Goal: Task Accomplishment & Management: Manage account settings

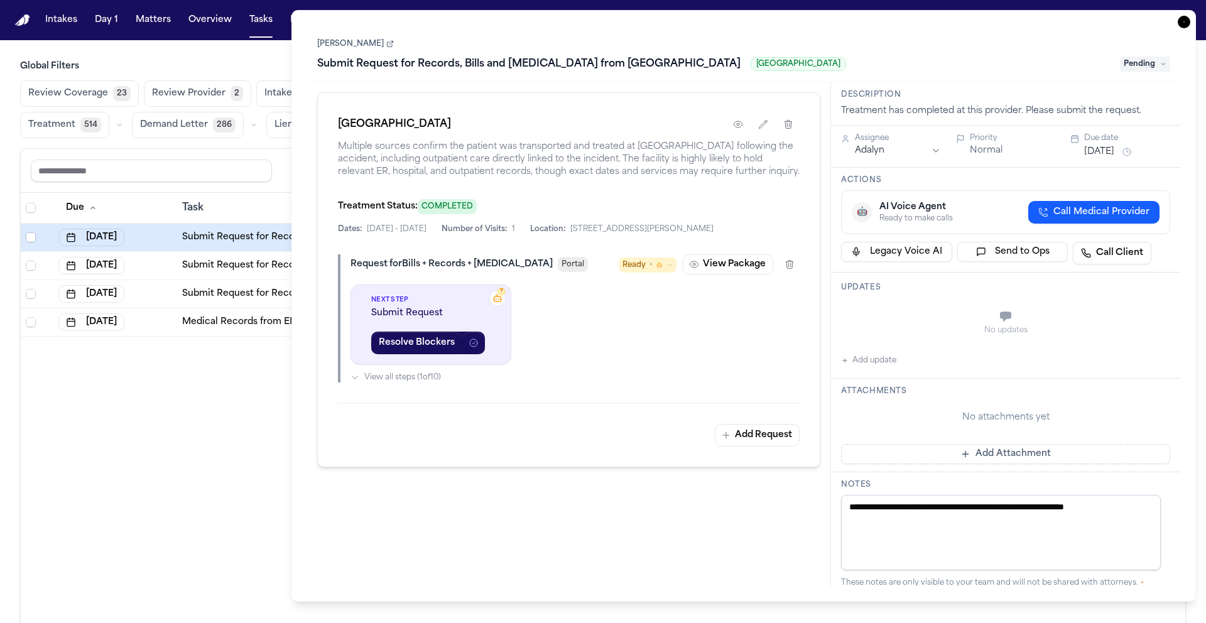
click at [178, 427] on div "Due Task PR Created Group Matter Firm 1 Updates Status 1 Assignee Oct 11, 2025 …" at bounding box center [603, 435] width 1164 height 485
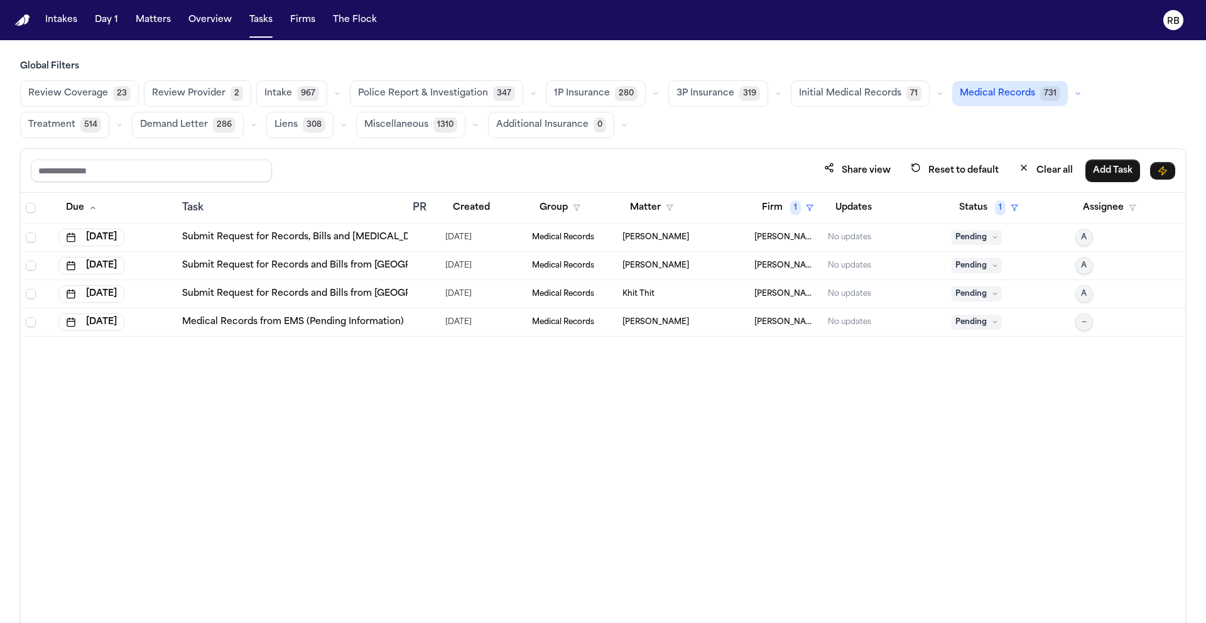
click at [669, 359] on div "Due Task PR Created Group Matter Firm 1 Updates Status 1 Assignee Oct 11, 2025 …" at bounding box center [603, 435] width 1164 height 485
click at [419, 257] on td at bounding box center [424, 266] width 33 height 28
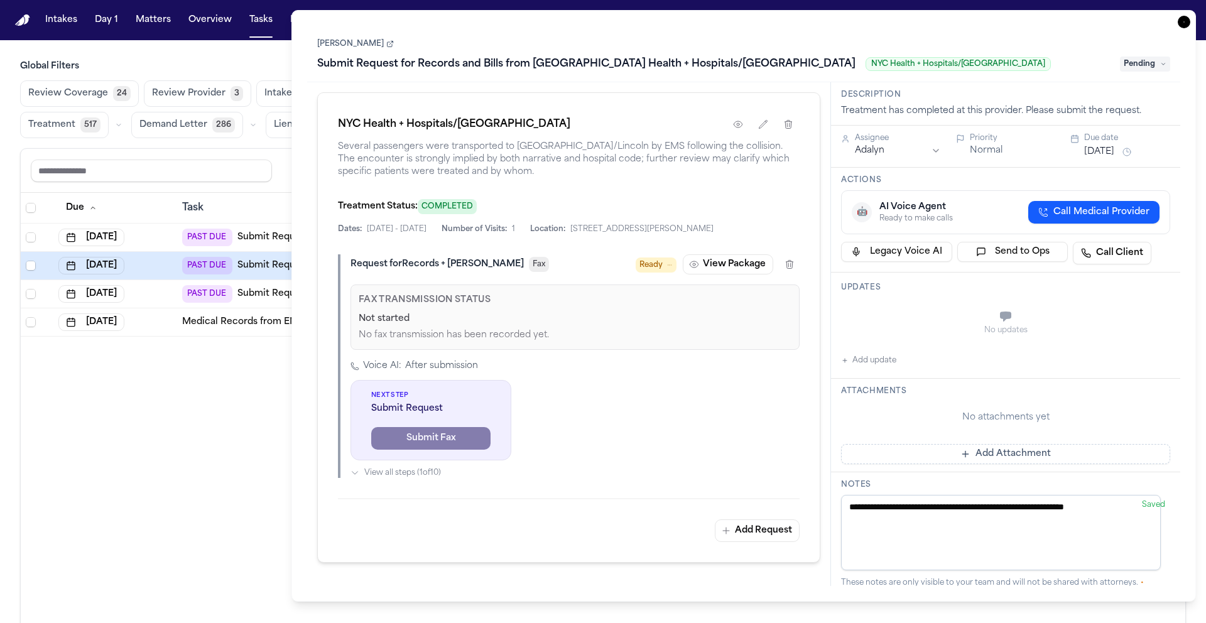
click at [224, 367] on div "Due Task PR Created Group Matter Firm 1 Updates Status 1 Assignee [DATE] PAST D…" at bounding box center [603, 435] width 1164 height 485
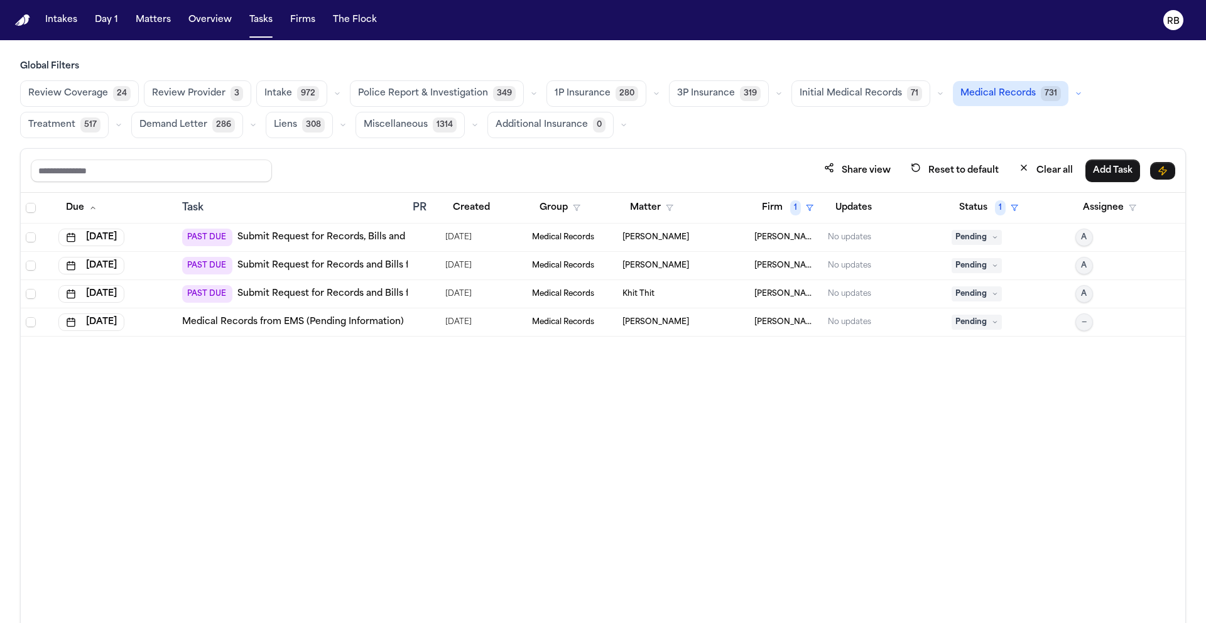
click at [25, 24] on img "Home" at bounding box center [22, 20] width 15 height 12
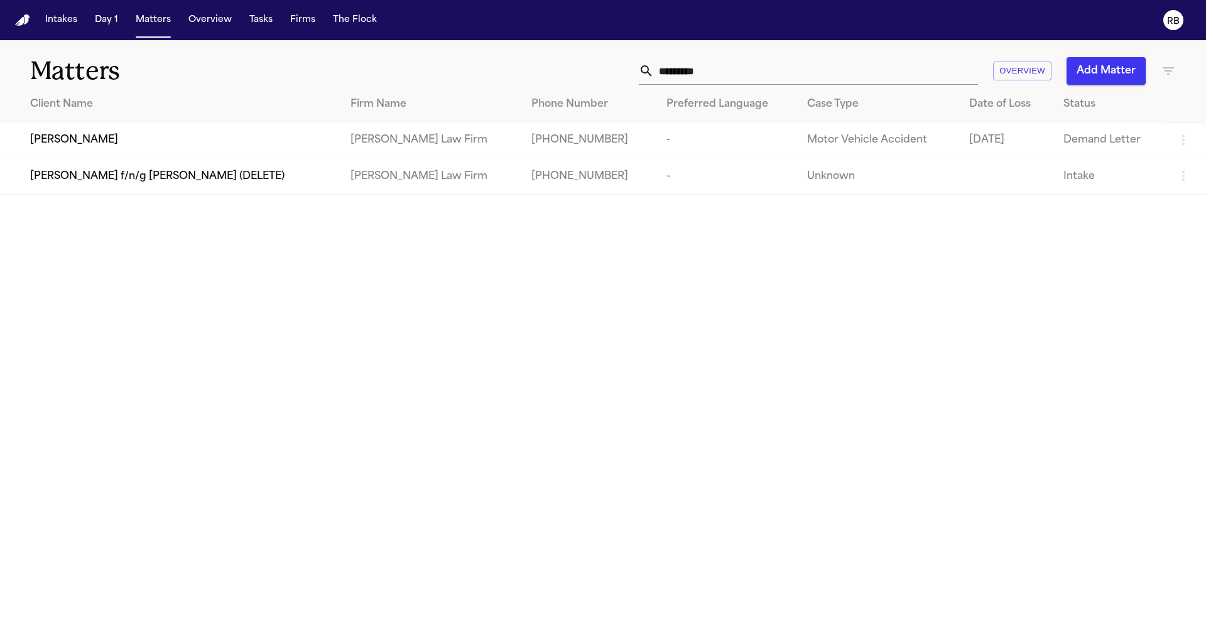
click at [22, 19] on img "Home" at bounding box center [22, 20] width 15 height 12
drag, startPoint x: 761, startPoint y: 73, endPoint x: 560, endPoint y: 72, distance: 201.0
click at [560, 72] on div "********* Overview Add Matter" at bounding box center [770, 71] width 812 height 28
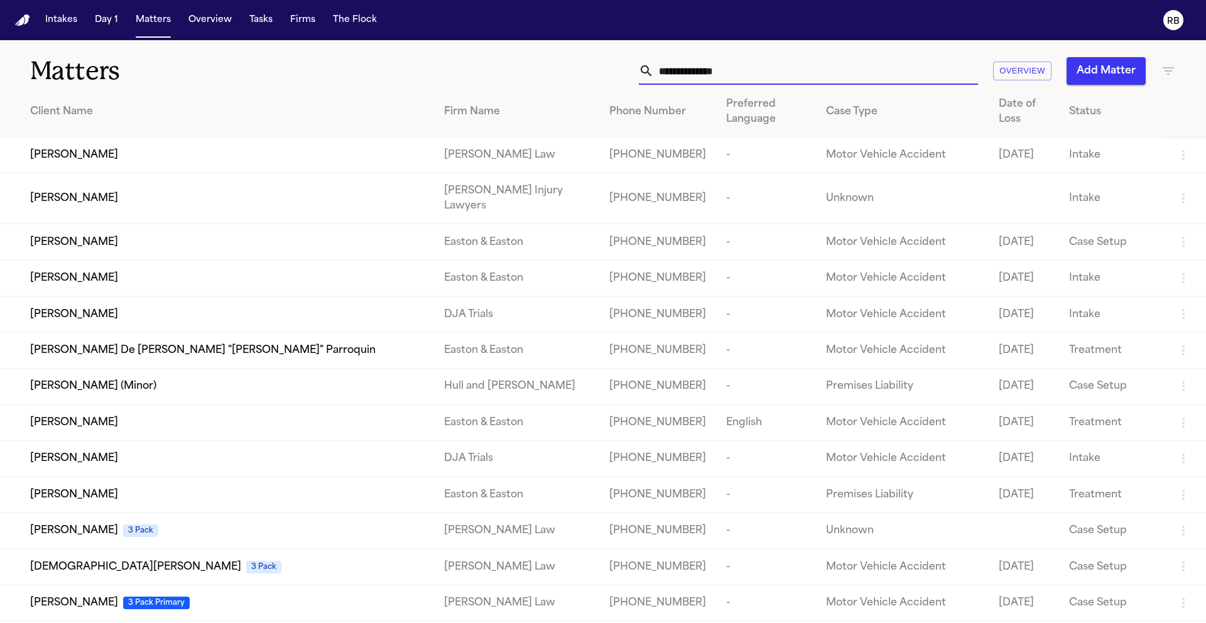
click at [1019, 73] on button "Overview" at bounding box center [1022, 71] width 58 height 19
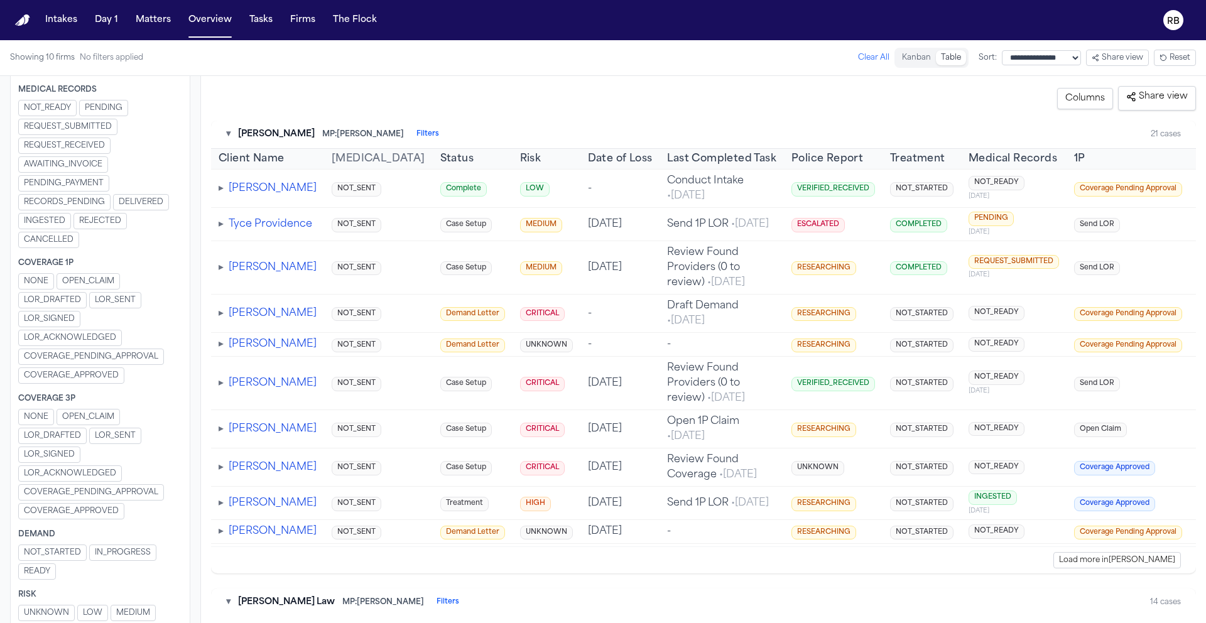
scroll to position [701, 0]
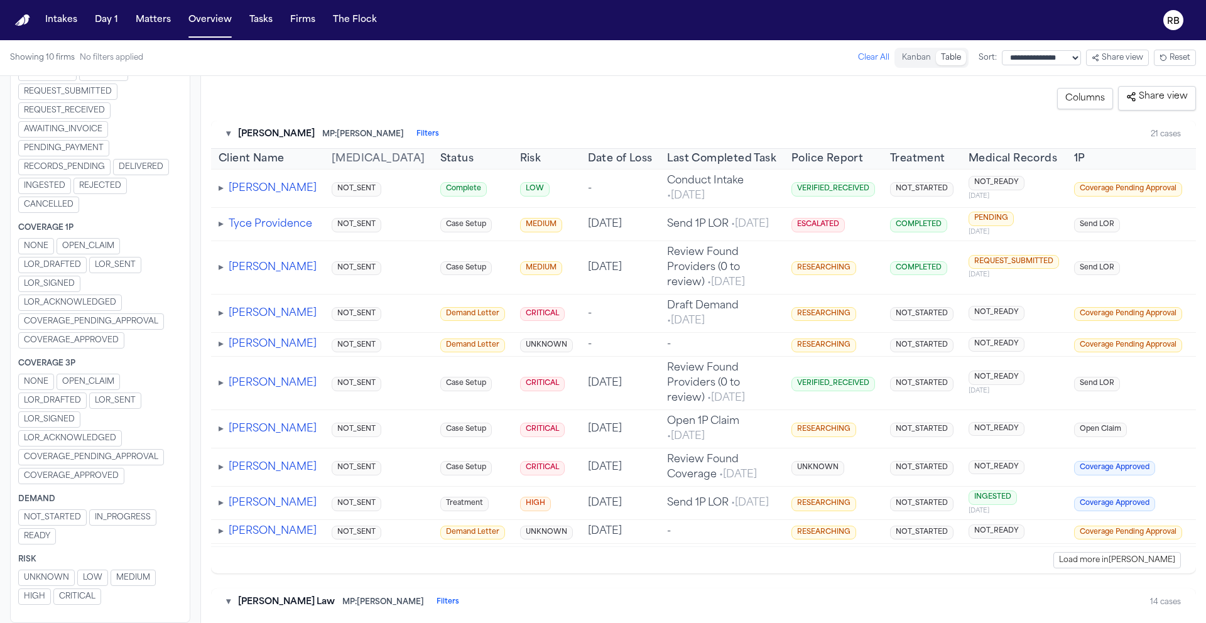
click at [40, 602] on button "HIGH" at bounding box center [34, 596] width 33 height 16
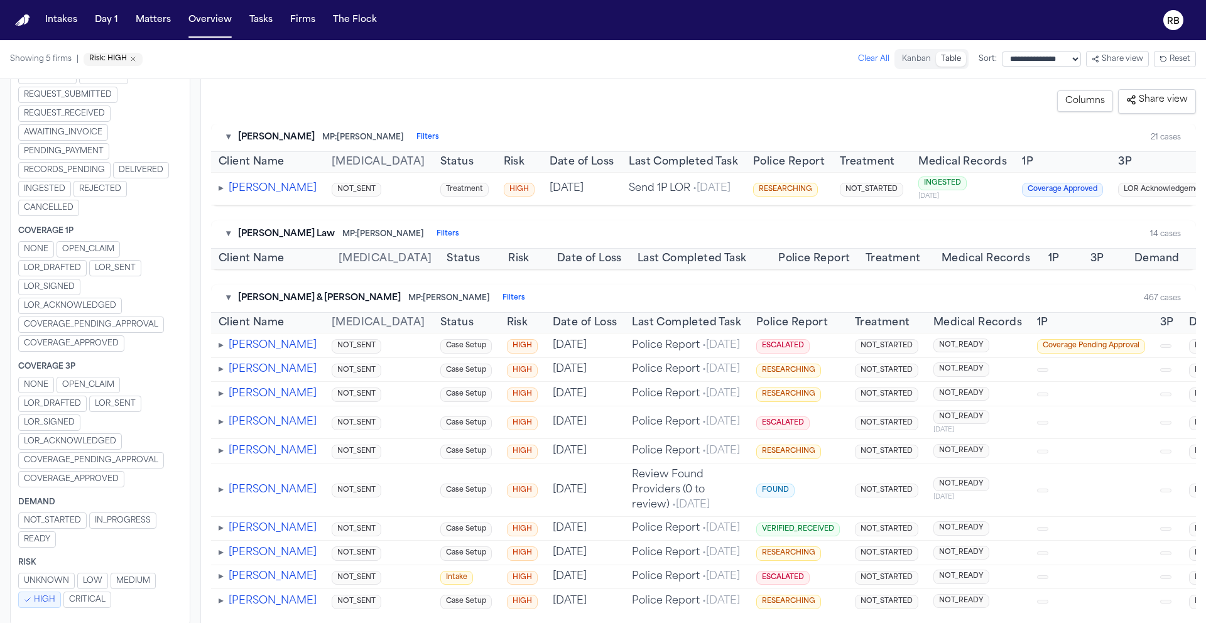
click at [90, 601] on span "CRITICAL" at bounding box center [87, 600] width 36 height 10
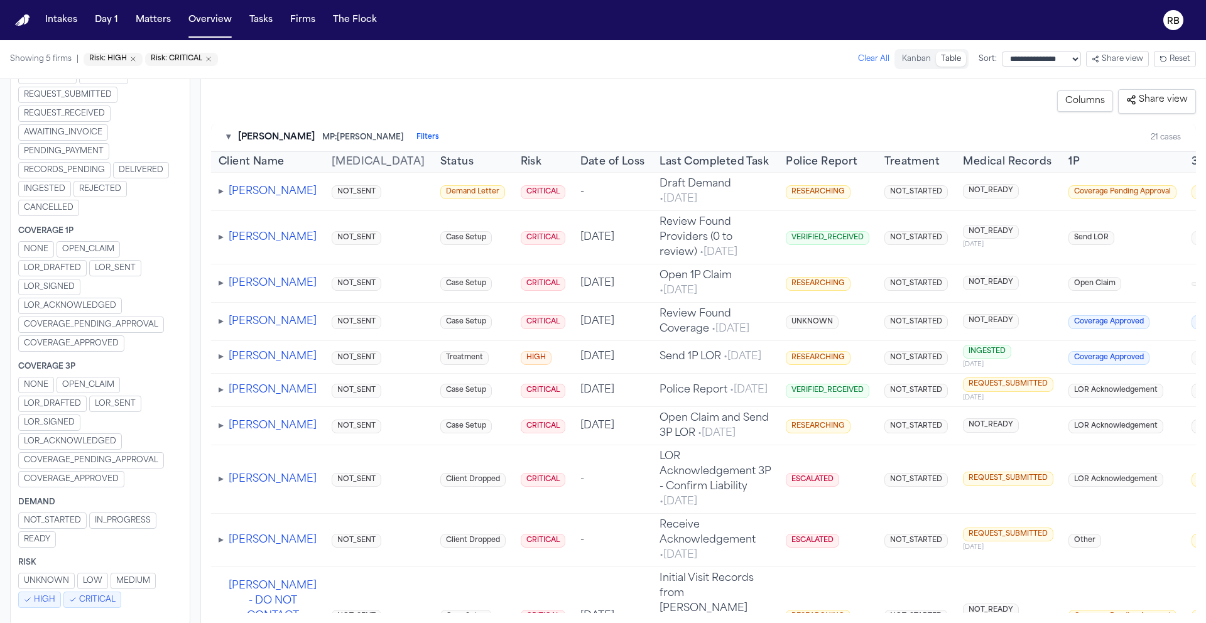
click at [1086, 101] on button "Columns" at bounding box center [1085, 100] width 56 height 21
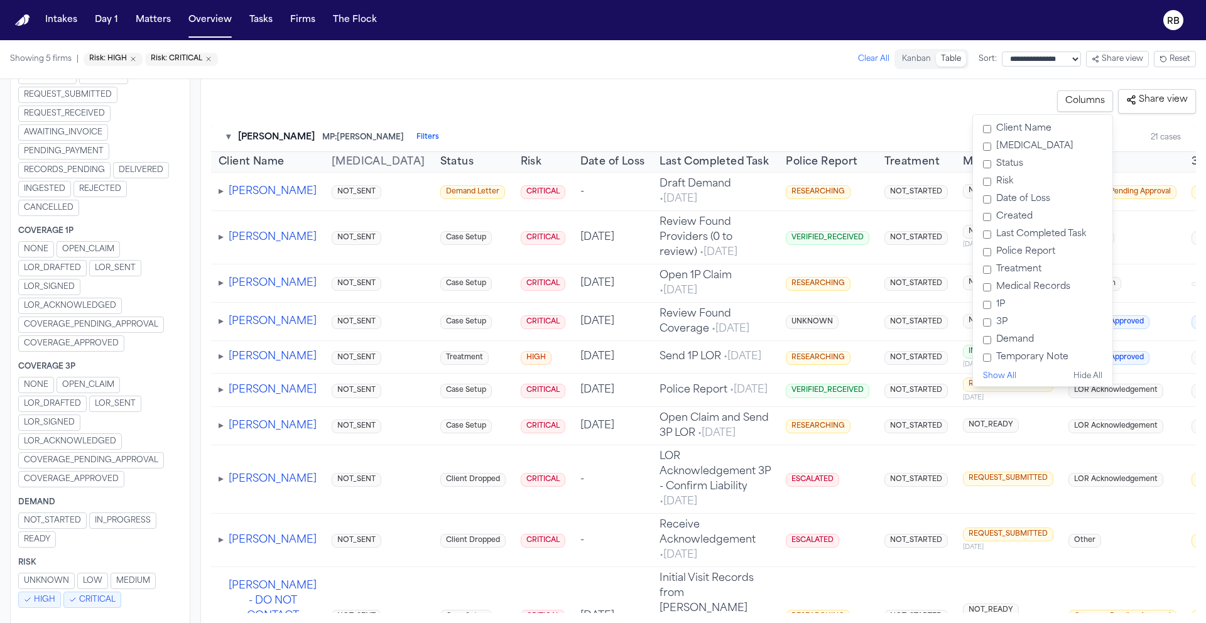
click at [896, 106] on div "**********" at bounding box center [703, 101] width 985 height 24
click at [1100, 99] on button "Columns" at bounding box center [1085, 100] width 56 height 21
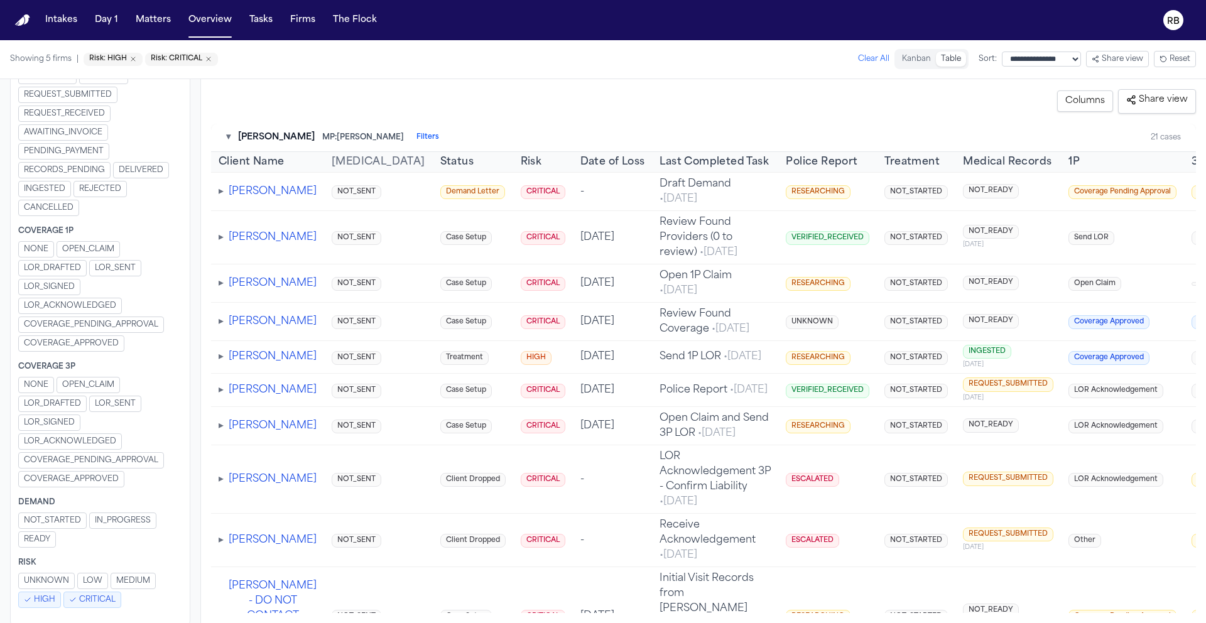
click at [584, 89] on div "**********" at bounding box center [703, 101] width 985 height 24
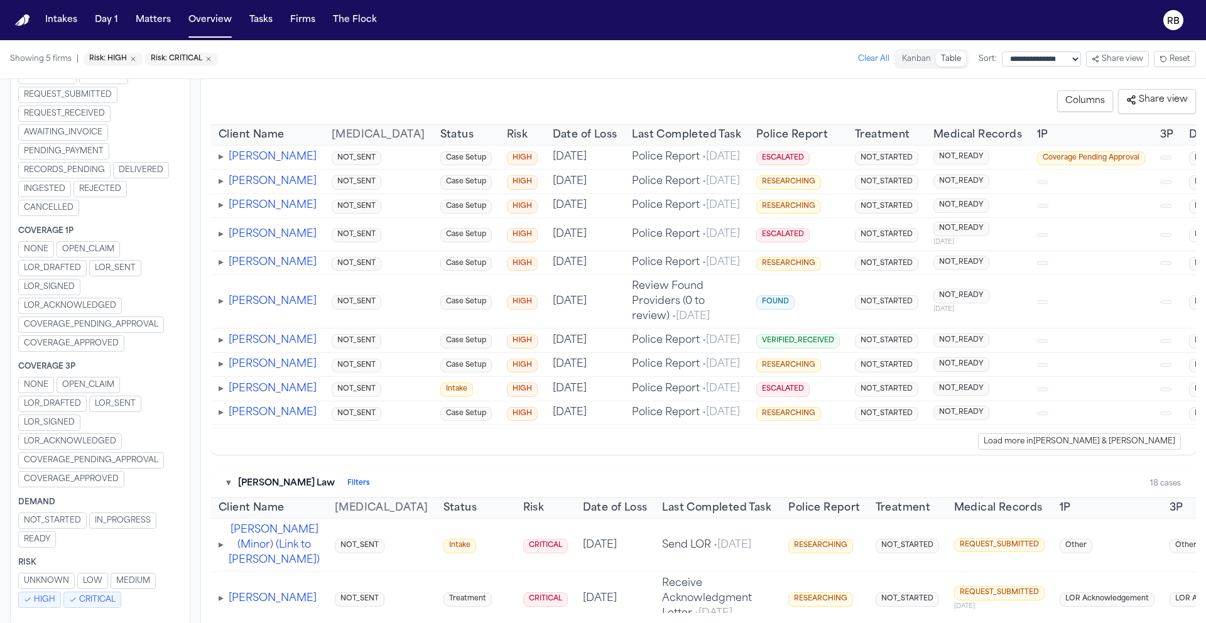
scroll to position [1361, 0]
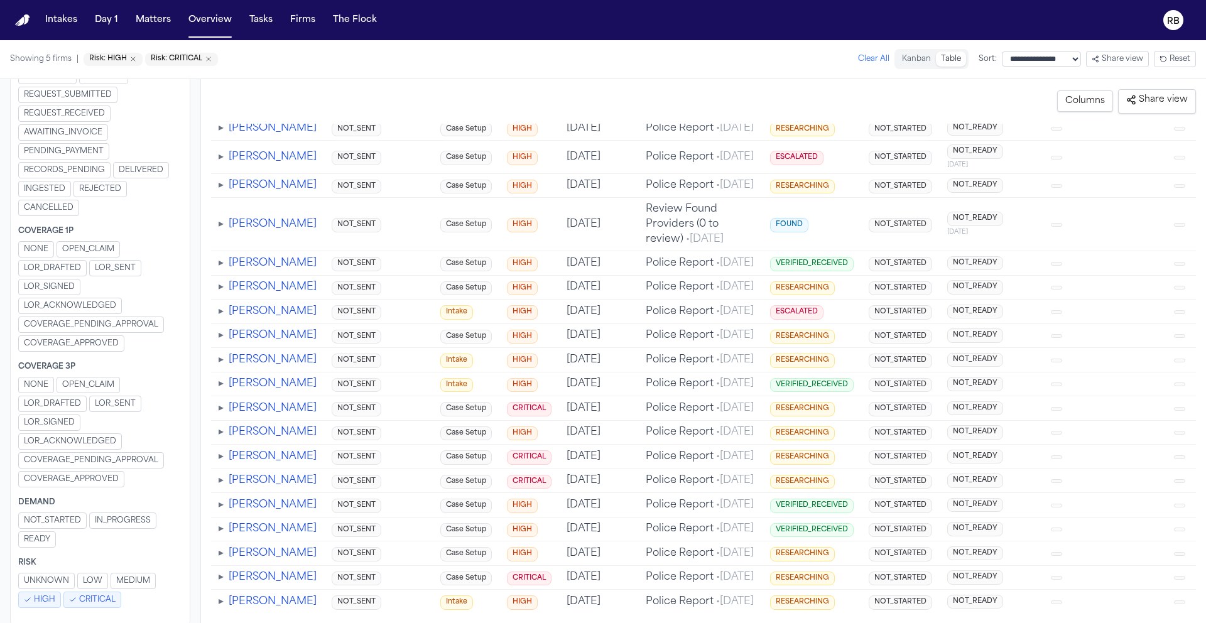
drag, startPoint x: 642, startPoint y: 320, endPoint x: 627, endPoint y: 309, distance: 18.5
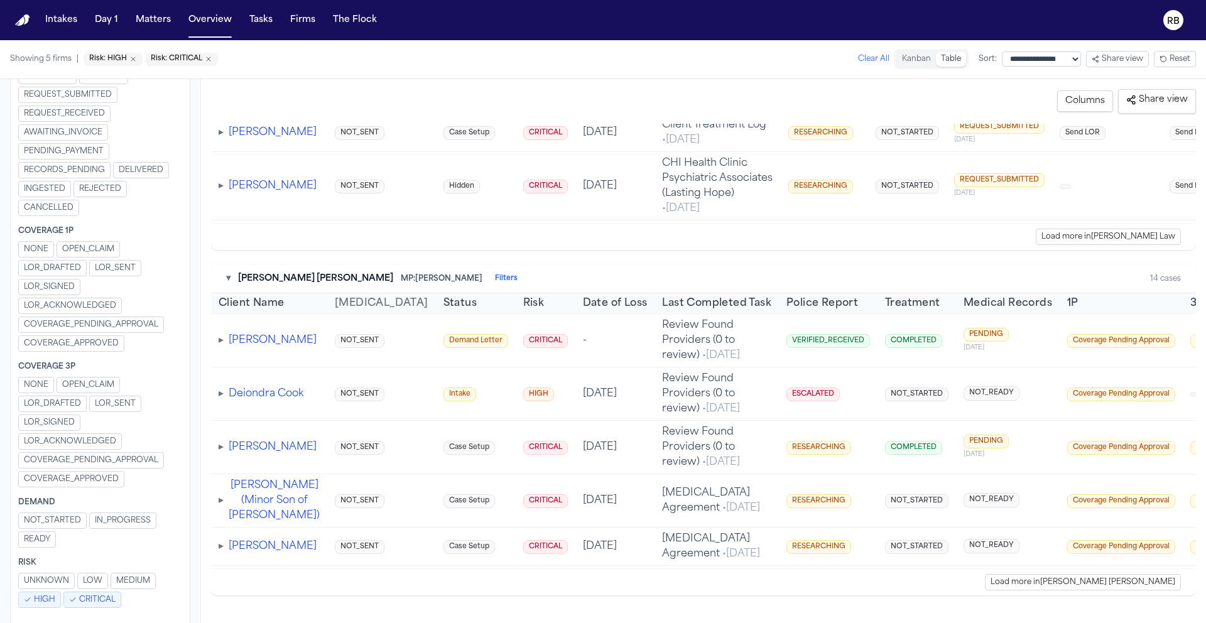
scroll to position [16623, 0]
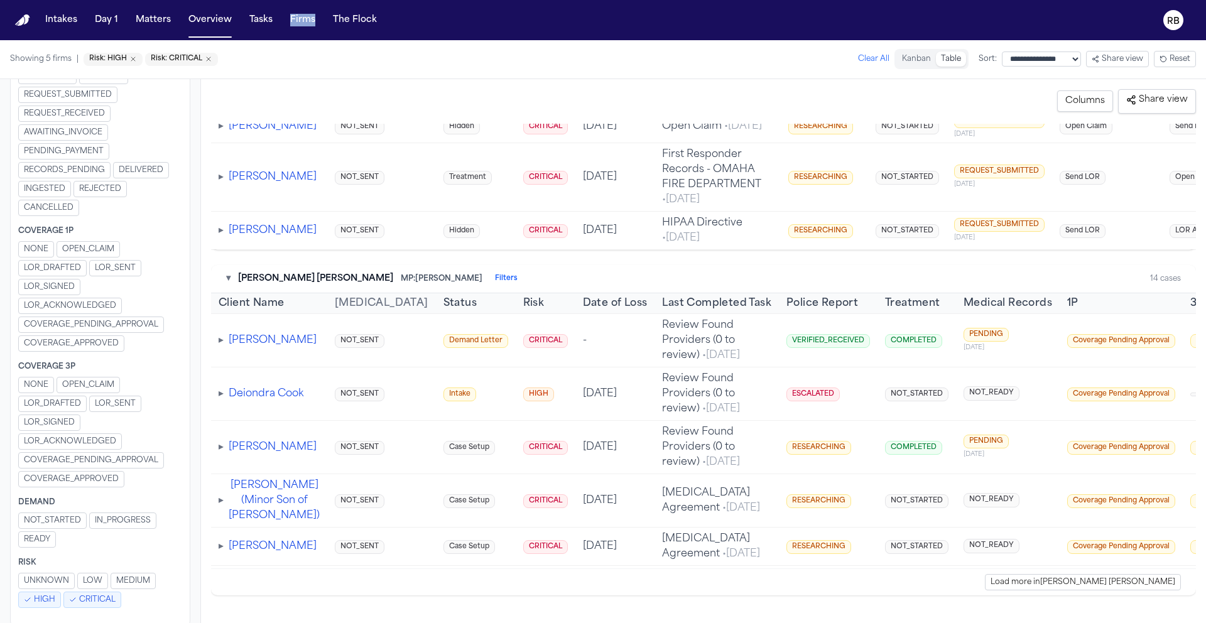
scroll to position [30139, 0]
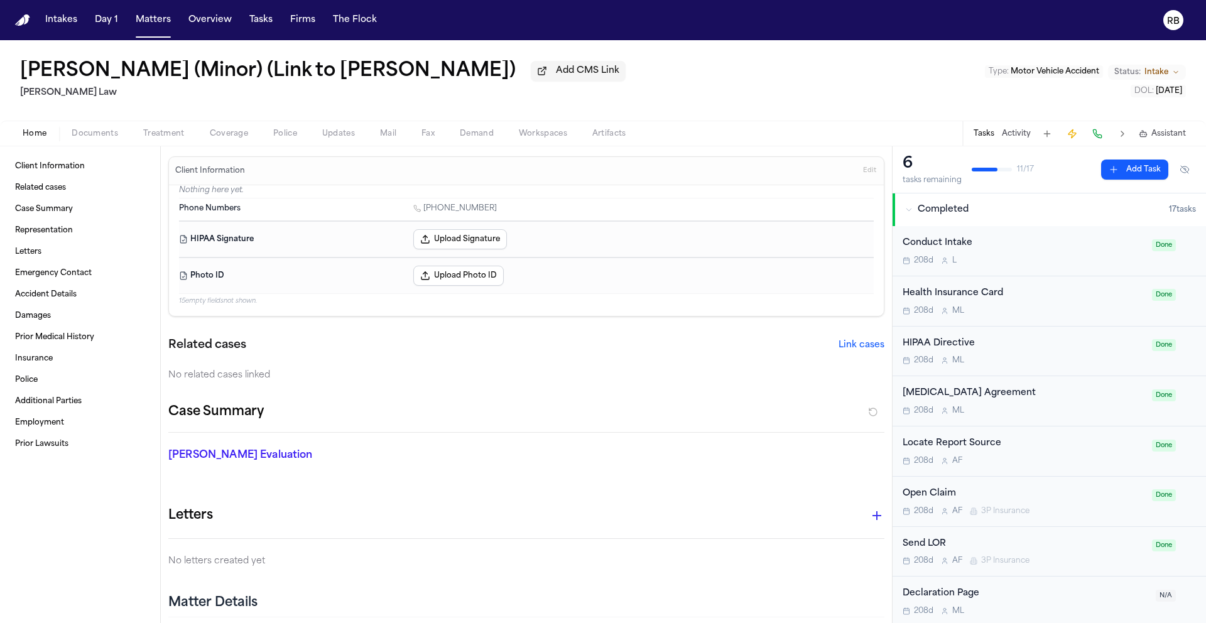
click at [458, 109] on div "Shane Omar (Minor) (Link to Tyreshia Omar) Add CMS Link Berry Law Type : Motor …" at bounding box center [603, 80] width 1206 height 80
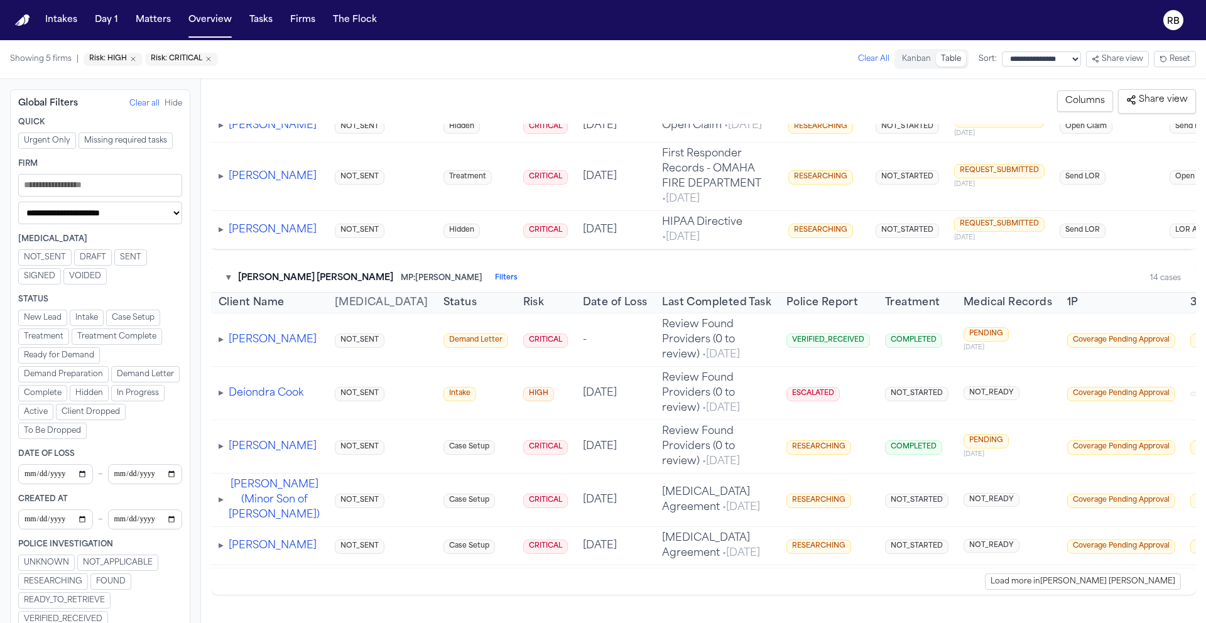
scroll to position [4555, 0]
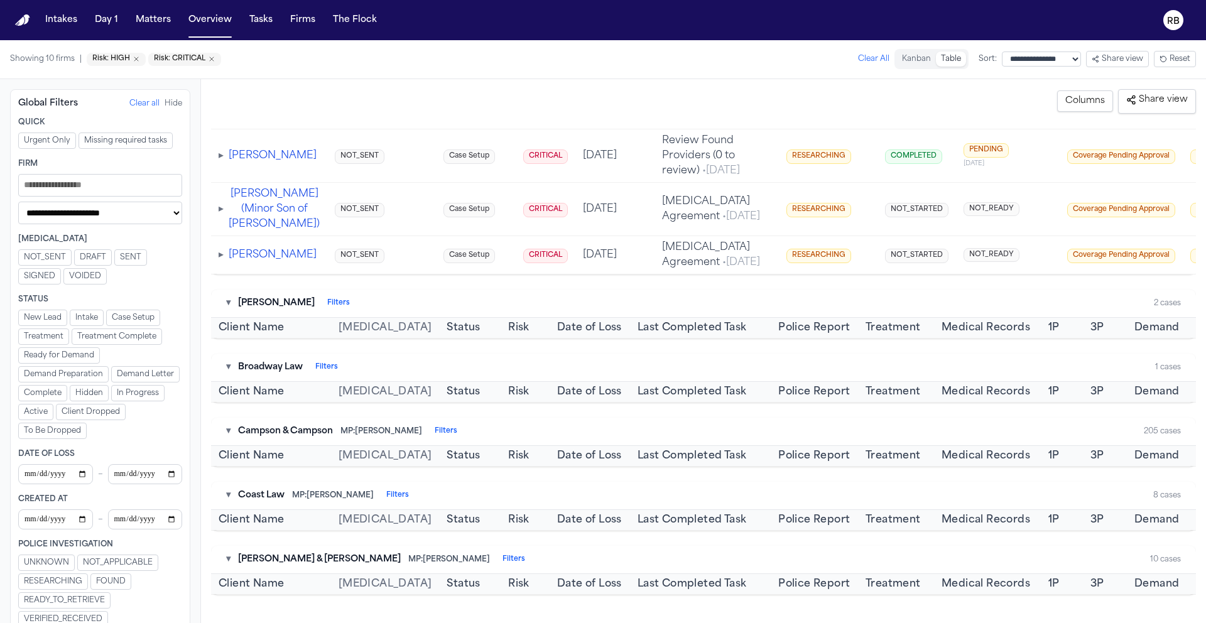
scroll to position [4585, 0]
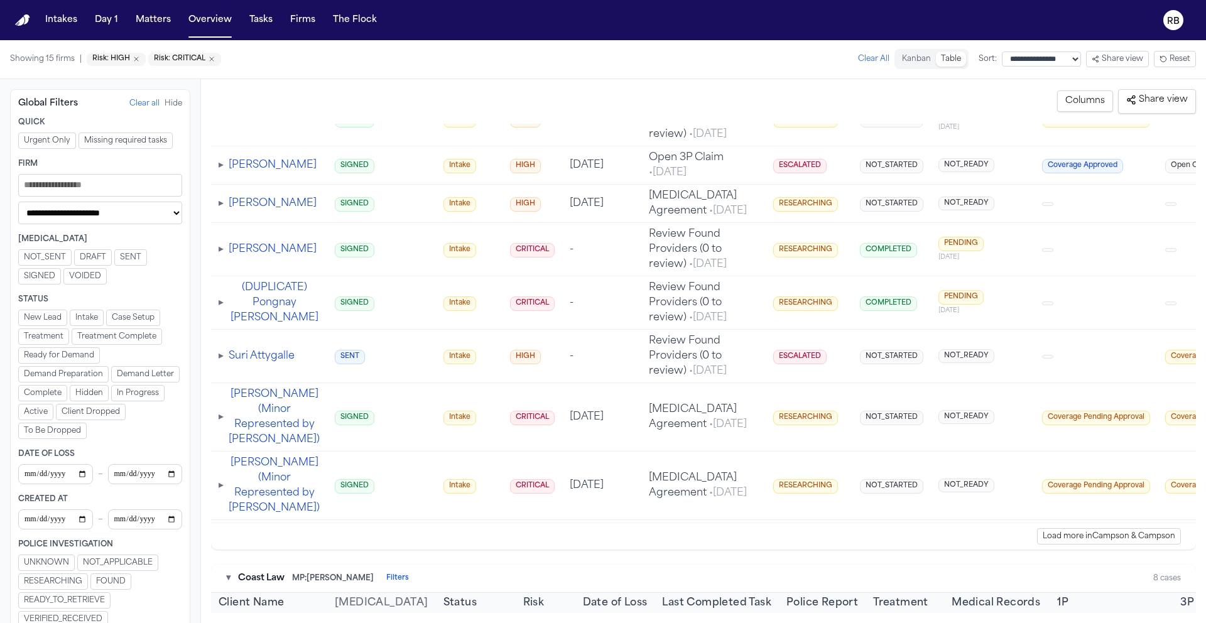
click at [136, 187] on input "Filters" at bounding box center [100, 185] width 164 height 23
click at [313, 53] on div "Showing 15 firms | Risk: HIGH Risk: CRITICAL Clear All" at bounding box center [449, 59] width 879 height 23
click at [425, 75] on div "**********" at bounding box center [603, 59] width 1206 height 39
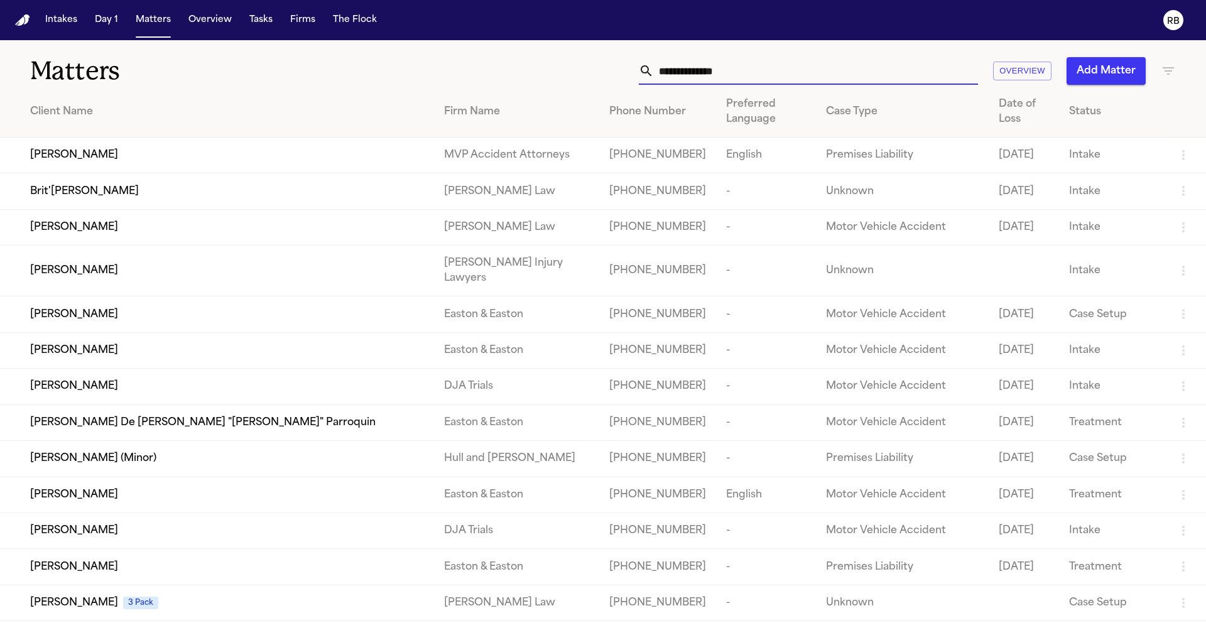
click at [716, 68] on input "text" at bounding box center [816, 71] width 324 height 28
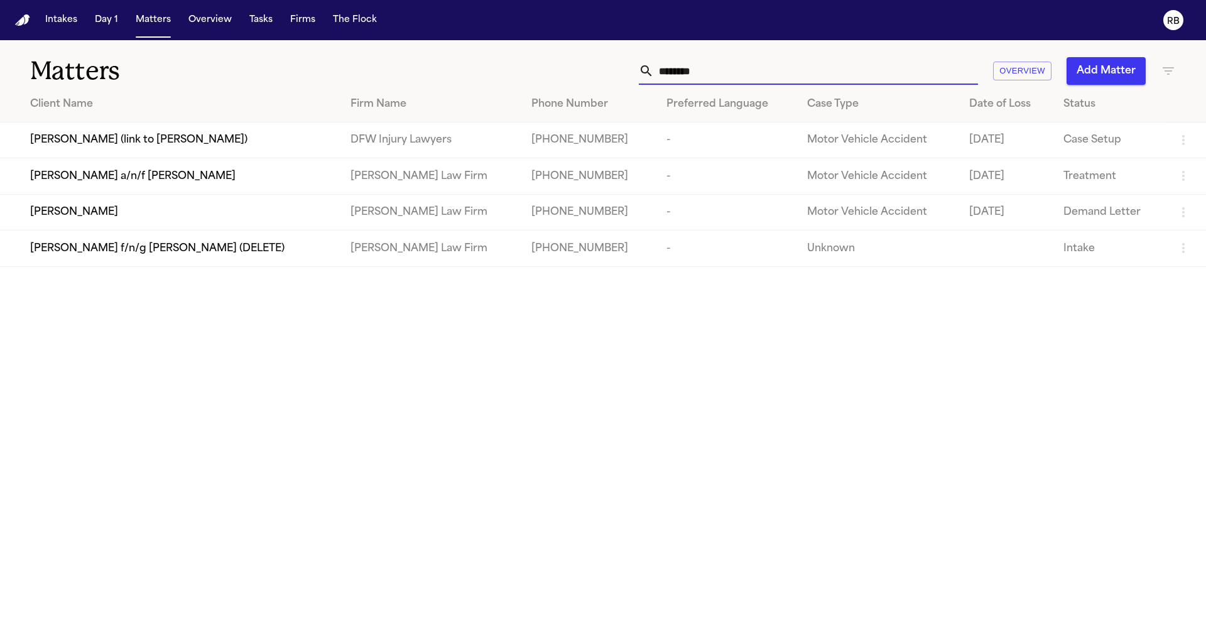
type input "********"
click at [218, 227] on td "[PERSON_NAME]" at bounding box center [170, 212] width 340 height 36
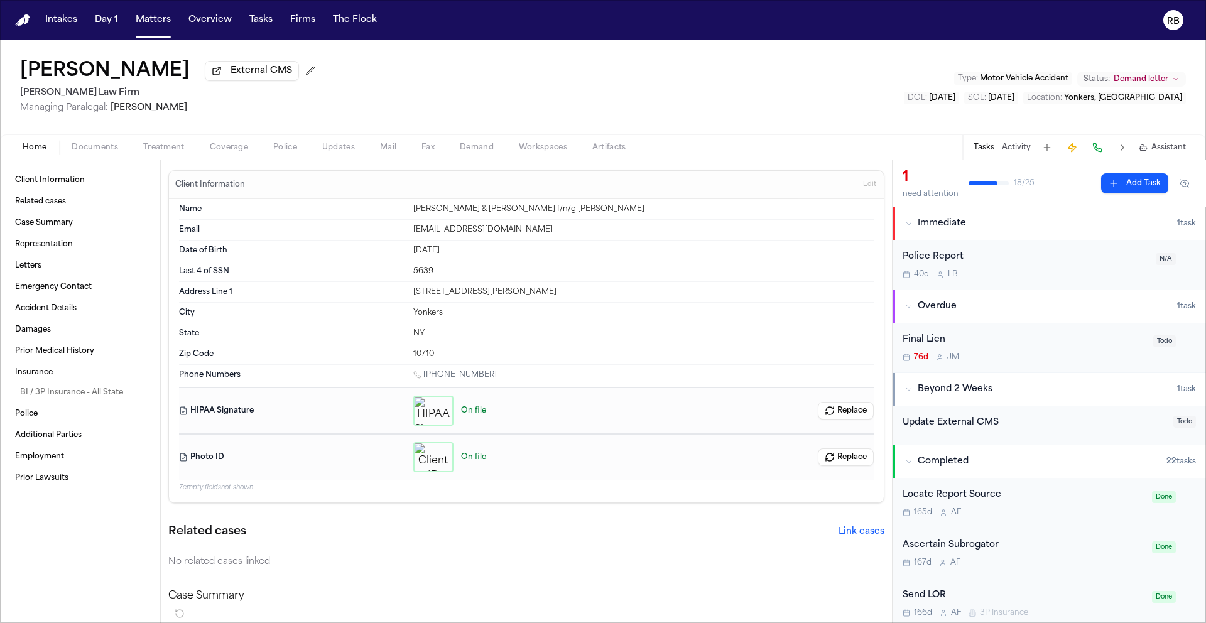
click at [1150, 83] on span "Demand letter" at bounding box center [1140, 79] width 55 height 10
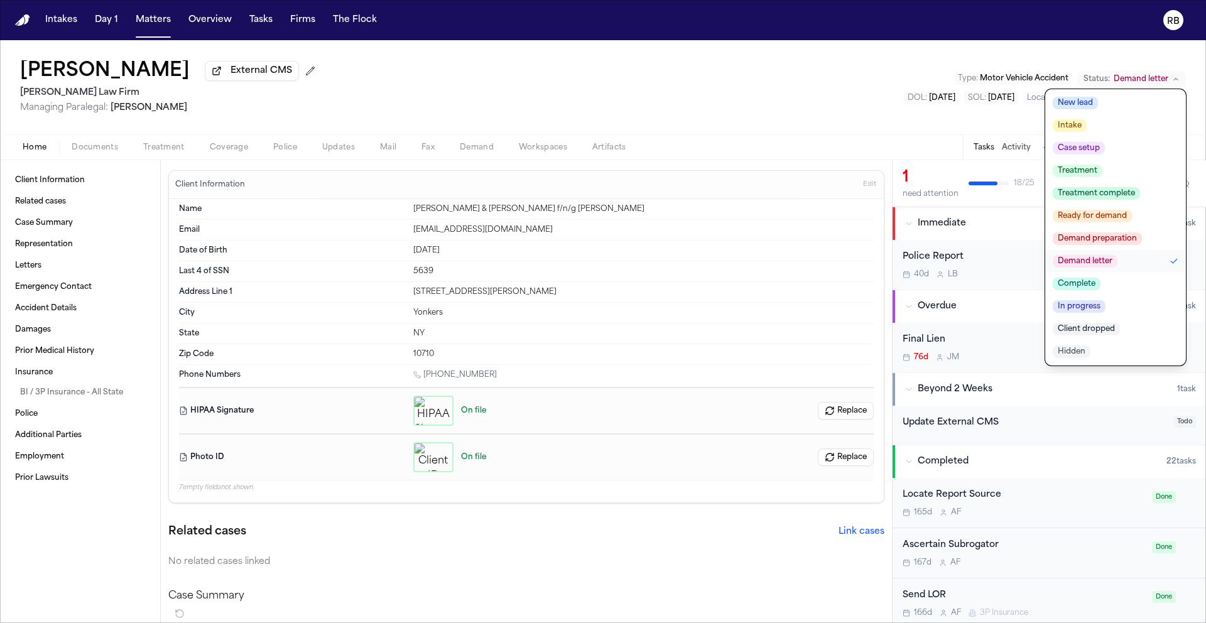
click at [1101, 290] on button "Complete" at bounding box center [1115, 284] width 141 height 23
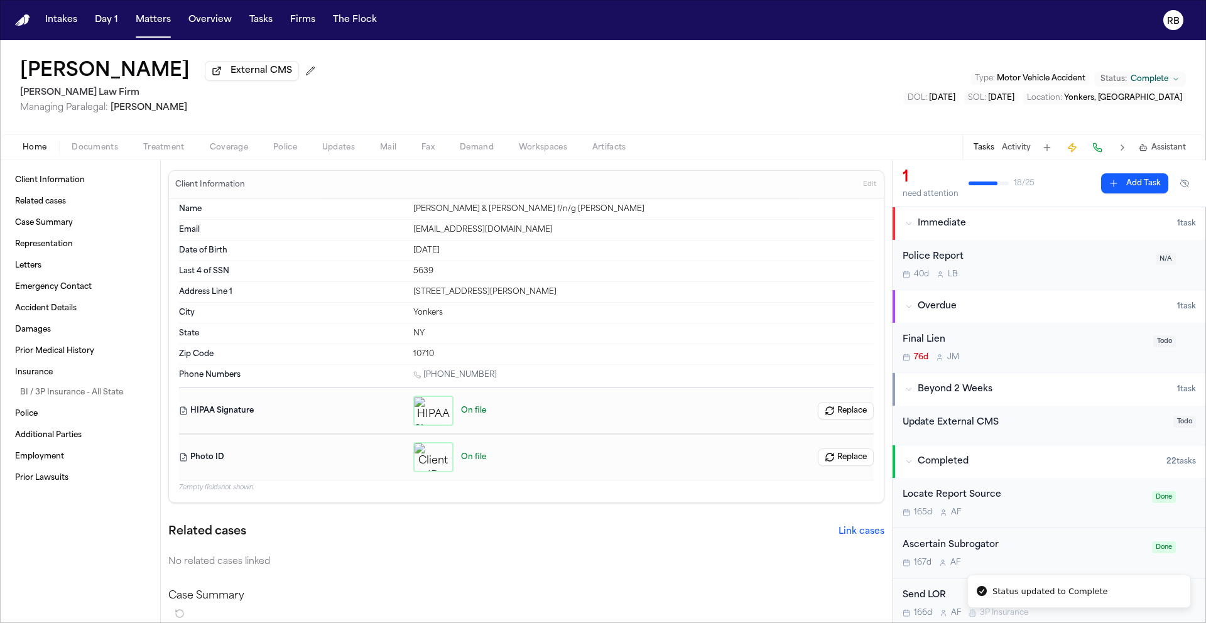
click at [641, 101] on div "Laila Peterson External CMS Martello Law Firm Managing Paralegal: Michelle Land…" at bounding box center [603, 87] width 1206 height 94
click at [756, 113] on div "Laila Peterson External CMS Martello Law Firm Managing Paralegal: Michelle Land…" at bounding box center [603, 87] width 1206 height 94
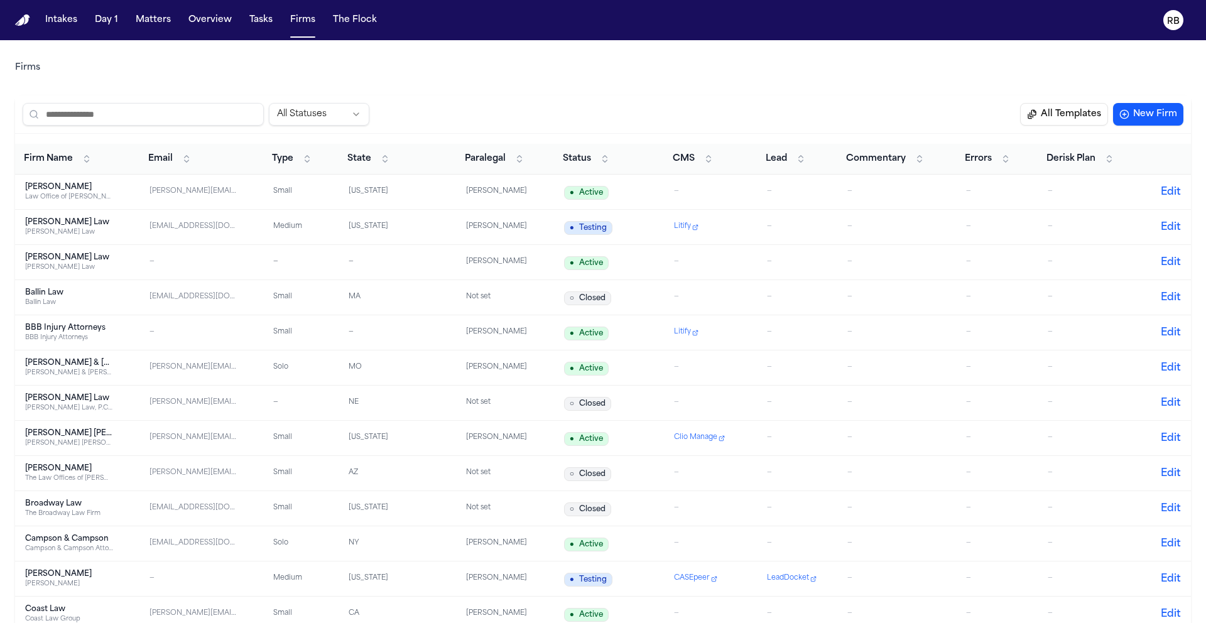
drag, startPoint x: 239, startPoint y: 55, endPoint x: 244, endPoint y: 45, distance: 11.5
click at [239, 55] on div "Firms" at bounding box center [603, 67] width 1176 height 35
click at [261, 20] on button "Tasks" at bounding box center [260, 20] width 33 height 23
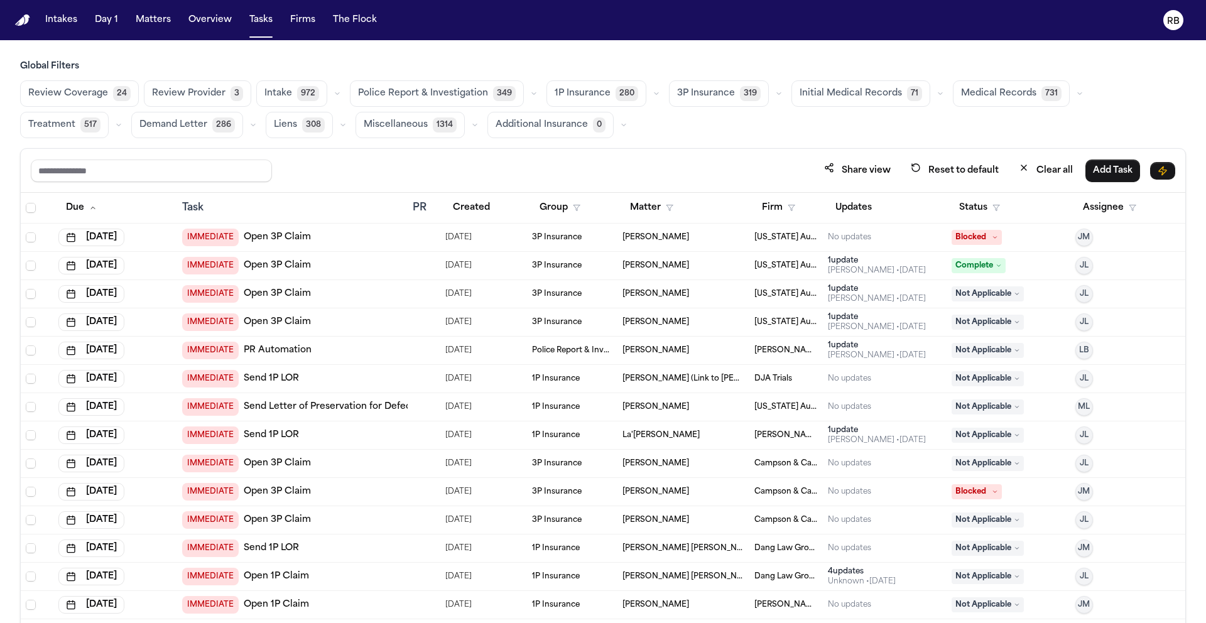
click at [985, 126] on div "Review Coverage 24 Review Provider 3 Intake 972 Police Report & Investigation 3…" at bounding box center [603, 109] width 1166 height 58
click at [189, 170] on input "text" at bounding box center [151, 171] width 241 height 23
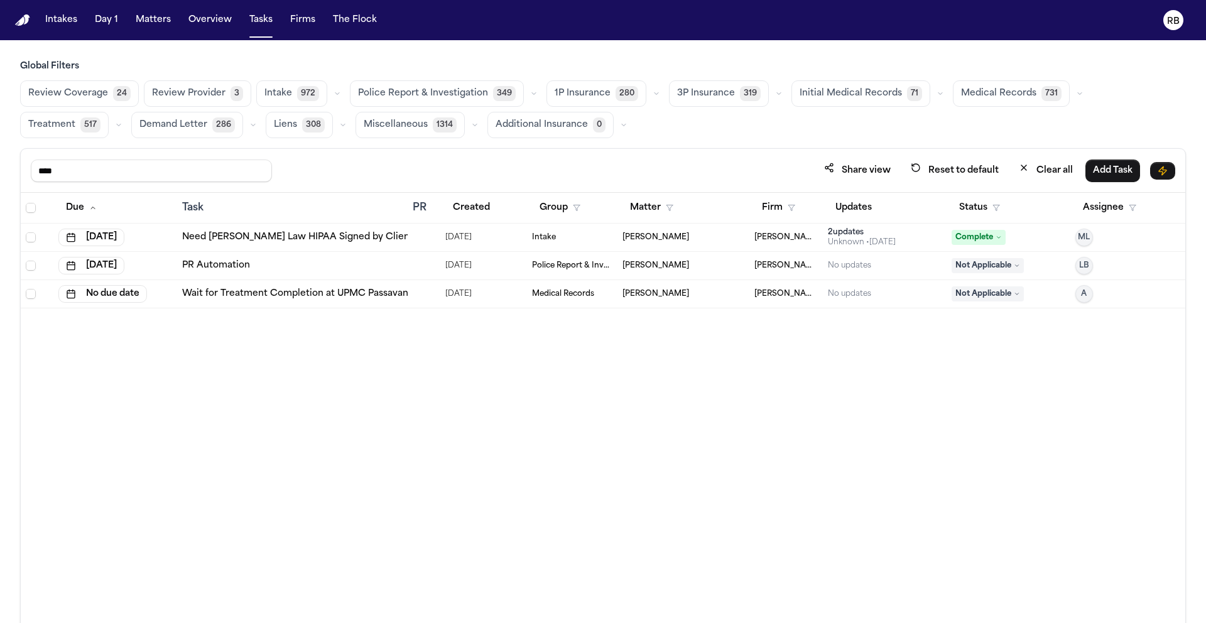
click at [462, 388] on div "Due Task PR Created Group Matter Firm Updates Status Assignee [DATE] Need [PERS…" at bounding box center [603, 435] width 1164 height 485
click at [423, 237] on div at bounding box center [424, 237] width 23 height 10
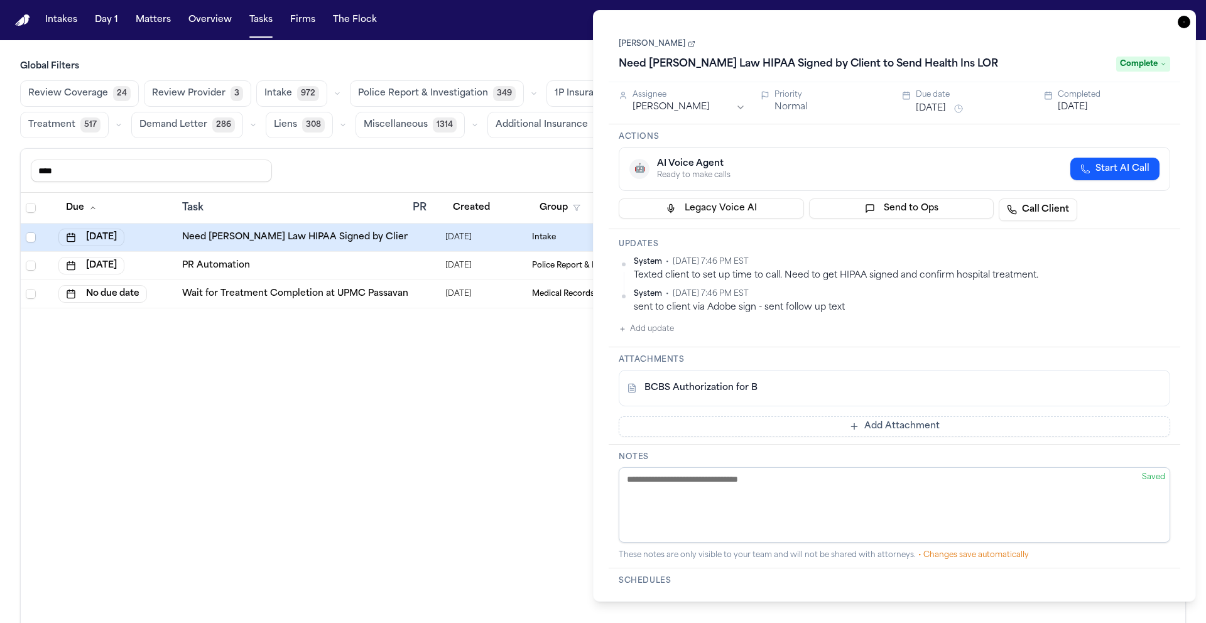
click at [641, 45] on link "[PERSON_NAME]" at bounding box center [657, 44] width 77 height 10
click at [403, 57] on main "Global Filters Review Coverage 24 Review Provider 3 Intake 972 Police Report & …" at bounding box center [603, 331] width 1206 height 583
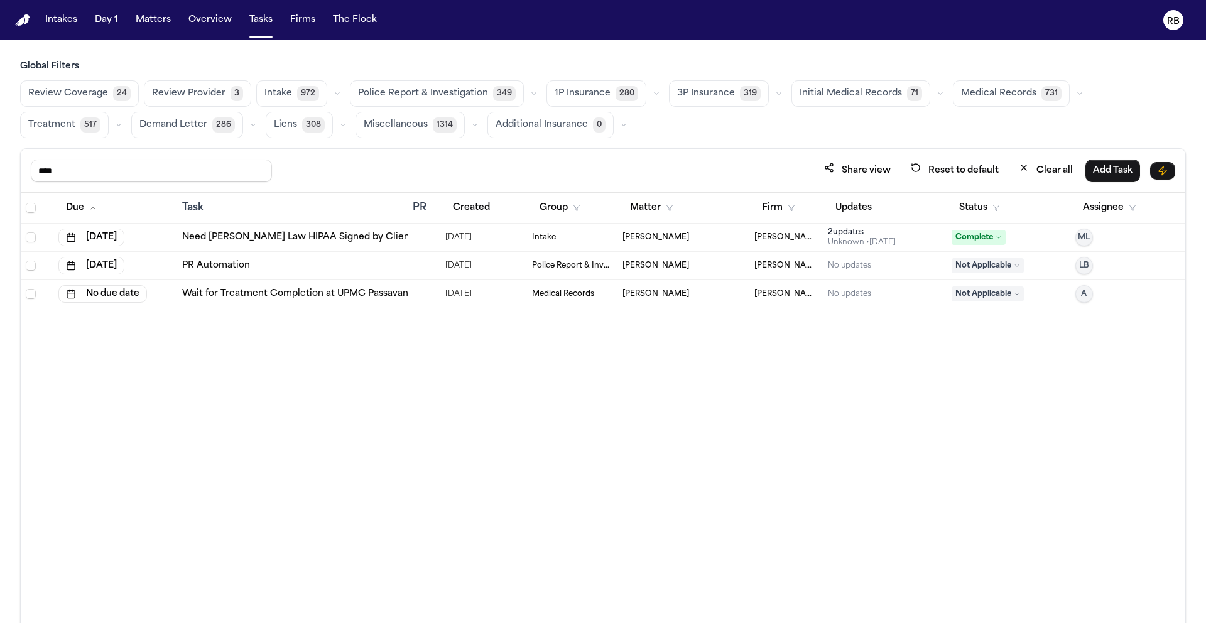
click at [588, 463] on div "Due Task PR Created Group Matter Firm Updates Status Assignee [DATE] Need [PERS…" at bounding box center [603, 435] width 1164 height 485
click at [984, 90] on span "Medical Records" at bounding box center [998, 93] width 75 height 13
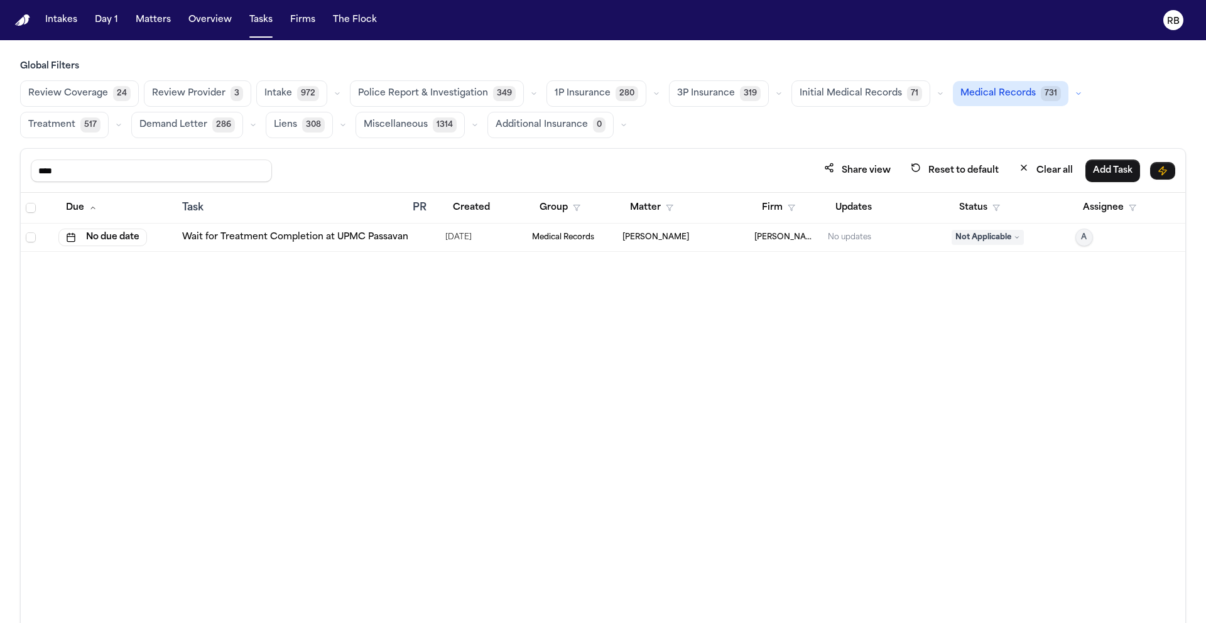
click at [797, 369] on div "Due Task PR Created Group Matter Firm Updates Status Assignee No due date Wait …" at bounding box center [603, 435] width 1164 height 485
click at [866, 292] on div "Due Task PR Created Group Matter Firm Updates Status Assignee No due date Wait …" at bounding box center [603, 435] width 1164 height 485
click at [116, 163] on input "****" at bounding box center [151, 171] width 241 height 23
drag, startPoint x: 134, startPoint y: 165, endPoint x: 0, endPoint y: 165, distance: 133.8
click at [0, 165] on div "Global Filters Review Coverage 24 Review Provider 3 Intake 972 Police Report & …" at bounding box center [603, 369] width 1206 height 618
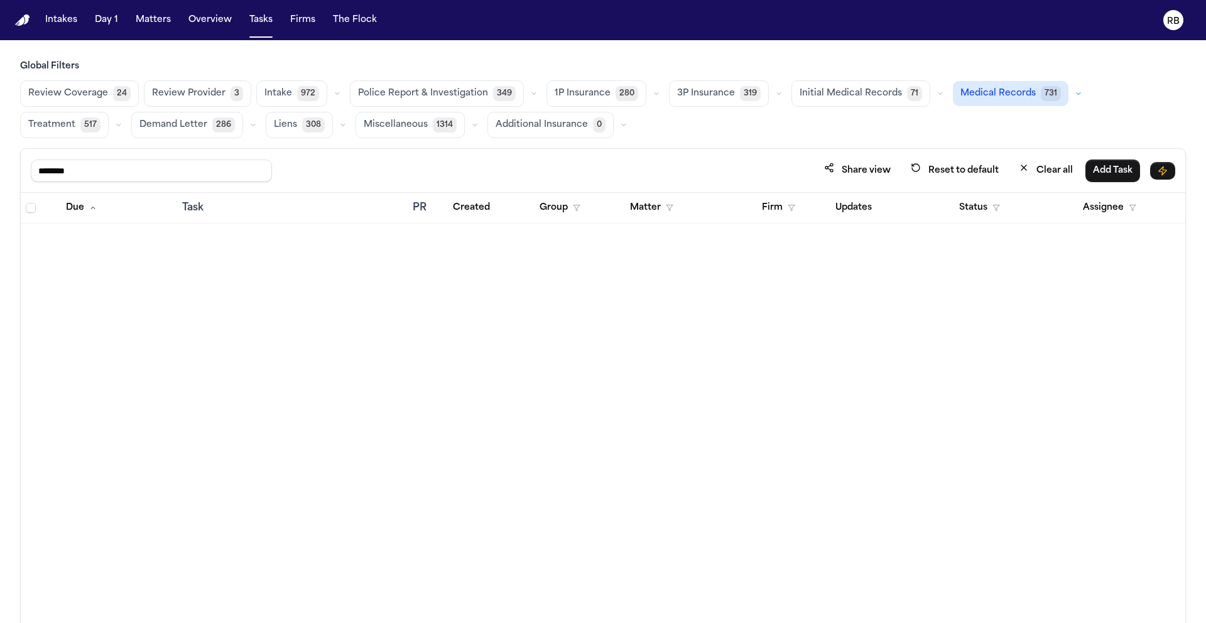
click at [664, 273] on div "Due Task PR Created Group Matter Firm Updates Status Assignee" at bounding box center [603, 435] width 1164 height 485
click at [858, 92] on span "Initial Medical Records" at bounding box center [850, 93] width 102 height 13
click at [768, 143] on div "Global Filters Review Coverage 24 Review Provider 3 Intake 972 Police Report & …" at bounding box center [603, 369] width 1166 height 618
click at [268, 24] on button "Tasks" at bounding box center [260, 20] width 33 height 23
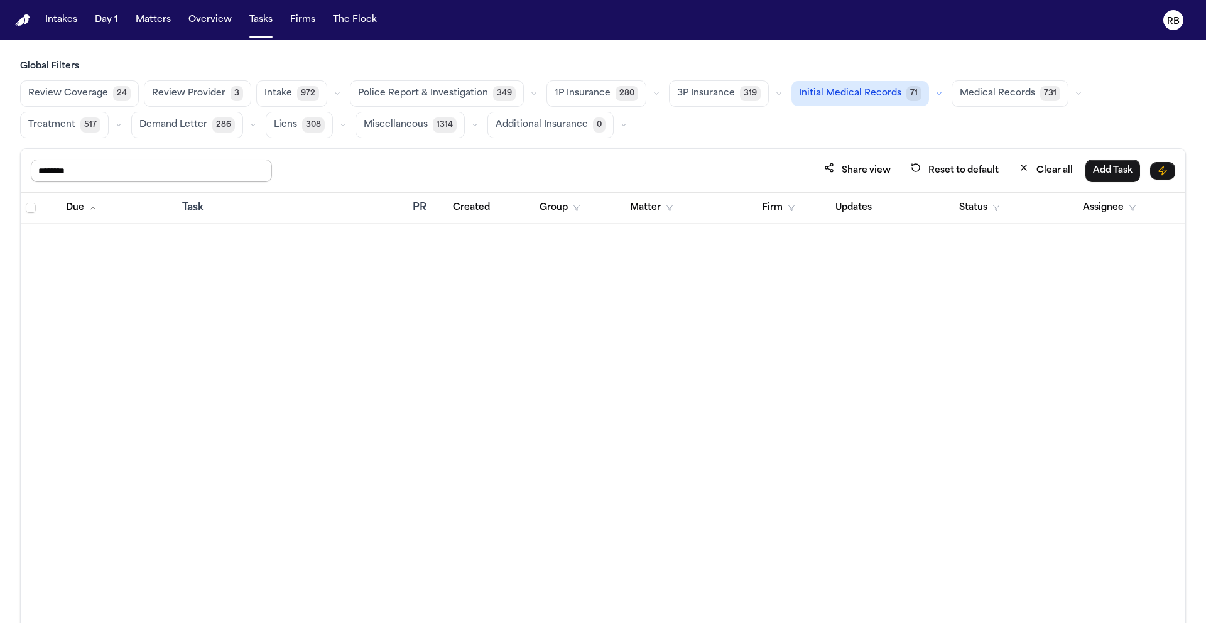
click at [98, 181] on input "********" at bounding box center [151, 171] width 241 height 23
drag, startPoint x: 122, startPoint y: 170, endPoint x: 0, endPoint y: 173, distance: 122.5
click at [0, 173] on div "Global Filters Review Coverage 24 Review Provider 3 Intake 972 Police Report & …" at bounding box center [603, 369] width 1206 height 618
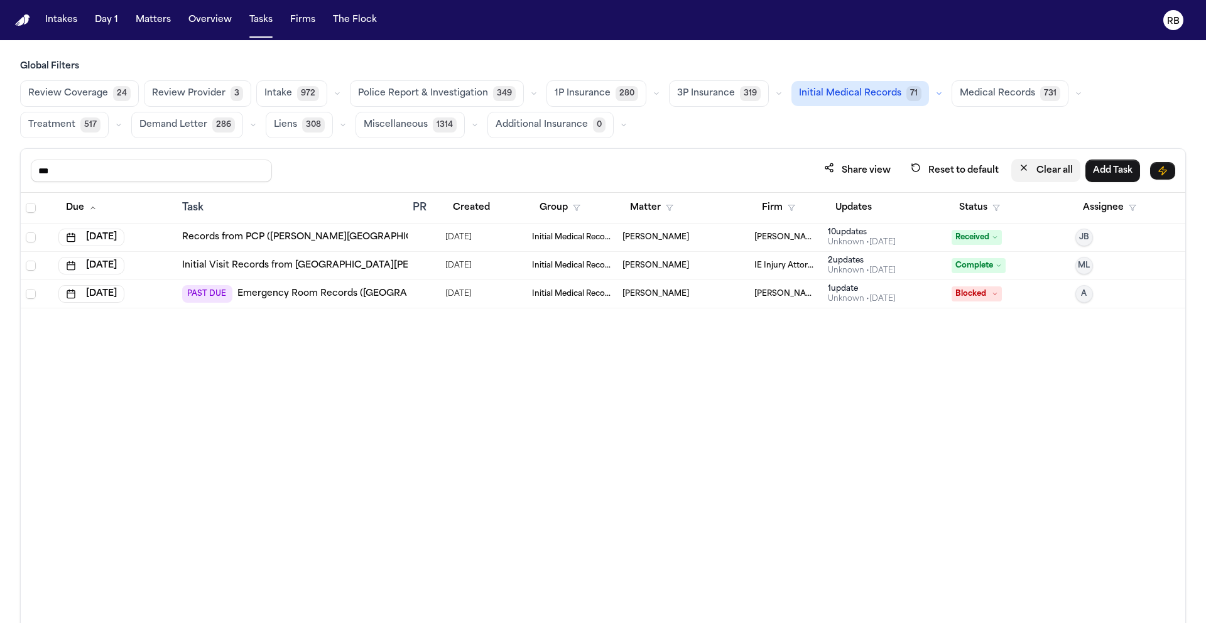
type input "***"
drag, startPoint x: 1031, startPoint y: 163, endPoint x: 1041, endPoint y: 163, distance: 9.4
click at [1032, 163] on button "Clear all" at bounding box center [1045, 170] width 69 height 23
click at [1044, 164] on button "Clear all" at bounding box center [1045, 170] width 69 height 23
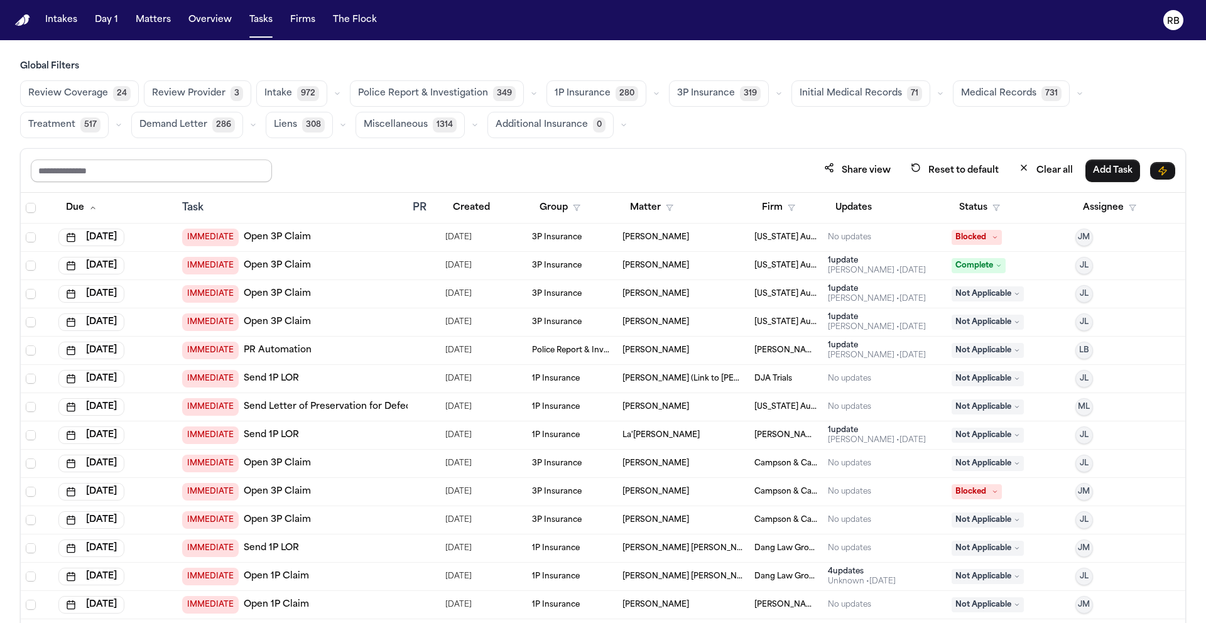
click at [151, 170] on input "text" at bounding box center [151, 171] width 241 height 23
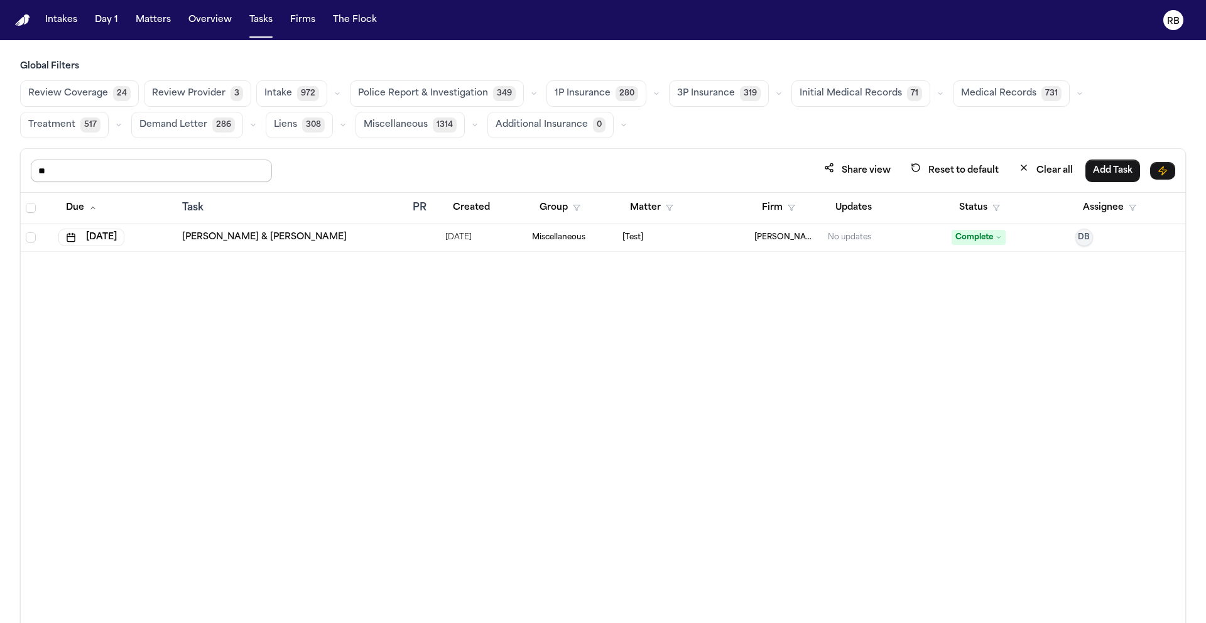
type input "*"
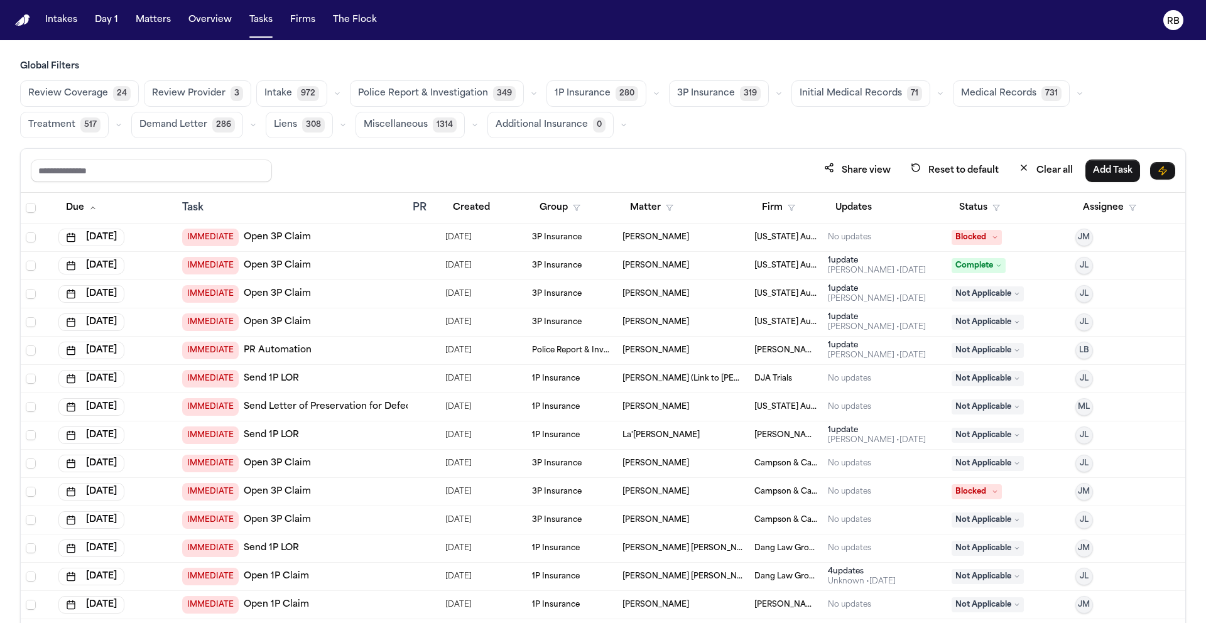
click at [836, 124] on div "Review Coverage 24 Review Provider 3 Intake 972 Police Report & Investigation 3…" at bounding box center [603, 109] width 1166 height 58
click at [835, 95] on span "Initial Medical Records" at bounding box center [850, 93] width 102 height 13
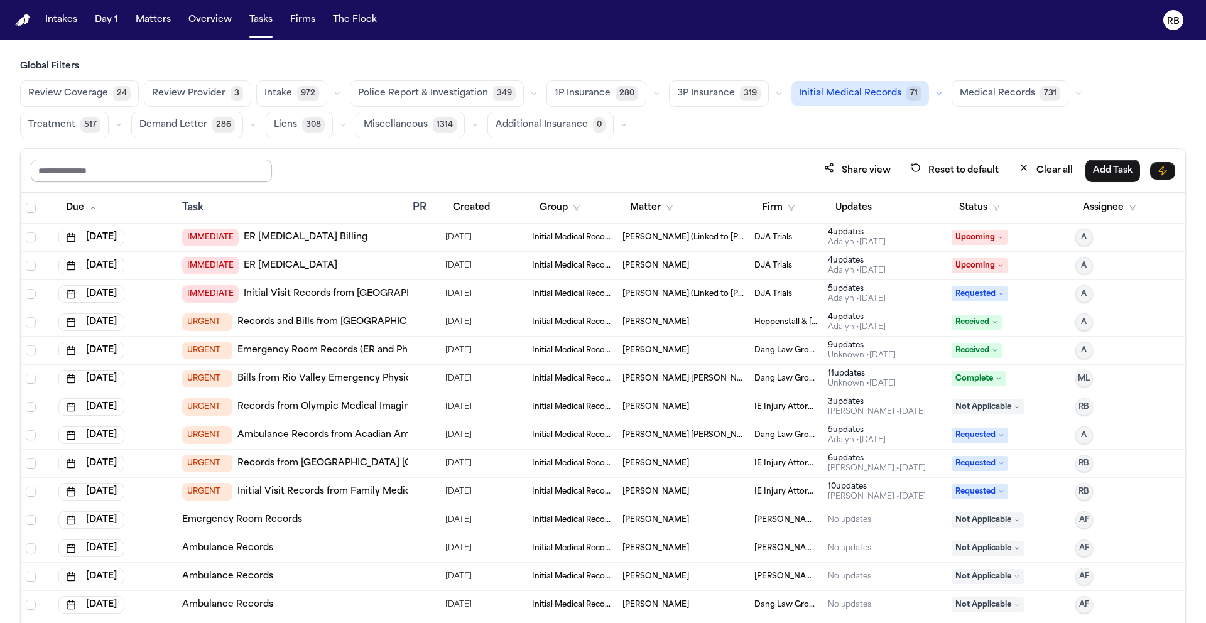
click at [173, 170] on input "text" at bounding box center [151, 171] width 241 height 23
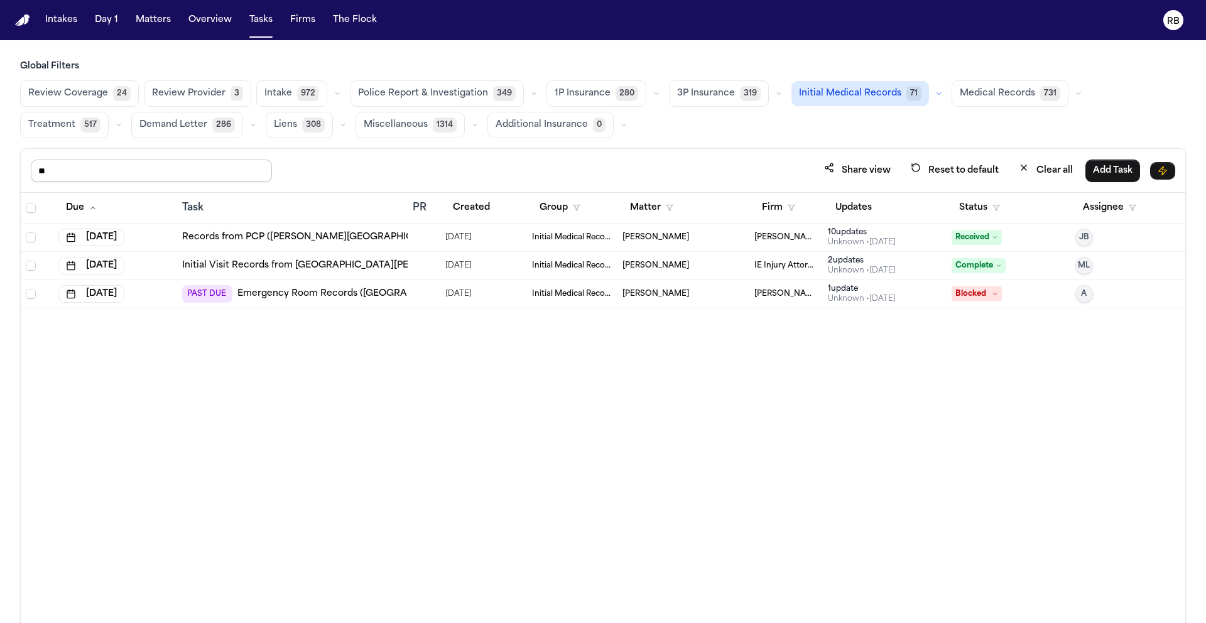
type input "*"
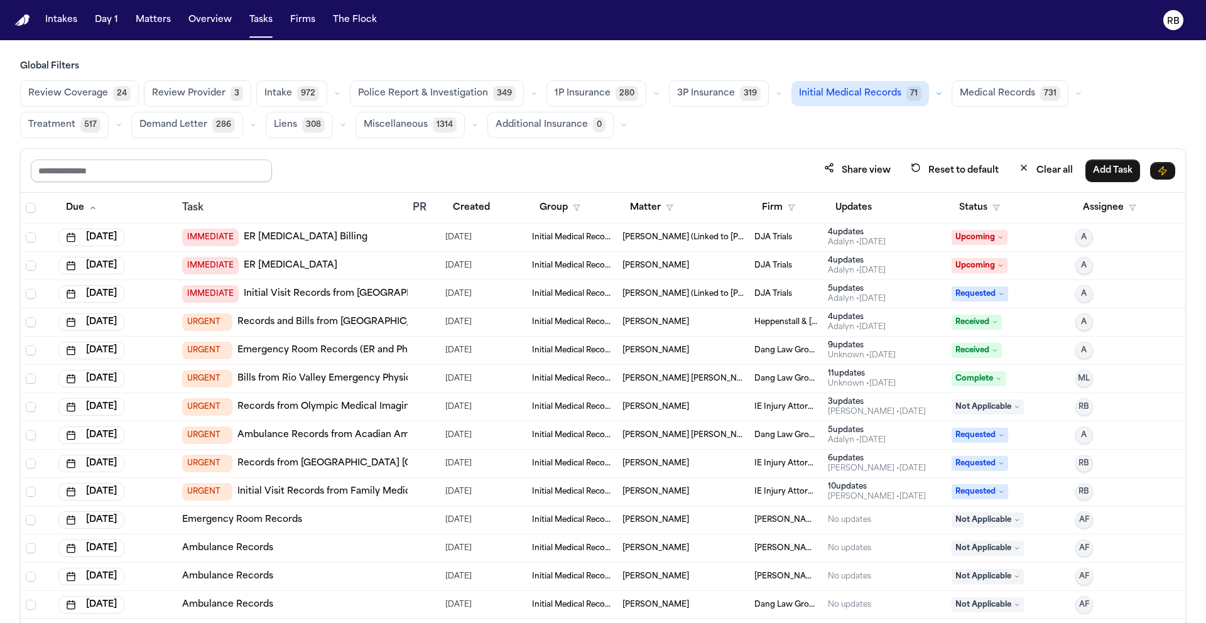
click at [104, 170] on input "text" at bounding box center [151, 171] width 241 height 23
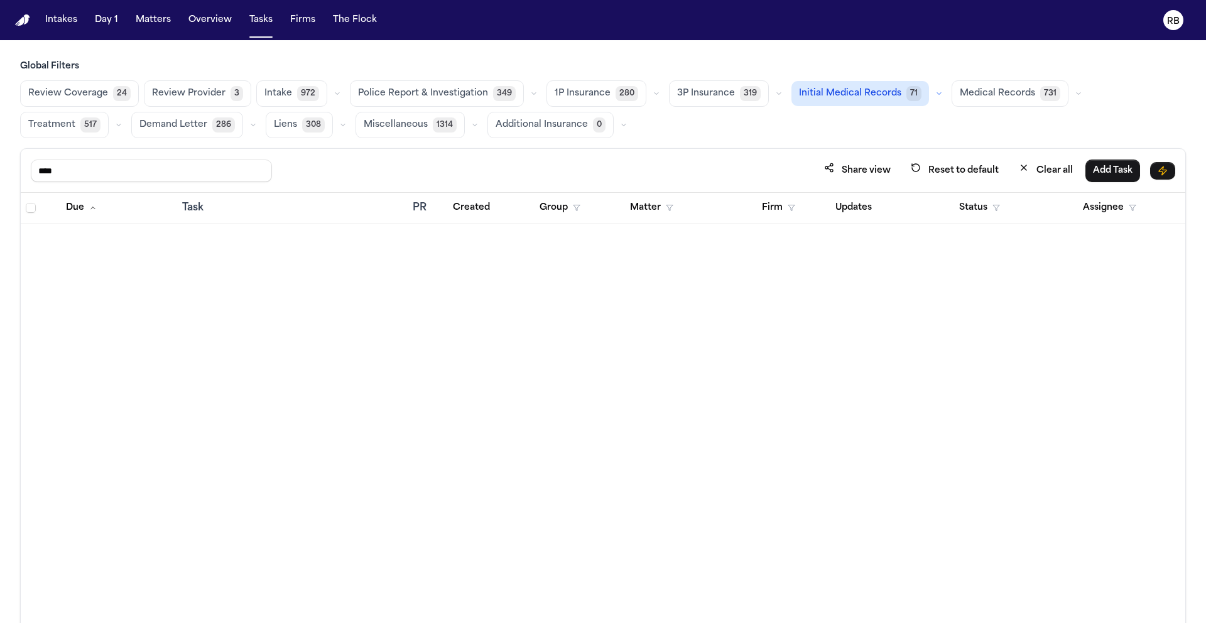
type input "****"
click at [966, 92] on span "Medical Records" at bounding box center [997, 93] width 75 height 13
click at [1045, 165] on button "Clear all" at bounding box center [1045, 170] width 69 height 23
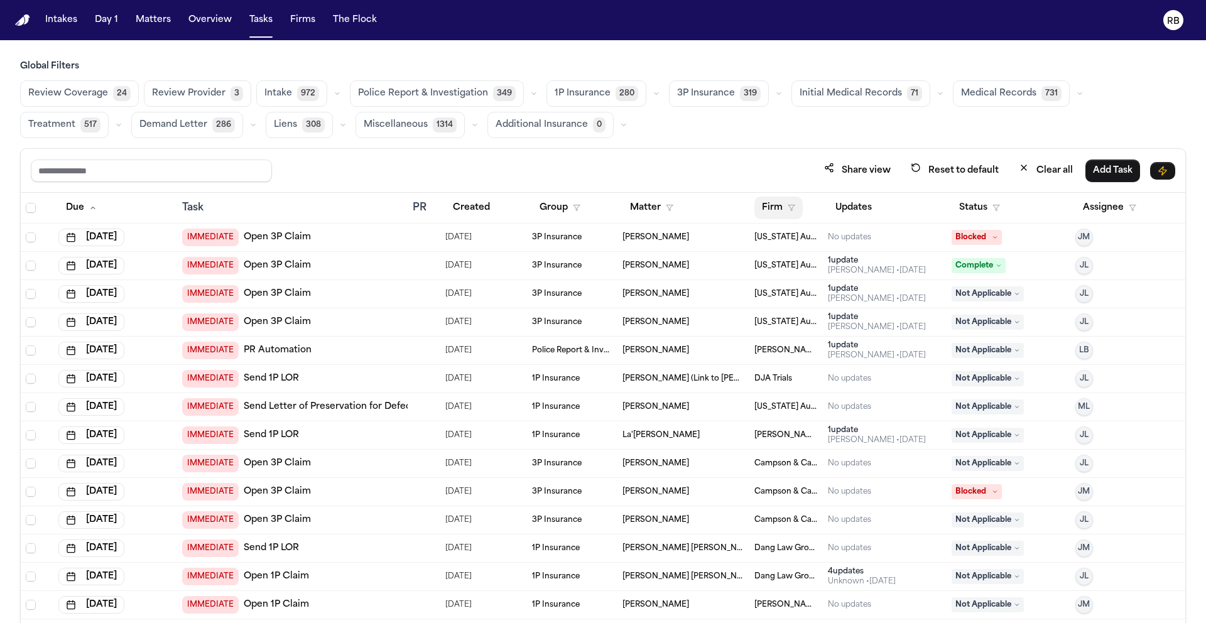
click at [758, 207] on button "Firm" at bounding box center [778, 208] width 48 height 23
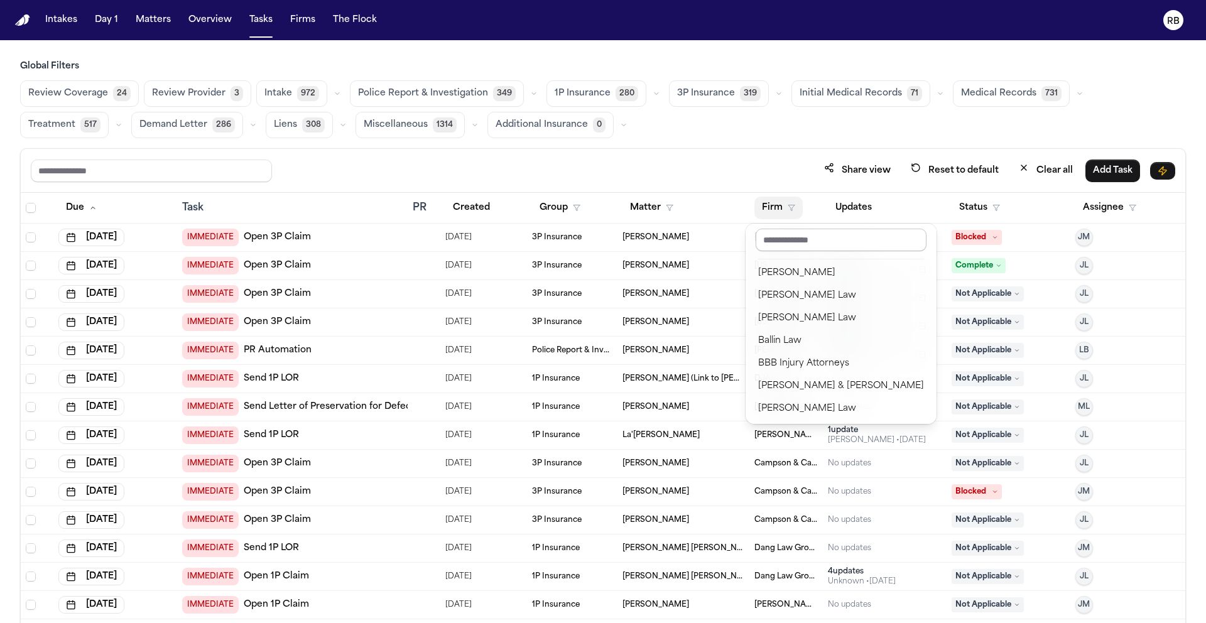
click at [820, 240] on input "text" at bounding box center [840, 240] width 171 height 23
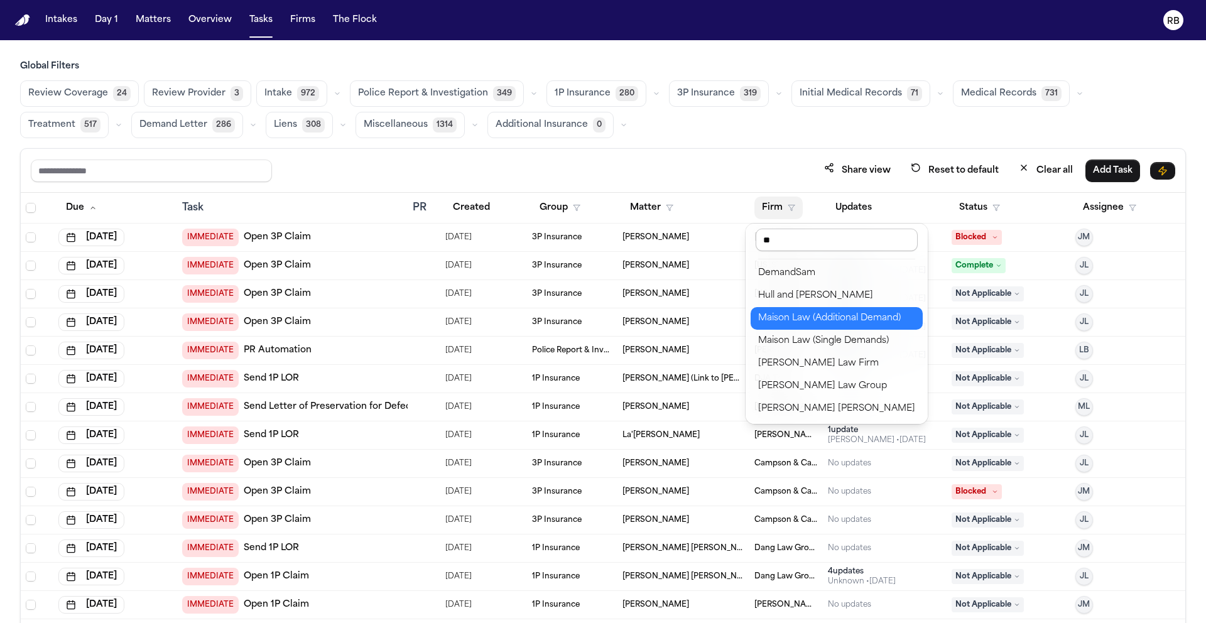
type input "***"
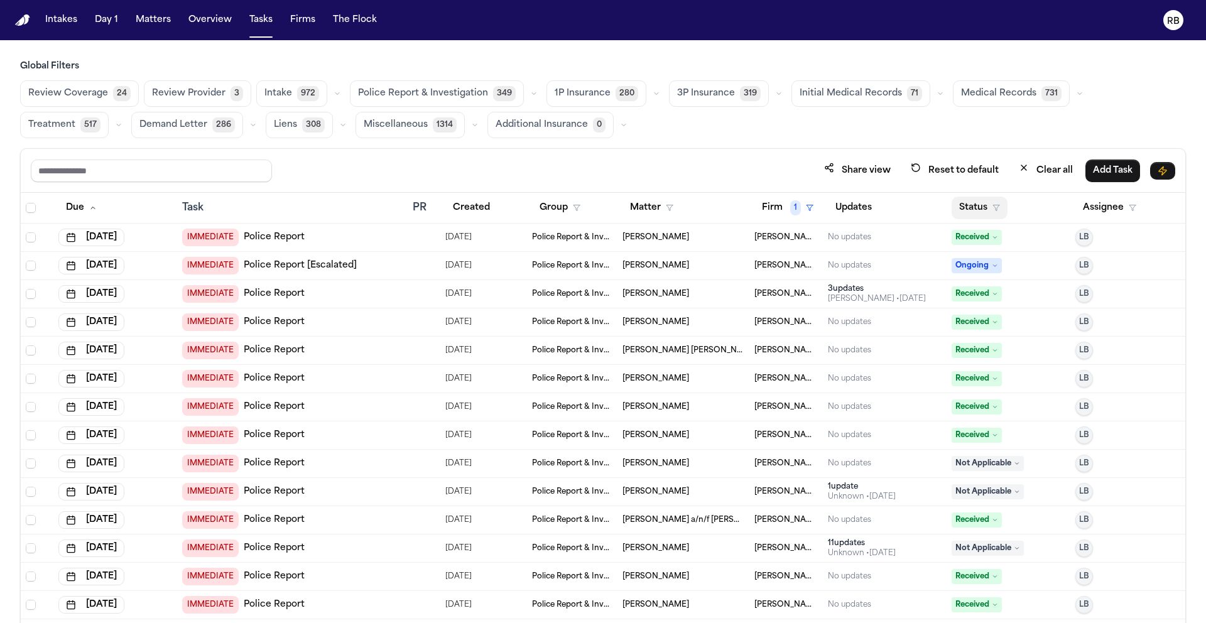
click at [955, 205] on button "Status" at bounding box center [979, 208] width 56 height 23
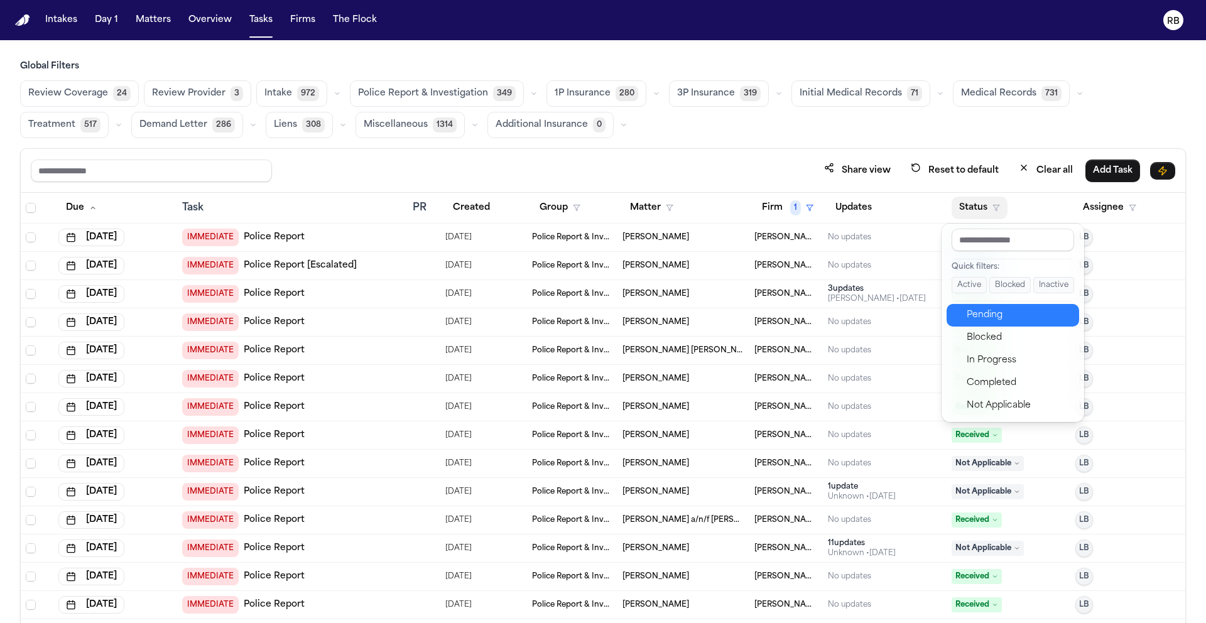
click at [1009, 309] on div "Pending" at bounding box center [1018, 315] width 105 height 15
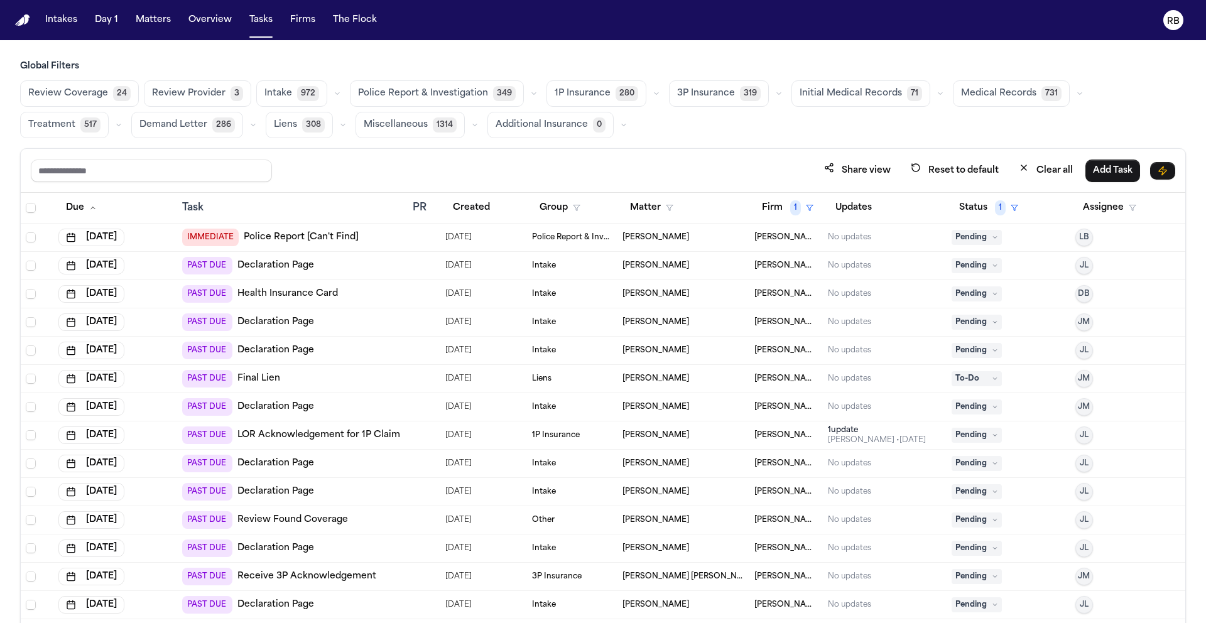
click at [655, 143] on div "Global Filters Review Coverage 24 Review Provider 3 Intake 972 Police Report & …" at bounding box center [603, 369] width 1166 height 618
click at [656, 143] on div "Global Filters Review Coverage 24 Review Provider 3 Intake 972 Police Report & …" at bounding box center [603, 369] width 1166 height 618
click at [846, 96] on span "Initial Medical Records" at bounding box center [850, 93] width 102 height 13
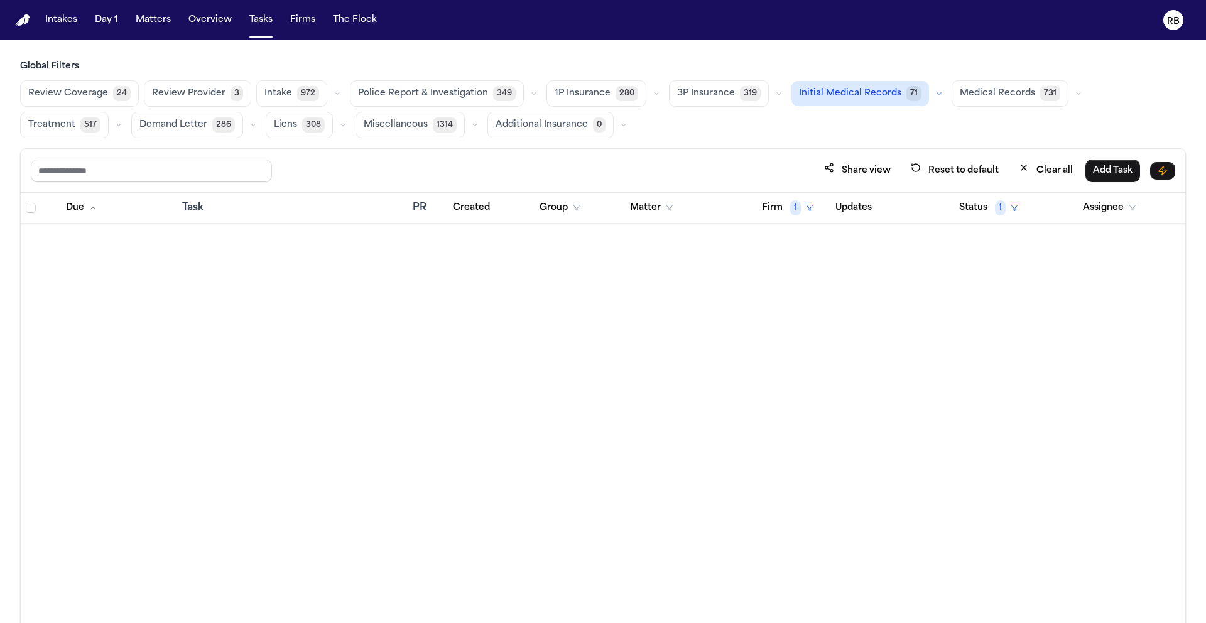
click at [994, 95] on span "Medical Records" at bounding box center [997, 93] width 75 height 13
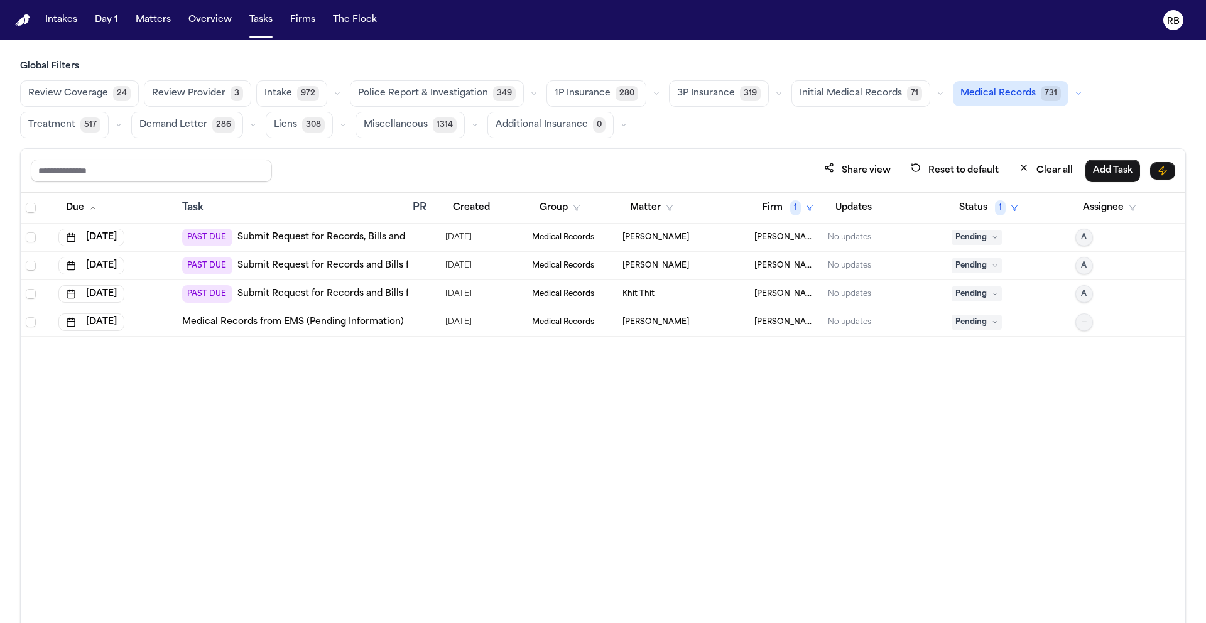
click at [701, 124] on div "Review Coverage 24 Review Provider 3 Intake 972 Police Report & Investigation 3…" at bounding box center [603, 109] width 1166 height 58
click at [612, 485] on div "Due Task PR Created Group Matter Firm 1 Updates Status 1 Assignee Oct 11, 2025 …" at bounding box center [603, 435] width 1164 height 485
click at [717, 482] on div "Due Task PR Created Group Matter Firm 1 Updates Status 1 Assignee Oct 11, 2025 …" at bounding box center [603, 435] width 1164 height 485
click at [715, 141] on div "Global Filters Review Coverage 24 Review Provider 3 Intake 972 Police Report & …" at bounding box center [603, 369] width 1166 height 618
click at [429, 236] on div at bounding box center [424, 237] width 23 height 10
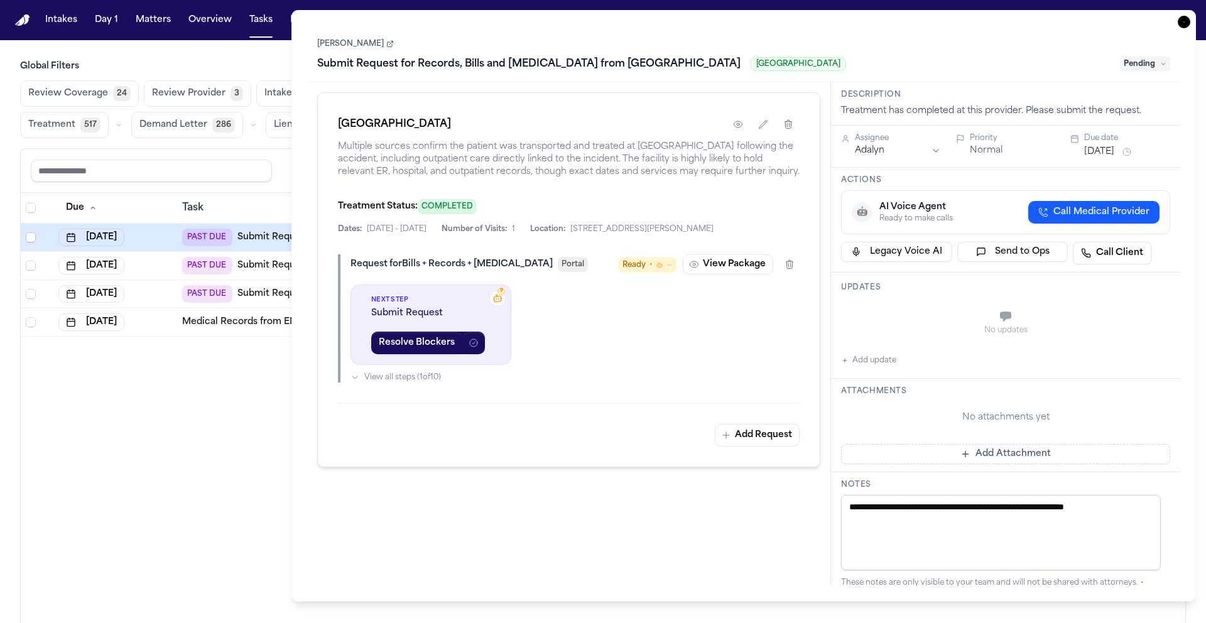
click at [349, 41] on link "[PERSON_NAME]" at bounding box center [355, 44] width 77 height 10
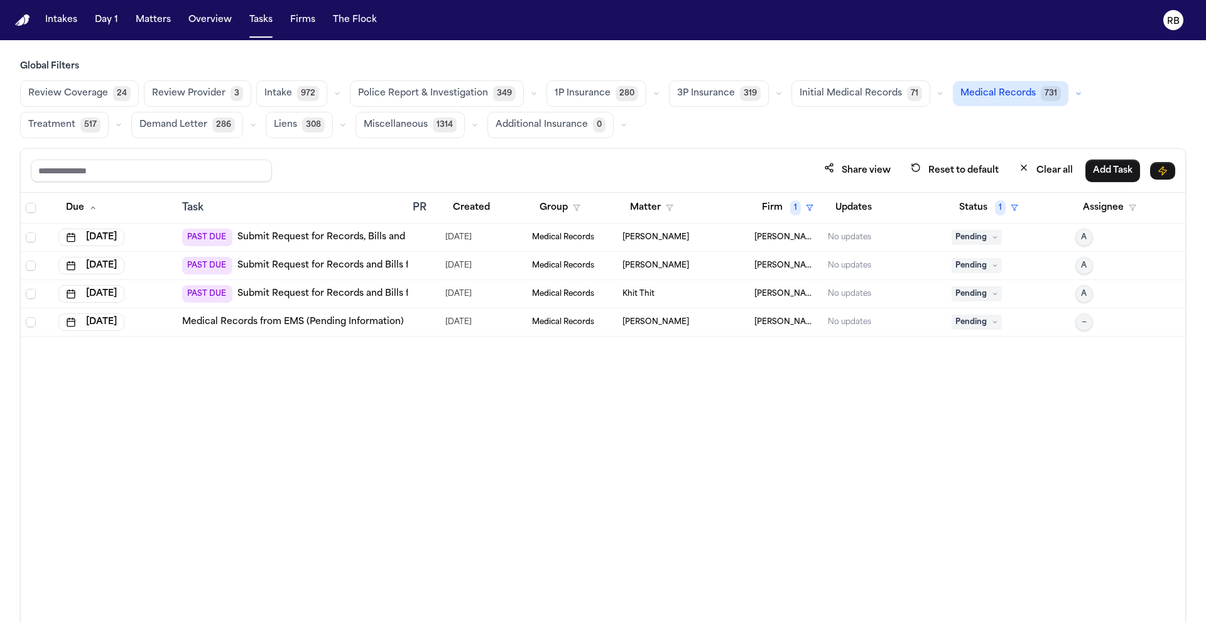
click at [184, 383] on div "Due Task PR Created Group Matter Firm 1 Updates Status 1 Assignee Oct 11, 2025 …" at bounding box center [603, 435] width 1164 height 485
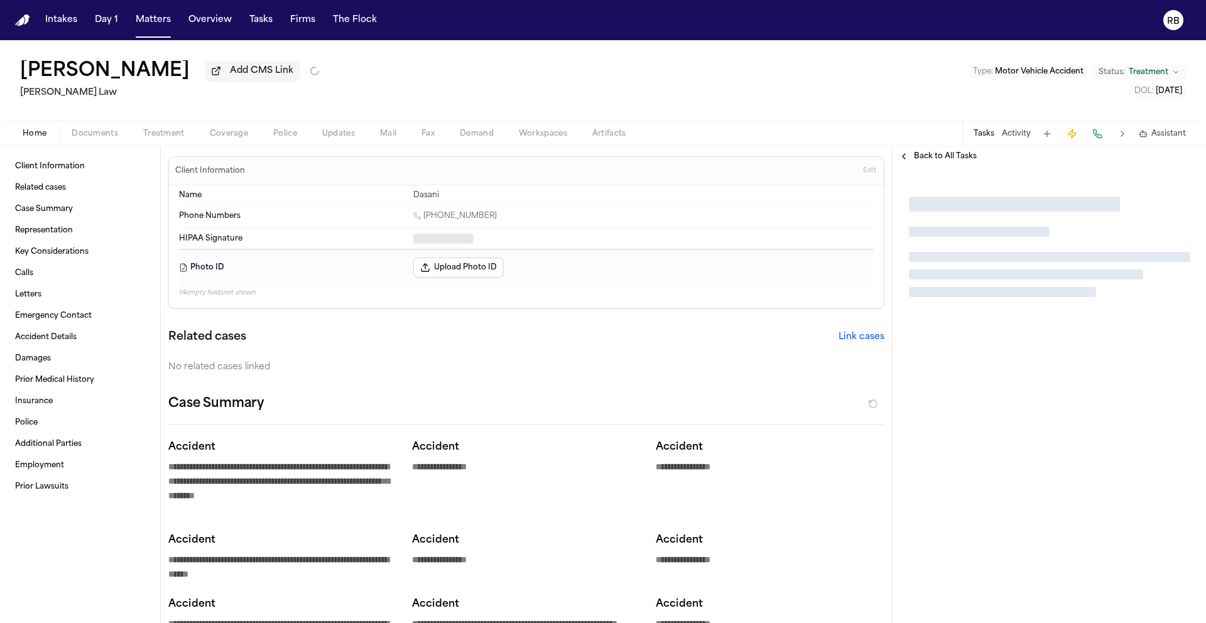
type textarea "*"
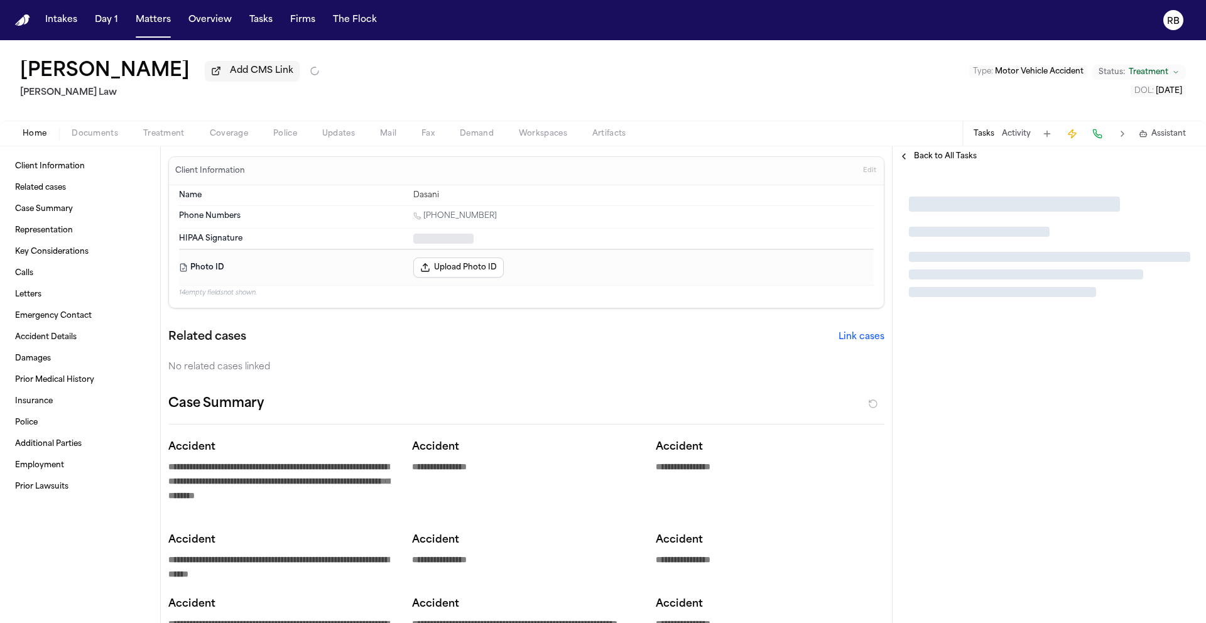
type textarea "*"
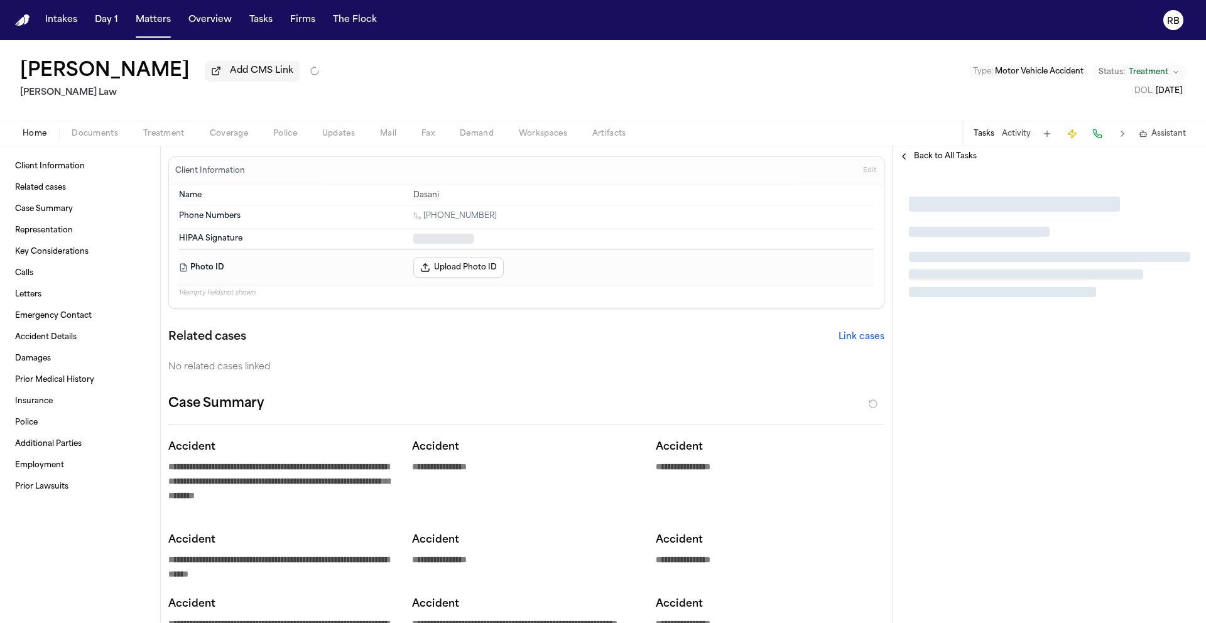
type textarea "*"
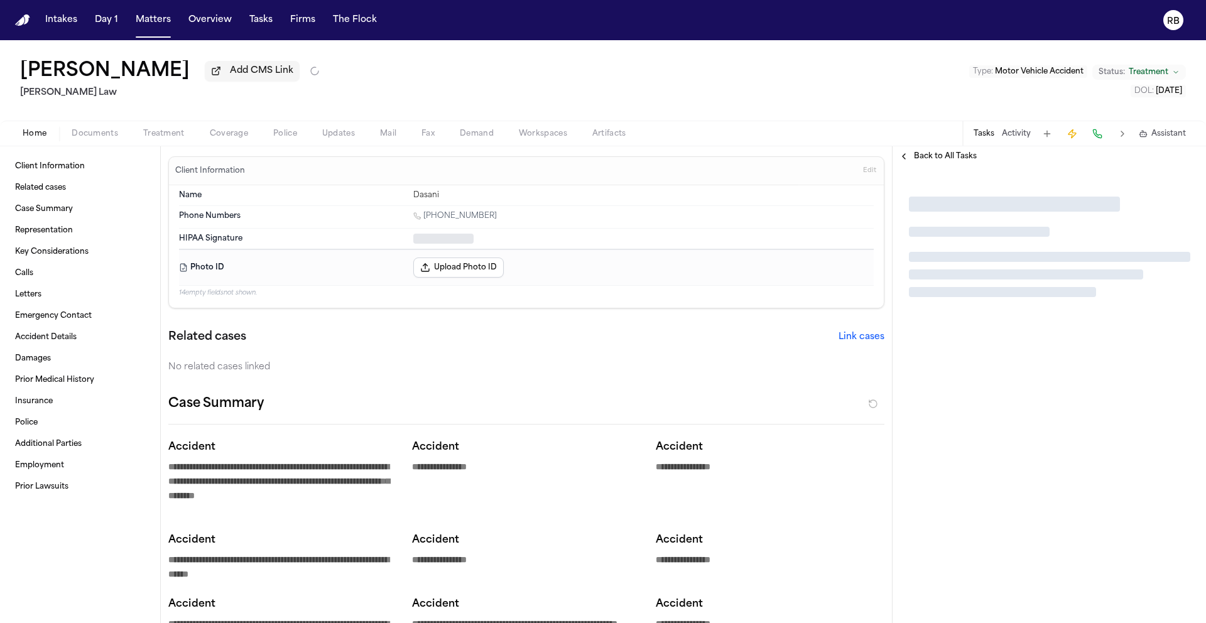
type textarea "*"
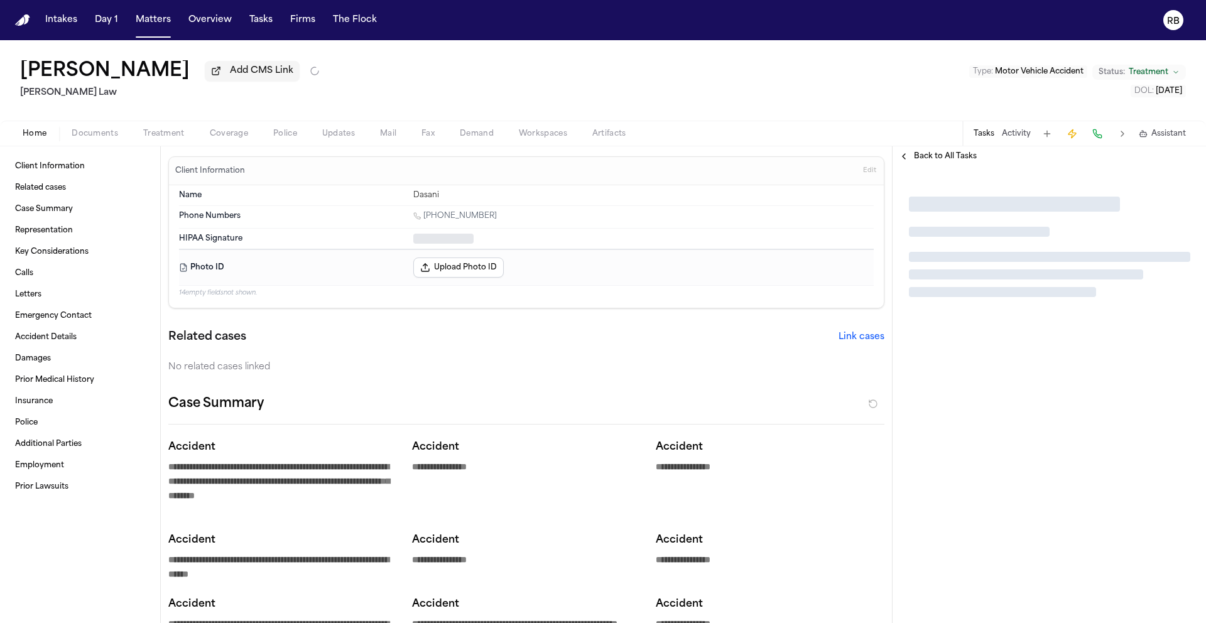
type textarea "*"
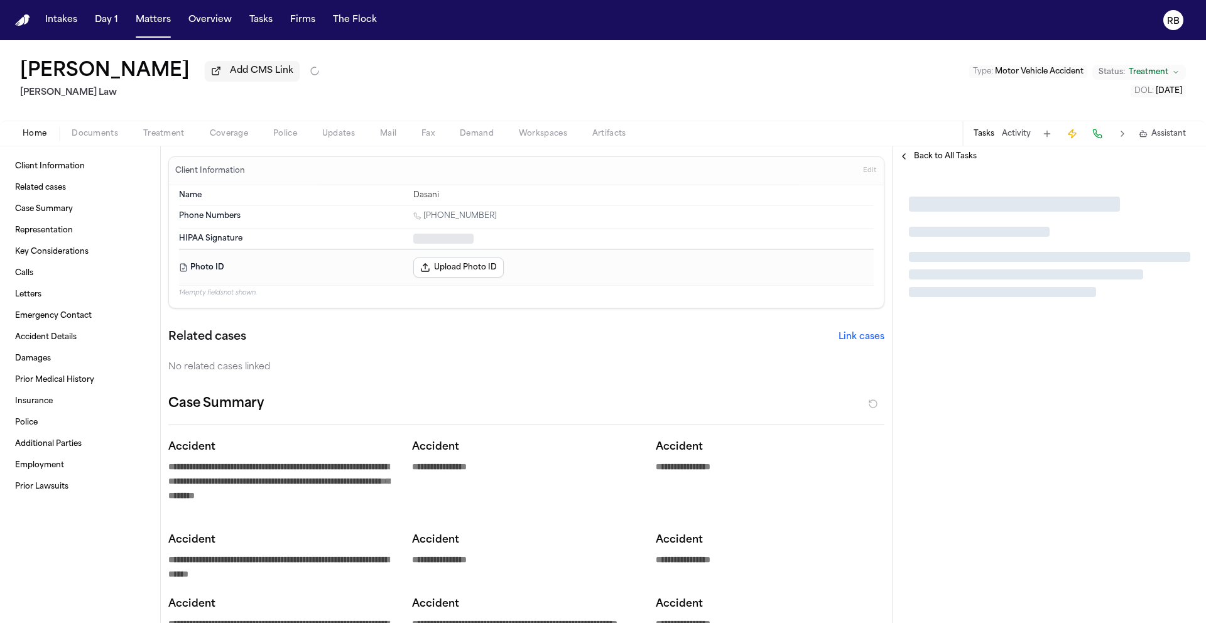
type textarea "*"
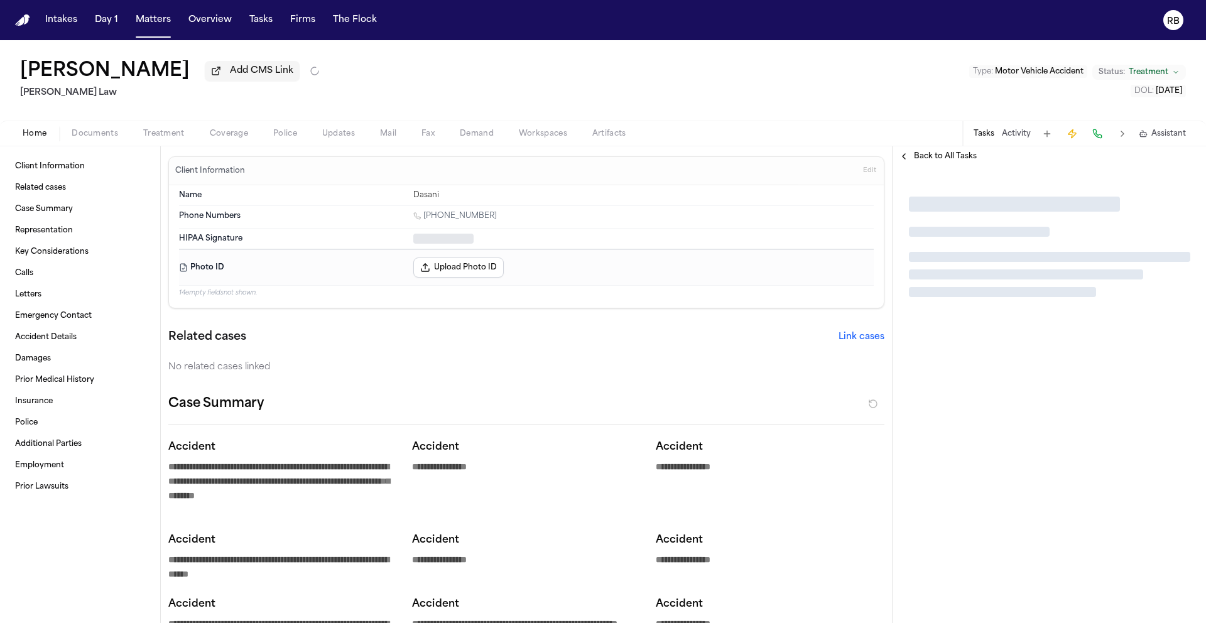
type textarea "*"
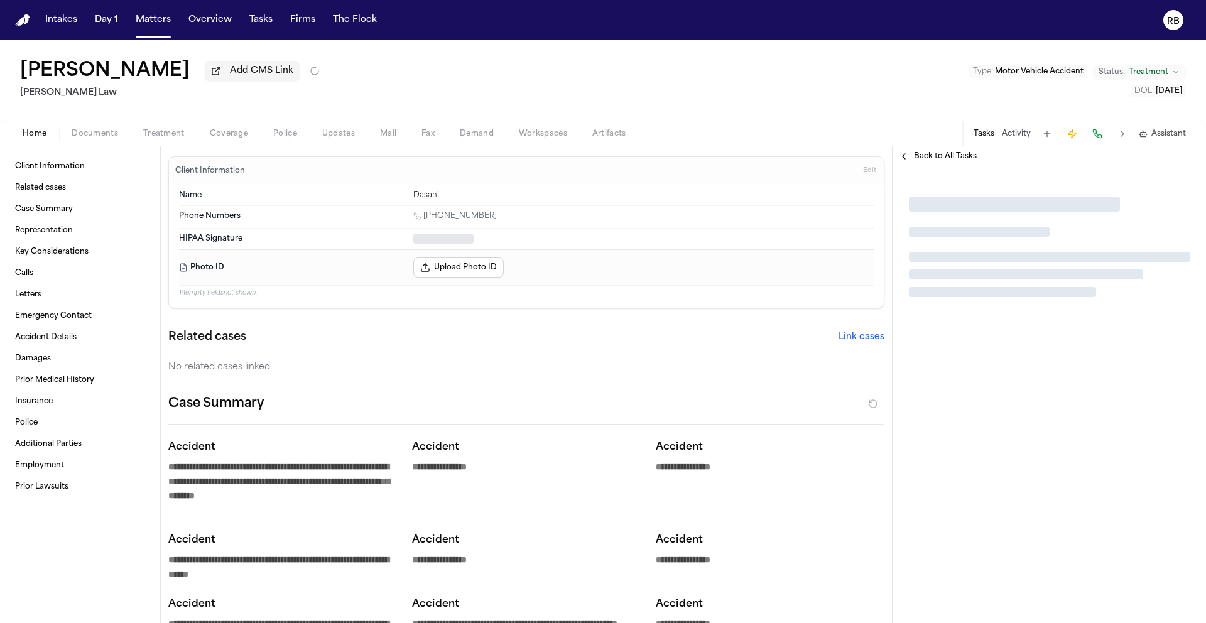
type textarea "*"
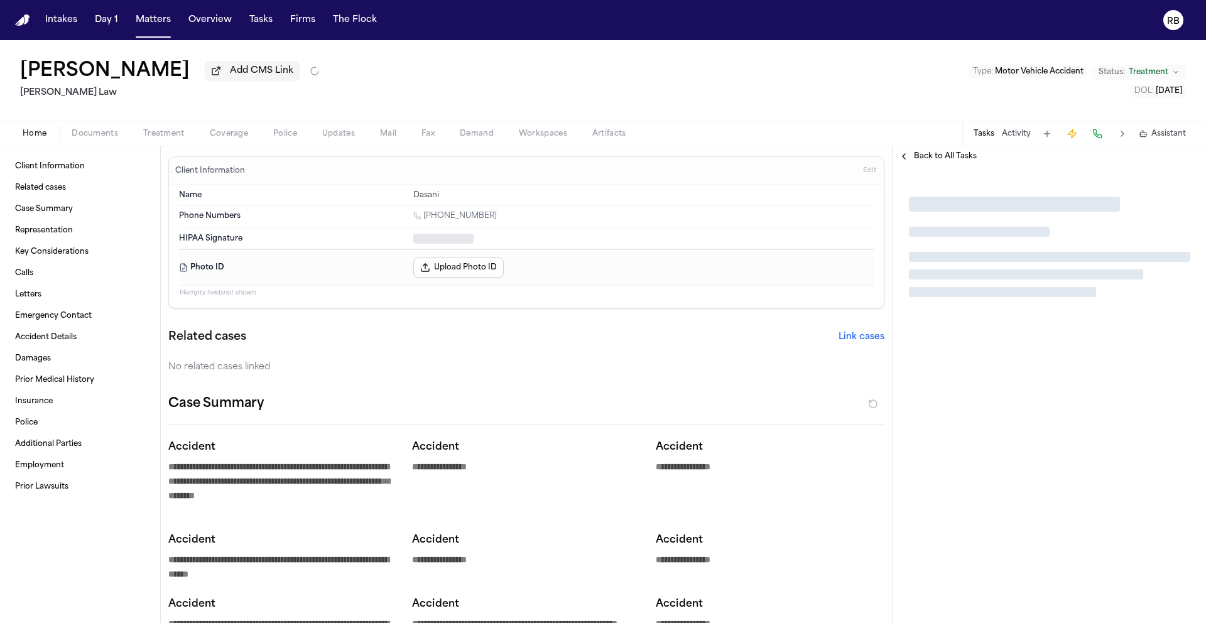
type textarea "*"
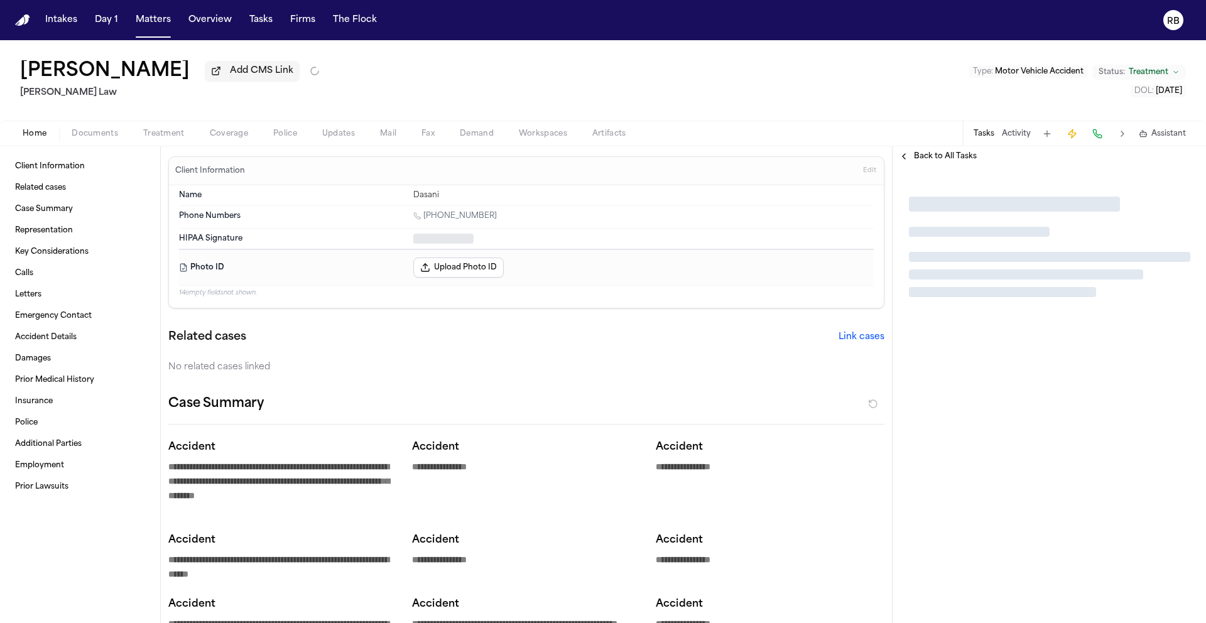
type textarea "*"
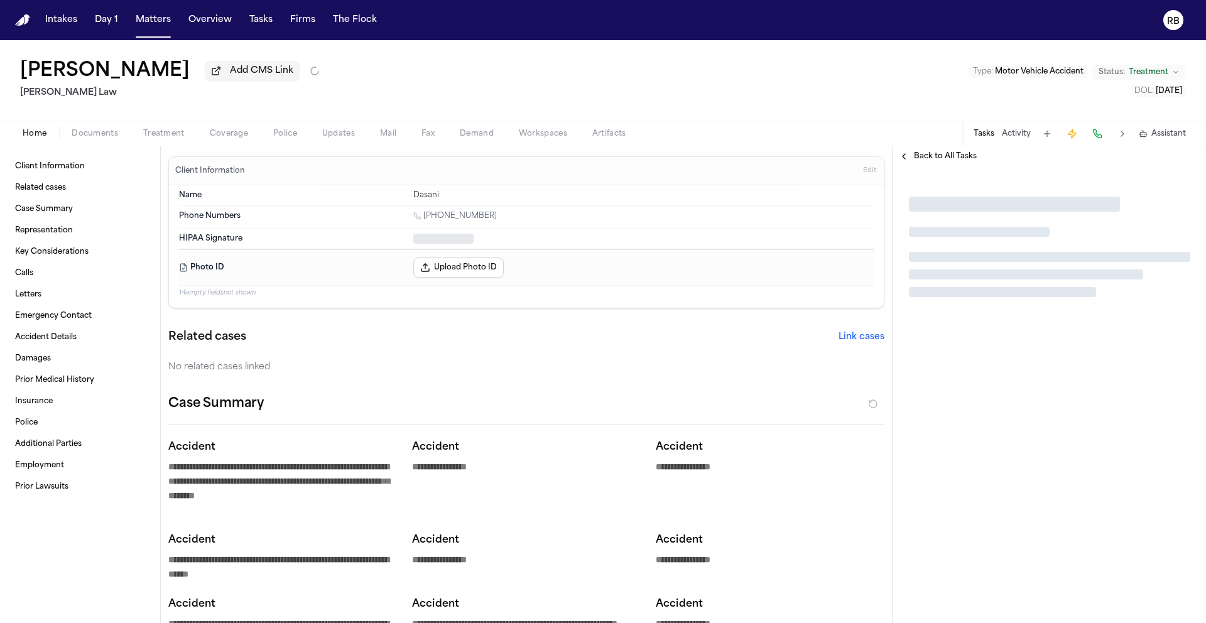
type textarea "*"
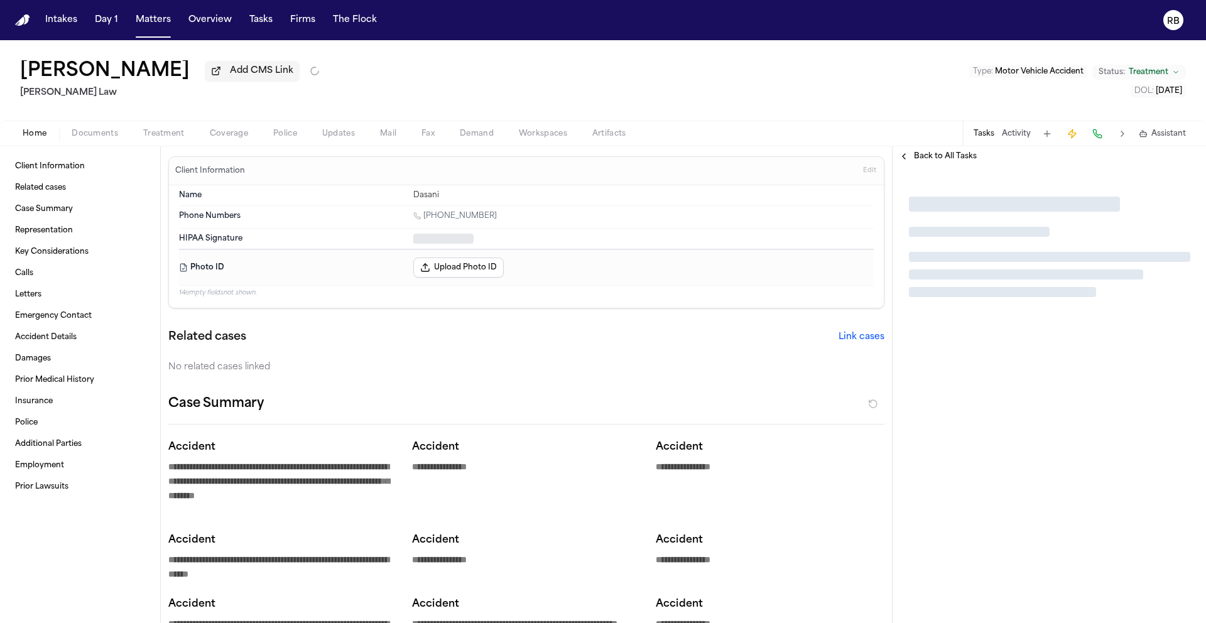
type textarea "*"
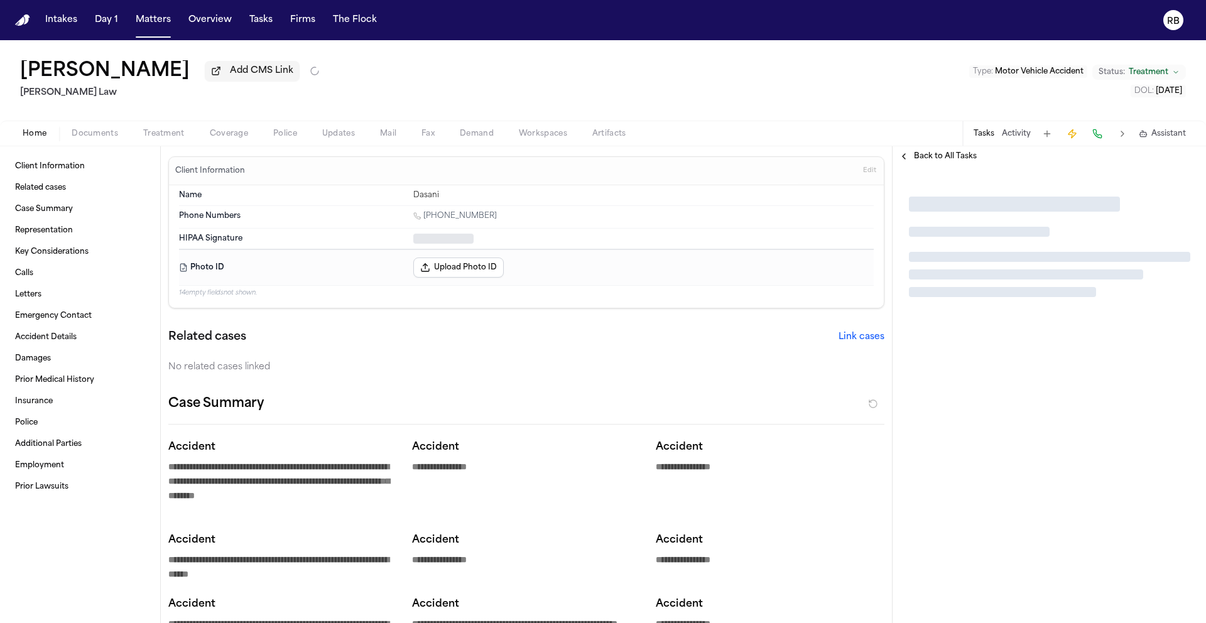
type textarea "*"
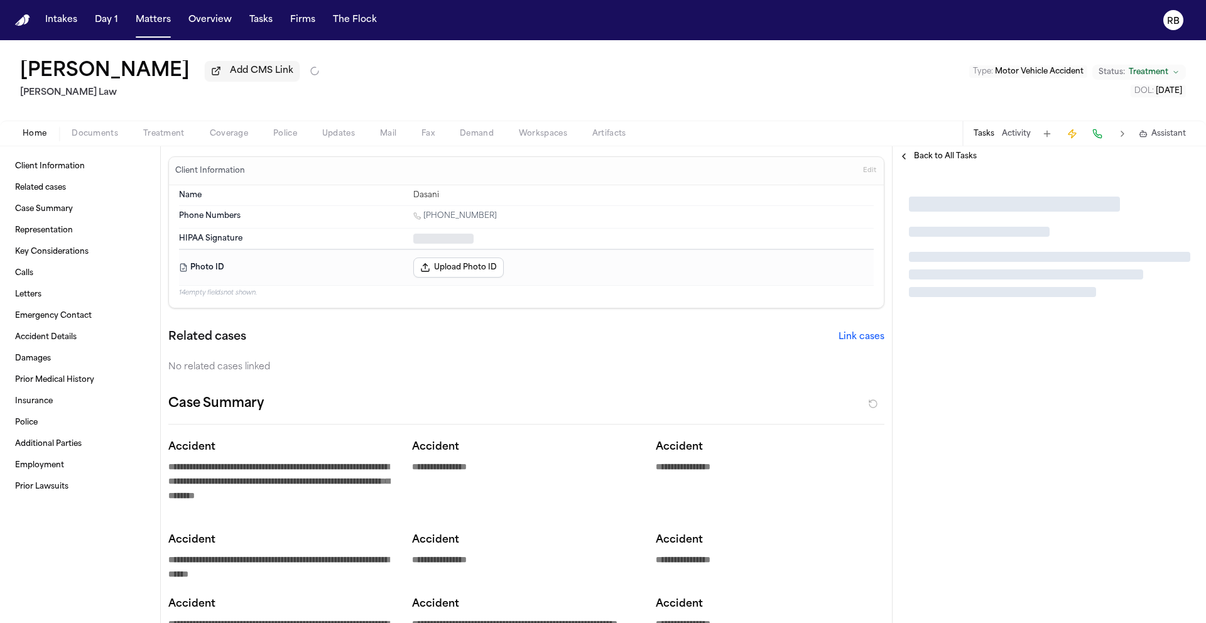
type textarea "*"
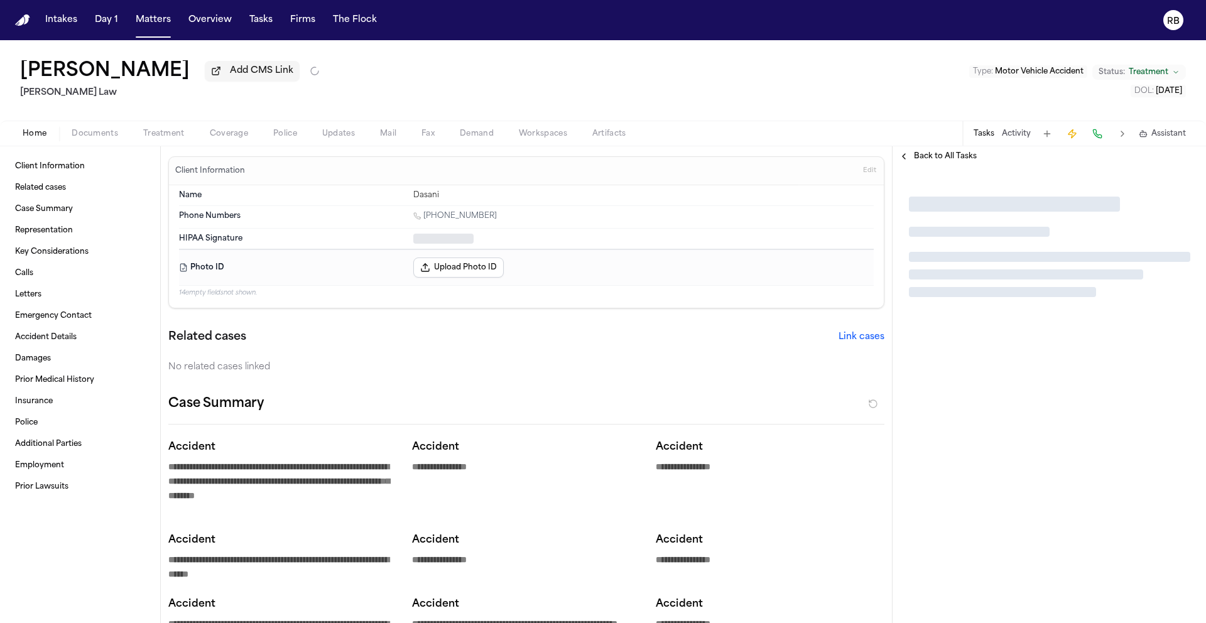
type textarea "*"
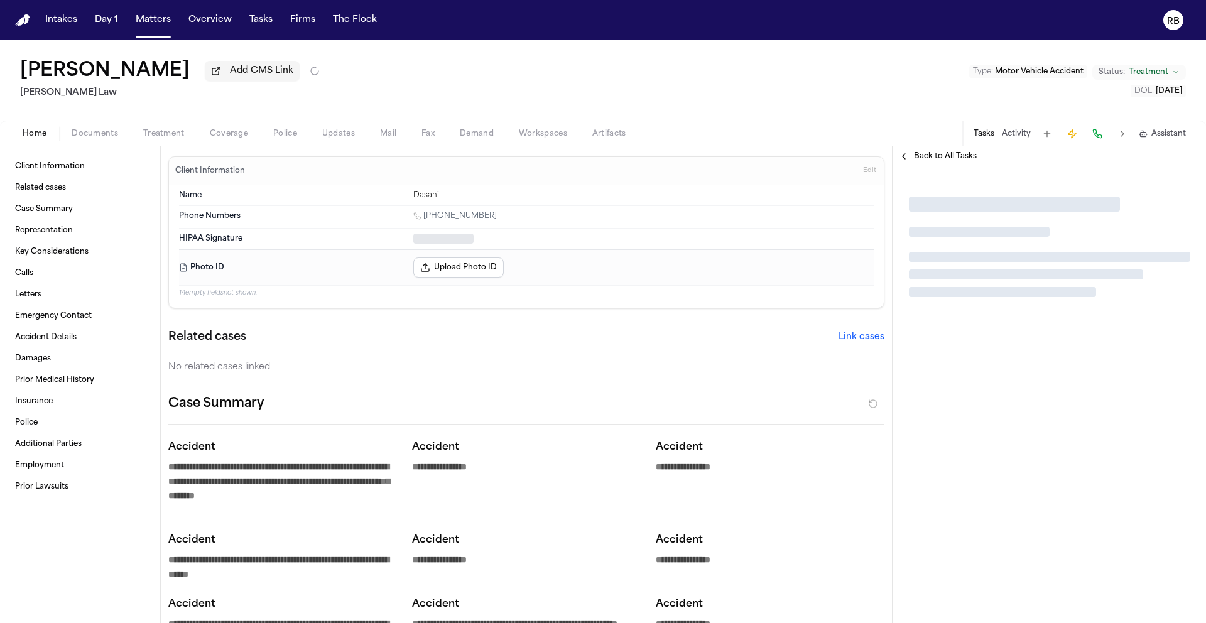
type textarea "*"
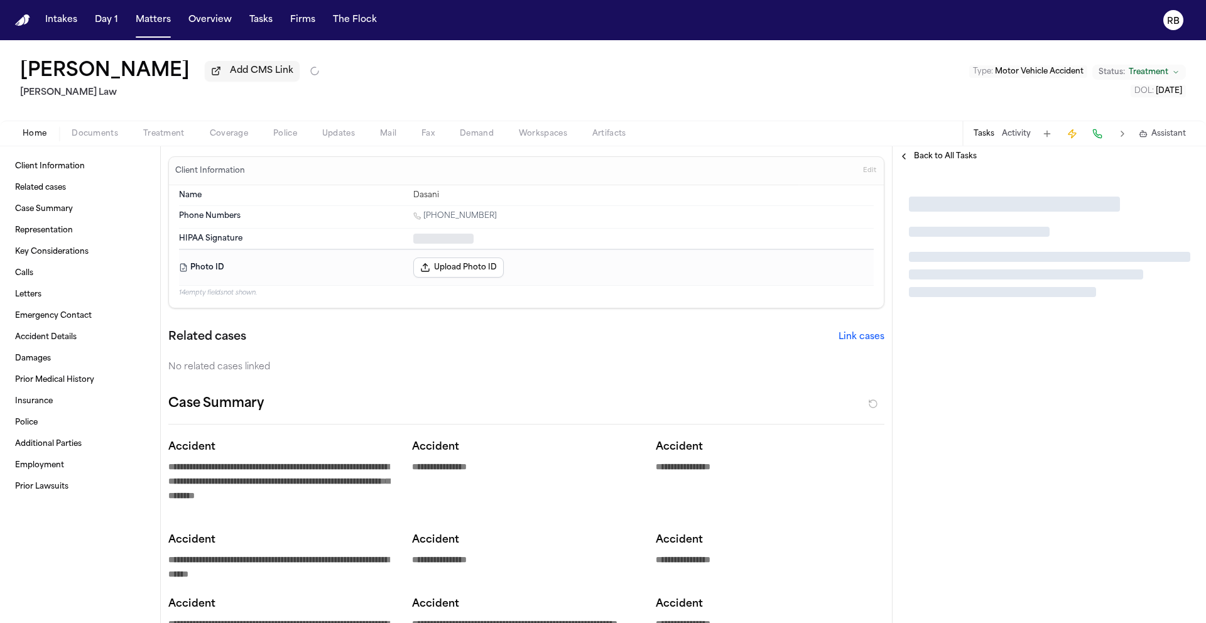
type textarea "*"
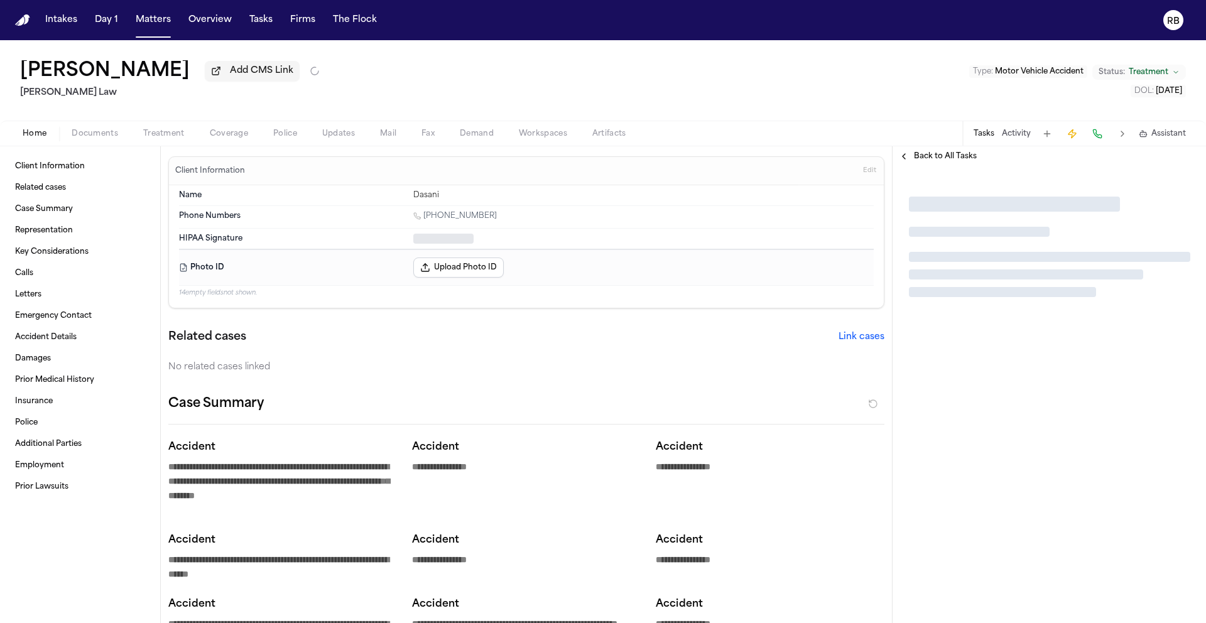
type textarea "*"
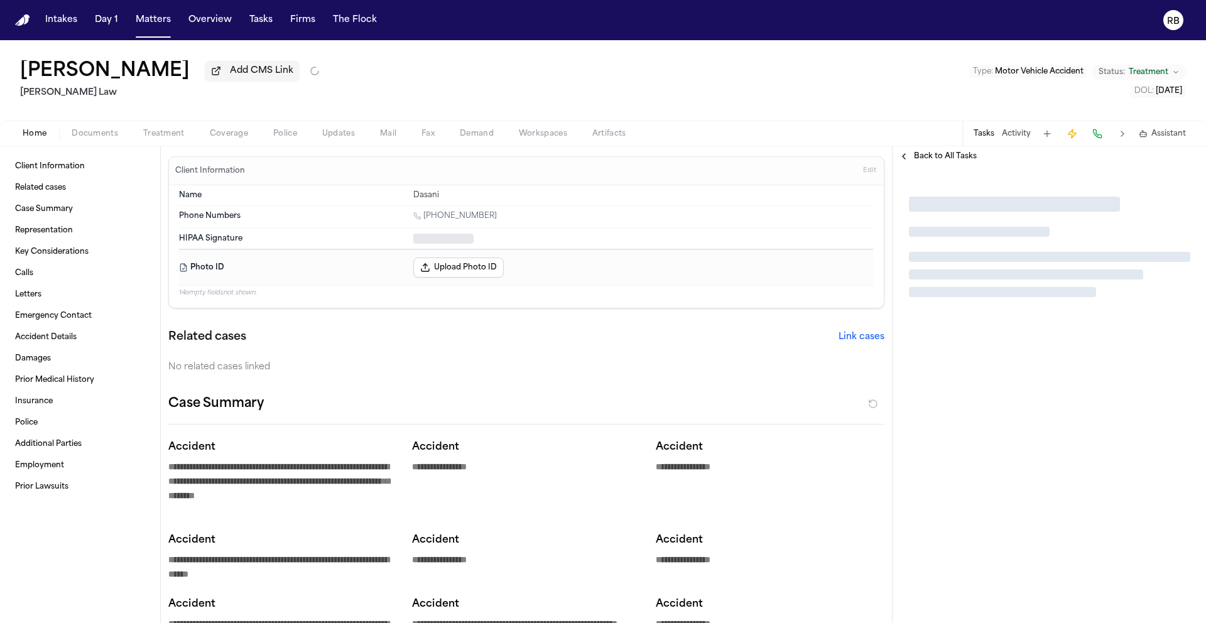
type textarea "*"
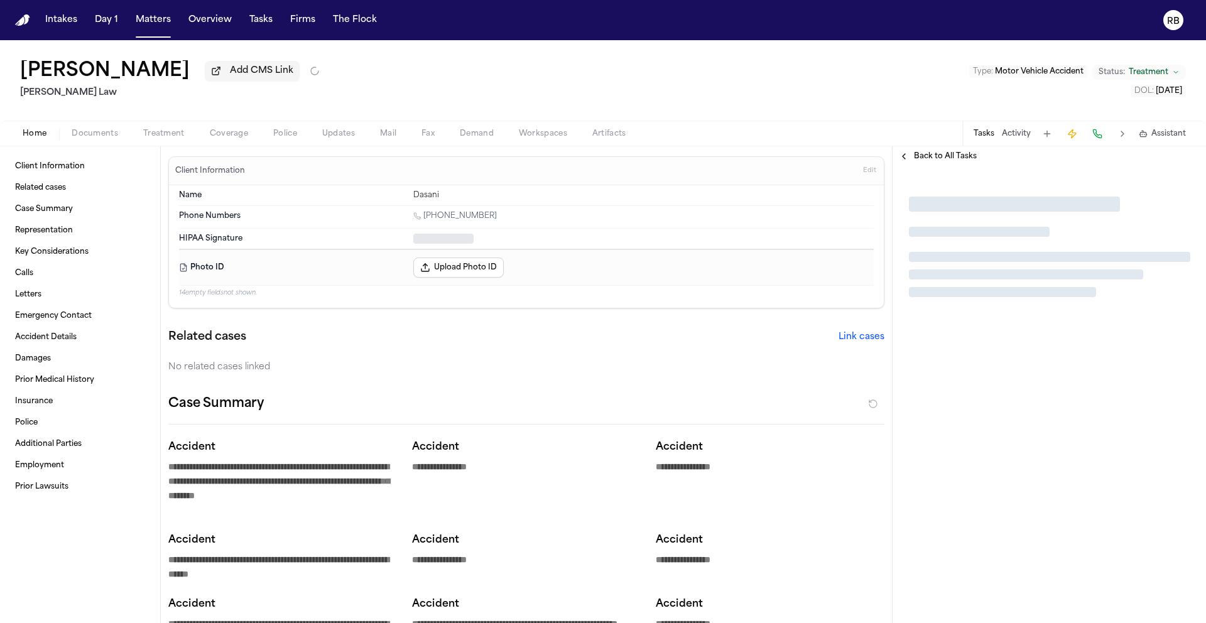
type textarea "*"
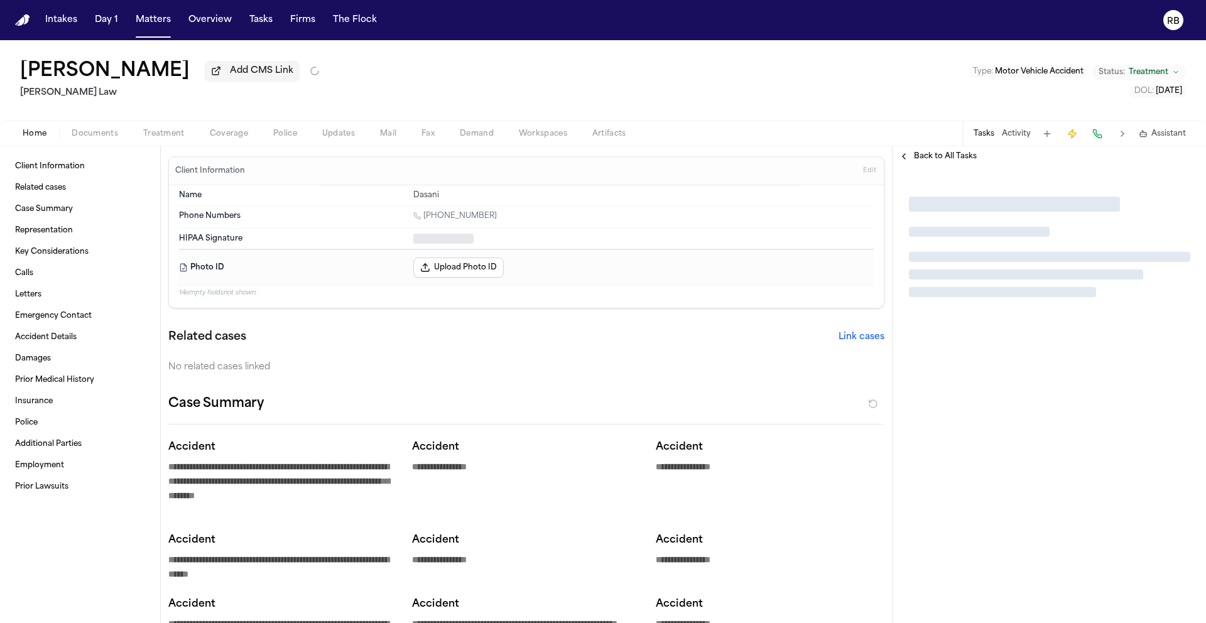
type textarea "*"
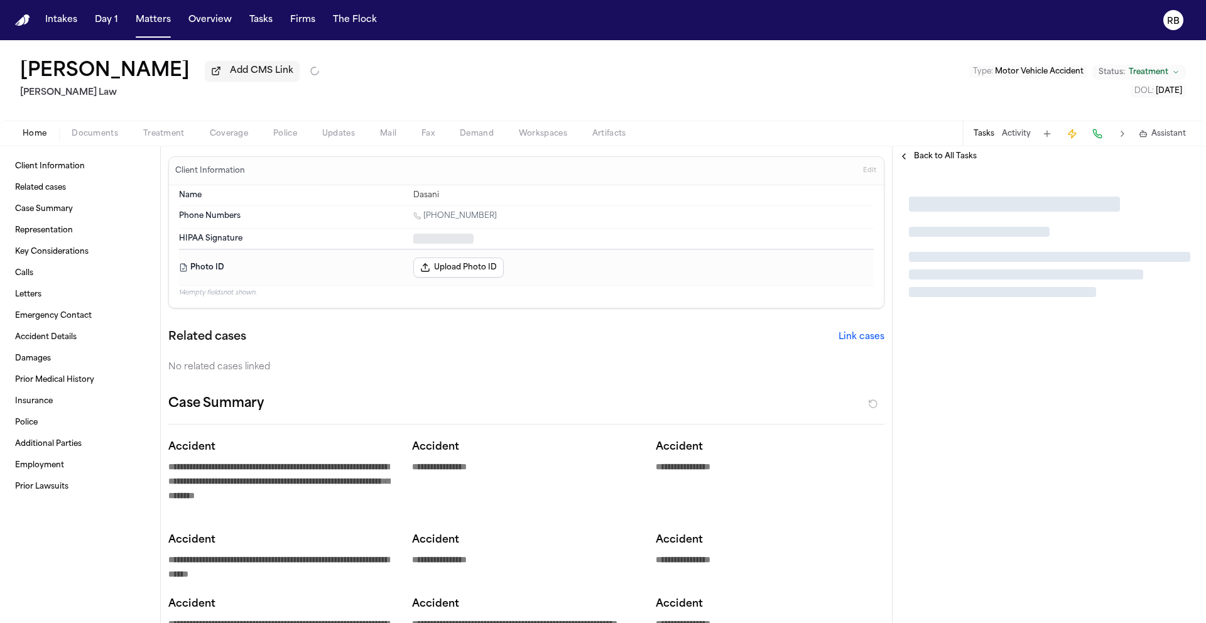
type textarea "*"
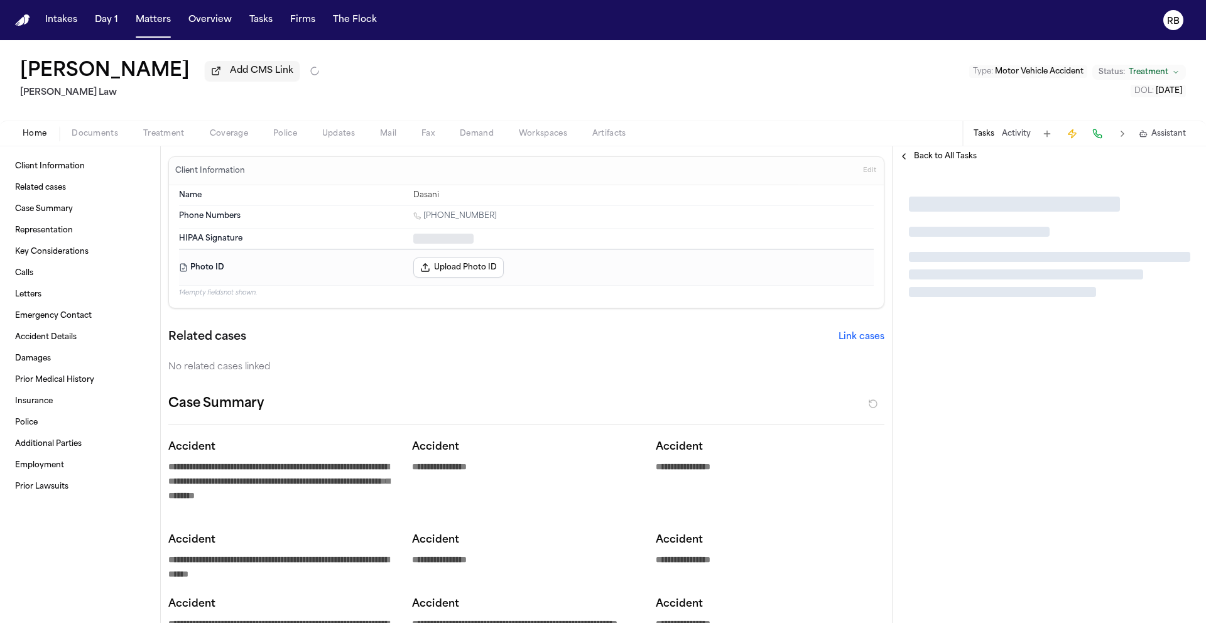
type textarea "*"
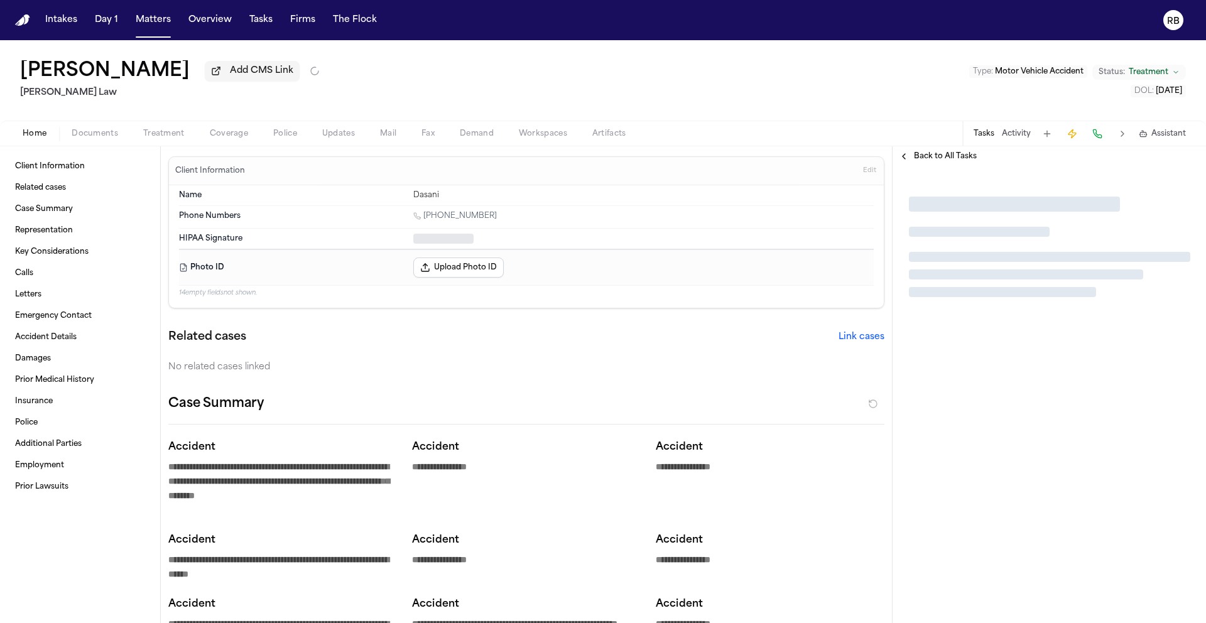
type textarea "*"
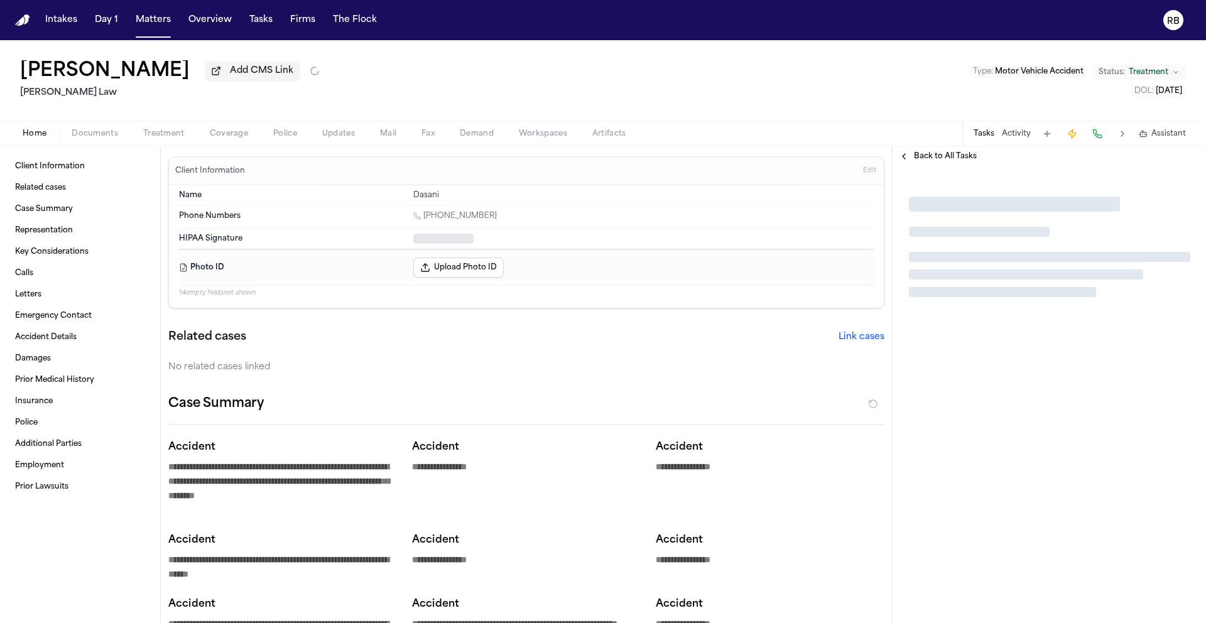
type textarea "*"
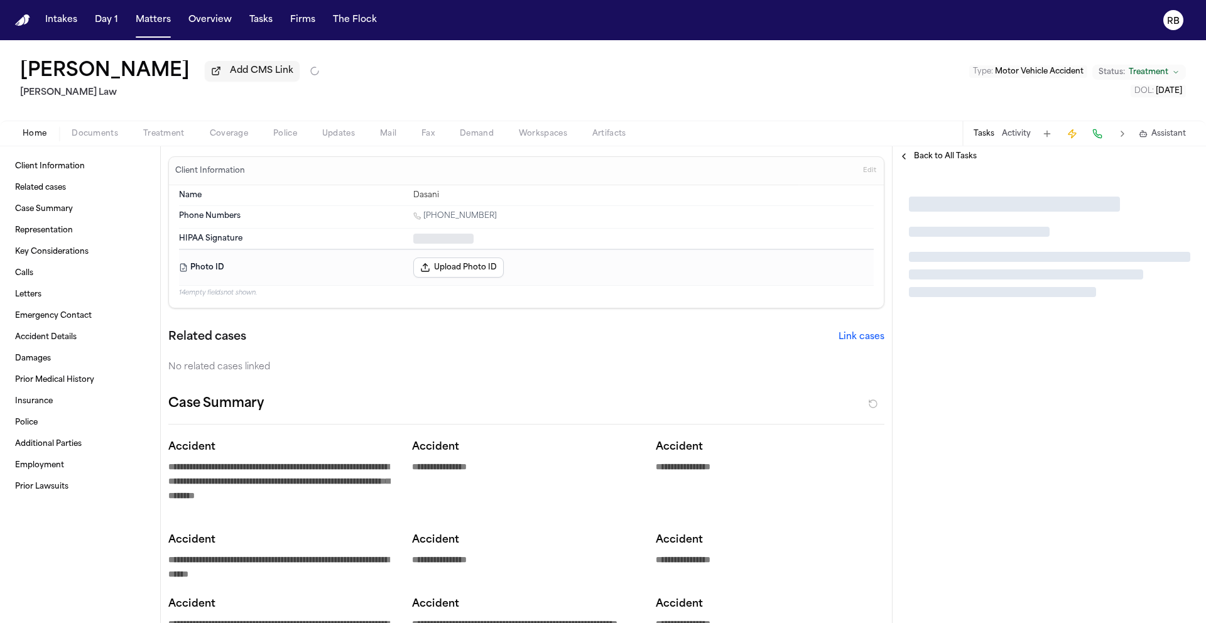
type textarea "*"
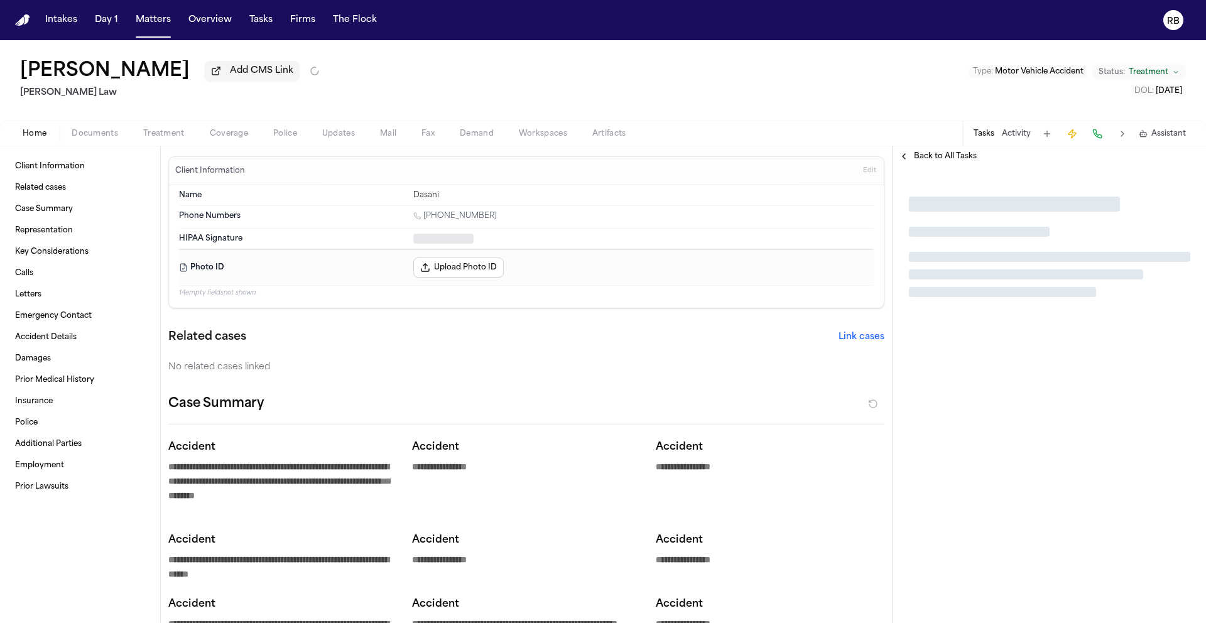
type textarea "*"
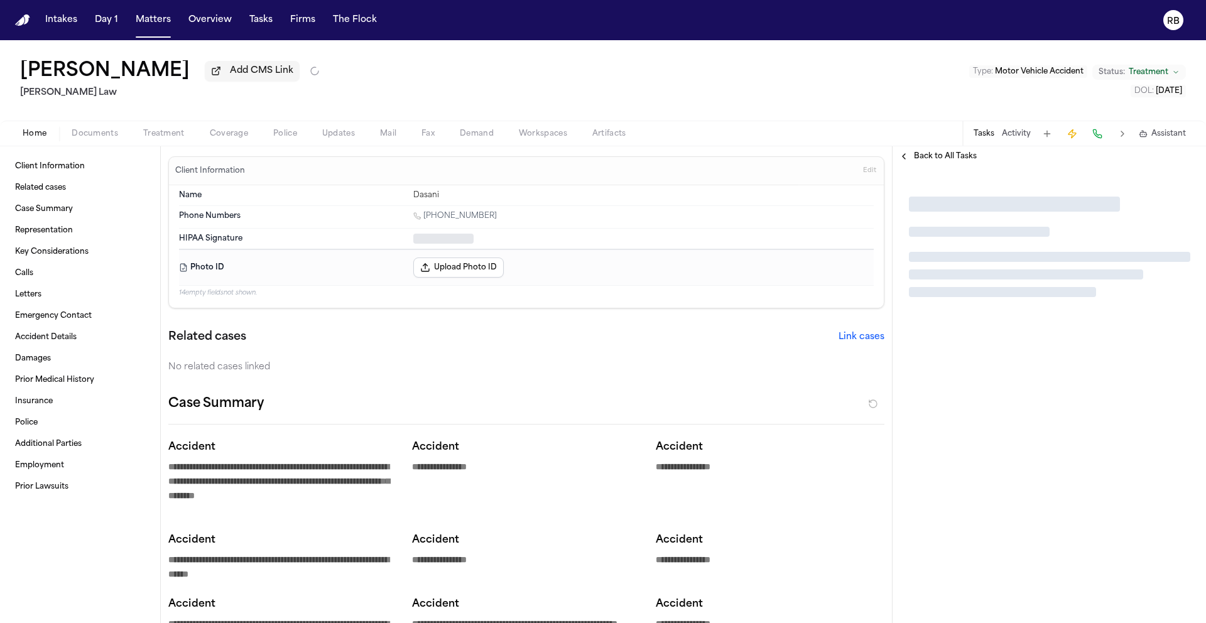
type textarea "*"
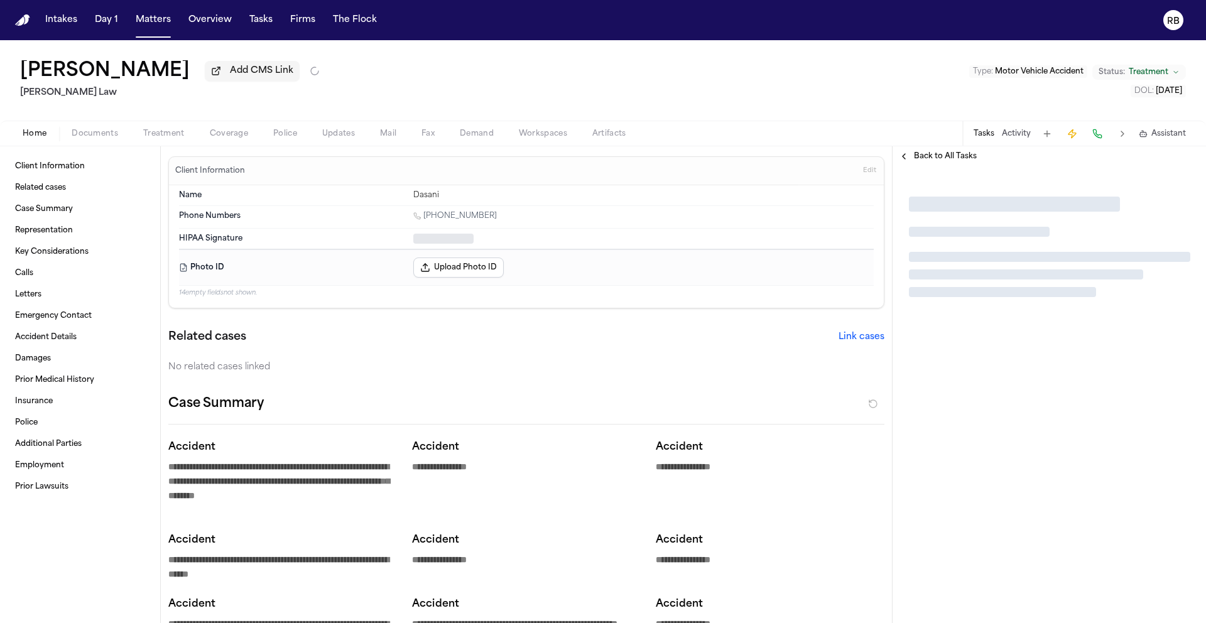
type textarea "*"
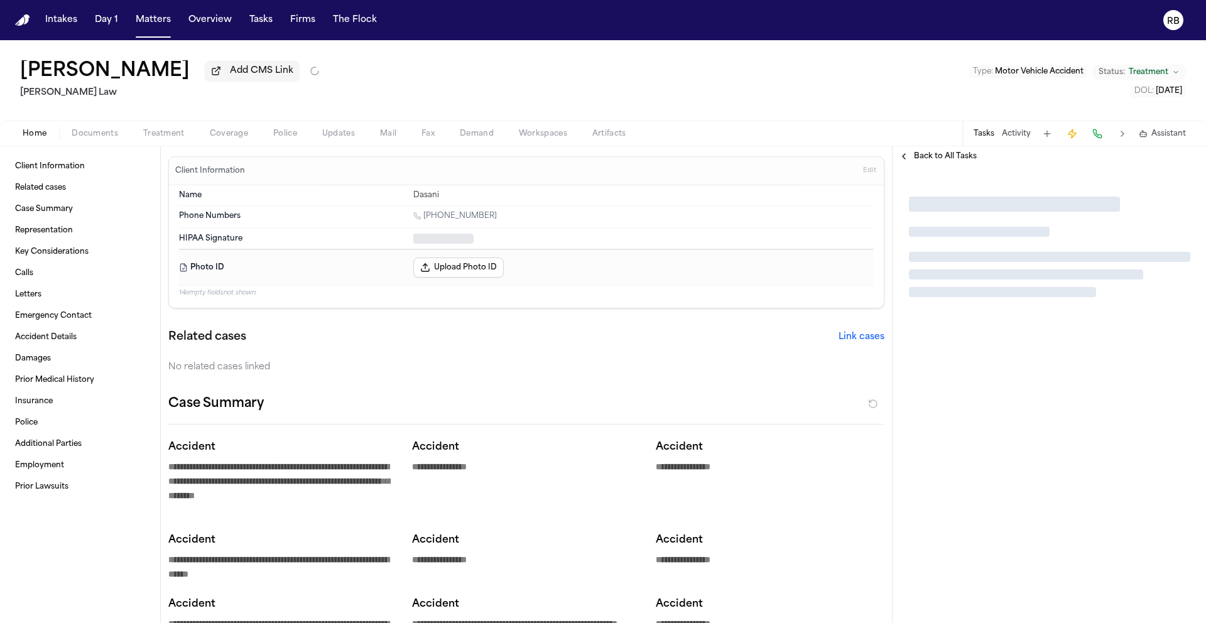
type textarea "*"
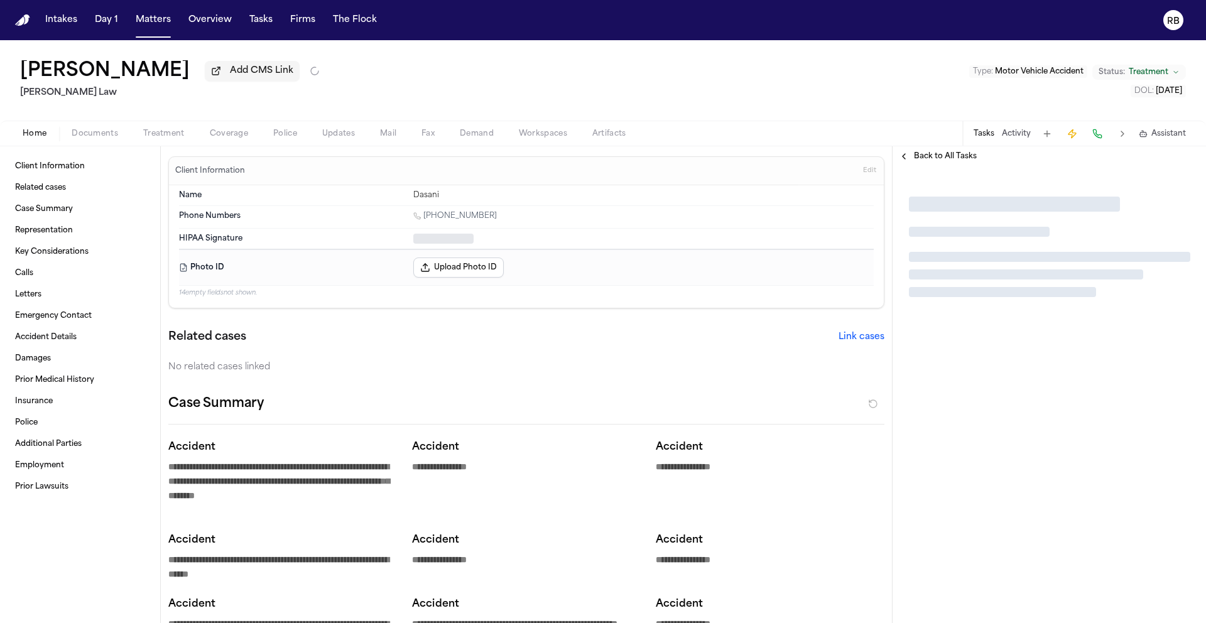
type textarea "*"
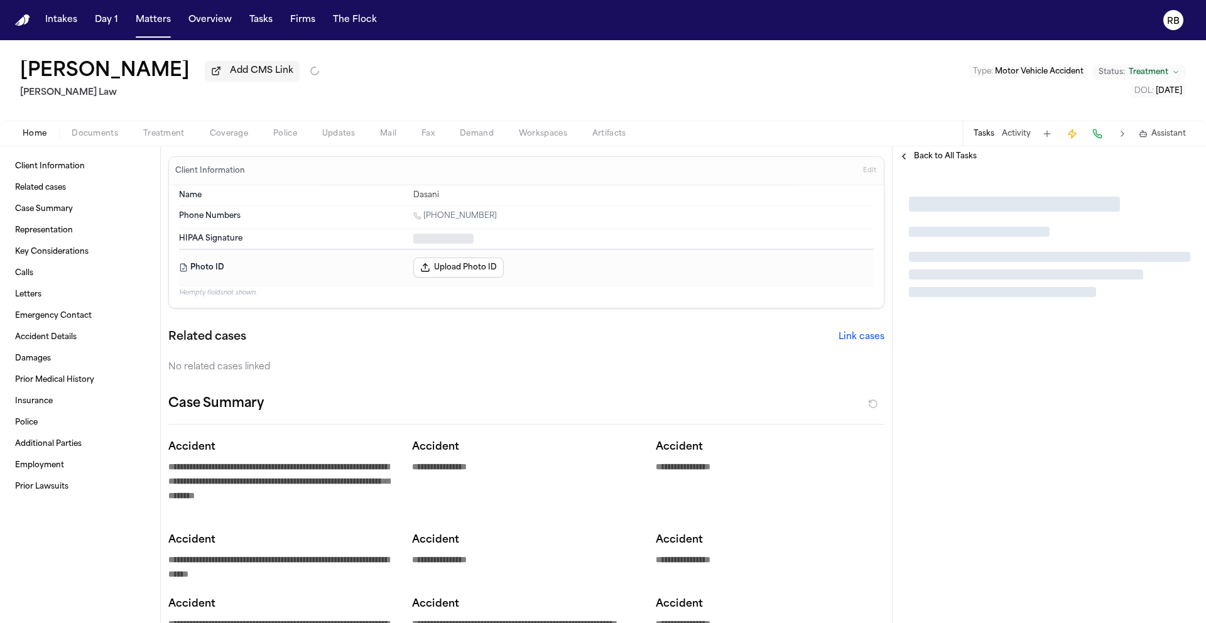
type textarea "*"
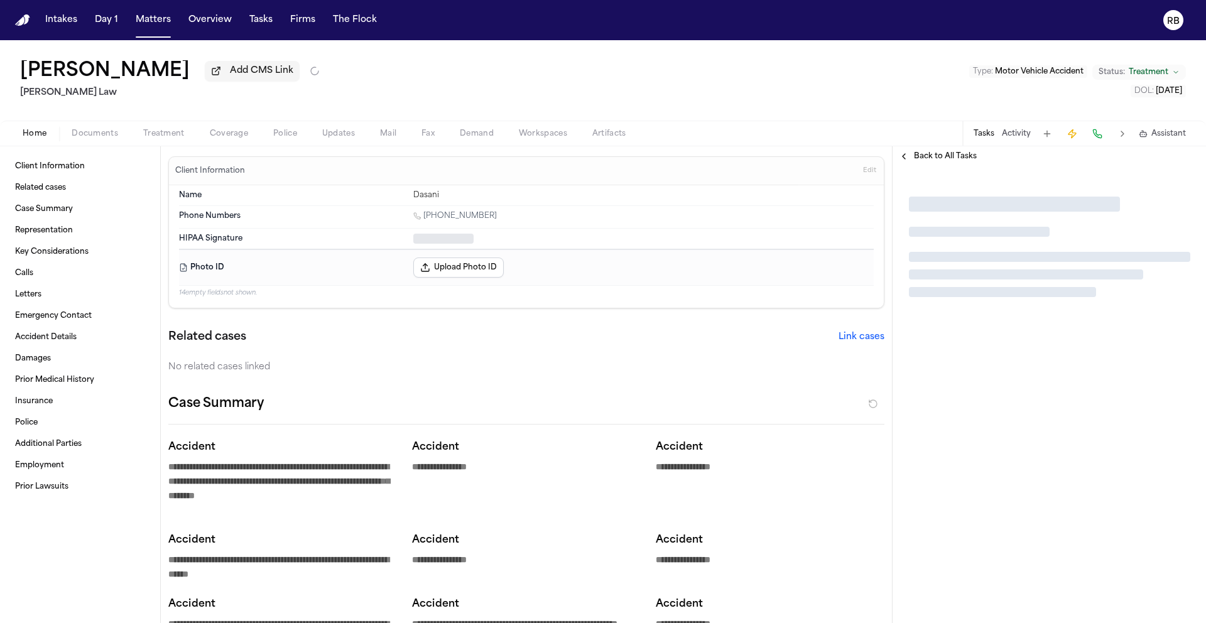
type textarea "*"
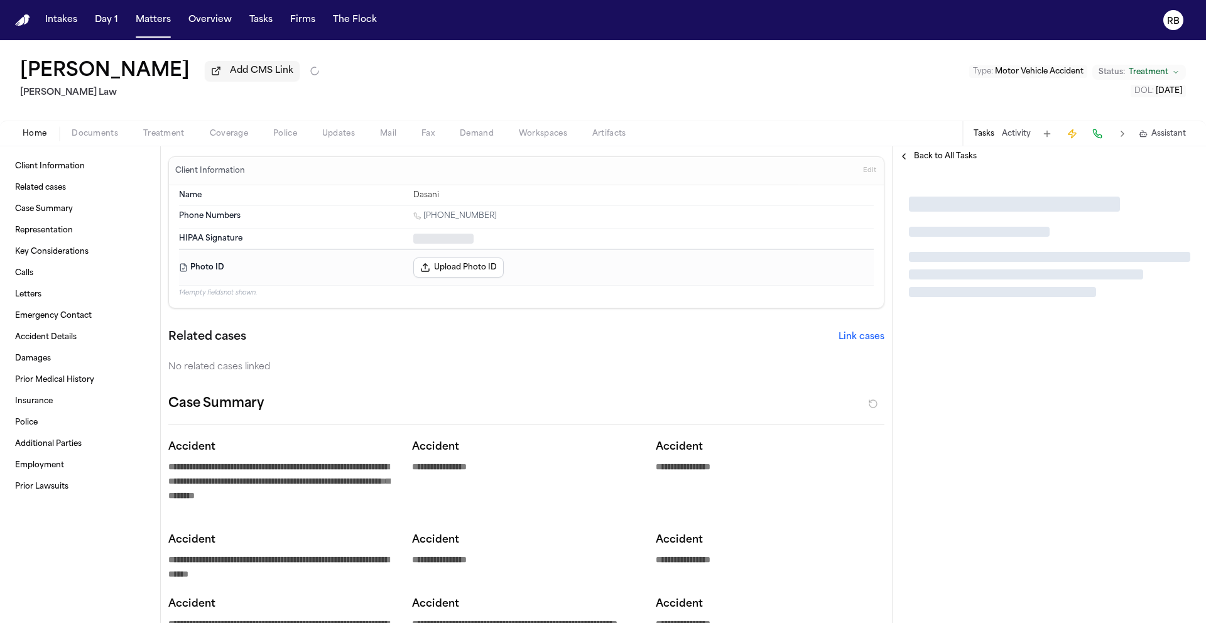
type textarea "*"
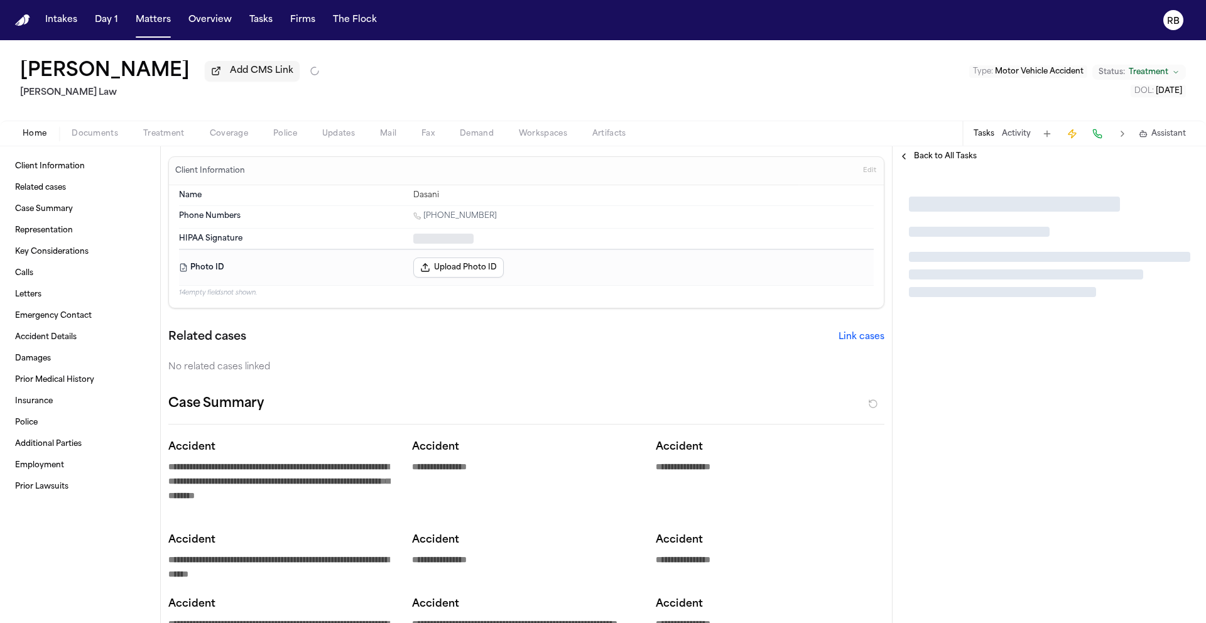
type textarea "*"
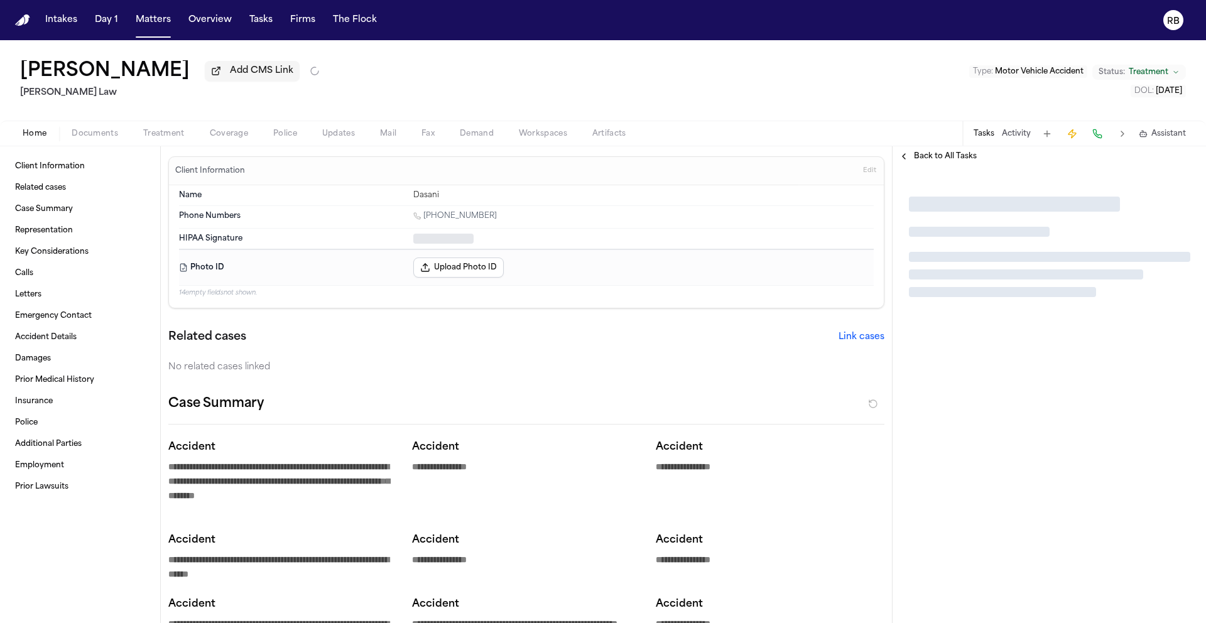
type textarea "*"
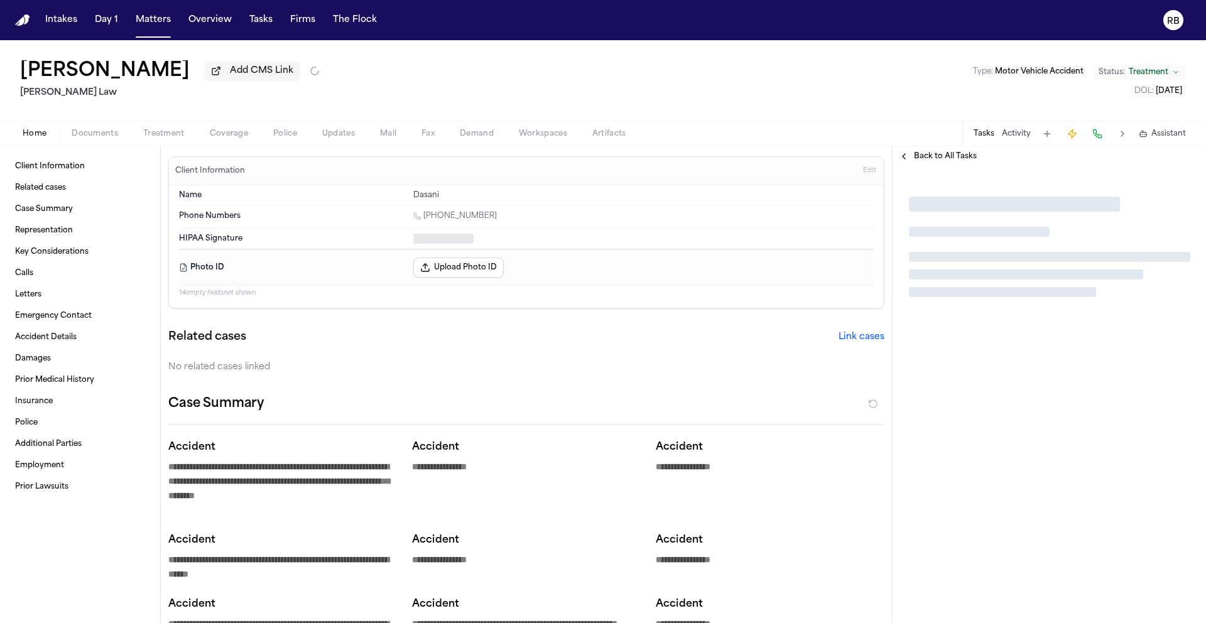
type textarea "*"
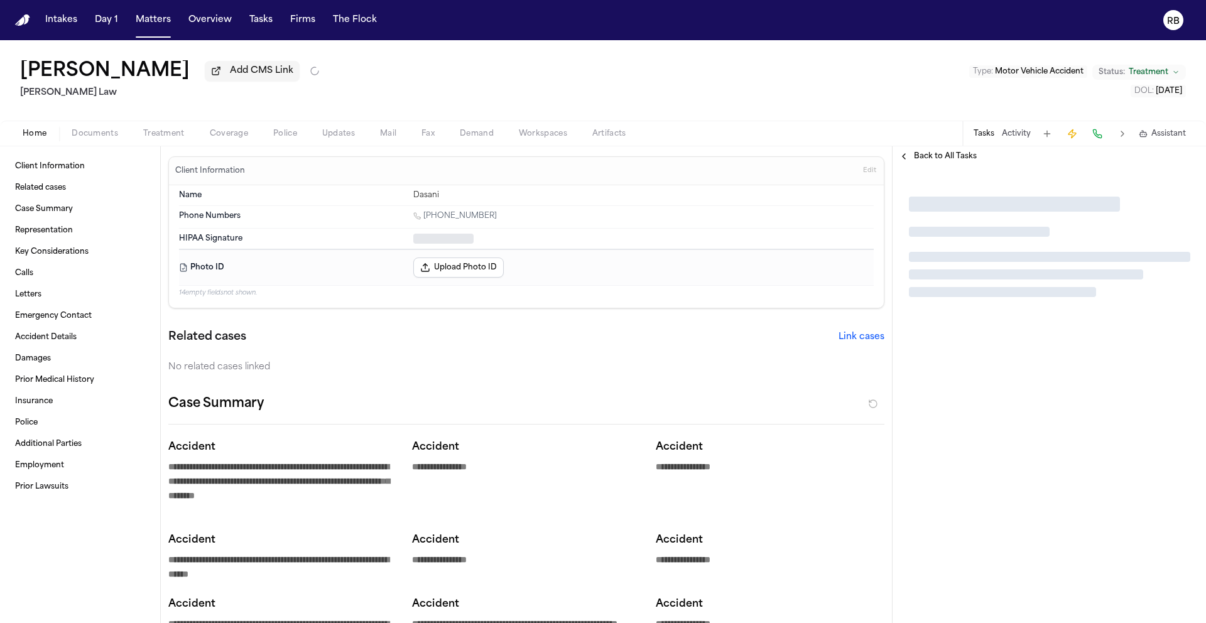
type textarea "*"
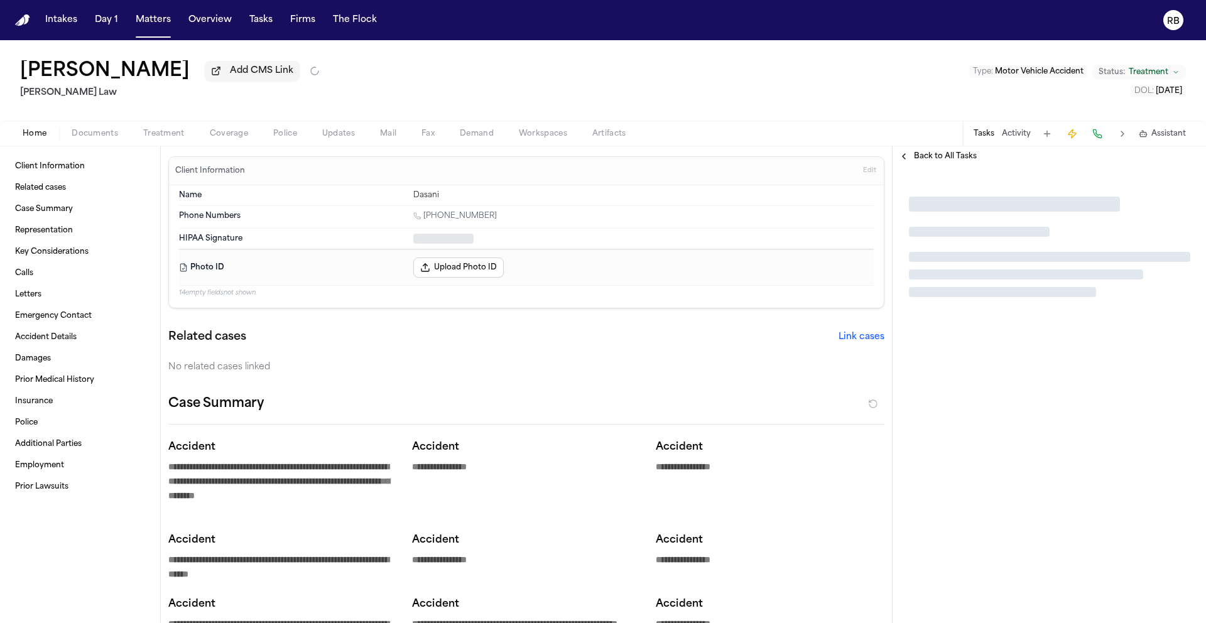
type textarea "*"
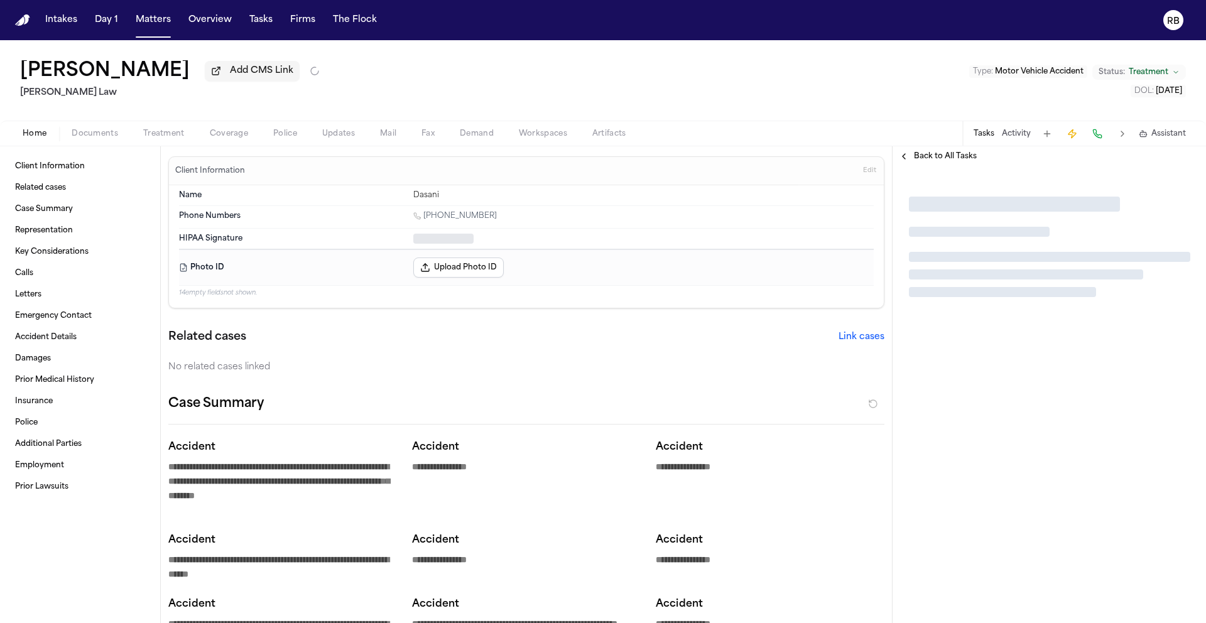
type textarea "*"
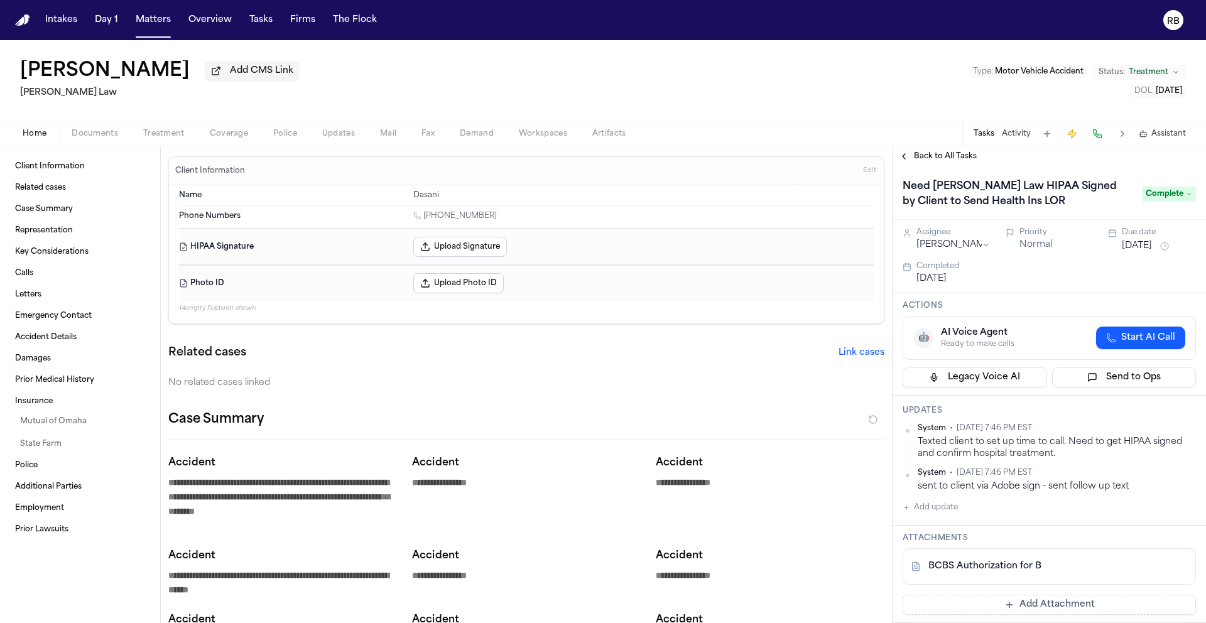
click at [698, 85] on div "Bessani Kara Add CMS Link Berry Law Type : Motor Vehicle Accident Status: Treat…" at bounding box center [603, 80] width 1206 height 80
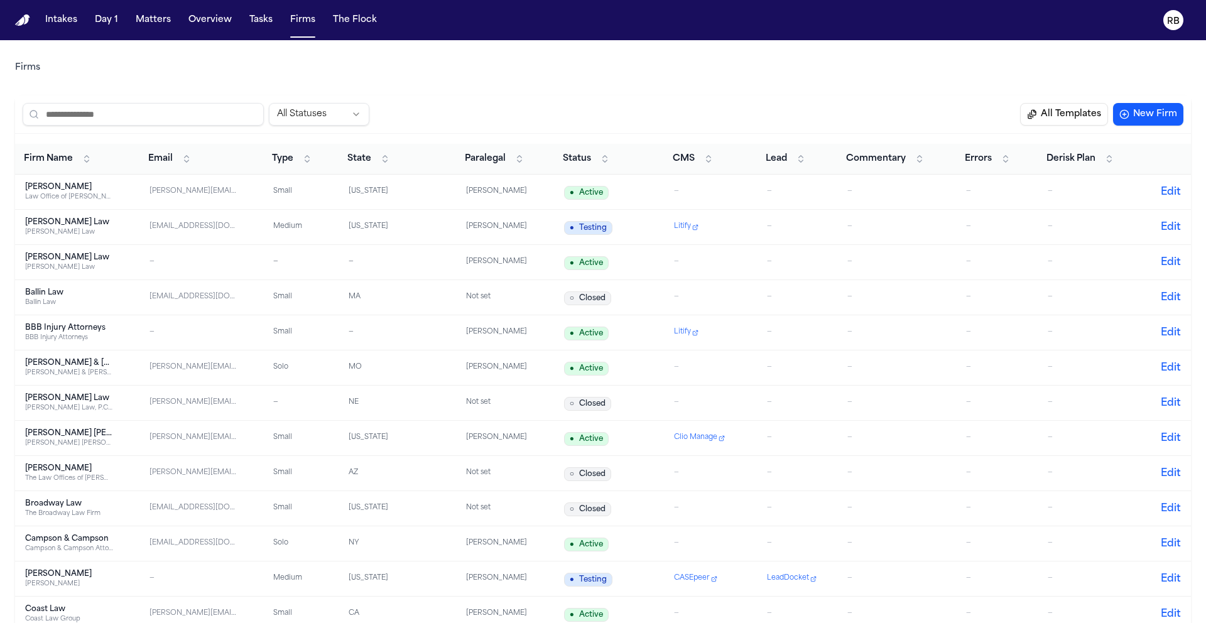
click at [216, 111] on input "search" at bounding box center [143, 114] width 241 height 23
click at [94, 401] on div "[PERSON_NAME] Law" at bounding box center [69, 398] width 88 height 10
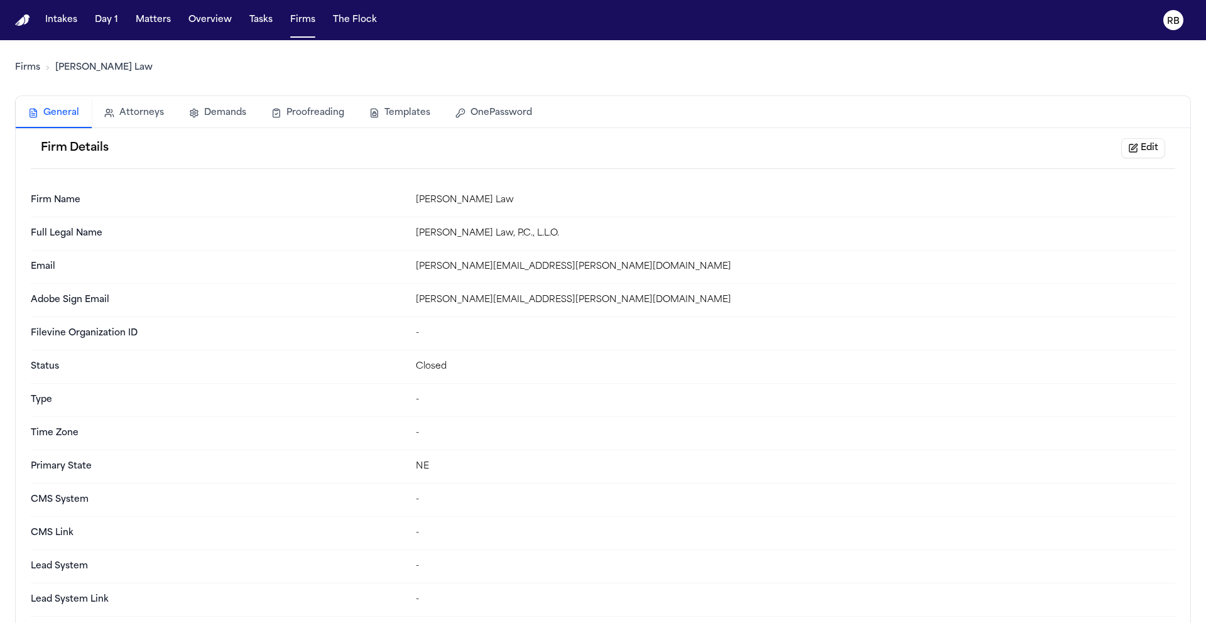
click at [287, 64] on div "Firms Berry Law" at bounding box center [603, 67] width 1176 height 35
click at [149, 24] on button "Matters" at bounding box center [153, 20] width 45 height 23
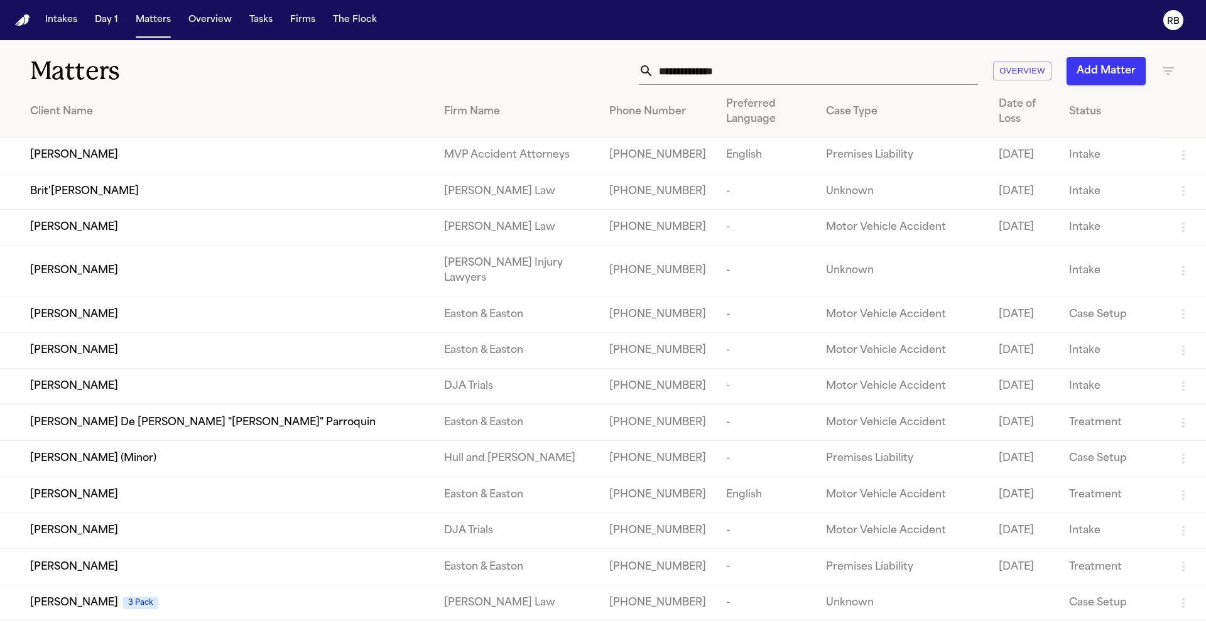
click at [792, 73] on input "text" at bounding box center [816, 71] width 324 height 28
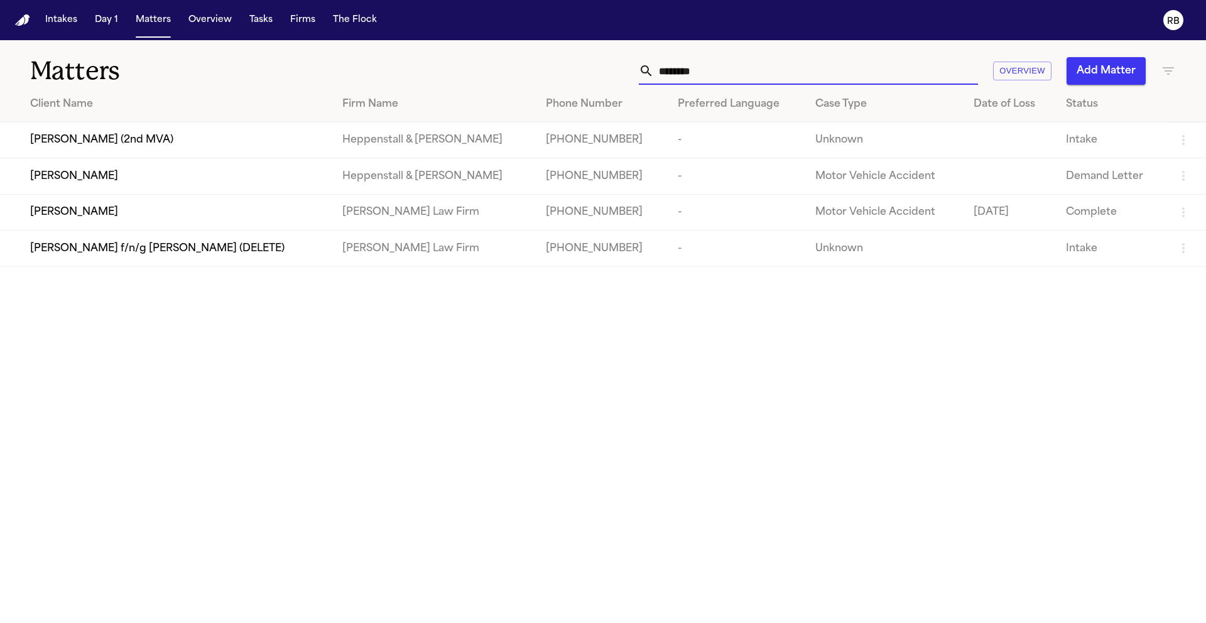
type input "********"
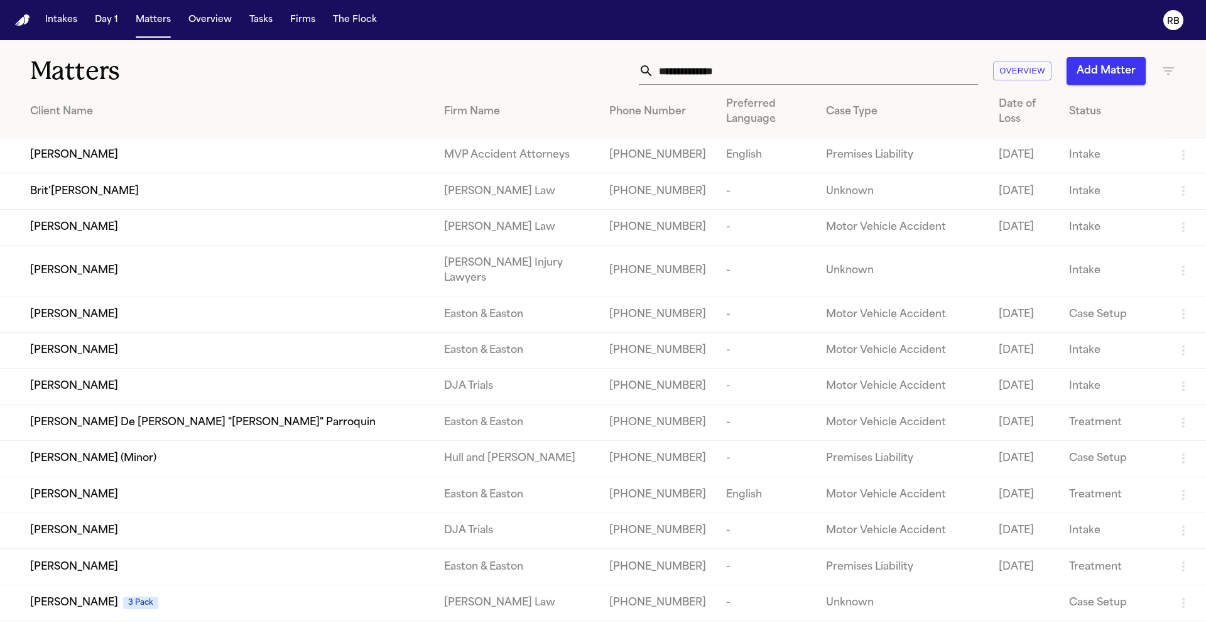
click at [736, 61] on input "text" at bounding box center [816, 71] width 324 height 28
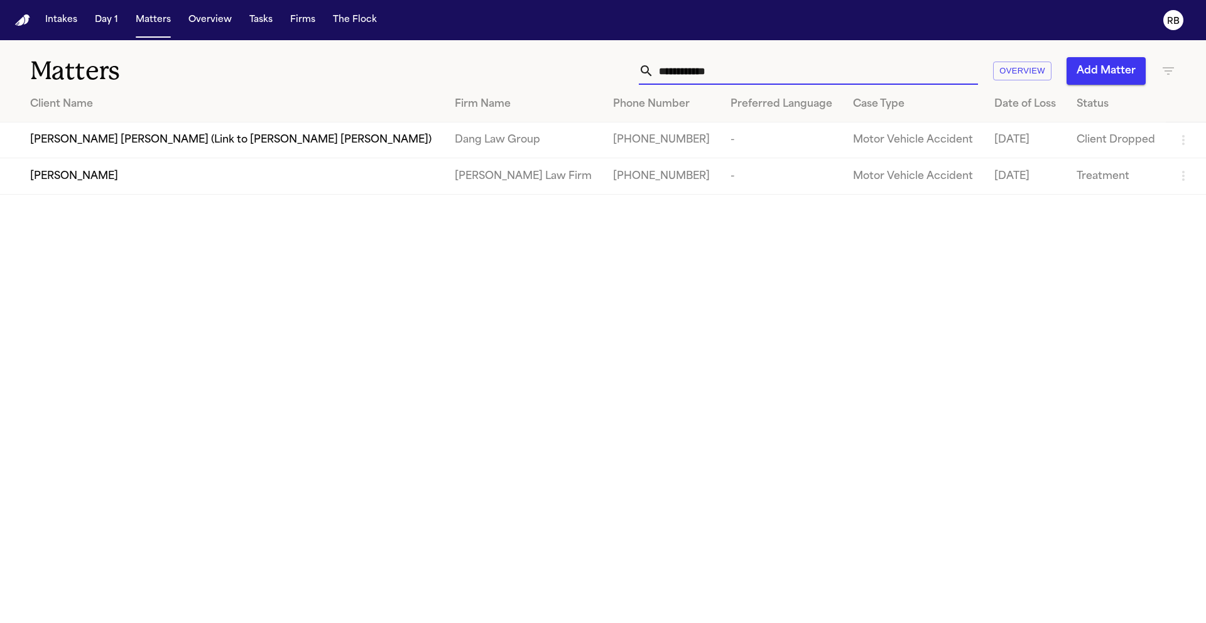
type input "**********"
click at [298, 176] on div "[PERSON_NAME]" at bounding box center [232, 176] width 404 height 15
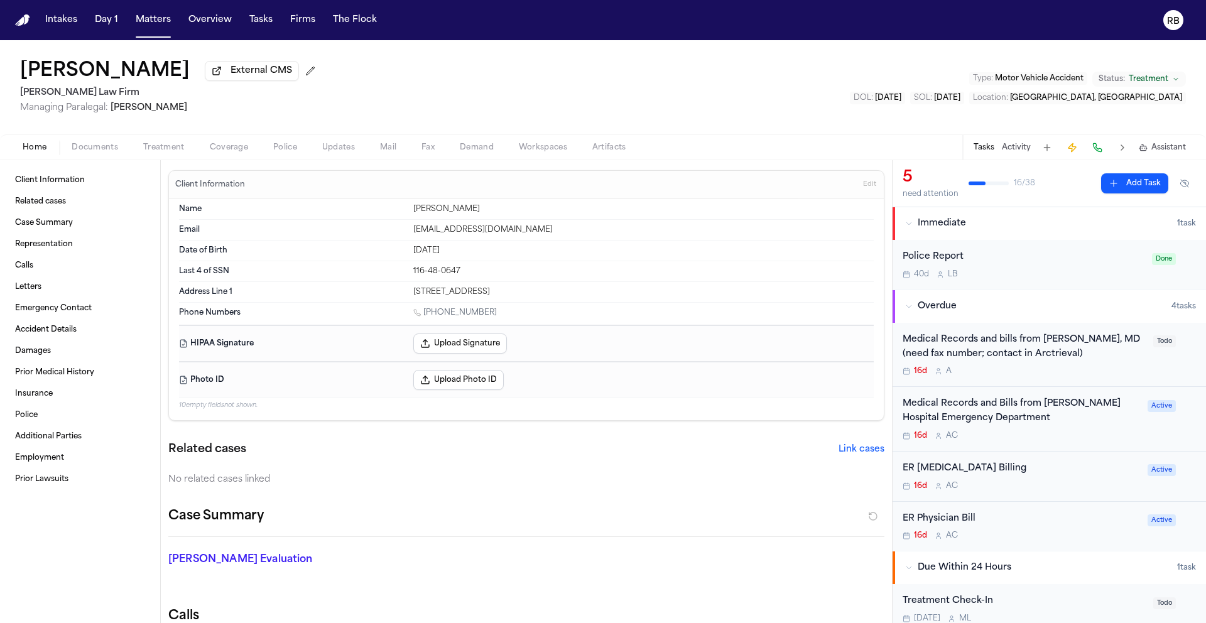
click at [1115, 362] on div "Medical Records and bills from [PERSON_NAME], MD (need fax number; contact in A…" at bounding box center [1023, 347] width 243 height 29
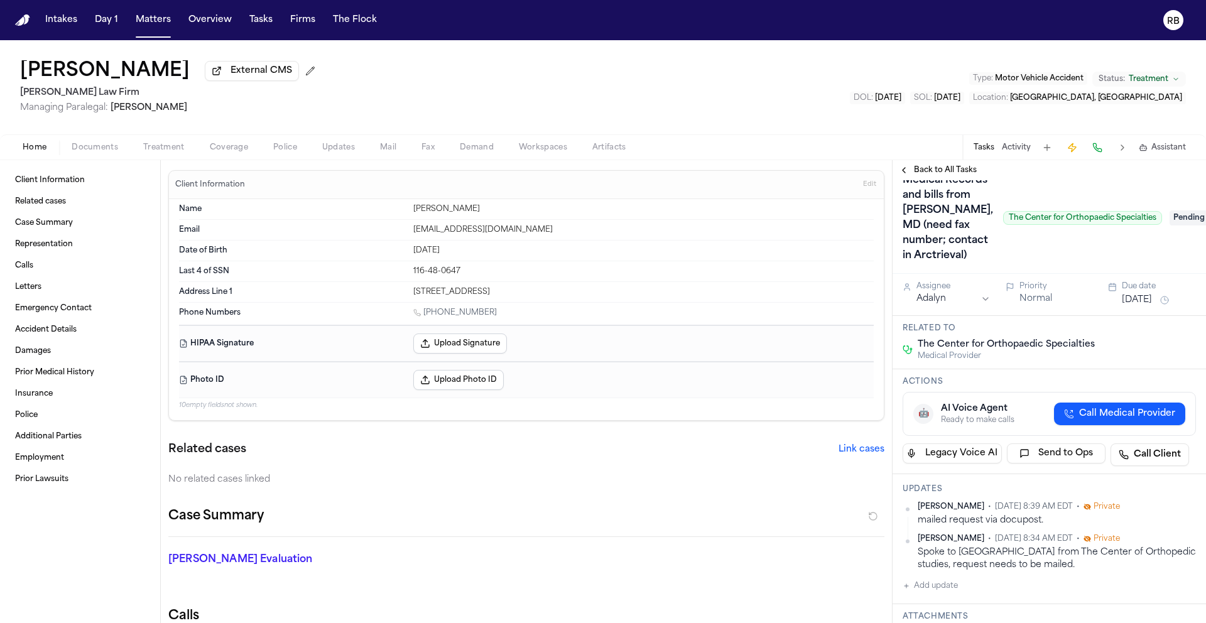
scroll to position [41, 0]
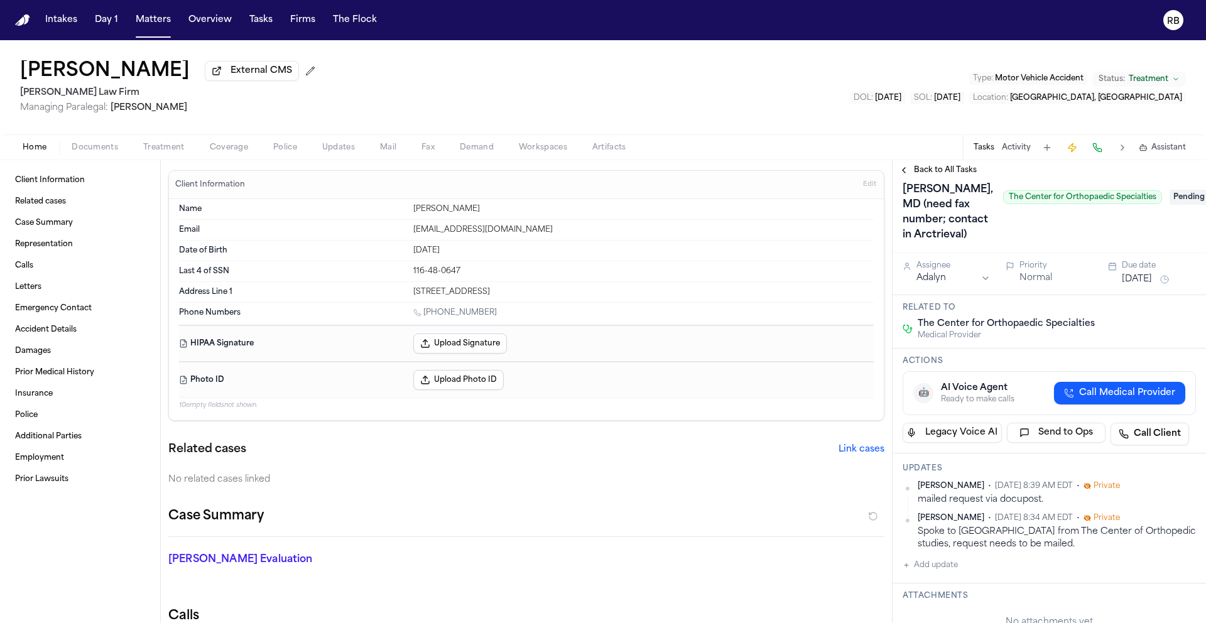
click at [1169, 205] on span "Pending" at bounding box center [1194, 197] width 50 height 15
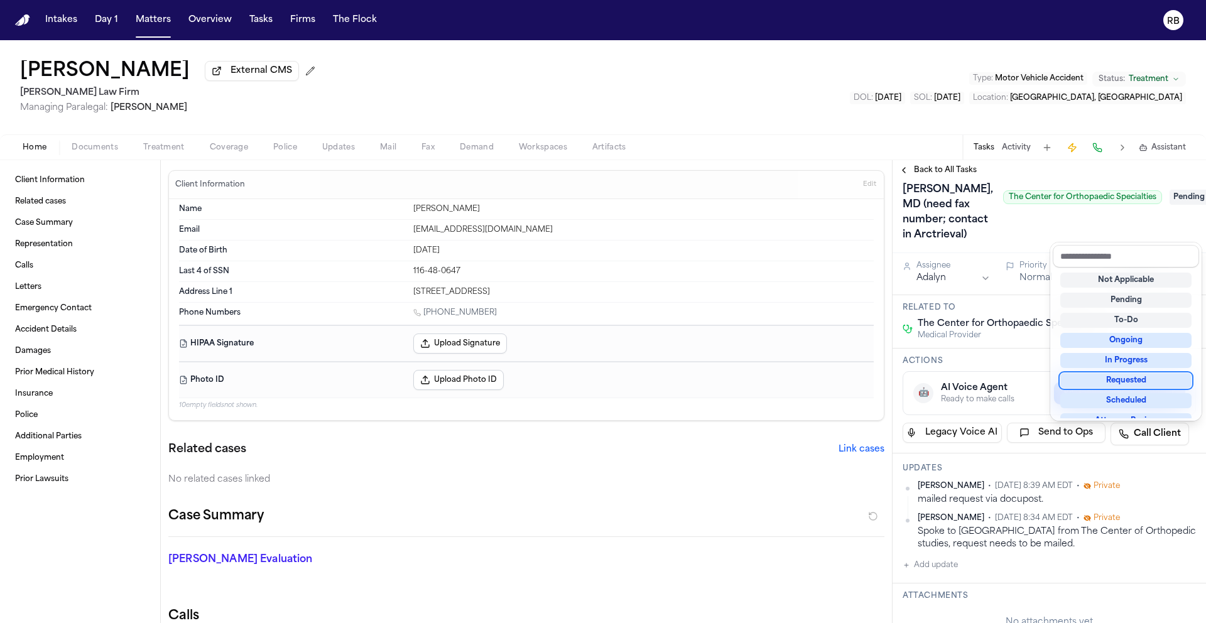
click at [1151, 382] on div "Requested" at bounding box center [1125, 380] width 131 height 15
click at [1029, 245] on div "Medical Records and bills from [PERSON_NAME], MD (need fax number; contact in A…" at bounding box center [1048, 196] width 293 height 95
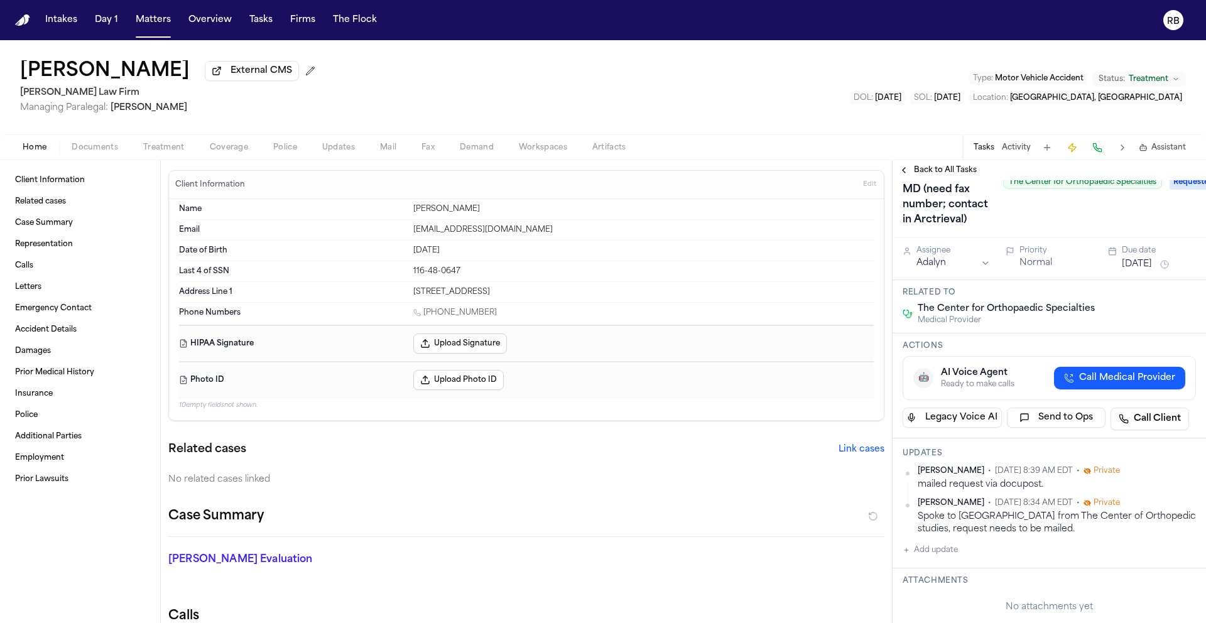
scroll to position [57, 0]
click at [963, 172] on span "Back to All Tasks" at bounding box center [945, 170] width 63 height 10
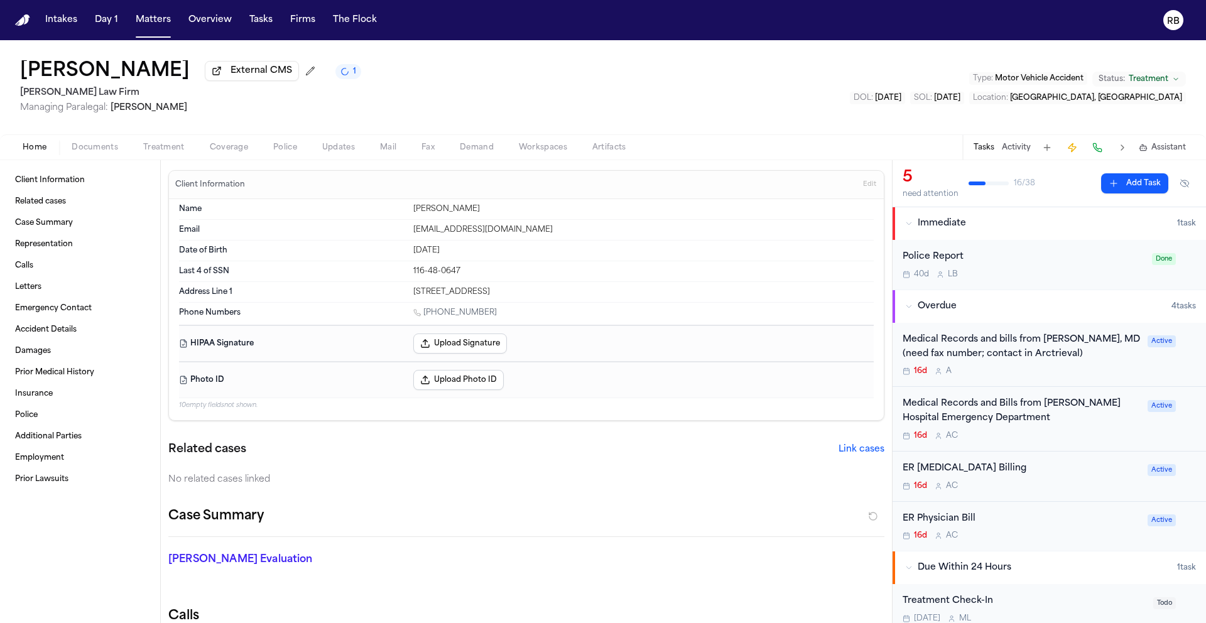
click at [1096, 433] on div "16d A C" at bounding box center [1020, 436] width 237 height 10
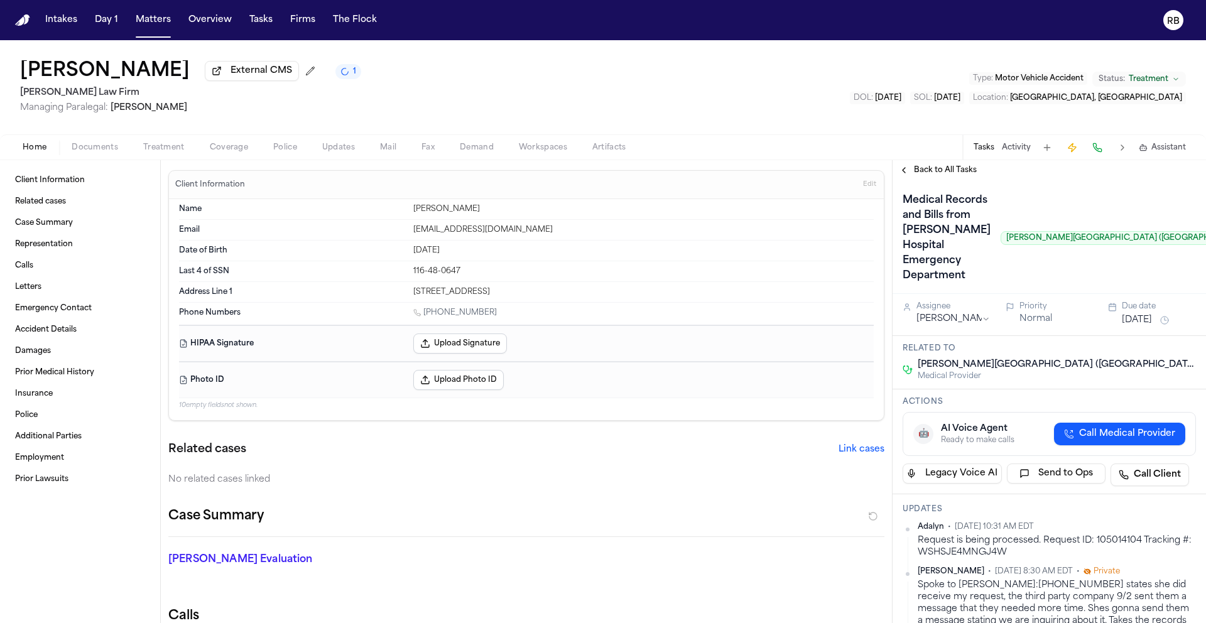
click at [921, 175] on span "Back to All Tasks" at bounding box center [945, 170] width 63 height 10
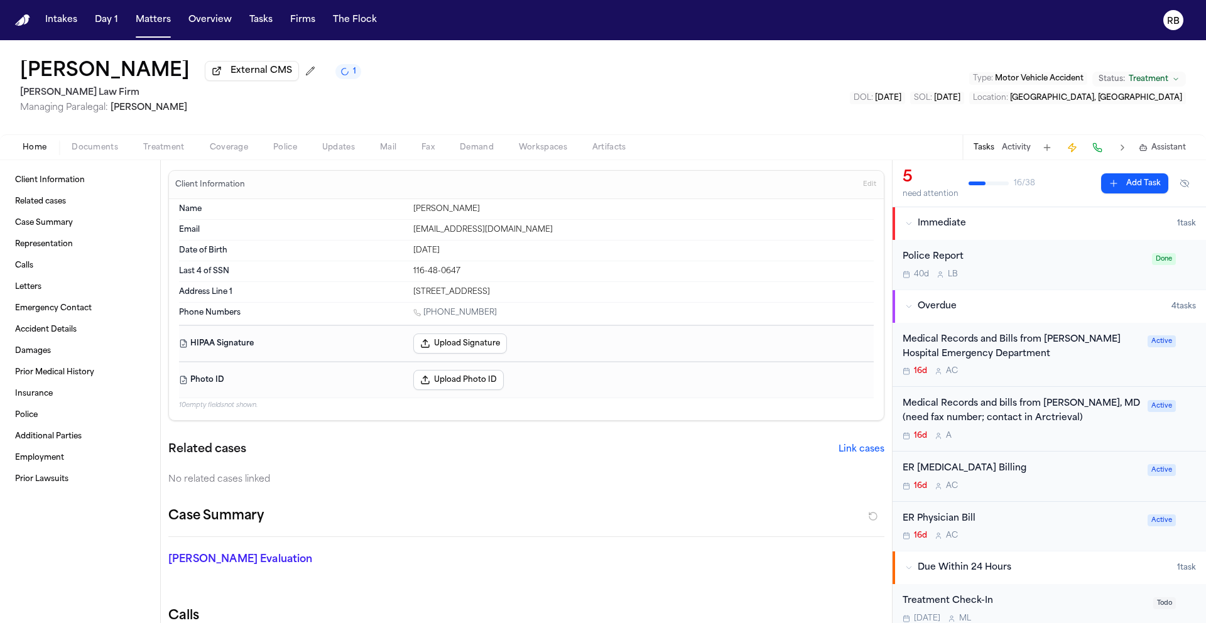
click at [1064, 465] on div "ER [MEDICAL_DATA] Billing" at bounding box center [1020, 469] width 237 height 14
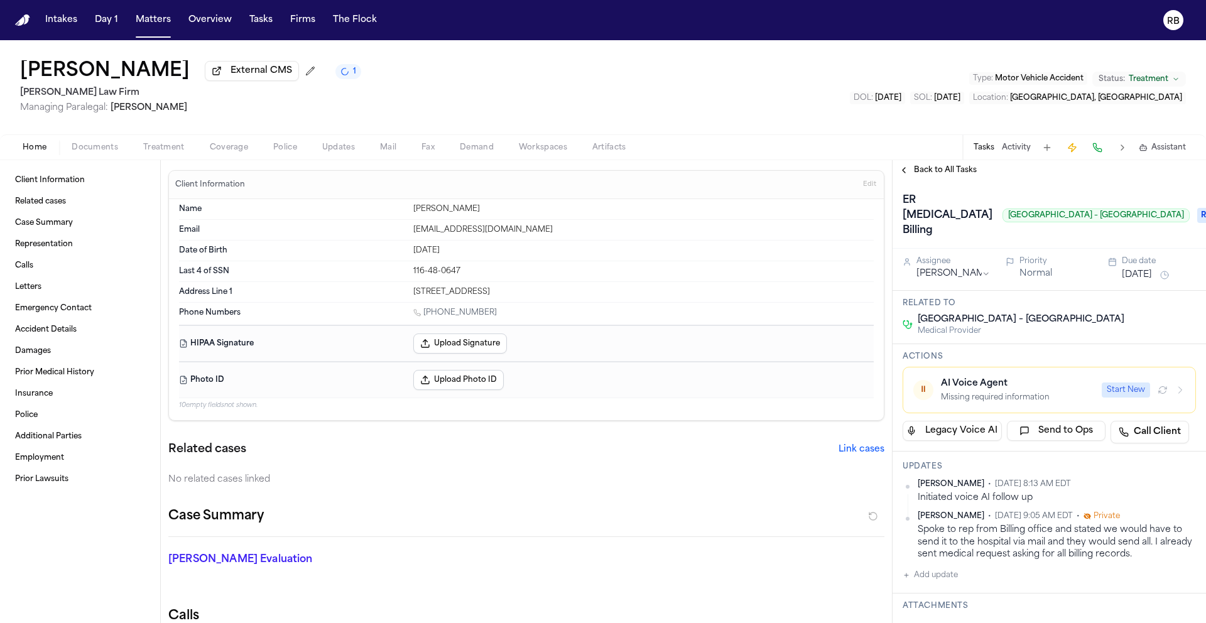
click at [929, 167] on span "Back to All Tasks" at bounding box center [945, 170] width 63 height 10
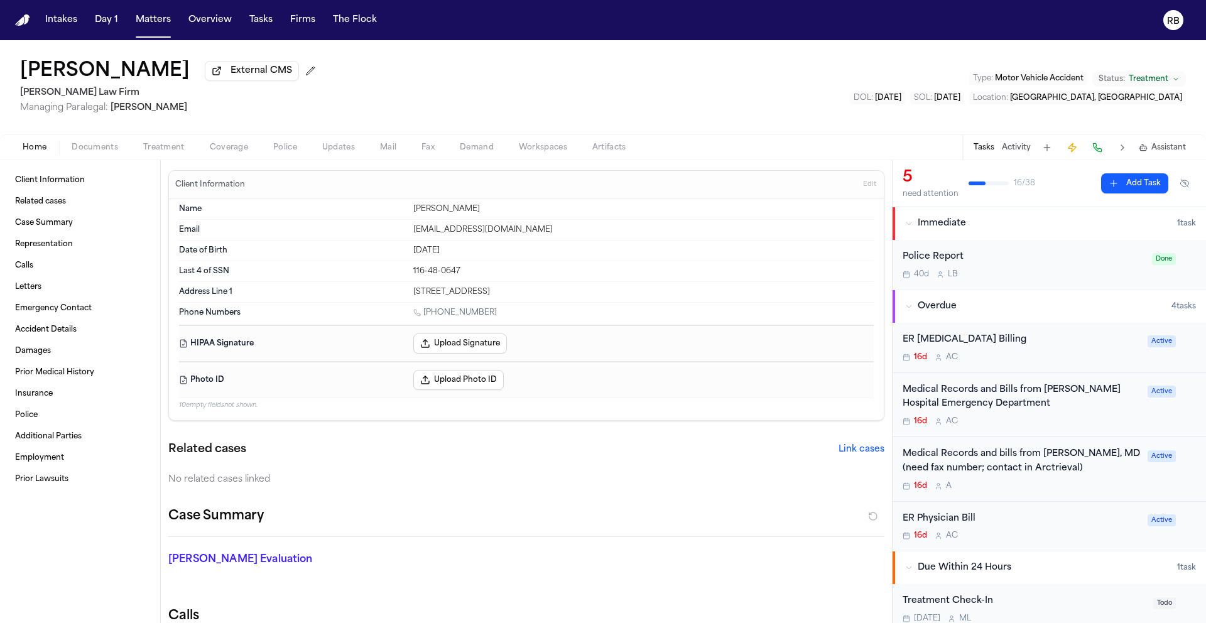
click at [1108, 536] on div "16d A C" at bounding box center [1020, 536] width 237 height 10
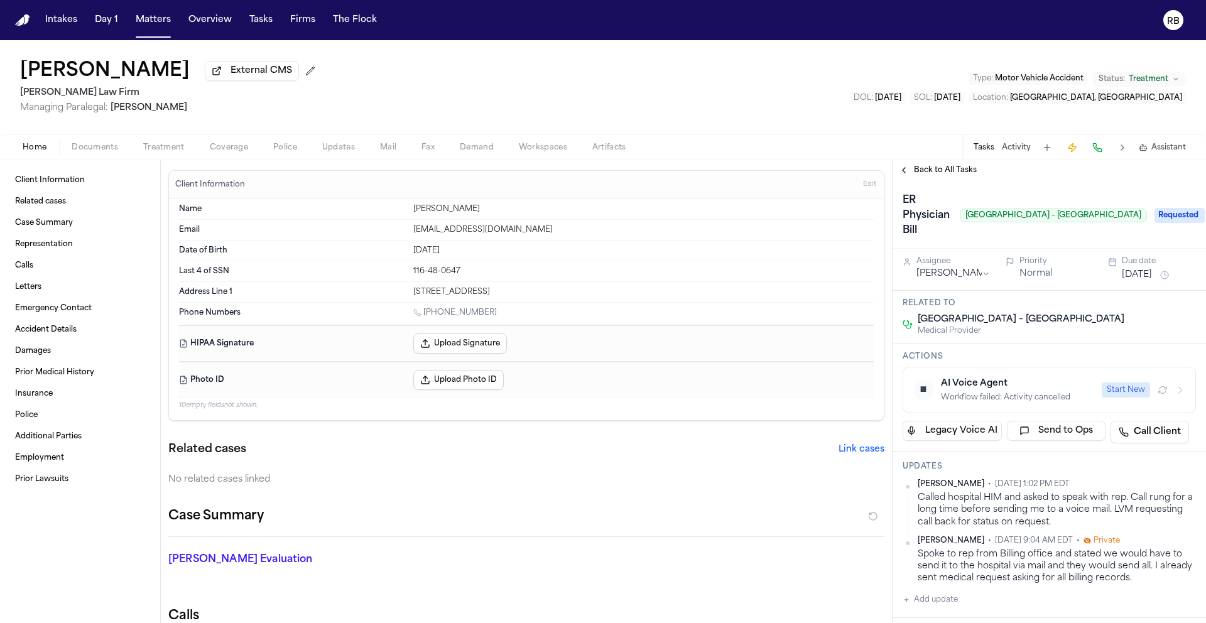
click at [962, 169] on span "Back to All Tasks" at bounding box center [945, 170] width 63 height 10
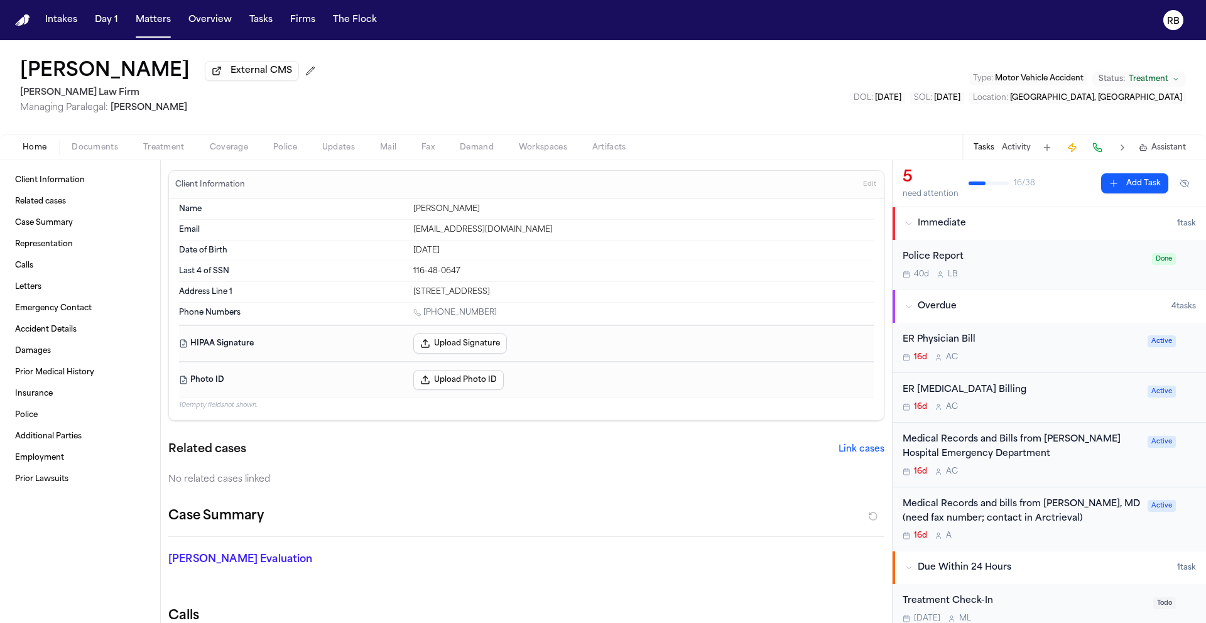
click at [849, 113] on div "[PERSON_NAME] External CMS [PERSON_NAME] Law Firm Managing Paralegal: [PERSON_N…" at bounding box center [603, 87] width 1206 height 94
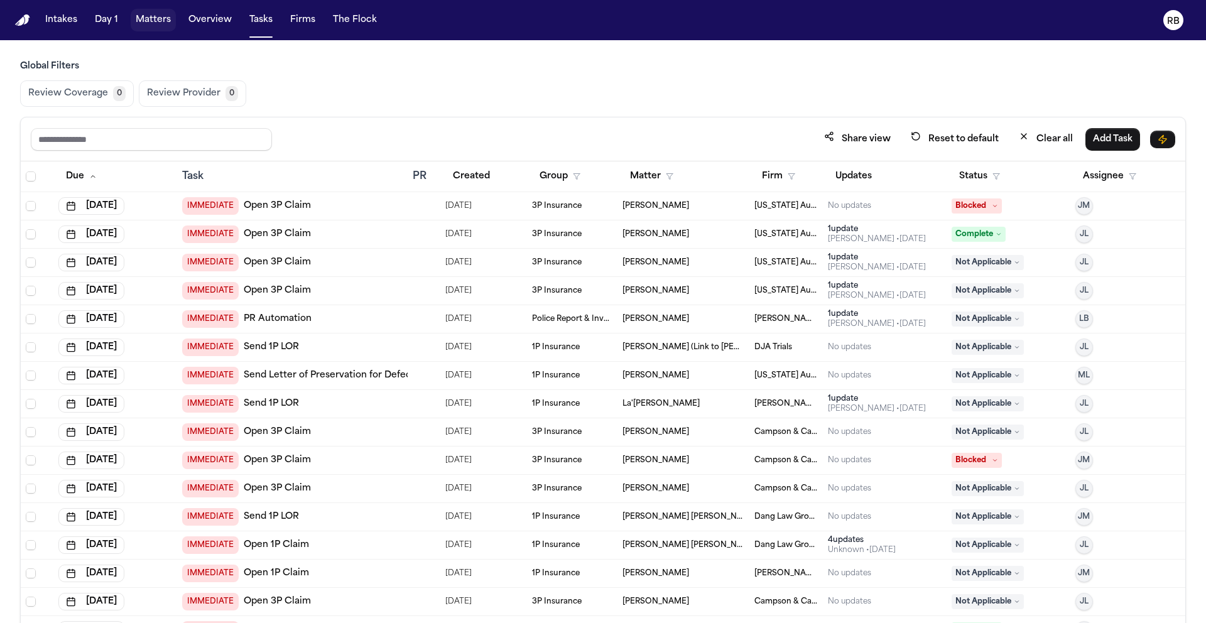
click at [163, 24] on button "Matters" at bounding box center [153, 20] width 45 height 23
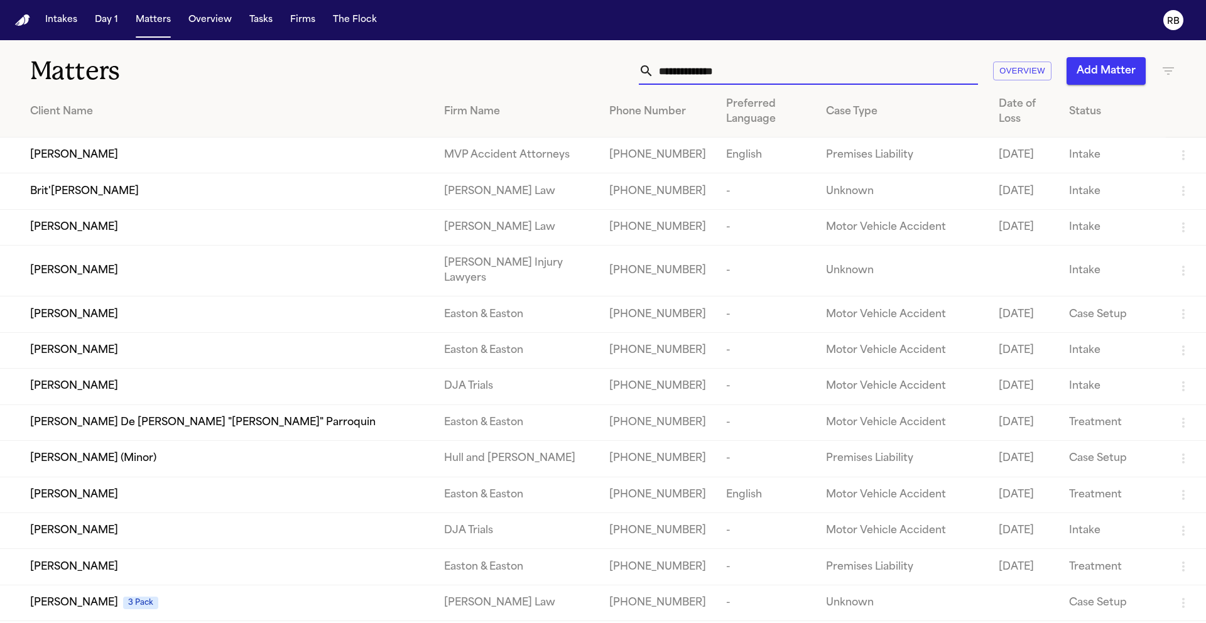
click at [720, 64] on input "text" at bounding box center [816, 71] width 324 height 28
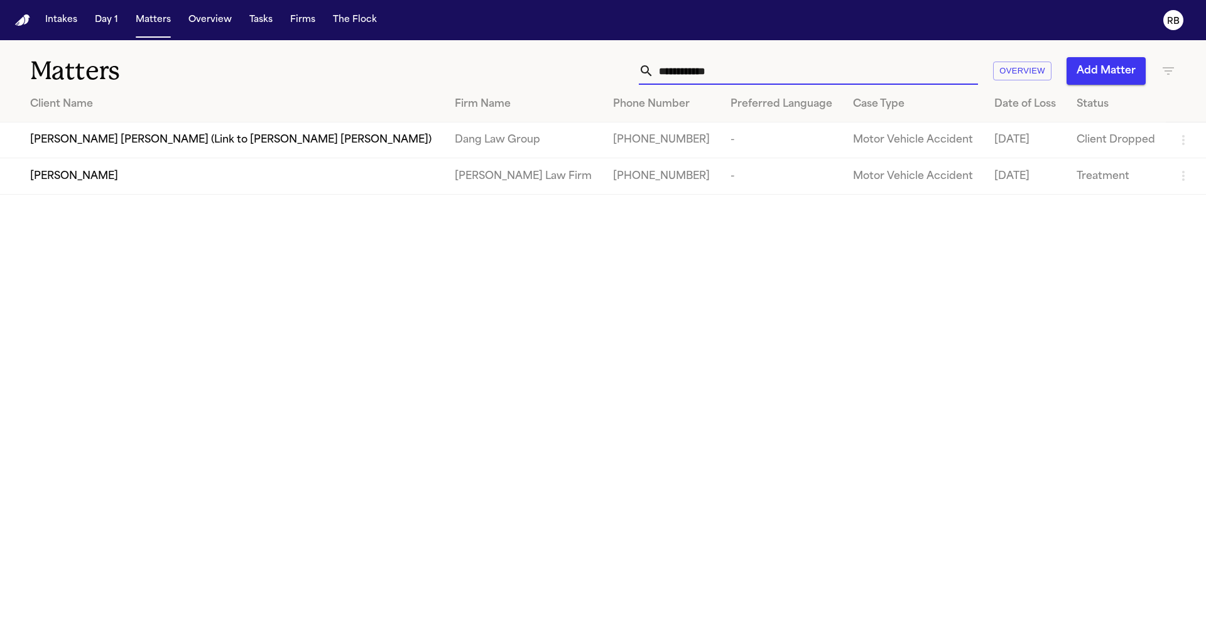
type input "**********"
click at [133, 183] on div "[PERSON_NAME]" at bounding box center [232, 176] width 404 height 15
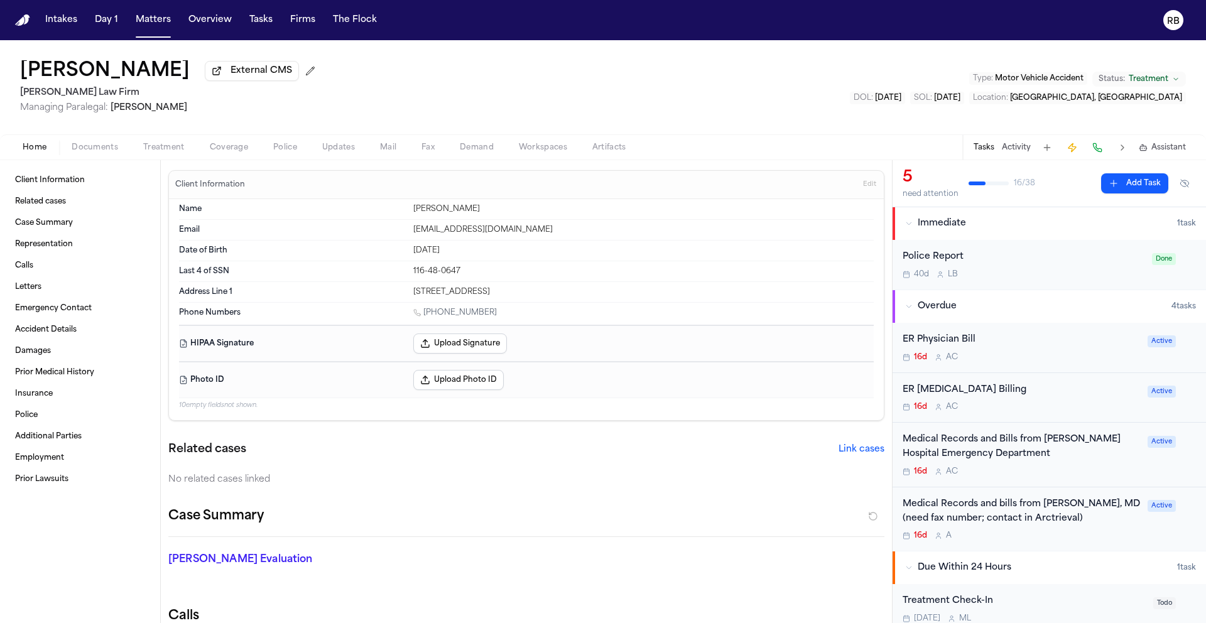
click at [1102, 468] on div "16d A C" at bounding box center [1020, 472] width 237 height 10
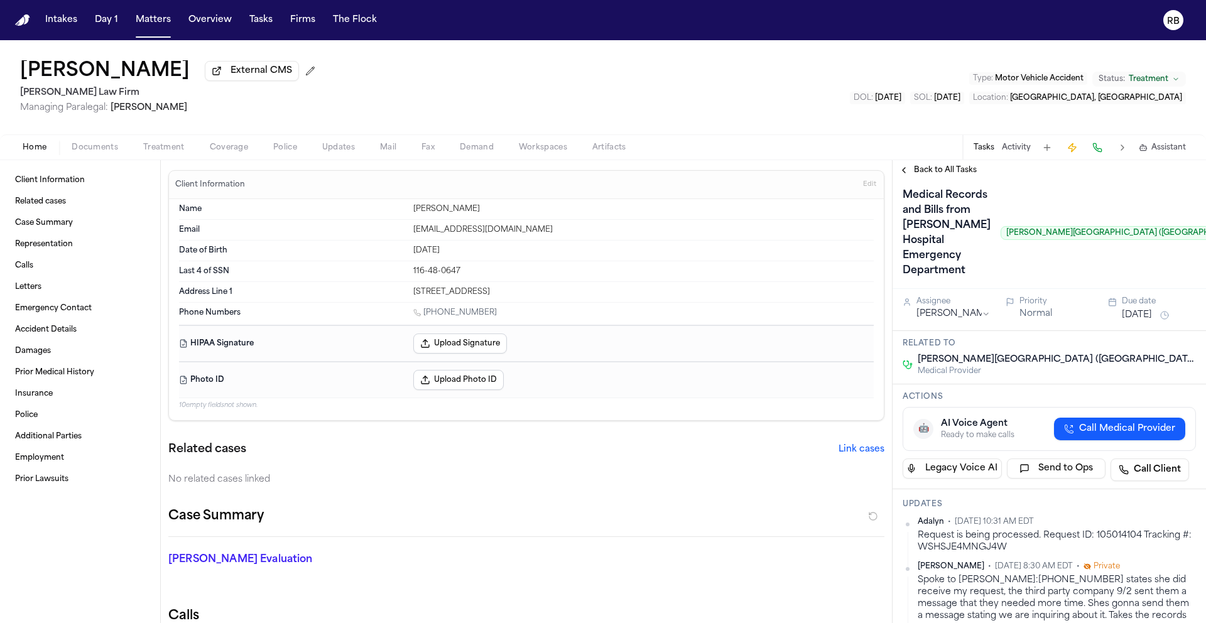
scroll to position [16, 0]
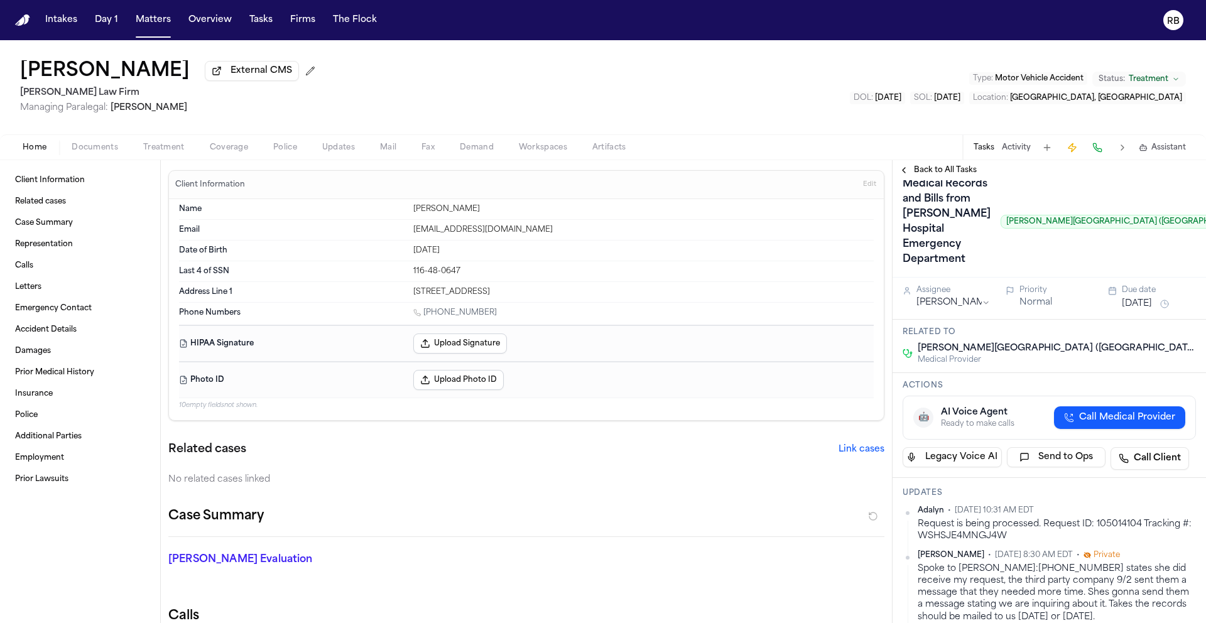
click at [960, 171] on span "Back to All Tasks" at bounding box center [945, 170] width 63 height 10
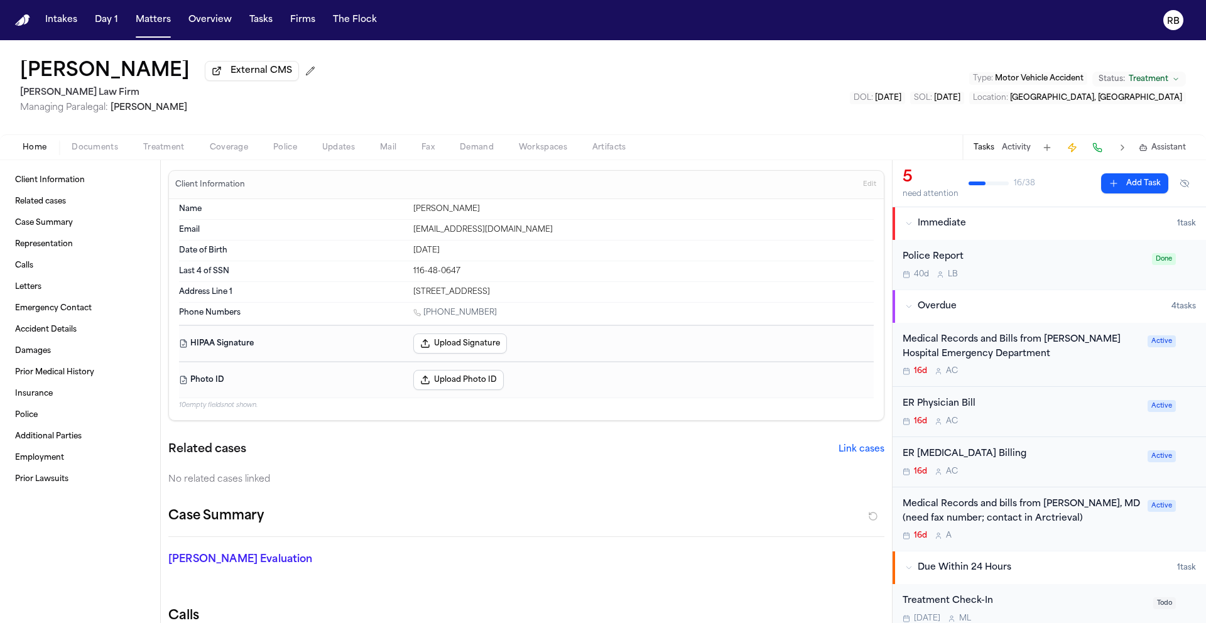
click at [1070, 421] on div "16d A C" at bounding box center [1020, 421] width 237 height 10
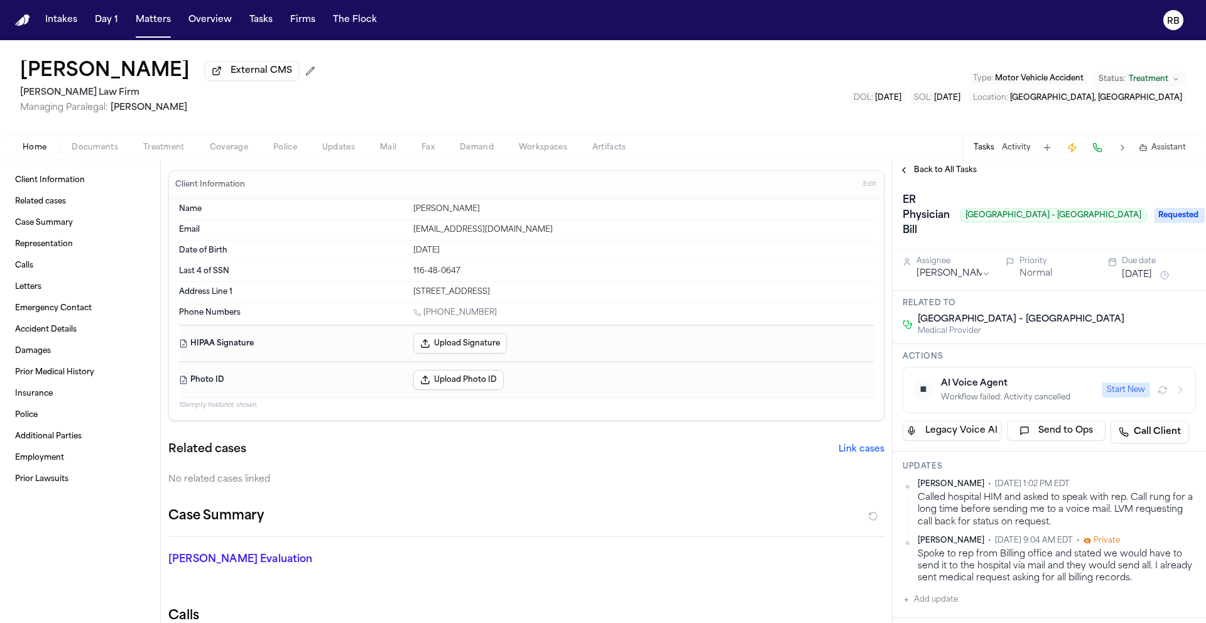
click at [952, 175] on span "Back to All Tasks" at bounding box center [945, 170] width 63 height 10
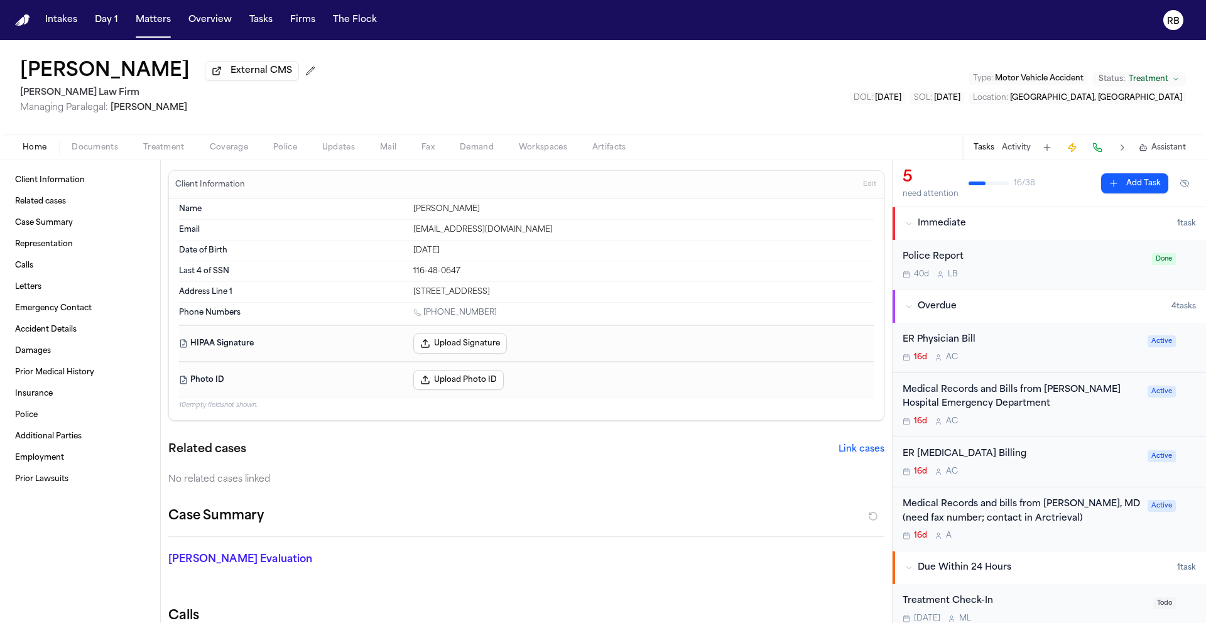
click at [1066, 472] on div "16d A C" at bounding box center [1020, 472] width 237 height 10
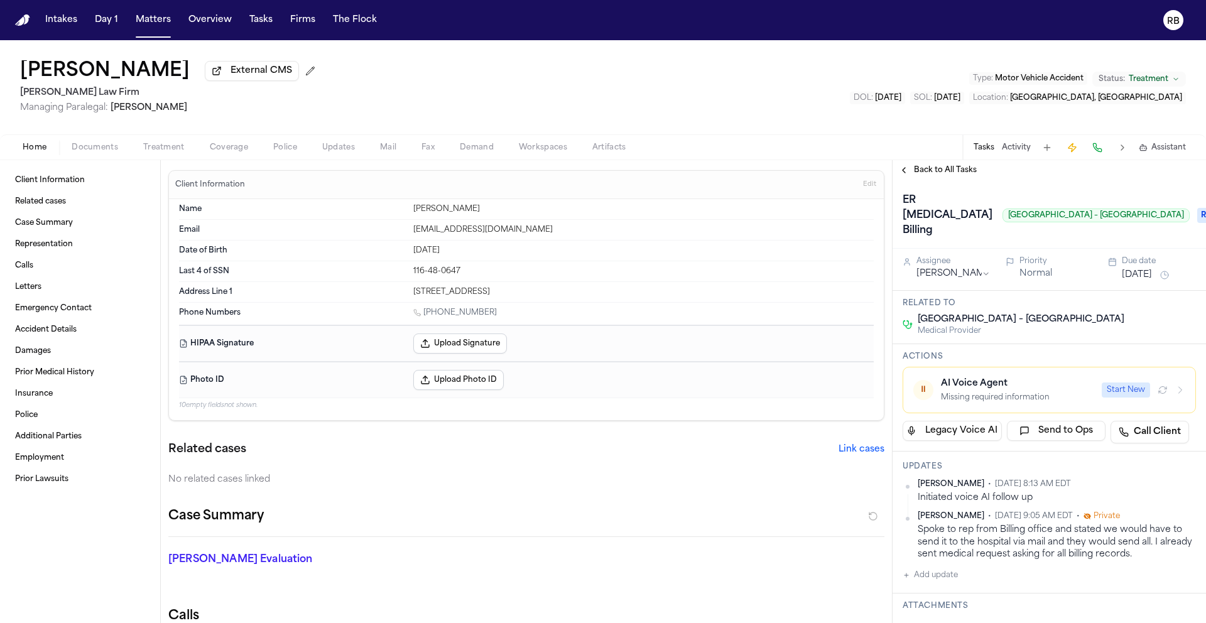
click at [945, 170] on span "Back to All Tasks" at bounding box center [945, 170] width 63 height 10
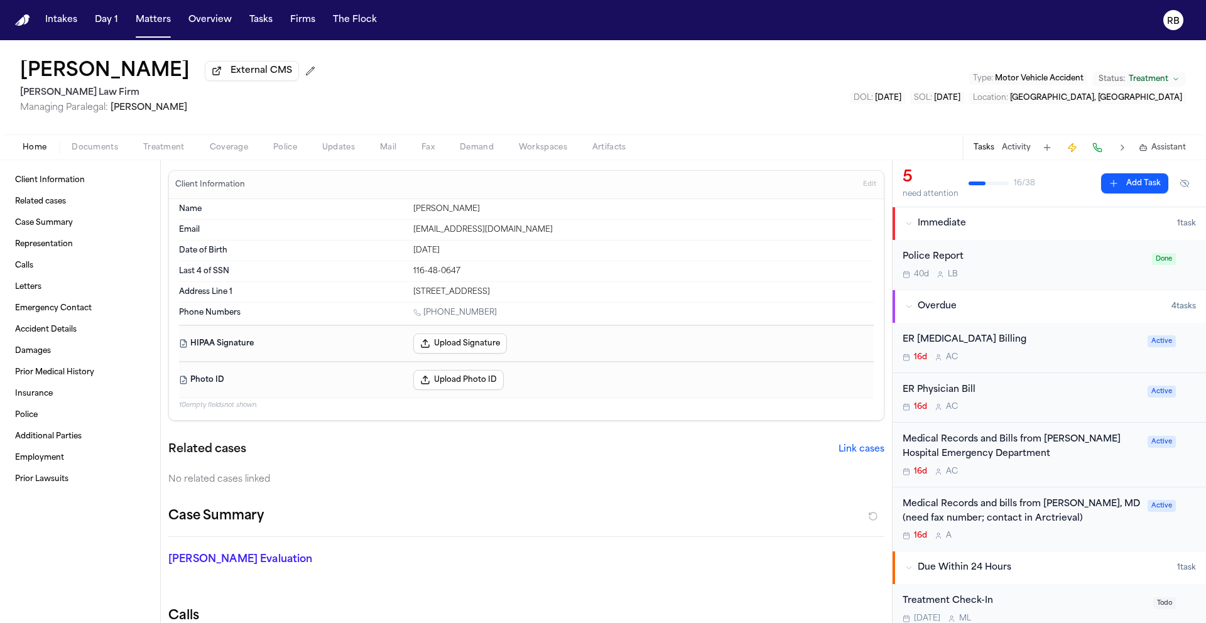
click at [1034, 404] on div "16d A C" at bounding box center [1020, 407] width 237 height 10
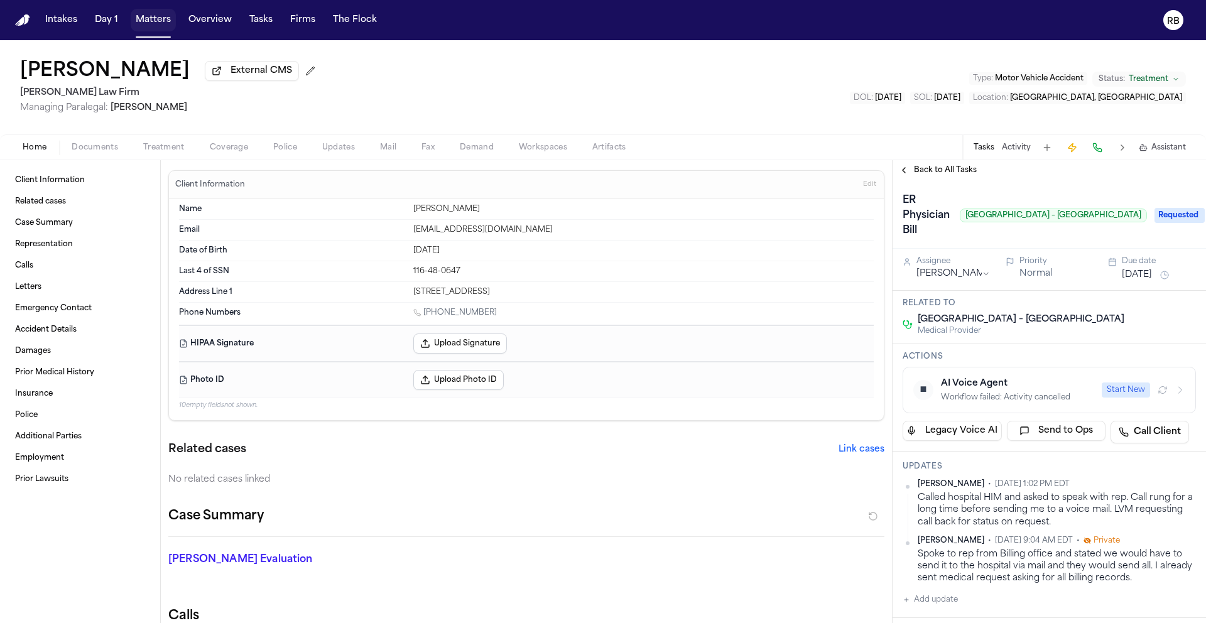
click at [138, 20] on button "Matters" at bounding box center [153, 20] width 45 height 23
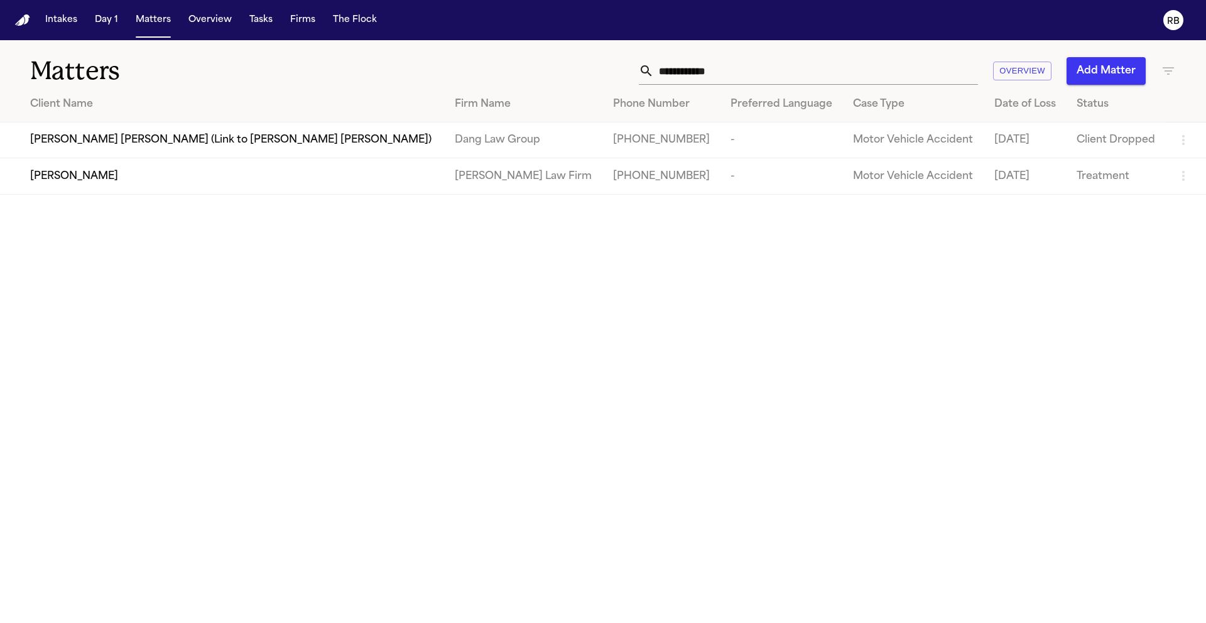
click at [743, 70] on input "**********" at bounding box center [816, 71] width 324 height 28
drag, startPoint x: 755, startPoint y: 70, endPoint x: 599, endPoint y: 66, distance: 155.8
click at [599, 66] on div "**********" at bounding box center [770, 71] width 812 height 28
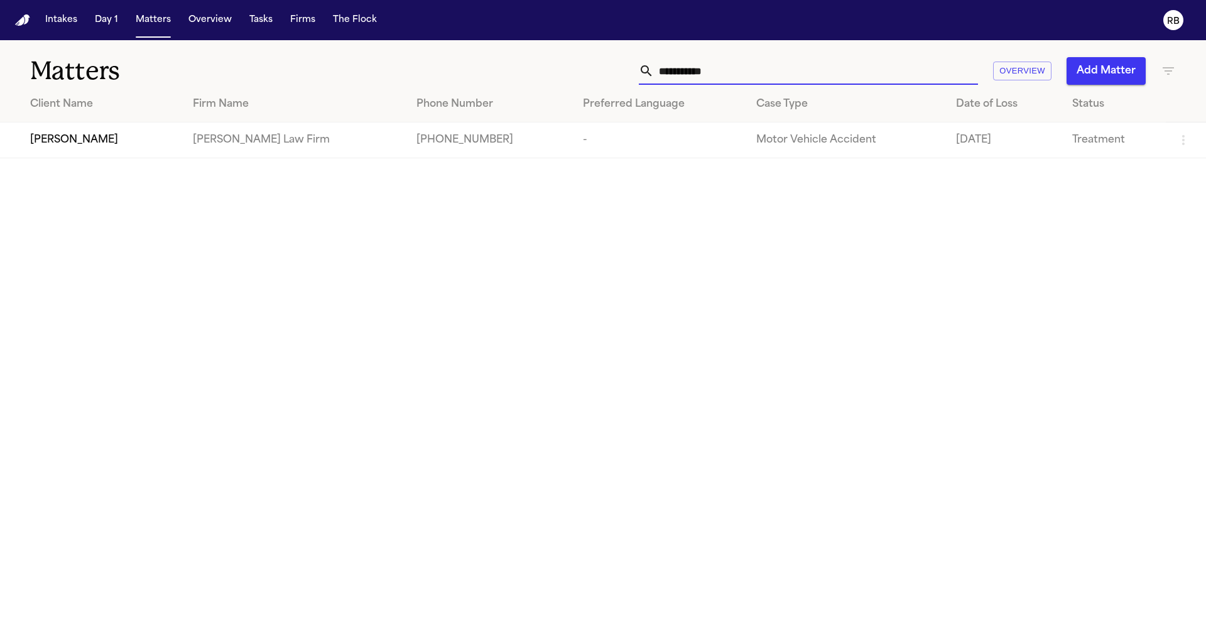
drag, startPoint x: 739, startPoint y: 70, endPoint x: 605, endPoint y: 63, distance: 133.9
click at [605, 63] on div "**********" at bounding box center [770, 71] width 812 height 28
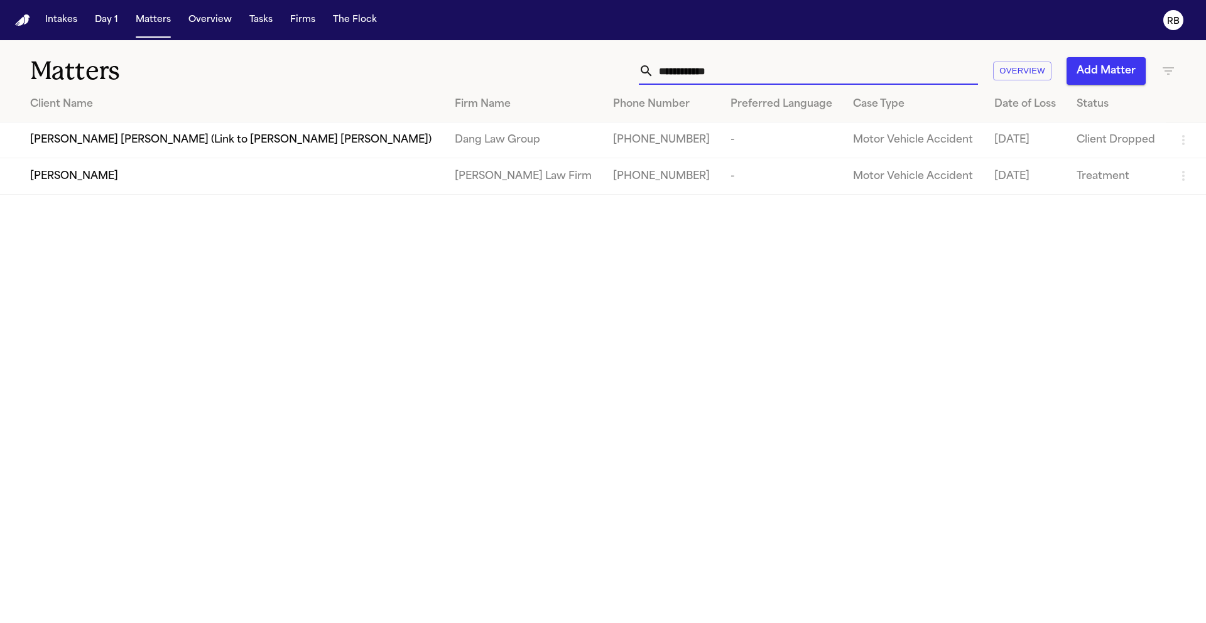
type input "**********"
click at [79, 178] on span "[PERSON_NAME]" at bounding box center [74, 176] width 88 height 15
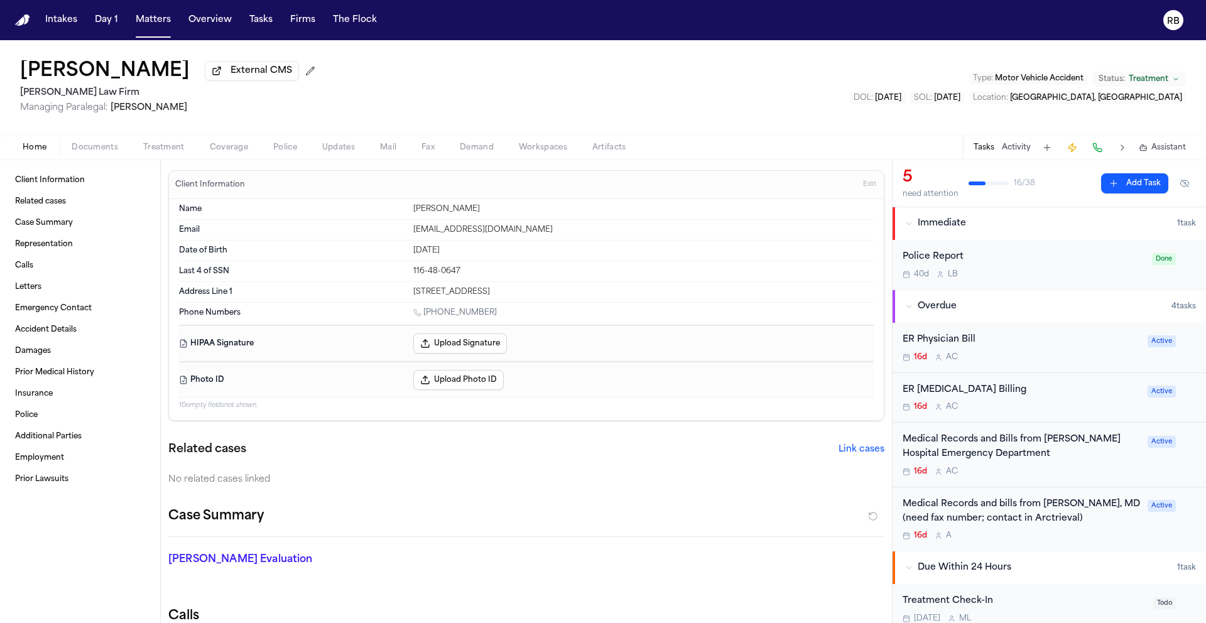
click at [705, 74] on div "[PERSON_NAME] External CMS [PERSON_NAME] Law Firm Managing Paralegal: [PERSON_N…" at bounding box center [603, 87] width 1206 height 94
click at [652, 84] on div "[PERSON_NAME] External CMS [PERSON_NAME] Law Firm Managing Paralegal: [PERSON_N…" at bounding box center [603, 87] width 1206 height 94
click at [147, 24] on button "Matters" at bounding box center [153, 20] width 45 height 23
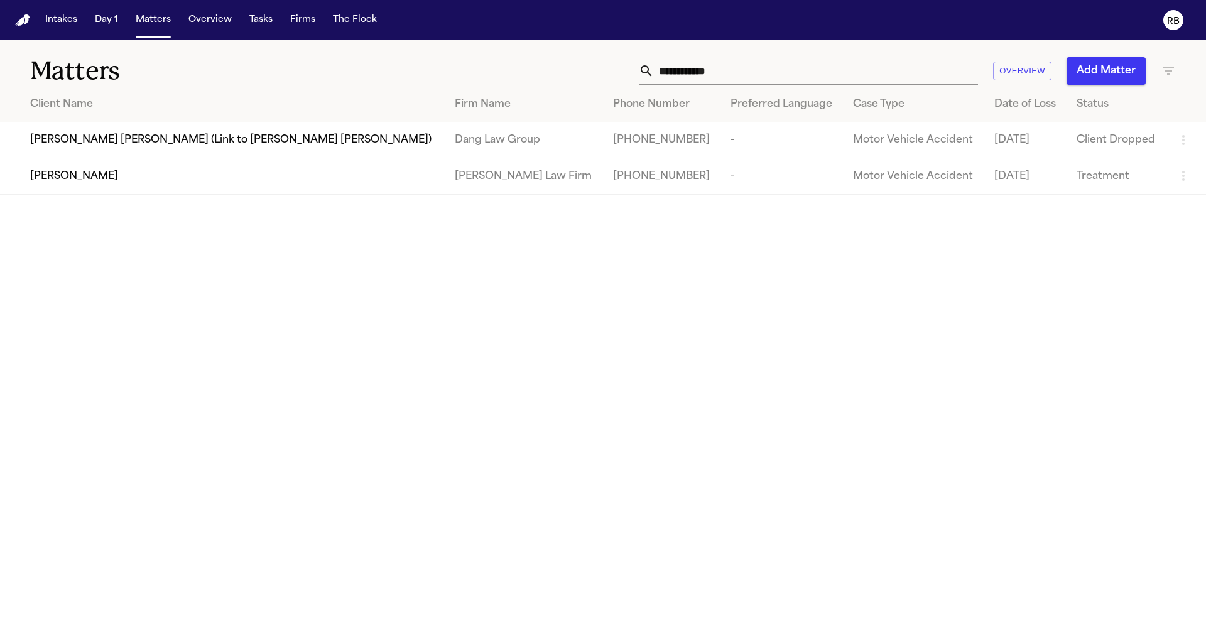
click at [815, 61] on input "**********" at bounding box center [816, 71] width 324 height 28
drag, startPoint x: 817, startPoint y: 63, endPoint x: 643, endPoint y: 66, distance: 174.0
click at [643, 66] on div "**********" at bounding box center [808, 71] width 339 height 28
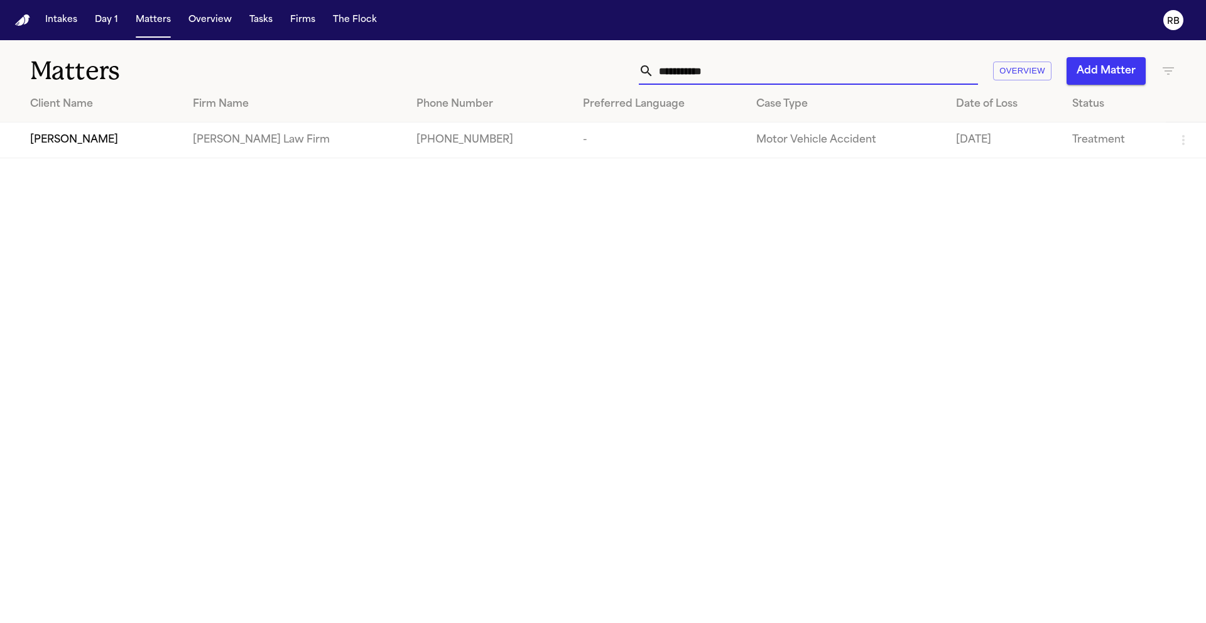
type input "**********"
click at [71, 143] on span "[PERSON_NAME]" at bounding box center [74, 140] width 88 height 15
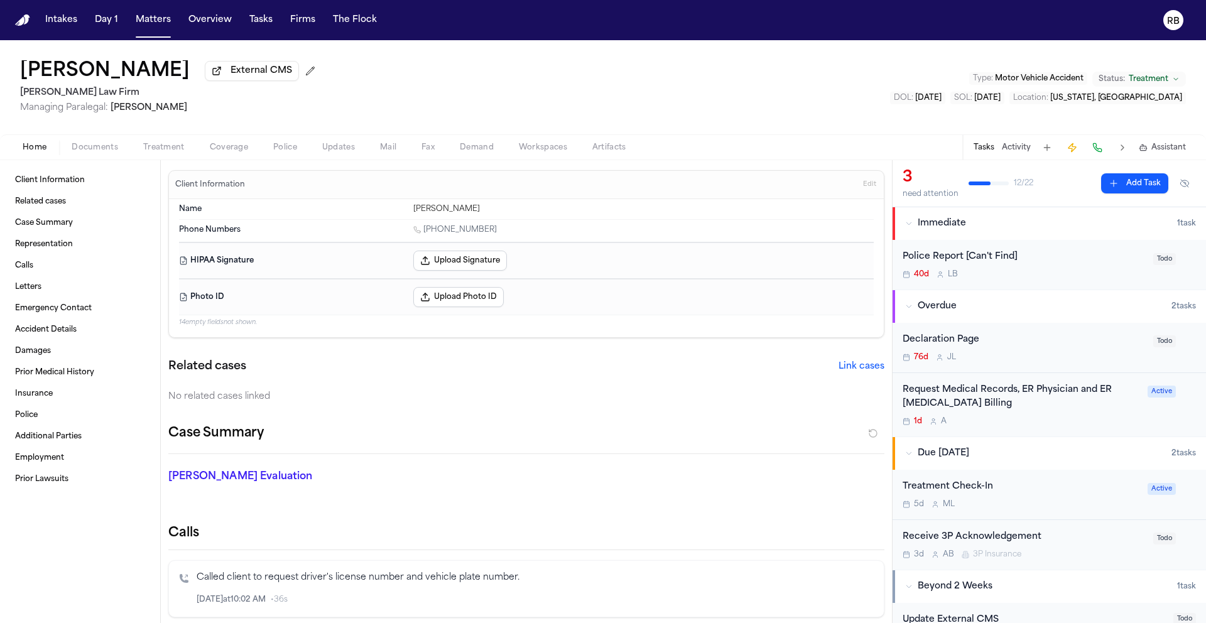
click at [863, 187] on span "Edit" at bounding box center [869, 184] width 13 height 9
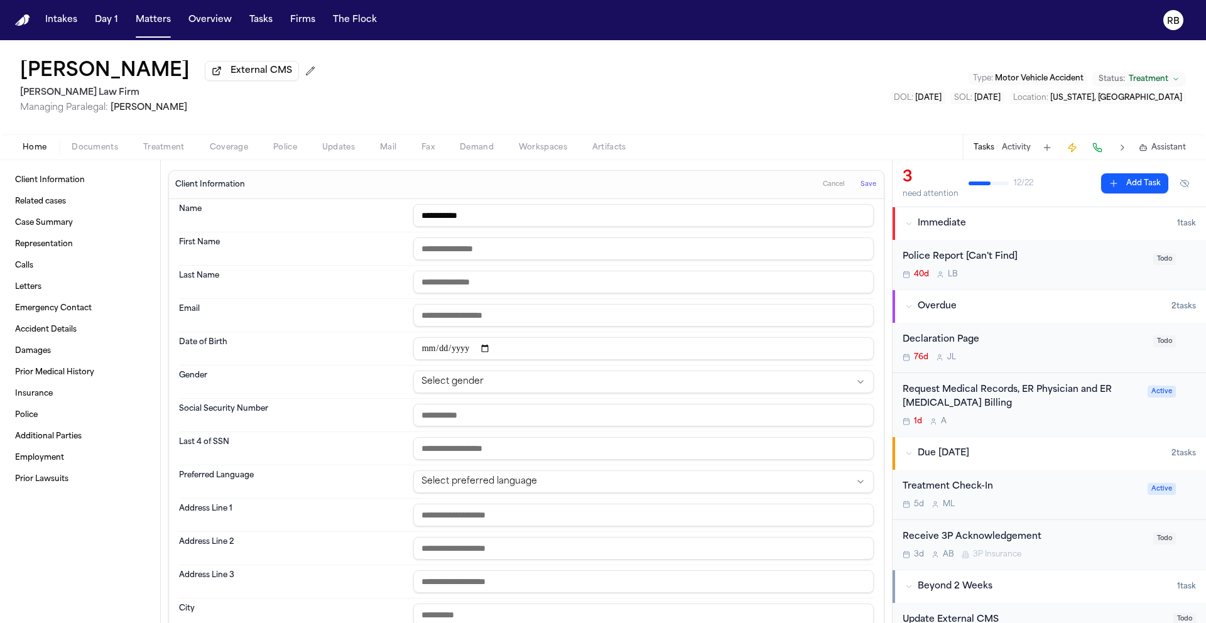
click at [533, 249] on input "text" at bounding box center [643, 248] width 460 height 23
type input "*****"
type input "**********"
click at [541, 519] on input "text" at bounding box center [643, 515] width 460 height 23
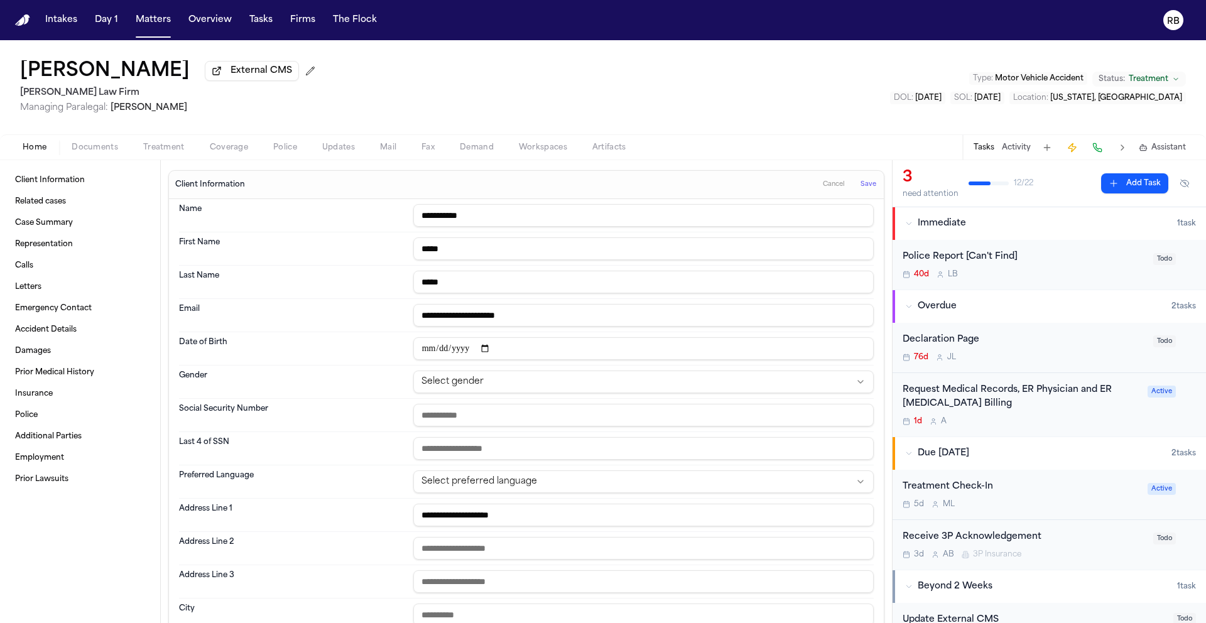
type input "**********"
type input "*****"
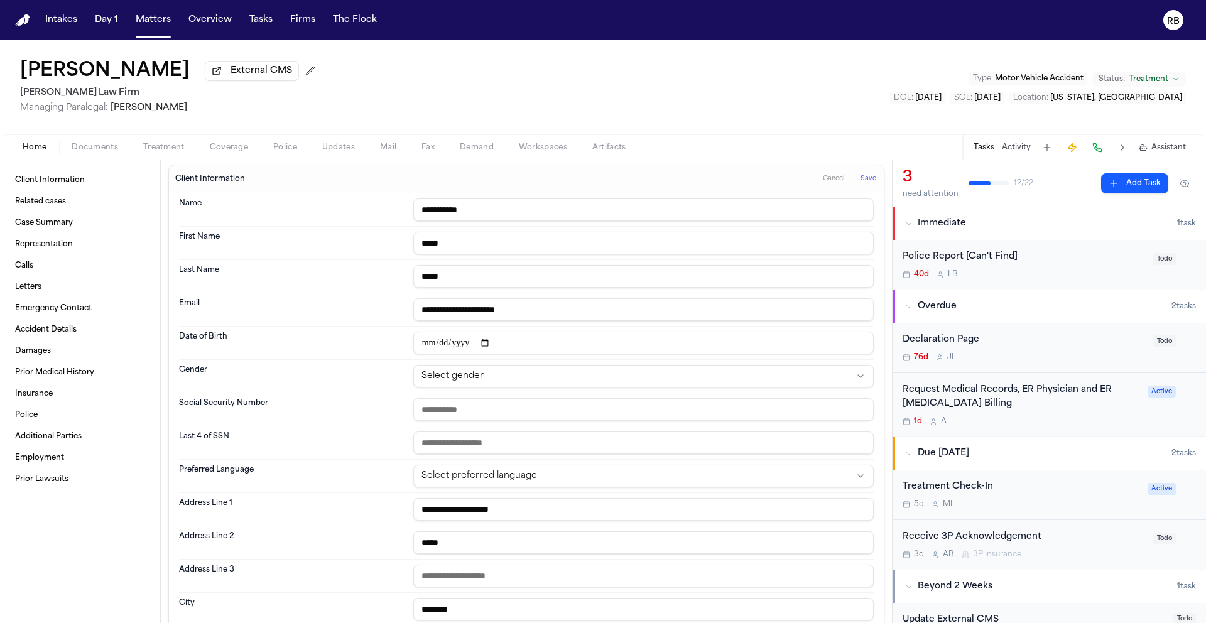
type input "********"
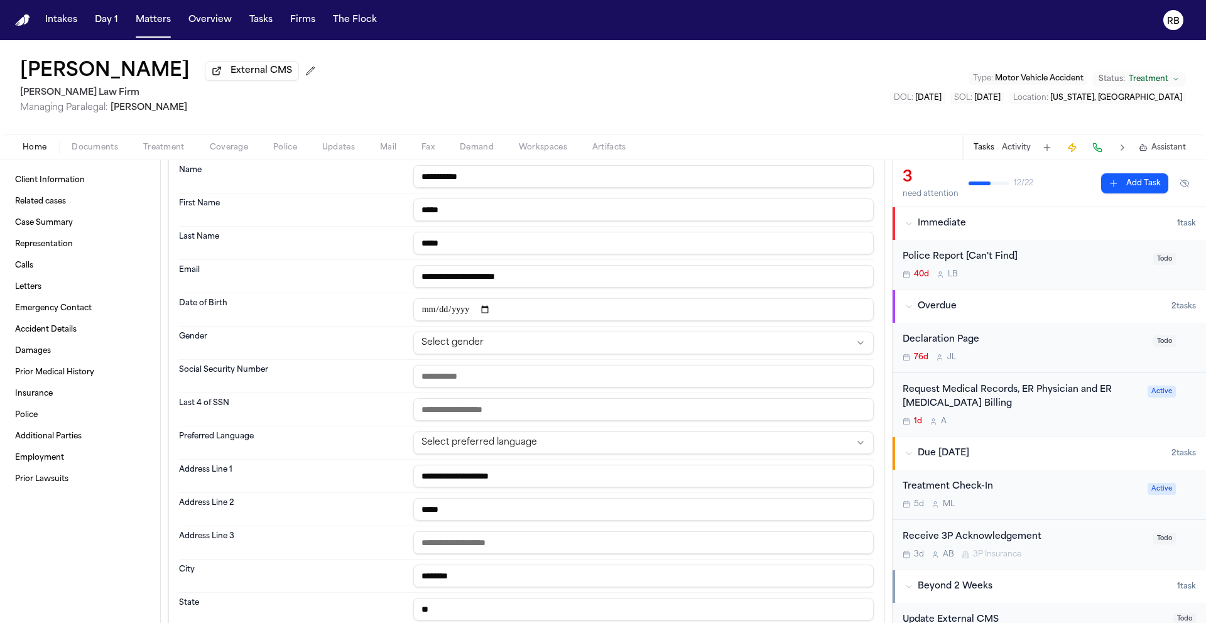
type input "**"
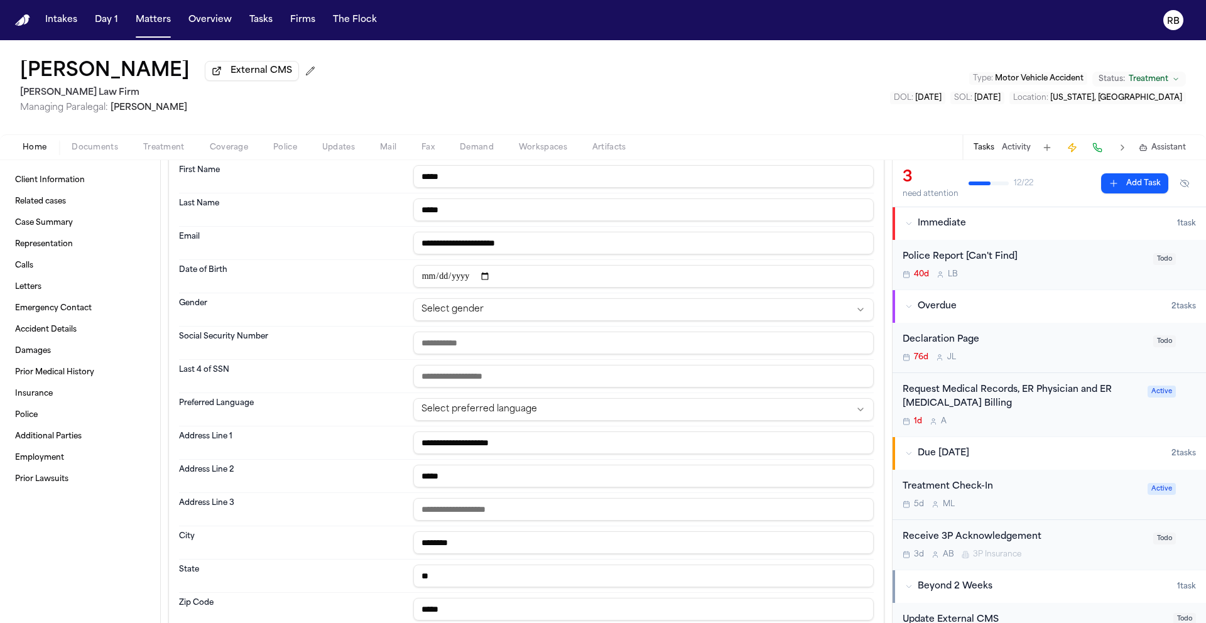
type input "*****"
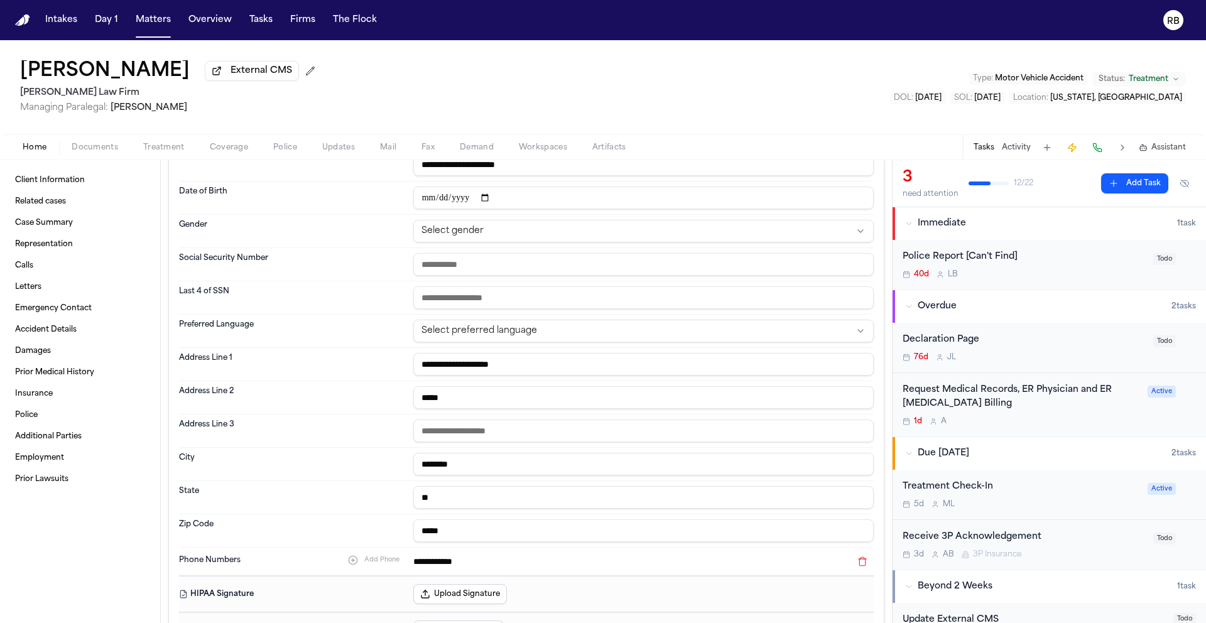
scroll to position [151, 0]
click at [553, 286] on div "Last 4 of SSN" at bounding box center [526, 297] width 695 height 33
drag, startPoint x: 423, startPoint y: 195, endPoint x: 430, endPoint y: 198, distance: 7.4
click at [423, 196] on input "date" at bounding box center [643, 197] width 460 height 23
type input "**********"
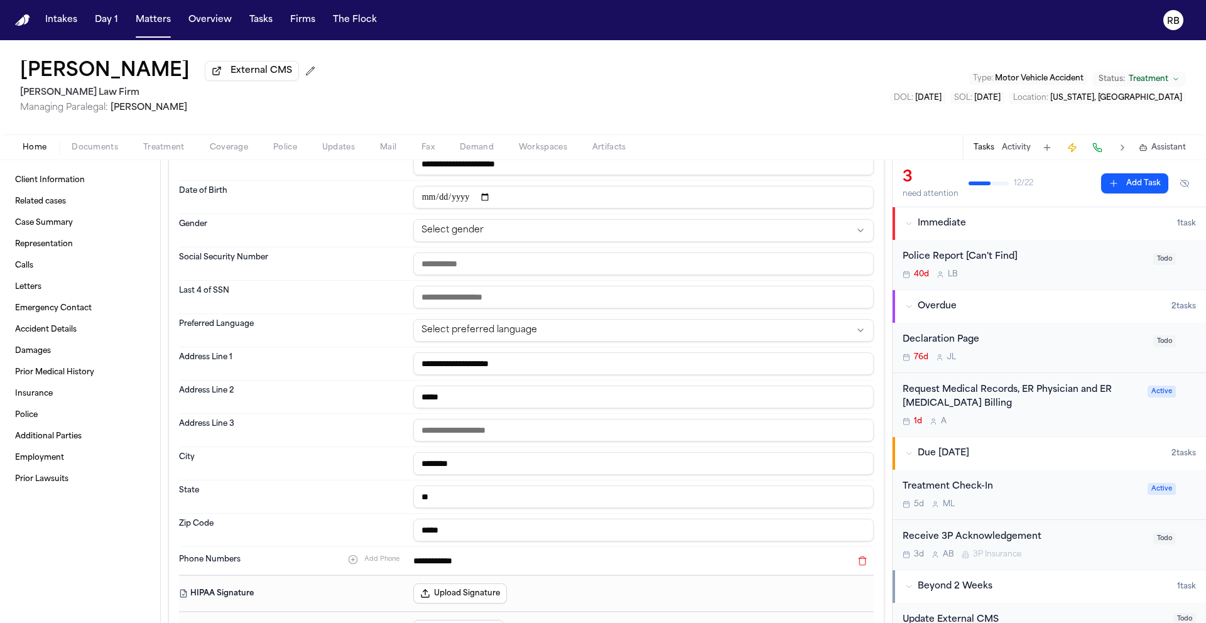
click at [455, 231] on html "**********" at bounding box center [603, 311] width 1206 height 623
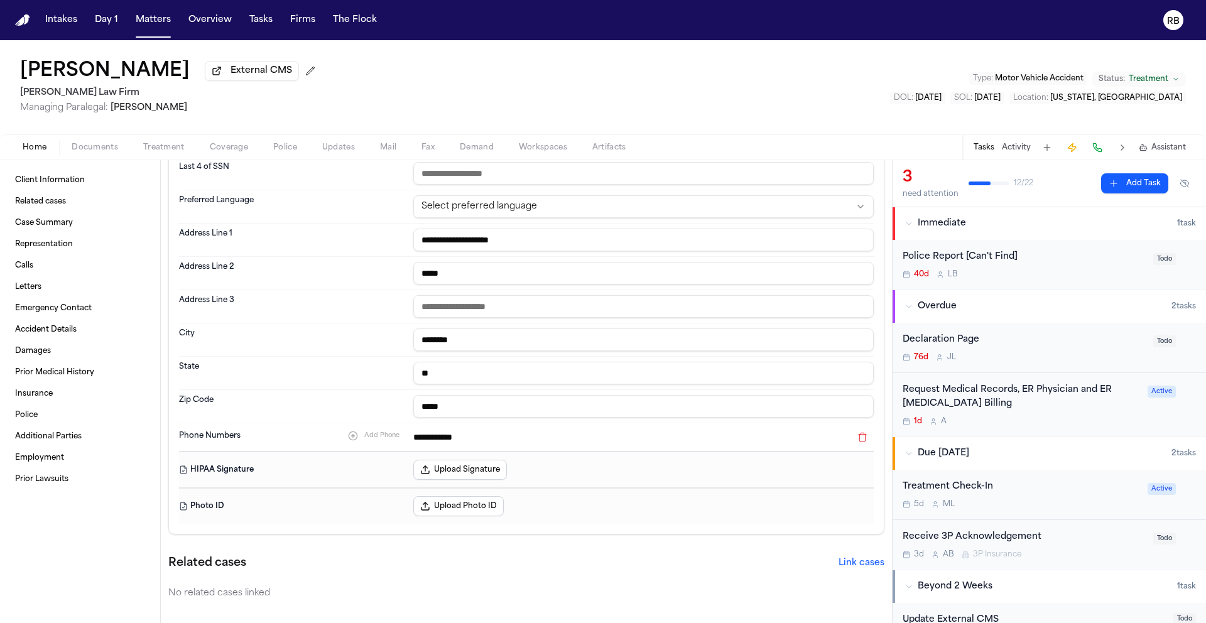
scroll to position [353, 0]
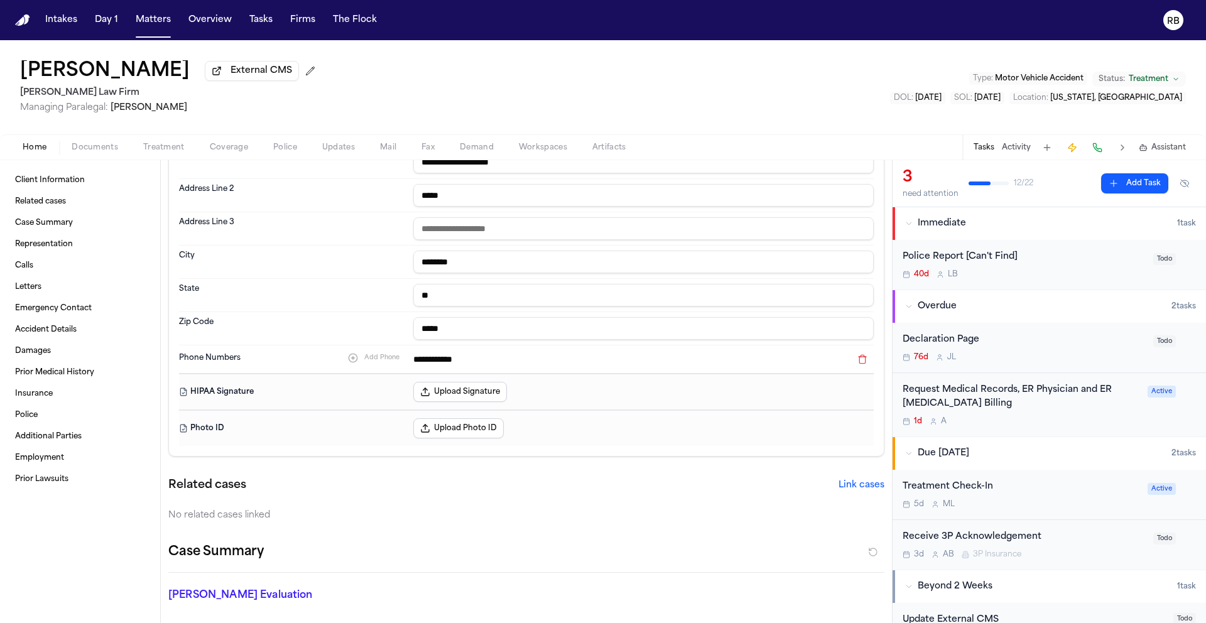
click at [456, 396] on button "Upload Signature" at bounding box center [460, 392] width 94 height 20
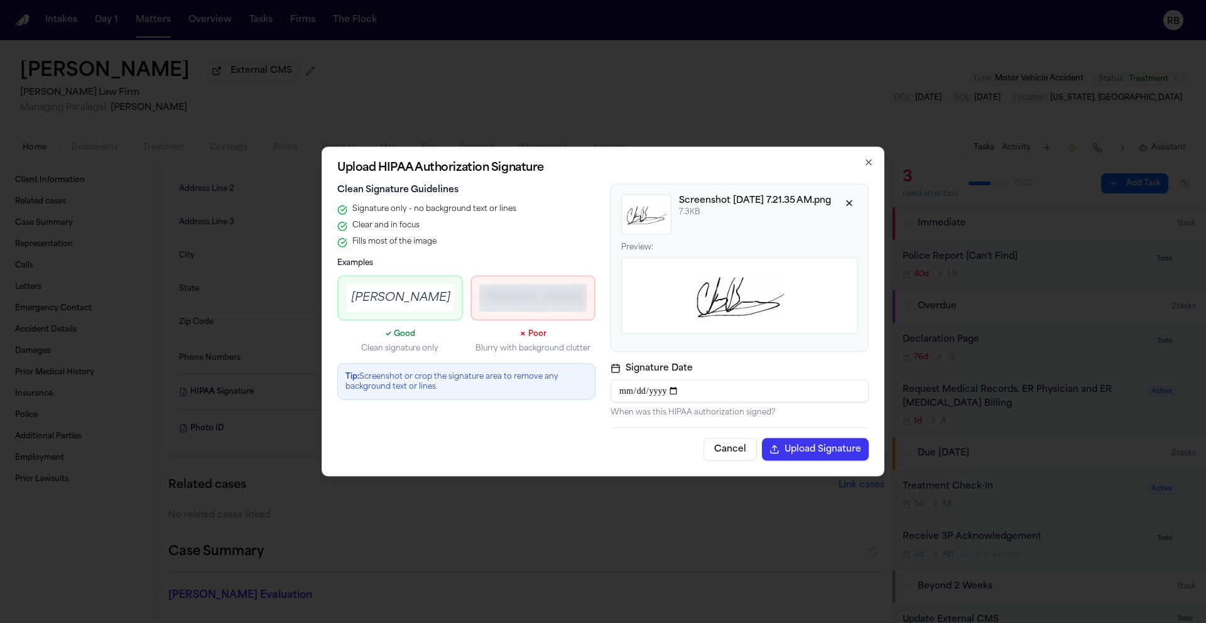
click at [612, 447] on div "Cancel Upload Signature" at bounding box center [739, 444] width 258 height 33
click at [811, 448] on button "Upload Signature" at bounding box center [815, 449] width 107 height 23
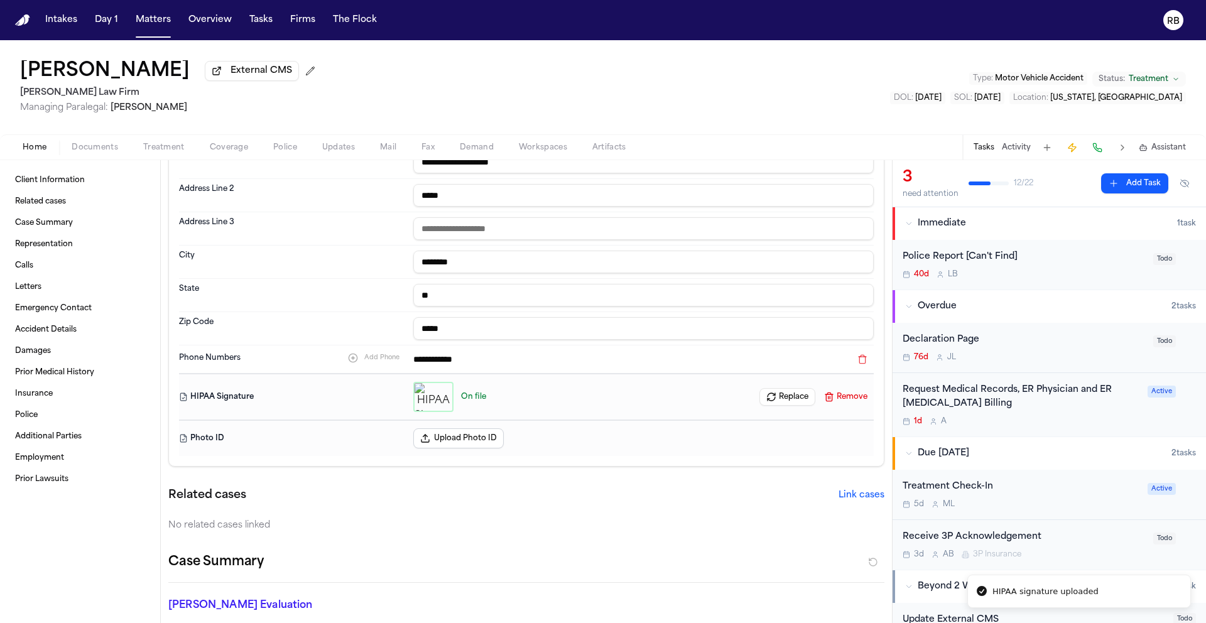
click at [708, 107] on div "[PERSON_NAME] External CMS [PERSON_NAME] Law Firm Managing Paralegal: [PERSON_N…" at bounding box center [603, 87] width 1206 height 94
click at [806, 510] on div "Related cases Link cases No related cases linked" at bounding box center [526, 509] width 716 height 45
click at [1077, 422] on div "1d A" at bounding box center [1020, 421] width 237 height 10
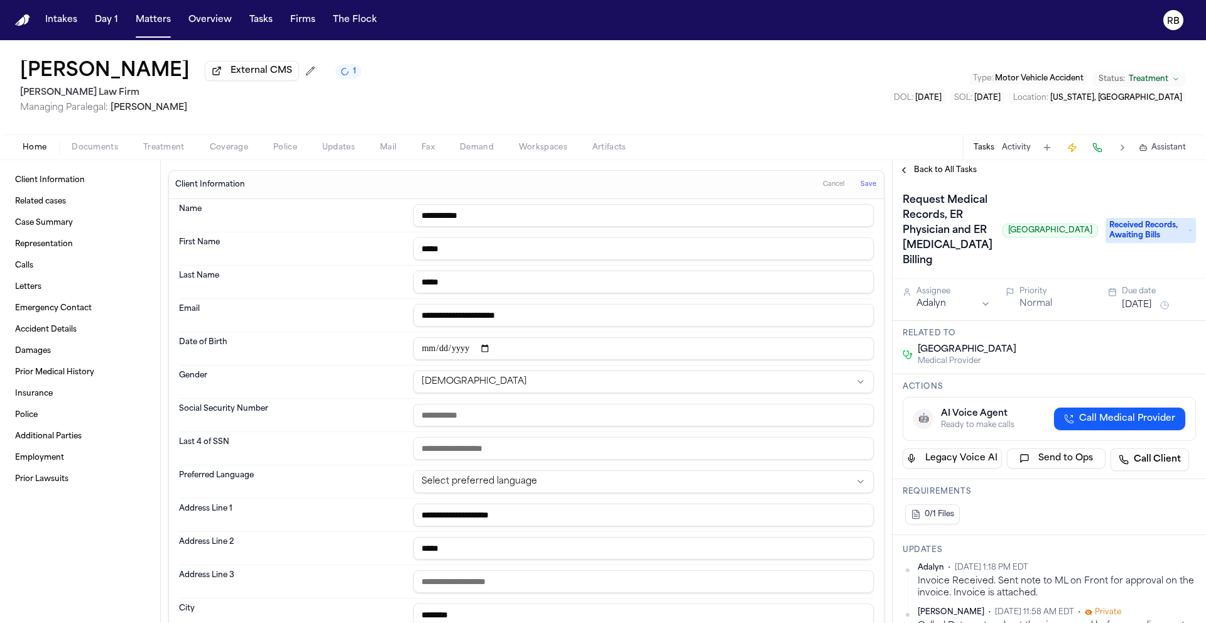
click at [867, 184] on button "Save" at bounding box center [868, 185] width 23 height 20
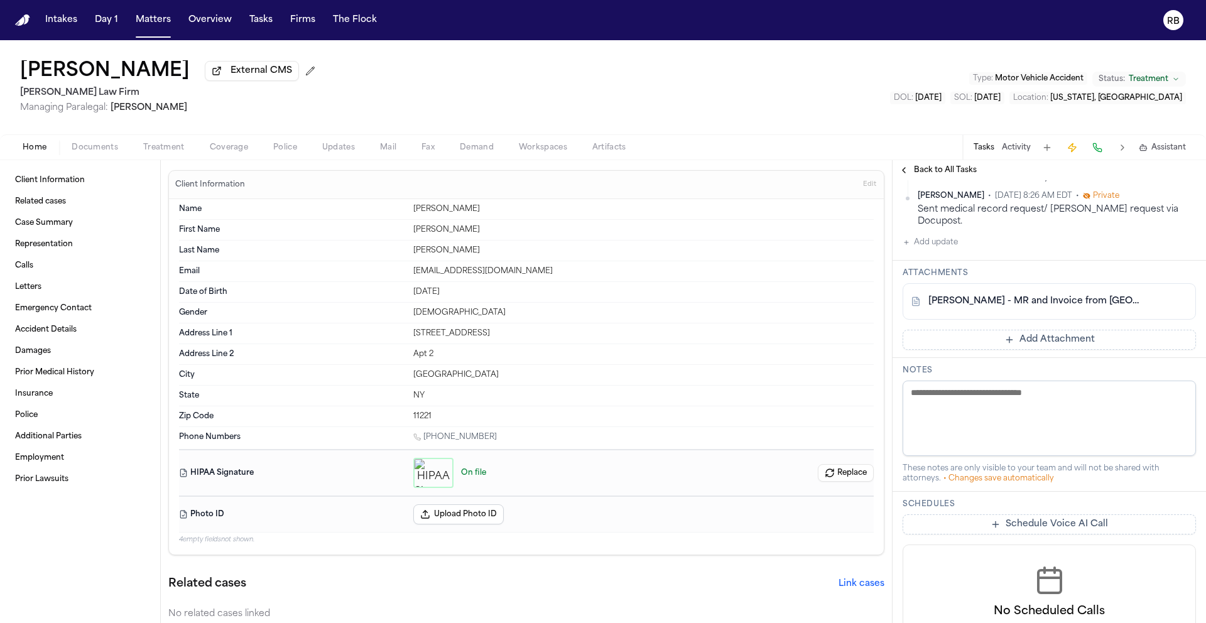
scroll to position [497, 0]
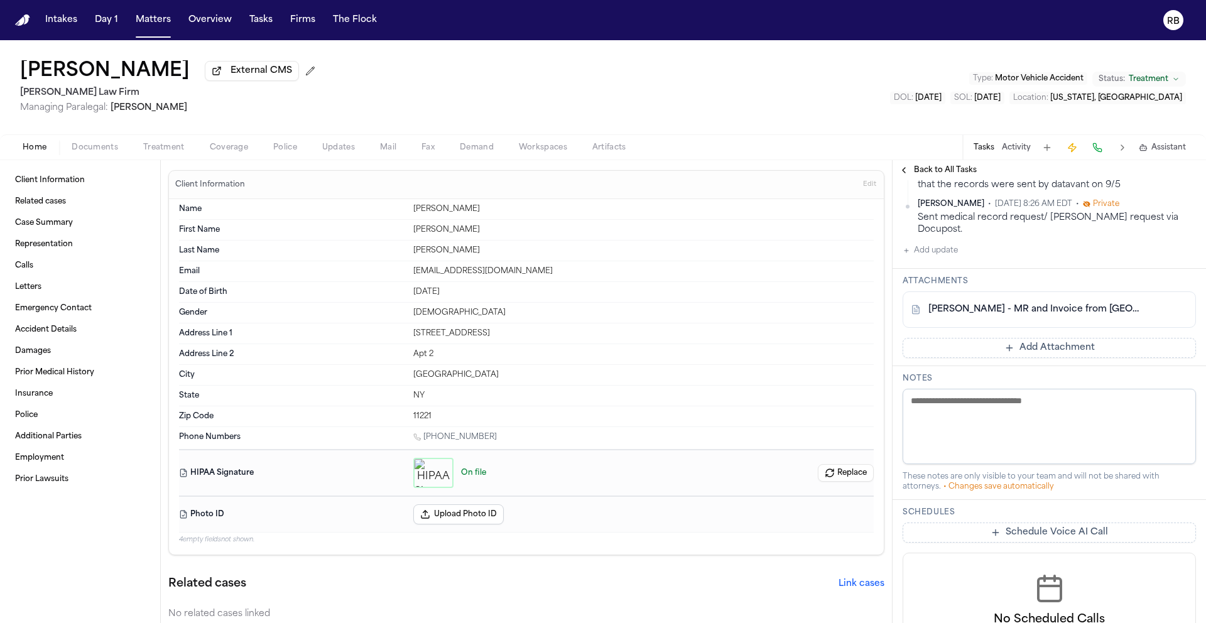
click at [1071, 316] on link "C. Berry - MR and Invoice from Jamaica Hospital and Ciox - 7.11.25" at bounding box center [1036, 309] width 217 height 13
click at [0, 0] on div "Intakes Day 1 Matters Overview Tasks Firms The Flock RB Chris Berry External CM…" at bounding box center [603, 311] width 1206 height 623
click at [1029, 440] on textarea at bounding box center [1048, 426] width 293 height 75
click at [1017, 358] on div "C. Berry - MR and Invoice from Jamaica Hospital and Ciox - 7.11.25 Add Attachme…" at bounding box center [1048, 324] width 293 height 67
click at [1020, 358] on button "Add Attachment" at bounding box center [1048, 348] width 293 height 20
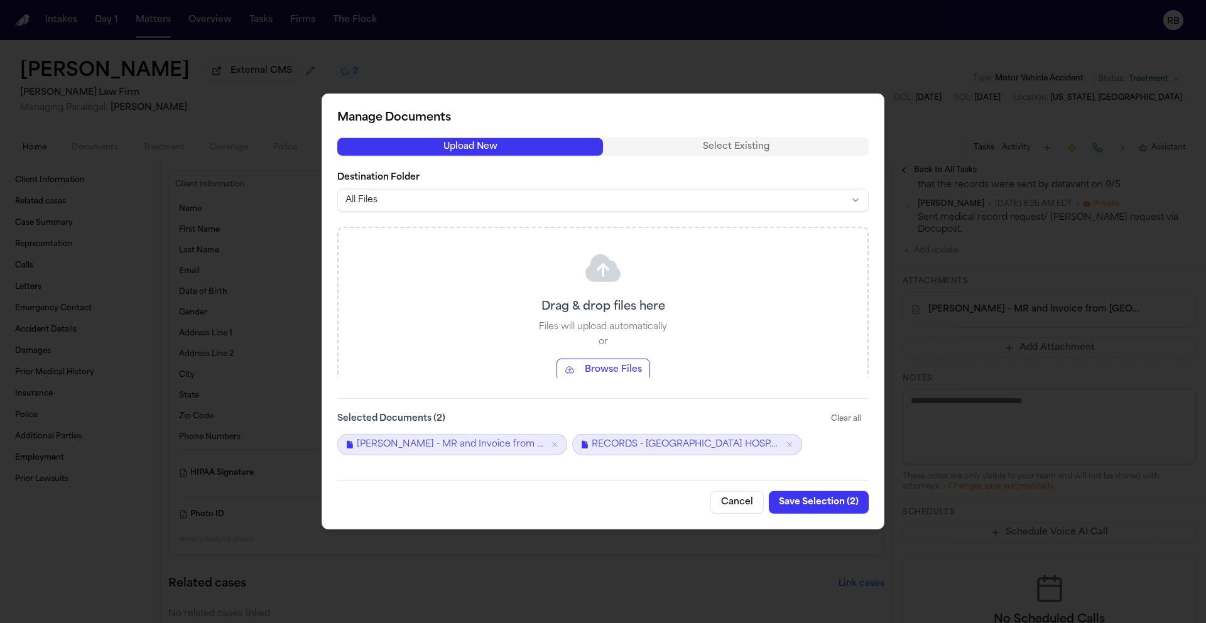
click at [822, 502] on button "Save Selection ( 2 )" at bounding box center [819, 502] width 100 height 23
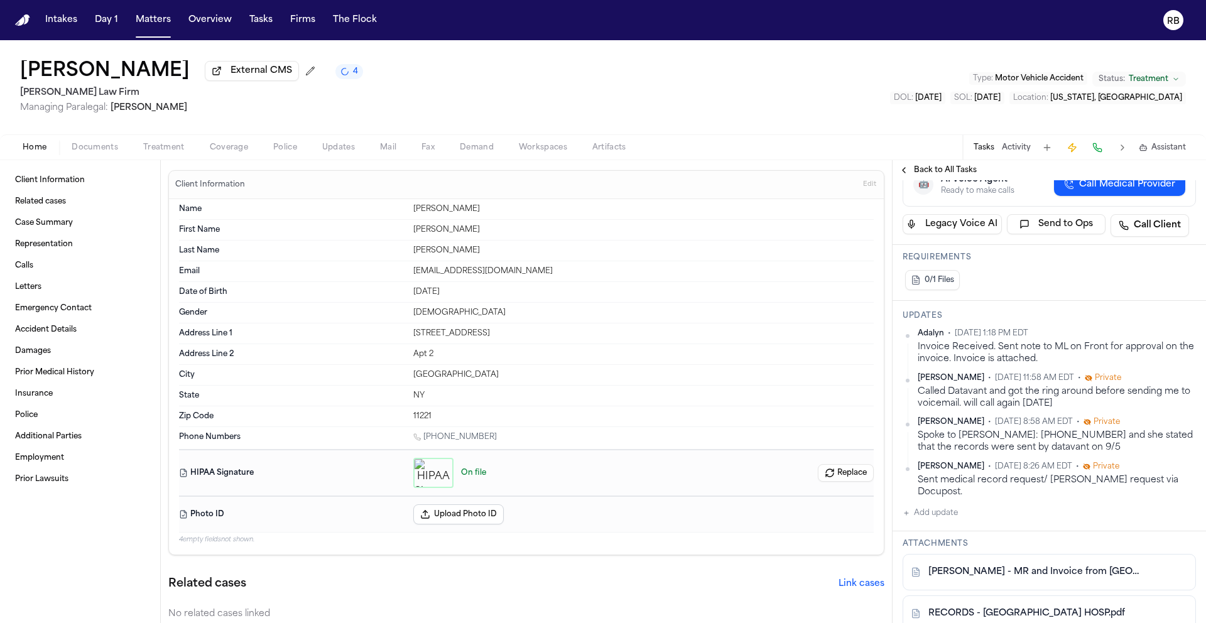
scroll to position [315, 0]
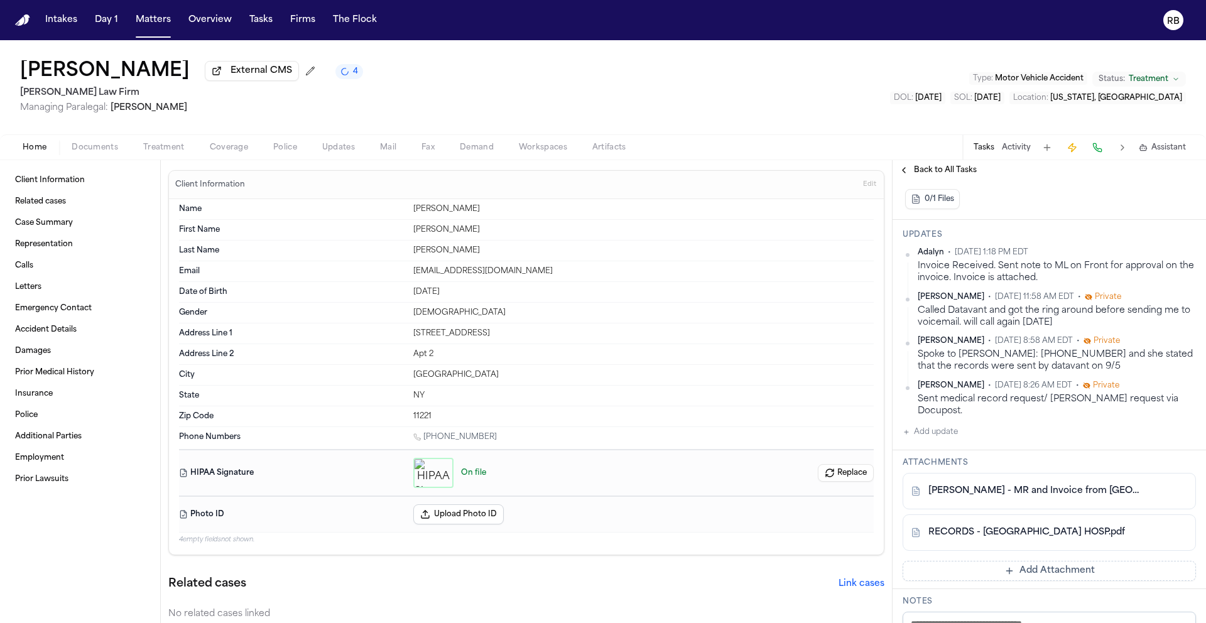
click at [939, 440] on button "Add update" at bounding box center [929, 432] width 55 height 15
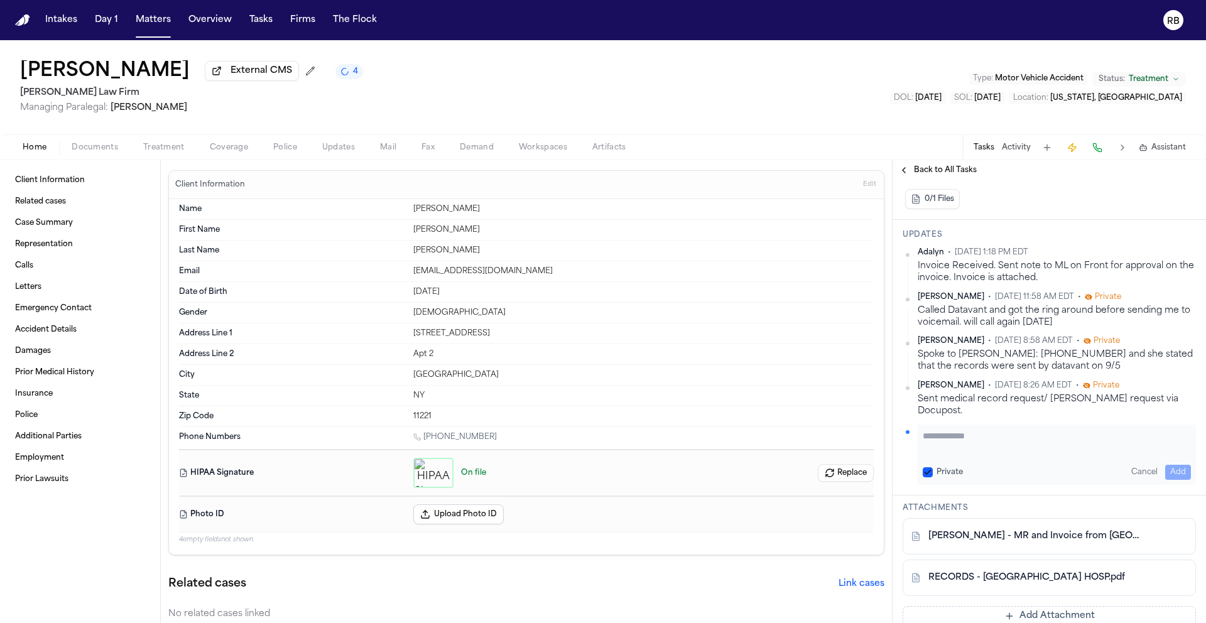
click at [999, 455] on textarea "Add your update" at bounding box center [1057, 442] width 268 height 25
type textarea "**********"
click at [1174, 480] on button "Add" at bounding box center [1178, 472] width 26 height 15
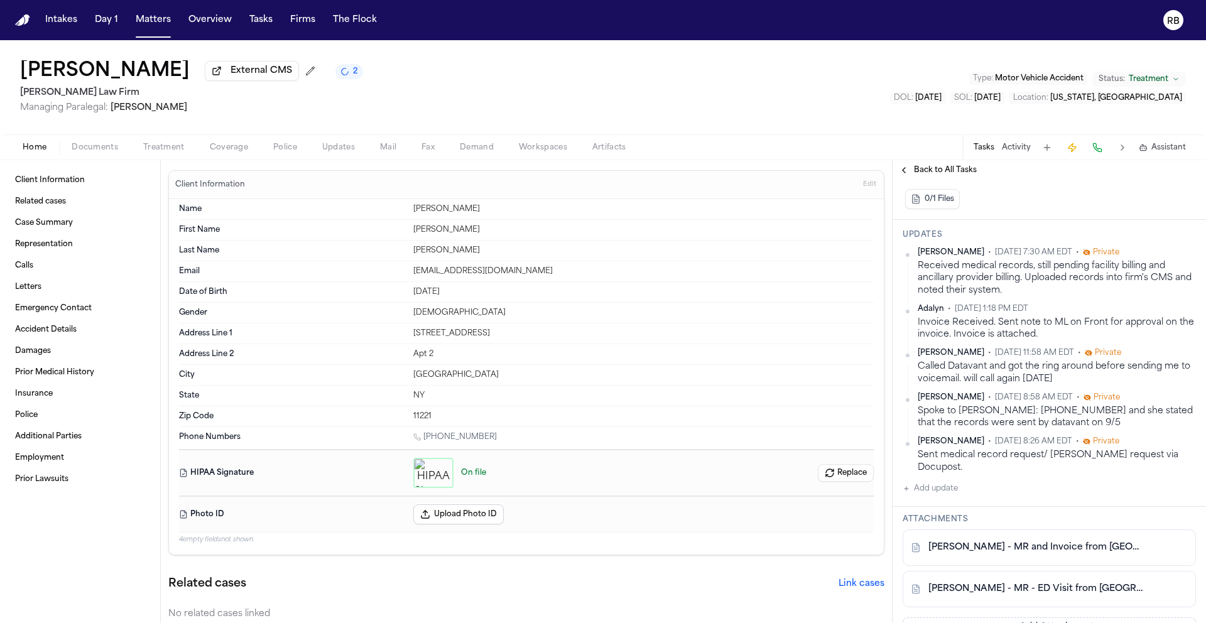
click at [933, 169] on span "Back to All Tasks" at bounding box center [945, 170] width 63 height 10
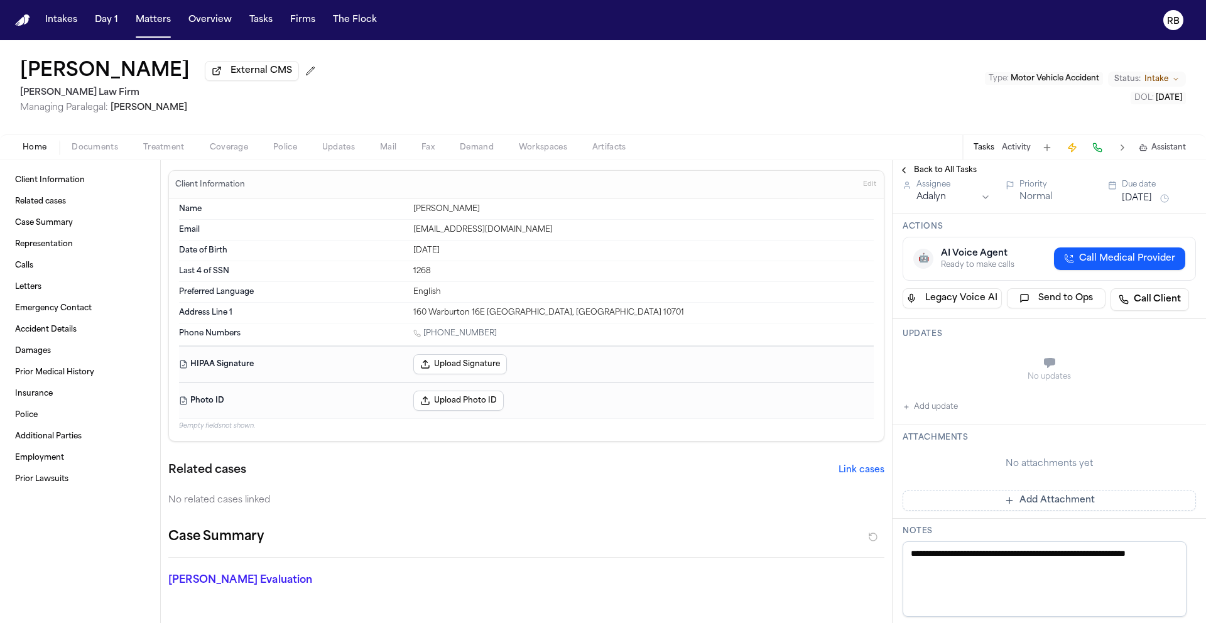
scroll to position [153, 0]
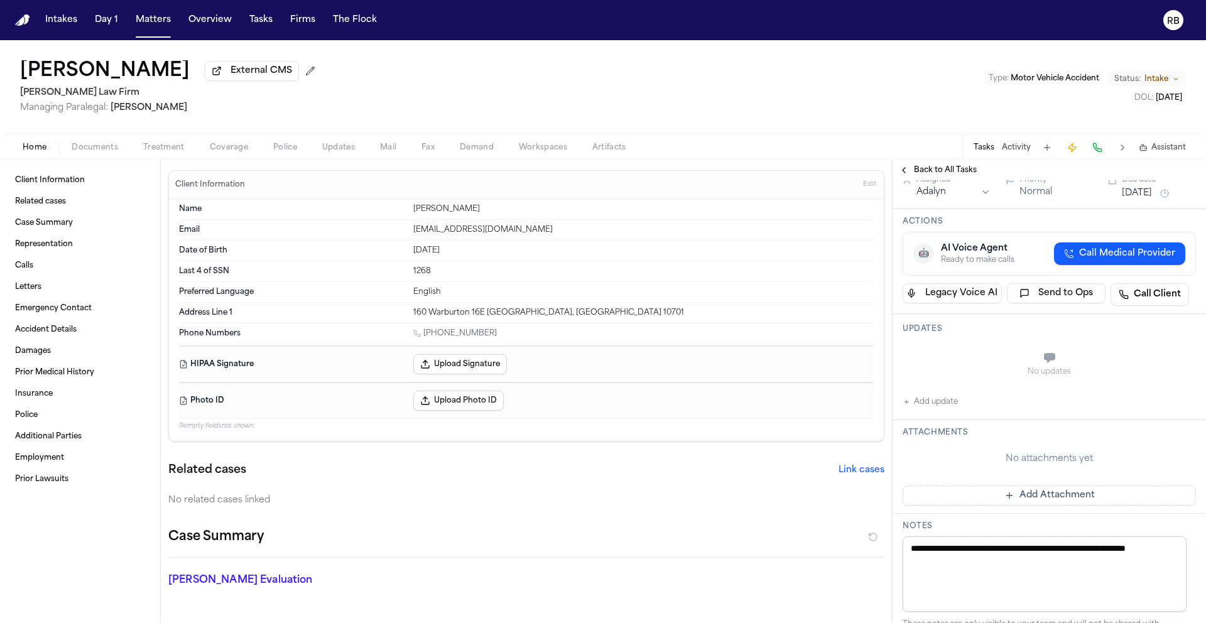
click at [995, 504] on button "Add Attachment" at bounding box center [1048, 495] width 293 height 20
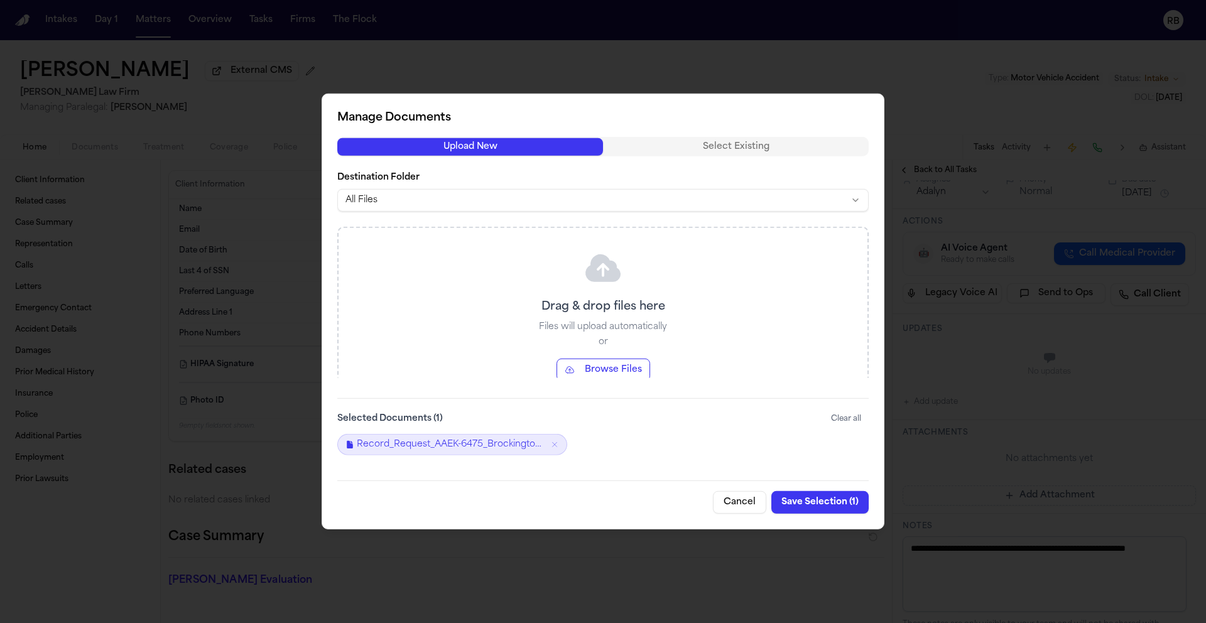
click at [798, 499] on button "Save Selection ( 1 )" at bounding box center [819, 502] width 97 height 23
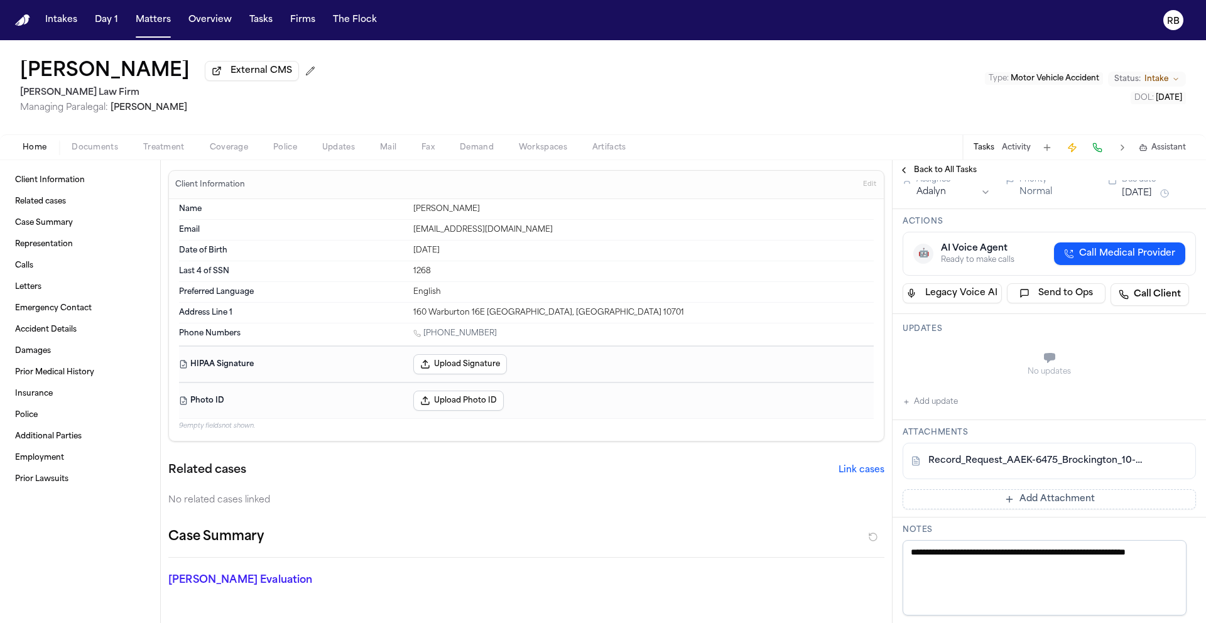
click at [945, 409] on button "Add update" at bounding box center [929, 401] width 55 height 15
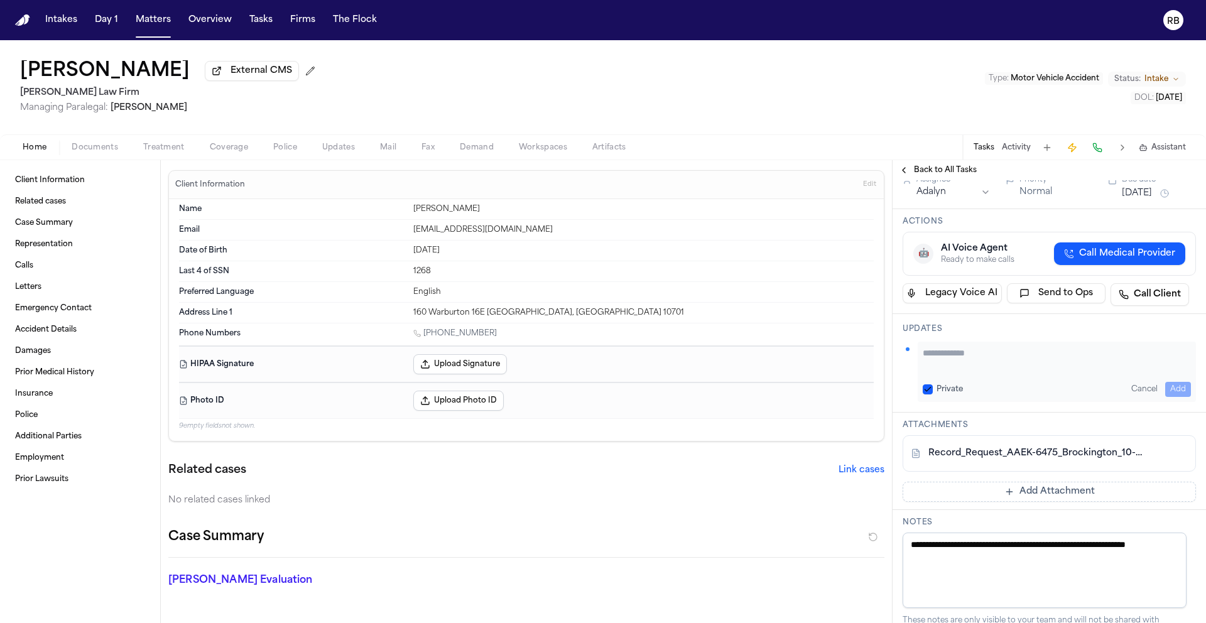
click at [987, 372] on textarea "Add your update" at bounding box center [1057, 359] width 268 height 25
type textarea "**********"
click at [1165, 396] on button "Add" at bounding box center [1178, 389] width 26 height 15
drag, startPoint x: 536, startPoint y: 61, endPoint x: 407, endPoint y: 23, distance: 134.7
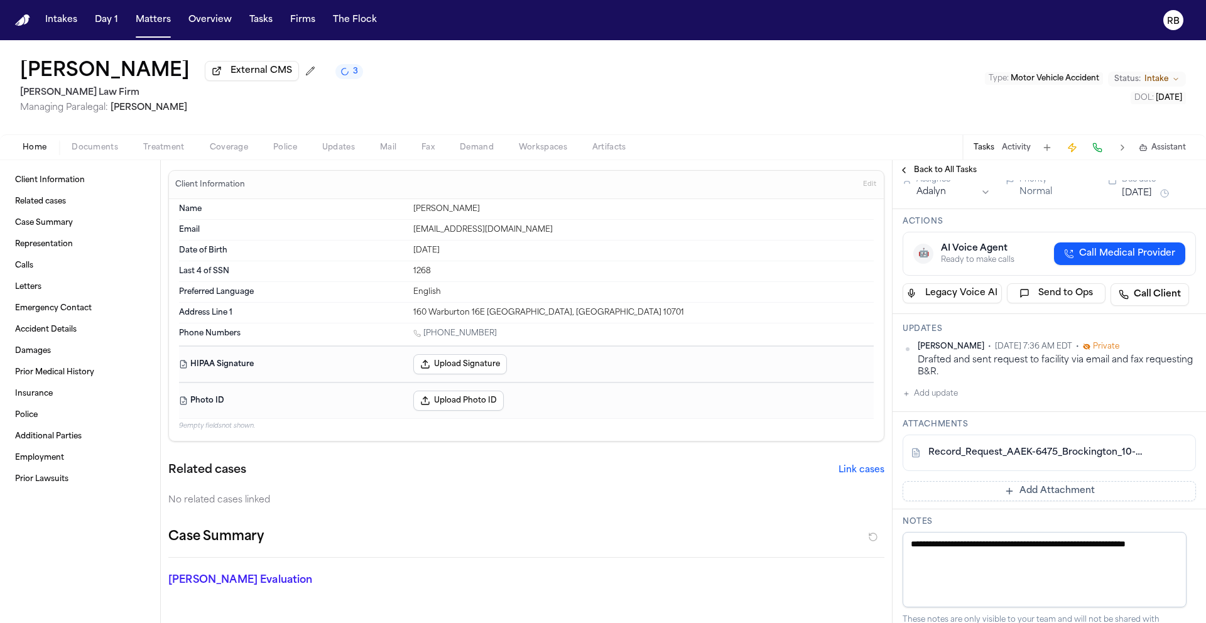
click at [528, 59] on div "[PERSON_NAME] External CMS 3 [PERSON_NAME] Law Firm Managing Paralegal: [PERSON…" at bounding box center [603, 87] width 1206 height 94
click at [475, 394] on button "Upload Photo ID" at bounding box center [458, 401] width 90 height 20
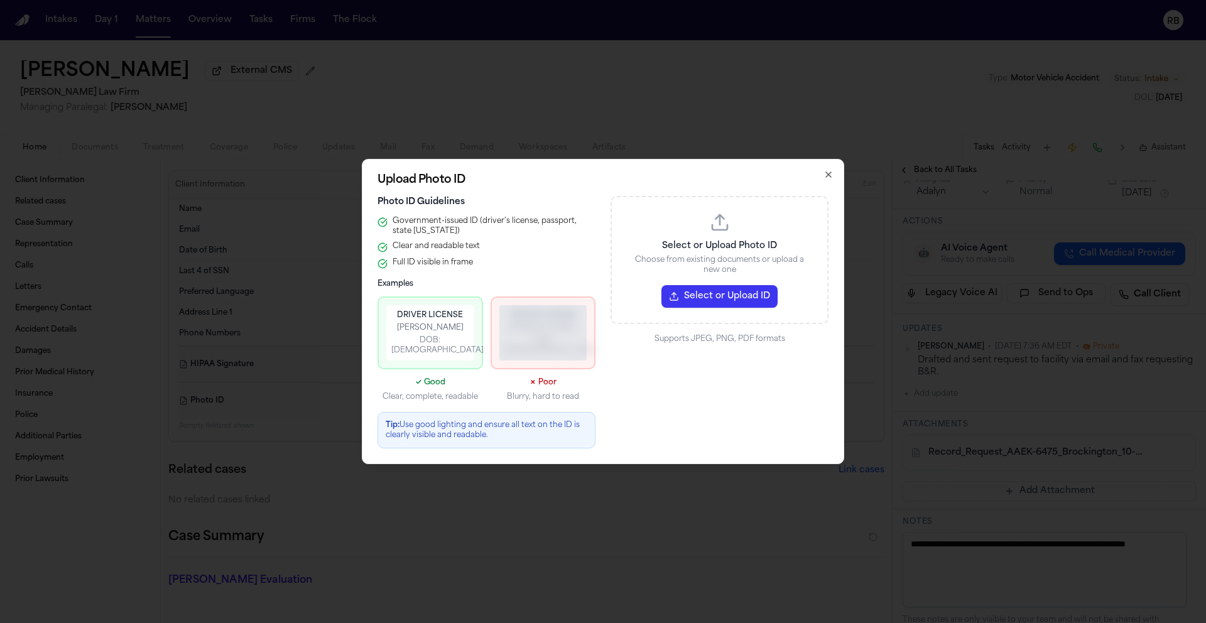
click at [737, 301] on button "Select or Upload ID" at bounding box center [719, 296] width 116 height 23
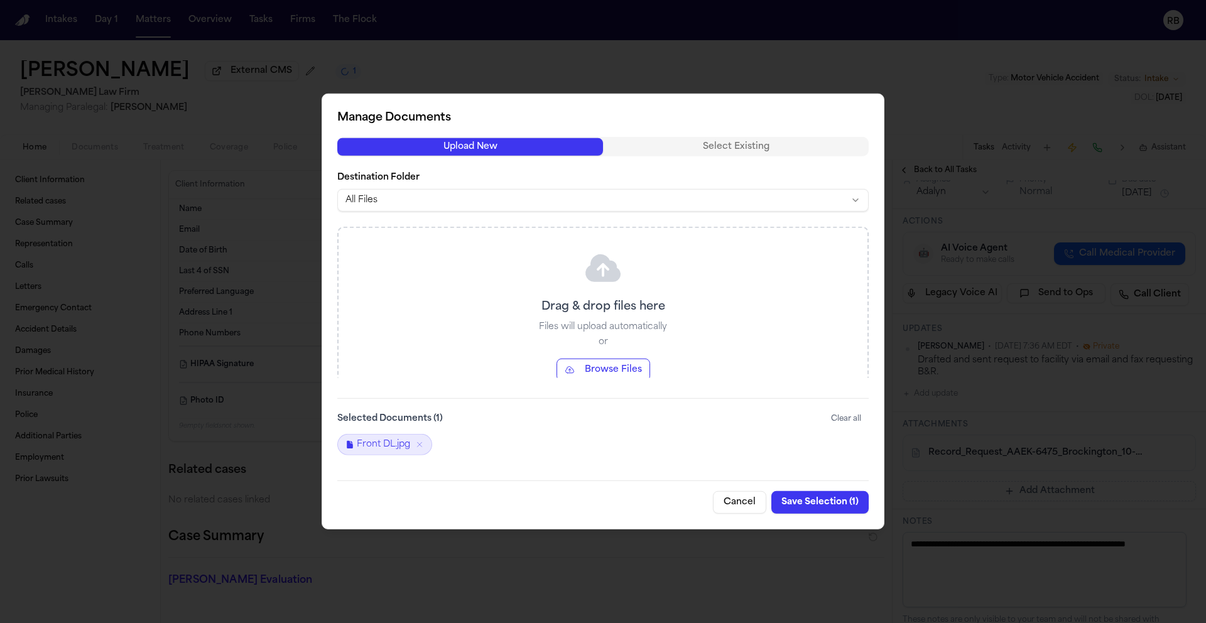
click at [808, 499] on button "Save Selection ( 1 )" at bounding box center [819, 502] width 97 height 23
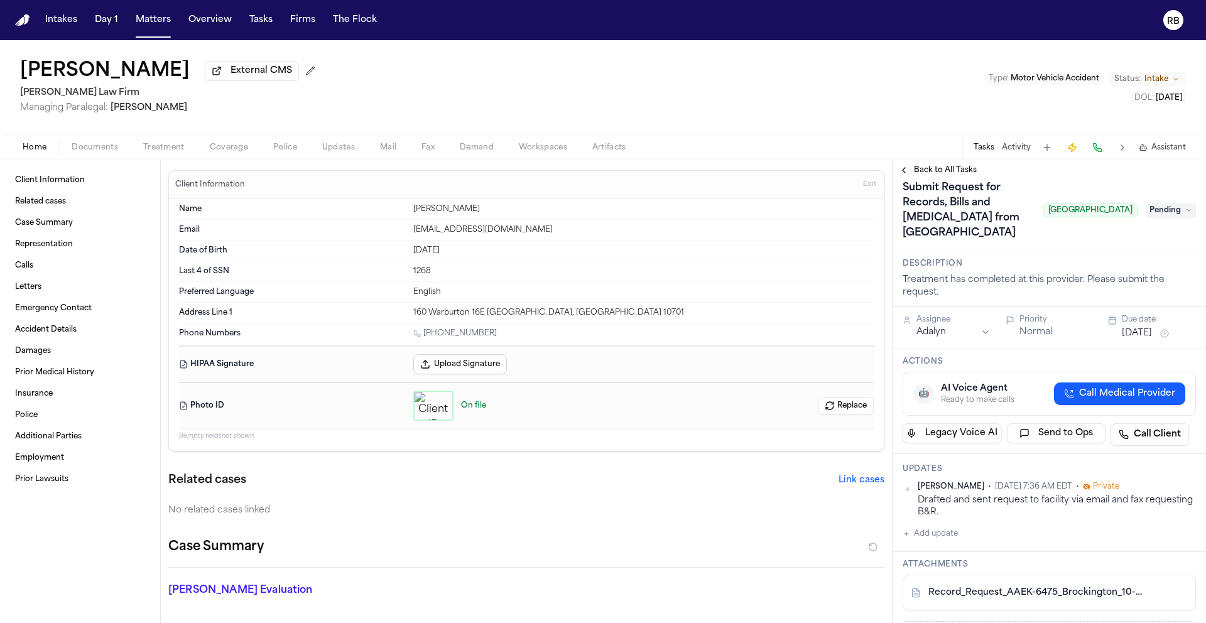
scroll to position [0, 0]
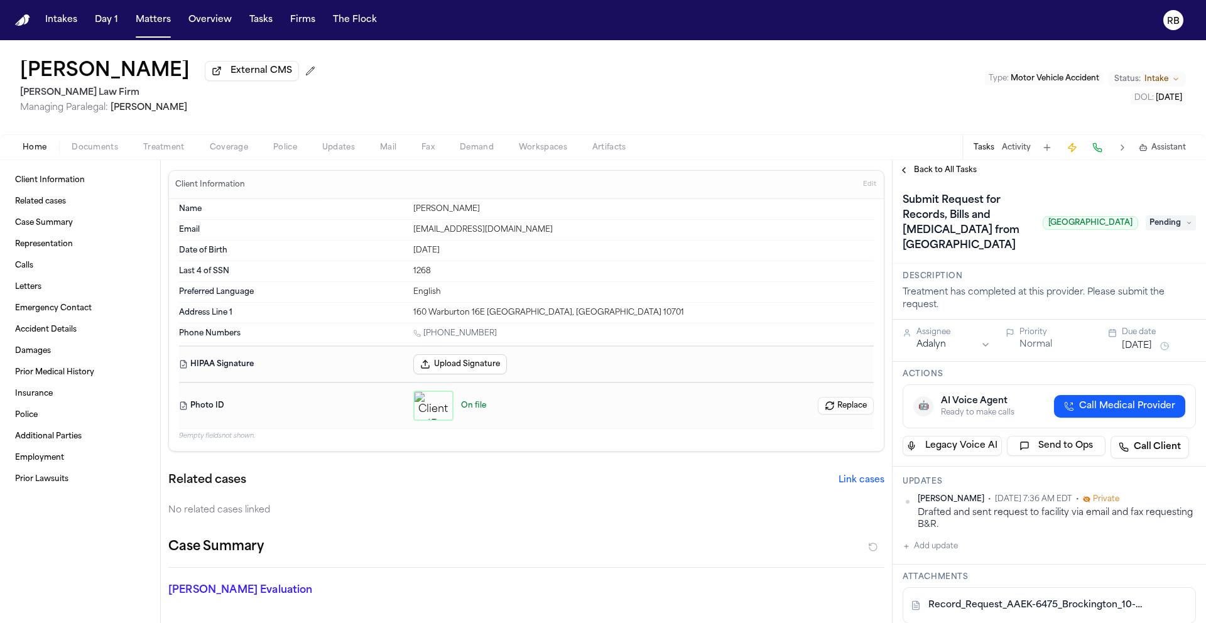
click at [172, 150] on span "Treatment" at bounding box center [163, 148] width 41 height 10
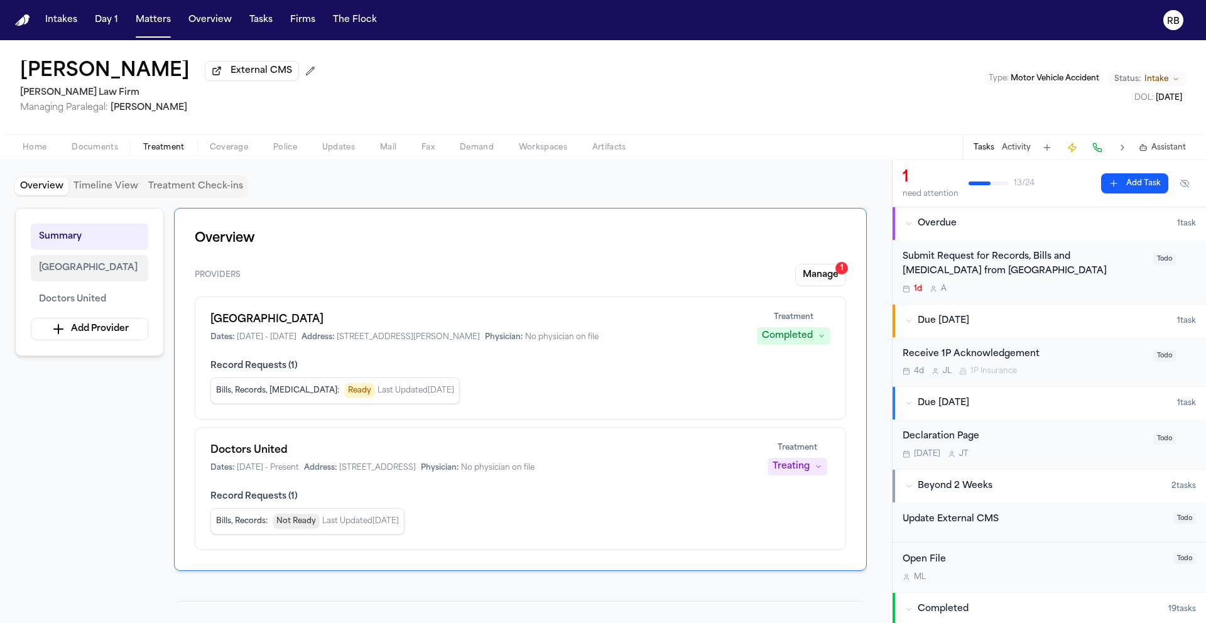
click at [138, 275] on span "[GEOGRAPHIC_DATA]" at bounding box center [88, 268] width 99 height 15
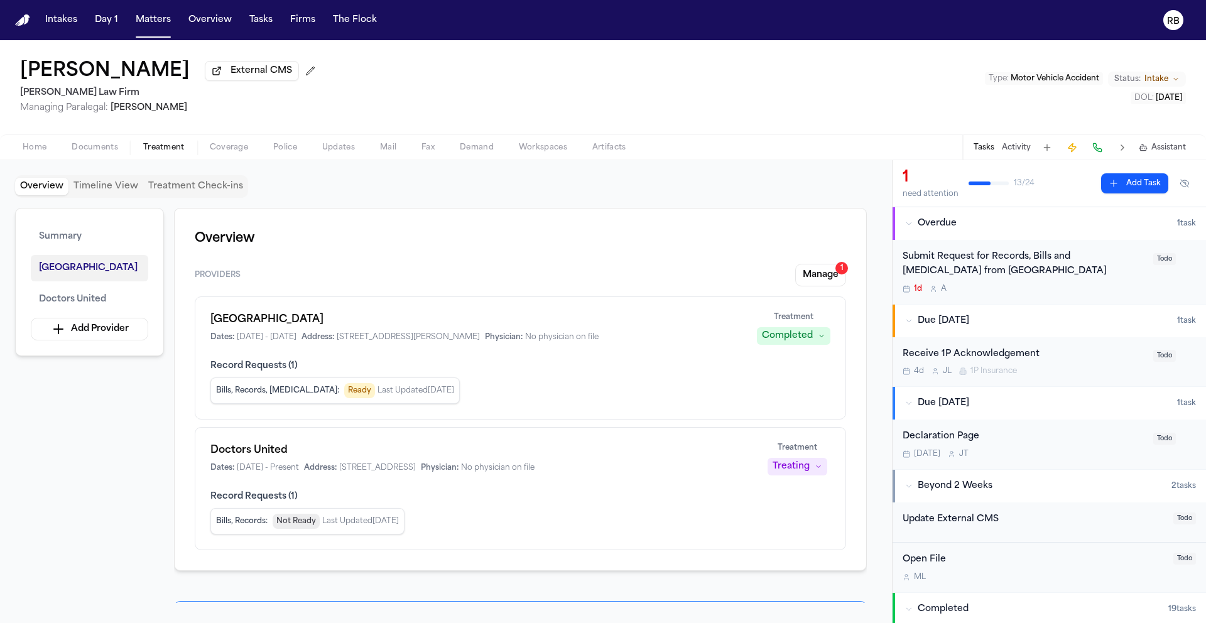
scroll to position [385, 0]
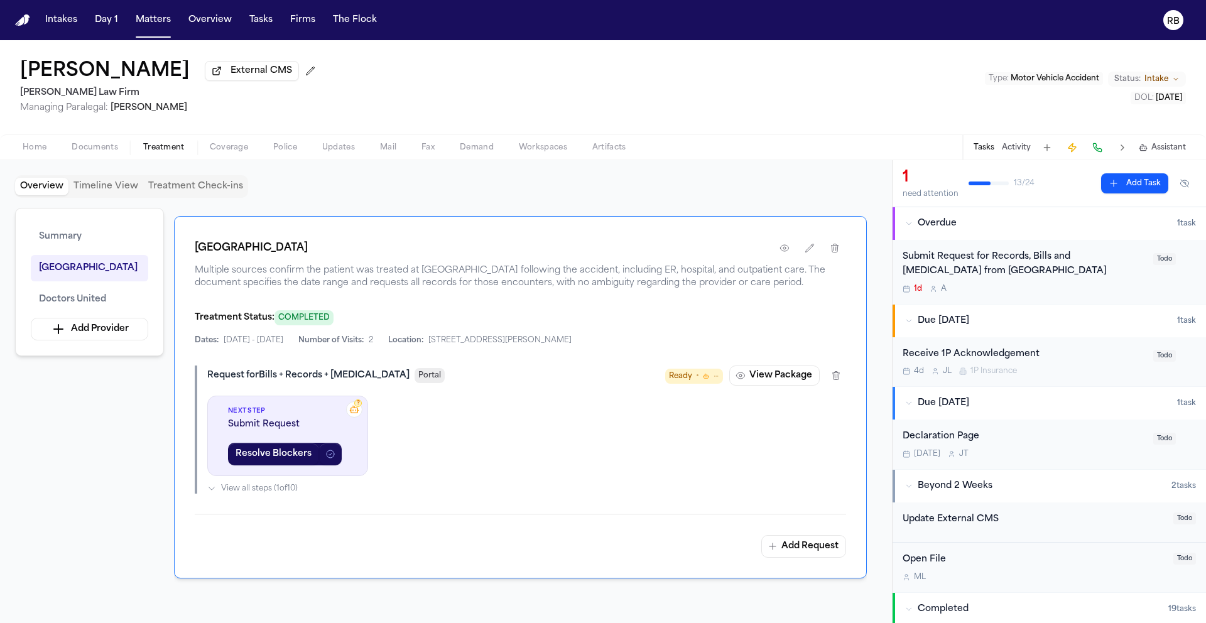
click at [581, 290] on span "Multiple sources confirm the patient was treated at [GEOGRAPHIC_DATA] following…" at bounding box center [520, 276] width 651 height 25
click at [1081, 281] on div "Submit Request for Records, Bills and [MEDICAL_DATA] from [GEOGRAPHIC_DATA] 1d A" at bounding box center [1023, 272] width 243 height 44
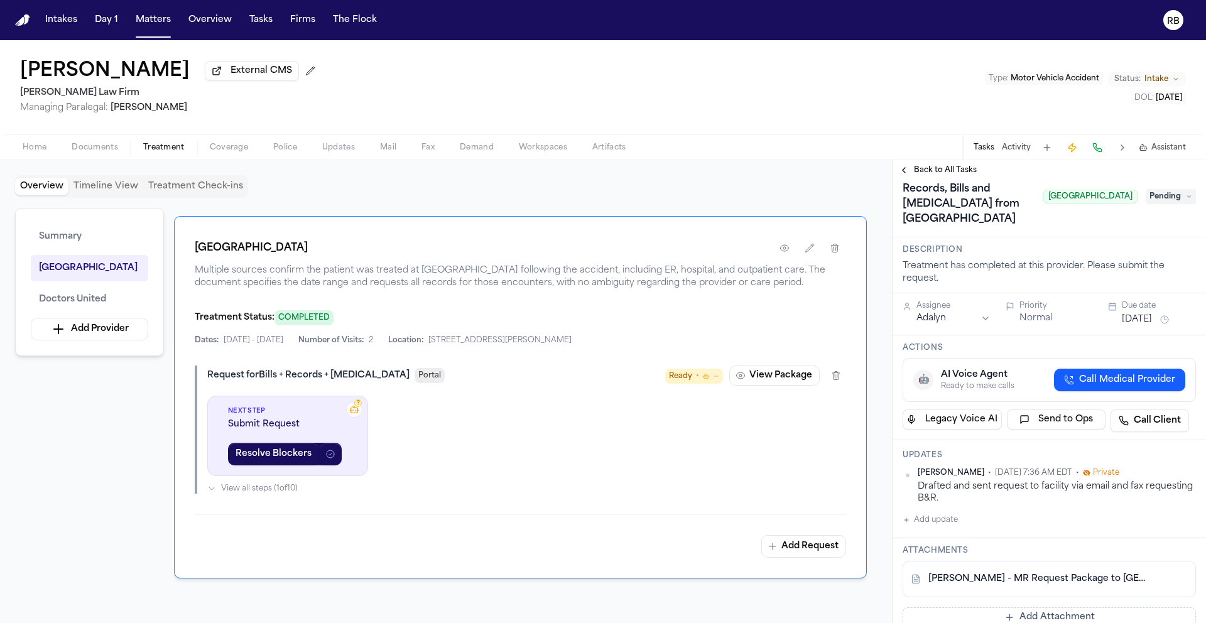
scroll to position [194, 0]
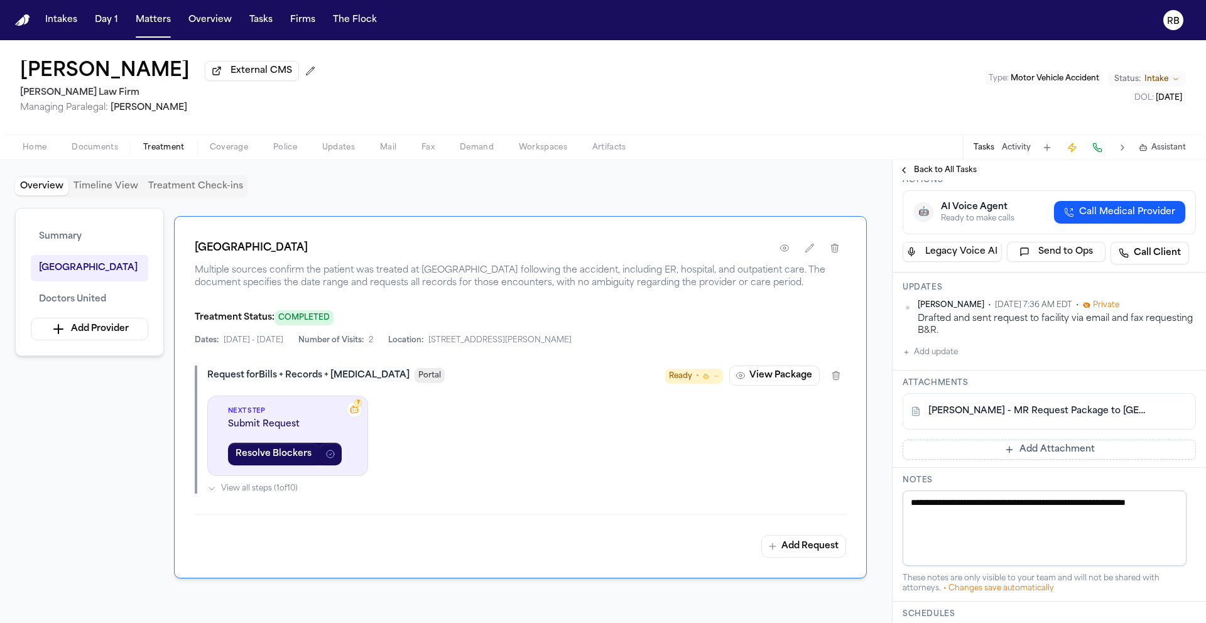
click at [1035, 418] on link "[PERSON_NAME] - MR Request Package to [GEOGRAPHIC_DATA] - [DATE]" at bounding box center [1036, 411] width 217 height 13
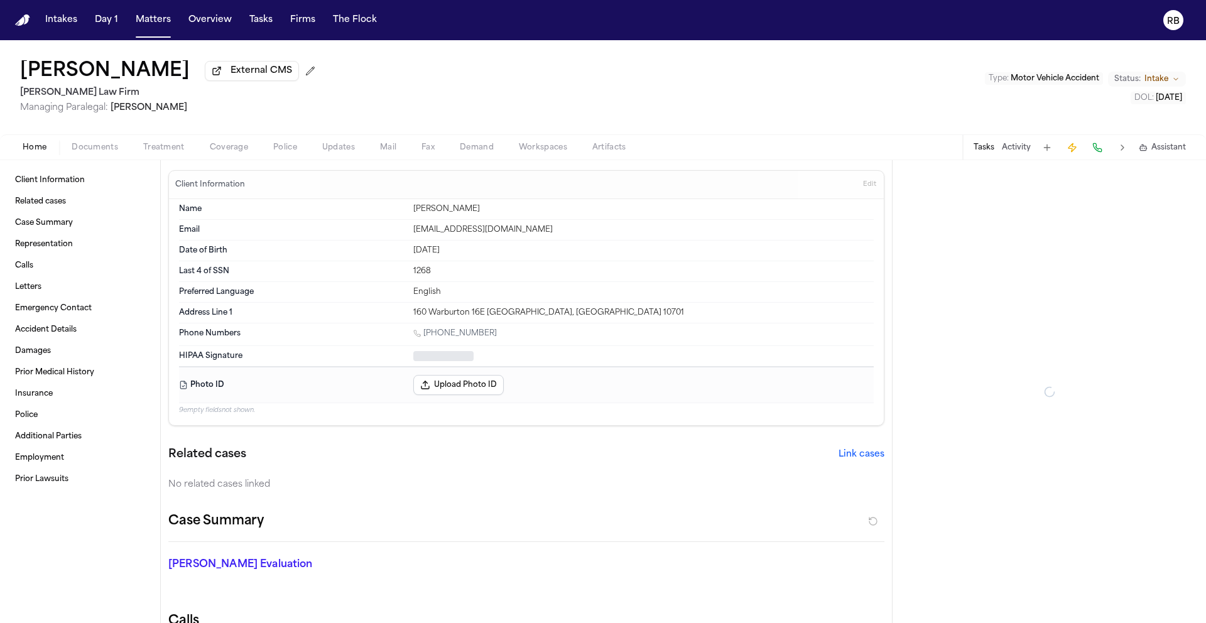
click at [28, 147] on span "Home" at bounding box center [35, 148] width 24 height 10
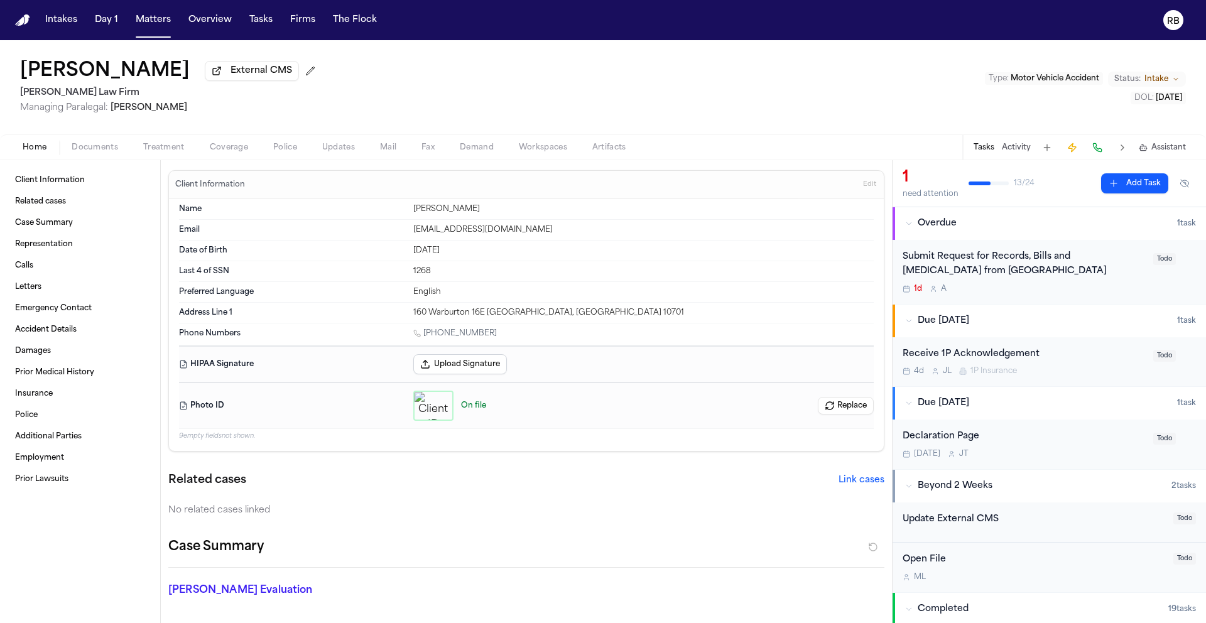
click at [863, 185] on span "Edit" at bounding box center [869, 184] width 13 height 9
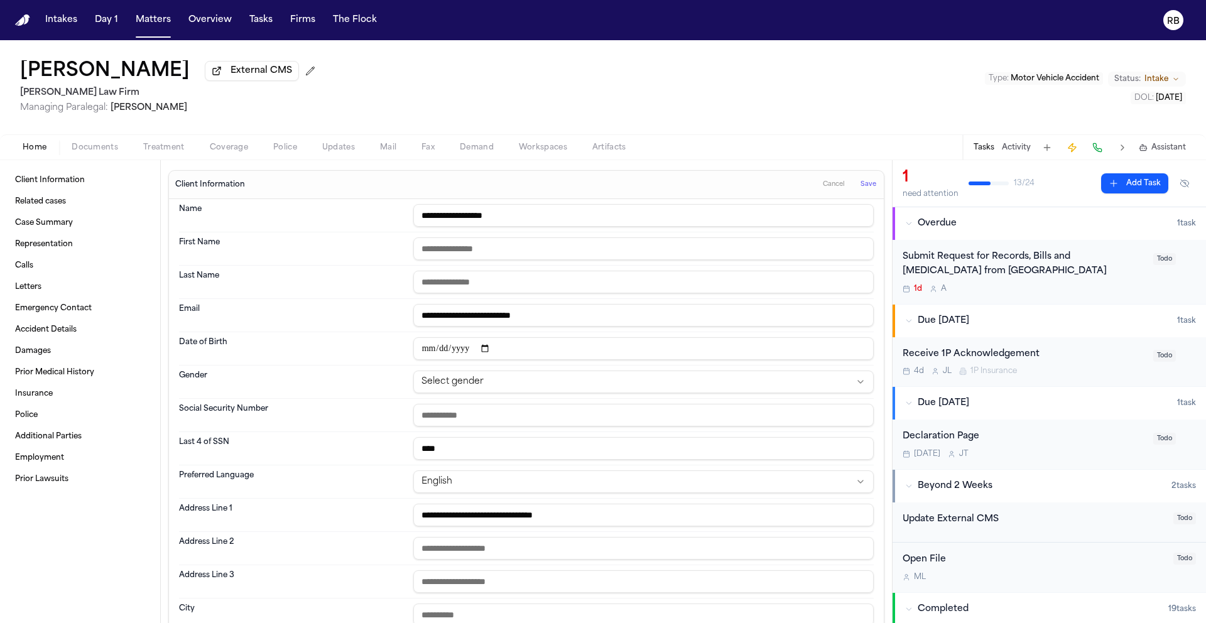
click at [424, 352] on input "**********" at bounding box center [643, 348] width 460 height 23
type input "**********"
click at [487, 379] on html "**********" at bounding box center [603, 311] width 1206 height 623
click at [1089, 283] on div "Submit Request for Records, Bills and Radiology from Westchester Medical Center…" at bounding box center [1023, 272] width 243 height 44
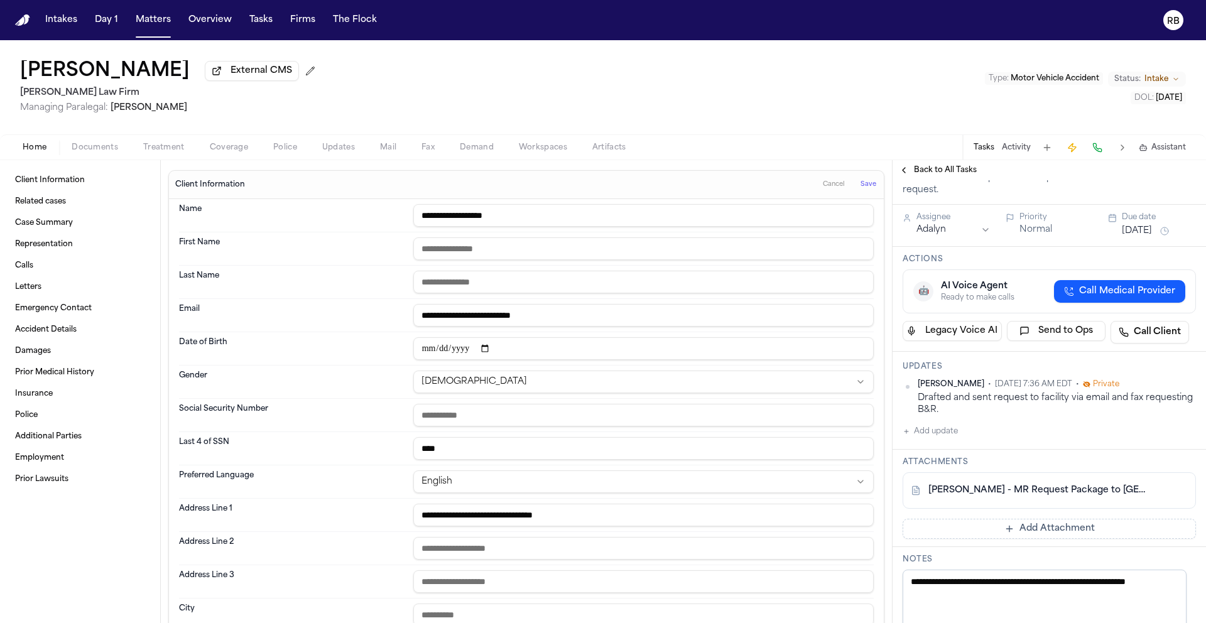
scroll to position [116, 0]
click at [1051, 538] on button "Add Attachment" at bounding box center [1048, 527] width 293 height 20
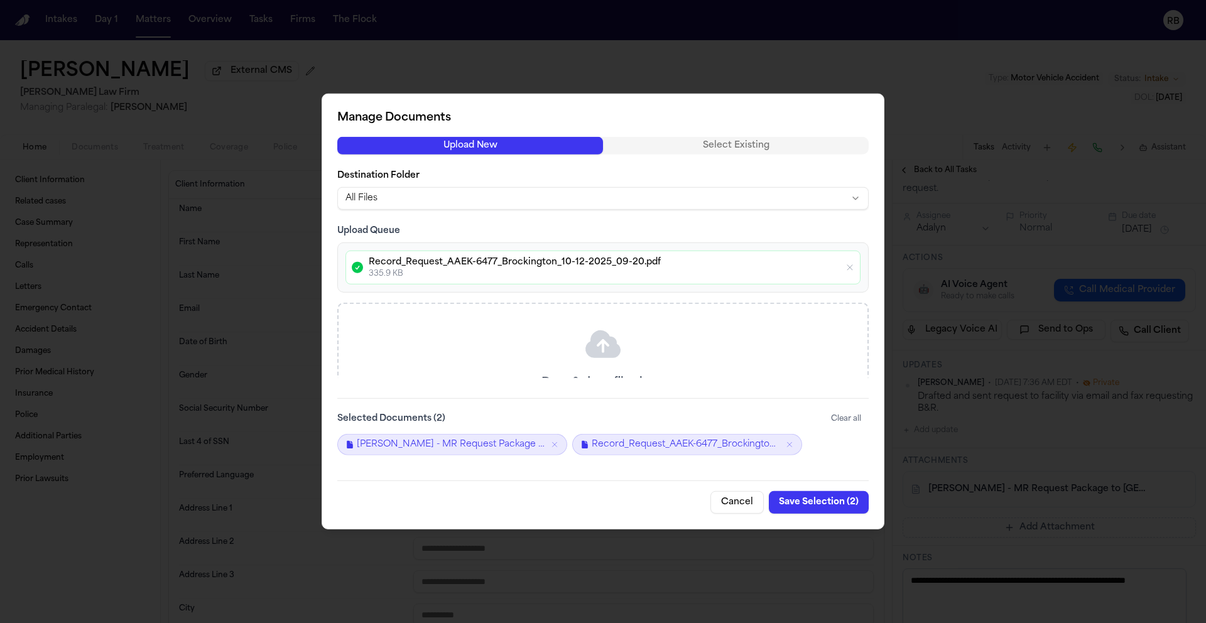
click at [843, 499] on button "Save Selection ( 2 )" at bounding box center [819, 502] width 100 height 23
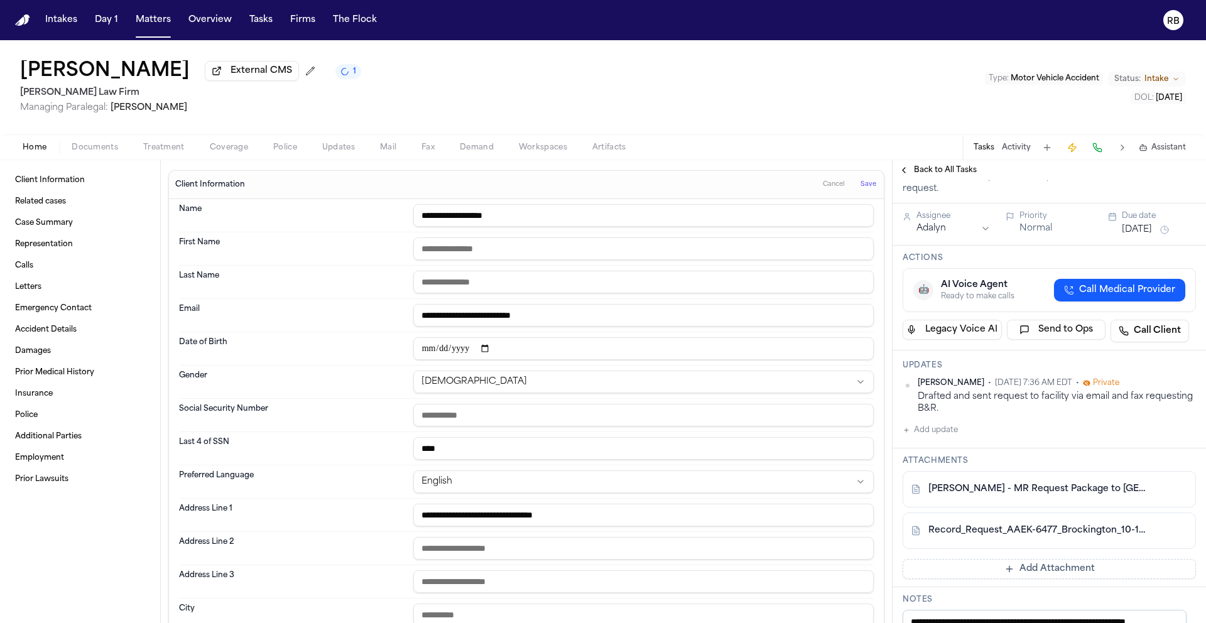
click at [1042, 579] on button "Add Attachment" at bounding box center [1048, 569] width 293 height 20
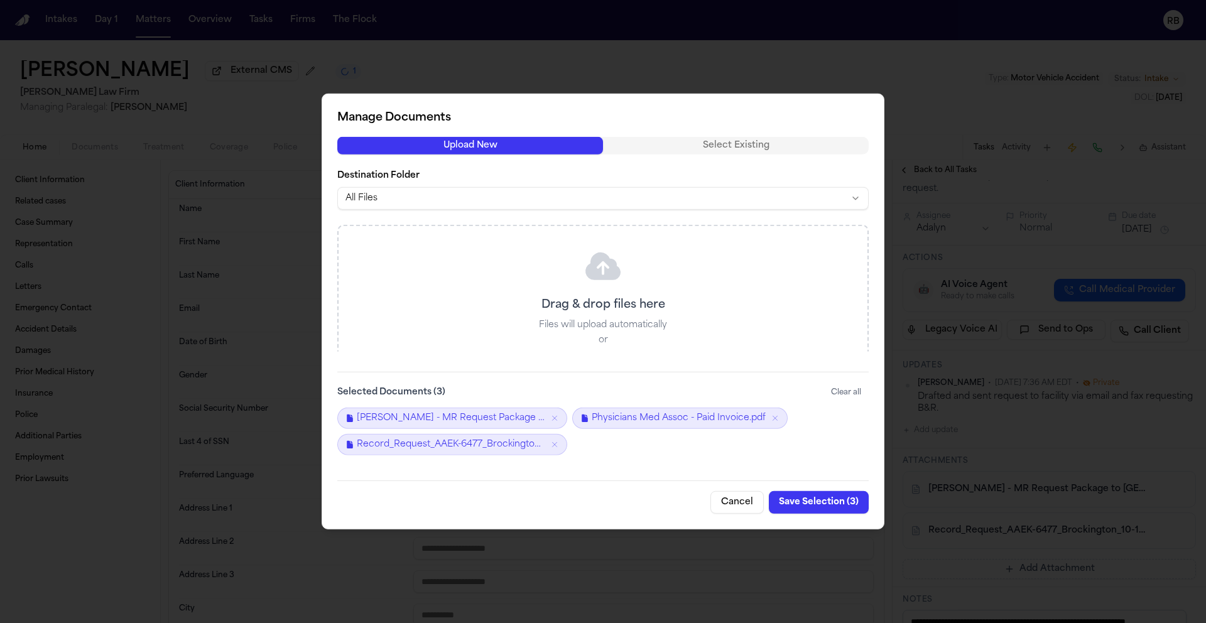
click at [825, 497] on button "Save Selection ( 3 )" at bounding box center [819, 502] width 100 height 23
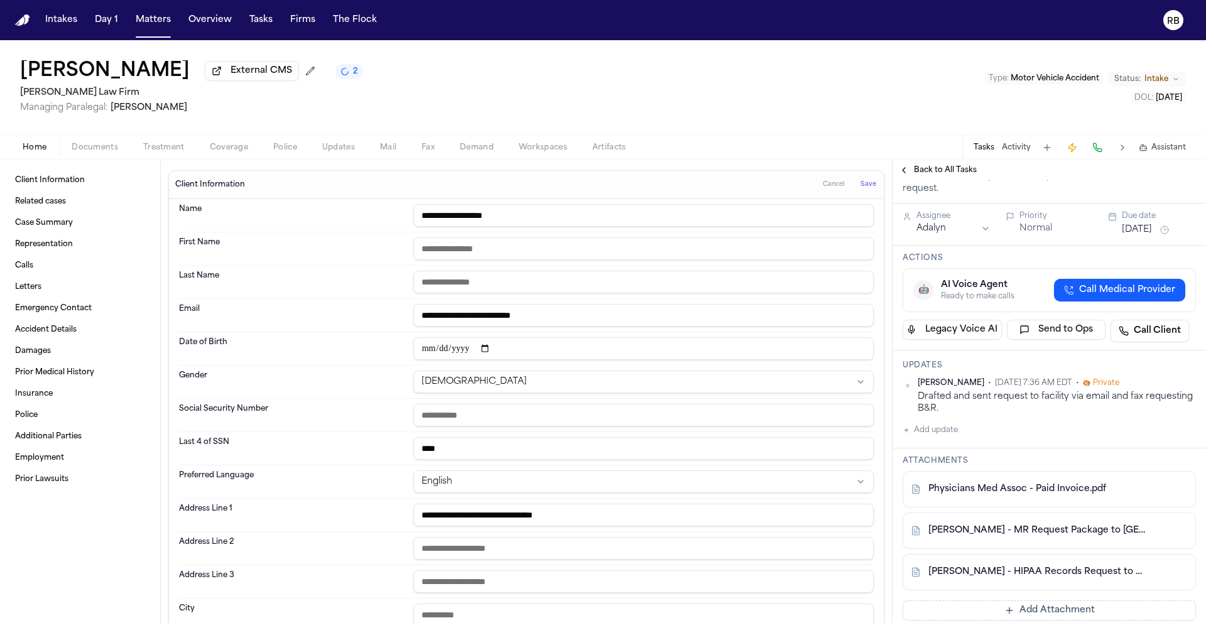
click at [946, 438] on button "Add update" at bounding box center [929, 430] width 55 height 15
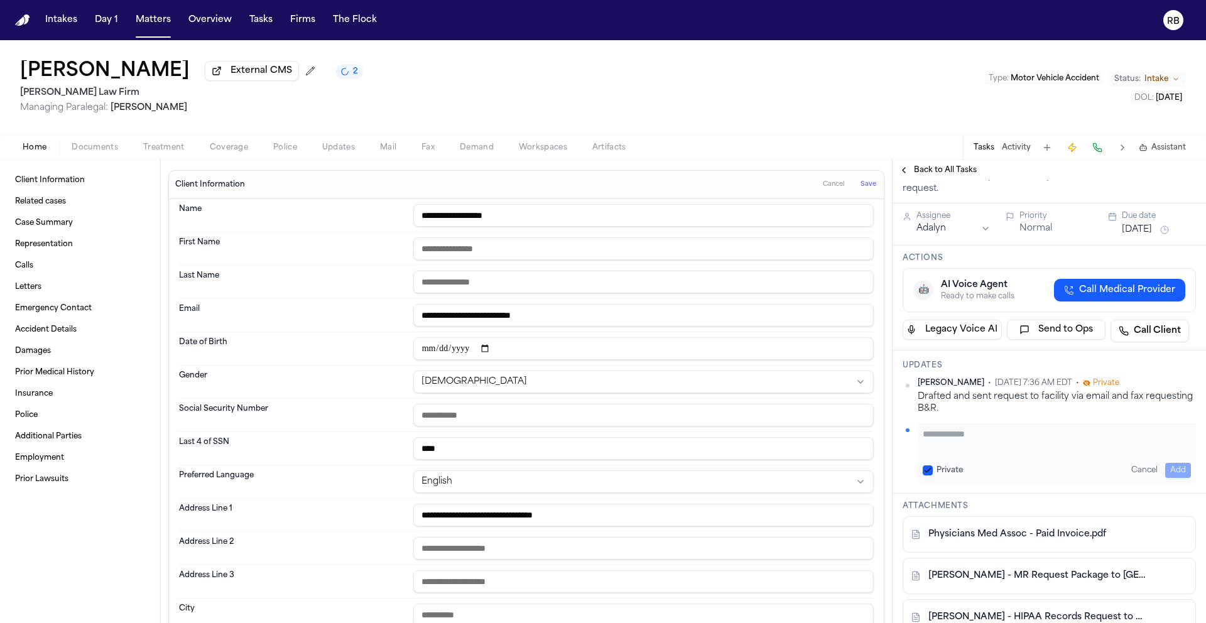
click at [991, 447] on textarea "Add your update" at bounding box center [1057, 440] width 268 height 25
type textarea "**********"
click at [1173, 478] on button "Add" at bounding box center [1178, 470] width 26 height 15
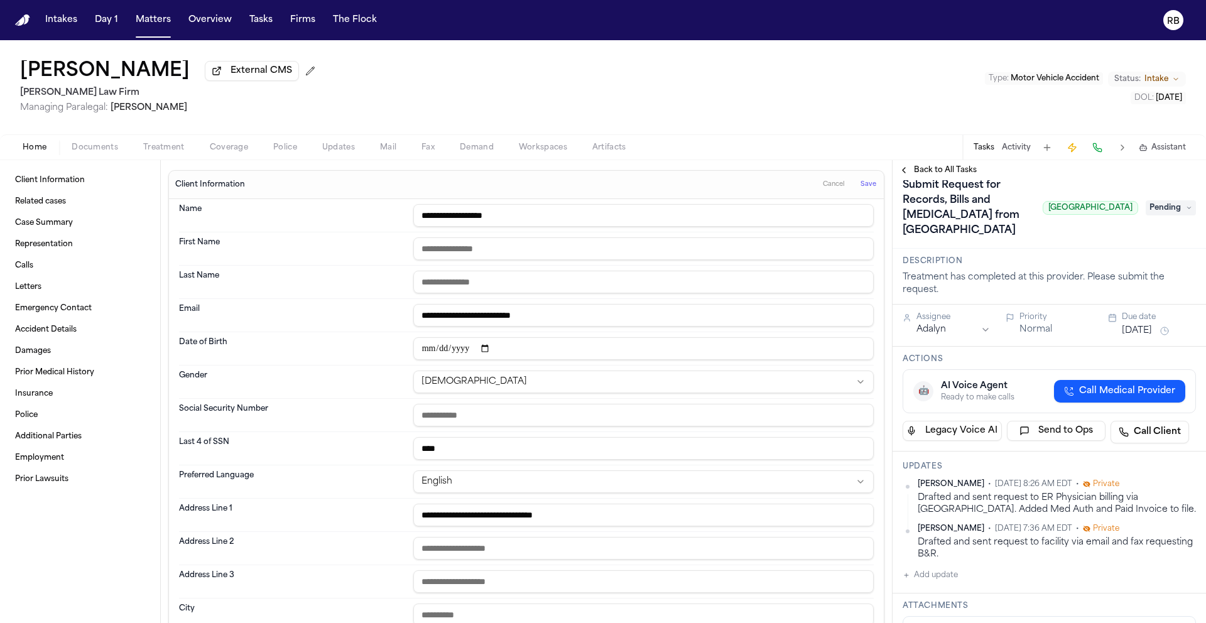
scroll to position [0, 0]
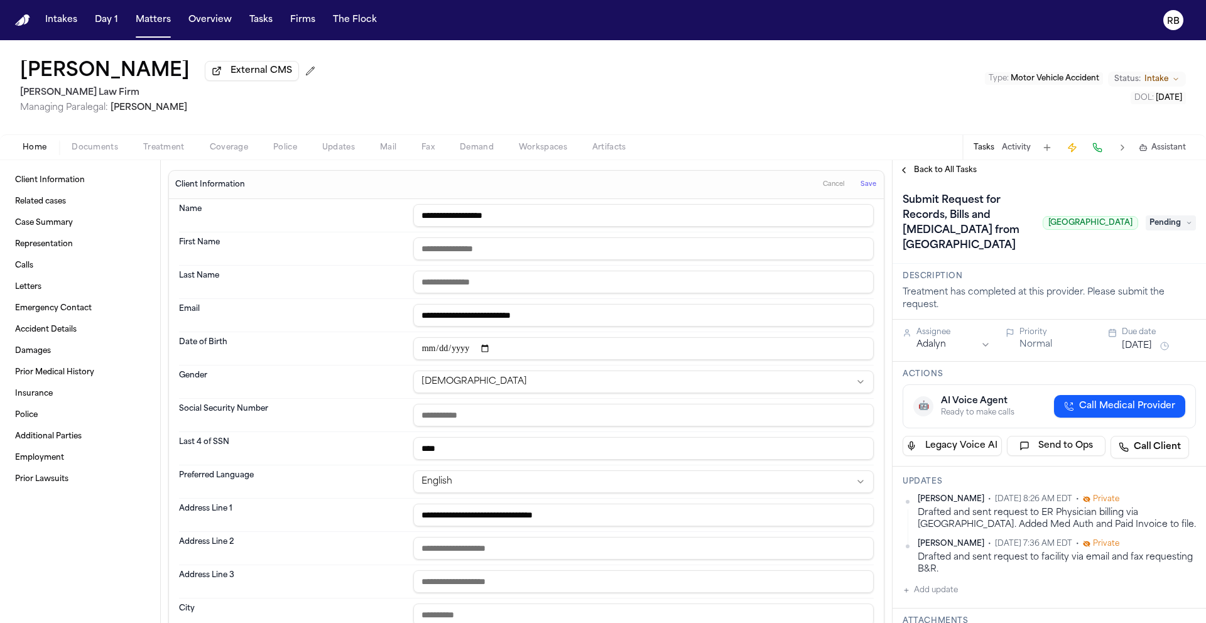
click at [1171, 230] on span "Pending" at bounding box center [1170, 222] width 50 height 15
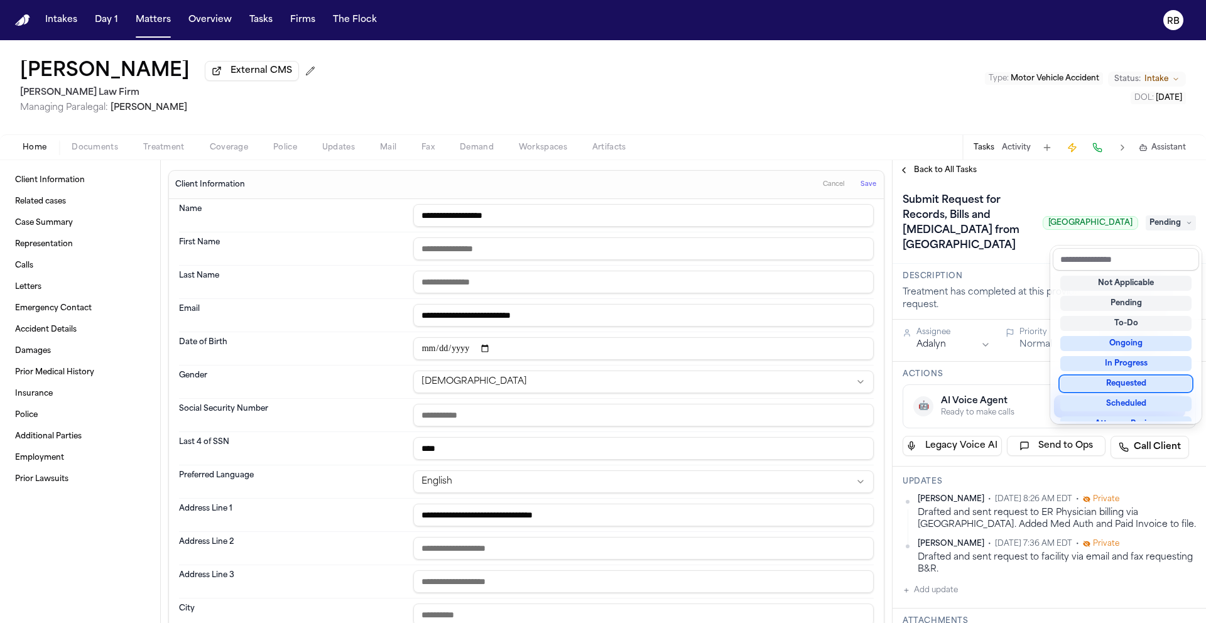
click at [1144, 379] on div "Requested" at bounding box center [1125, 383] width 131 height 15
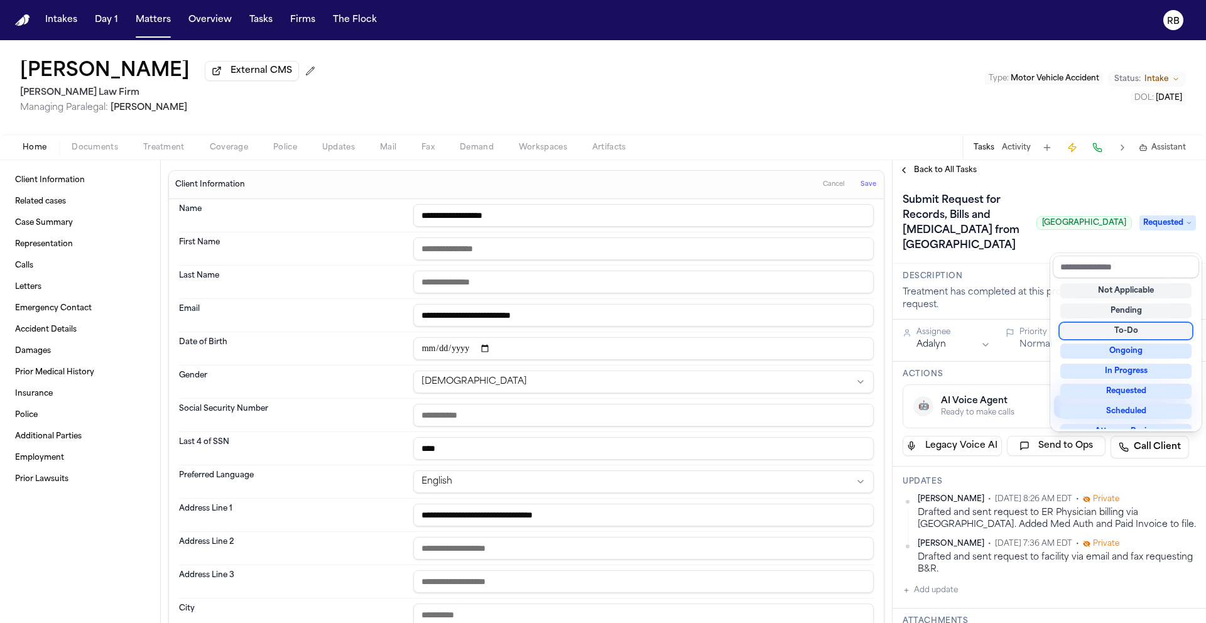
click at [961, 228] on div "Submit Request for Records, Bills and Radiology from Westchester Medical Center…" at bounding box center [1048, 222] width 293 height 65
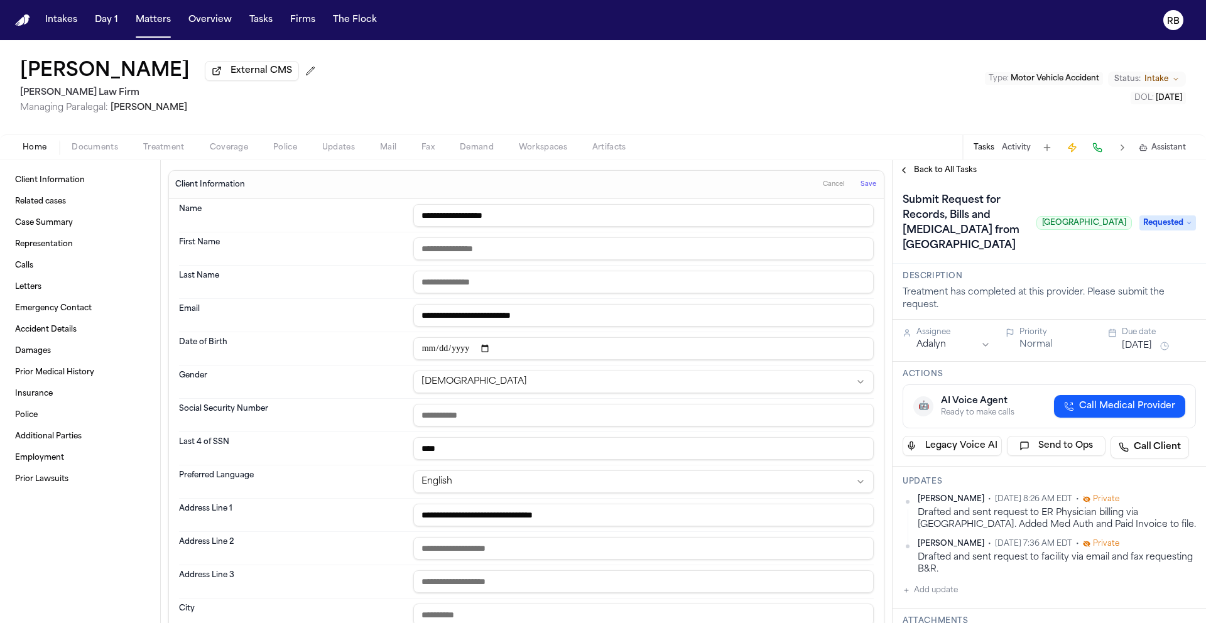
click at [953, 229] on h1 "Submit Request for Records, Bills and Radiology from Westchester Medical Center" at bounding box center [964, 222] width 134 height 65
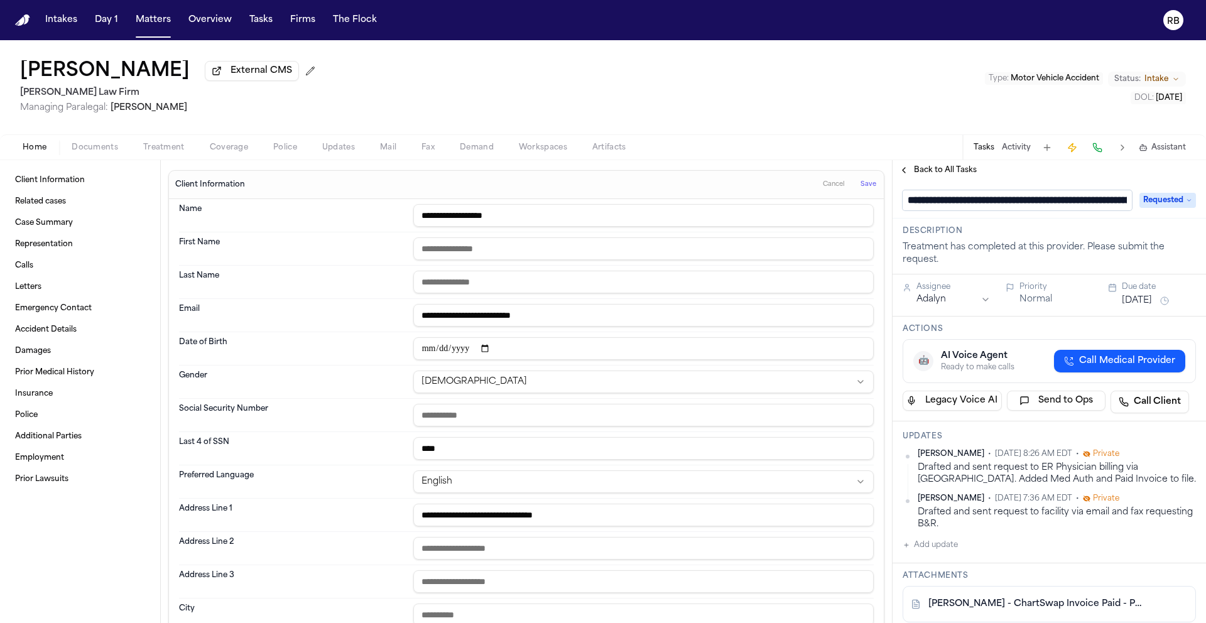
scroll to position [0, 207]
click at [934, 207] on input "**********" at bounding box center [1011, 200] width 219 height 20
type input "**********"
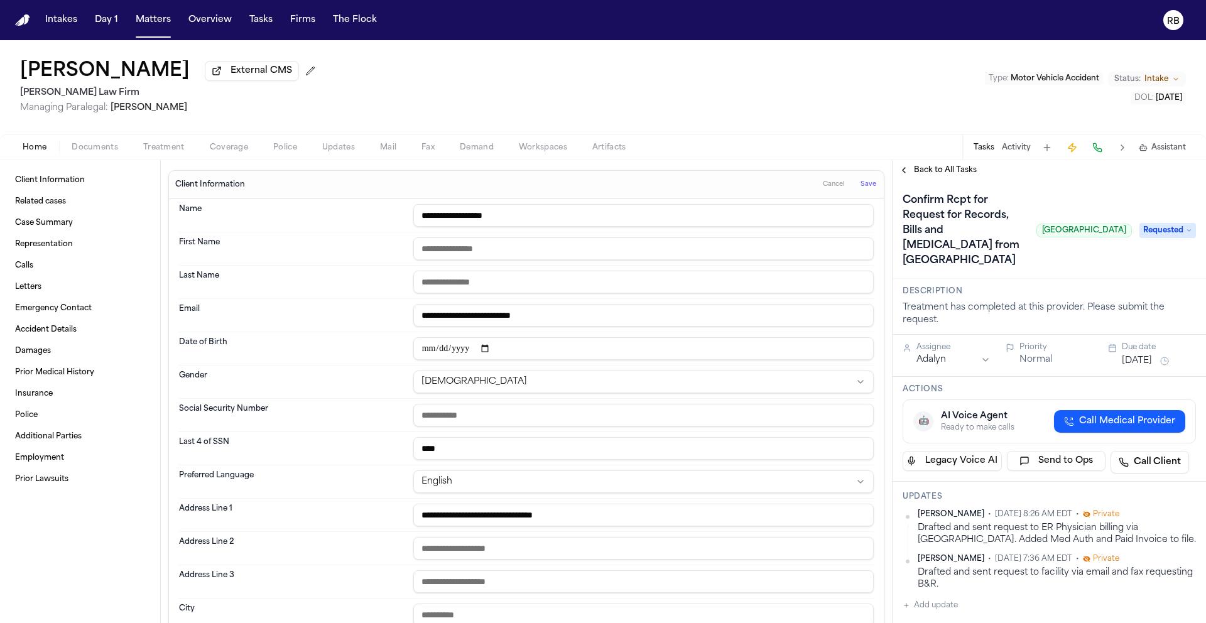
click at [890, 65] on div "Phillip Brockington External CMS Martello Law Firm Managing Paralegal: Michelle…" at bounding box center [603, 87] width 1206 height 94
click at [939, 175] on span "Back to All Tasks" at bounding box center [945, 170] width 63 height 10
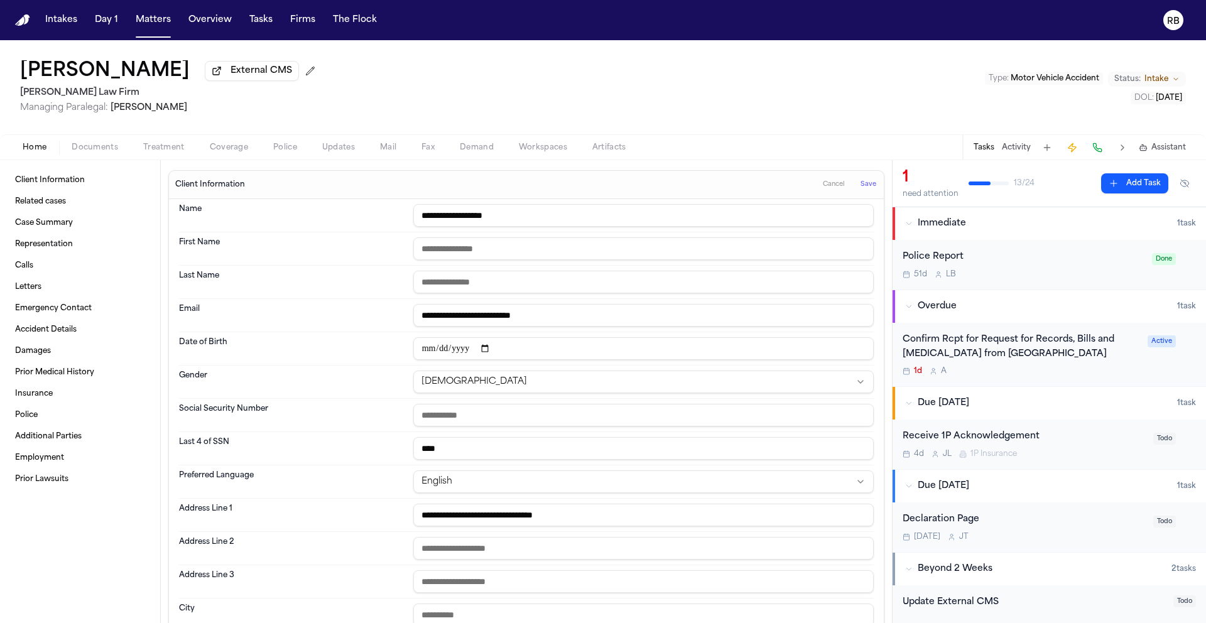
click at [1132, 376] on div "Confirm Rcpt for Request for Records, Bills and Radiology from Westchester Medi…" at bounding box center [1048, 355] width 293 height 44
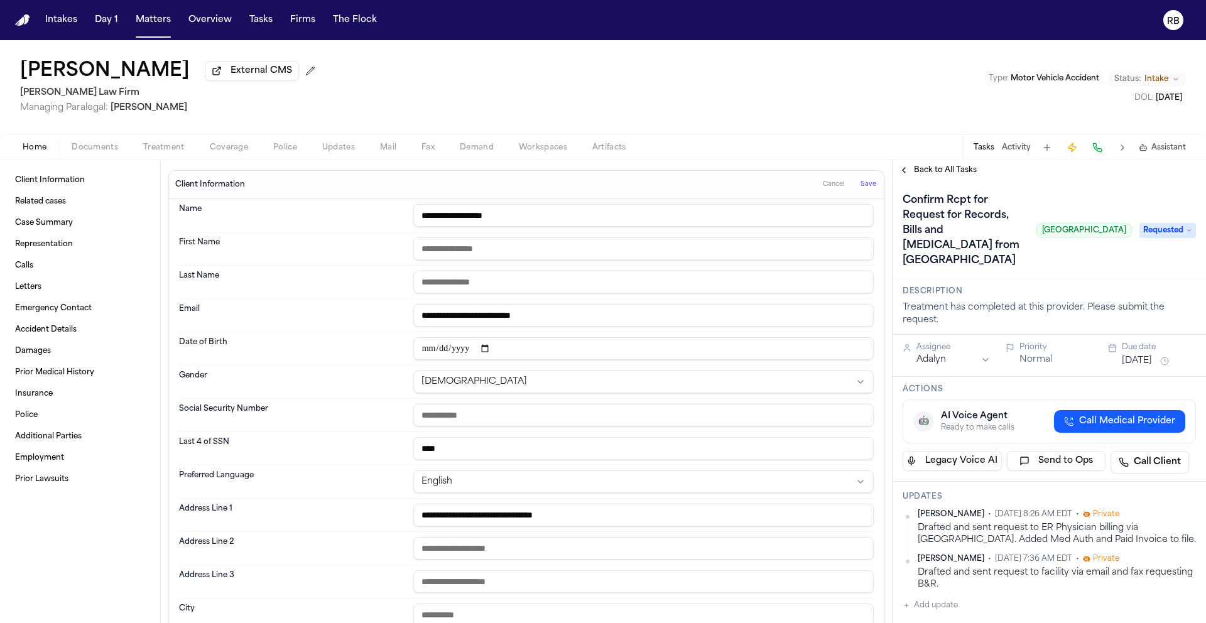
click at [1152, 367] on button "Oct 11, 2025" at bounding box center [1137, 361] width 30 height 13
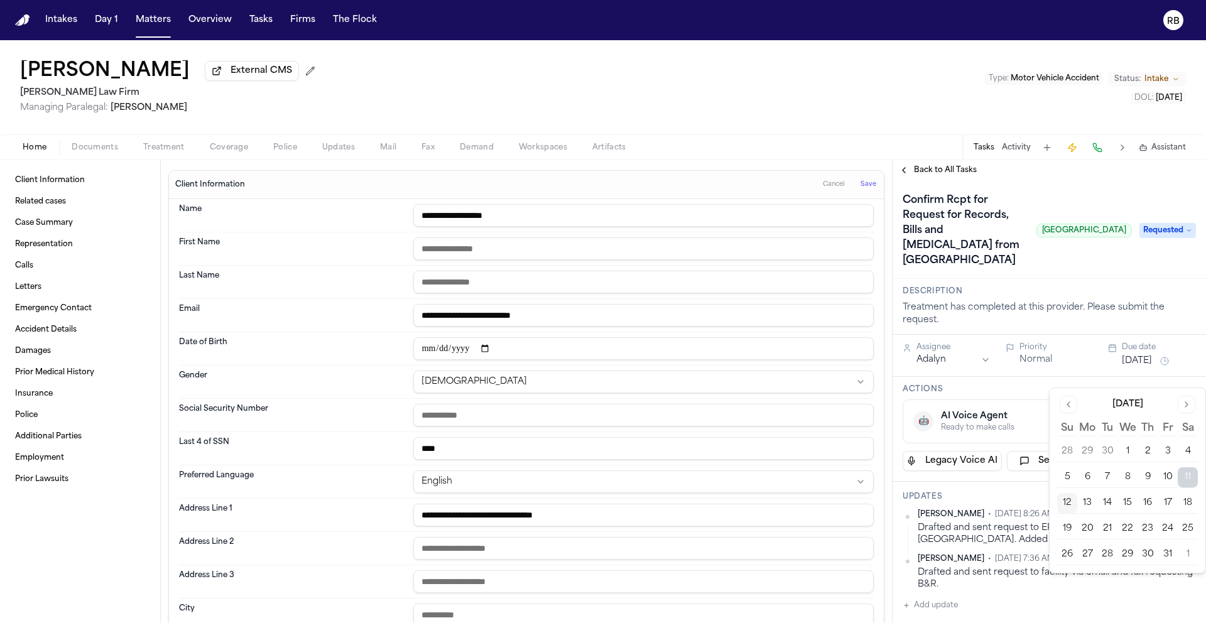
click at [1083, 531] on button "20" at bounding box center [1087, 529] width 20 height 20
click at [1088, 200] on div "Confirm Rcpt for Request for Records, Bills and Radiology from Westchester Medi…" at bounding box center [1016, 230] width 229 height 80
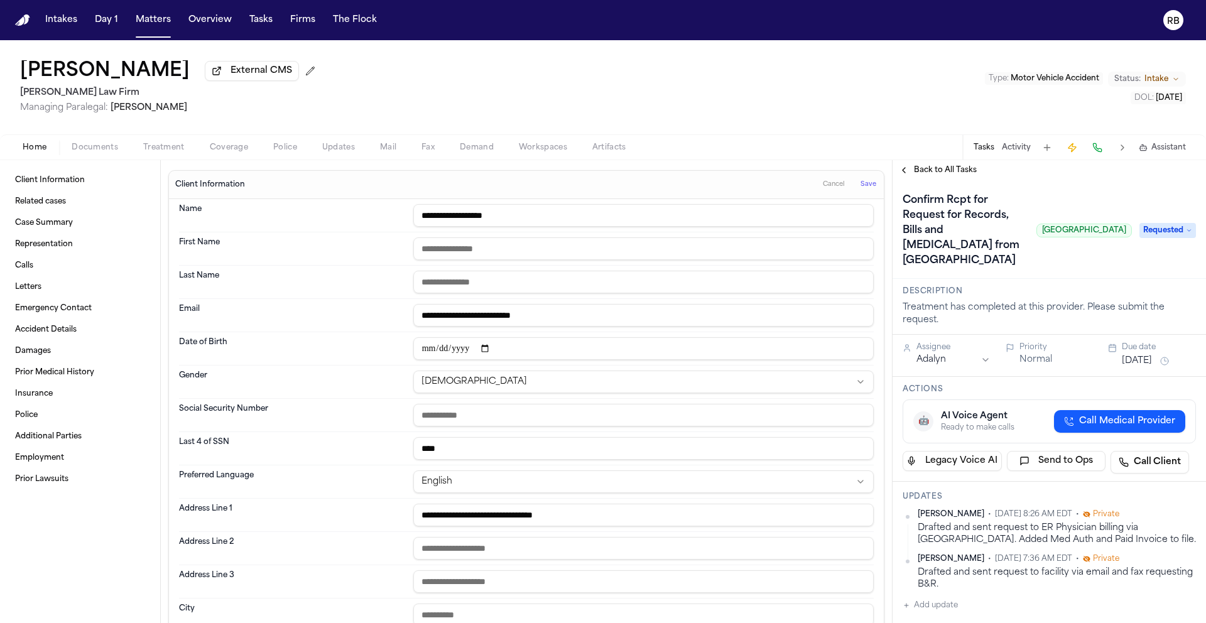
click at [914, 173] on span "Back to All Tasks" at bounding box center [945, 170] width 63 height 10
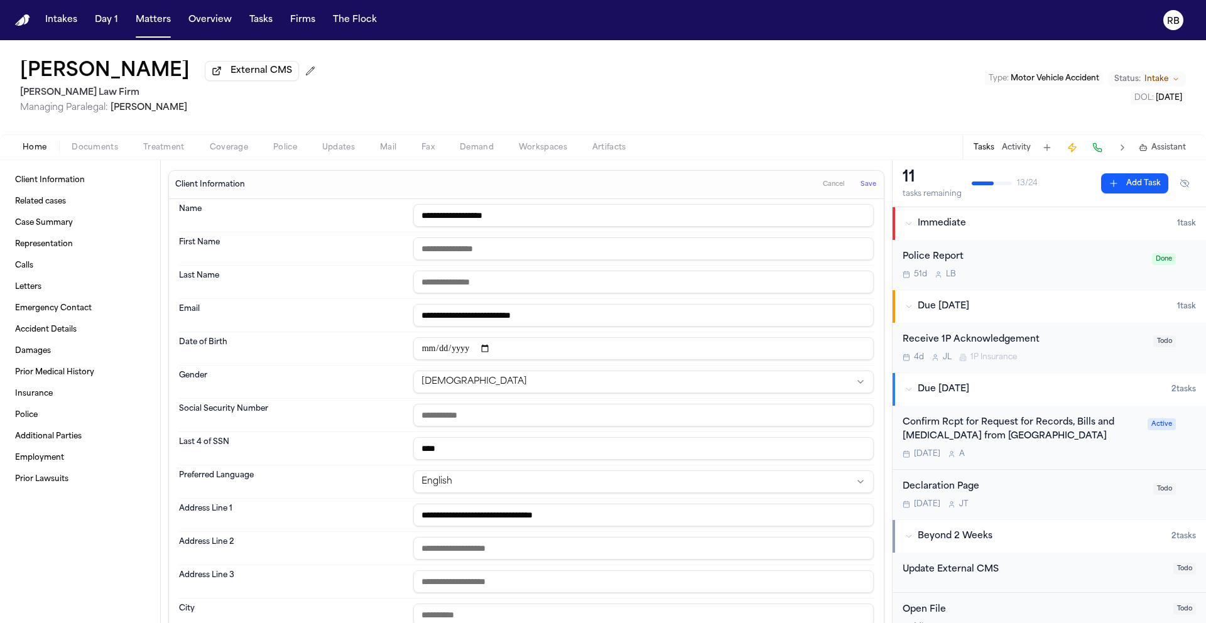
drag, startPoint x: 852, startPoint y: 134, endPoint x: 518, endPoint y: 48, distance: 344.2
click at [852, 133] on div "Phillip Brockington External CMS Martello Law Firm Managing Paralegal: Michelle…" at bounding box center [603, 87] width 1206 height 94
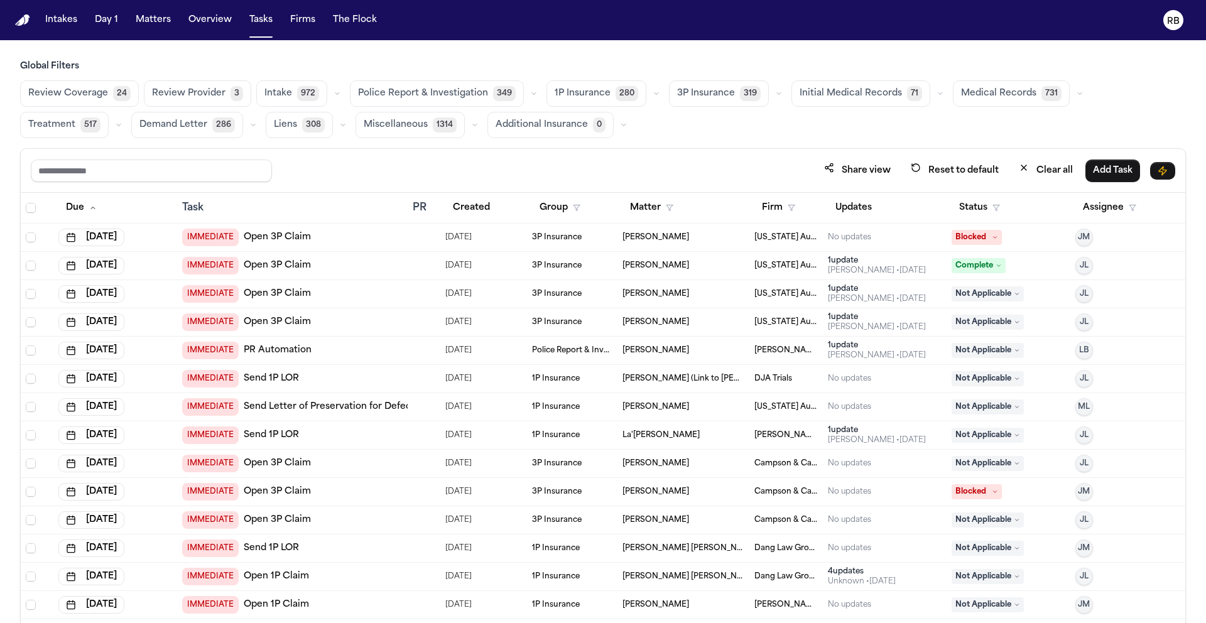
click at [322, 162] on div "Share view Reset to default Clear all Add Task" at bounding box center [603, 170] width 1144 height 23
click at [1015, 99] on span "Medical Records" at bounding box center [998, 93] width 75 height 13
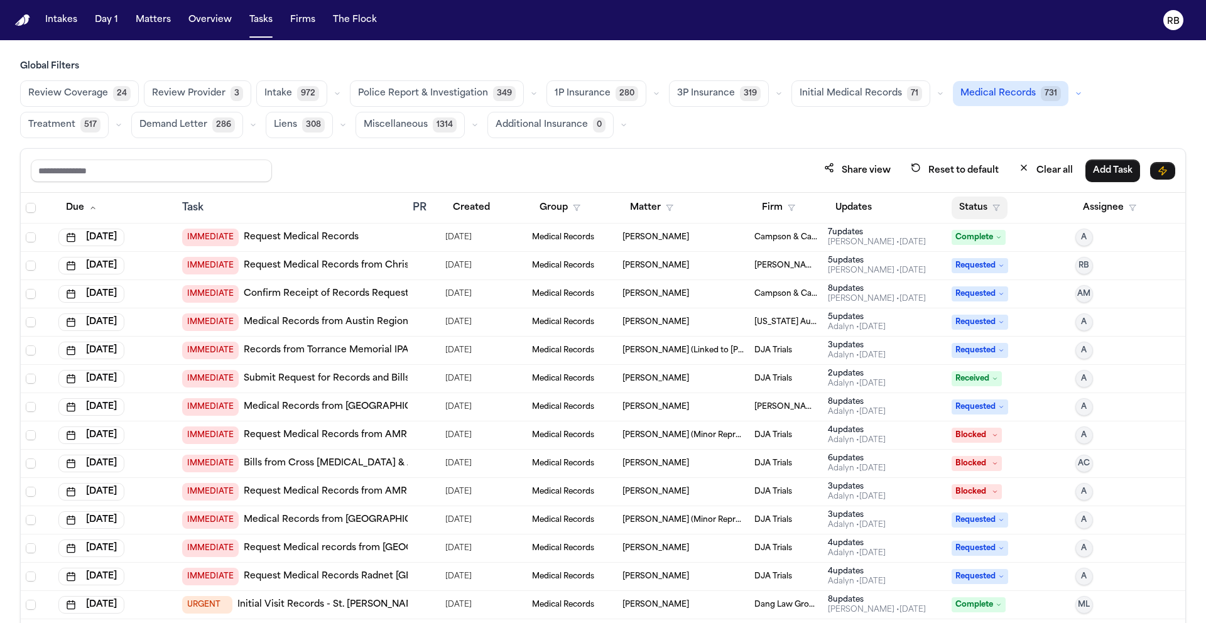
click at [973, 207] on button "Status" at bounding box center [979, 208] width 56 height 23
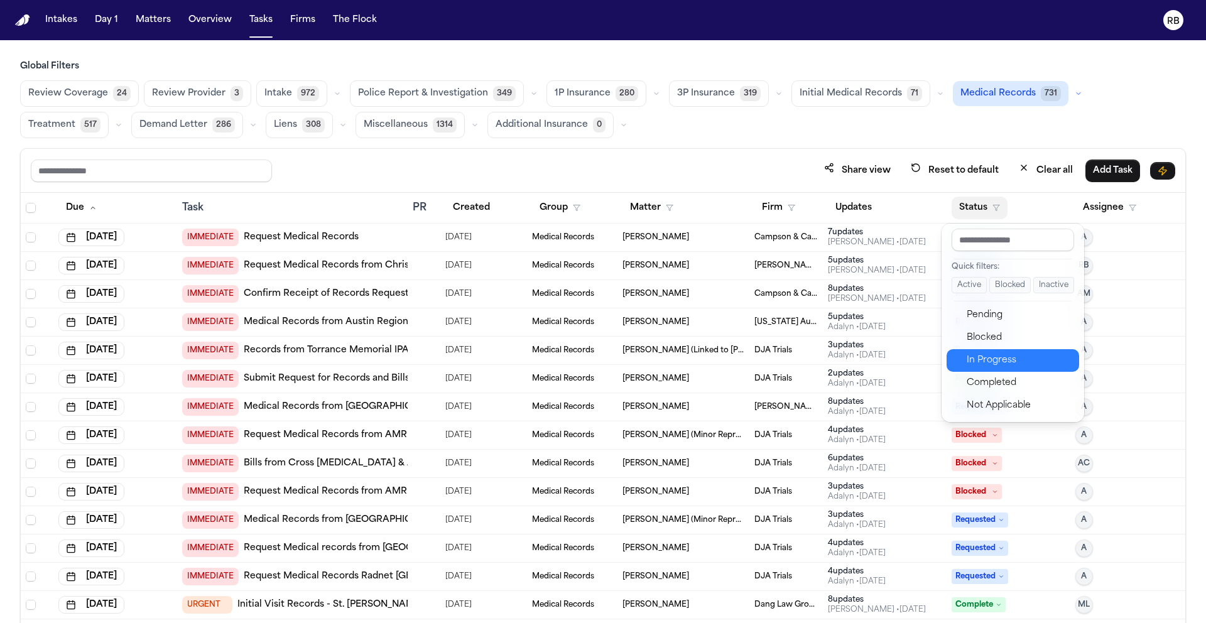
click at [1015, 350] on button "In Progress" at bounding box center [1012, 360] width 133 height 23
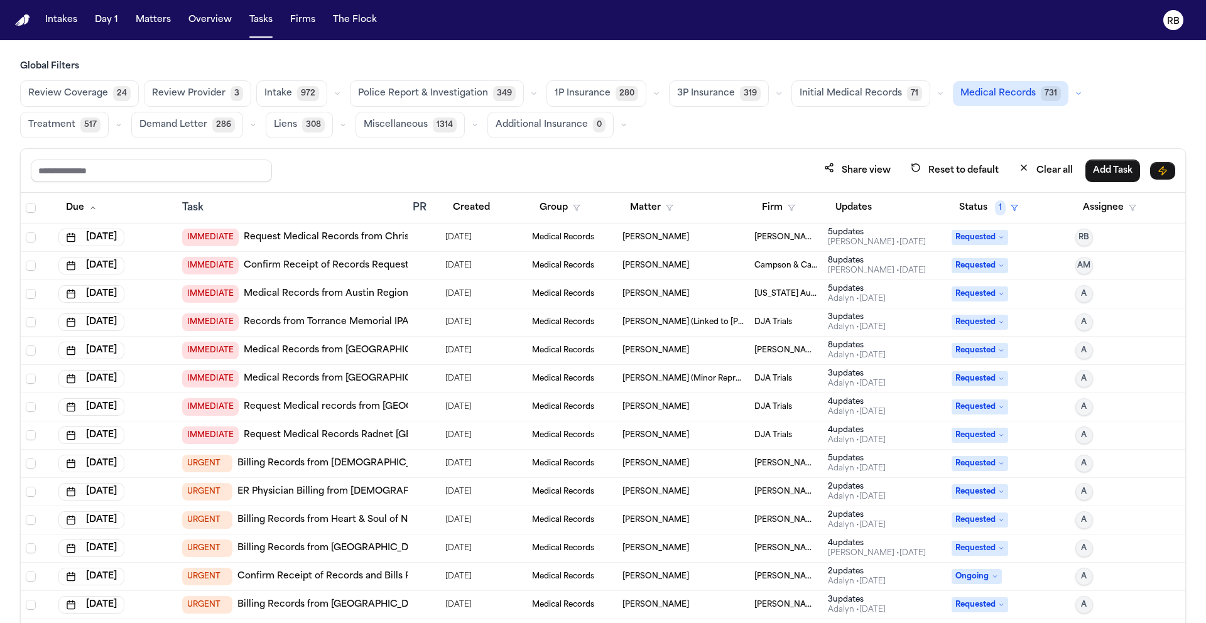
click at [536, 149] on div "Share view Reset to default Clear all Add Task" at bounding box center [603, 171] width 1164 height 44
click at [715, 149] on div "Share view Reset to default Clear all Add Task" at bounding box center [603, 171] width 1164 height 44
click at [753, 90] on button "3P Insurance 319" at bounding box center [719, 93] width 100 height 26
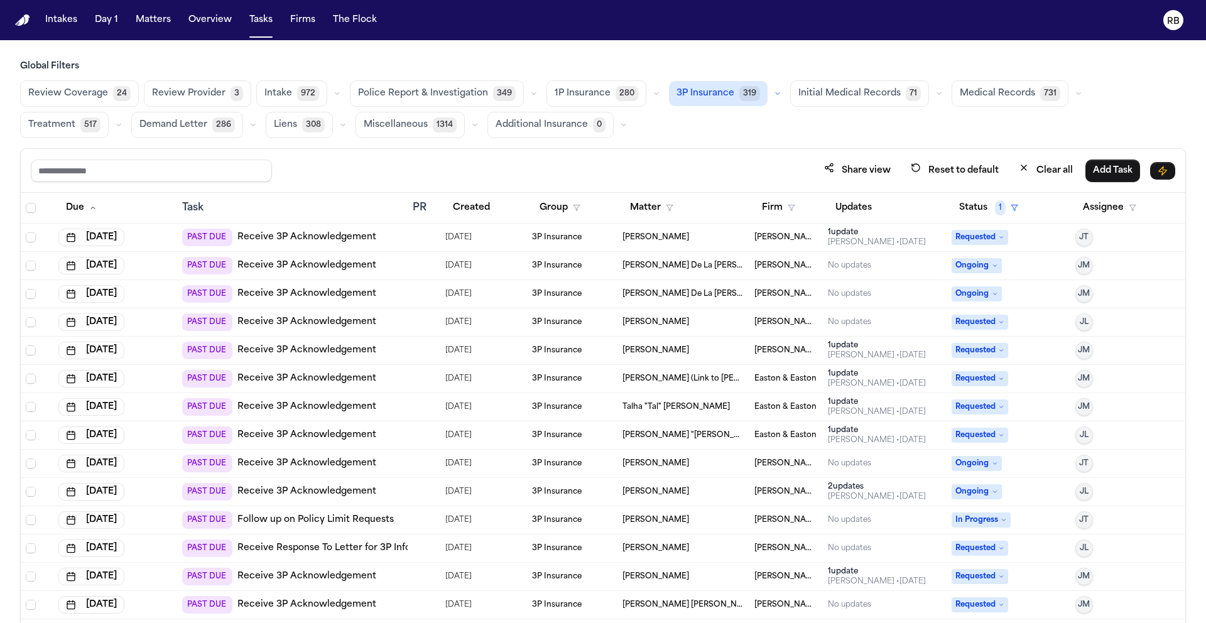
click at [686, 138] on div "Review Coverage 24 Review Provider 3 Intake 972 Police Report & Investigation 3…" at bounding box center [603, 109] width 1166 height 58
click at [696, 149] on div "Share view Reset to default Clear all Add Task" at bounding box center [603, 171] width 1164 height 44
click at [75, 119] on span "Treatment" at bounding box center [51, 125] width 47 height 13
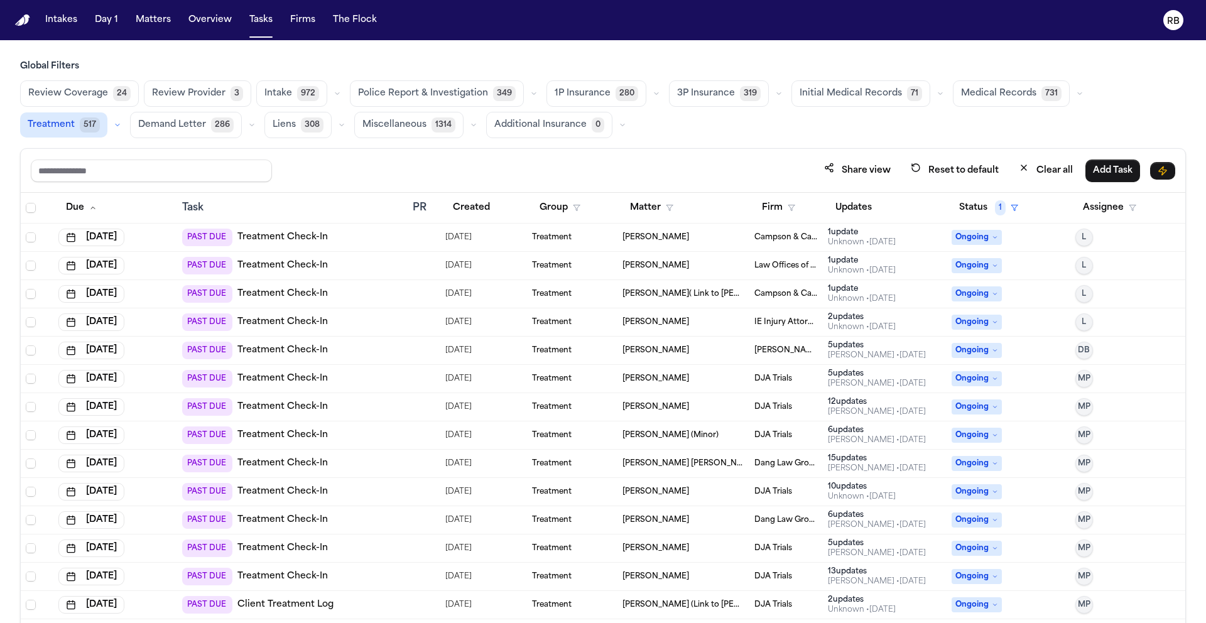
click at [990, 91] on span "Medical Records" at bounding box center [998, 93] width 75 height 13
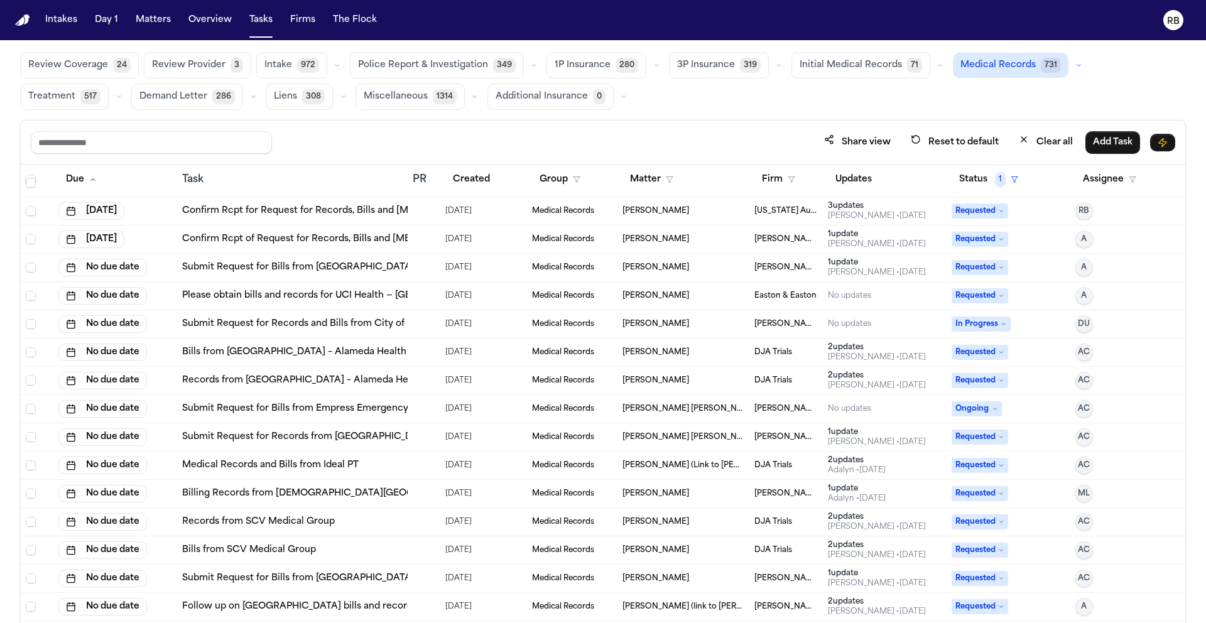
scroll to position [75, 0]
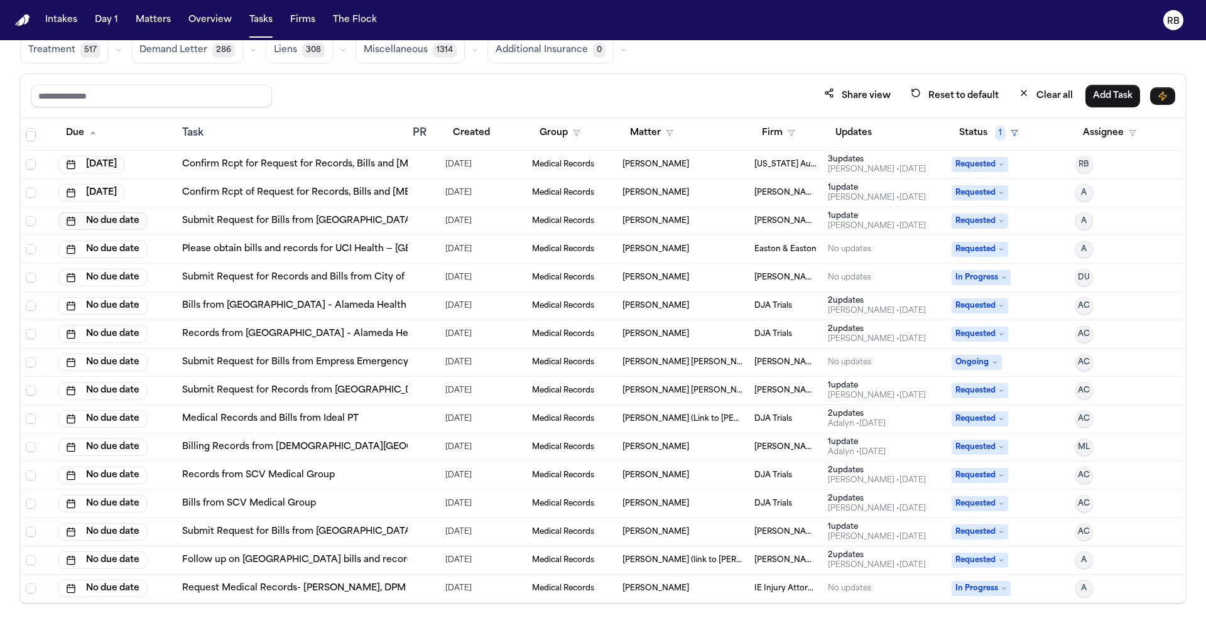
click at [116, 223] on button "No due date" at bounding box center [102, 221] width 89 height 18
click at [76, 347] on button "14" at bounding box center [83, 347] width 20 height 20
click at [115, 247] on button "No due date" at bounding box center [102, 250] width 89 height 18
click at [111, 218] on button "[DATE]" at bounding box center [91, 221] width 66 height 18
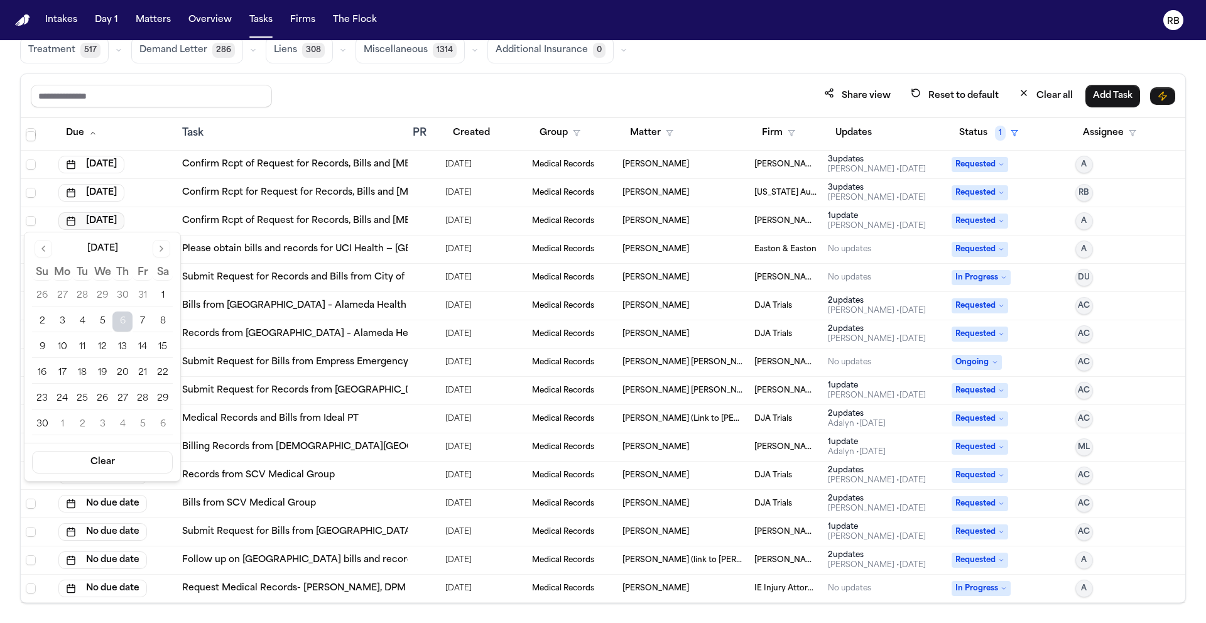
click at [111, 218] on button "[DATE]" at bounding box center [91, 221] width 66 height 18
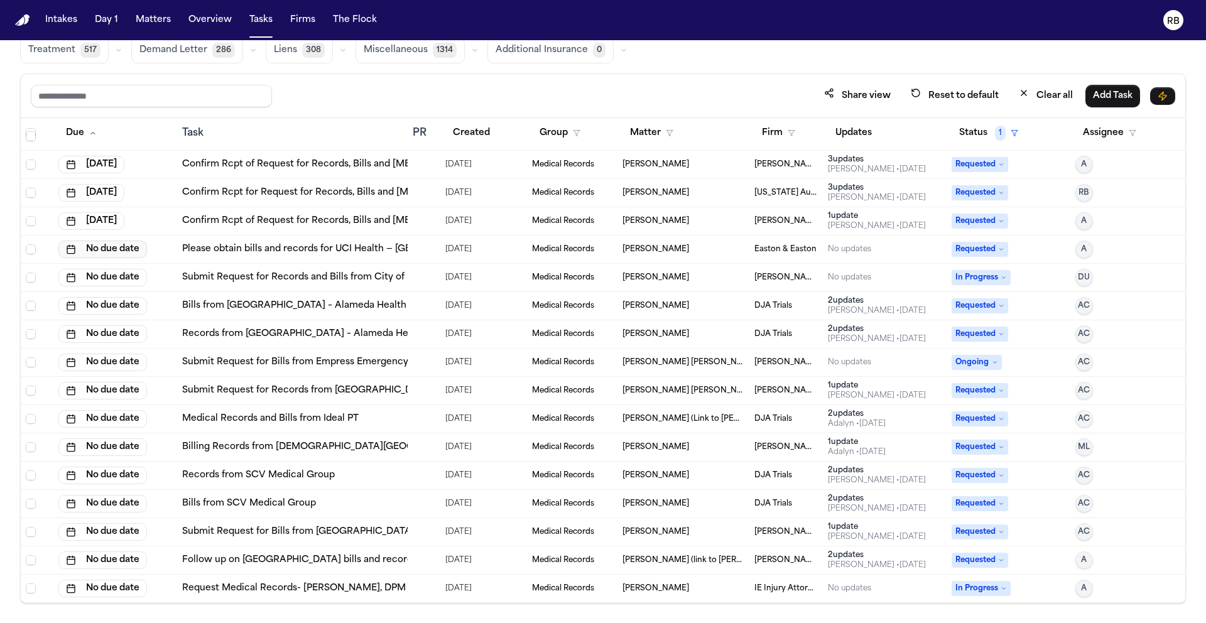
click at [112, 246] on button "No due date" at bounding box center [102, 250] width 89 height 18
click at [86, 367] on button "14" at bounding box center [83, 375] width 20 height 20
click at [120, 273] on button "No due date" at bounding box center [102, 278] width 89 height 18
click at [80, 398] on button "14" at bounding box center [83, 404] width 20 height 20
click at [100, 302] on button "No due date" at bounding box center [102, 306] width 89 height 18
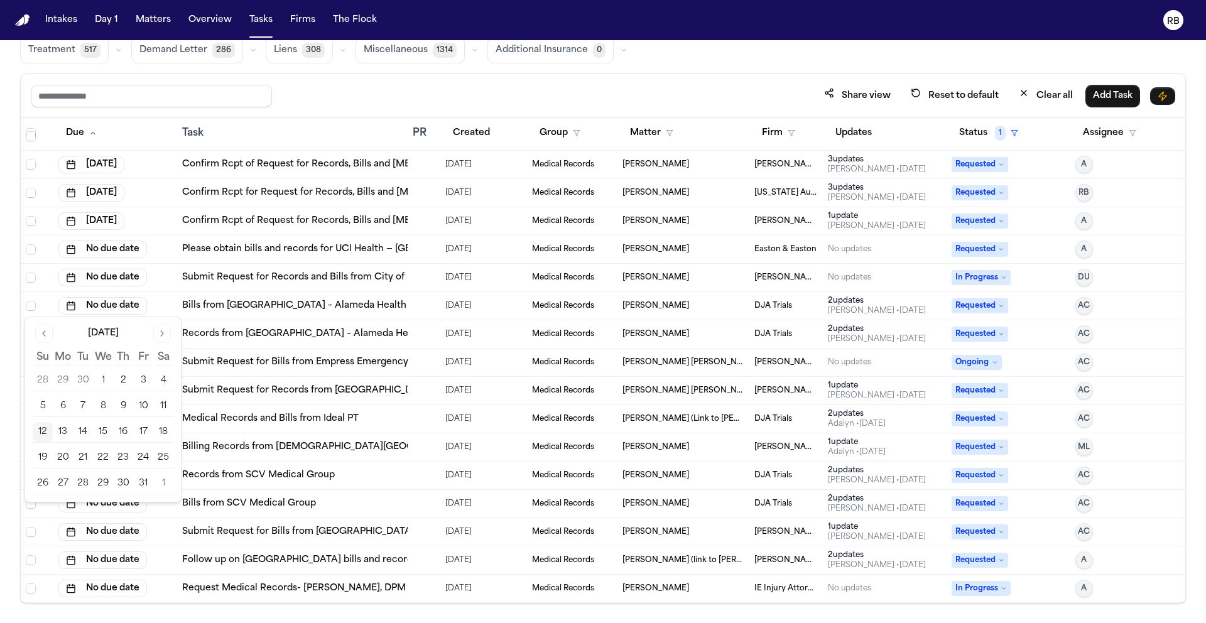
click at [82, 435] on button "14" at bounding box center [83, 432] width 20 height 20
click at [111, 332] on button "No due date" at bounding box center [102, 334] width 89 height 18
click at [85, 462] on button "14" at bounding box center [83, 460] width 20 height 20
click at [123, 362] on button "No due date" at bounding box center [102, 363] width 89 height 18
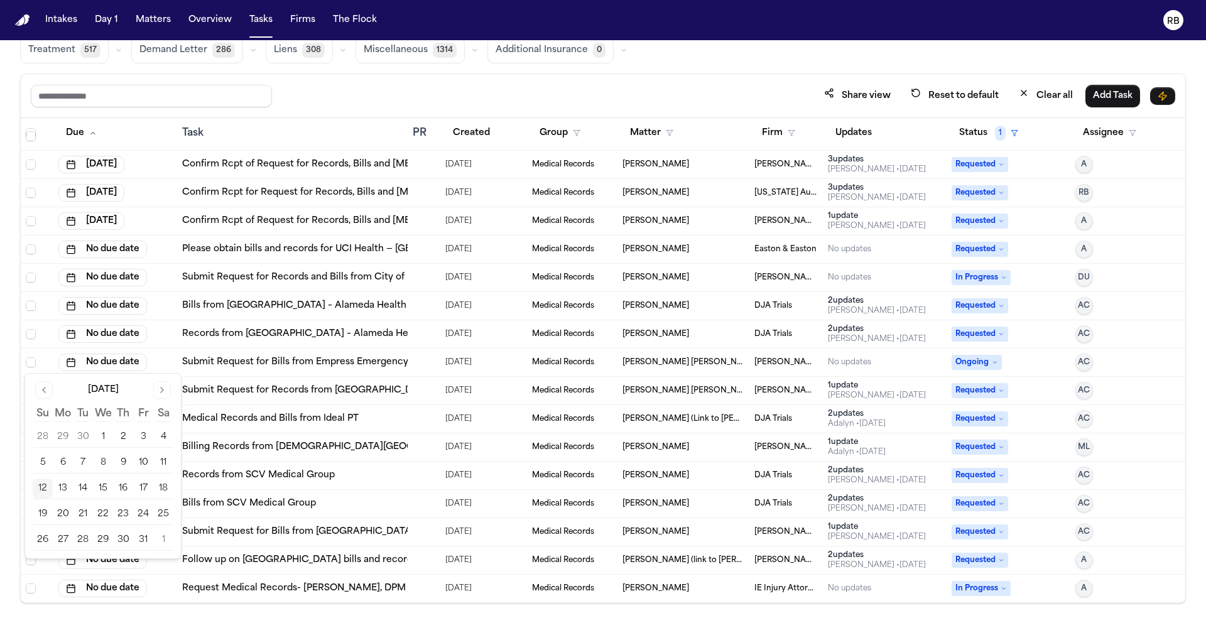
click at [88, 490] on button "14" at bounding box center [83, 489] width 20 height 20
click at [112, 392] on button "No due date" at bounding box center [102, 391] width 89 height 18
click at [83, 517] on button "14" at bounding box center [83, 517] width 20 height 20
click at [112, 419] on button "No due date" at bounding box center [102, 419] width 89 height 18
click at [86, 537] on button "14" at bounding box center [83, 545] width 20 height 20
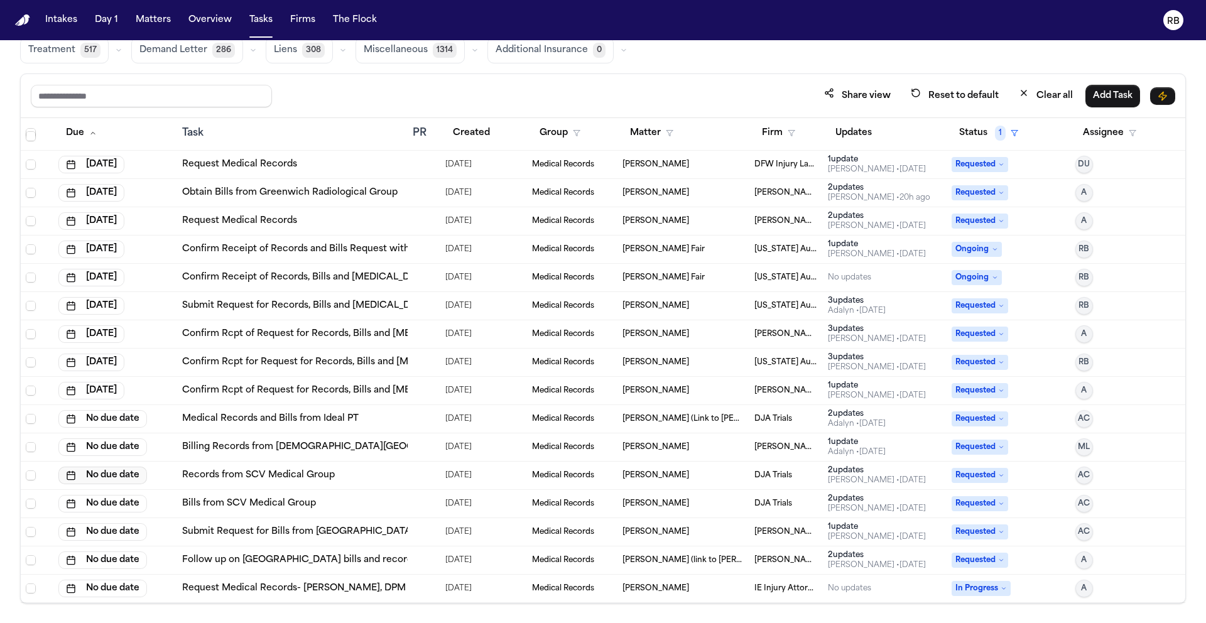
click at [97, 472] on button "No due date" at bounding box center [102, 476] width 89 height 18
click at [80, 394] on button "14" at bounding box center [83, 393] width 20 height 20
click at [99, 445] on button "No due date" at bounding box center [102, 447] width 89 height 18
click at [85, 370] on button "14" at bounding box center [83, 365] width 20 height 20
click at [119, 412] on button "No due date" at bounding box center [102, 419] width 89 height 18
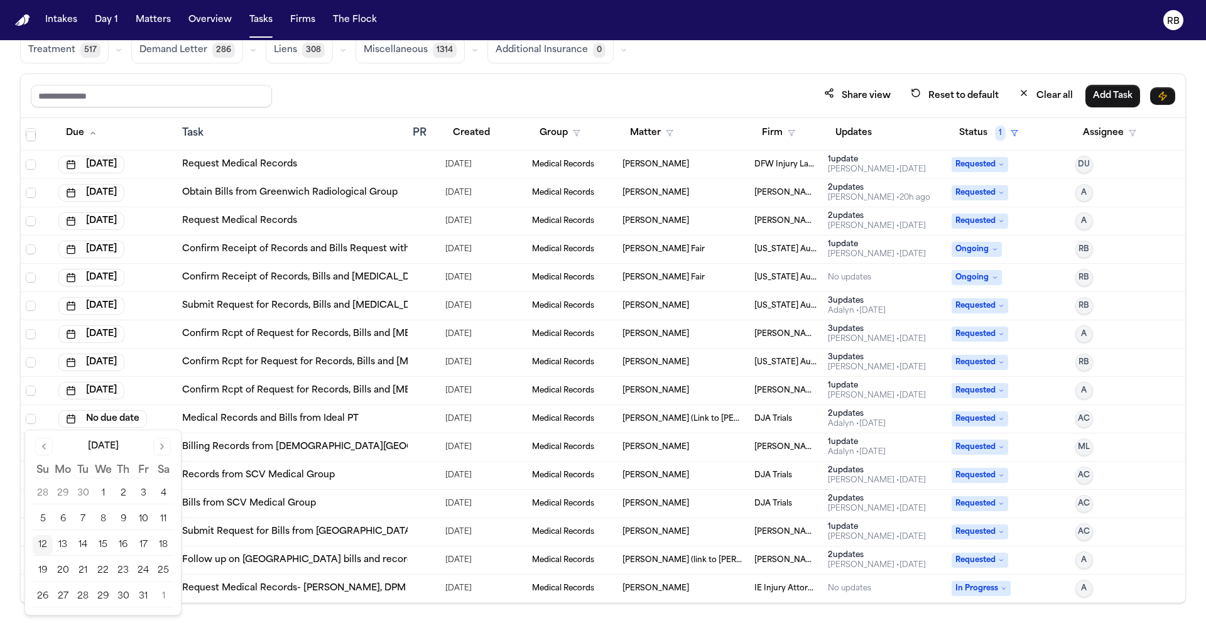
click at [84, 541] on button "14" at bounding box center [83, 545] width 20 height 20
click at [121, 504] on button "No due date" at bounding box center [102, 504] width 89 height 18
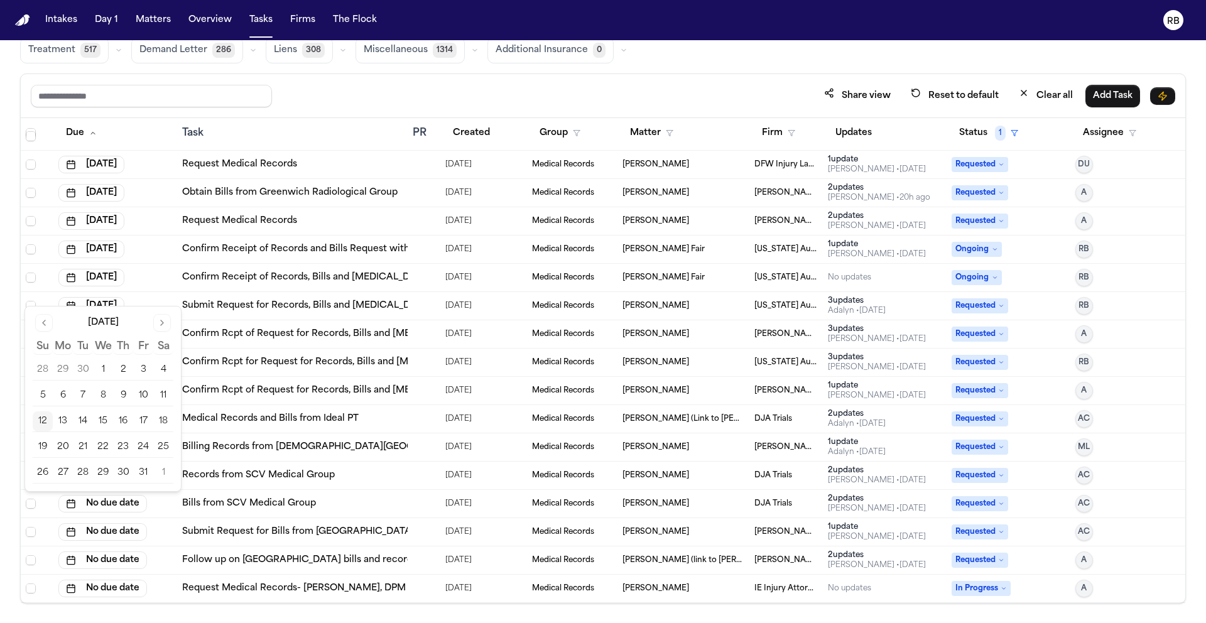
click at [89, 421] on button "14" at bounding box center [83, 421] width 20 height 20
click at [117, 531] on button "No due date" at bounding box center [102, 532] width 89 height 18
click at [81, 450] on button "14" at bounding box center [83, 450] width 20 height 20
click at [122, 556] on button "No due date" at bounding box center [102, 560] width 89 height 18
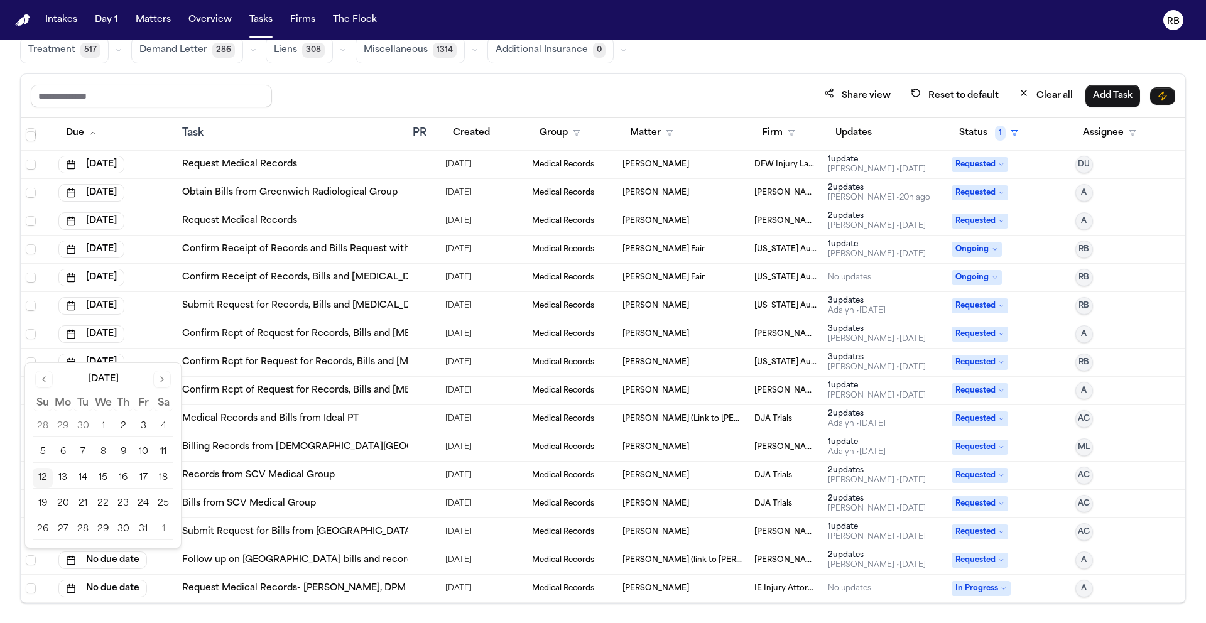
click at [87, 479] on button "14" at bounding box center [83, 478] width 20 height 20
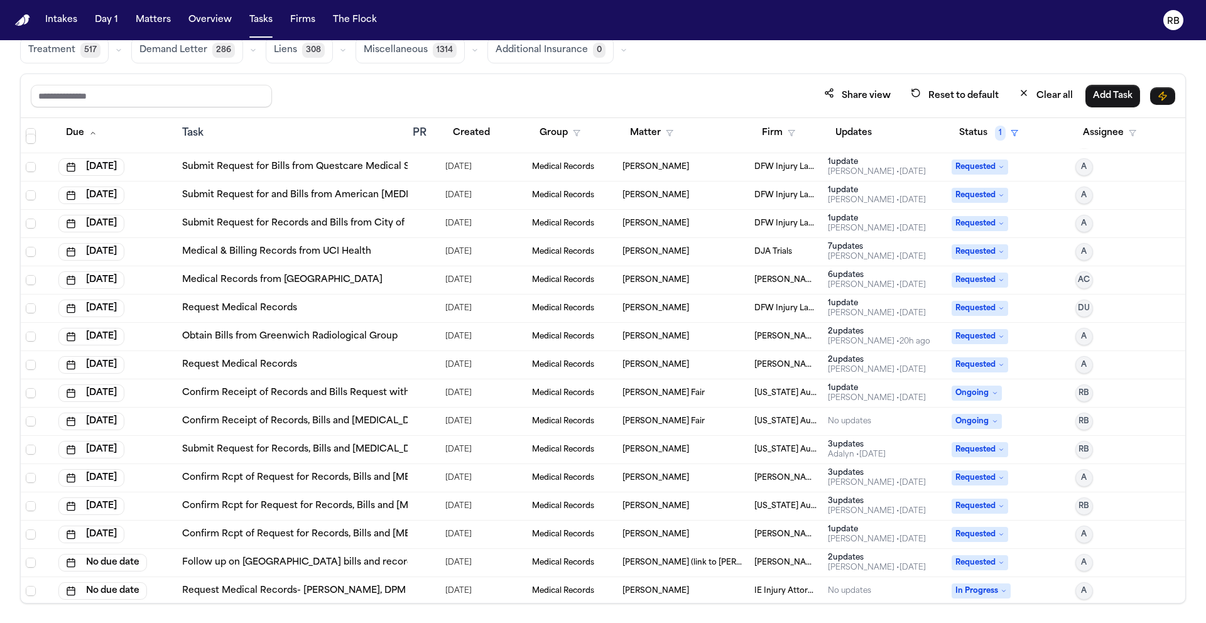
scroll to position [15233, 0]
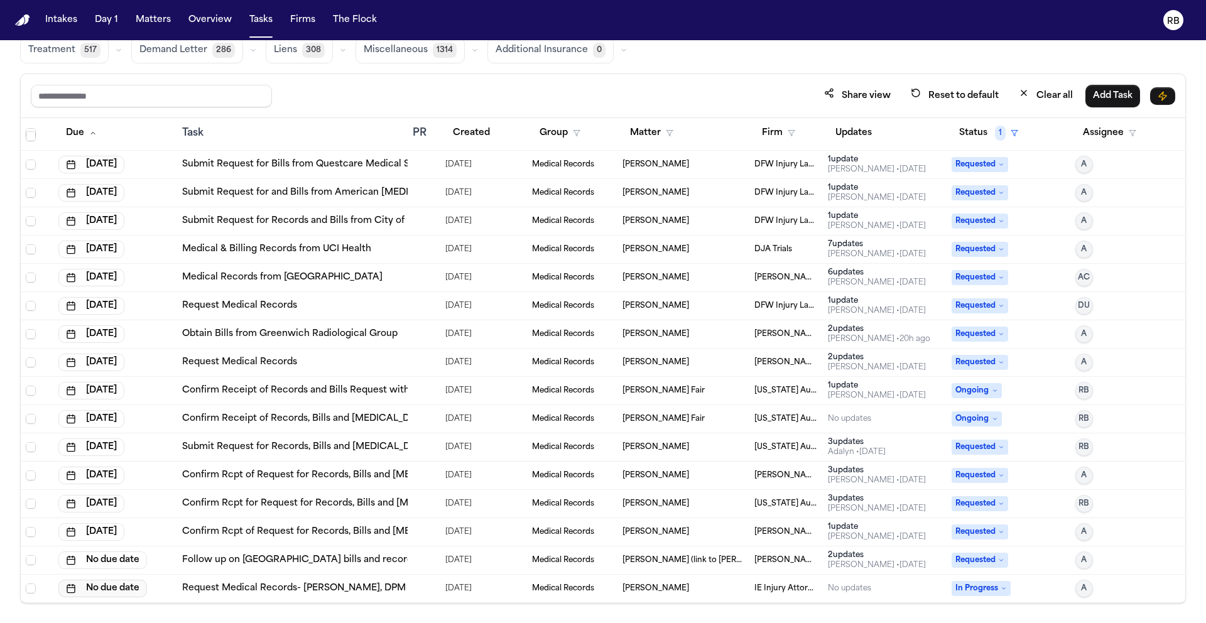
click at [111, 586] on button "No due date" at bounding box center [102, 589] width 89 height 18
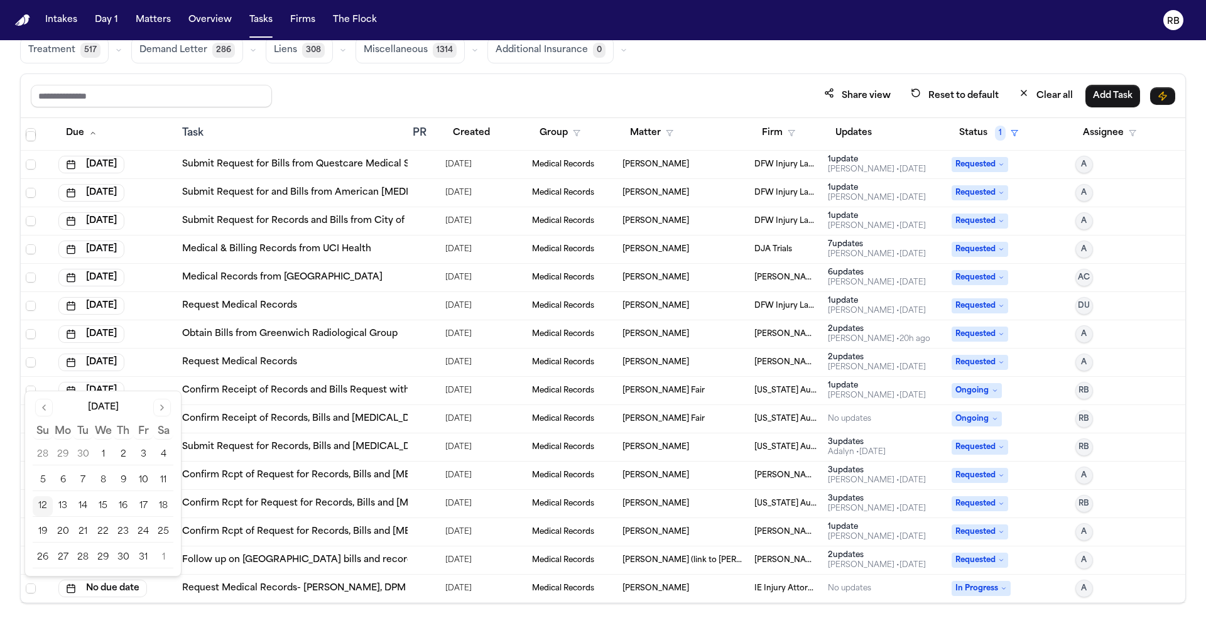
click at [86, 499] on button "14" at bounding box center [83, 506] width 20 height 20
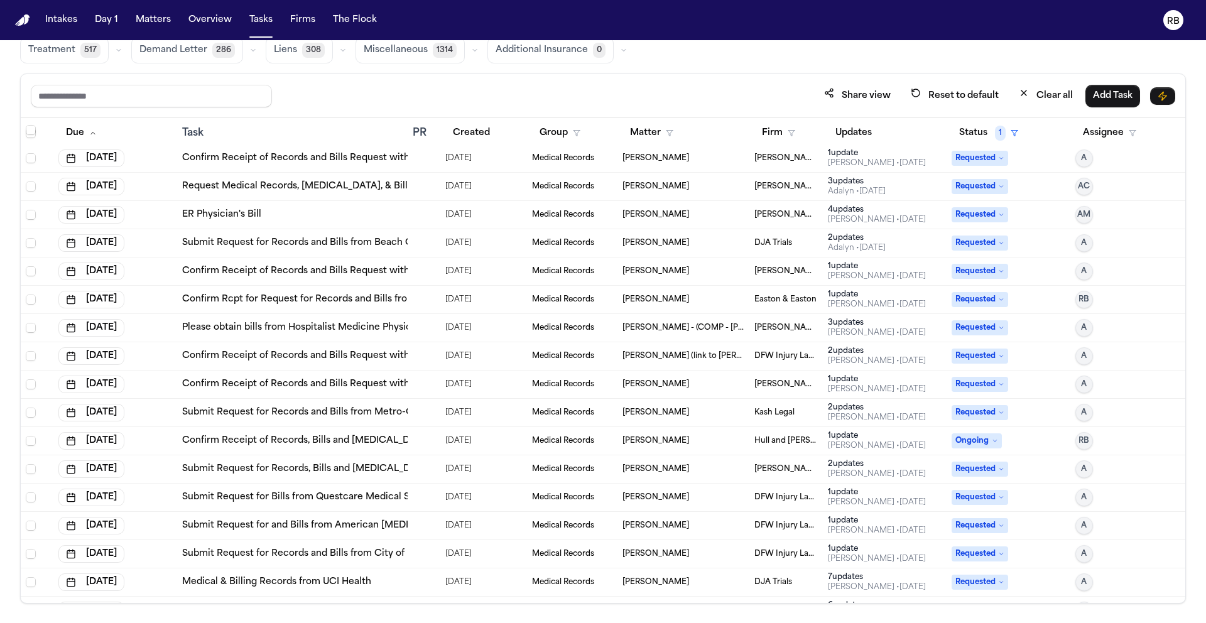
scroll to position [14961, 0]
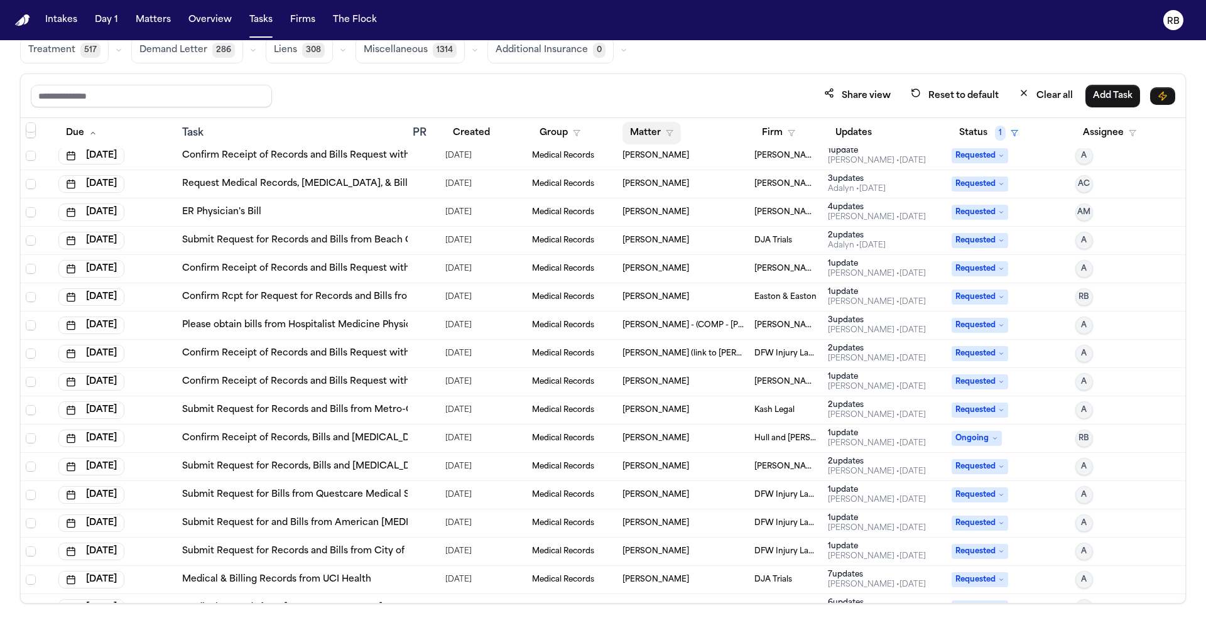
click at [648, 129] on button "Matter" at bounding box center [651, 133] width 58 height 23
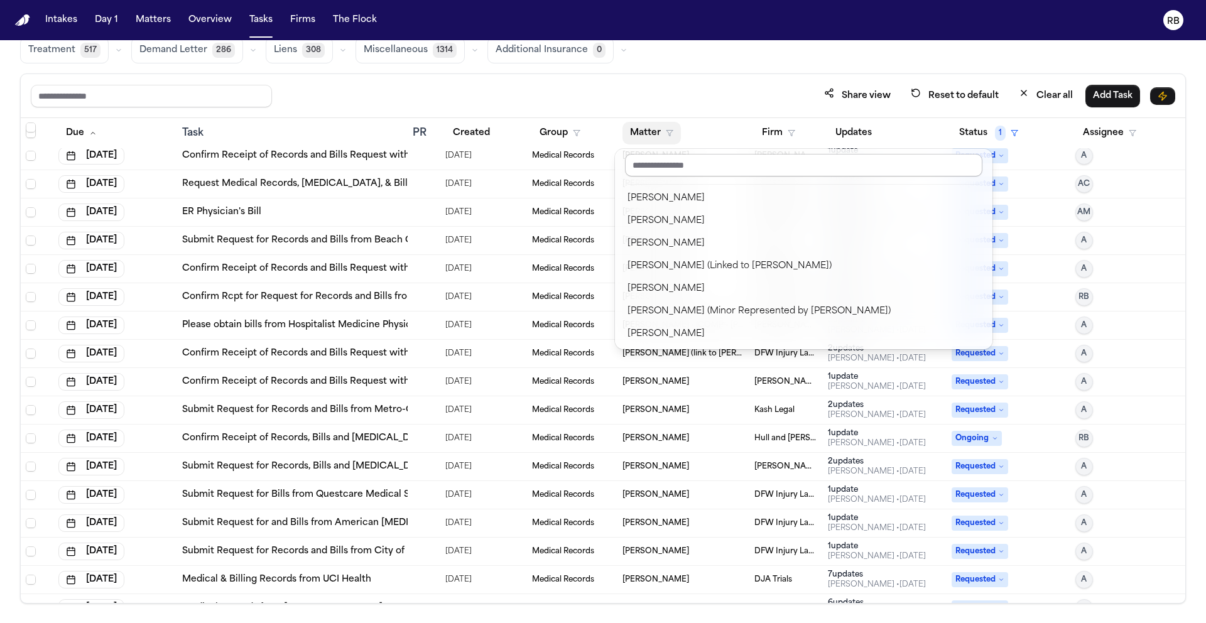
click at [655, 165] on input "text" at bounding box center [803, 165] width 357 height 23
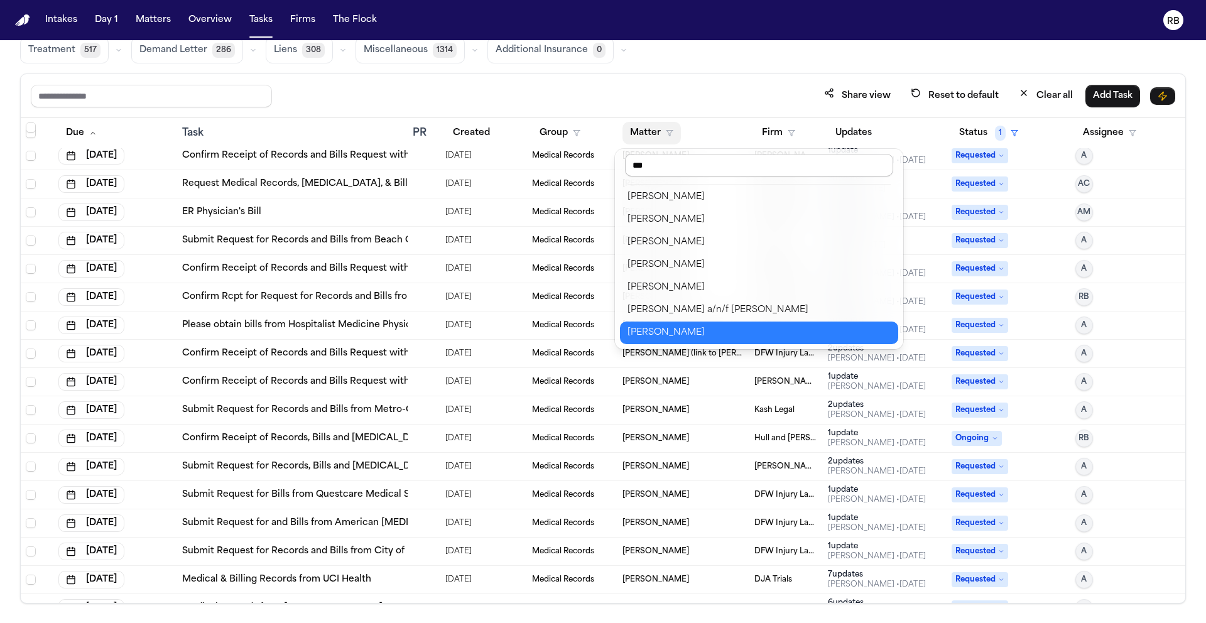
scroll to position [0, 0]
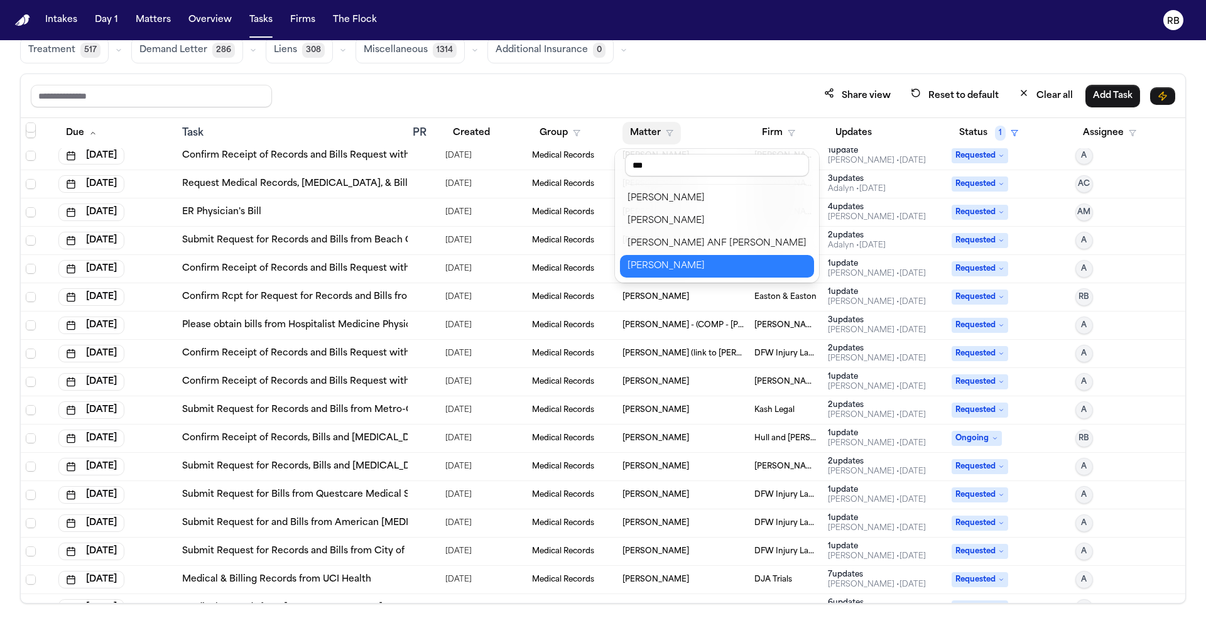
type input "***"
click at [666, 274] on button "[PERSON_NAME]" at bounding box center [717, 266] width 194 height 23
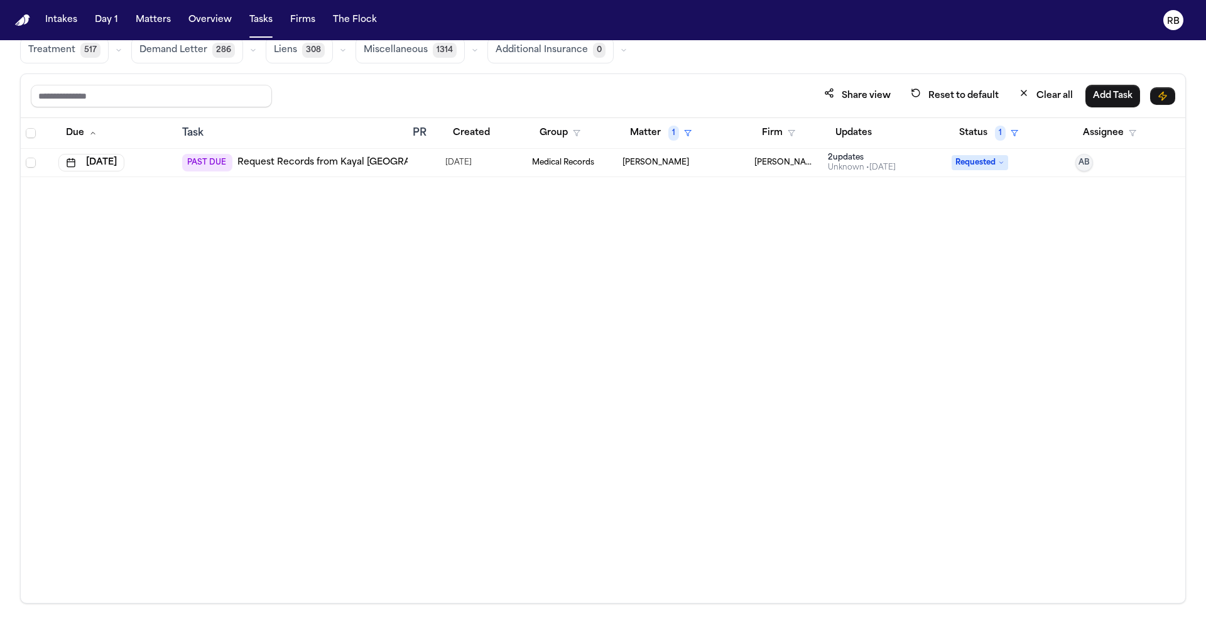
click at [614, 367] on div "Due Task PR Created Group Matter 1 Firm Updates Status 1 Assignee Oct 9, 2025 P…" at bounding box center [603, 360] width 1164 height 485
click at [413, 158] on div at bounding box center [418, 163] width 10 height 10
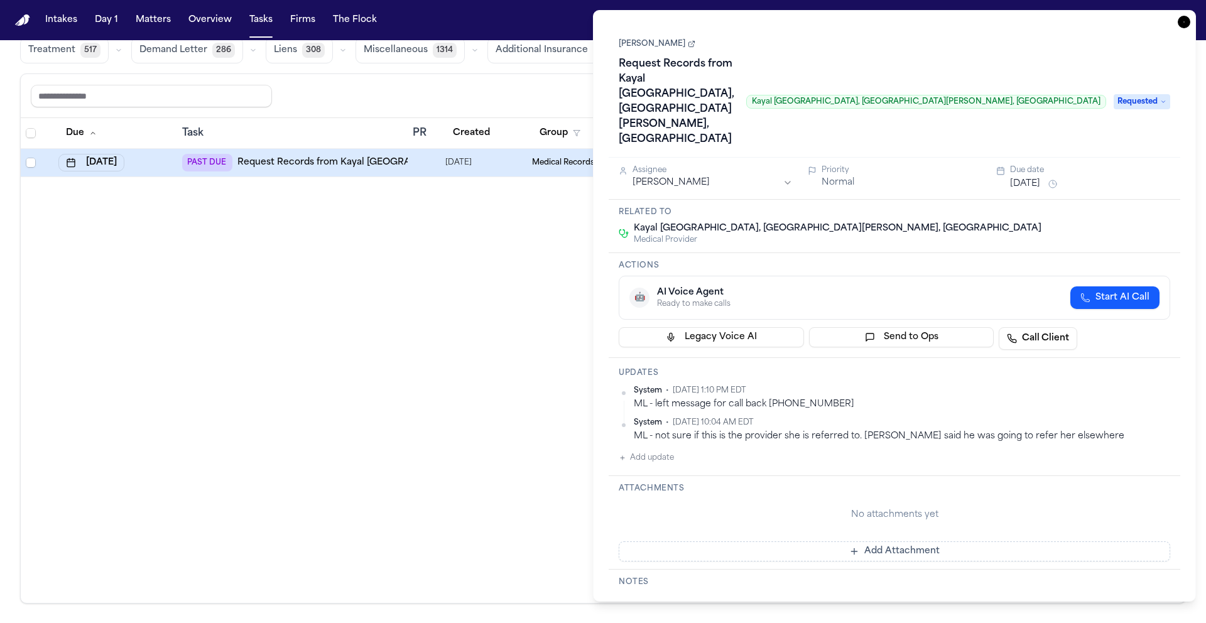
click at [647, 45] on link "[PERSON_NAME]" at bounding box center [657, 44] width 77 height 10
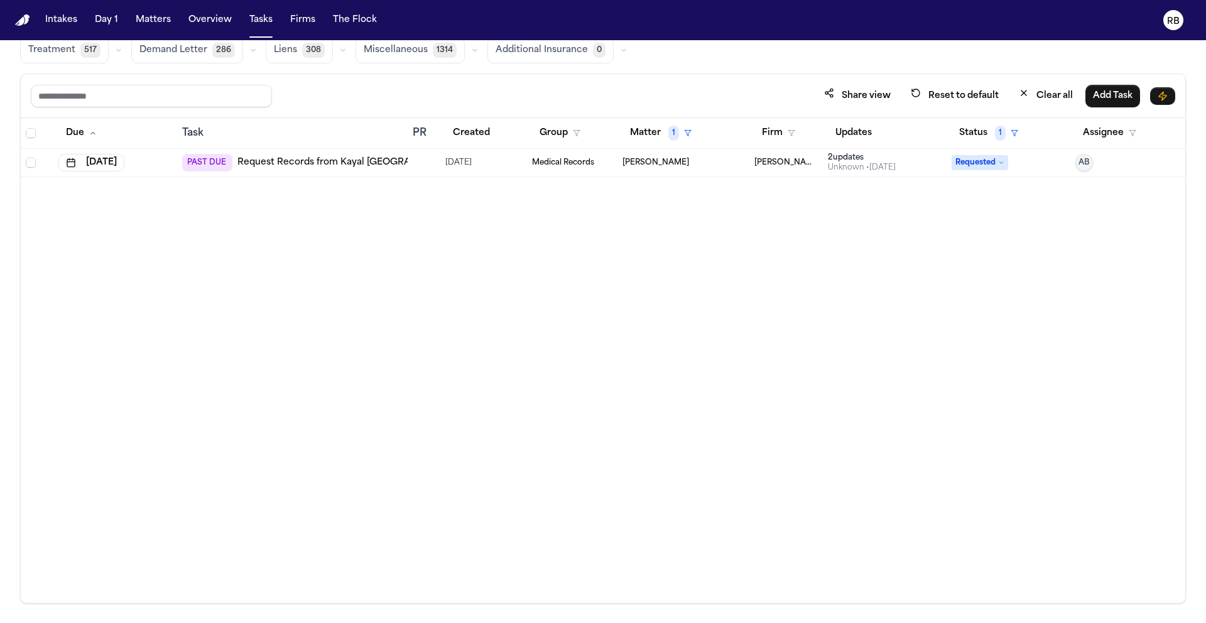
click at [490, 235] on div "Due Task PR Created Group Matter 1 Firm Updates Status 1 Assignee Oct 9, 2025 P…" at bounding box center [603, 360] width 1164 height 485
click at [634, 133] on button "Matter 1" at bounding box center [660, 133] width 77 height 23
click at [679, 166] on input "text" at bounding box center [683, 165] width 106 height 23
type input "****"
click at [690, 220] on div "Clear filter" at bounding box center [690, 226] width 46 height 15
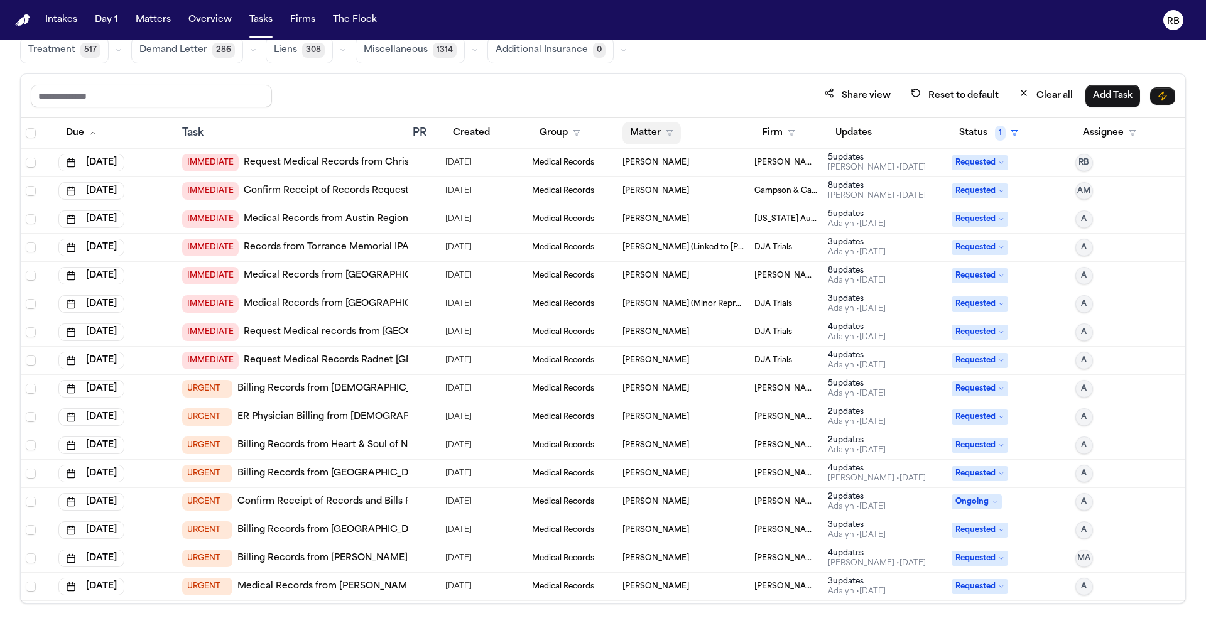
click at [645, 131] on button "Matter" at bounding box center [651, 133] width 58 height 23
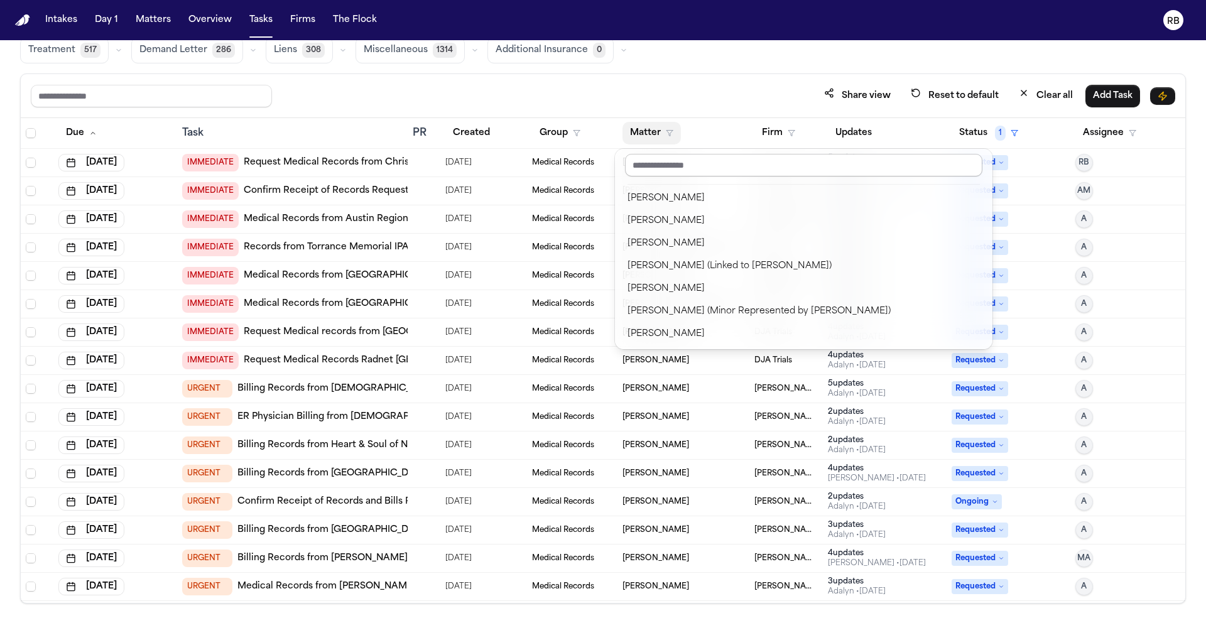
click at [648, 162] on input "text" at bounding box center [803, 165] width 357 height 23
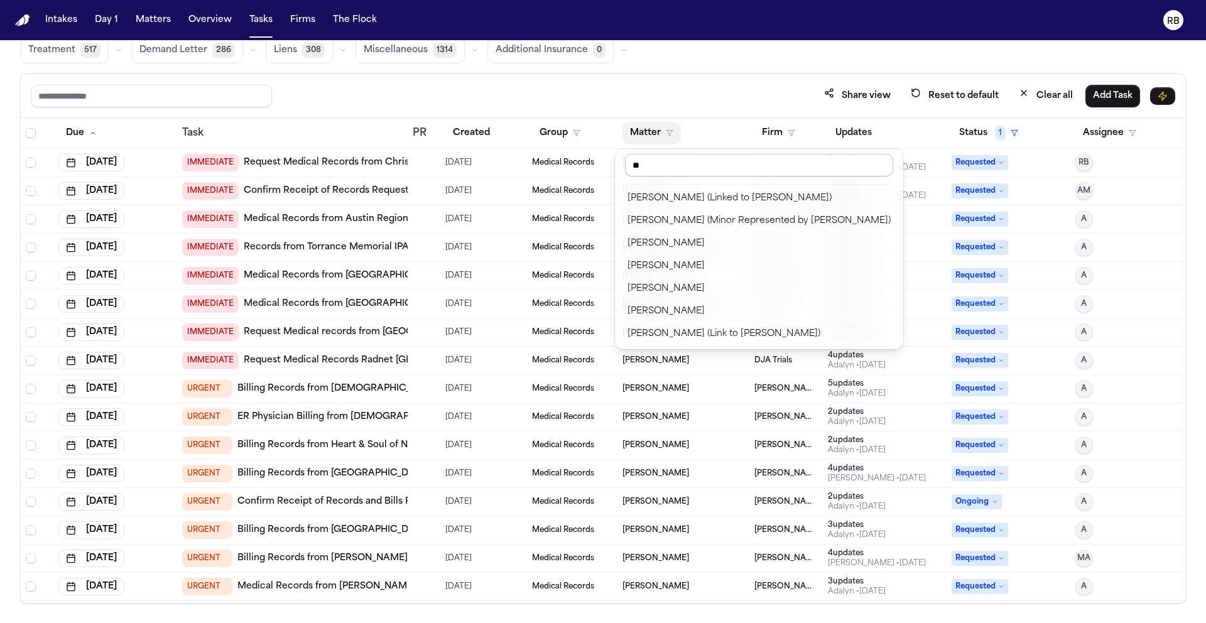
type input "*"
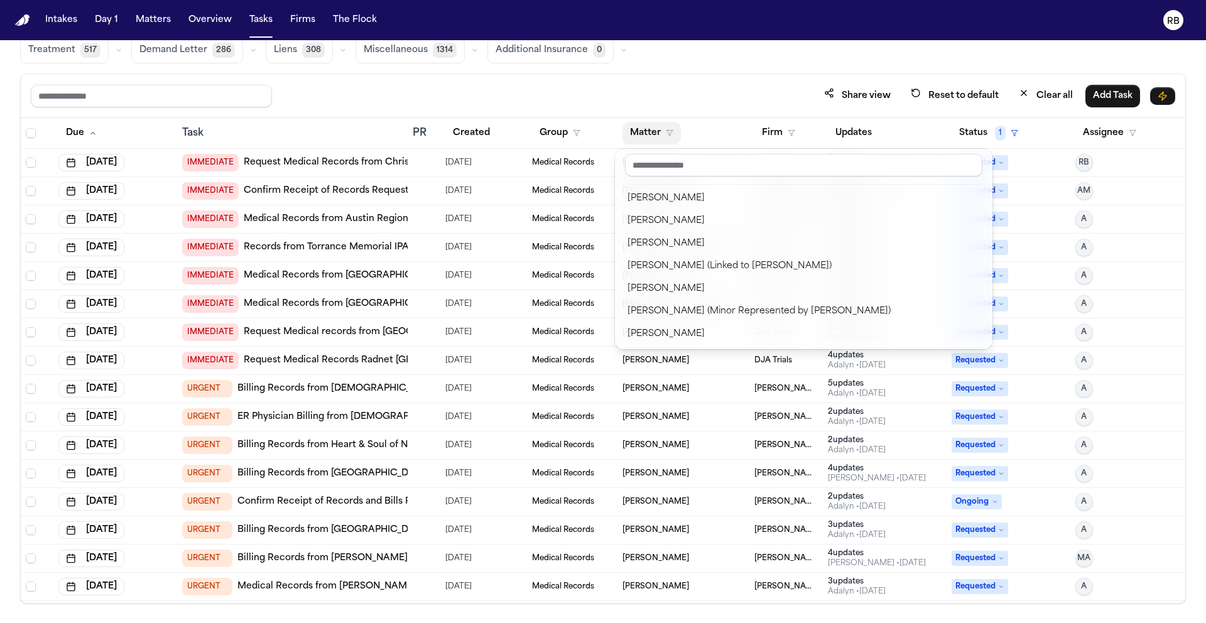
click at [791, 105] on div "Share view Reset to default Clear all Add Task Due Task PR Created Group Matter…" at bounding box center [603, 338] width 1166 height 530
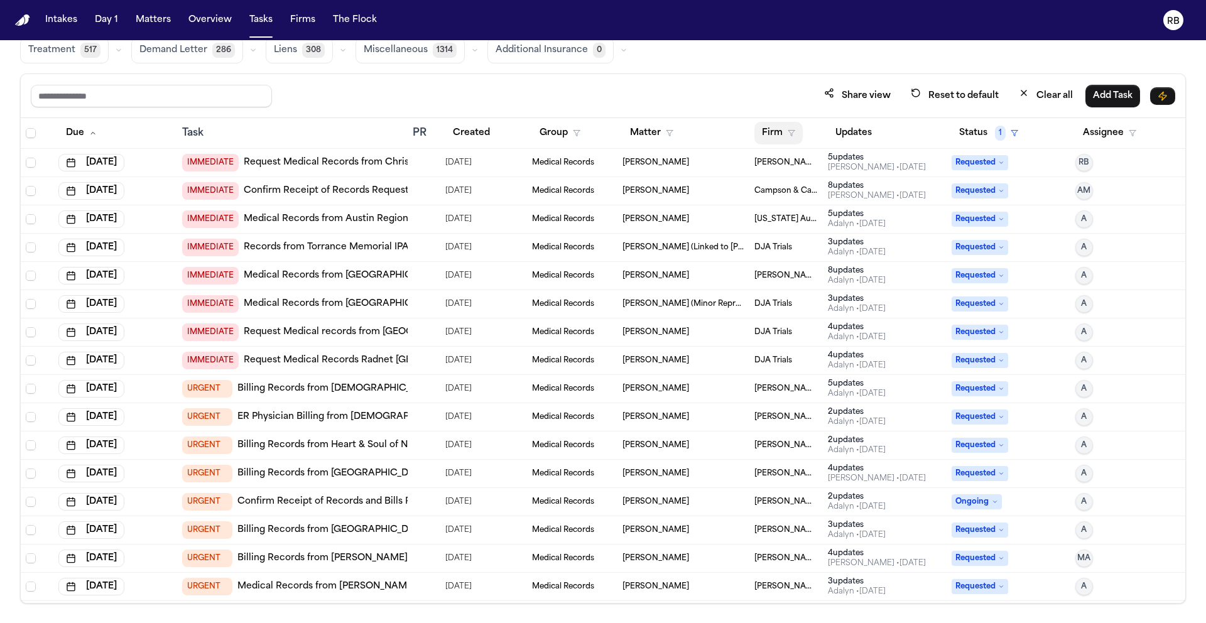
click at [769, 133] on button "Firm" at bounding box center [778, 133] width 48 height 23
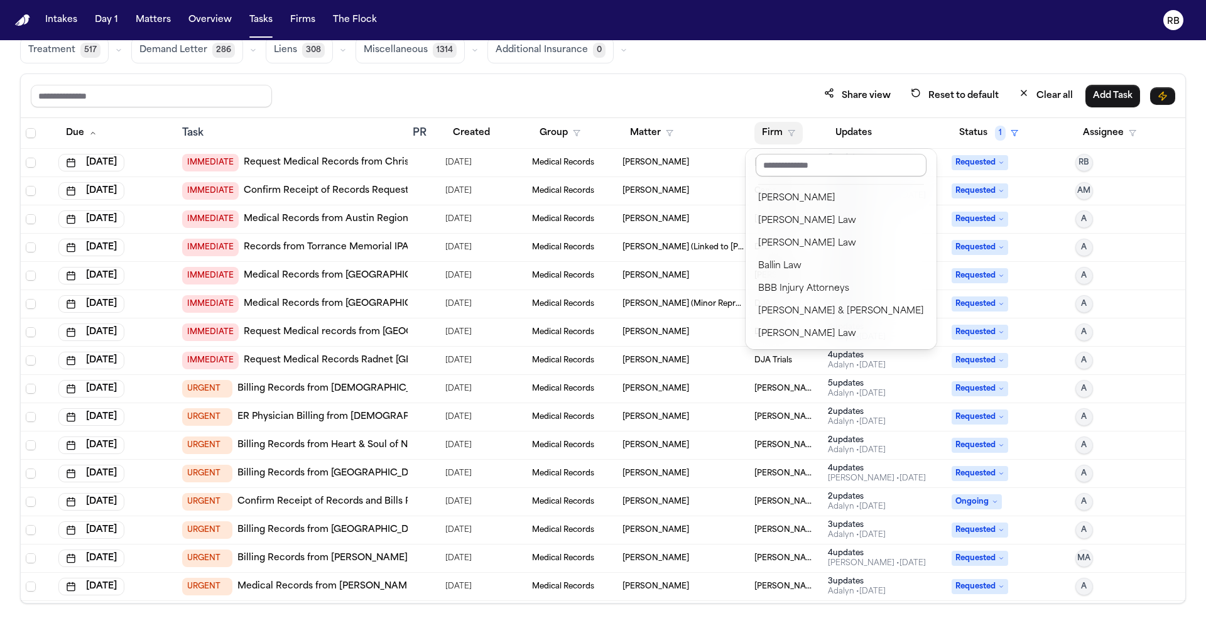
click at [799, 166] on input "text" at bounding box center [840, 165] width 171 height 23
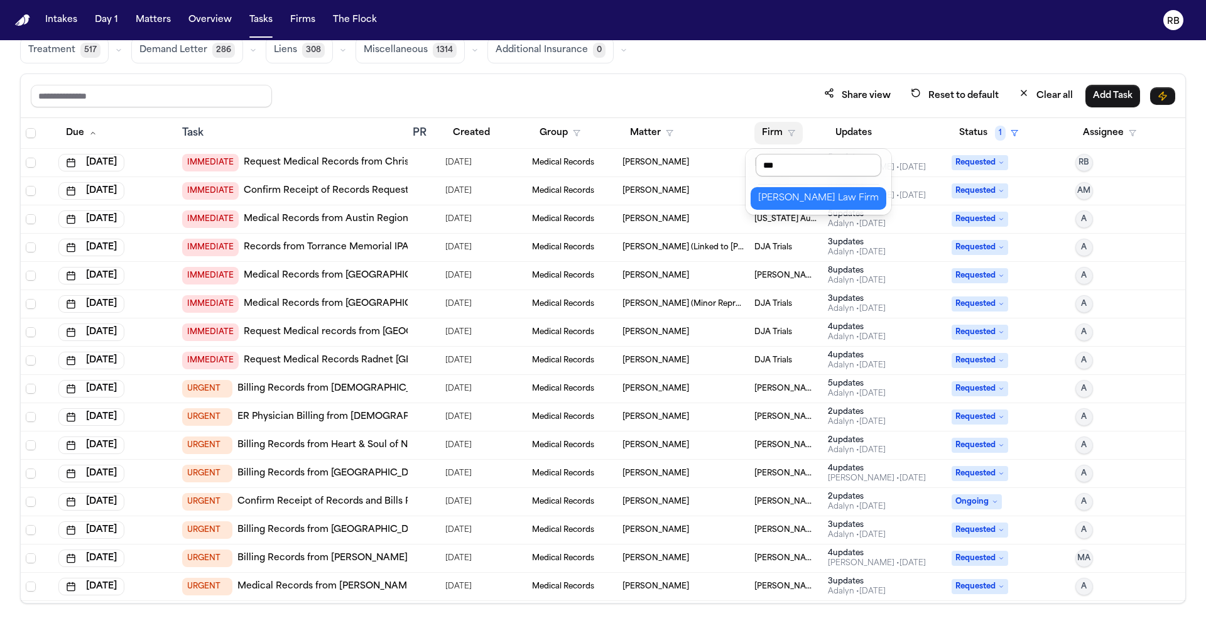
type input "****"
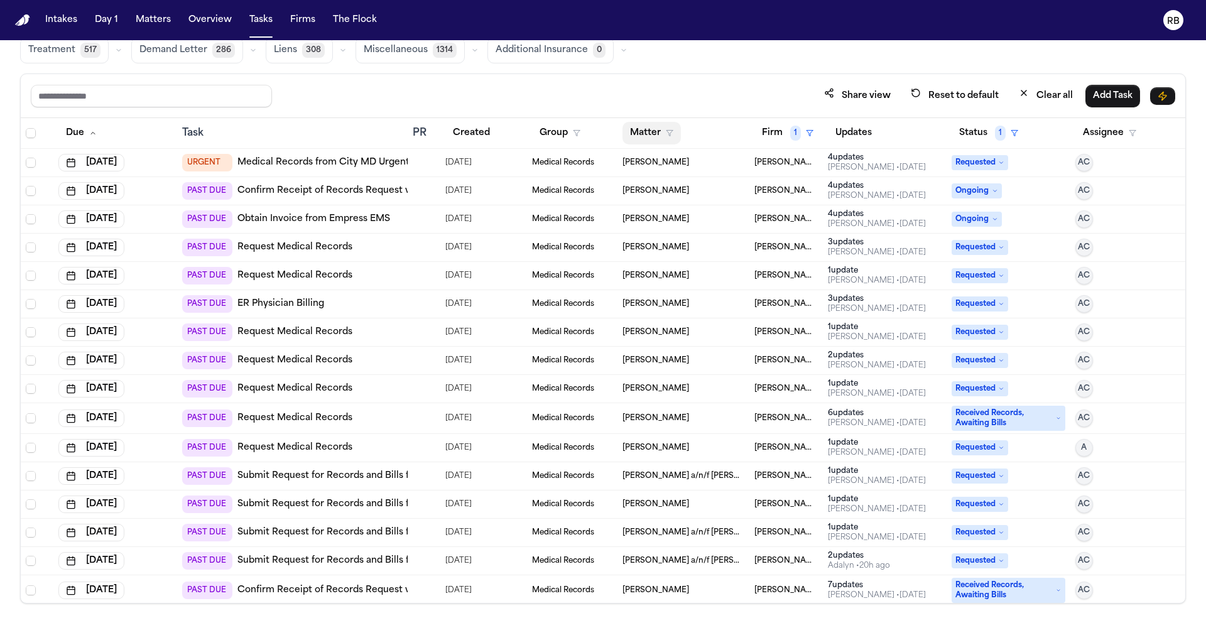
click at [639, 130] on button "Matter" at bounding box center [651, 133] width 58 height 23
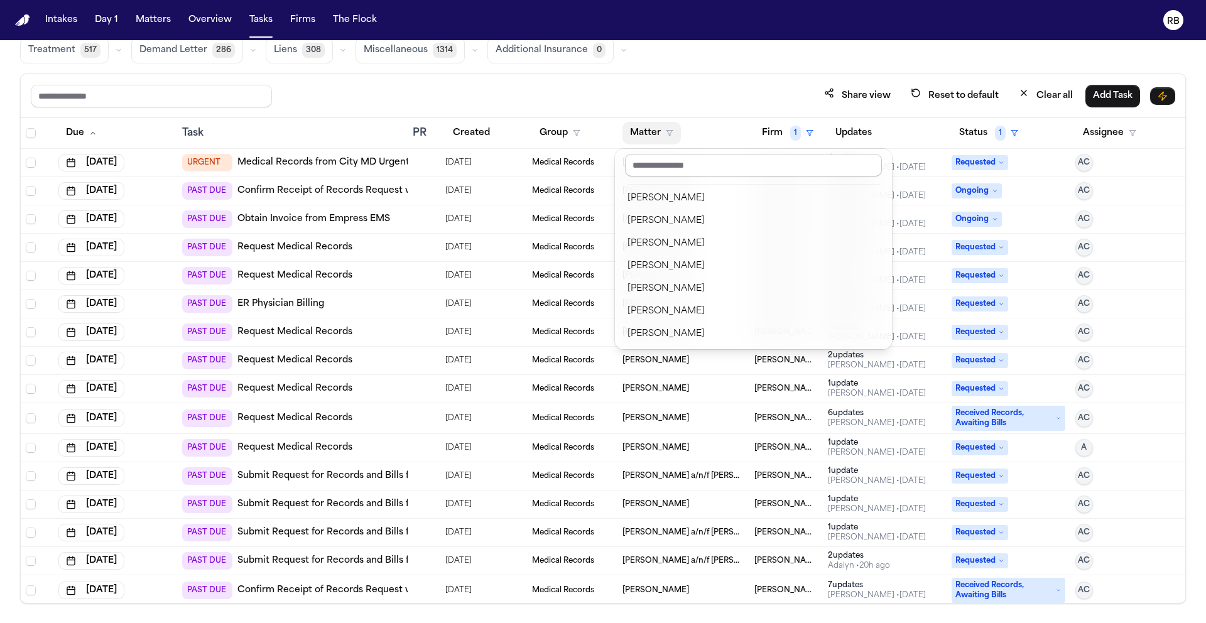
click at [668, 161] on input "text" at bounding box center [753, 165] width 257 height 23
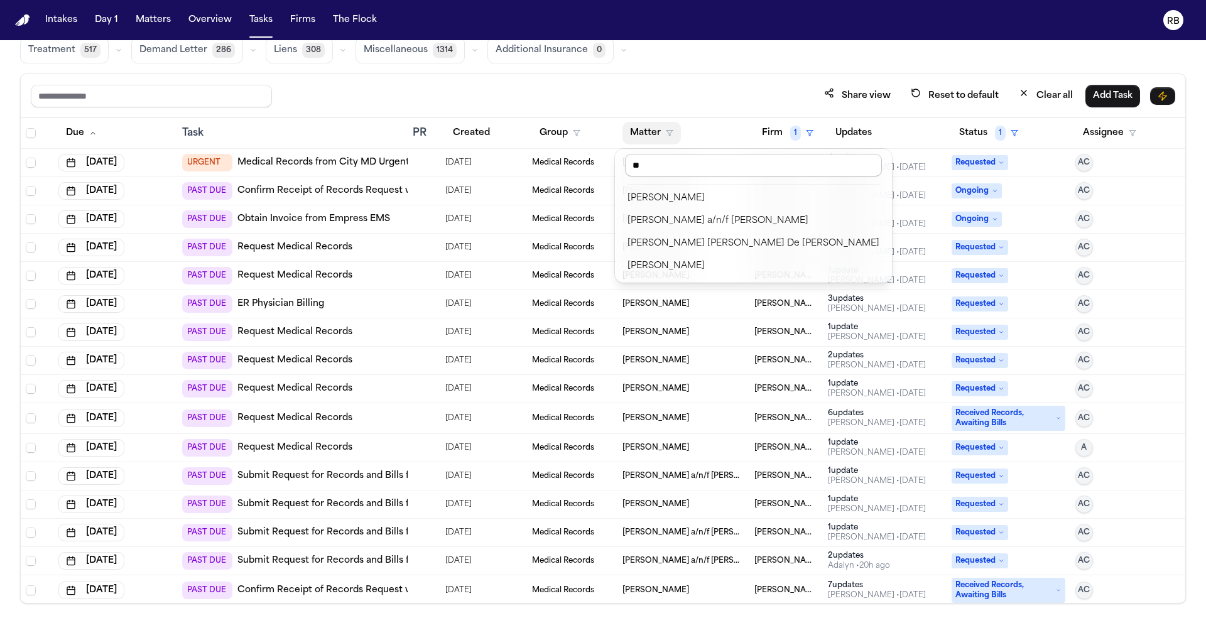
type input "*"
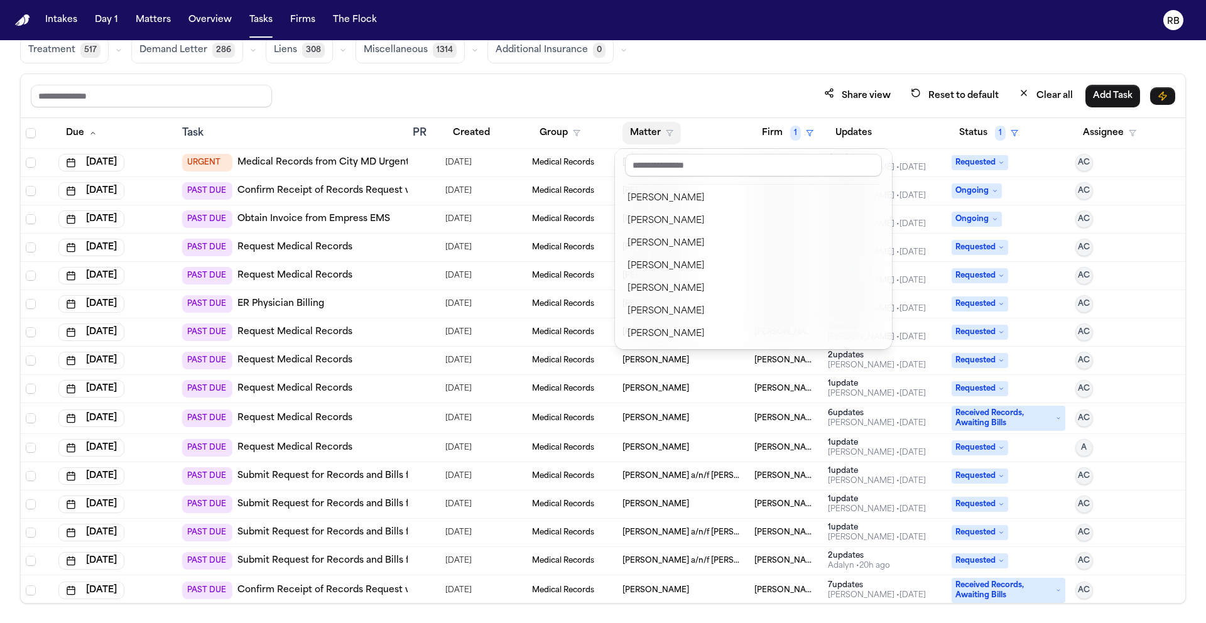
click at [689, 93] on div "Share view Reset to default Clear all Add Task Due Task PR Created Group Matter…" at bounding box center [603, 338] width 1166 height 530
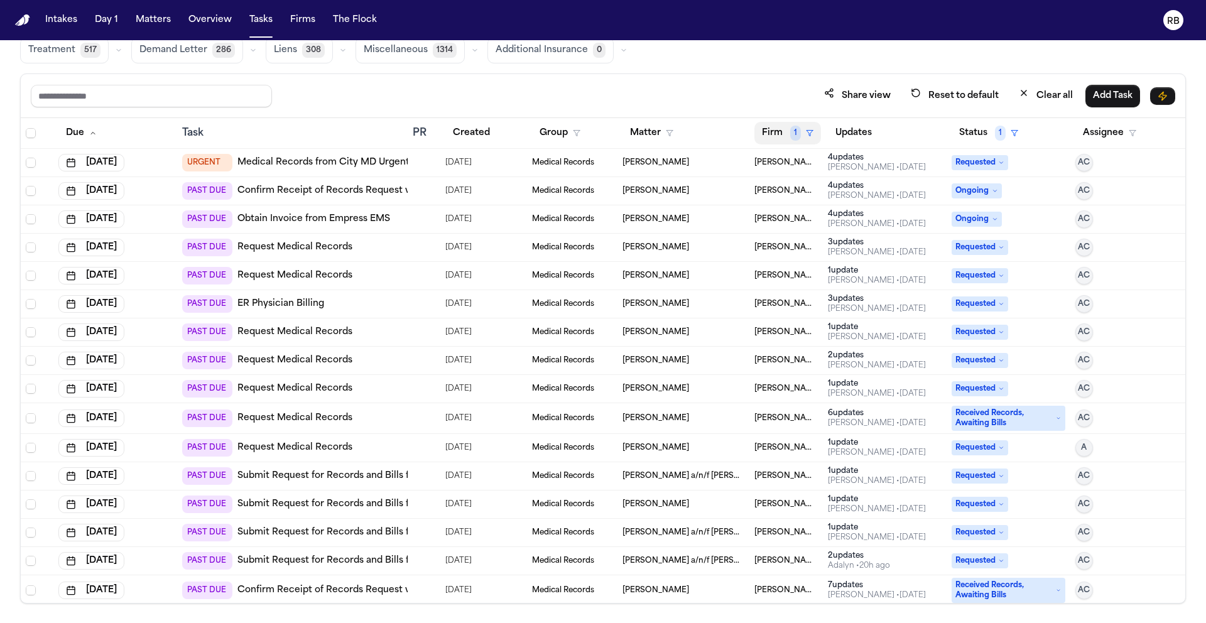
click at [790, 132] on span "1" at bounding box center [795, 133] width 11 height 15
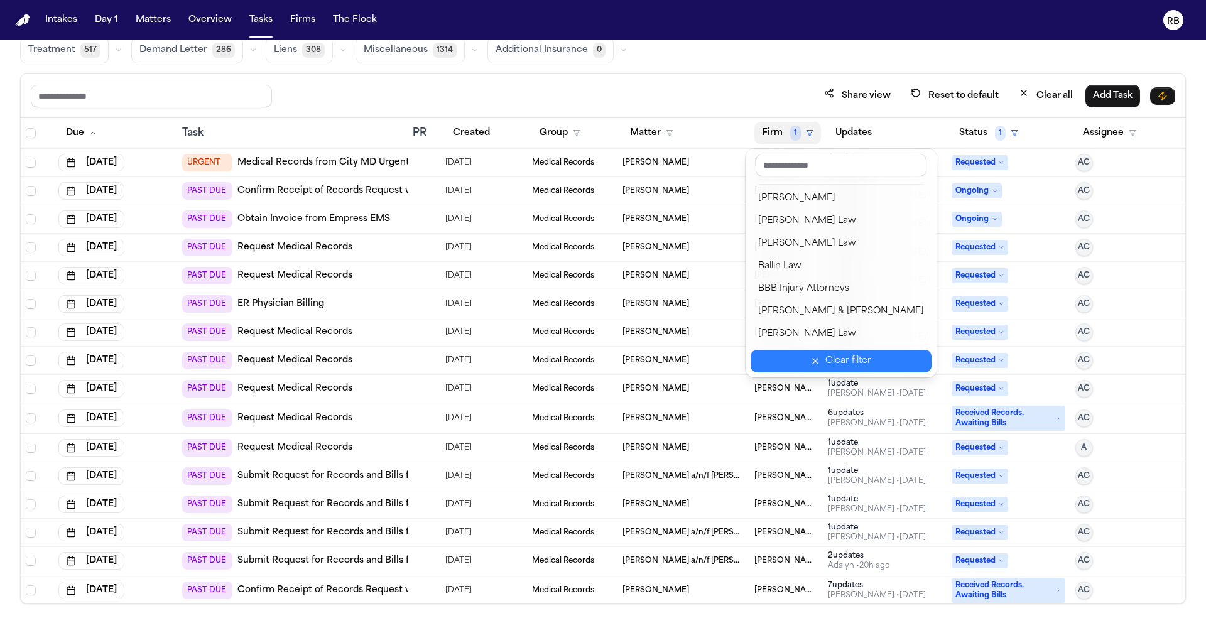
click at [833, 360] on div "Clear filter" at bounding box center [848, 361] width 46 height 15
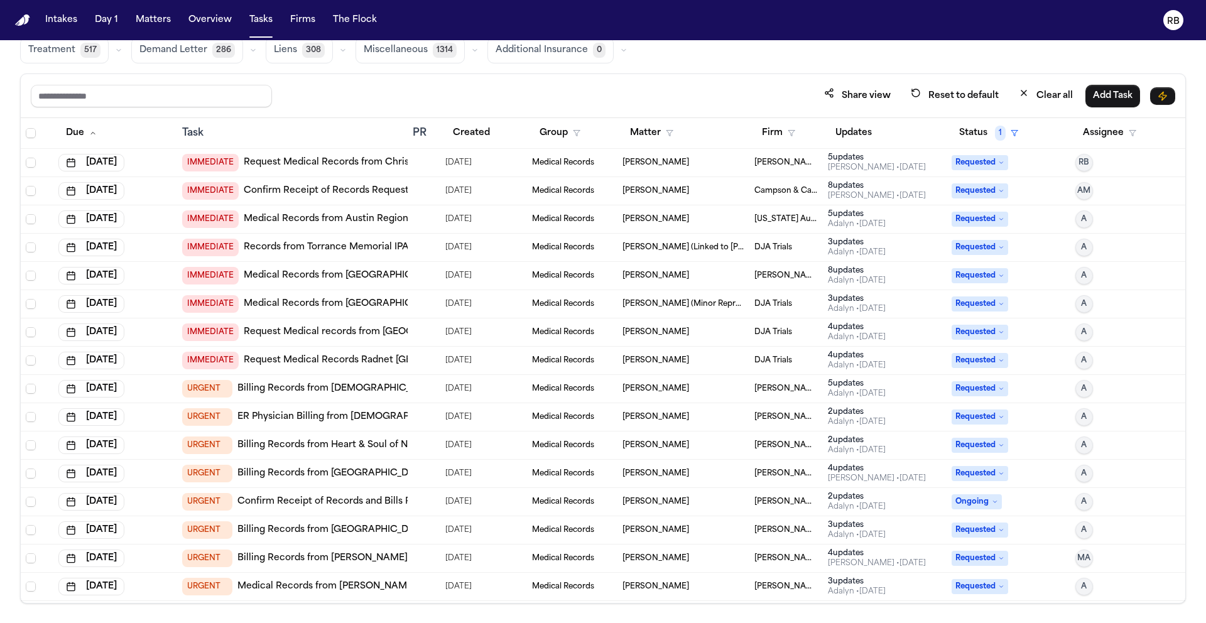
click at [712, 82] on div "Share view Reset to default Clear all Add Task" at bounding box center [603, 96] width 1164 height 44
click at [695, 57] on div "Review Coverage 24 Review Provider 3 Intake 972 Police Report & Investigation 3…" at bounding box center [603, 35] width 1166 height 58
click at [770, 132] on button "Firm" at bounding box center [778, 133] width 48 height 23
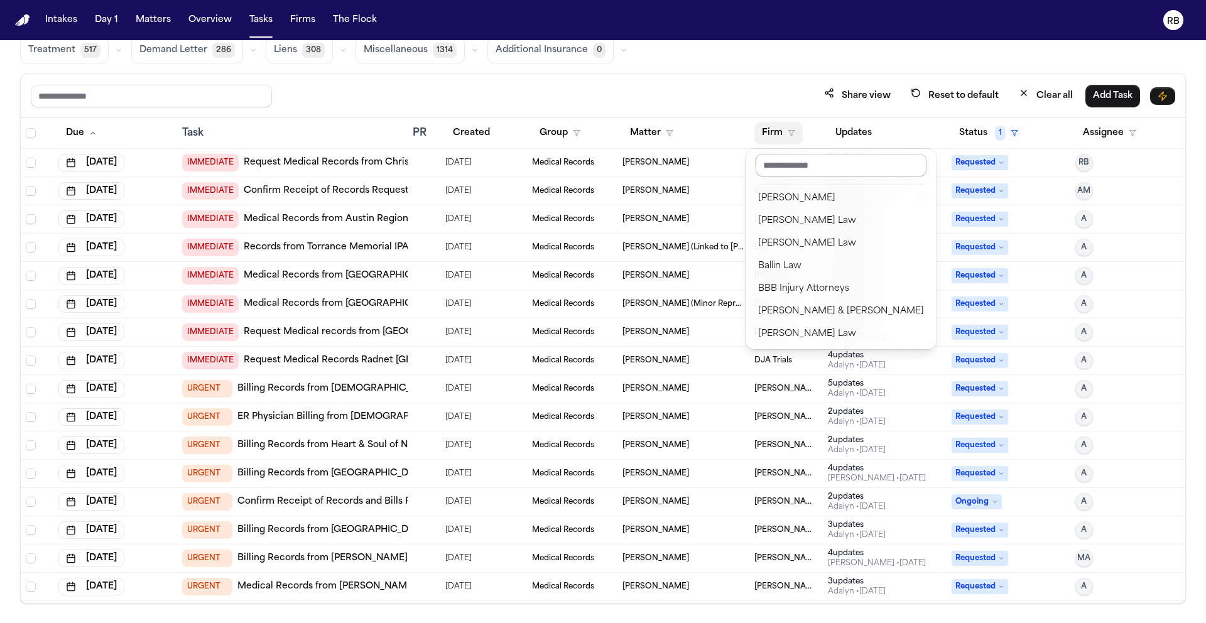
click at [786, 166] on input "text" at bounding box center [840, 165] width 171 height 23
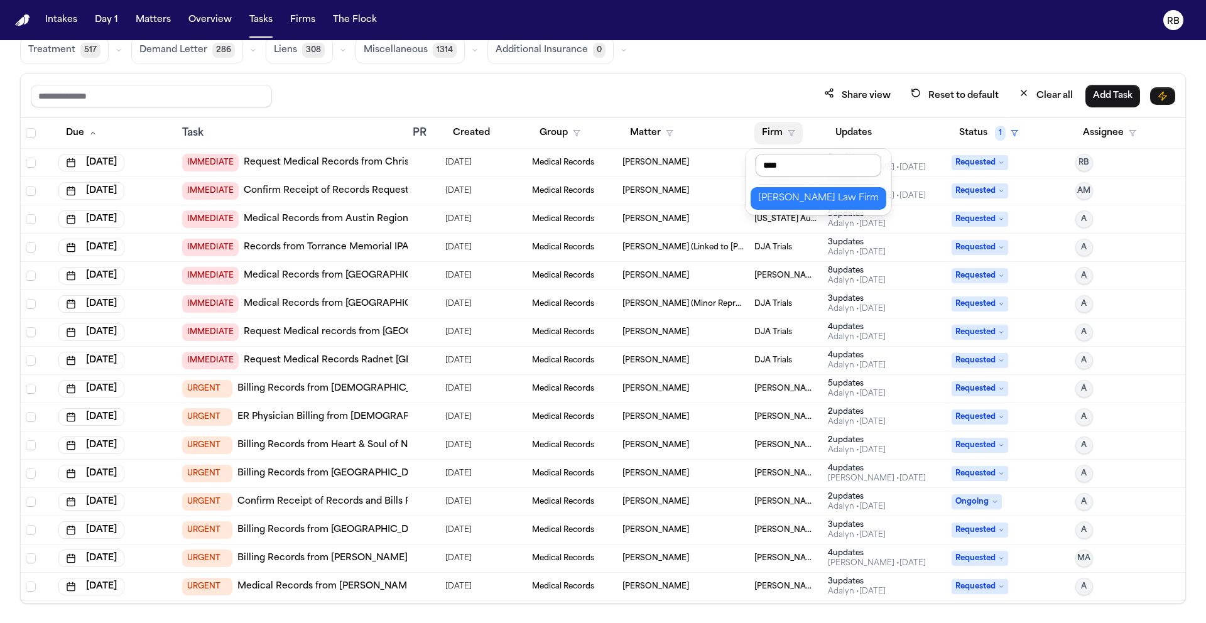
type input "*****"
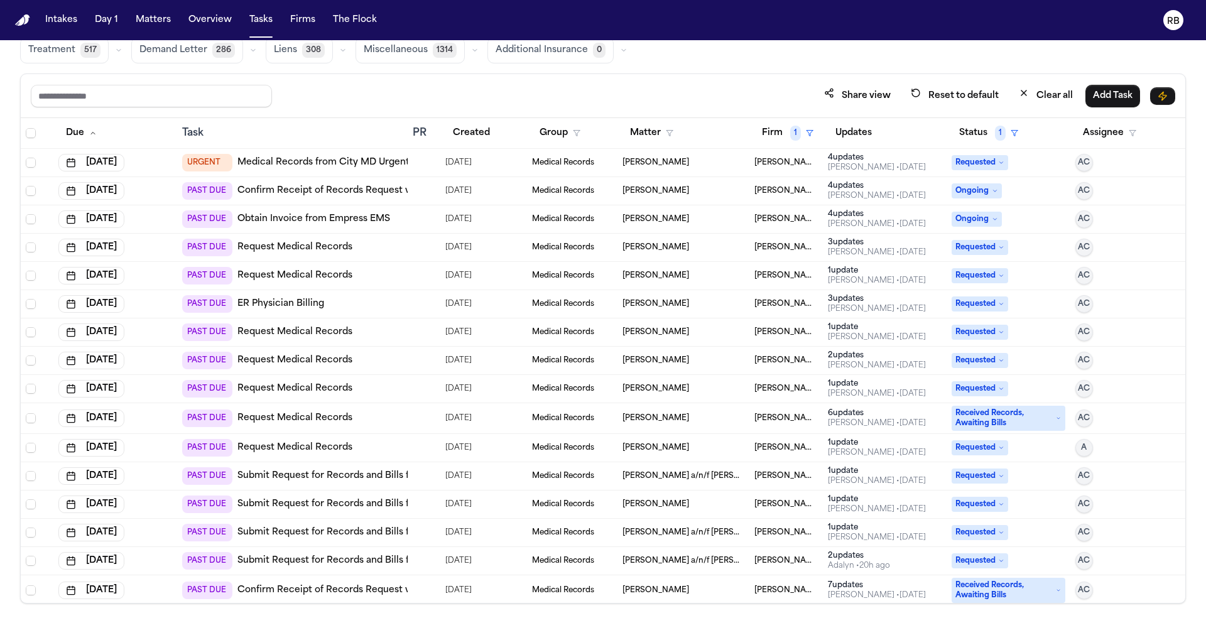
click at [614, 104] on div "Share view Reset to default Clear all Add Task" at bounding box center [603, 95] width 1144 height 23
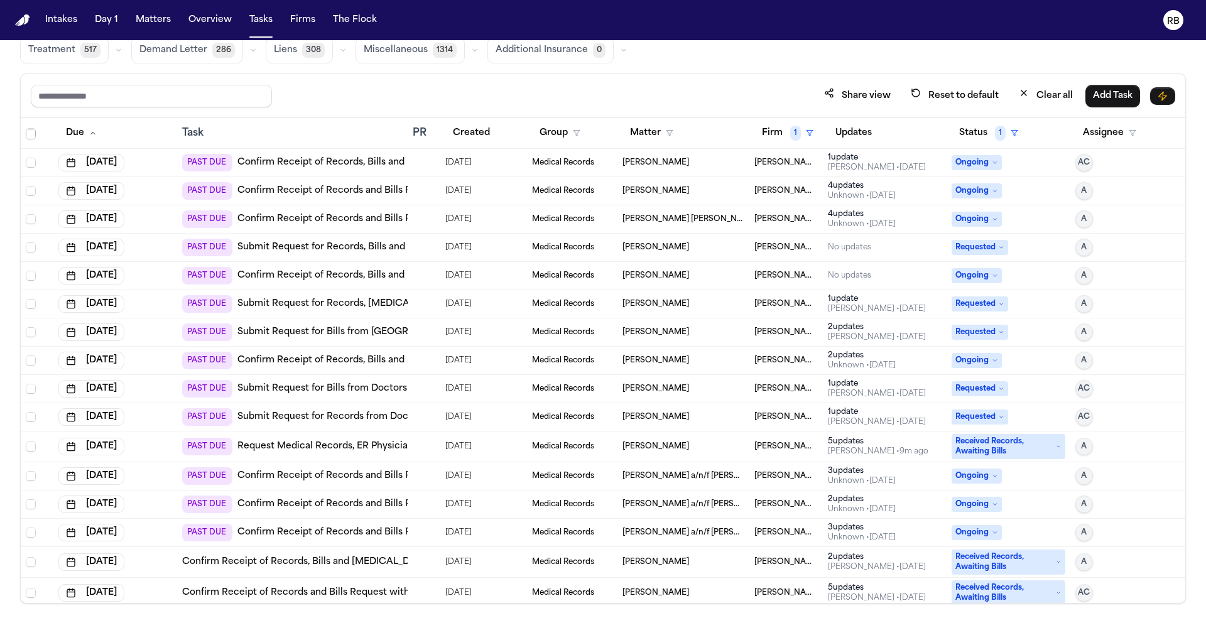
scroll to position [72, 0]
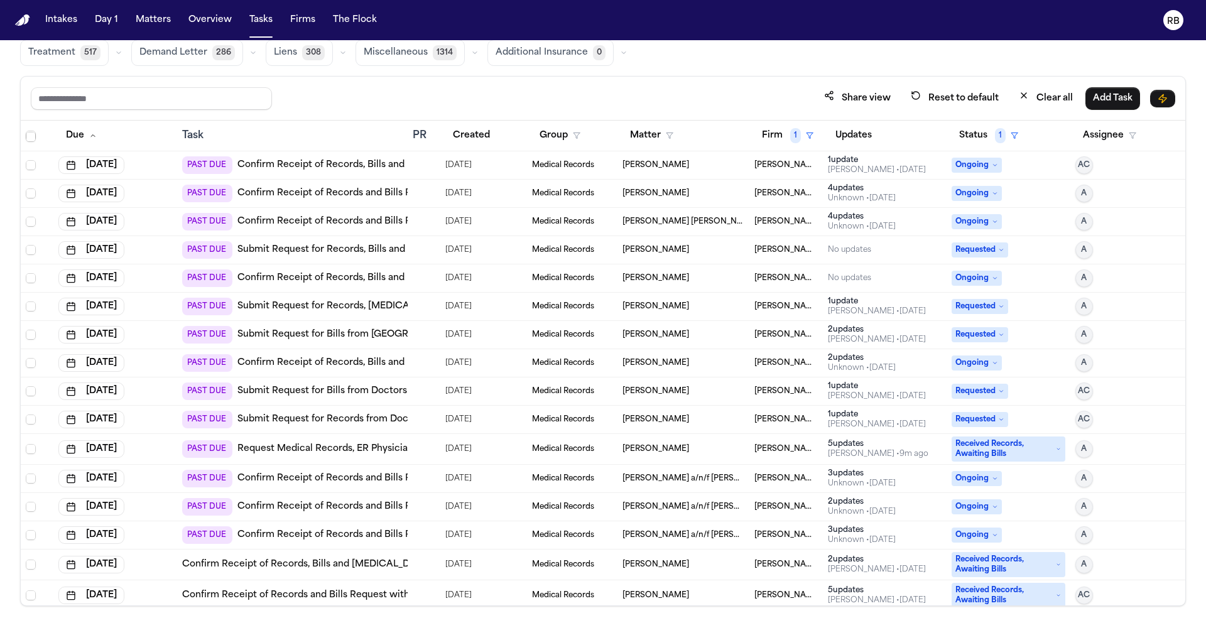
click at [428, 164] on div at bounding box center [424, 165] width 23 height 10
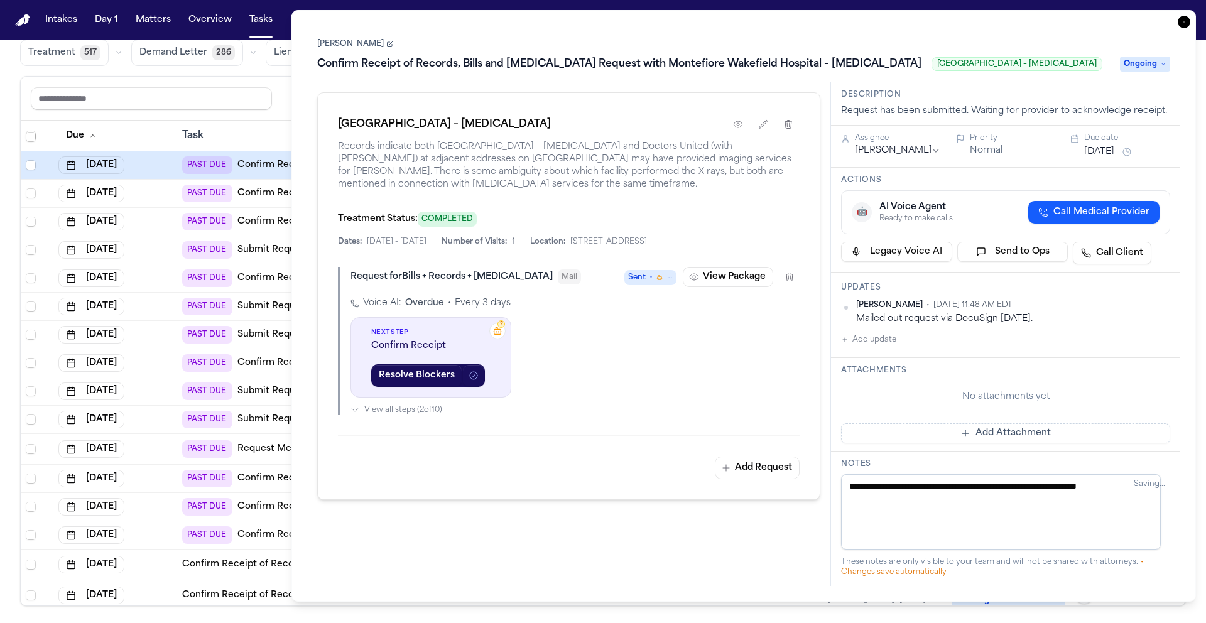
click at [1182, 22] on icon "button" at bounding box center [1183, 22] width 13 height 13
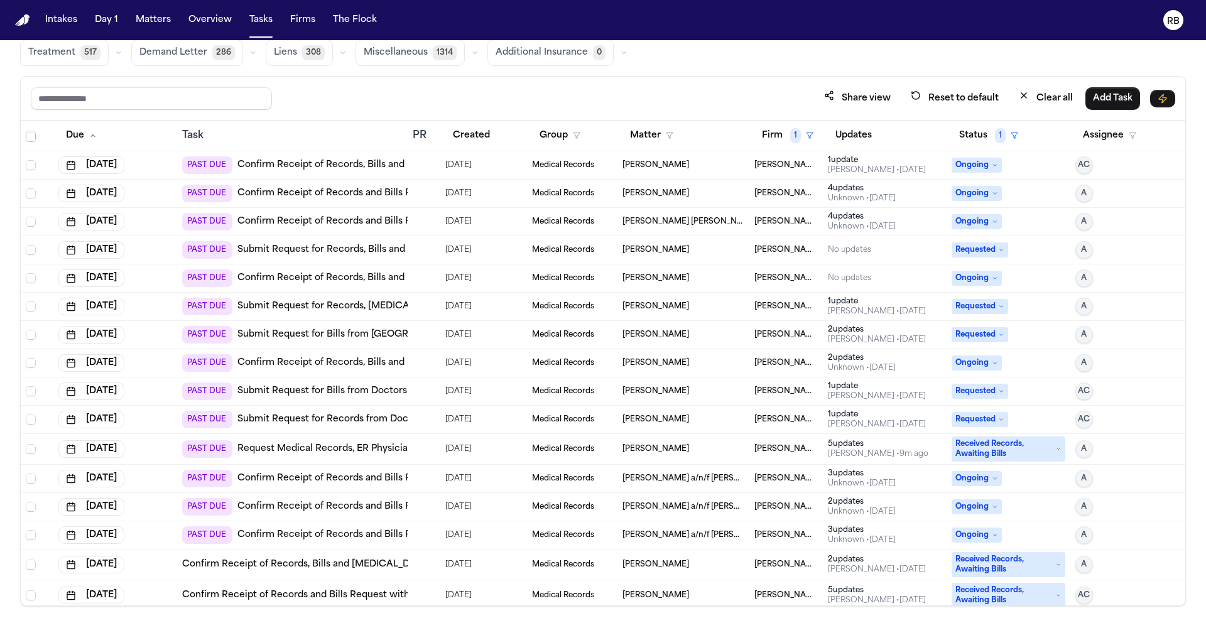
click at [433, 184] on td at bounding box center [424, 194] width 33 height 28
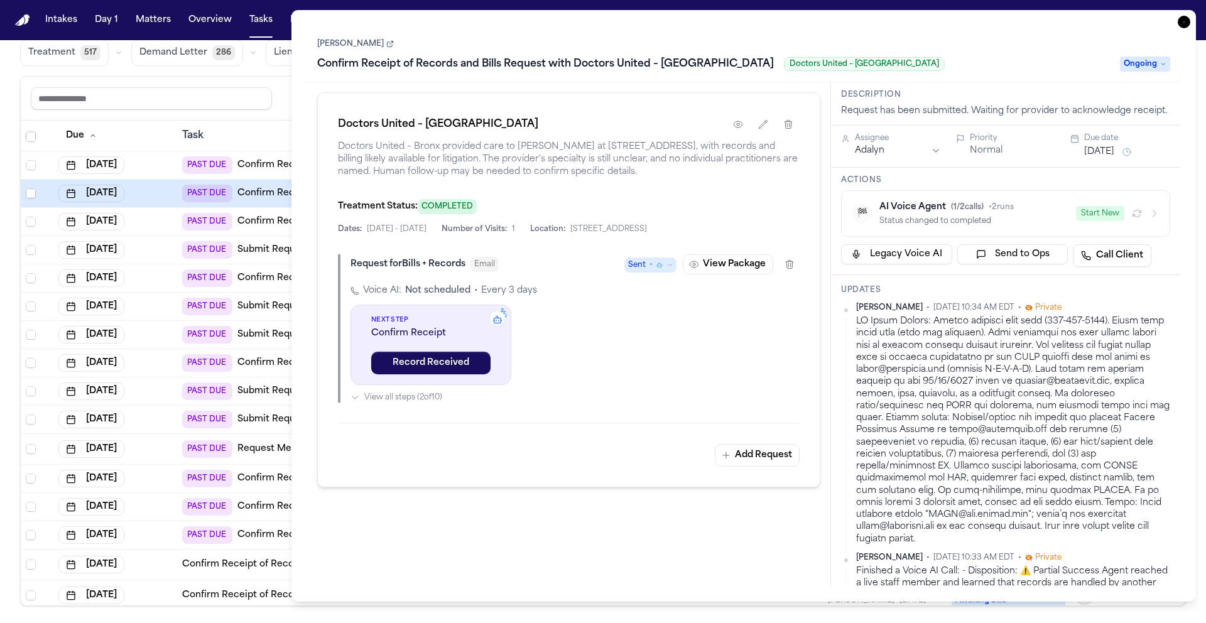
click at [152, 220] on div "[DATE]" at bounding box center [115, 222] width 114 height 18
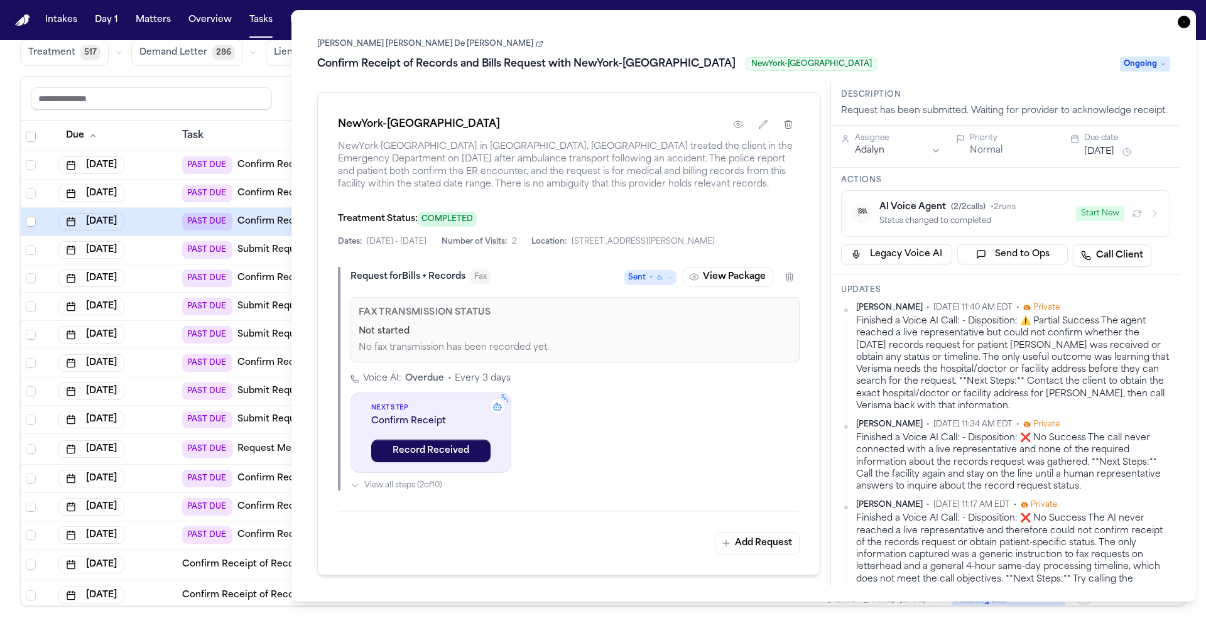
click at [163, 248] on div "[DATE]" at bounding box center [115, 250] width 114 height 18
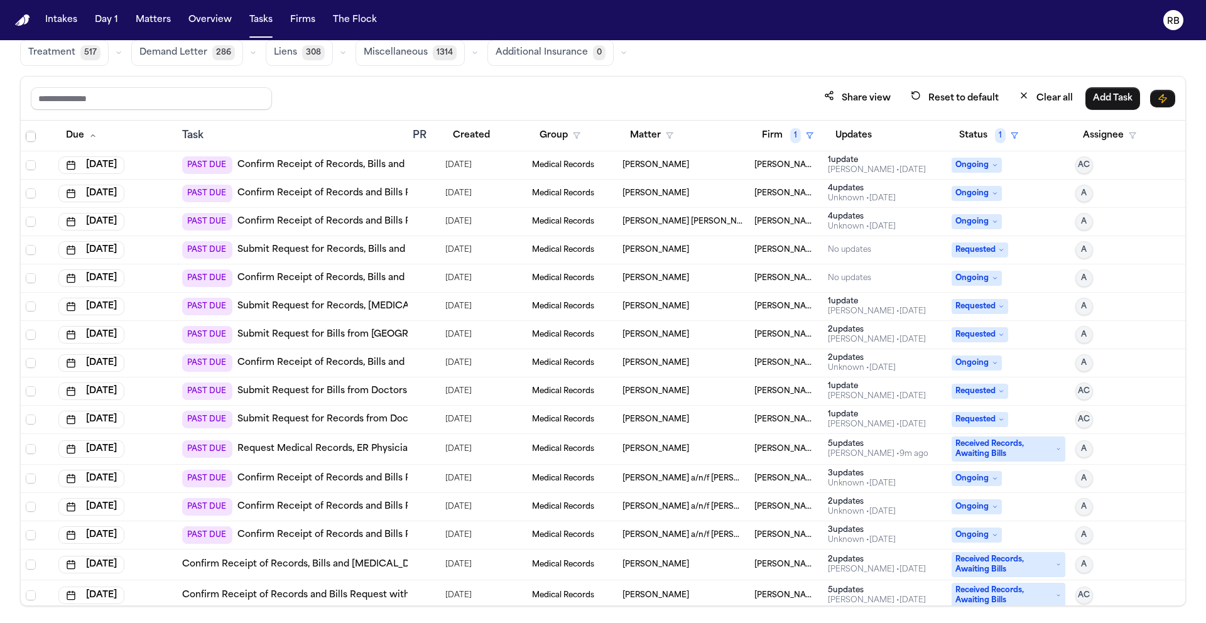
click at [171, 278] on td "[DATE]" at bounding box center [115, 278] width 124 height 28
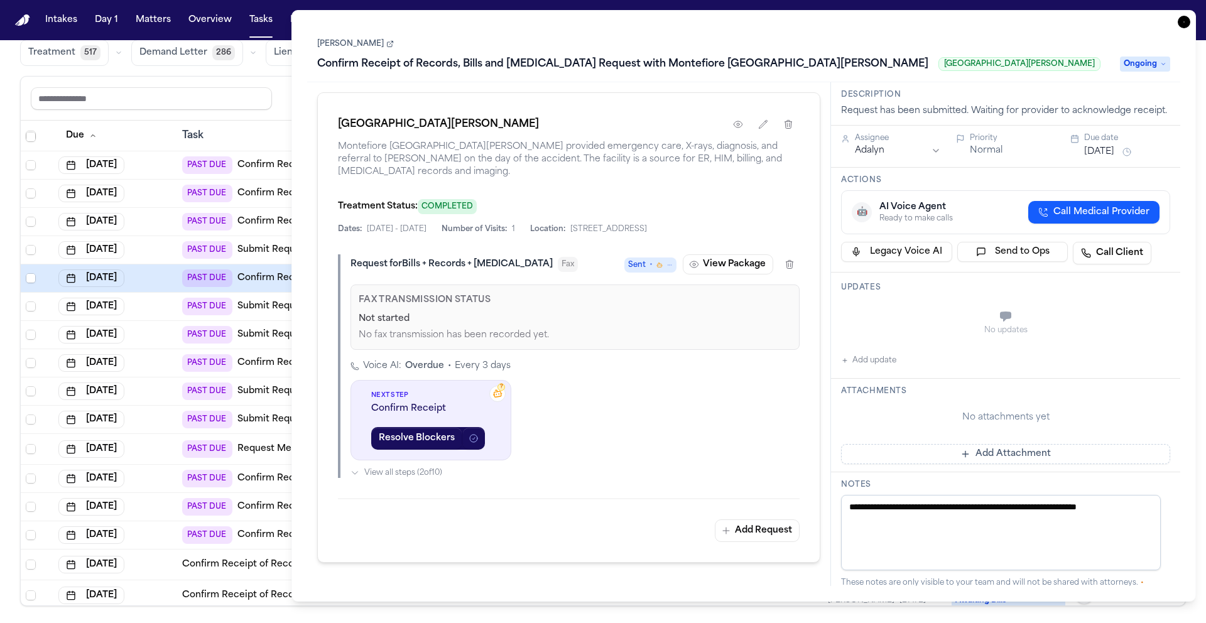
click at [166, 305] on div "[DATE]" at bounding box center [115, 307] width 114 height 18
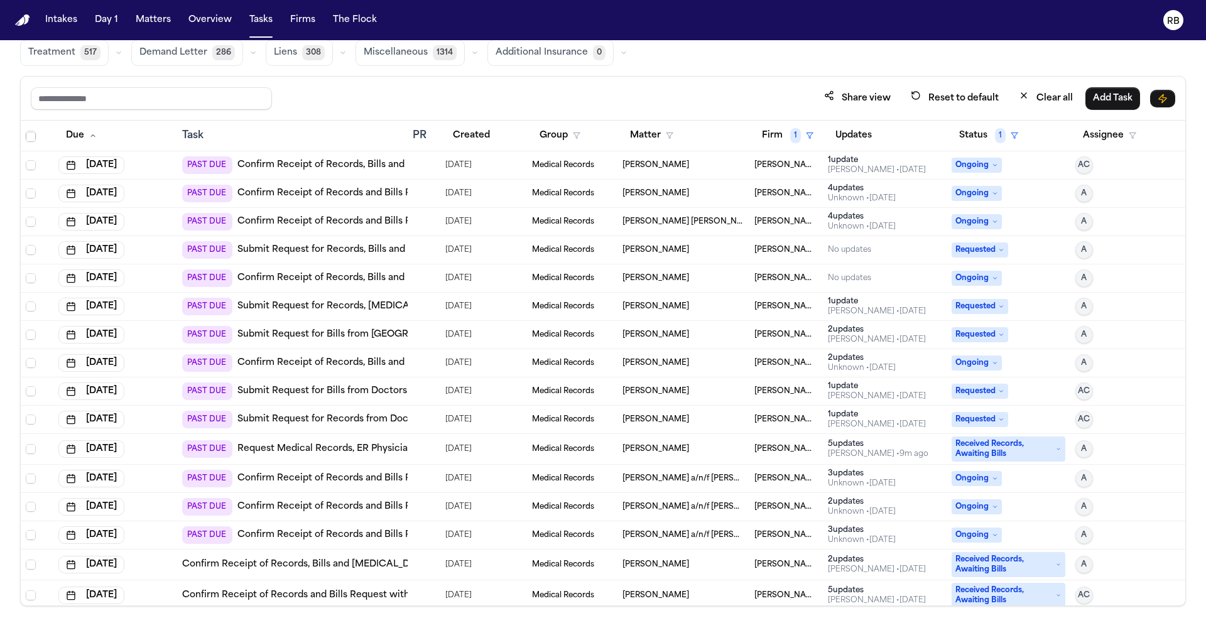
click at [166, 330] on div "[DATE]" at bounding box center [115, 335] width 114 height 18
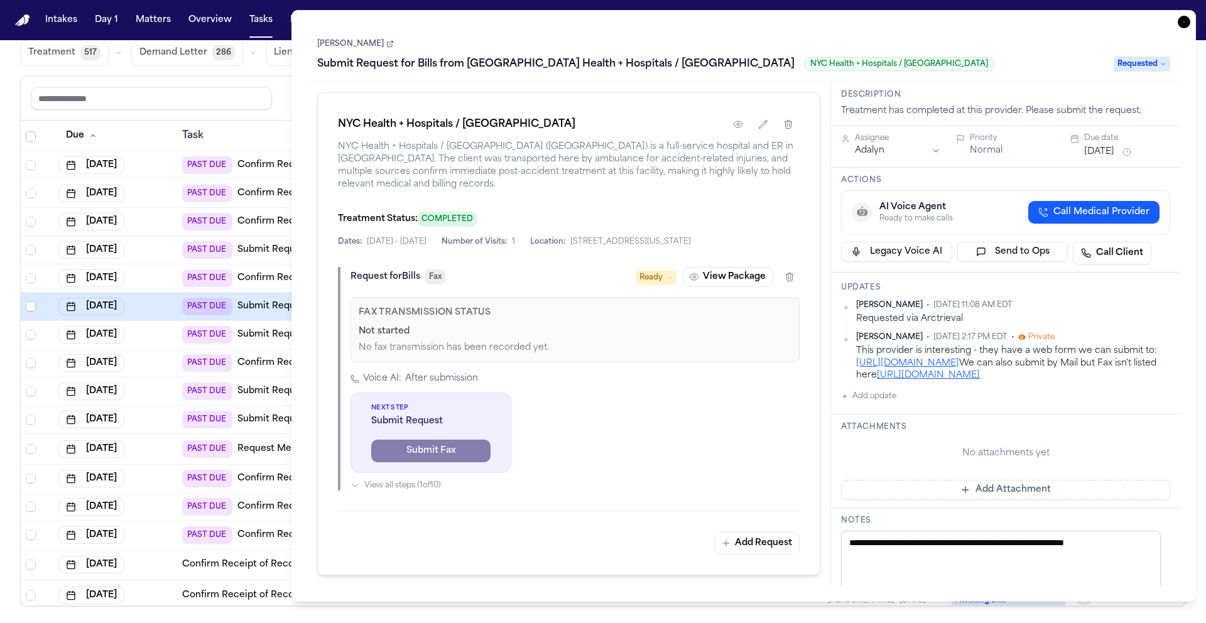
click at [167, 358] on div "[DATE]" at bounding box center [115, 363] width 114 height 18
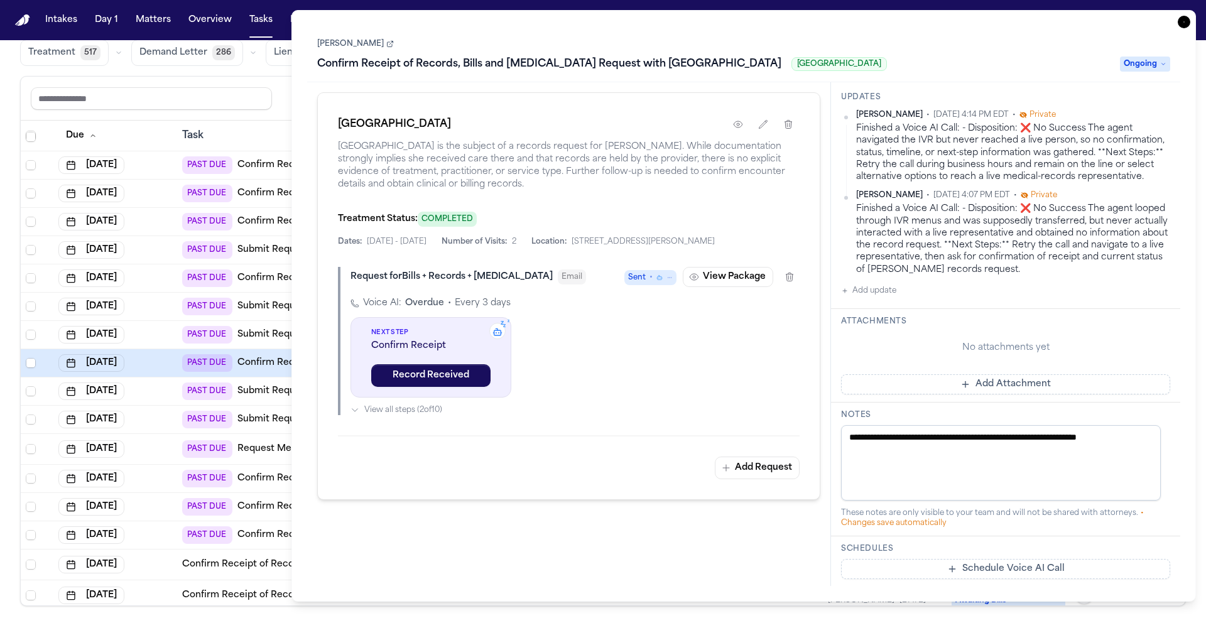
scroll to position [230, 0]
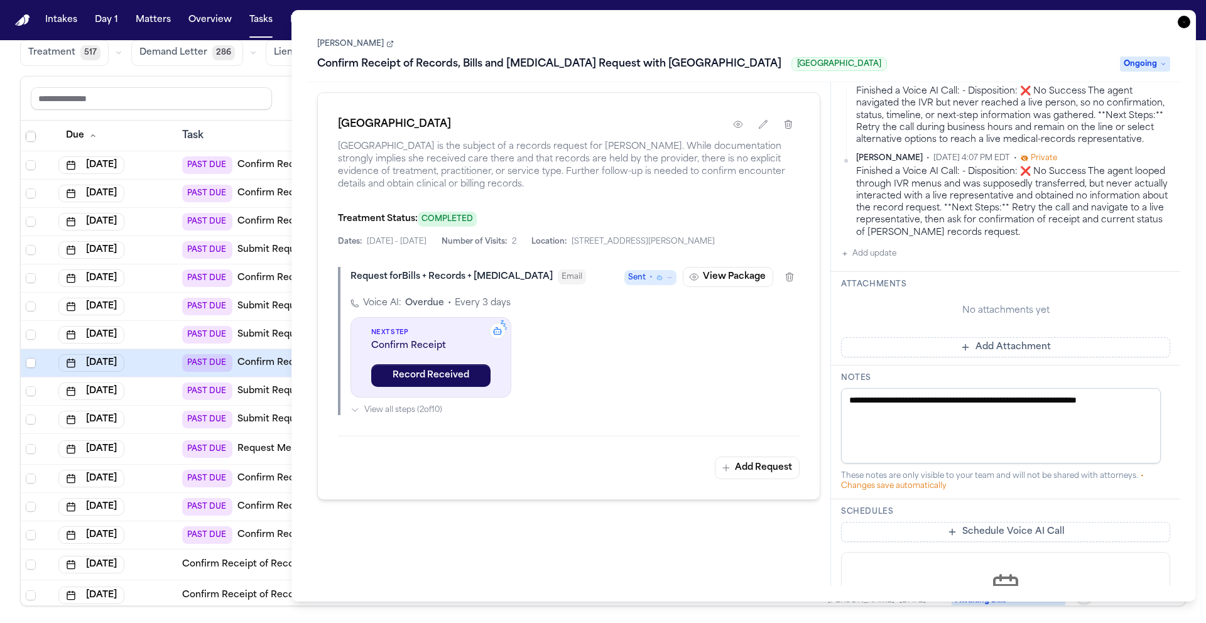
click at [163, 388] on div "[DATE]" at bounding box center [115, 391] width 114 height 18
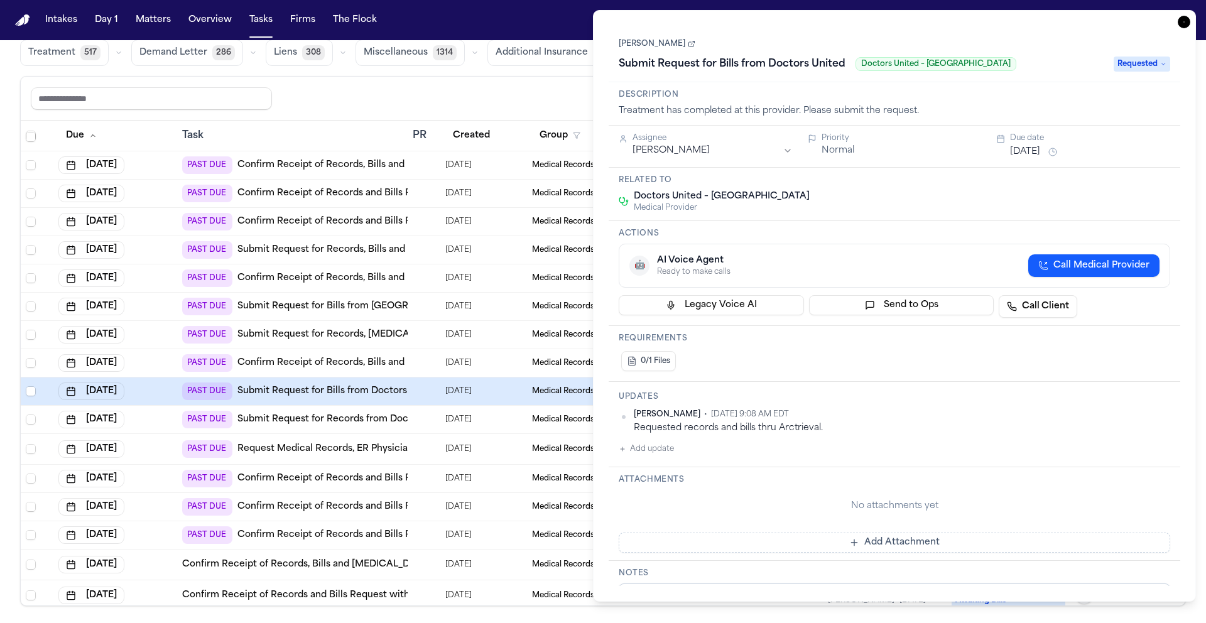
click at [160, 415] on div "[DATE]" at bounding box center [115, 420] width 114 height 18
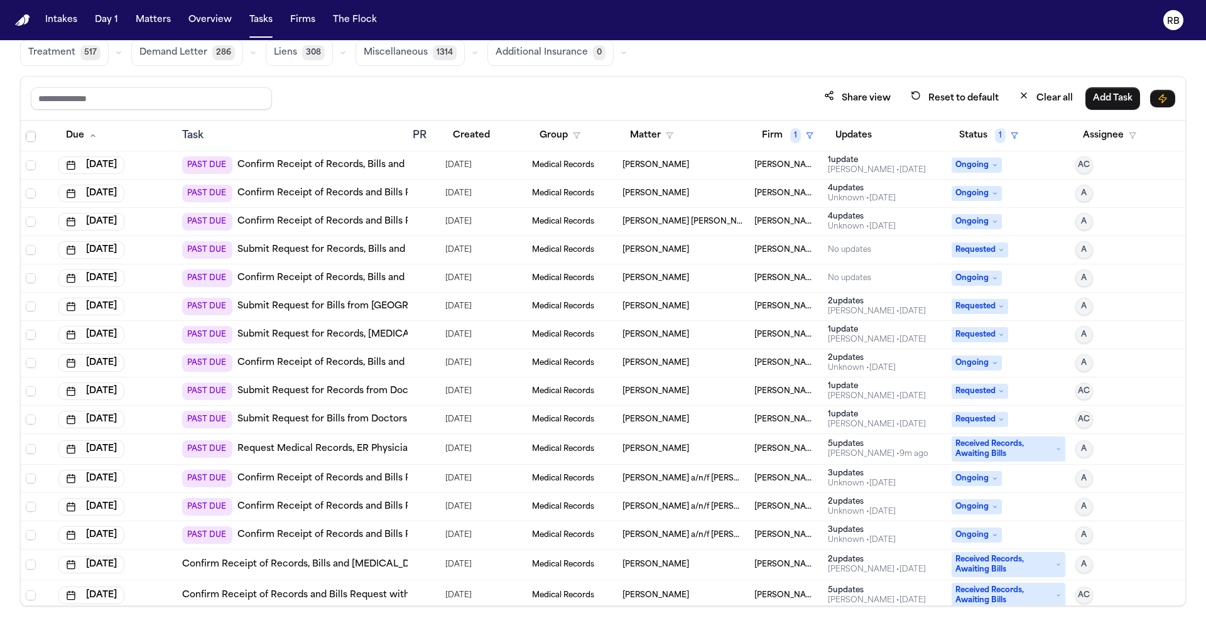
click at [169, 447] on div "[DATE]" at bounding box center [115, 449] width 114 height 18
click at [171, 477] on td "[DATE]" at bounding box center [115, 479] width 124 height 28
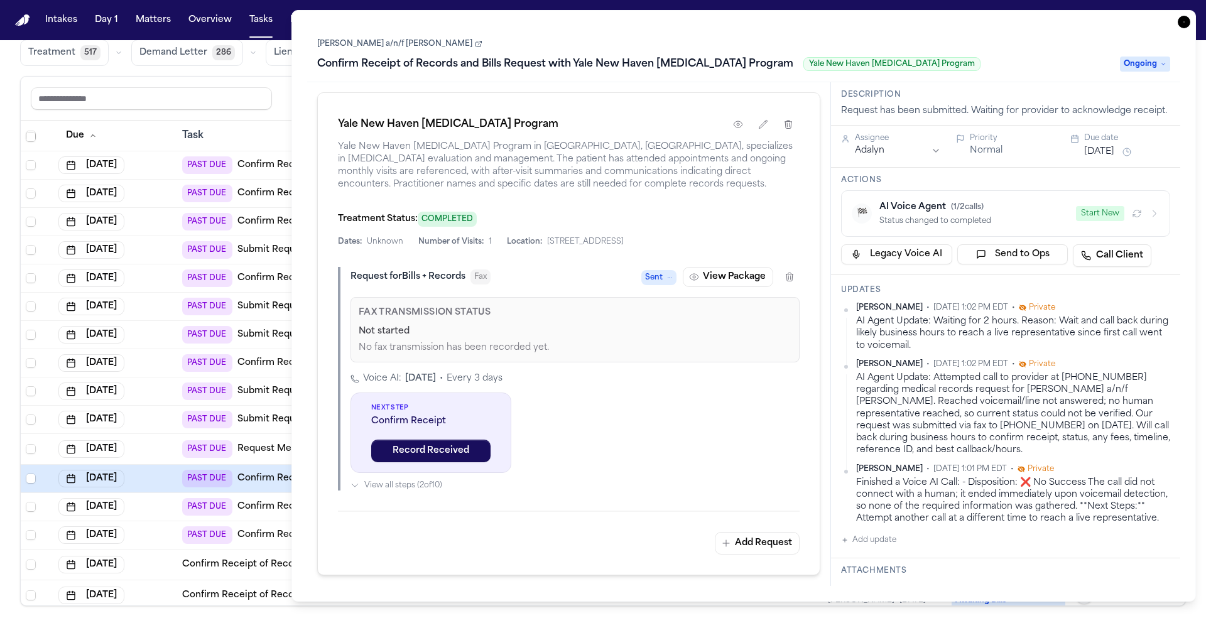
click at [168, 503] on div "[DATE]" at bounding box center [115, 507] width 114 height 18
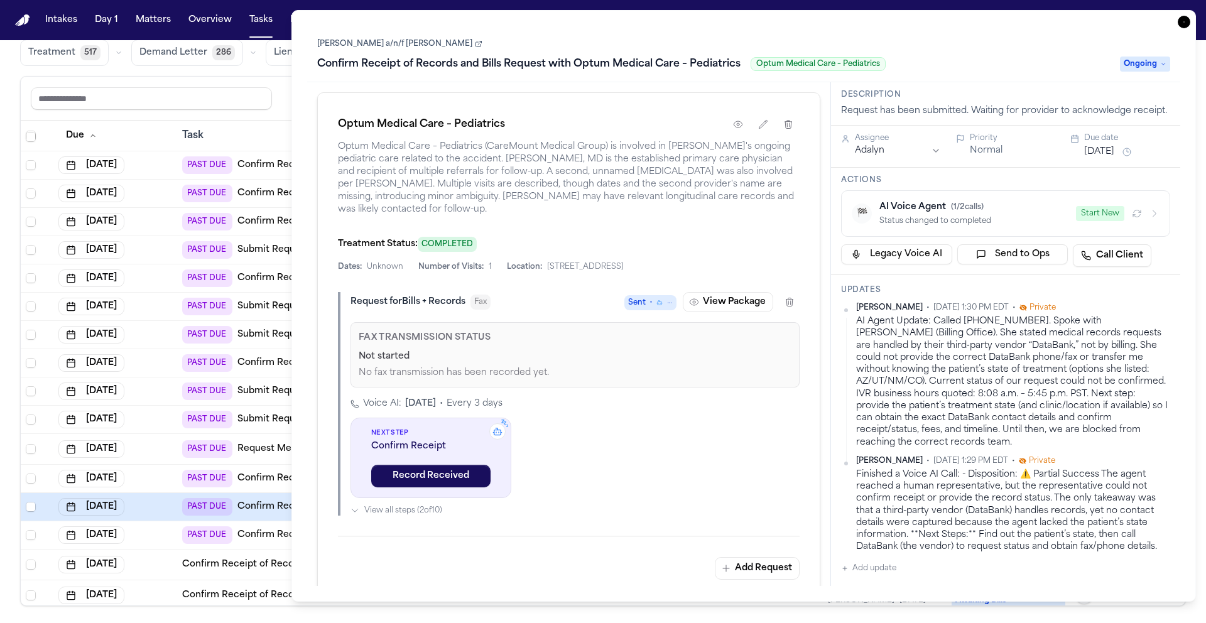
click at [170, 535] on div "[DATE]" at bounding box center [115, 535] width 114 height 18
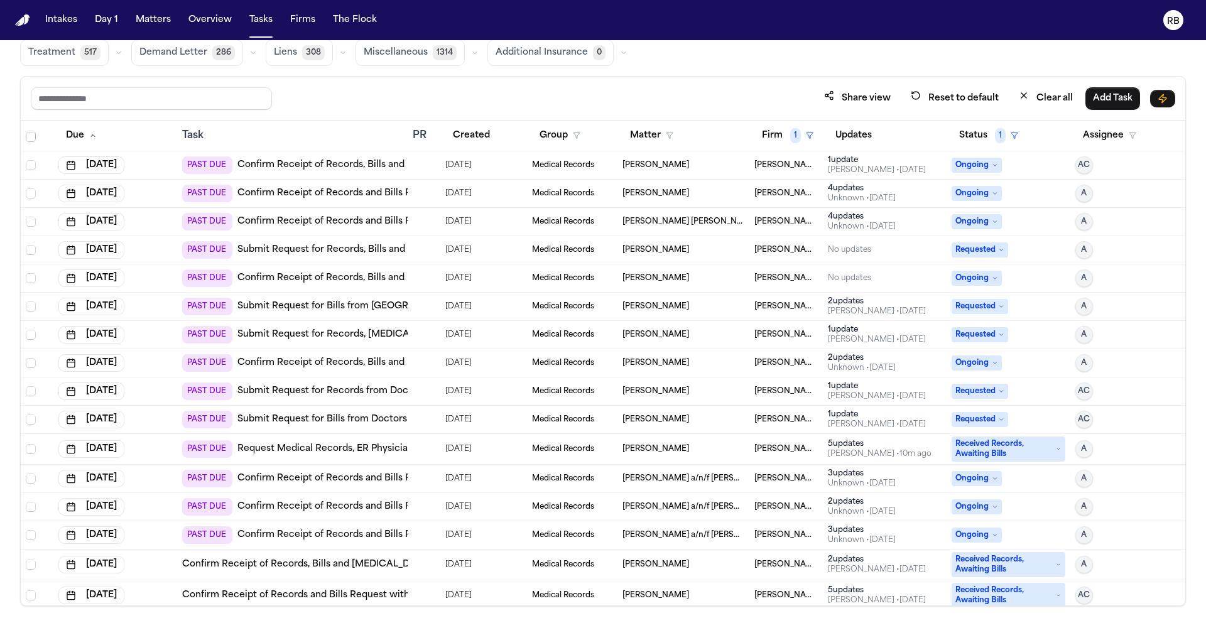
click at [168, 559] on div "[DATE]" at bounding box center [115, 565] width 114 height 18
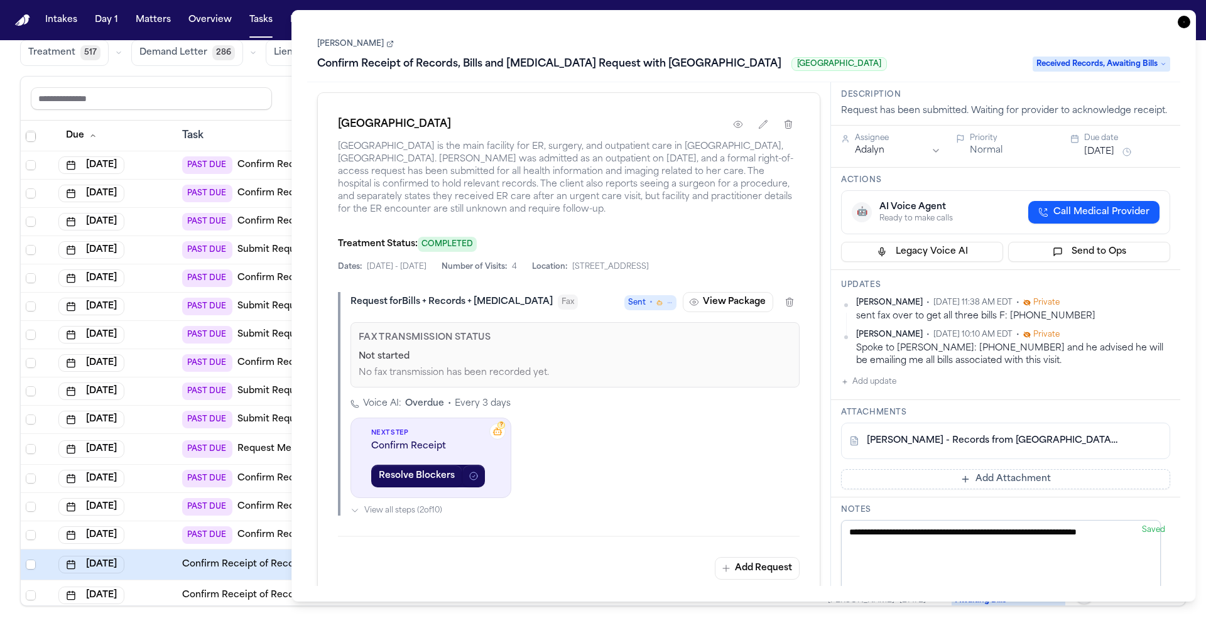
click at [1185, 21] on icon "button" at bounding box center [1183, 22] width 13 height 13
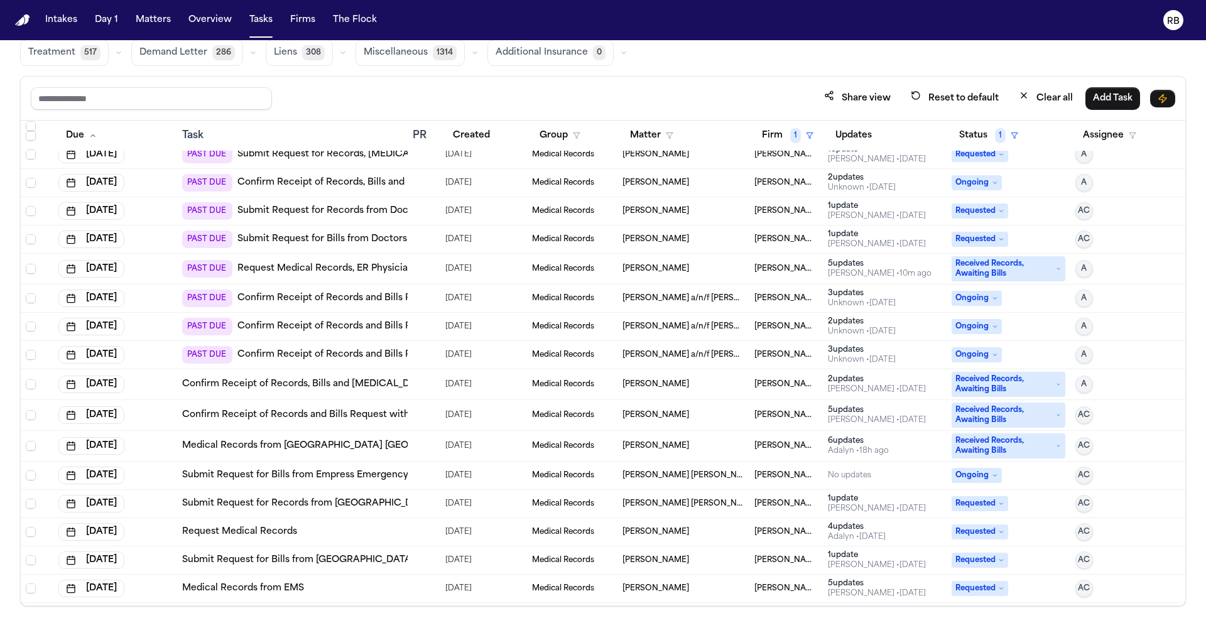
scroll to position [1166, 0]
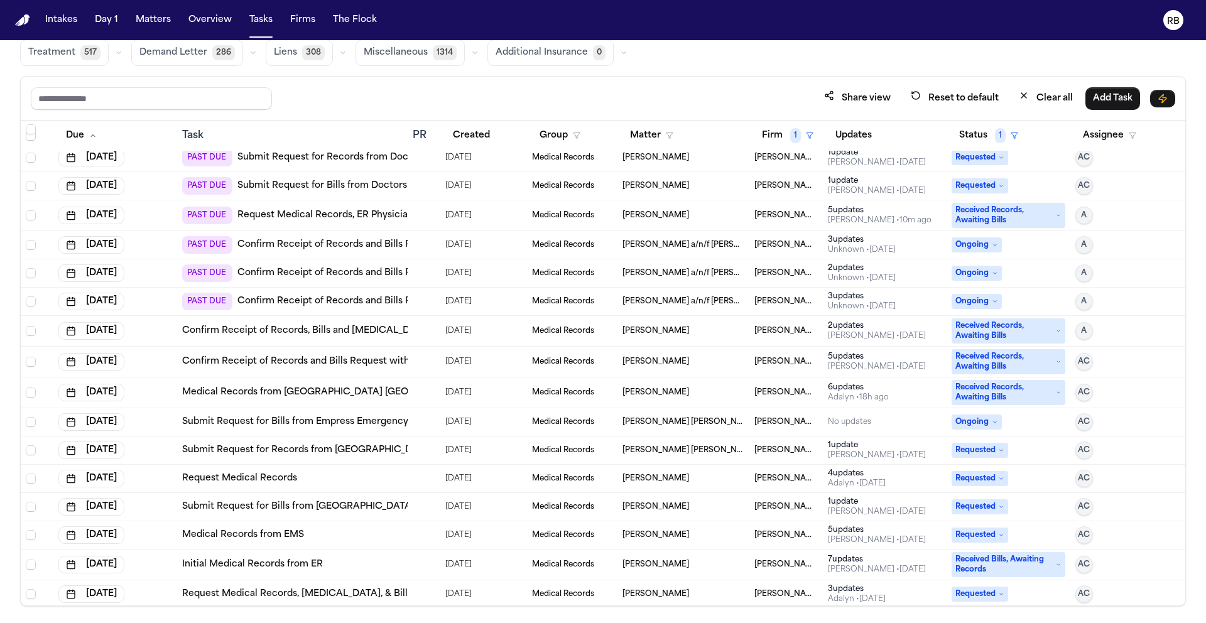
click at [170, 355] on div "[DATE]" at bounding box center [115, 362] width 114 height 18
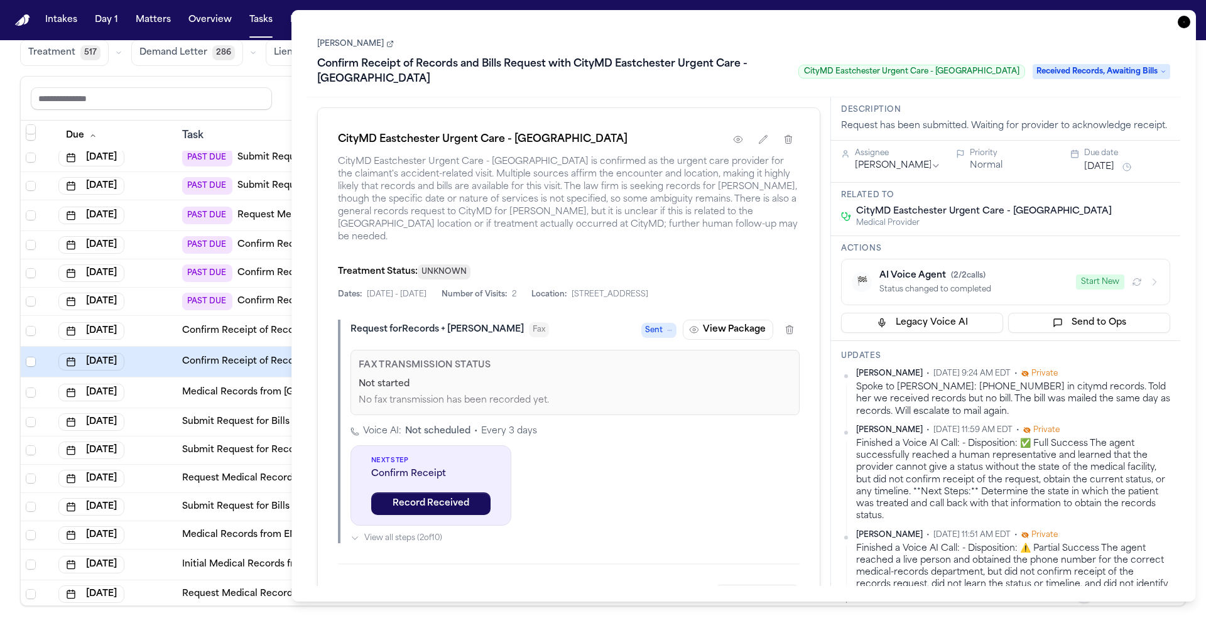
click at [1182, 23] on icon "button" at bounding box center [1183, 22] width 13 height 13
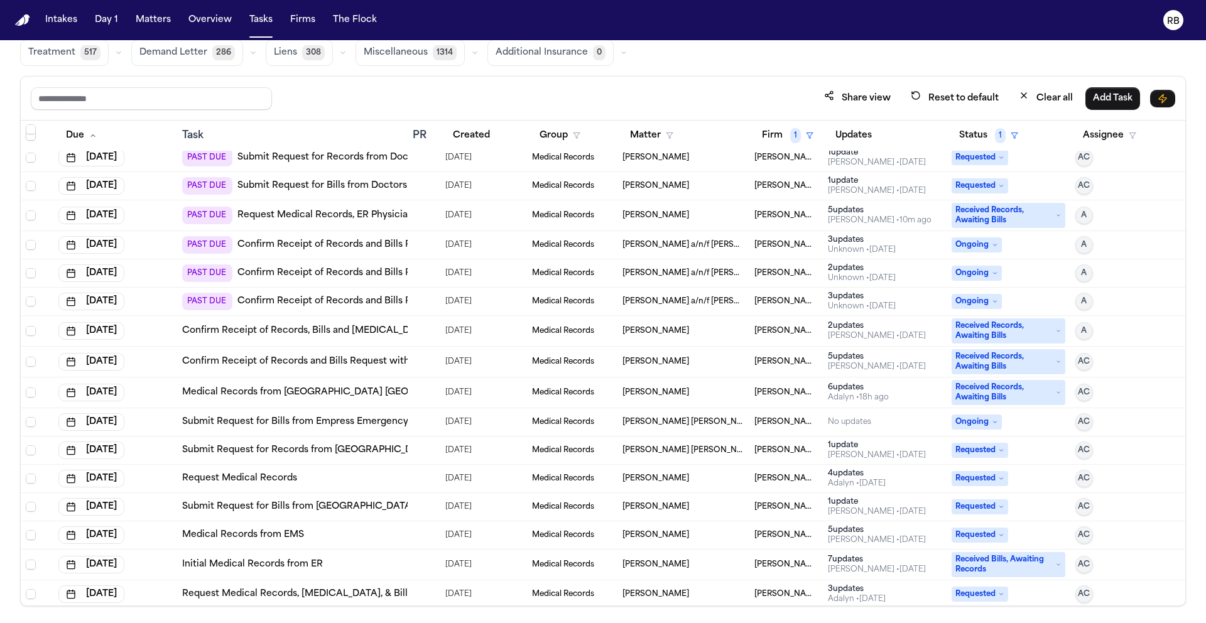
click at [163, 359] on div "[DATE]" at bounding box center [115, 362] width 114 height 18
click at [163, 394] on div "[DATE]" at bounding box center [115, 393] width 114 height 18
click at [167, 413] on div "[DATE]" at bounding box center [115, 422] width 114 height 18
click at [168, 445] on div "[DATE]" at bounding box center [115, 450] width 114 height 18
click at [159, 475] on div "[DATE]" at bounding box center [115, 479] width 114 height 18
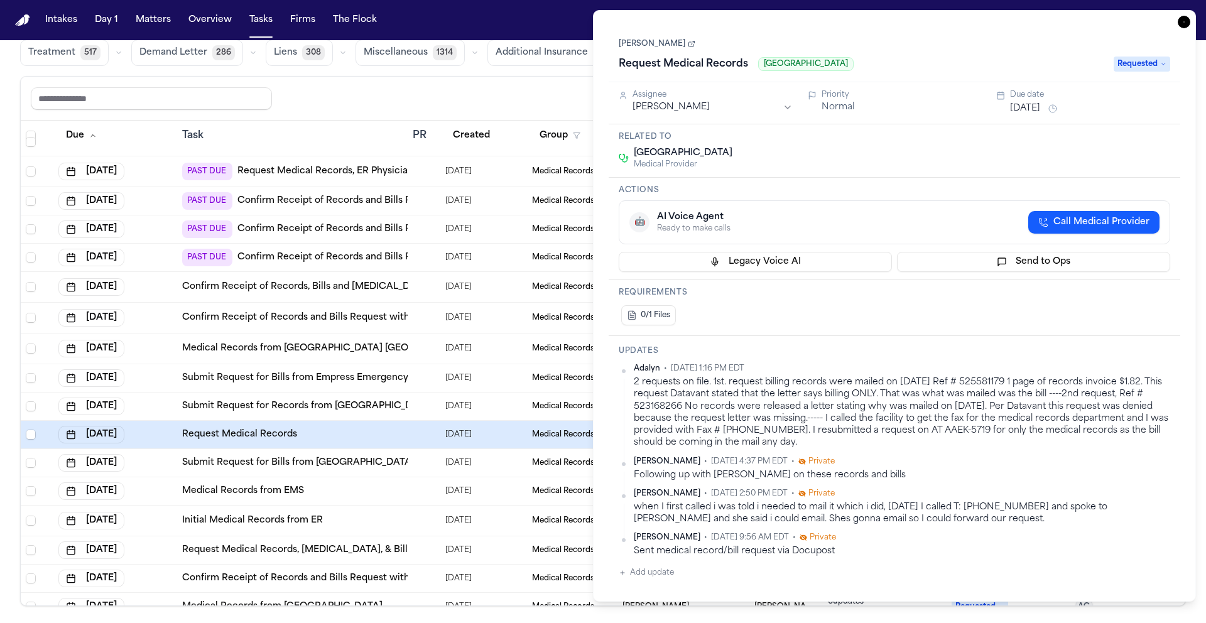
scroll to position [1222, 0]
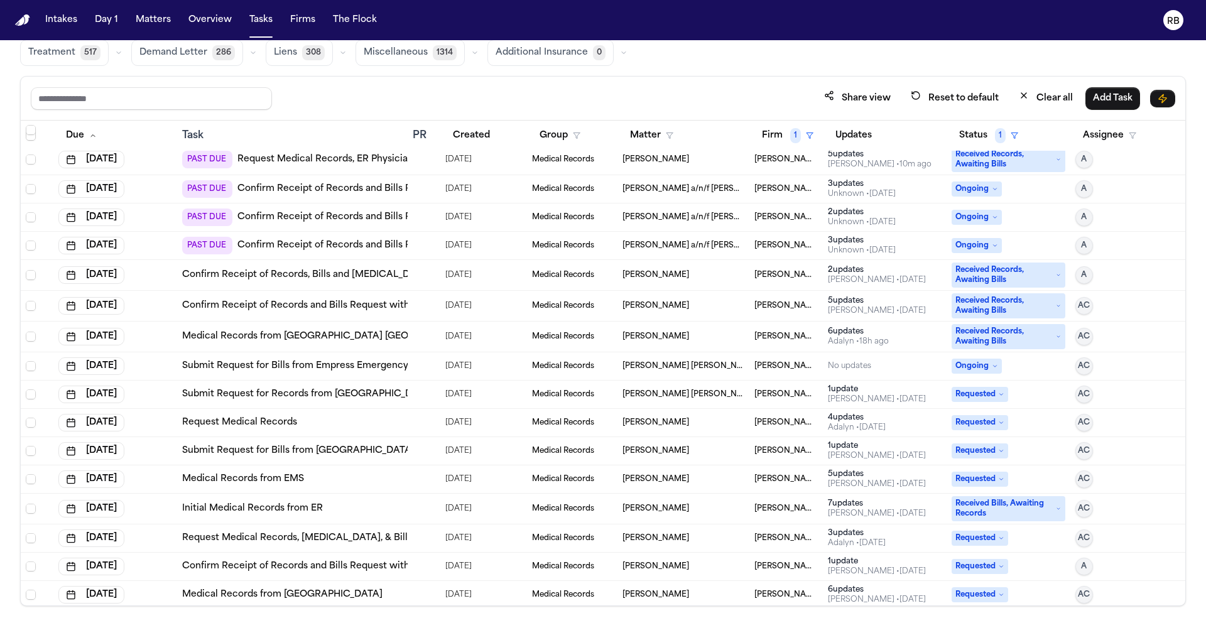
click at [169, 509] on div "[DATE]" at bounding box center [115, 509] width 114 height 18
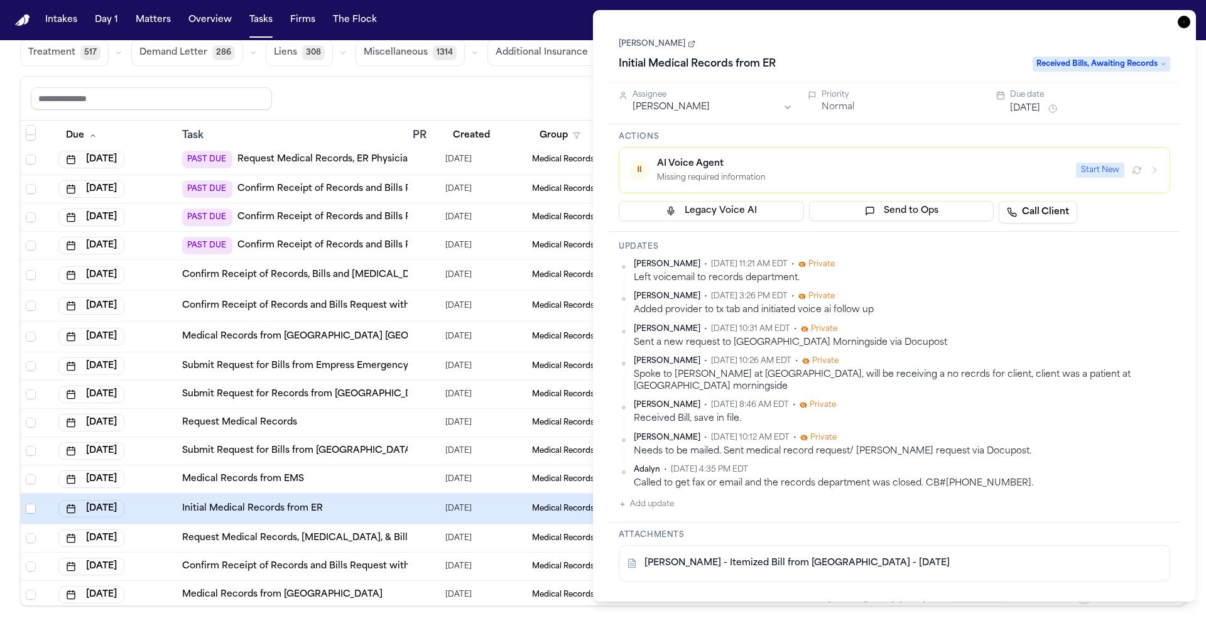
click at [168, 533] on div "[DATE]" at bounding box center [115, 538] width 114 height 18
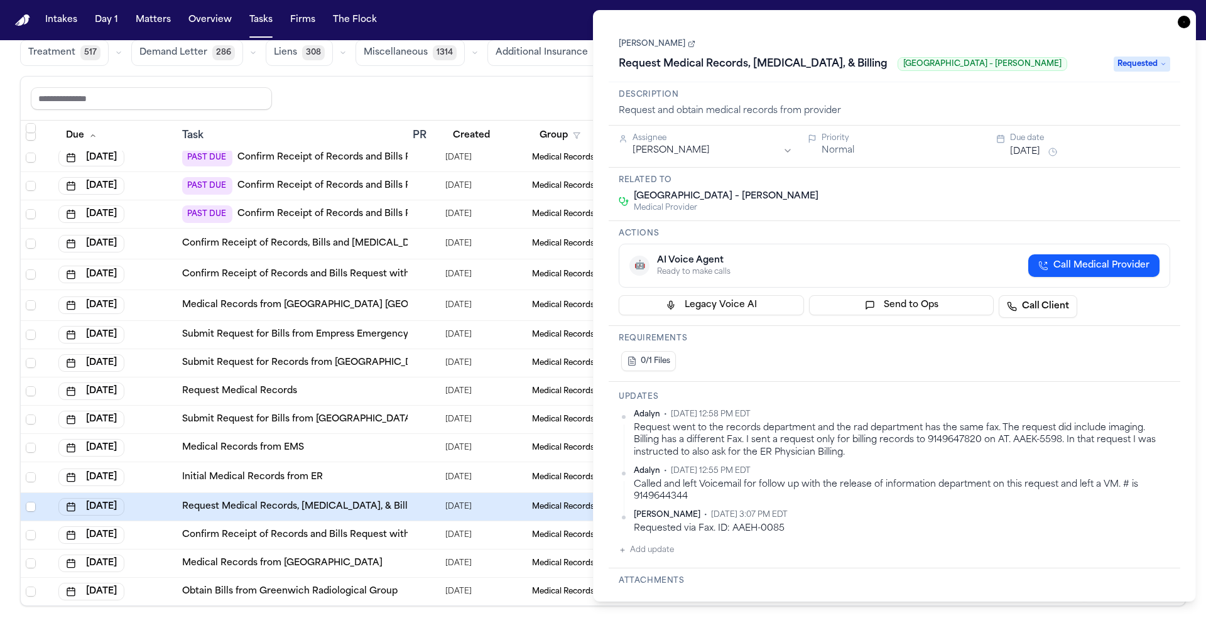
scroll to position [1254, 0]
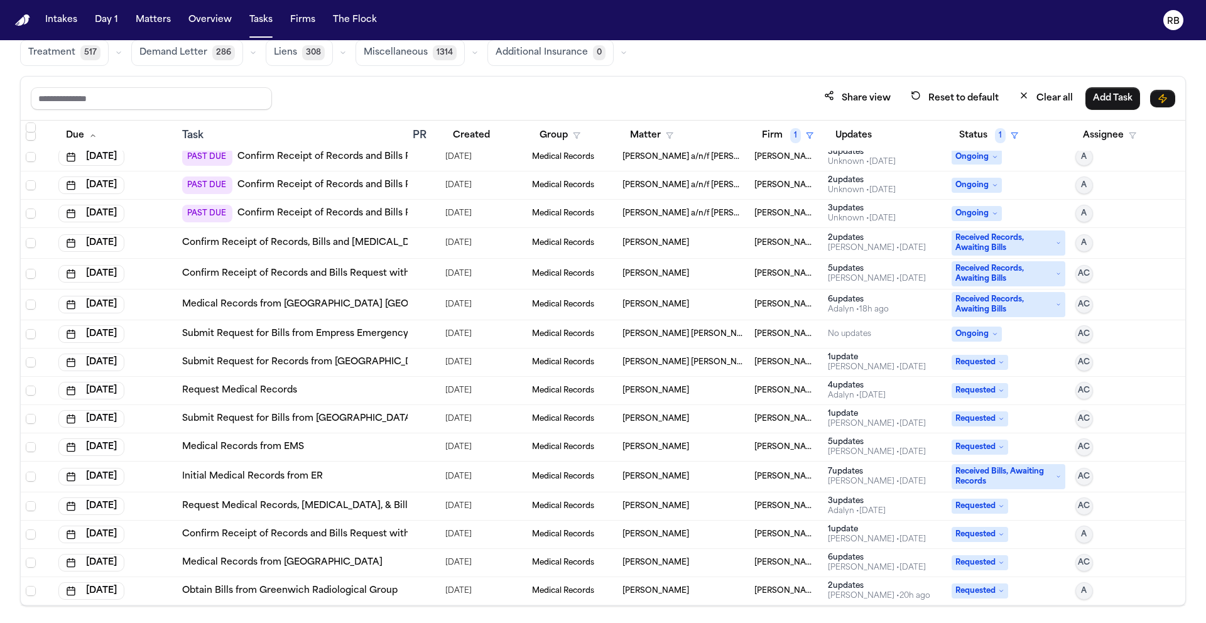
click at [173, 529] on td "[DATE]" at bounding box center [115, 535] width 124 height 28
click at [168, 560] on div "Oct 20, 2025" at bounding box center [115, 563] width 114 height 18
click at [167, 587] on div "[DATE]" at bounding box center [115, 591] width 114 height 18
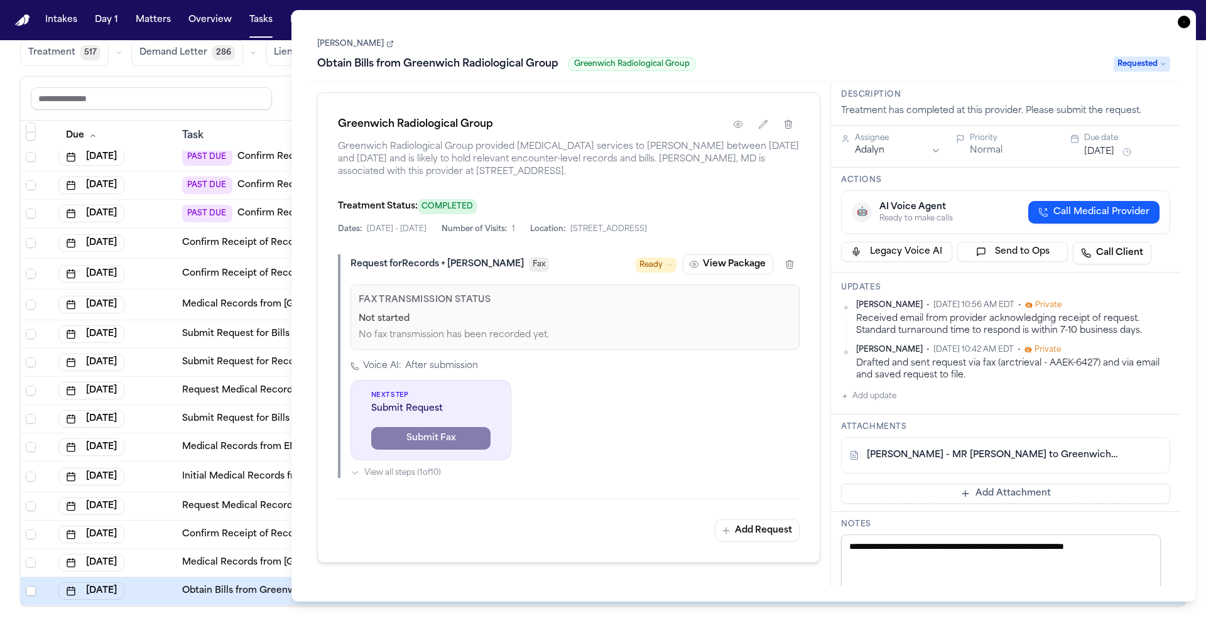
click at [1178, 21] on icon "button" at bounding box center [1183, 22] width 13 height 13
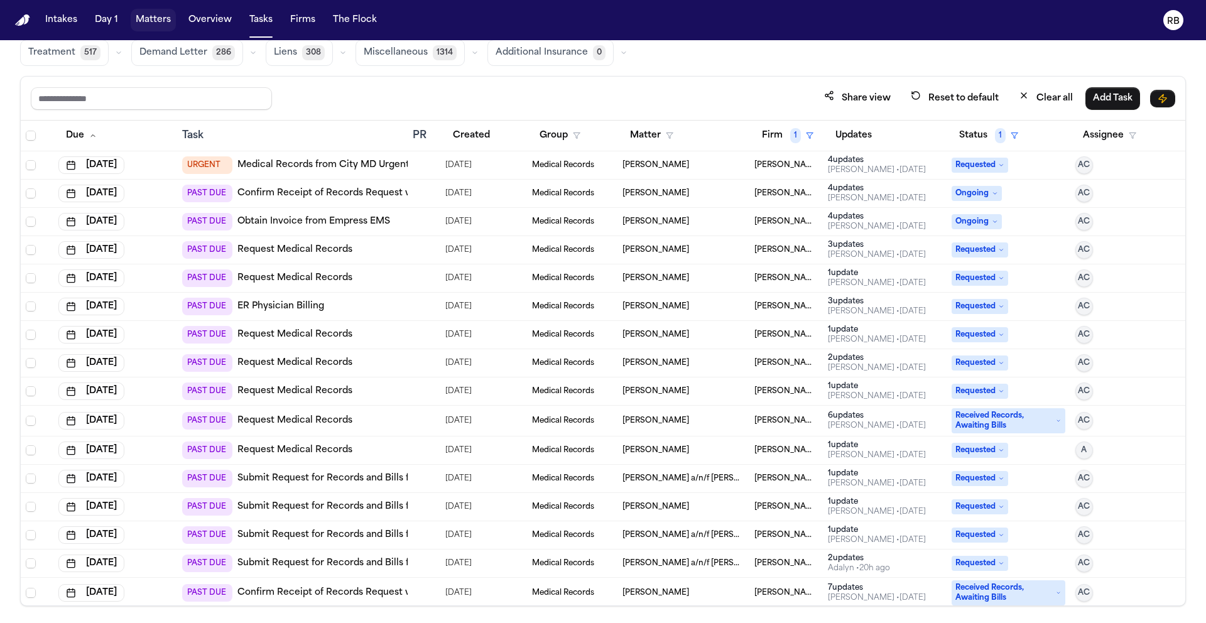
click at [144, 21] on button "Matters" at bounding box center [153, 20] width 45 height 23
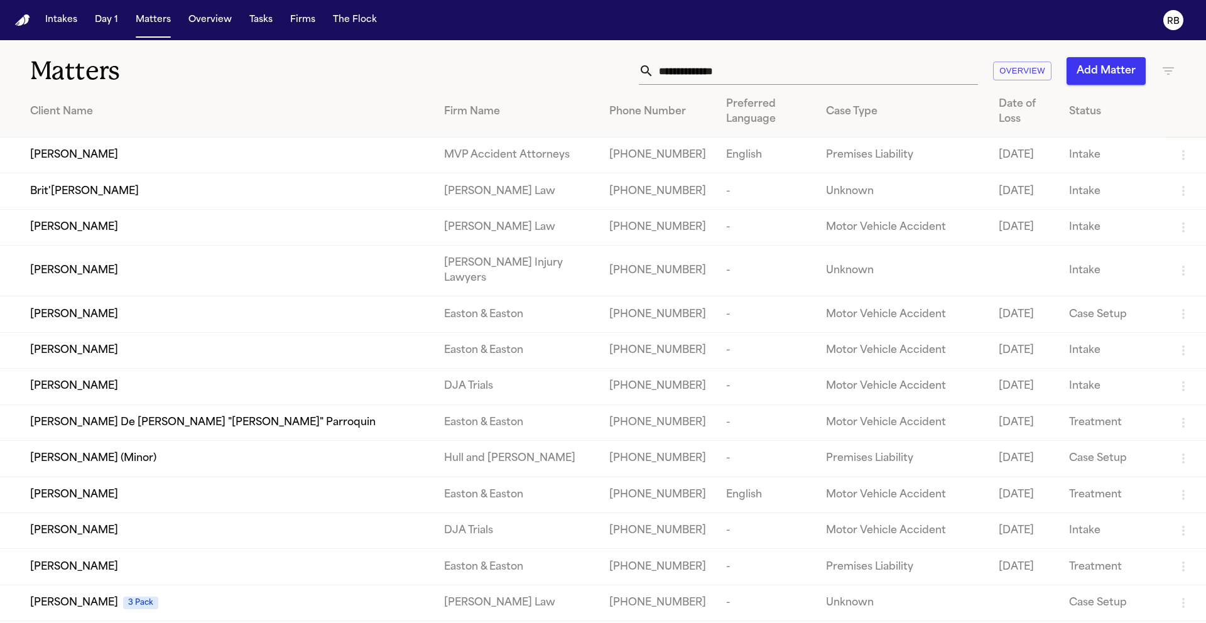
click at [760, 71] on input "text" at bounding box center [816, 71] width 324 height 28
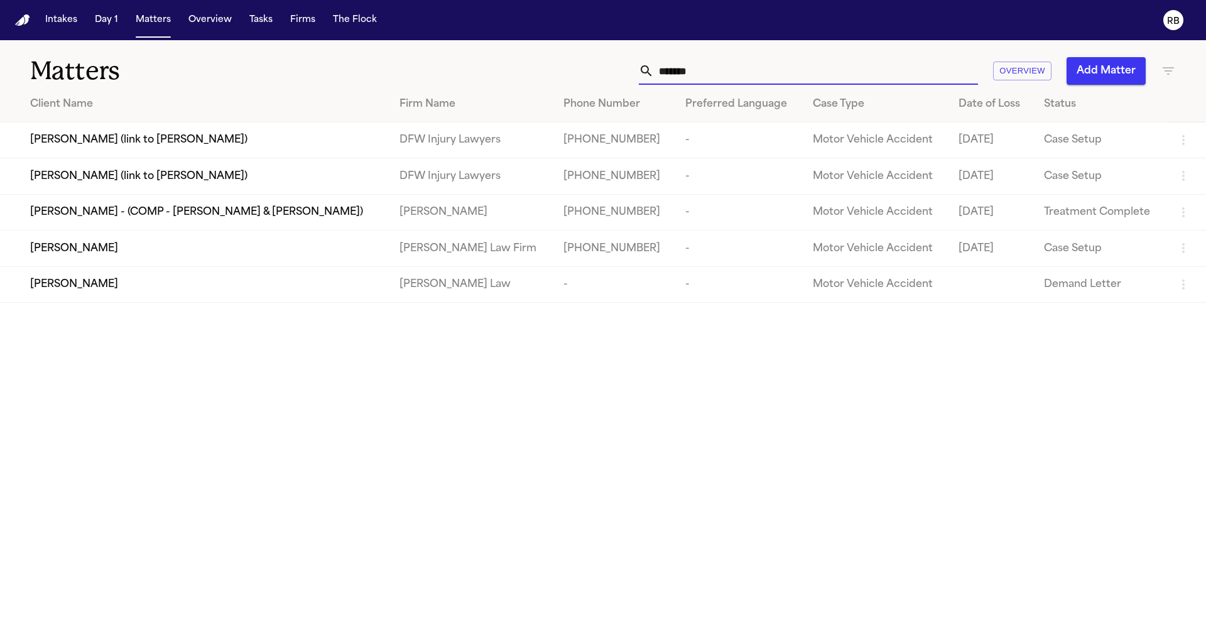
type input "*******"
click at [193, 253] on div "[PERSON_NAME]" at bounding box center [204, 248] width 349 height 15
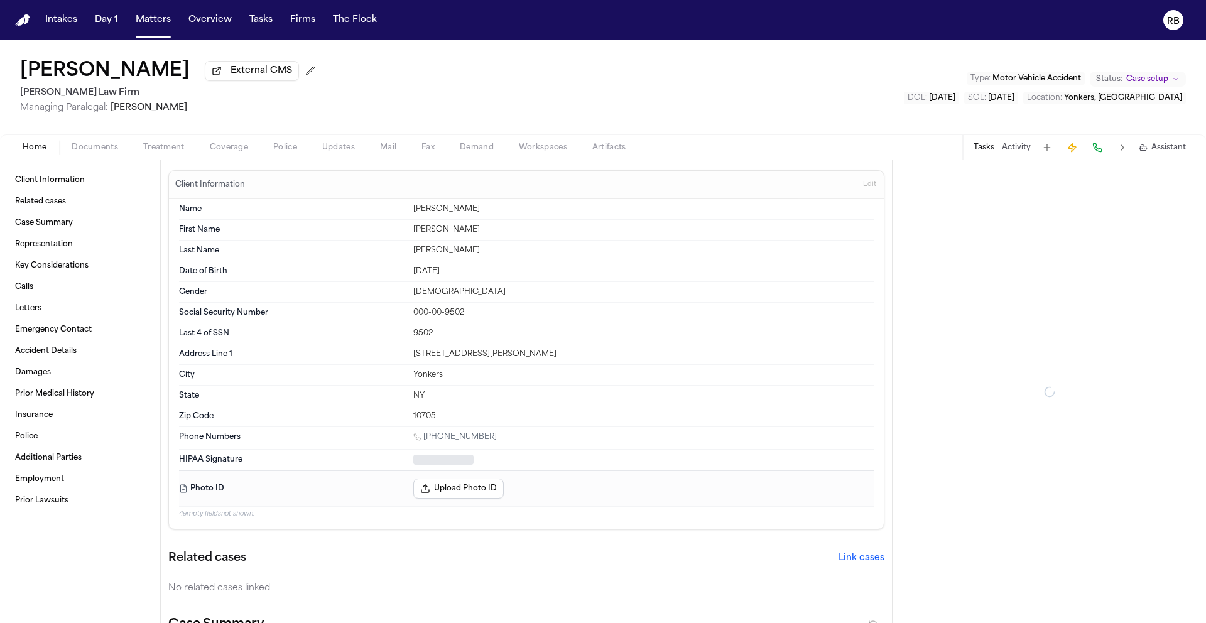
type textarea "*"
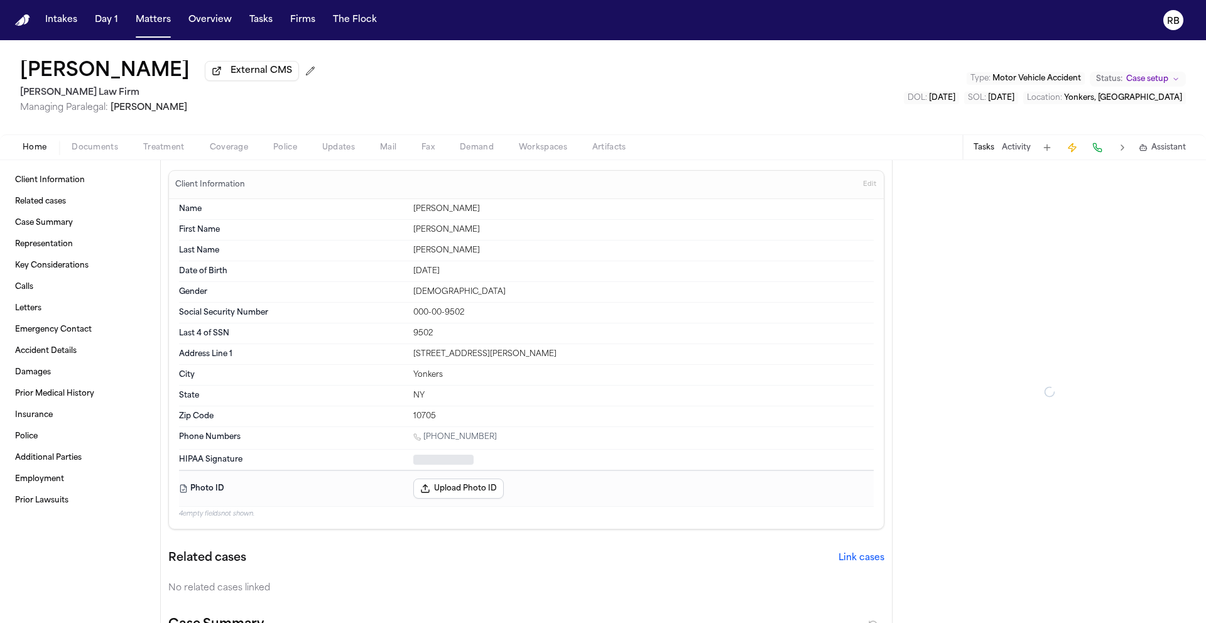
type textarea "*"
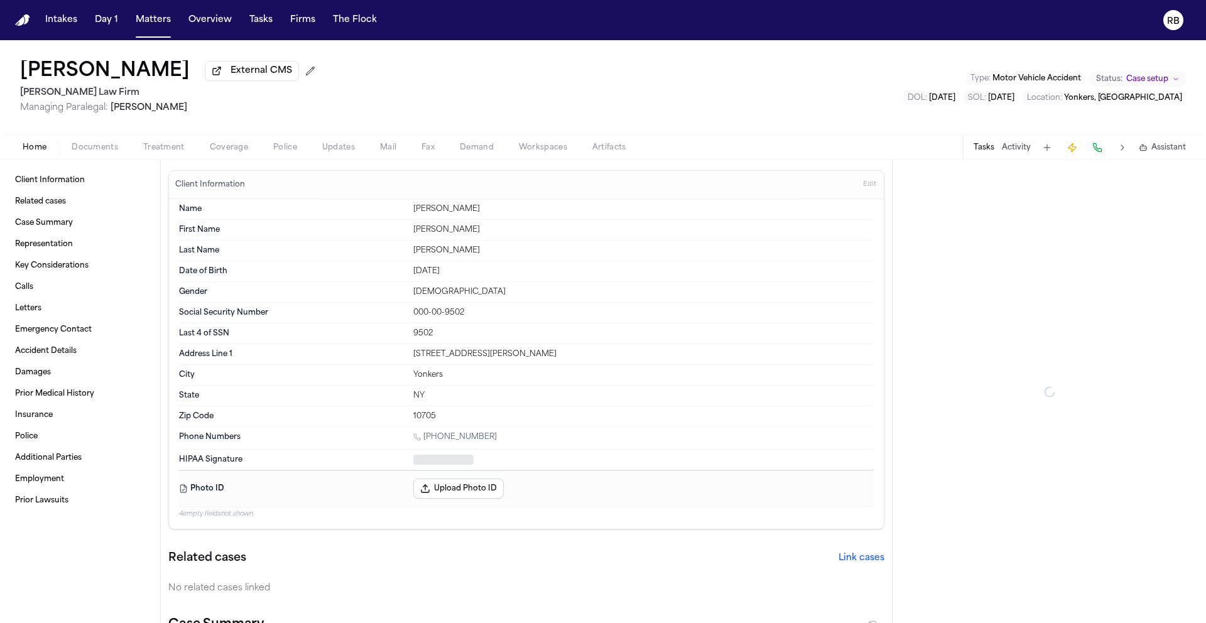
type textarea "*"
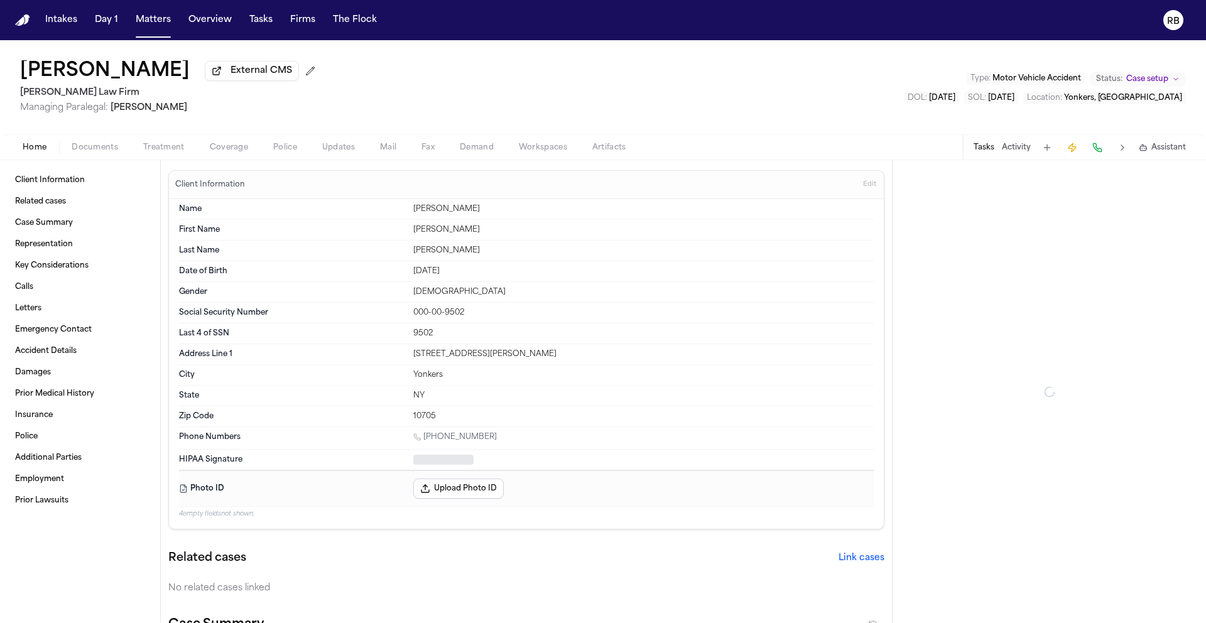
type textarea "*"
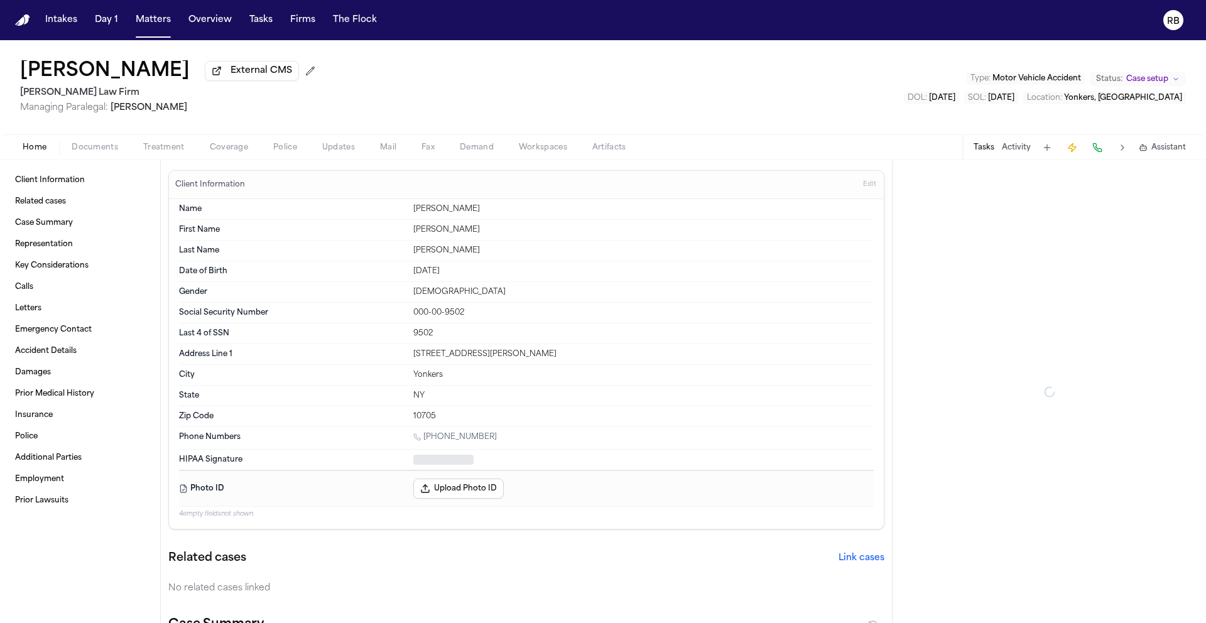
type textarea "*"
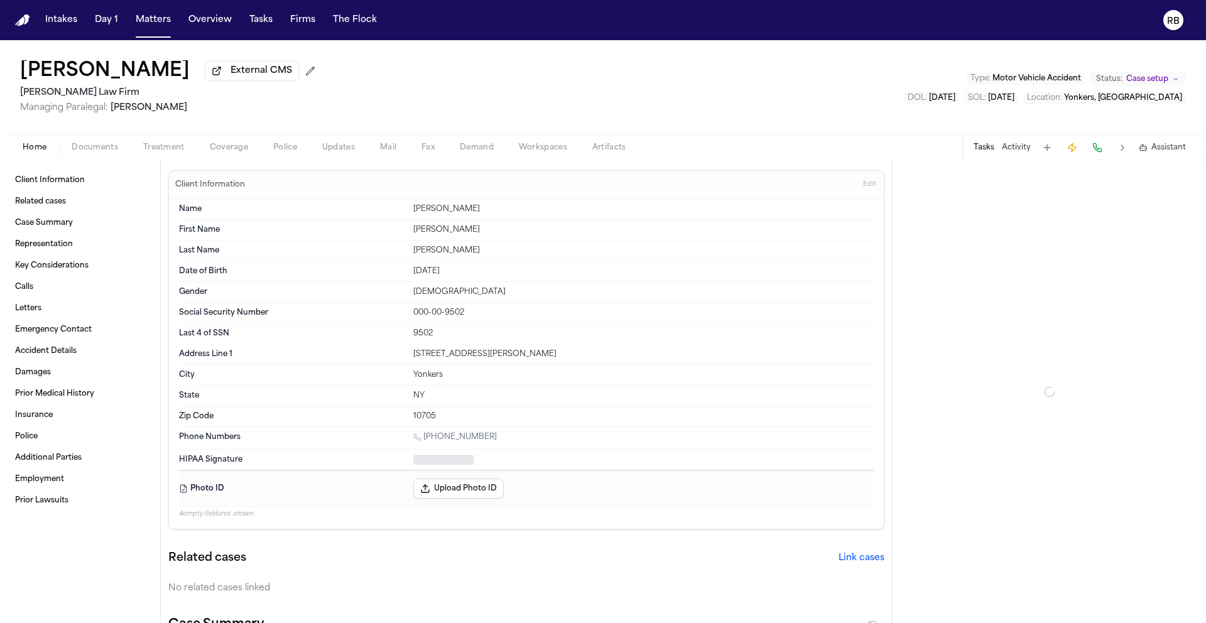
type textarea "*"
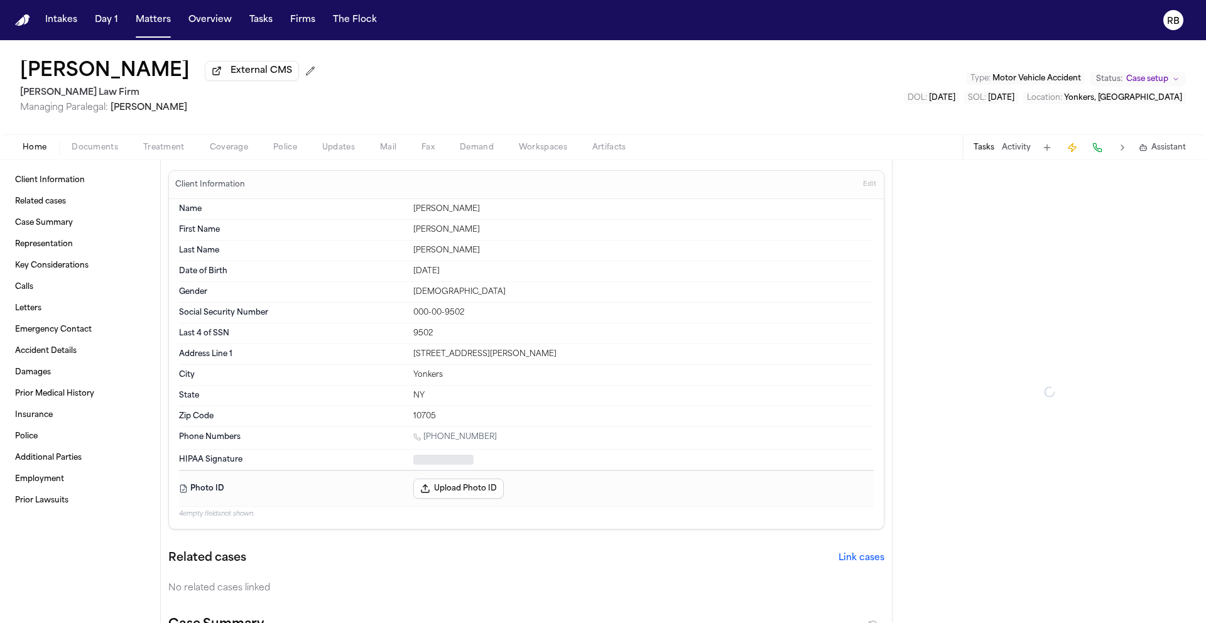
type textarea "*"
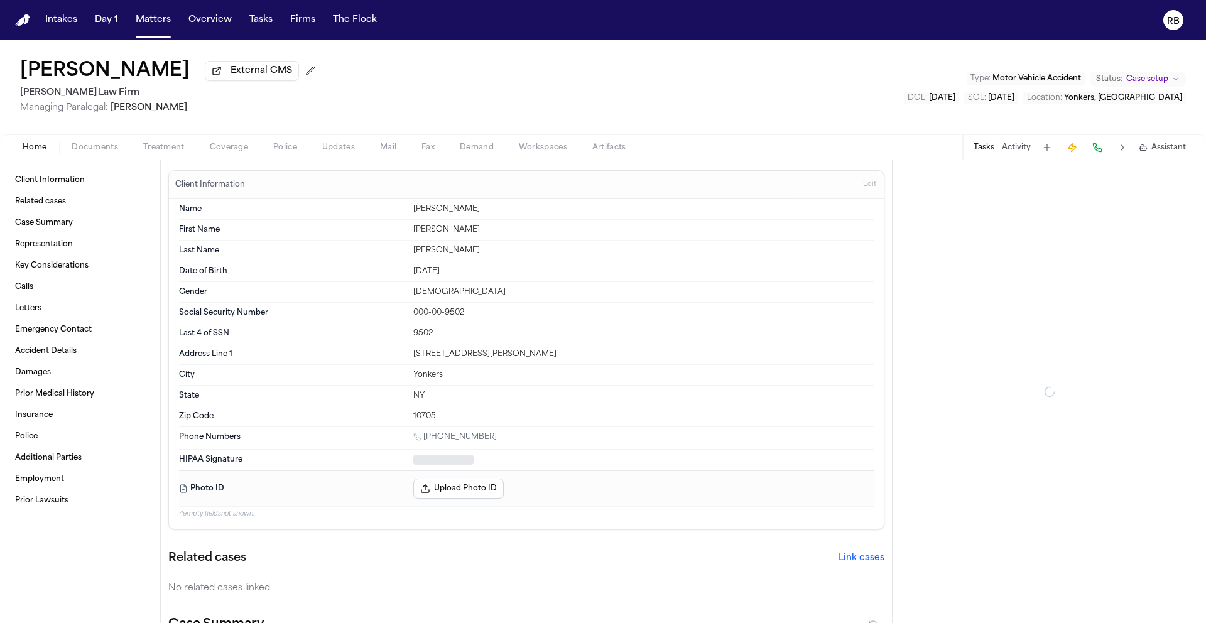
type textarea "*"
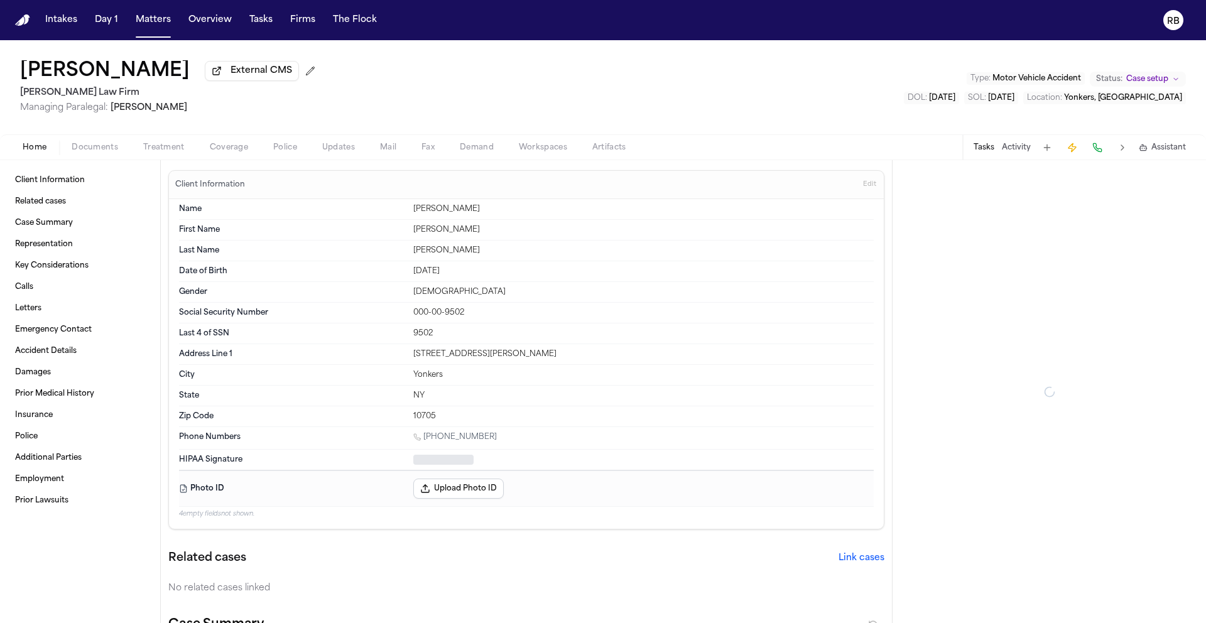
type textarea "*"
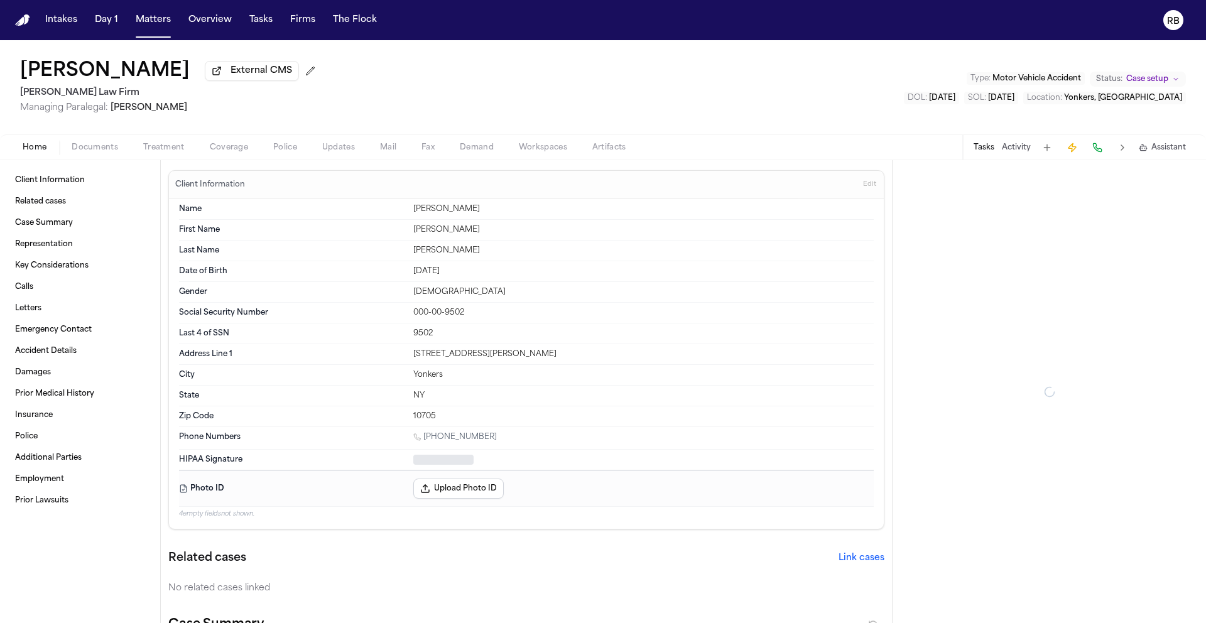
type textarea "*"
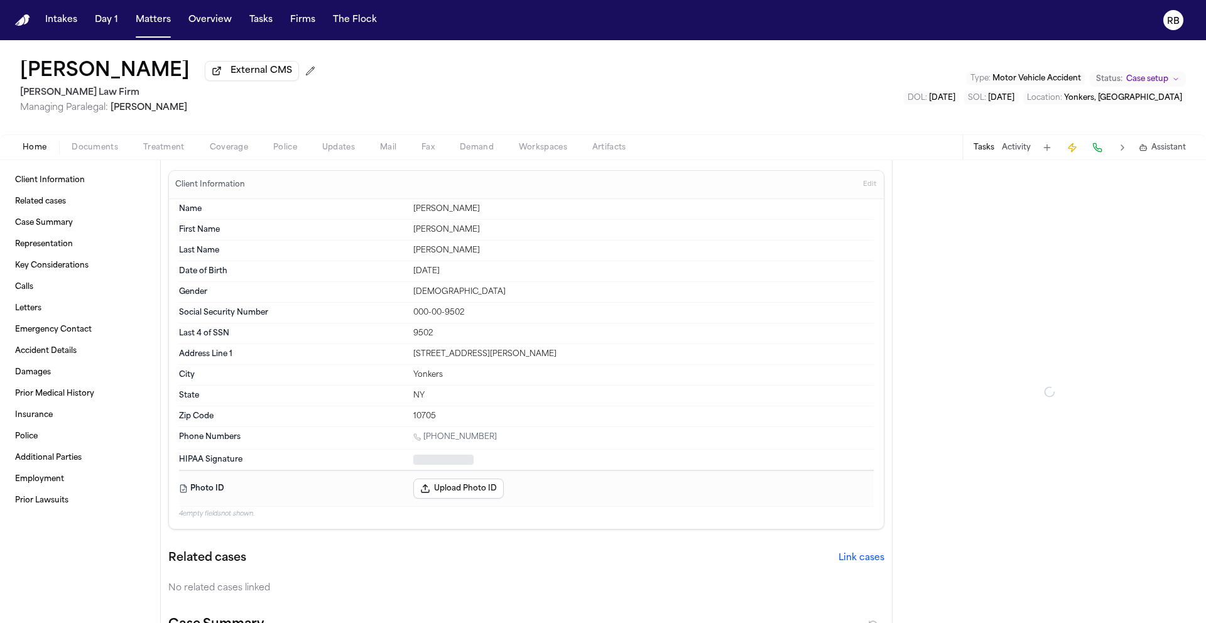
type textarea "*"
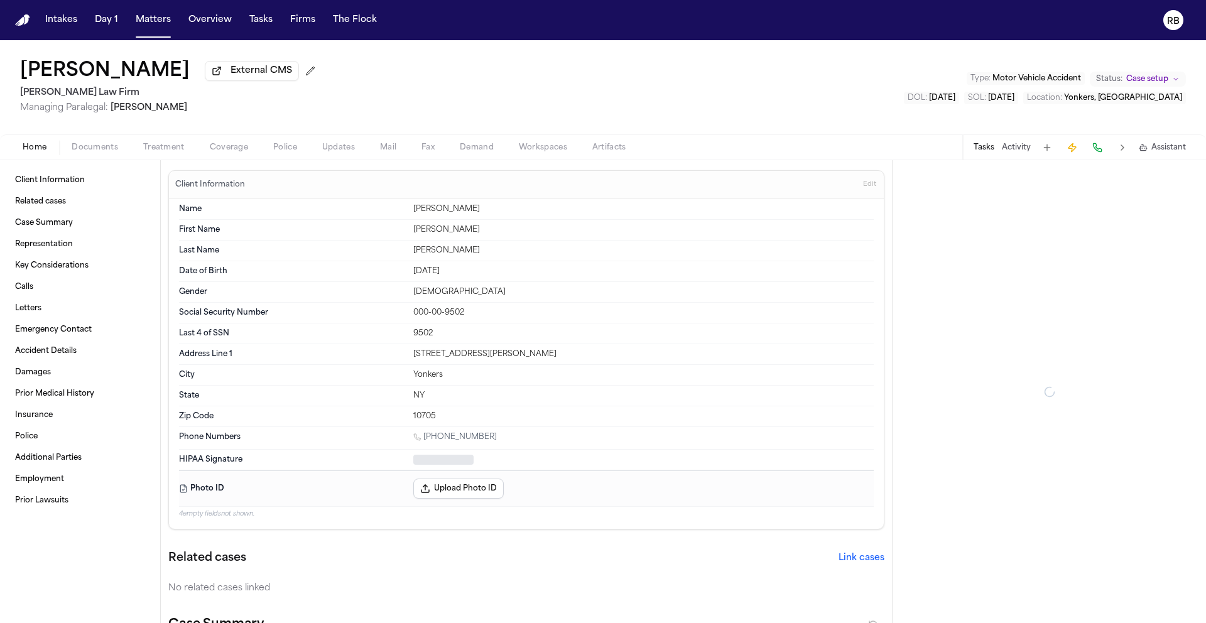
type textarea "*"
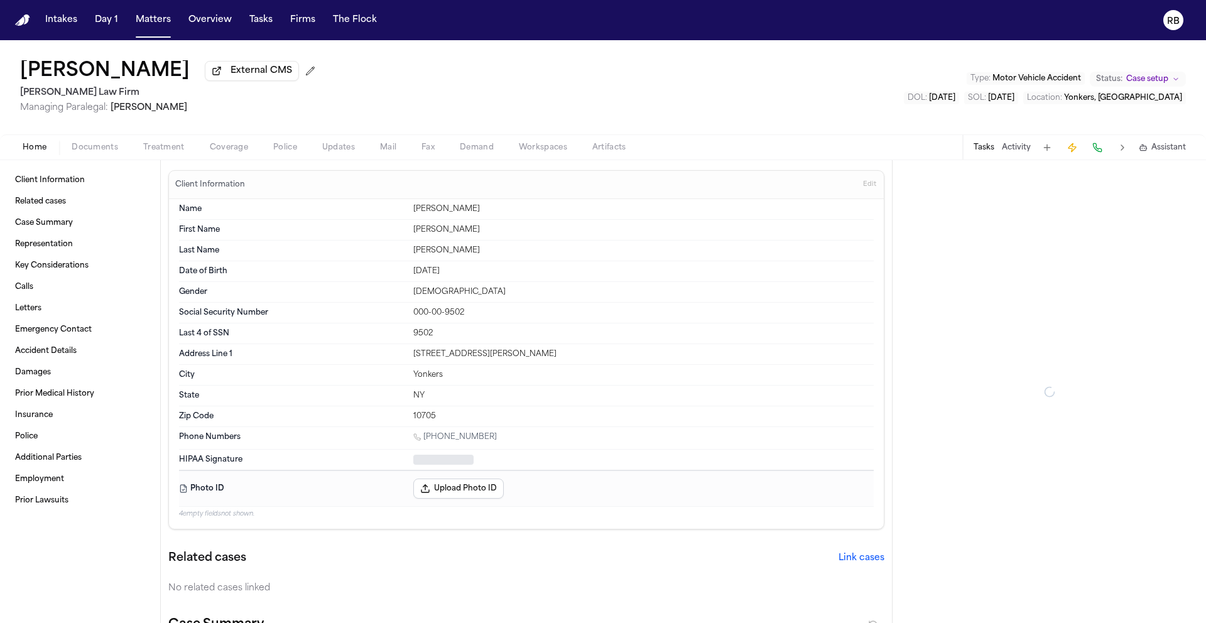
type textarea "*"
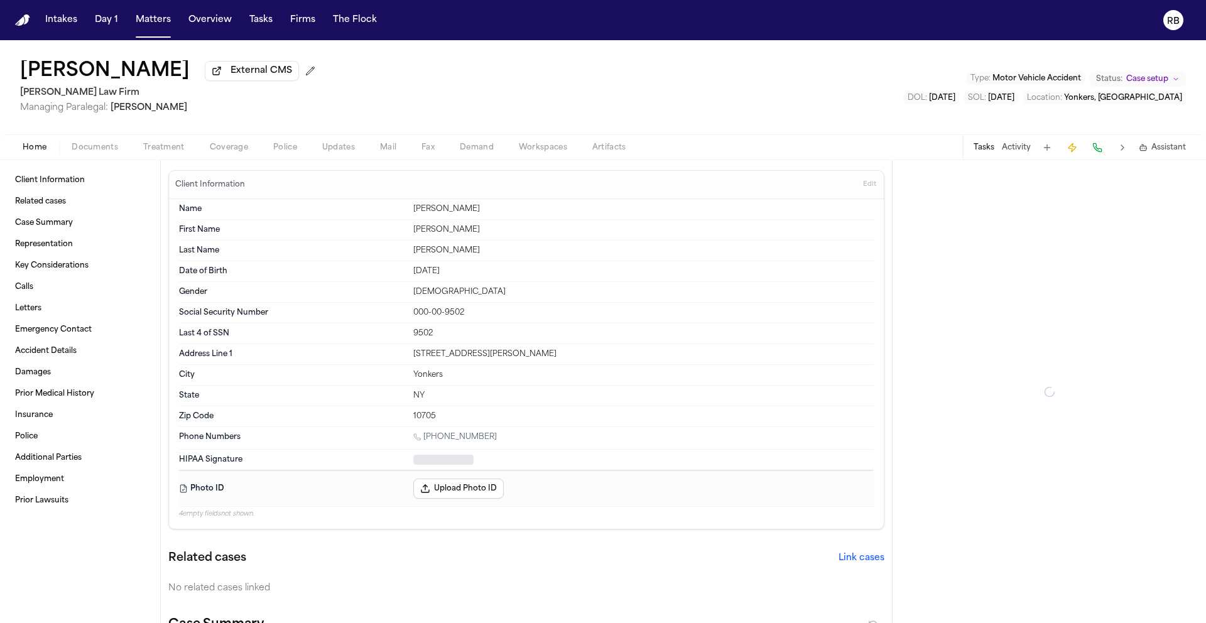
type textarea "*"
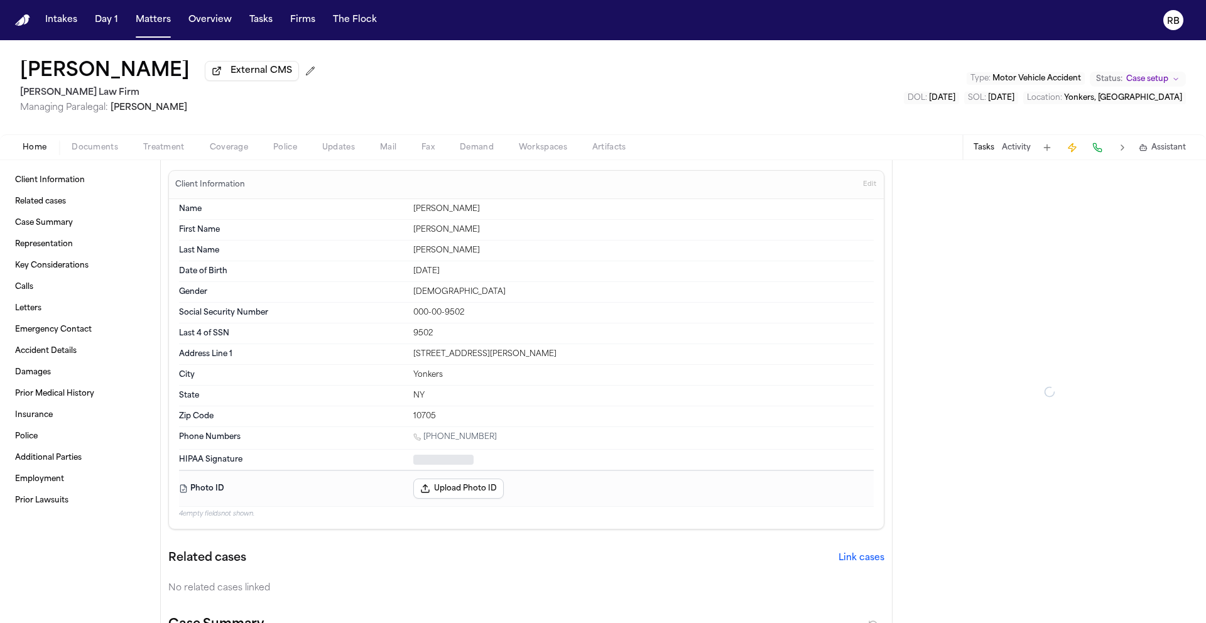
type textarea "*"
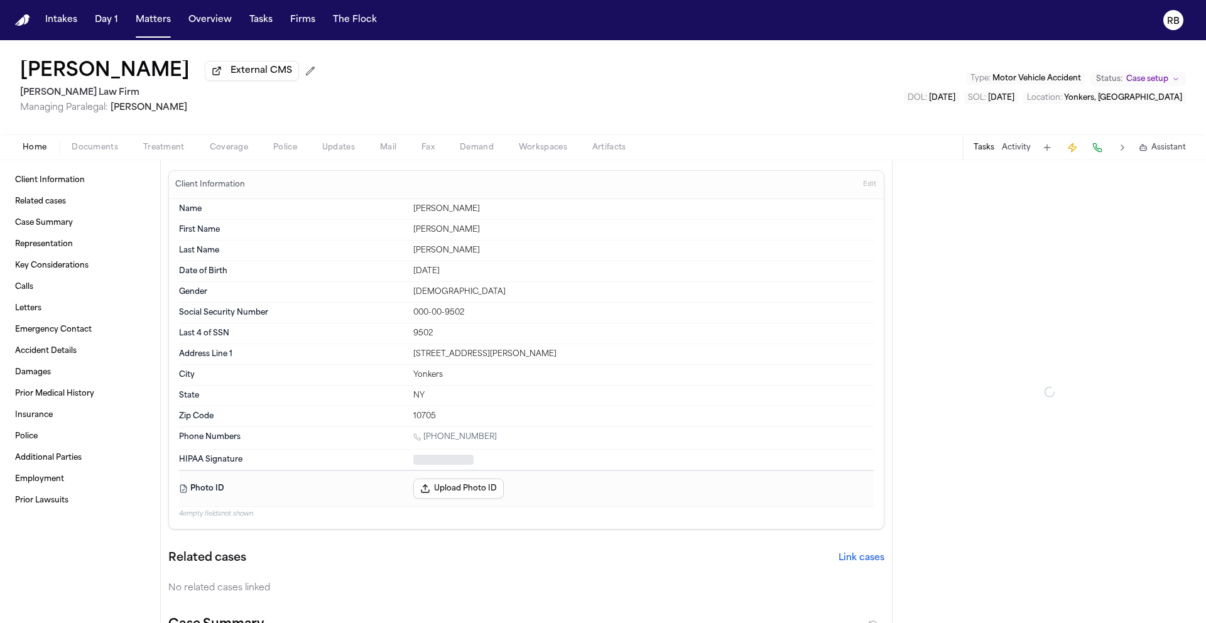
type textarea "*"
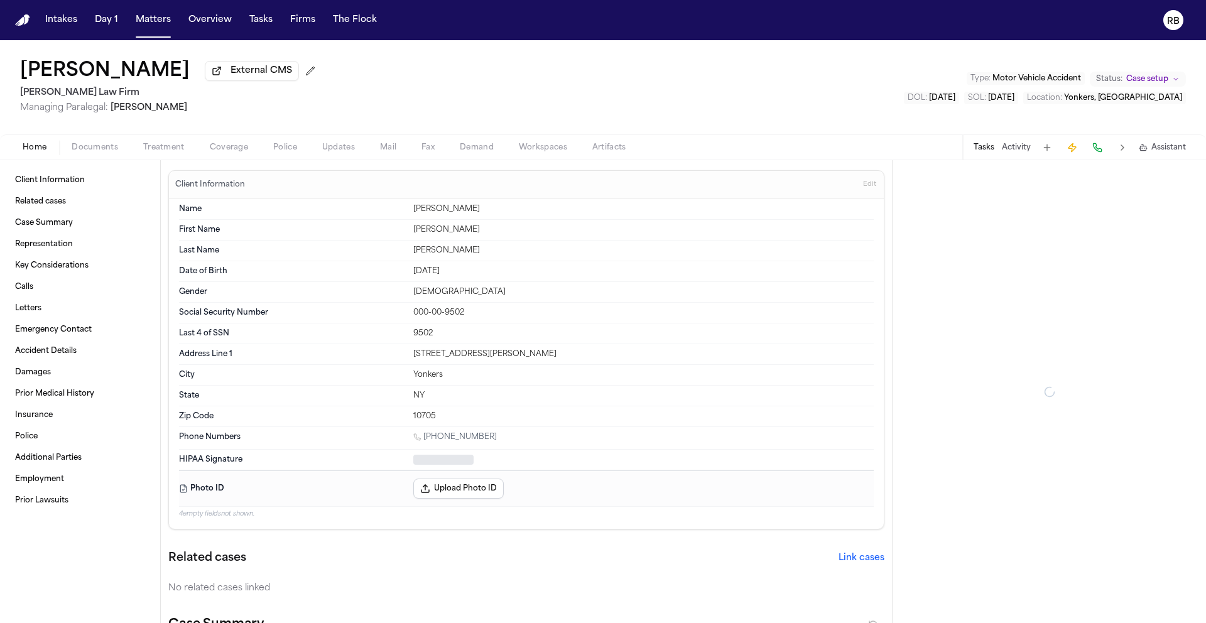
type textarea "*"
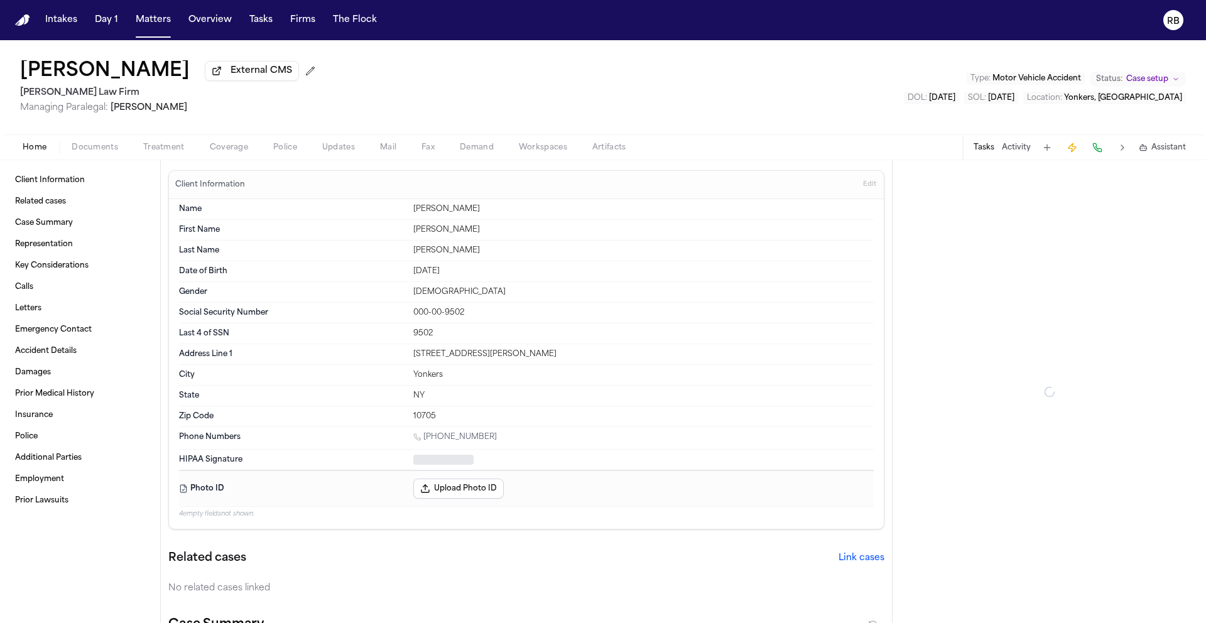
type textarea "*"
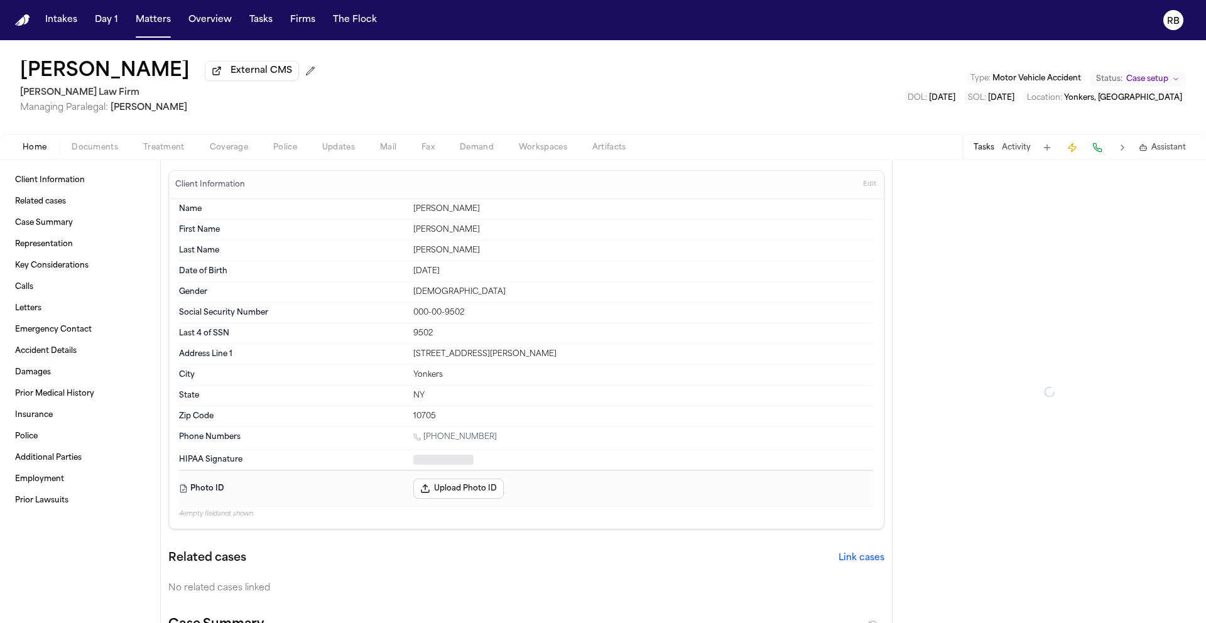
type textarea "*"
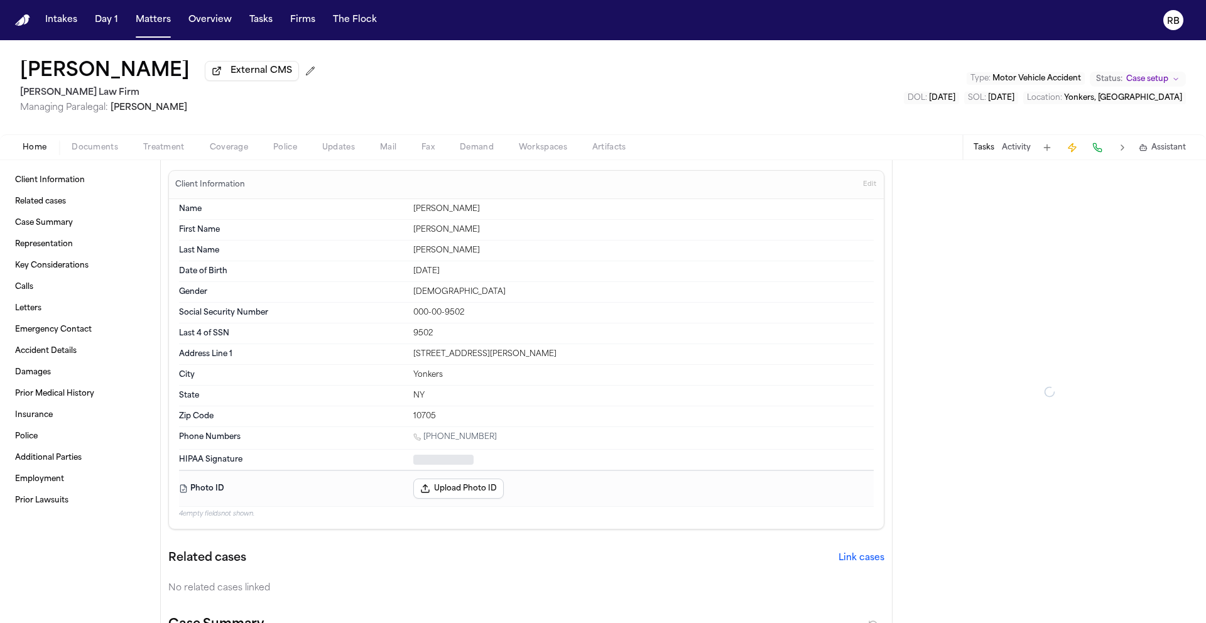
type textarea "*"
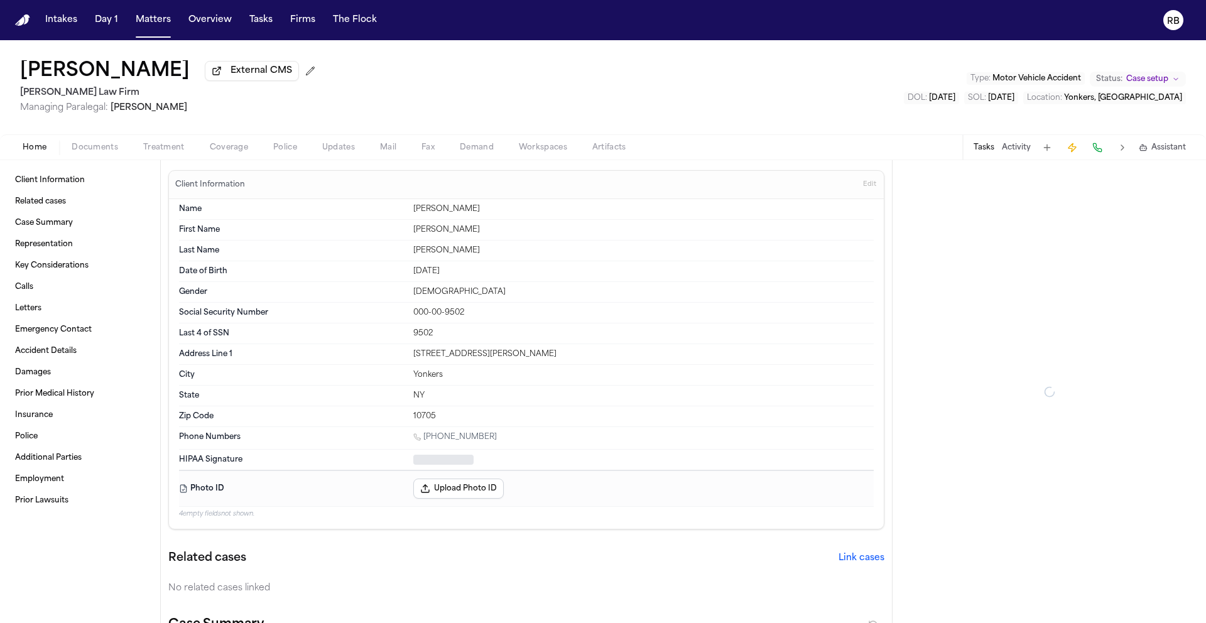
type textarea "*"
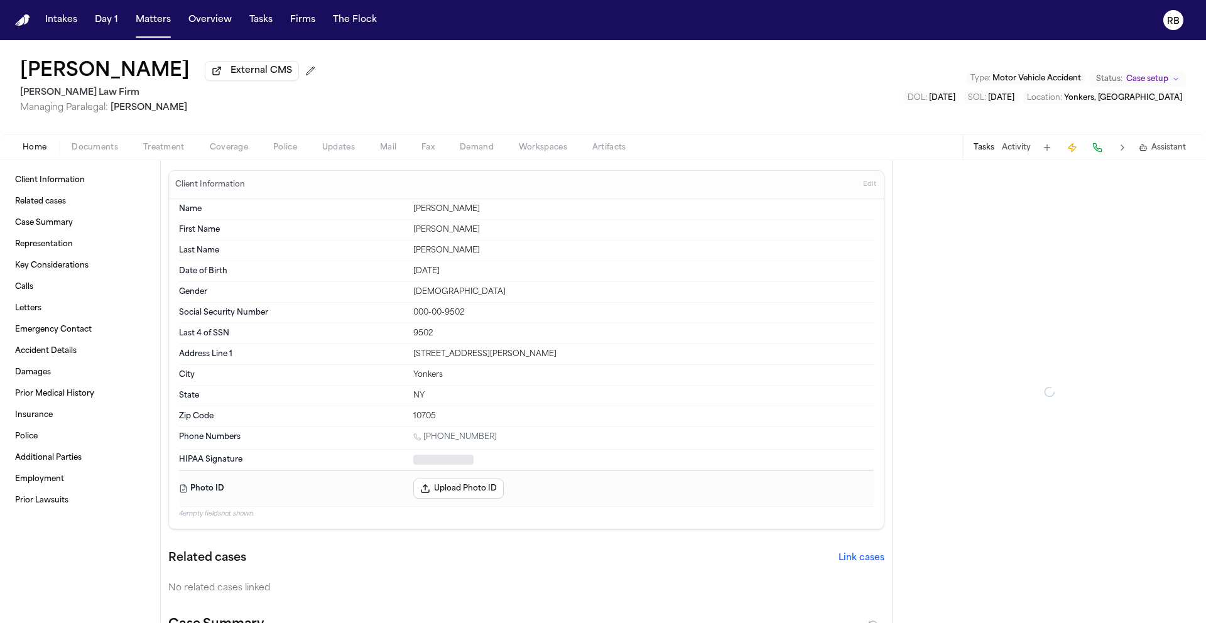
type textarea "*"
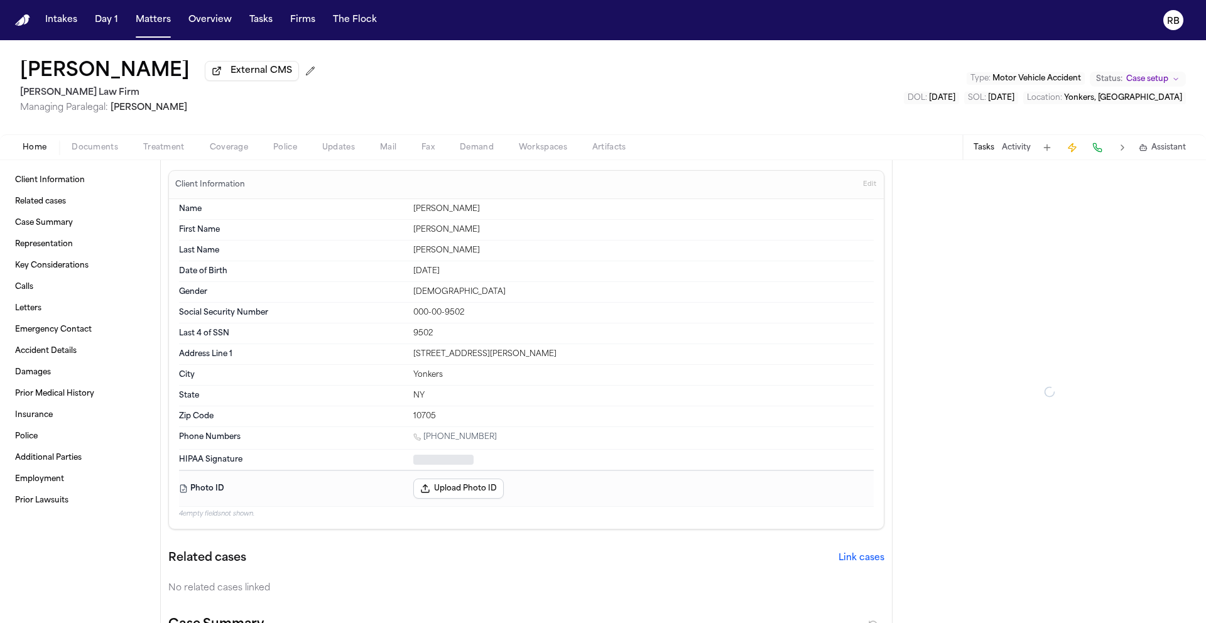
type textarea "*"
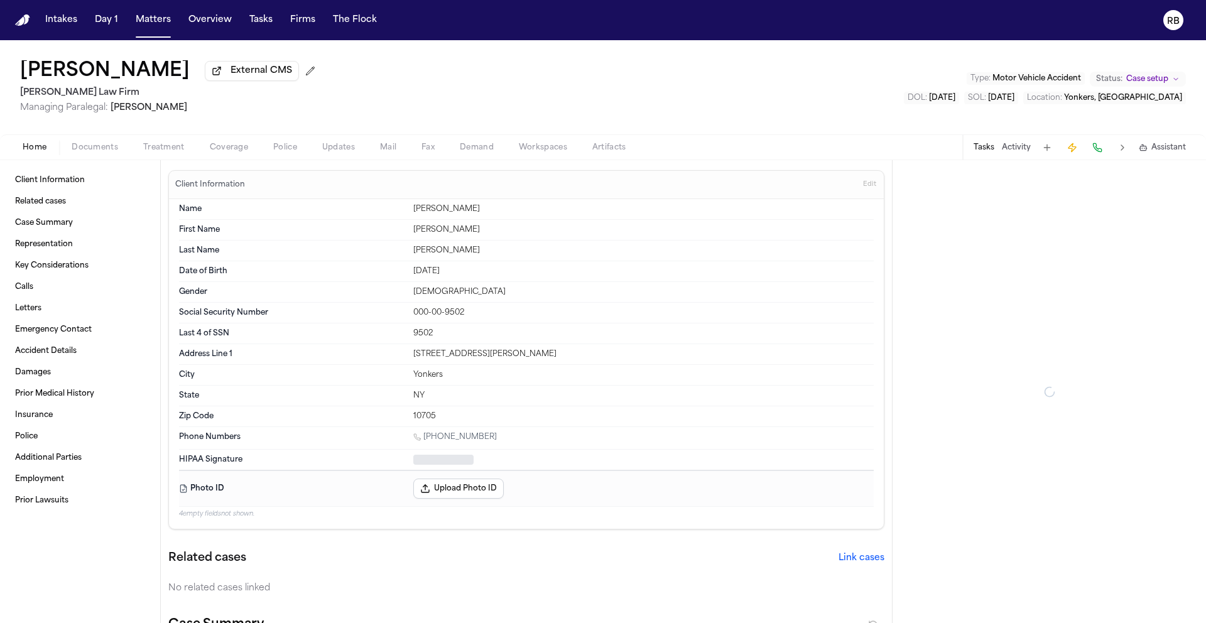
type textarea "*"
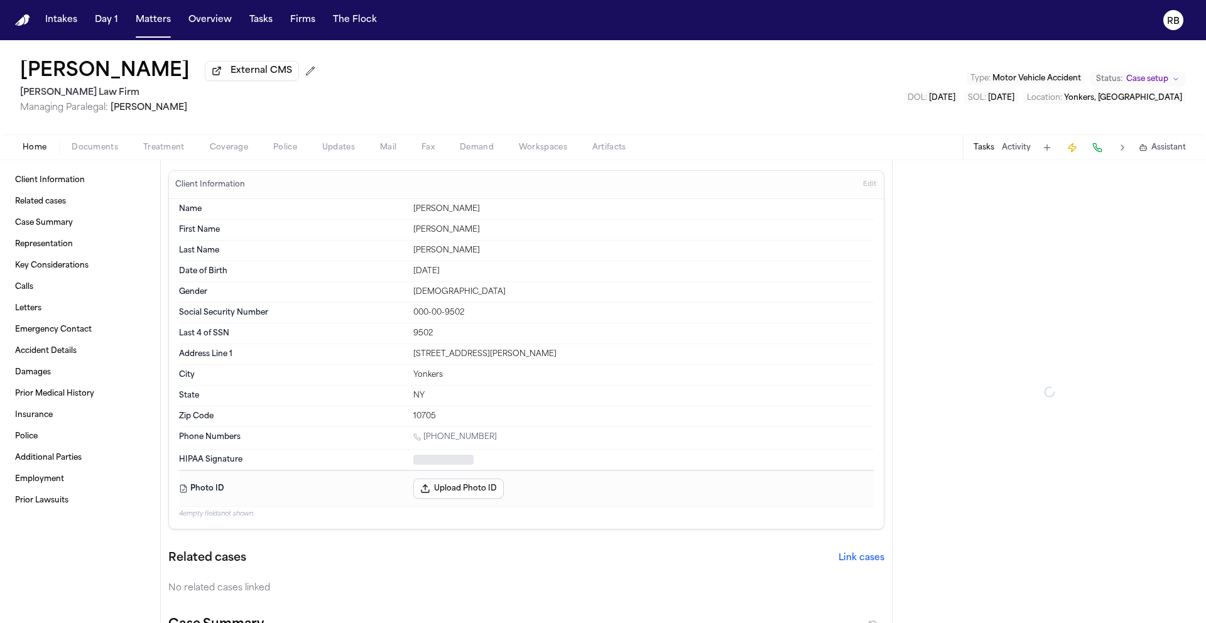
type textarea "*"
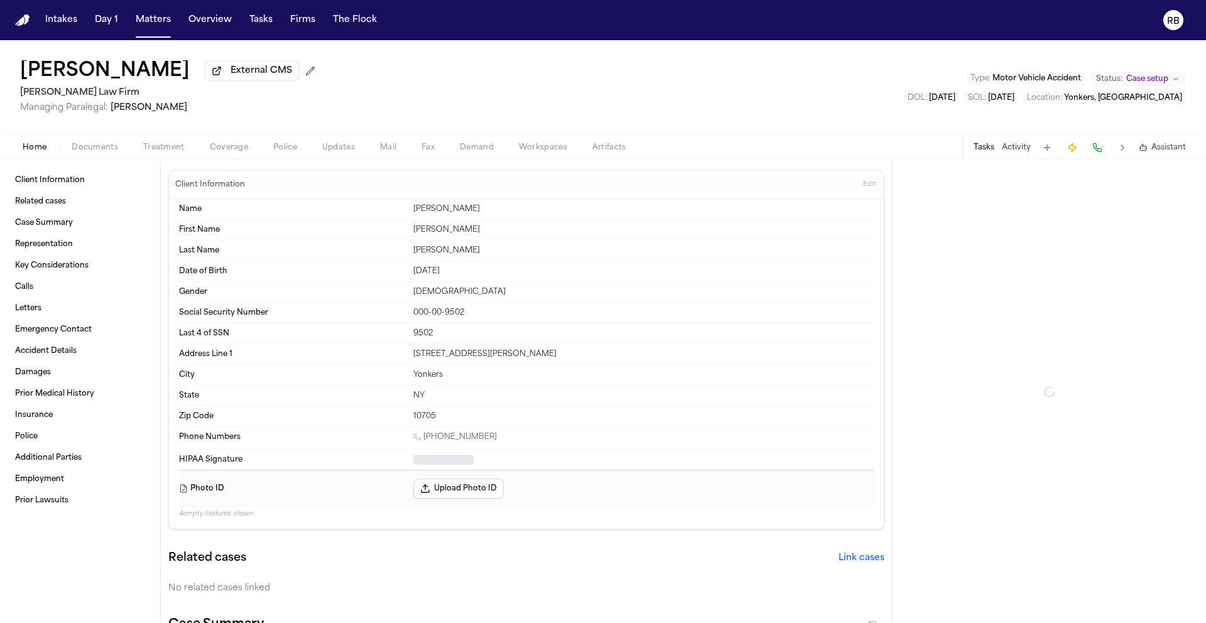
type textarea "*"
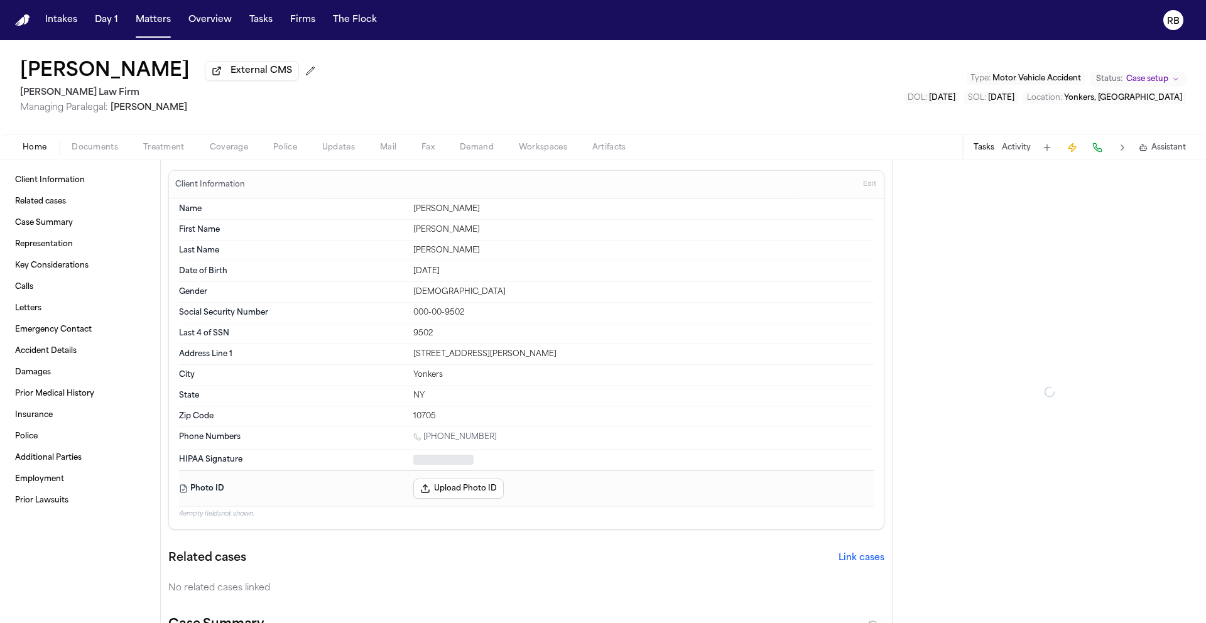
type textarea "*"
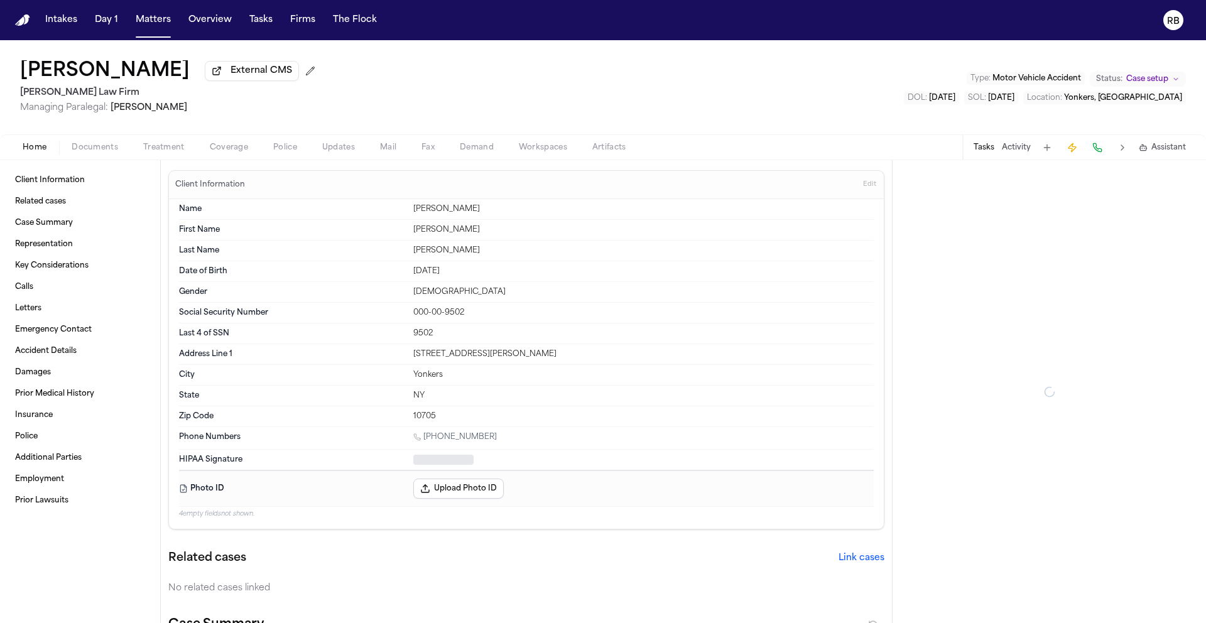
type textarea "*"
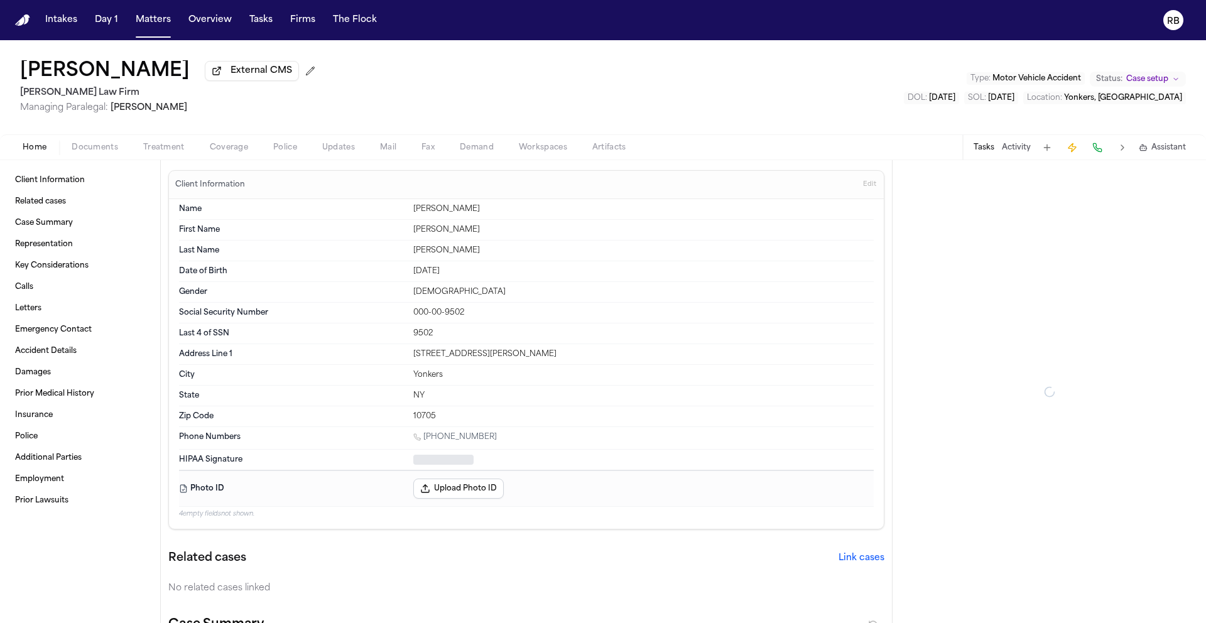
type textarea "*"
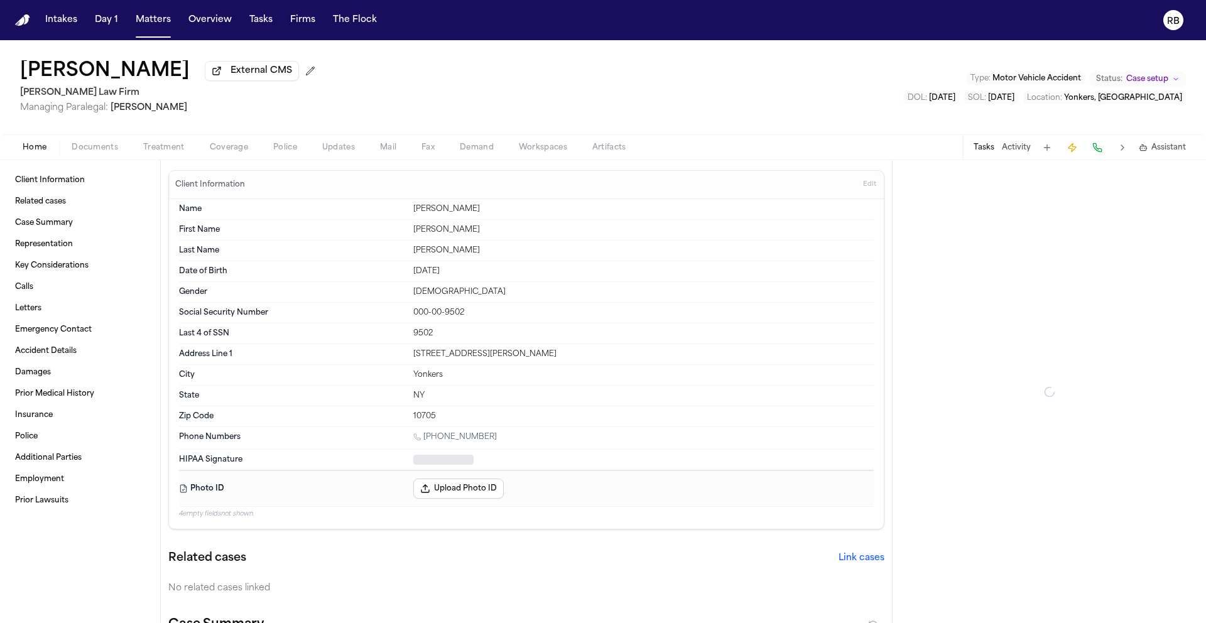
type textarea "*"
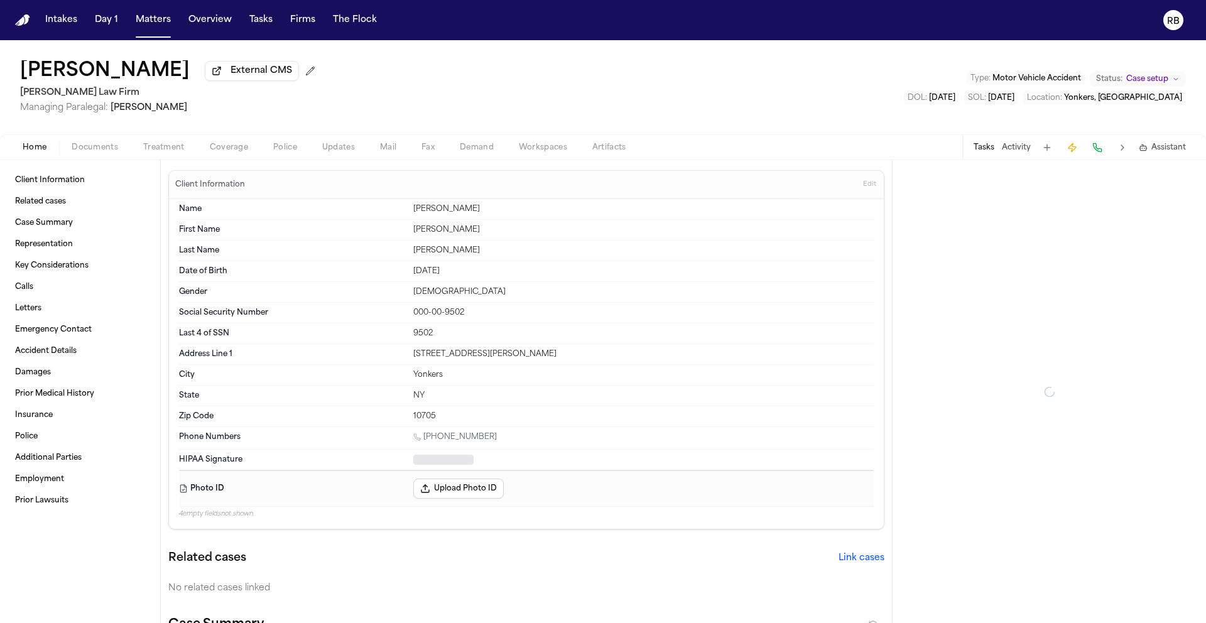
type textarea "*"
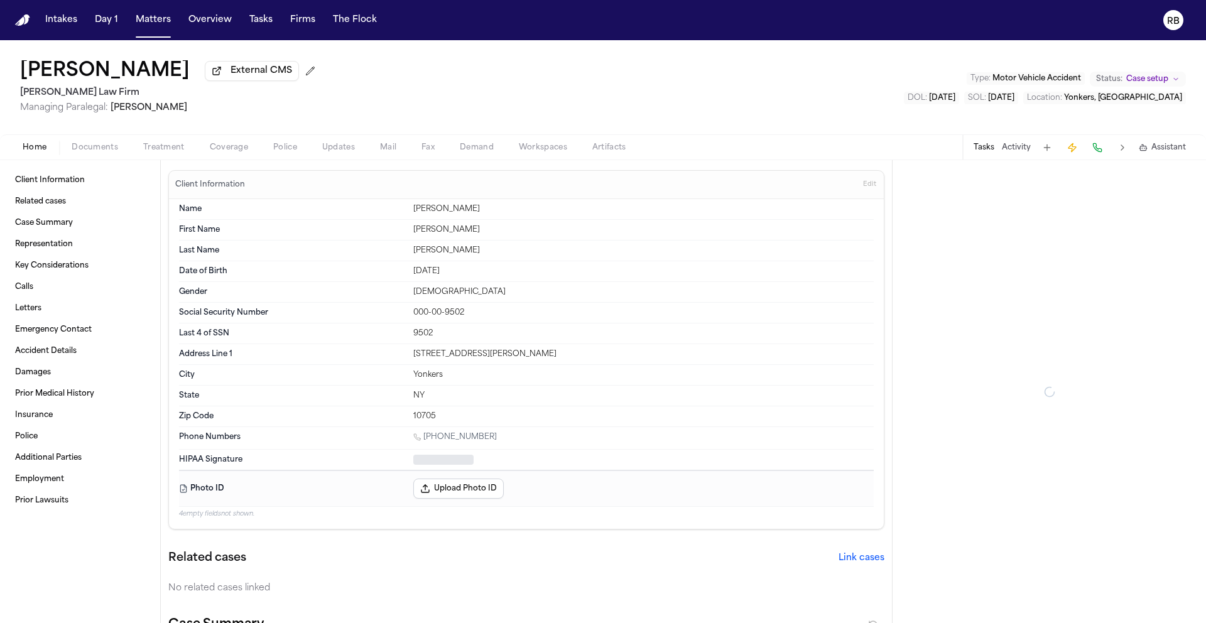
type textarea "*"
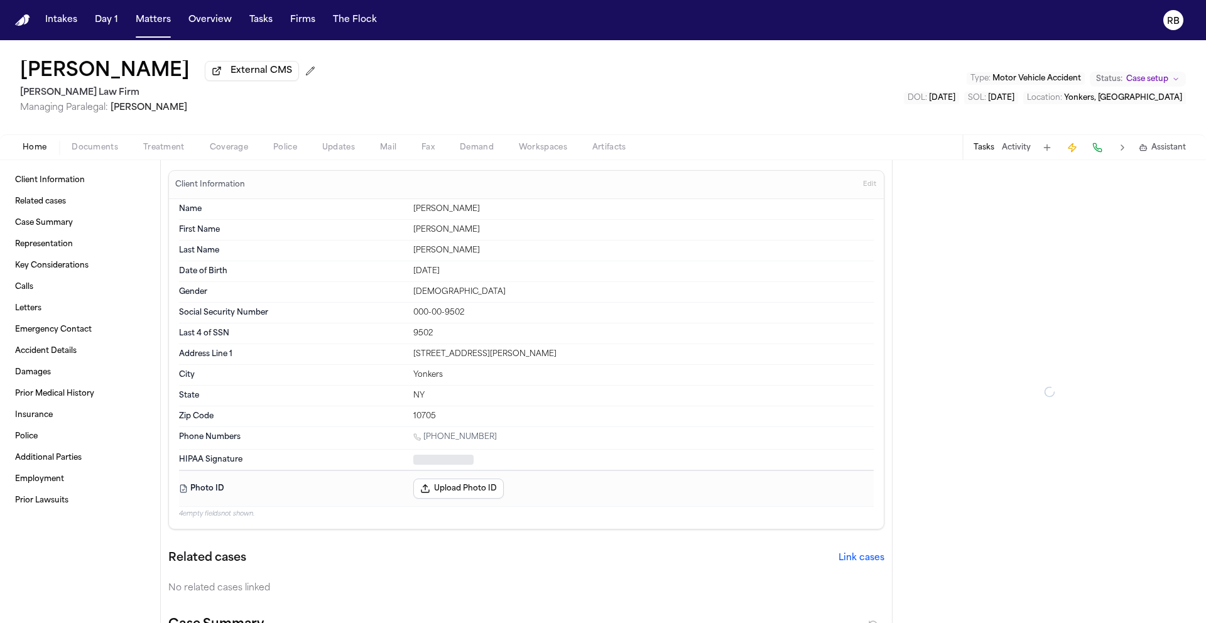
type textarea "*"
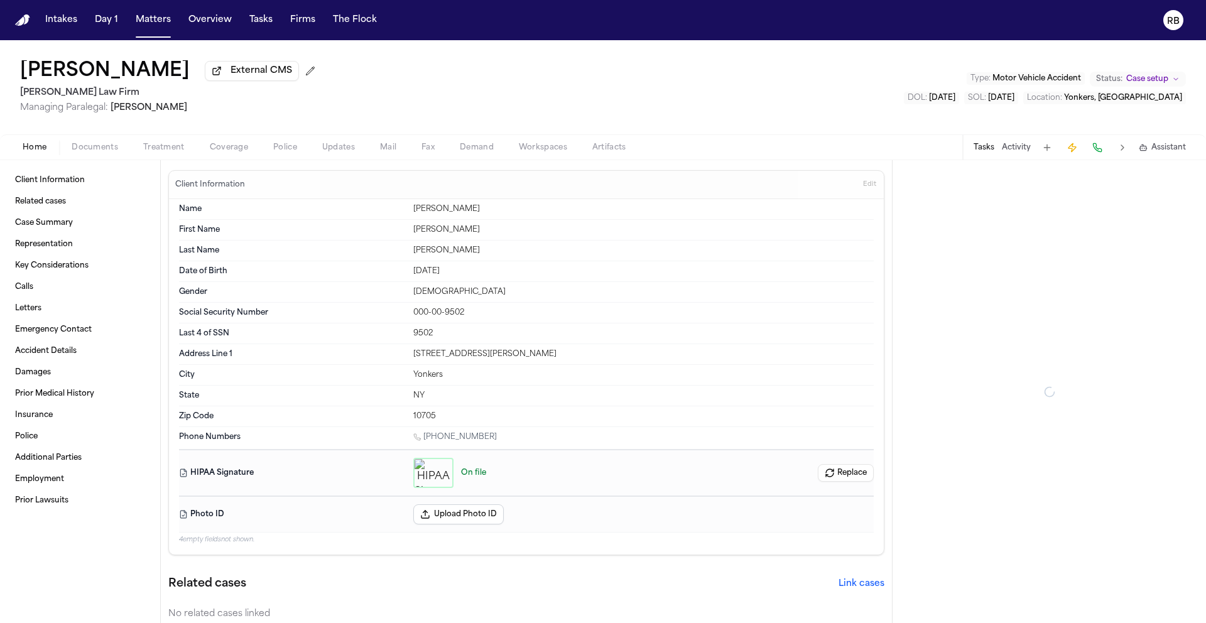
type textarea "*"
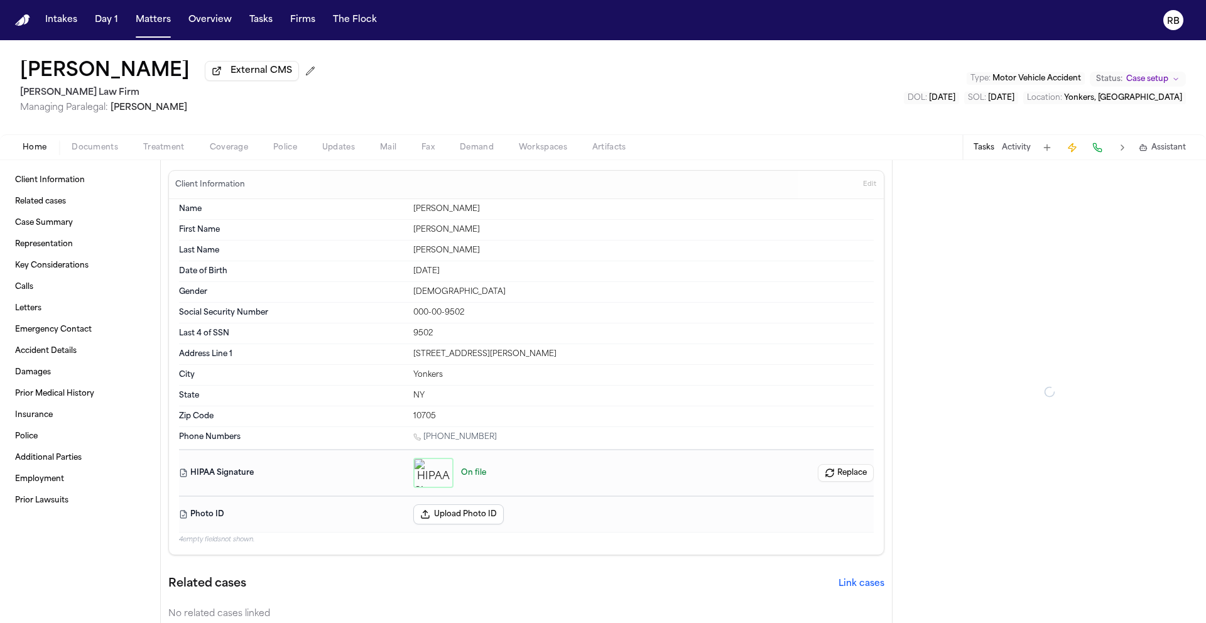
type textarea "*"
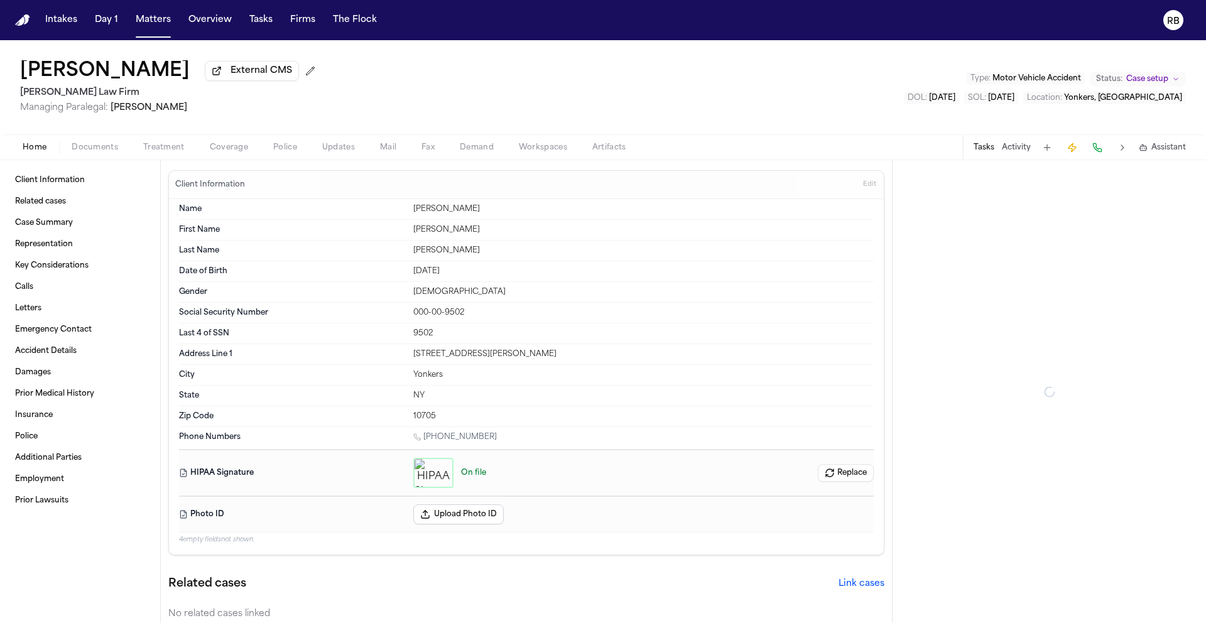
type textarea "*"
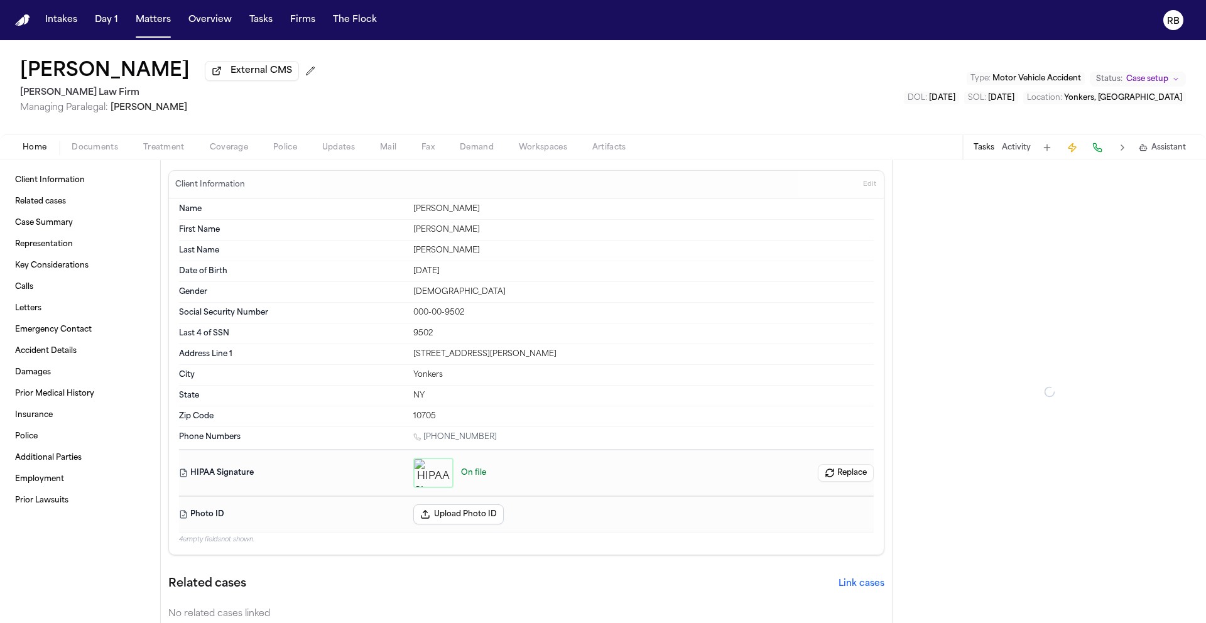
type textarea "*"
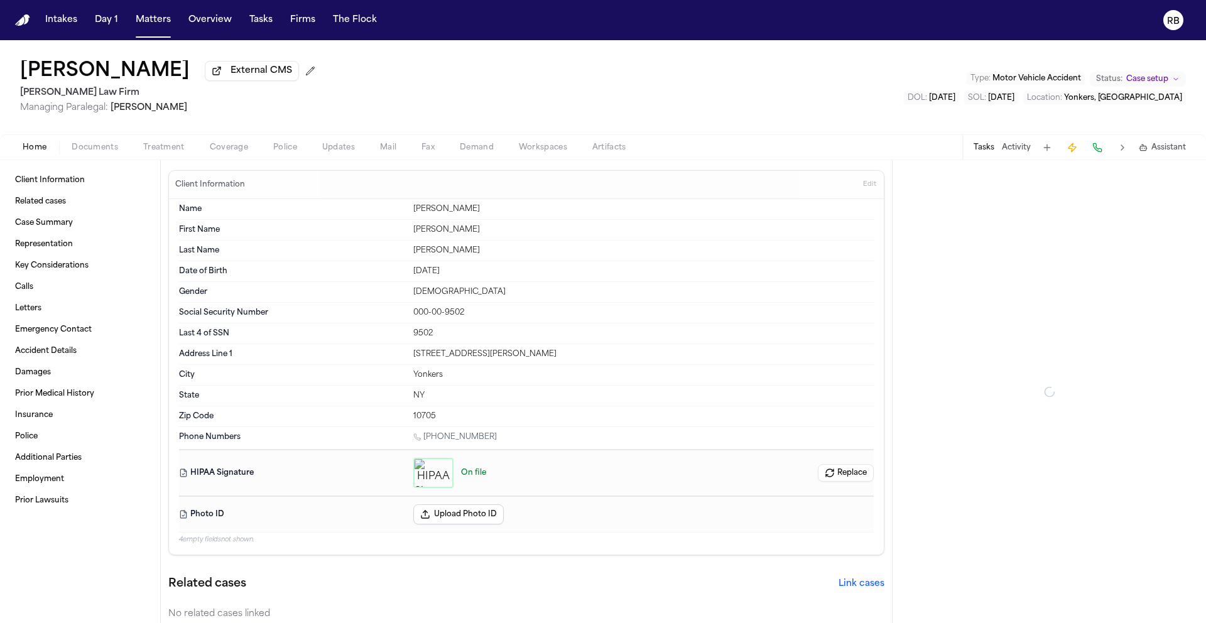
type textarea "*"
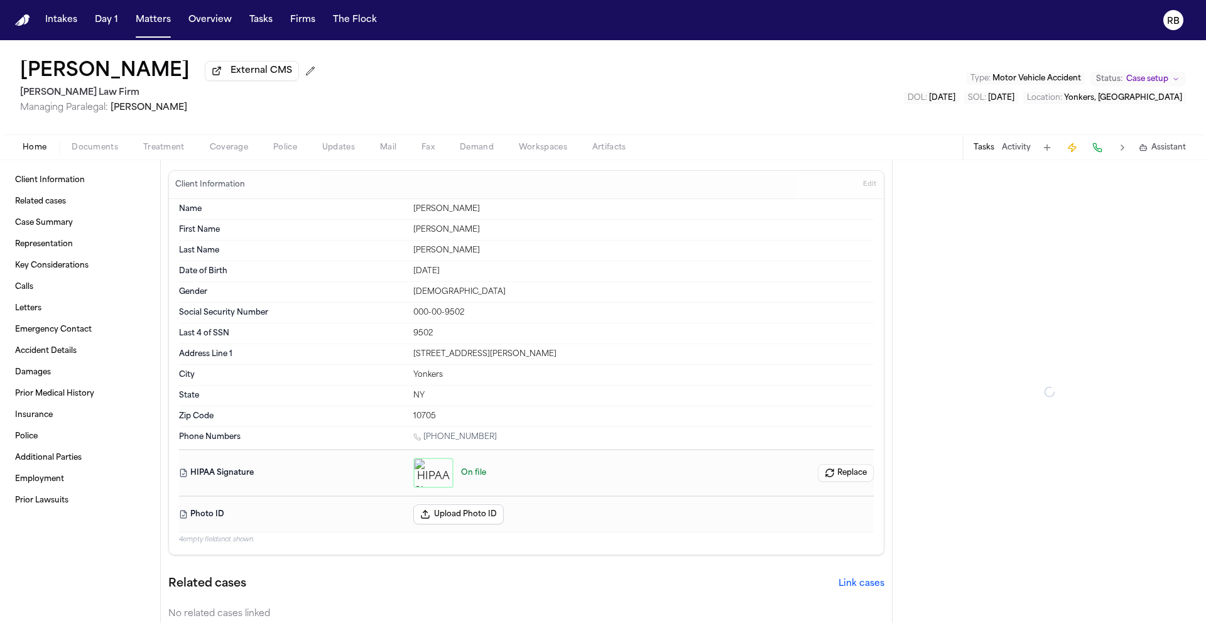
type textarea "*"
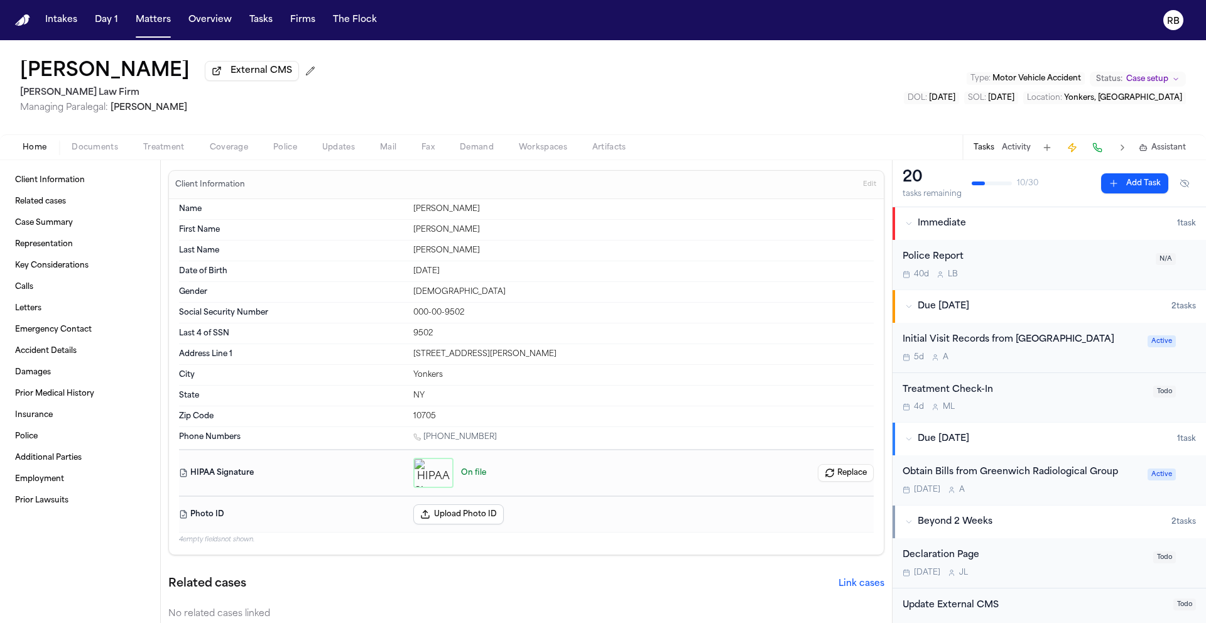
click at [176, 152] on span "Treatment" at bounding box center [163, 148] width 41 height 10
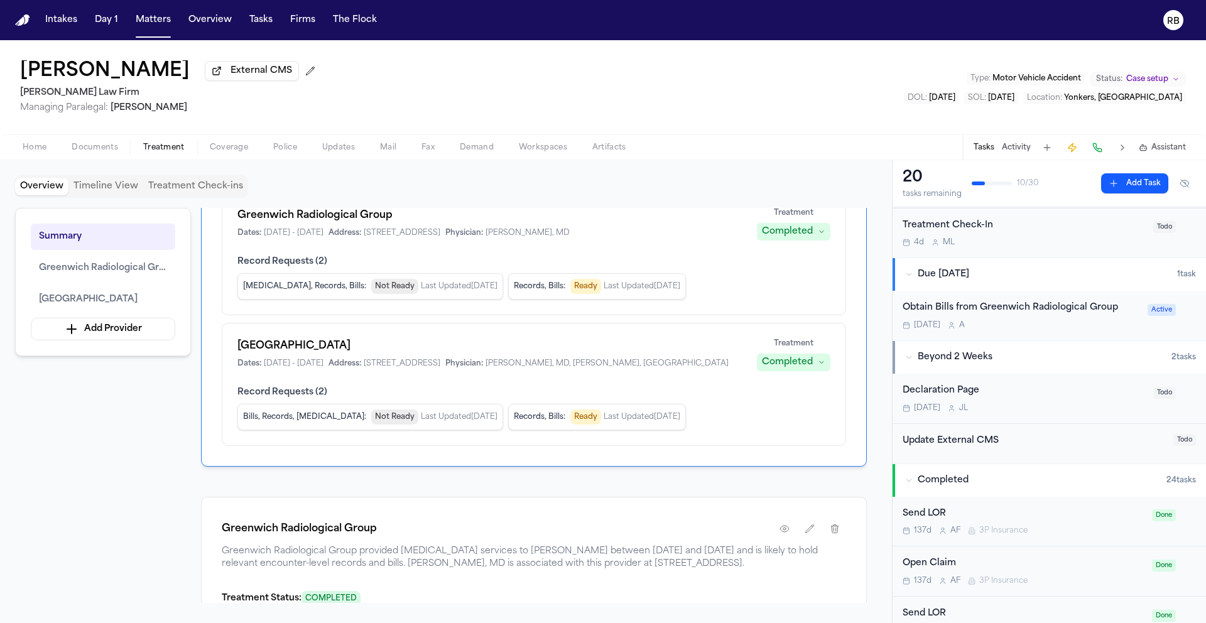
scroll to position [205, 0]
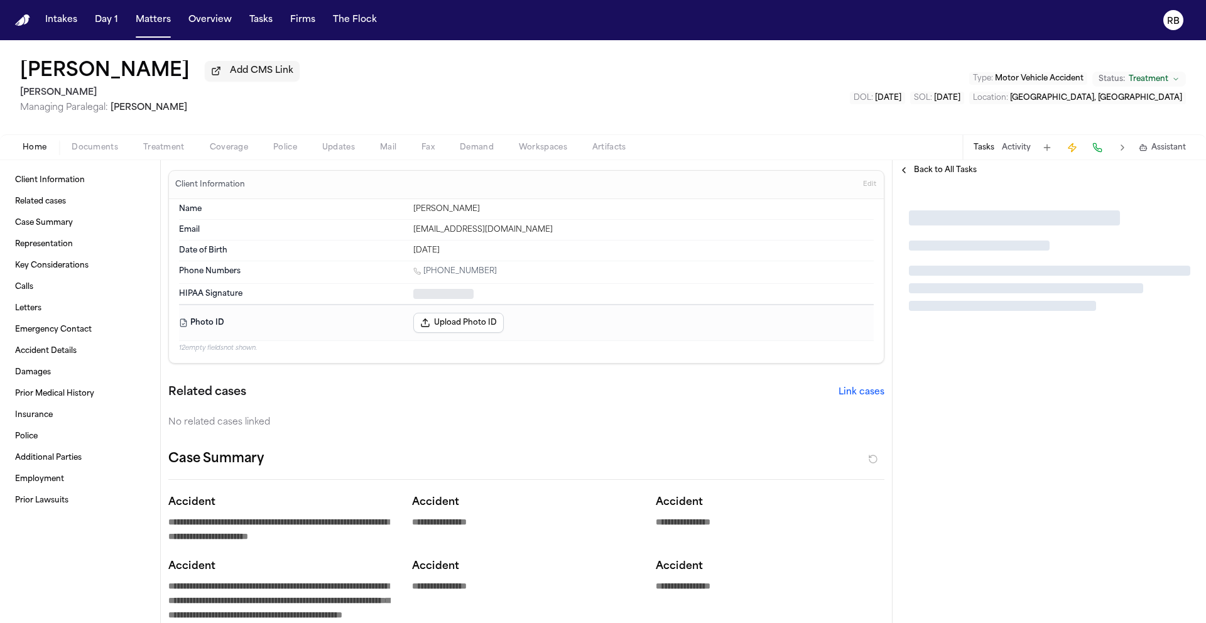
type textarea "*"
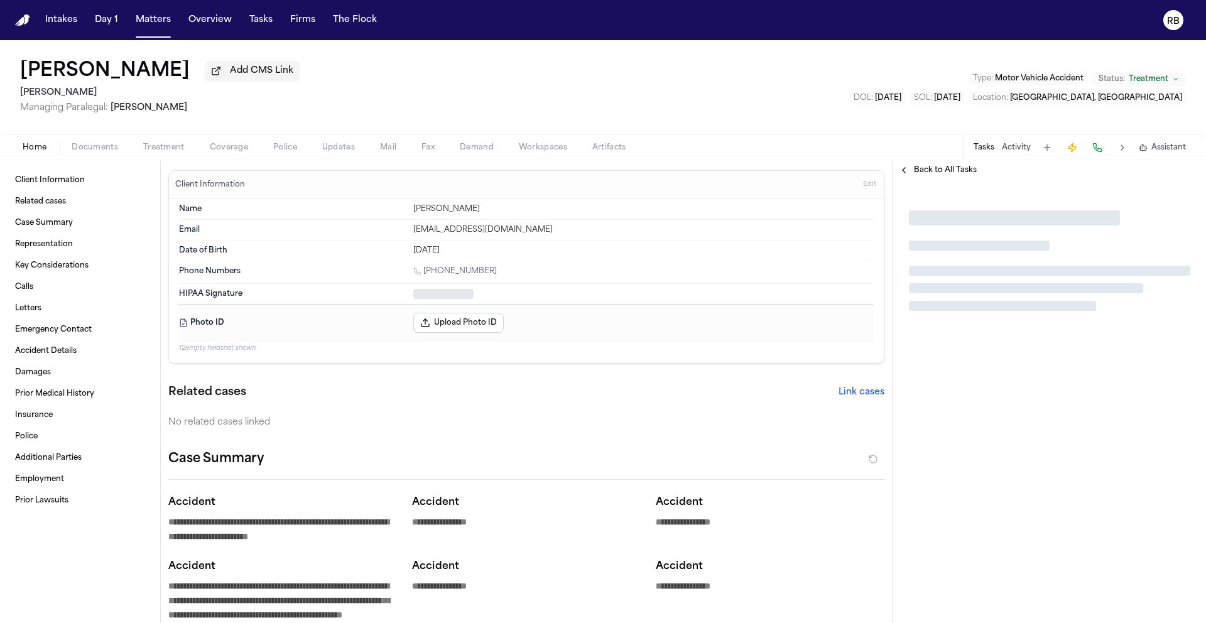
type textarea "*"
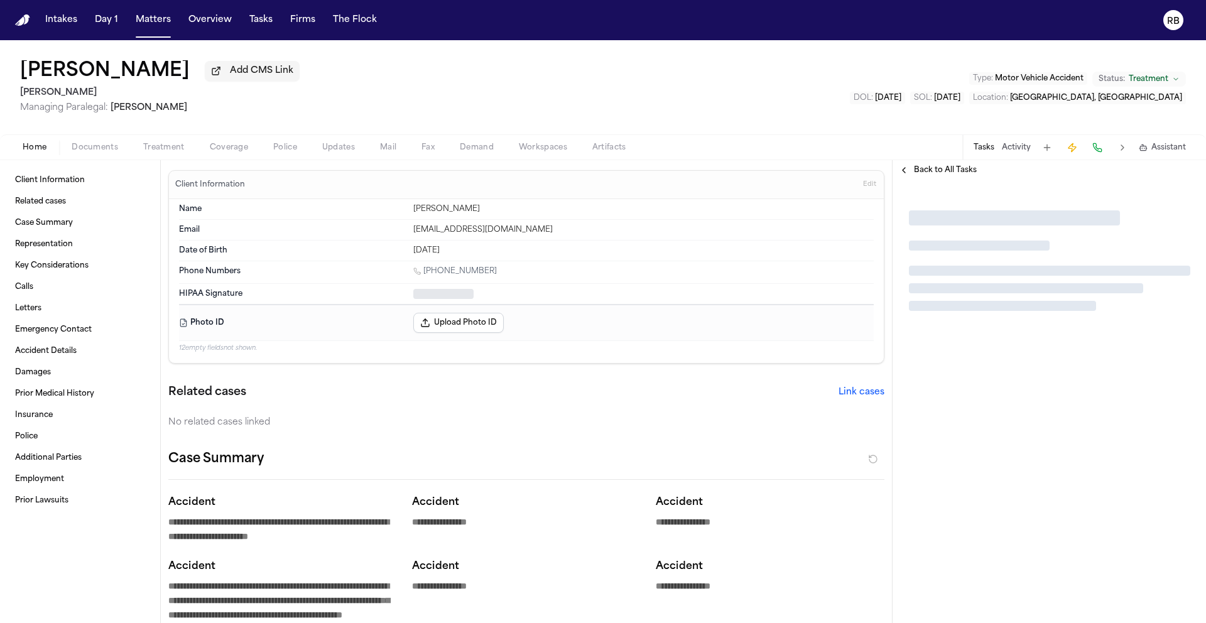
type textarea "*"
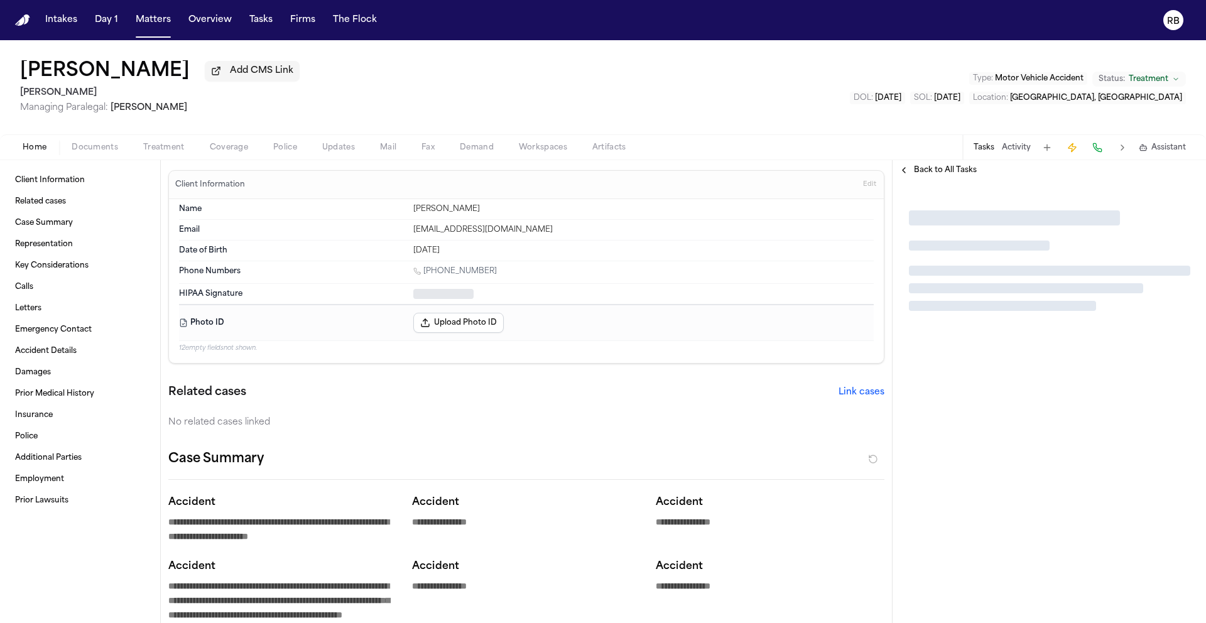
type textarea "*"
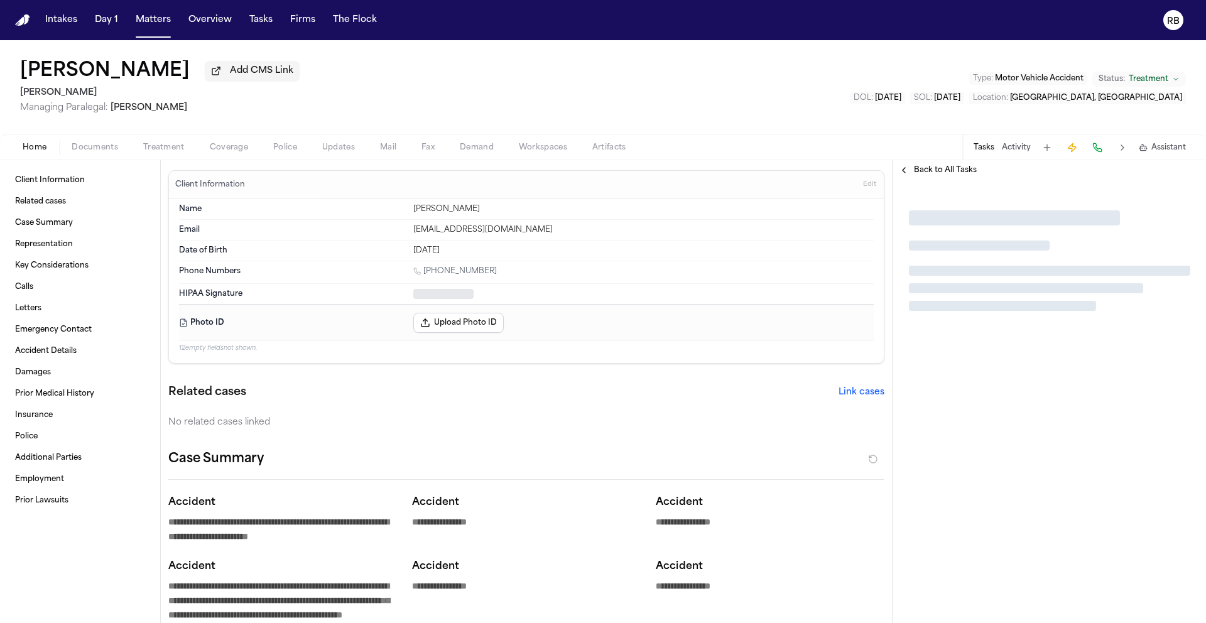
type textarea "*"
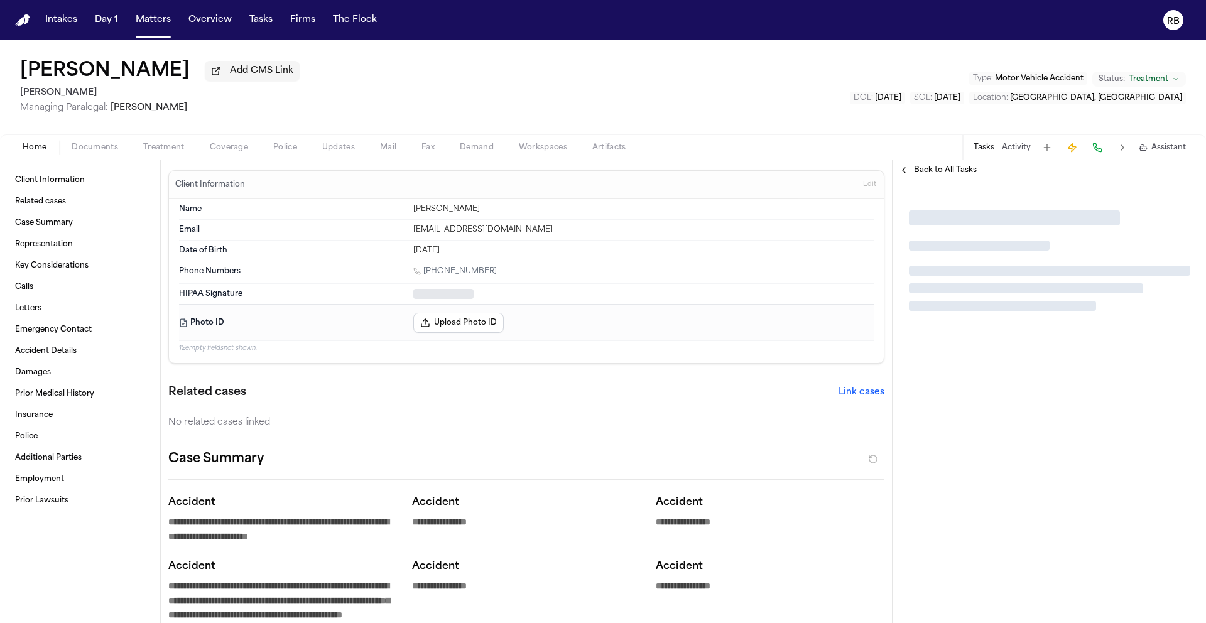
type textarea "*"
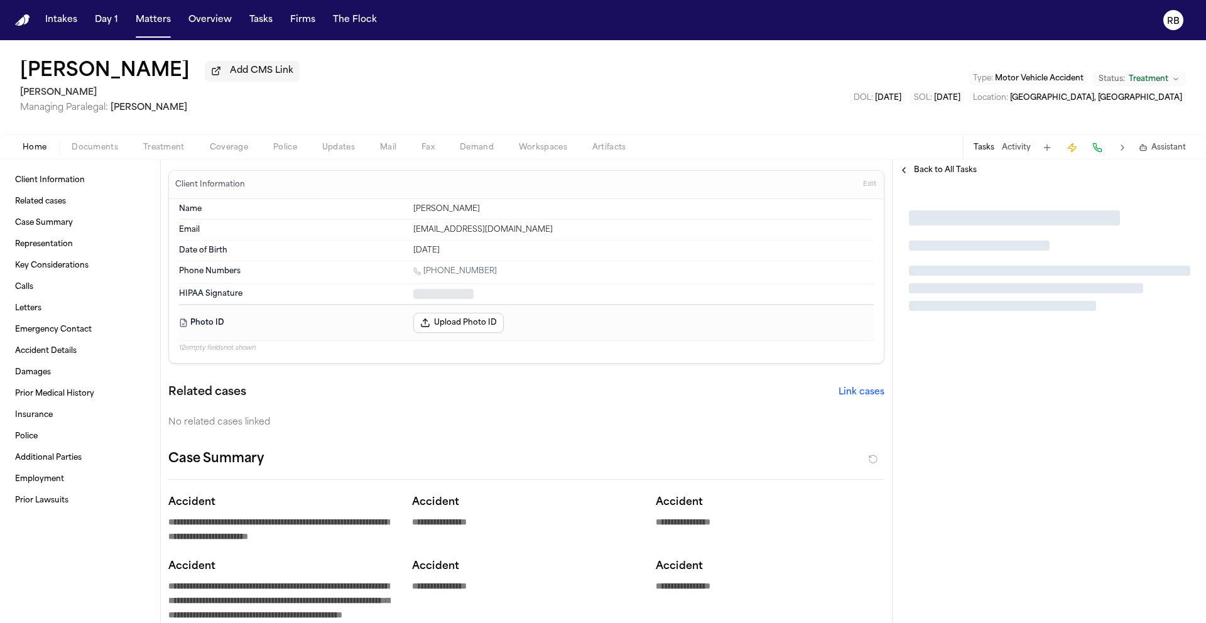
type textarea "*"
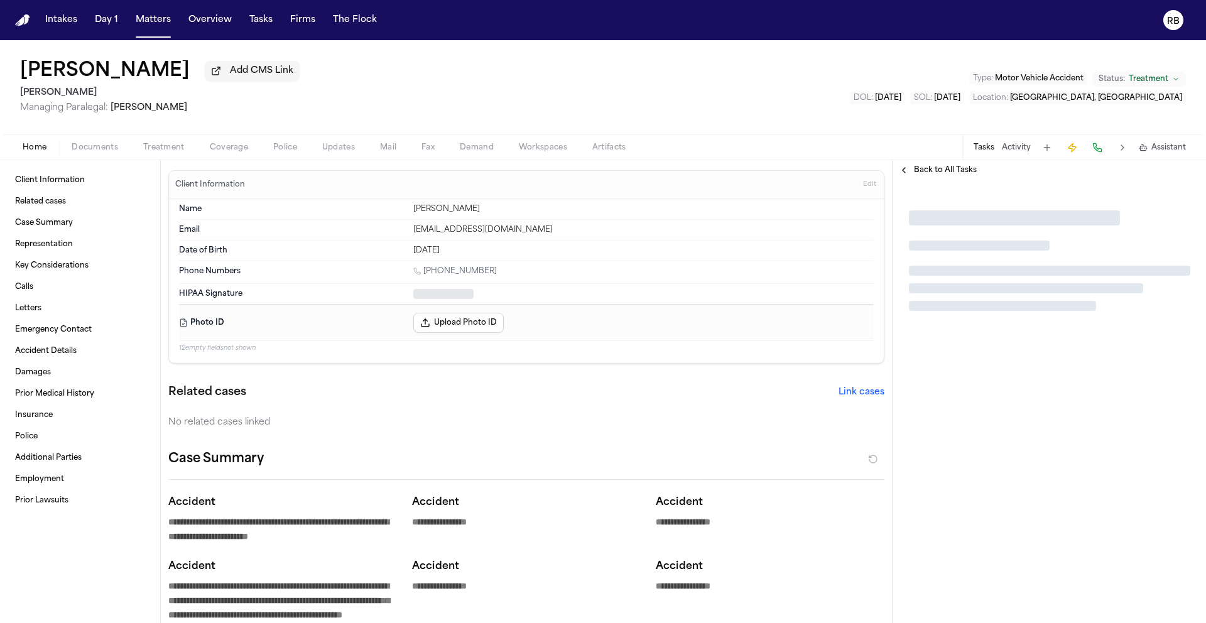
type textarea "*"
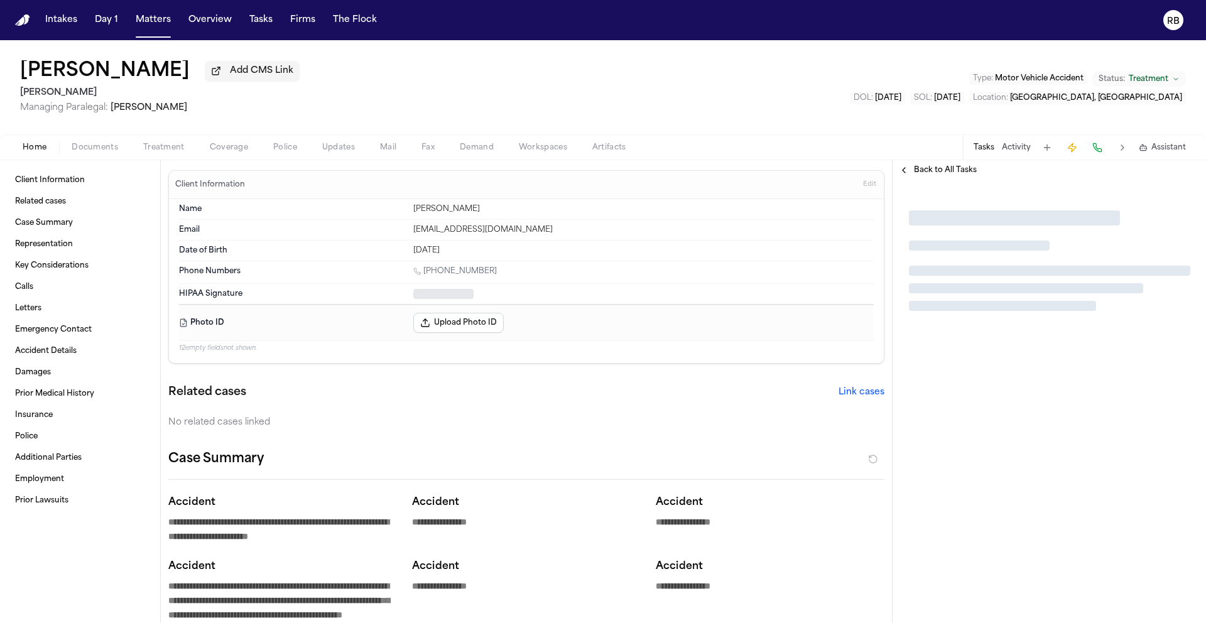
type textarea "*"
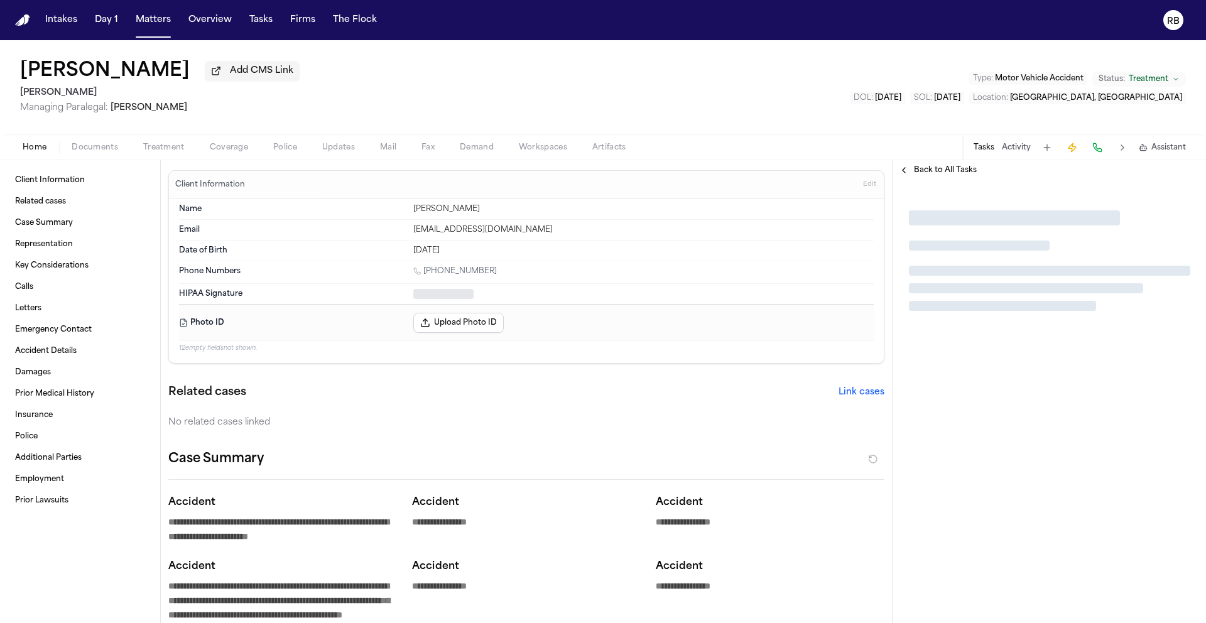
type textarea "*"
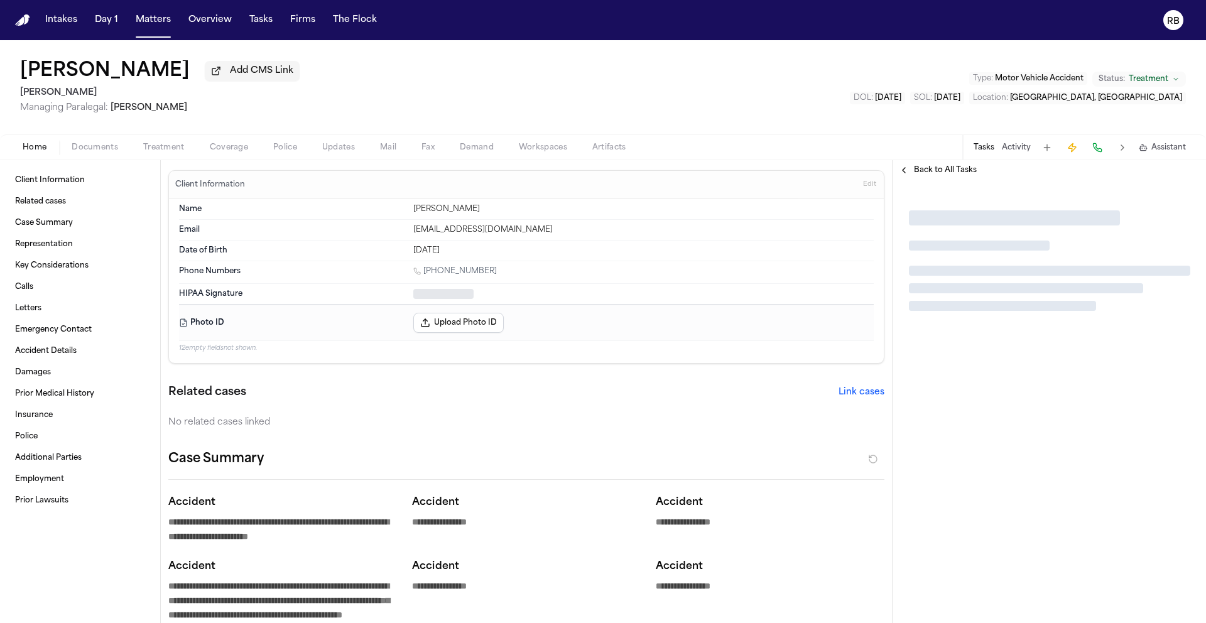
type textarea "*"
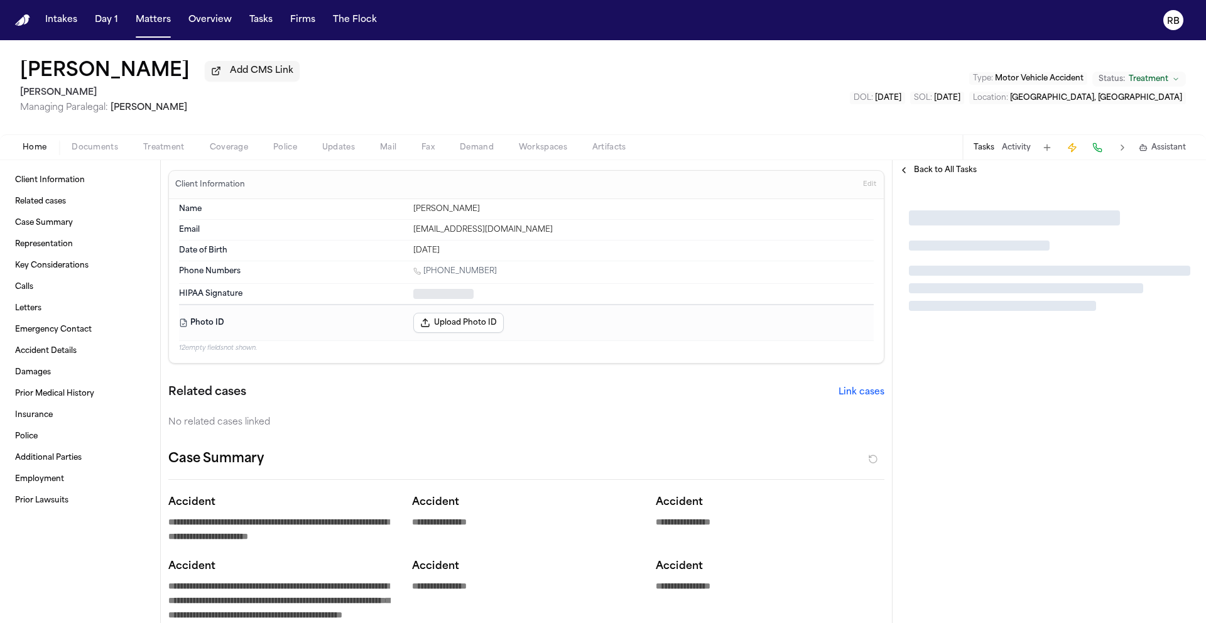
type textarea "*"
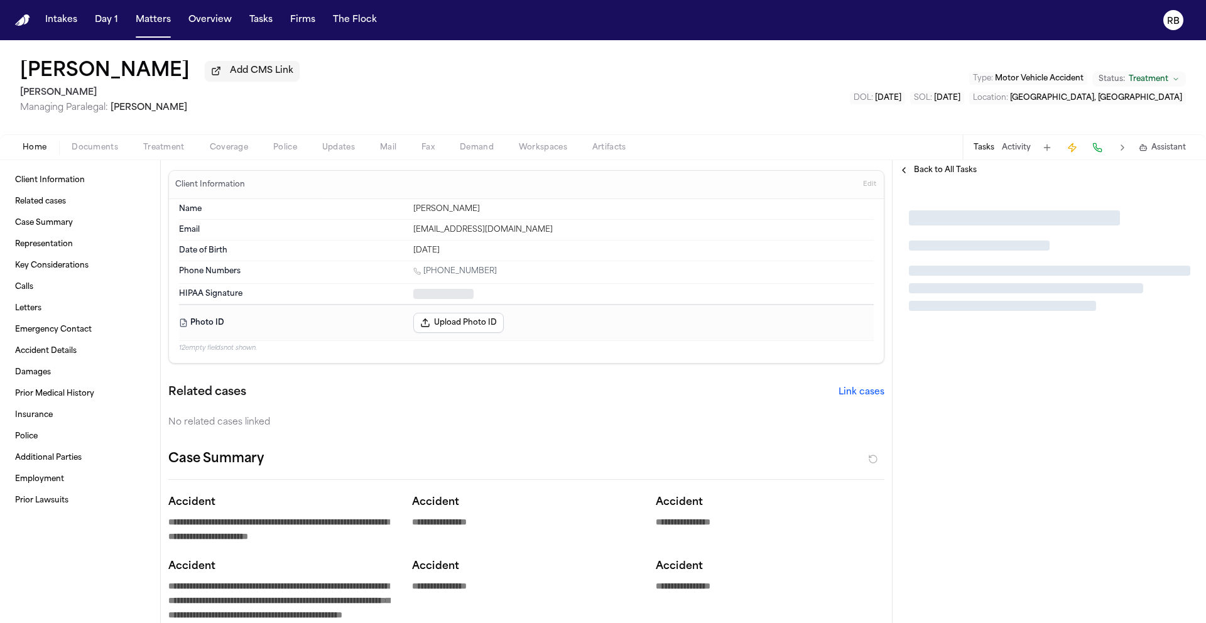
type textarea "*"
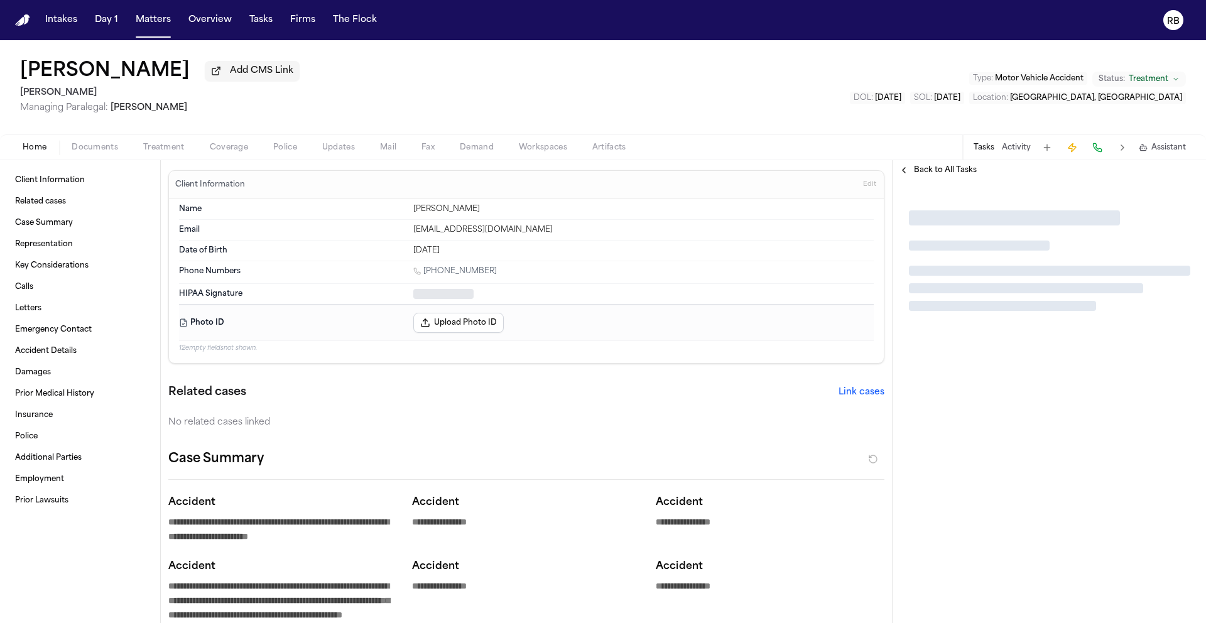
type textarea "*"
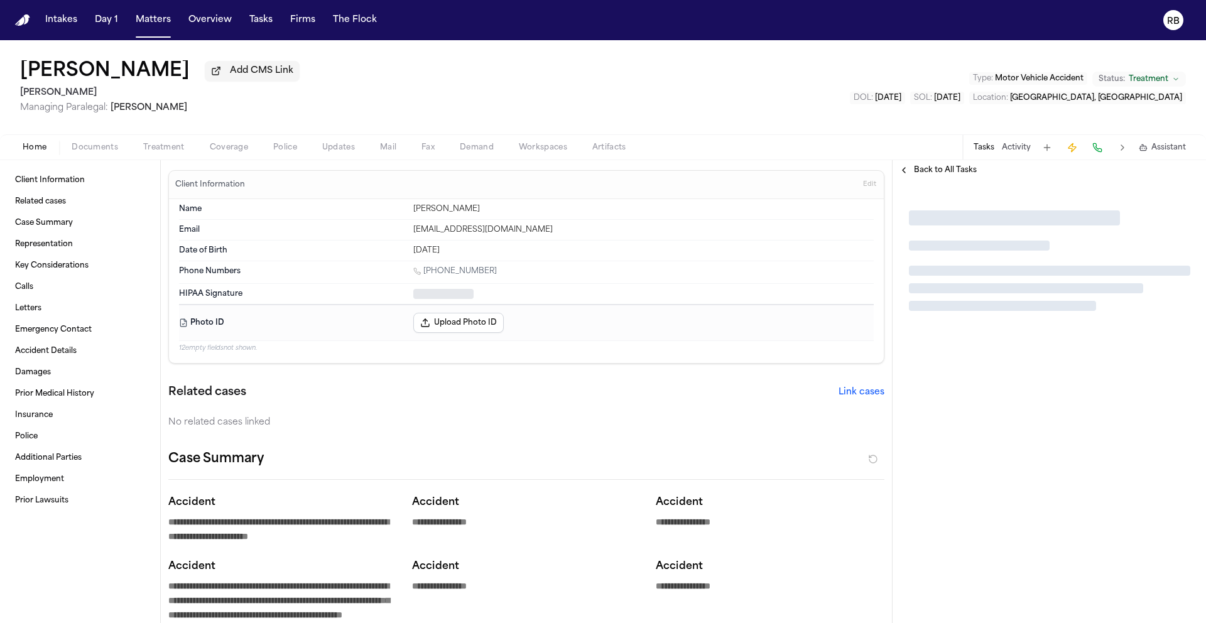
type textarea "*"
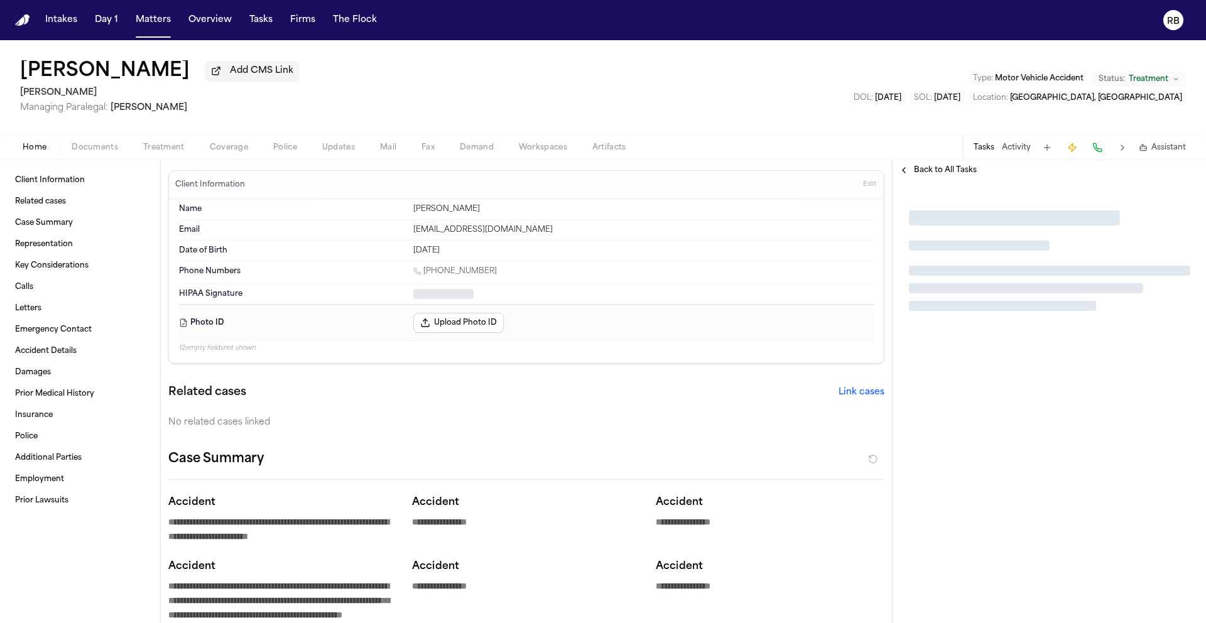
type textarea "*"
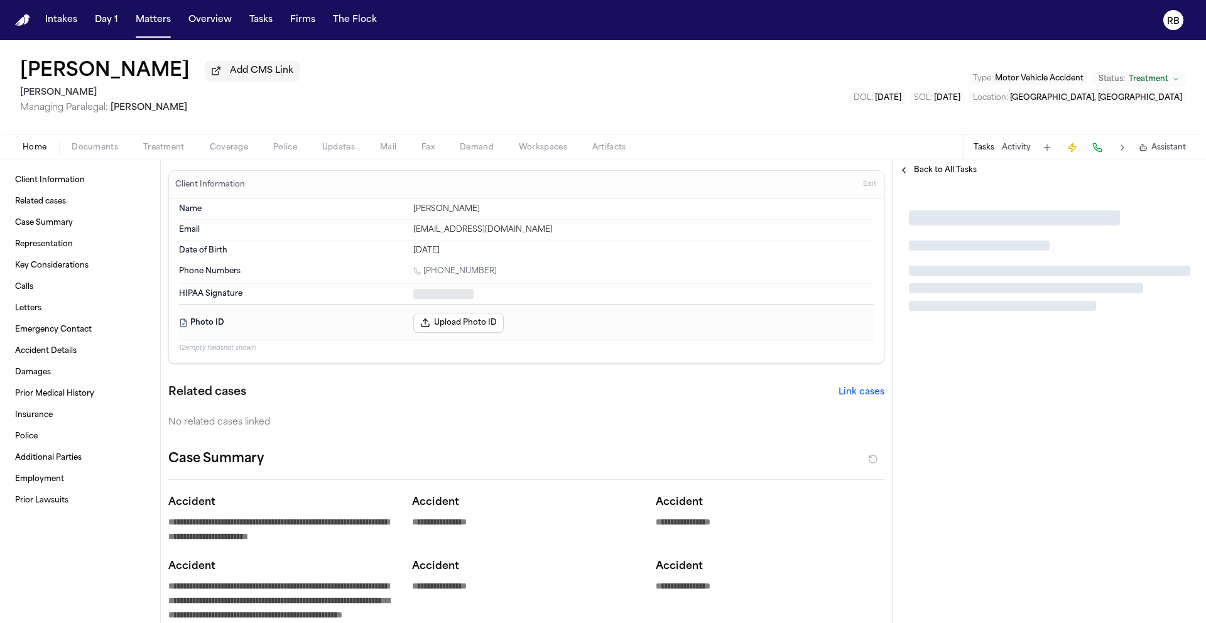
type textarea "*"
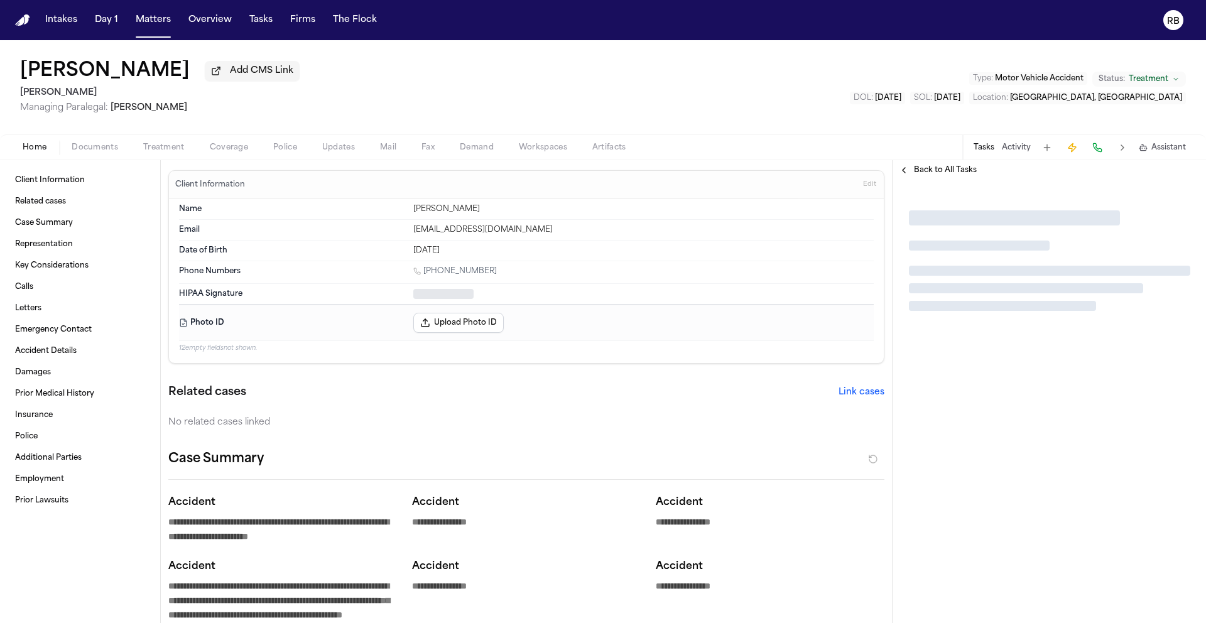
type textarea "*"
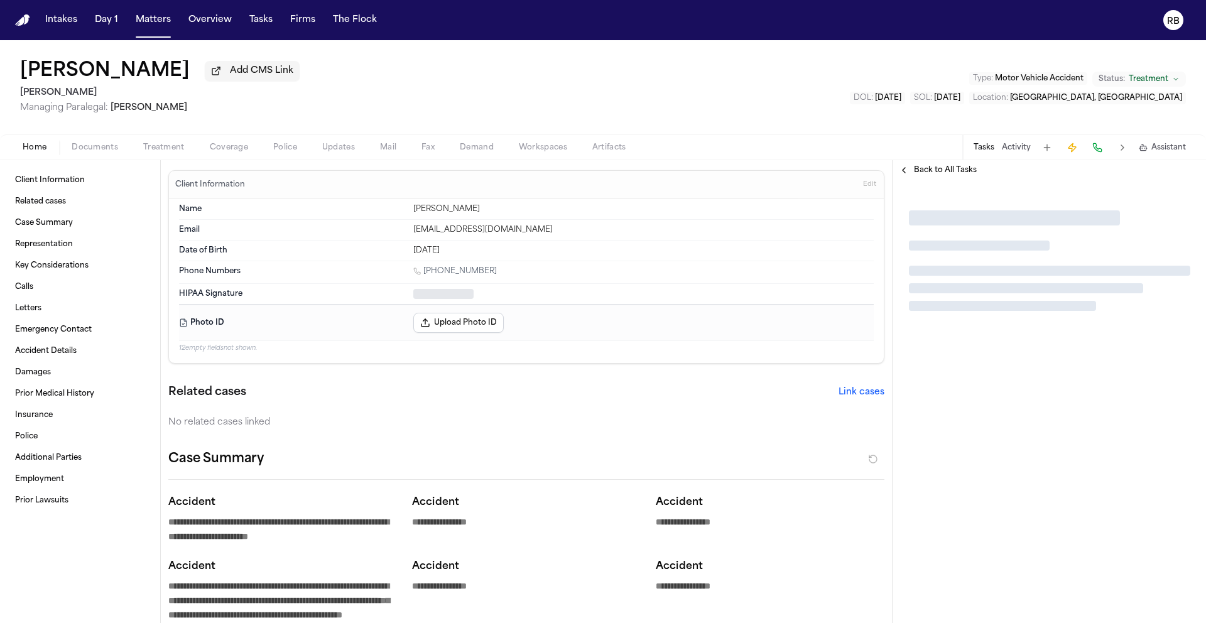
type textarea "*"
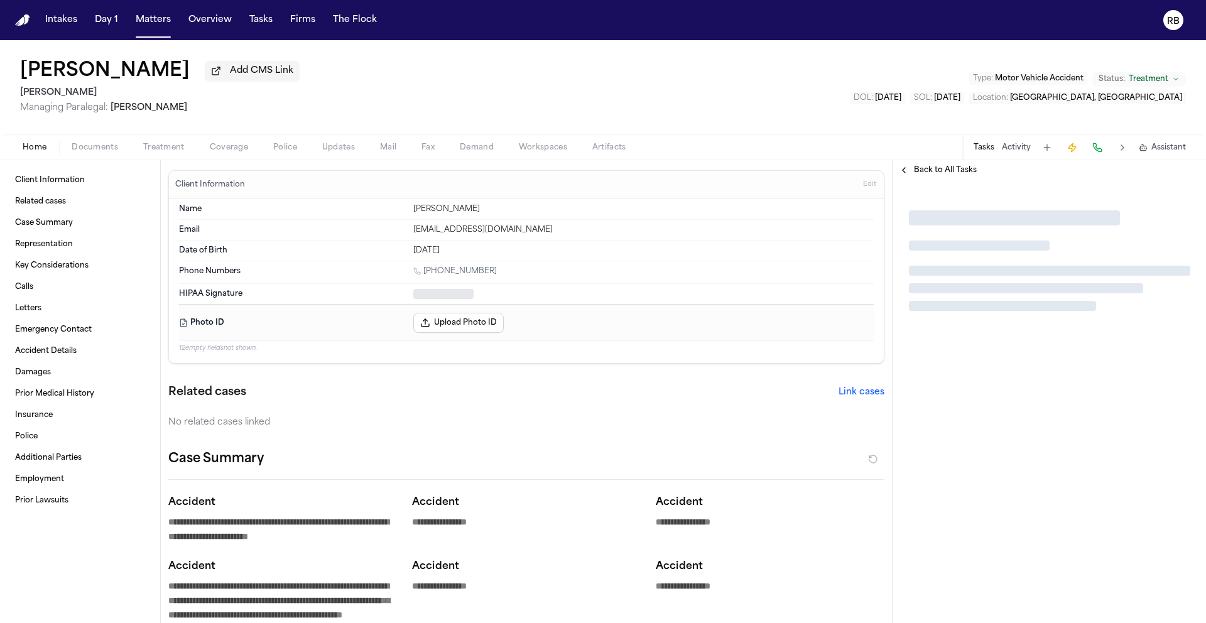
type textarea "*"
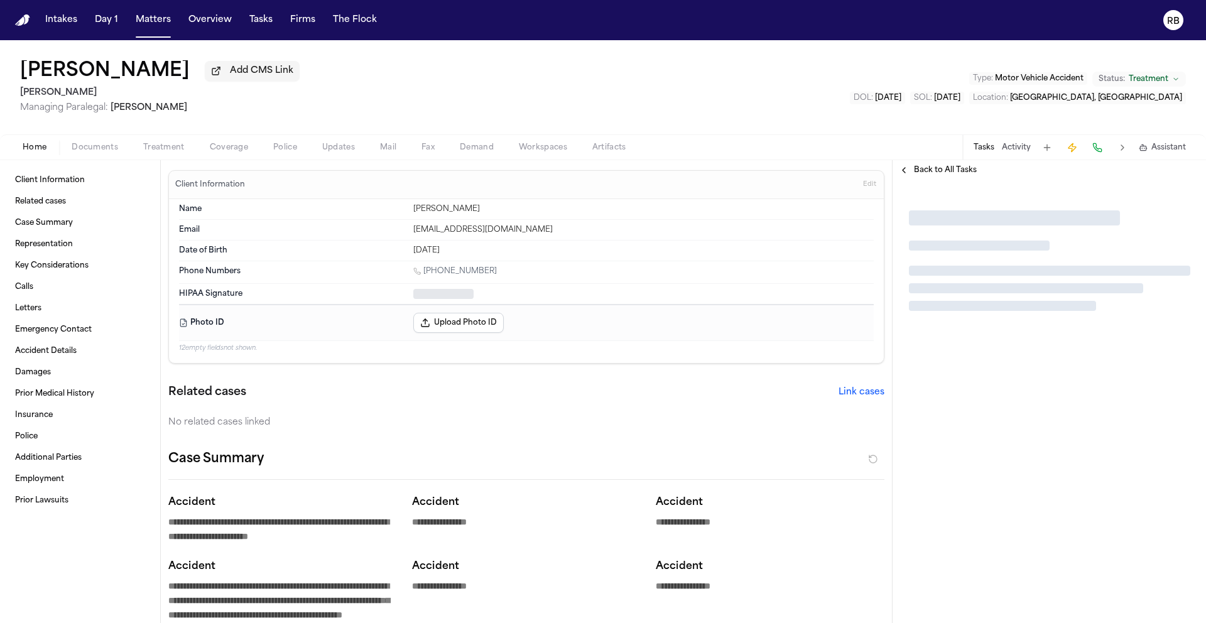
type textarea "*"
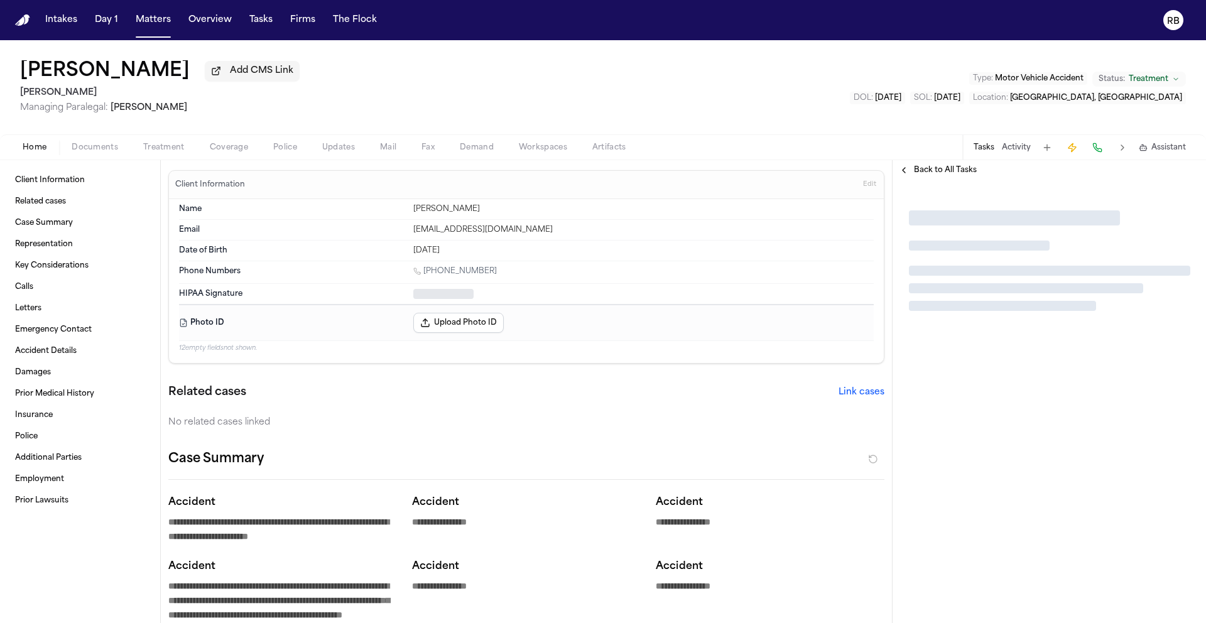
type textarea "*"
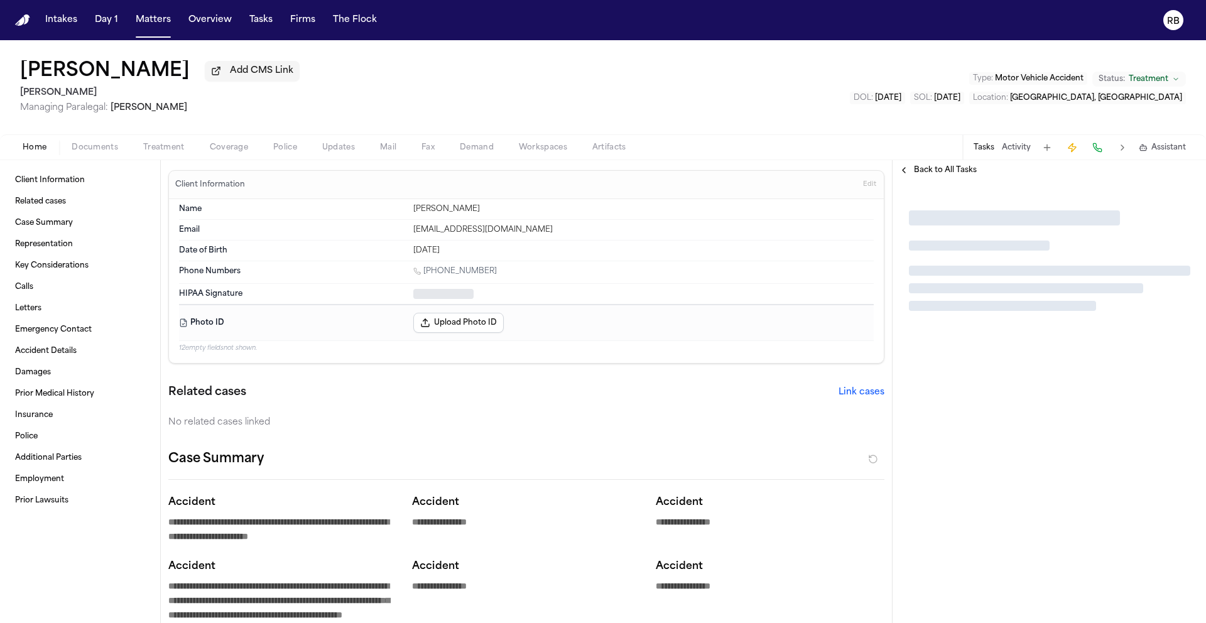
type textarea "*"
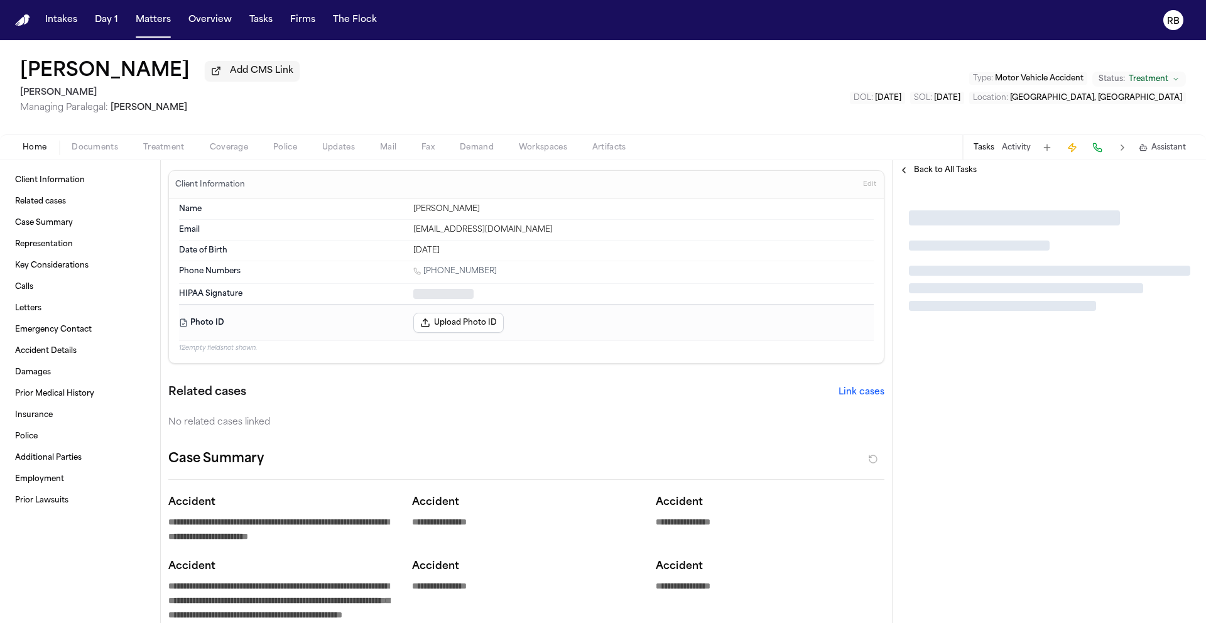
type textarea "*"
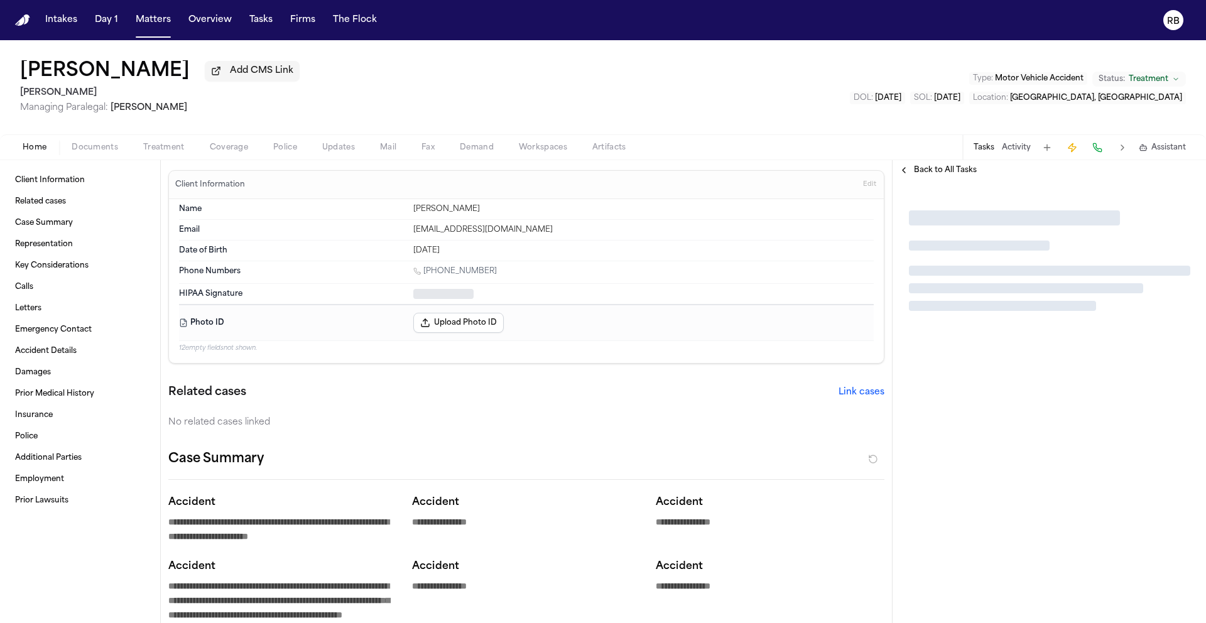
type textarea "*"
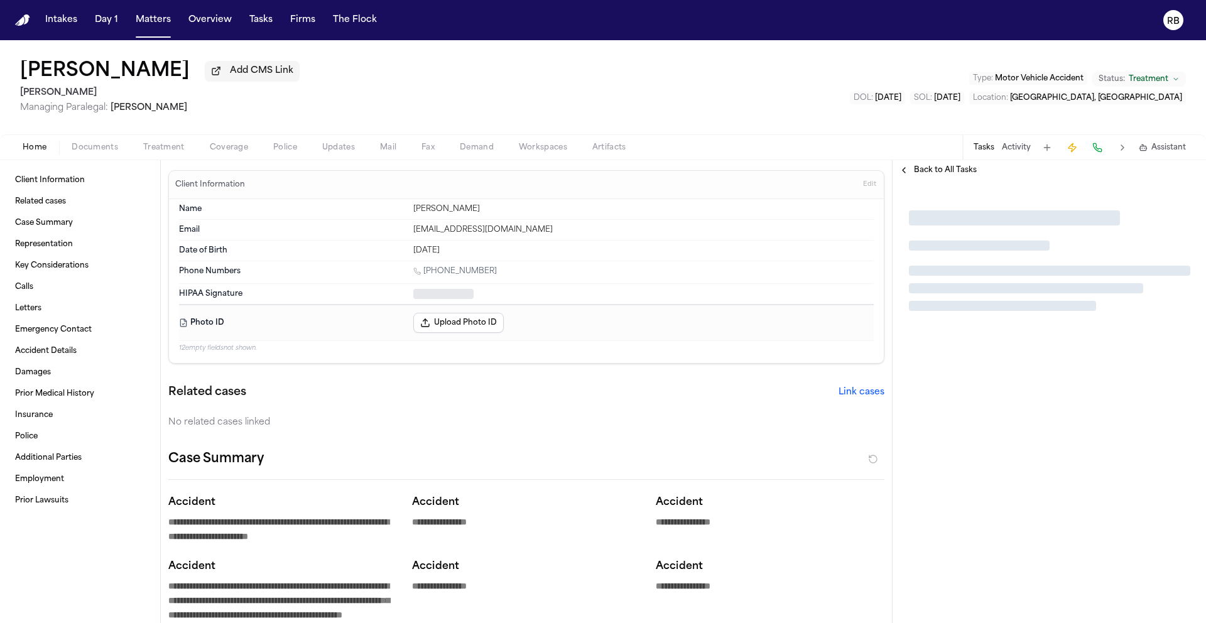
type textarea "*"
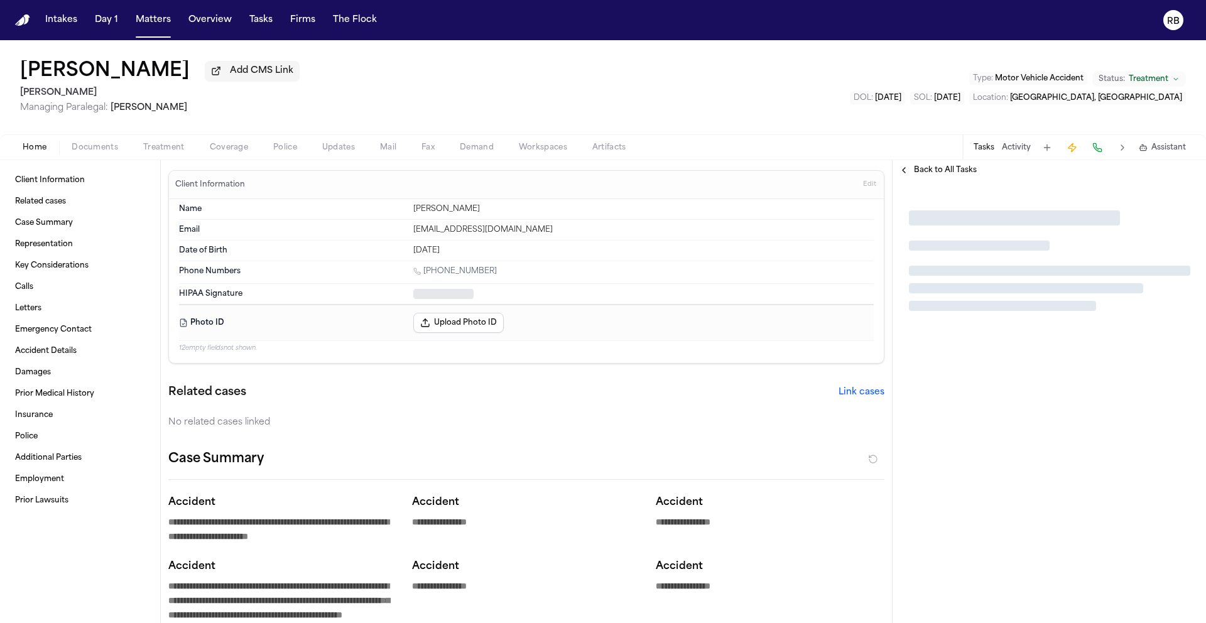
type textarea "*"
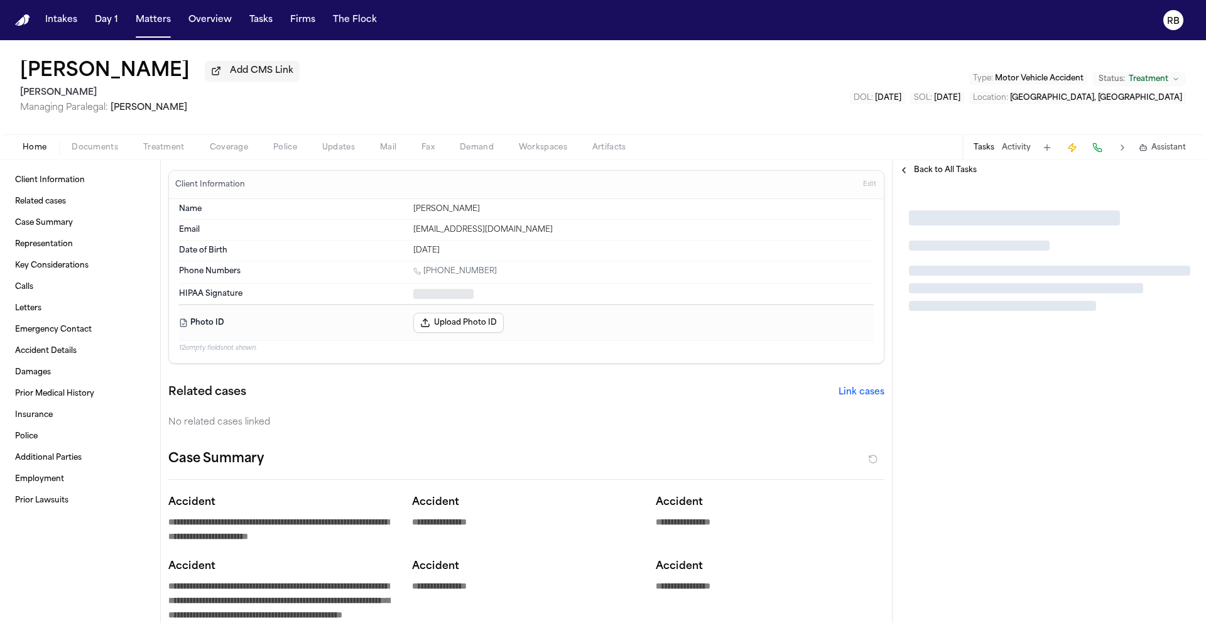
type textarea "*"
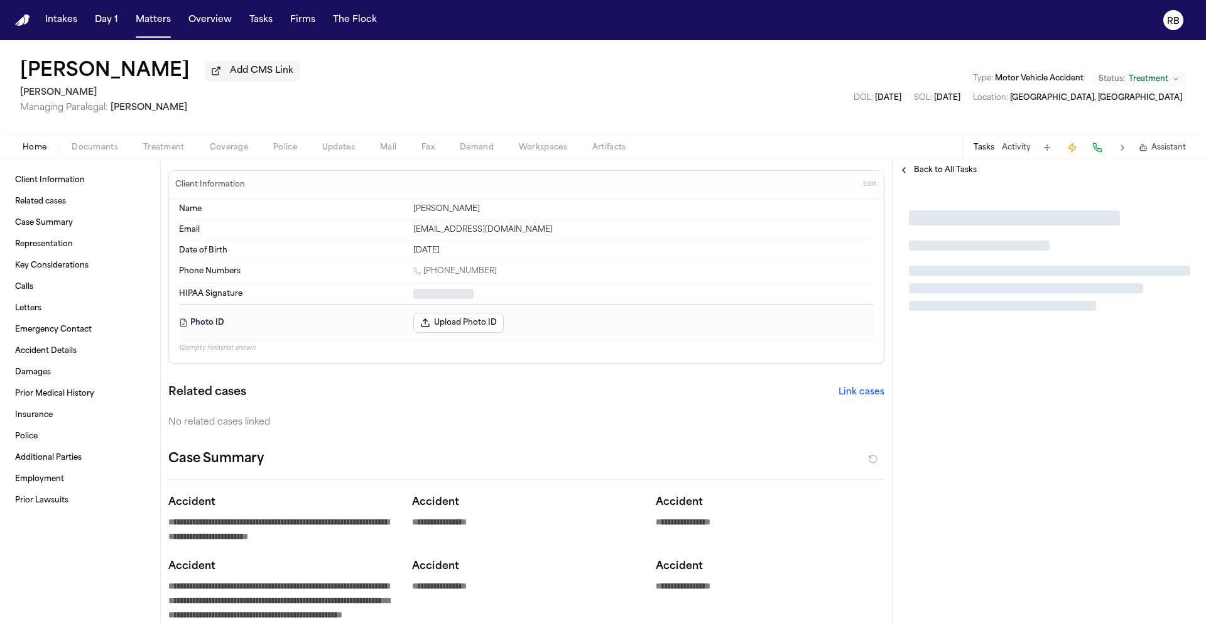
type textarea "*"
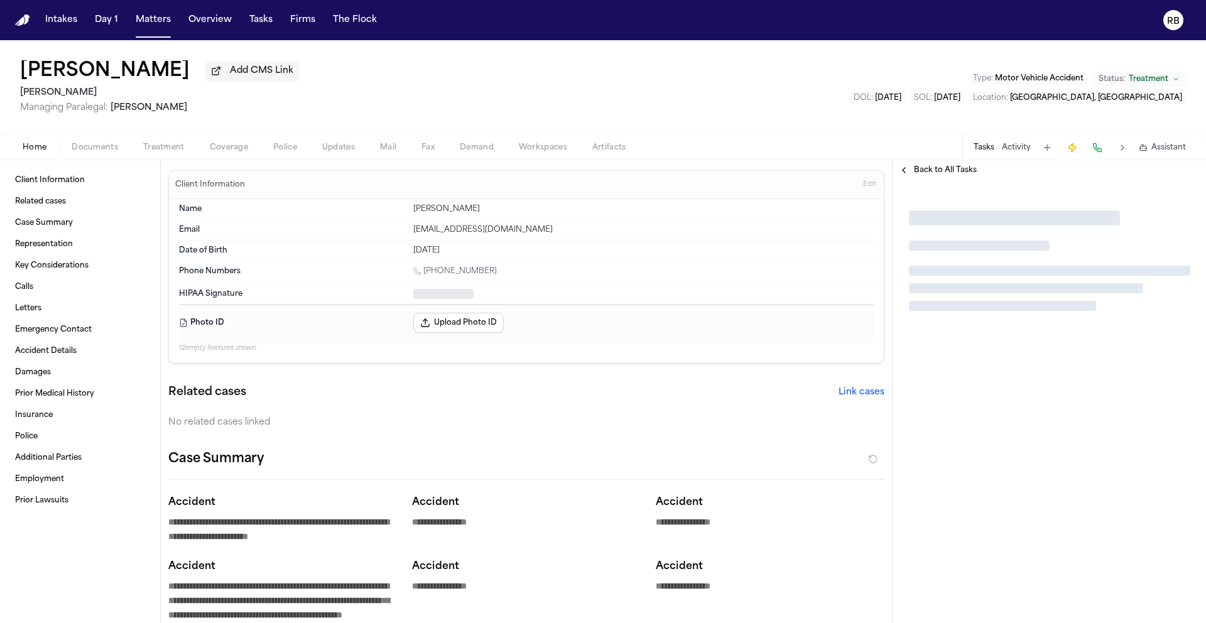
type textarea "*"
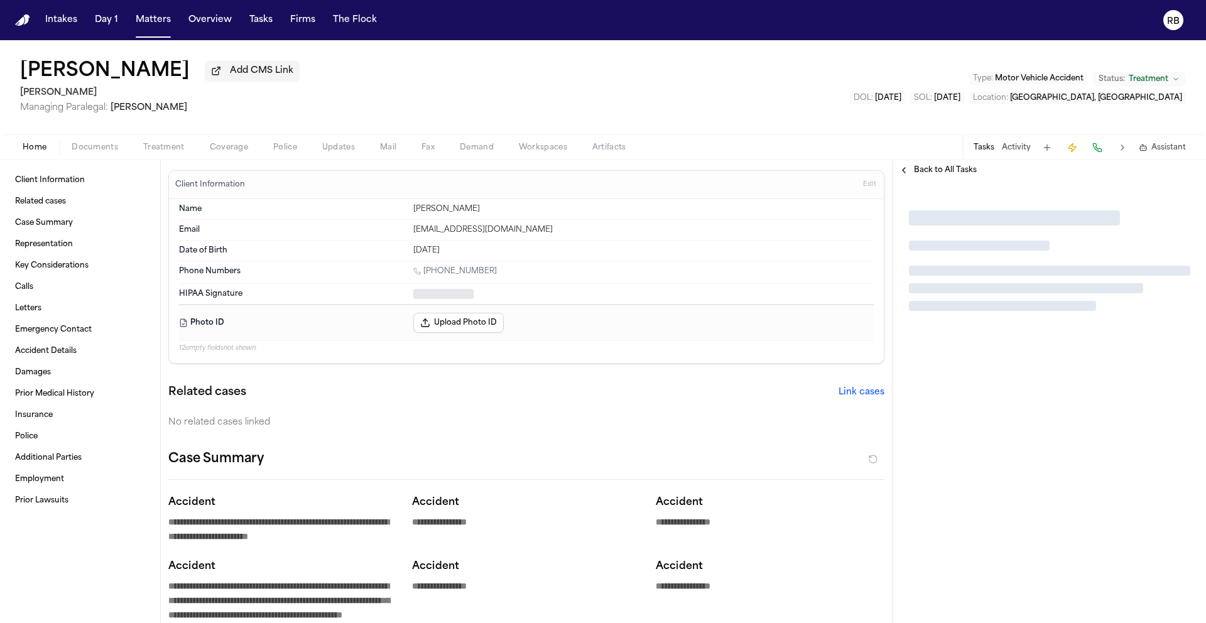
type textarea "*"
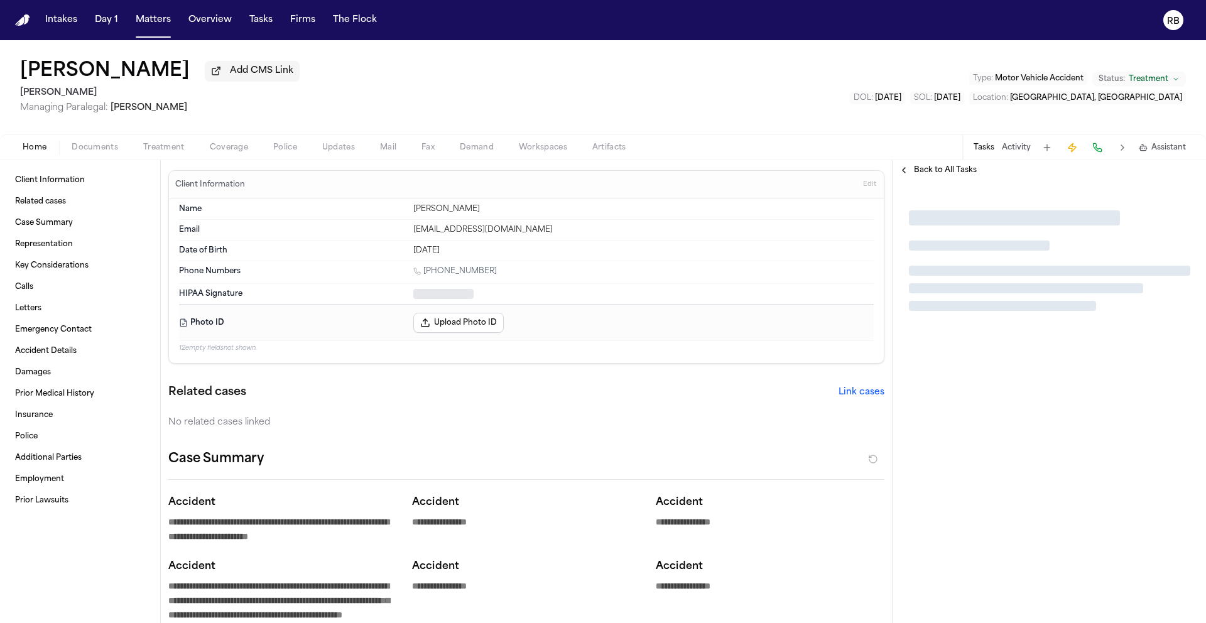
type textarea "*"
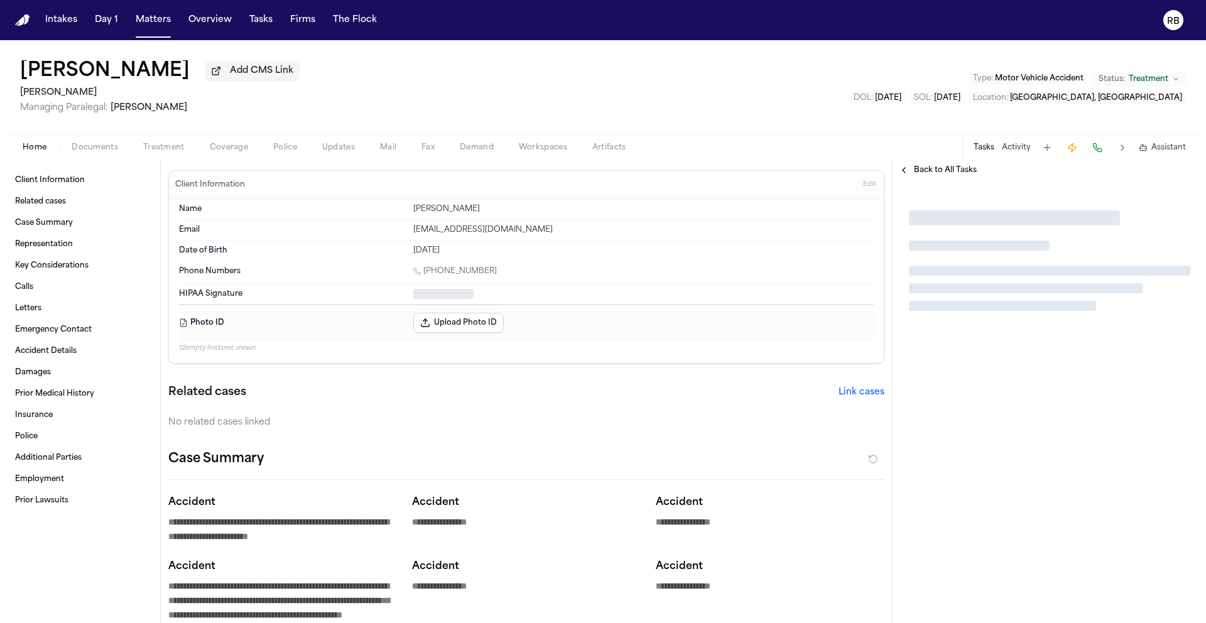
type textarea "*"
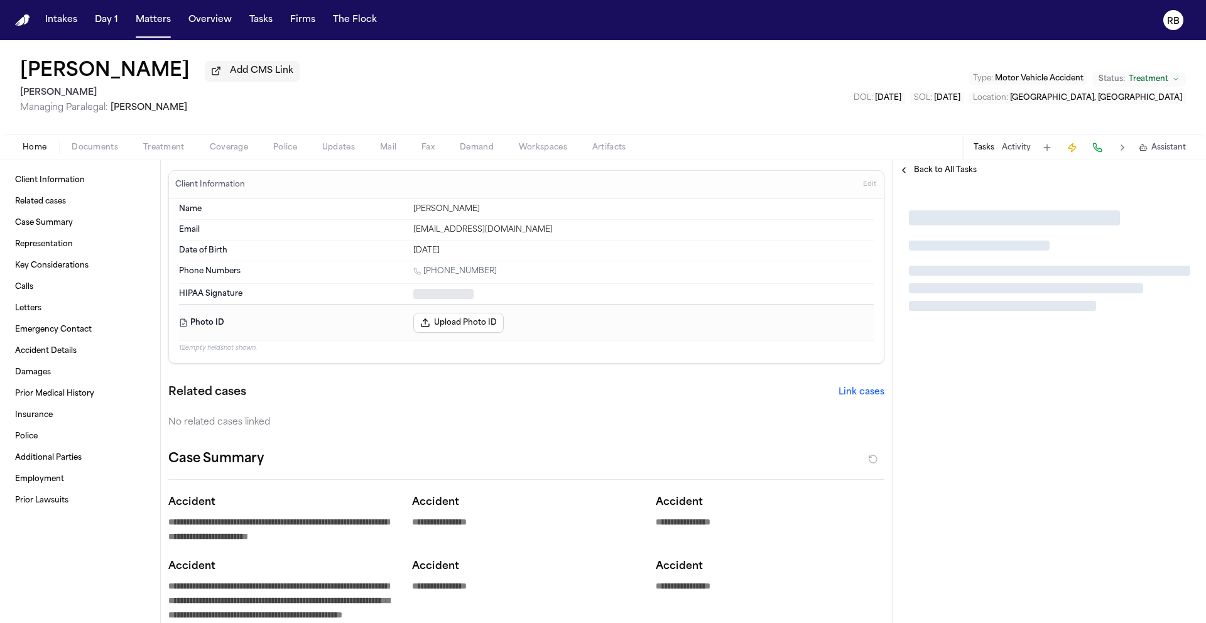
type textarea "*"
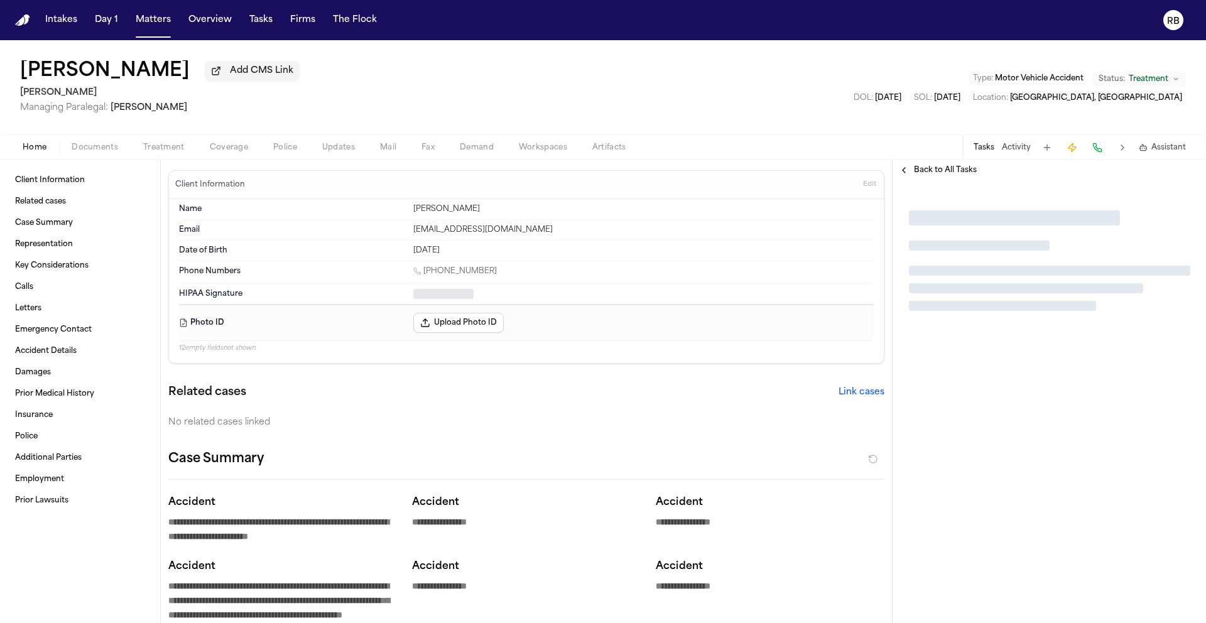
type textarea "*"
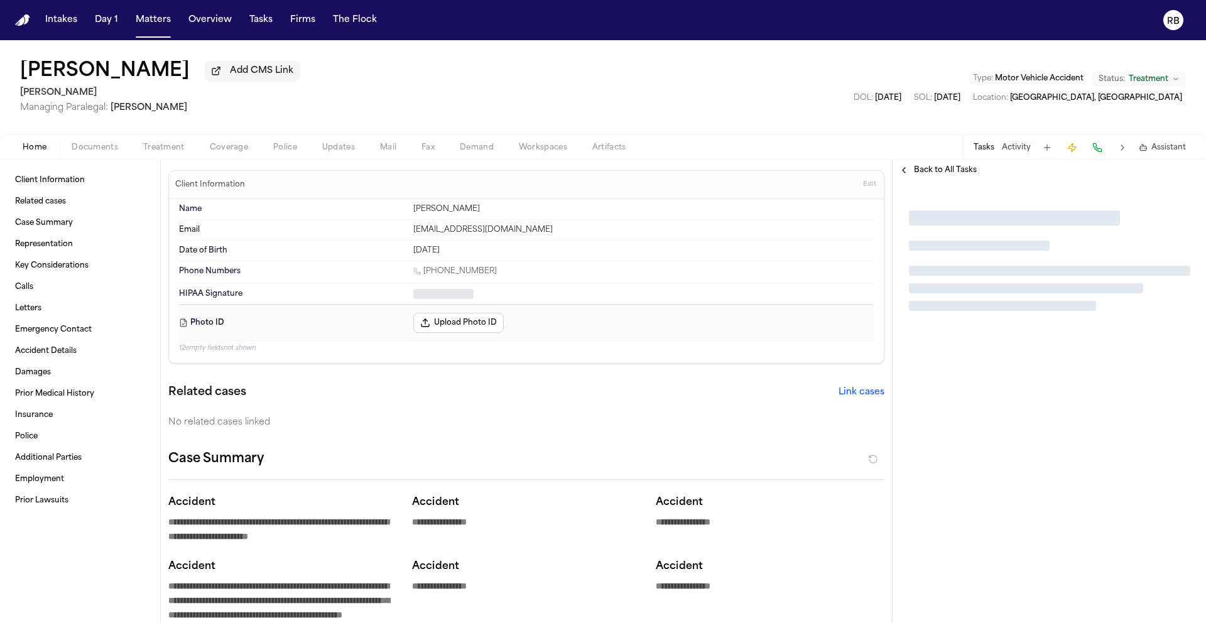
type textarea "*"
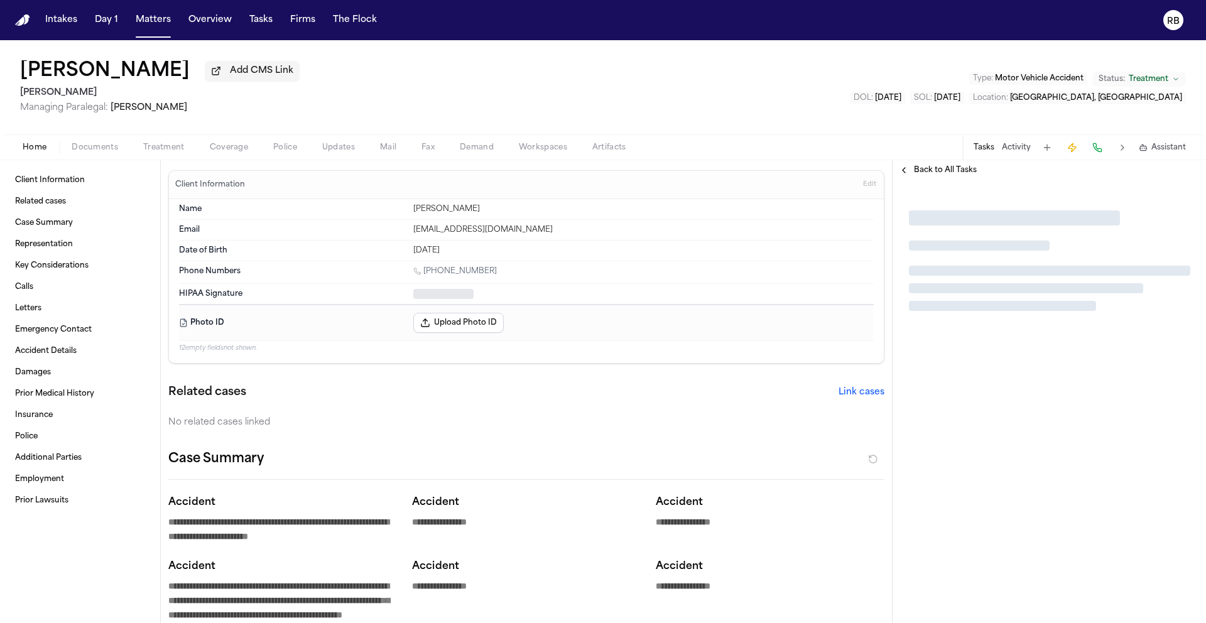
type textarea "*"
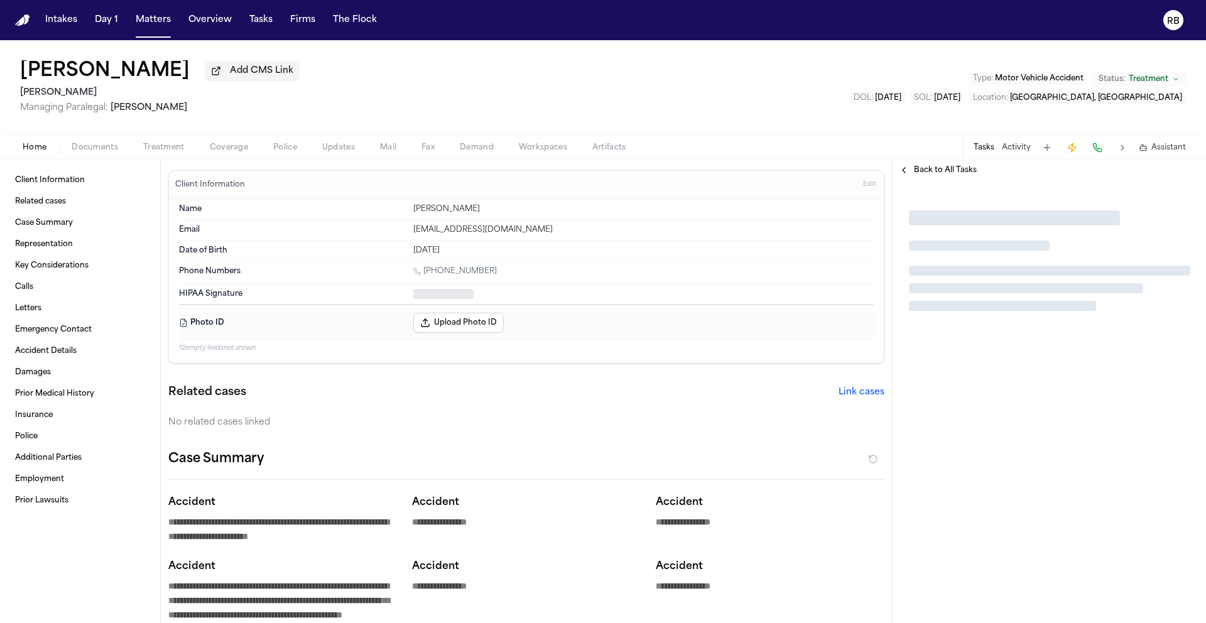
type textarea "*"
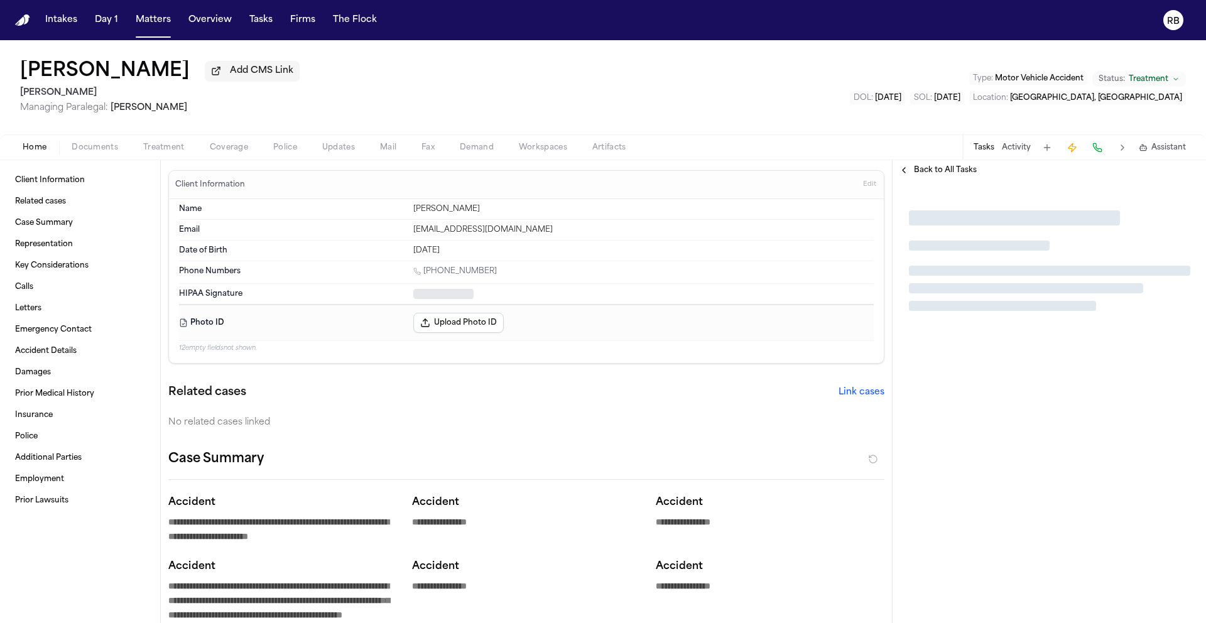
type textarea "*"
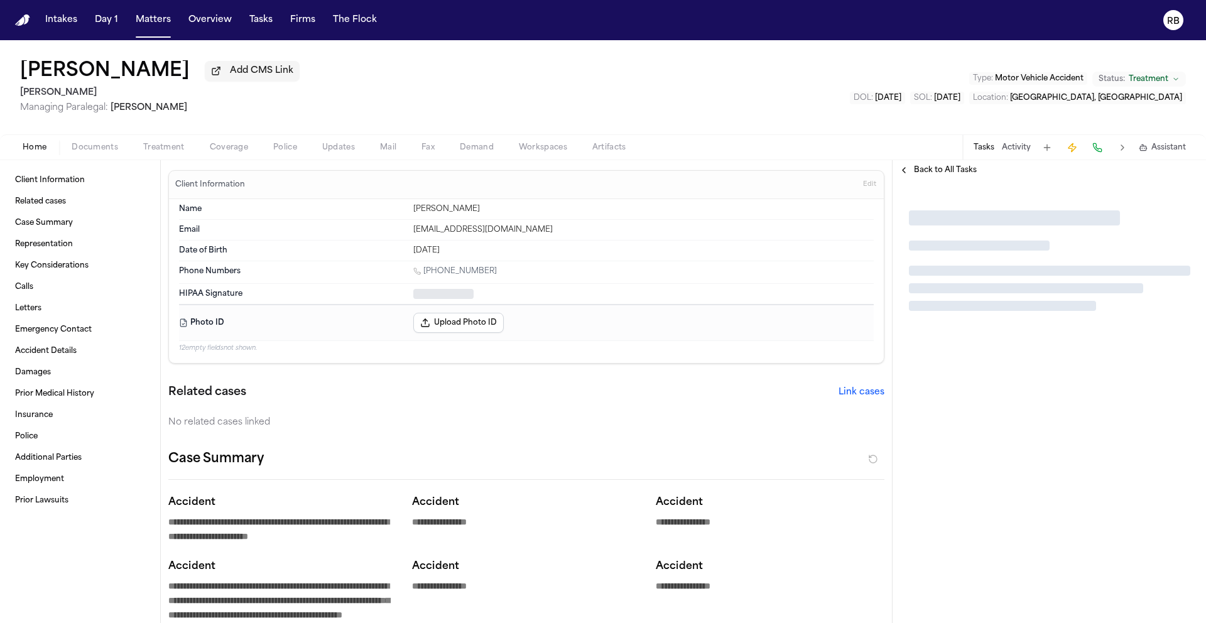
type textarea "*"
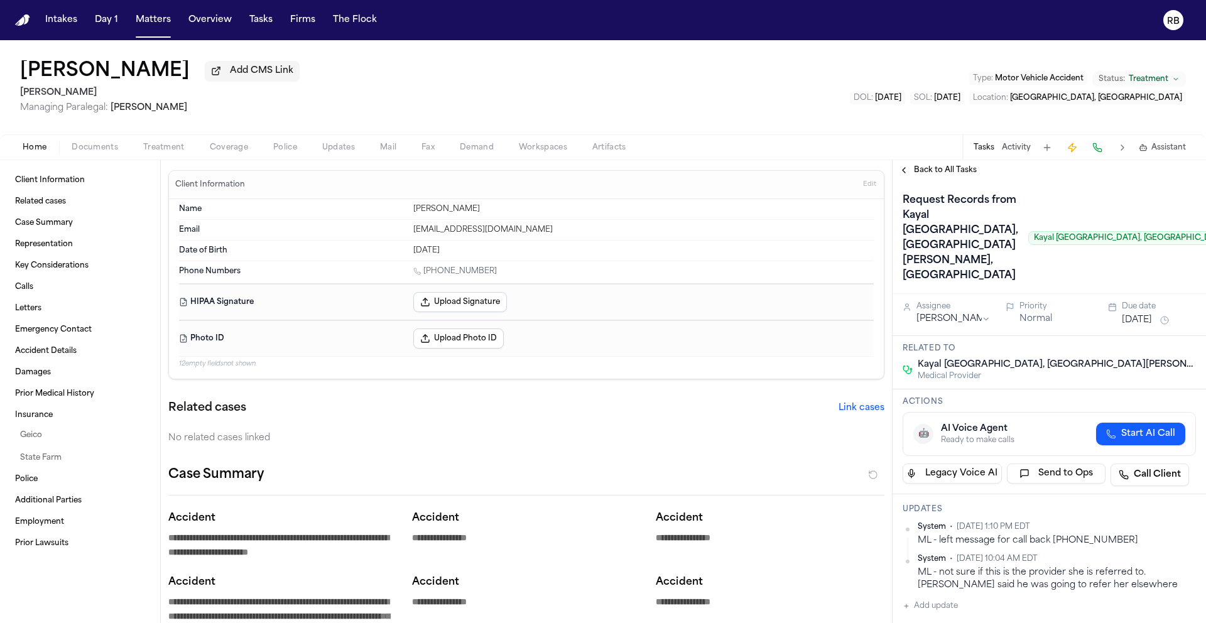
click at [933, 171] on span "Back to All Tasks" at bounding box center [945, 170] width 63 height 10
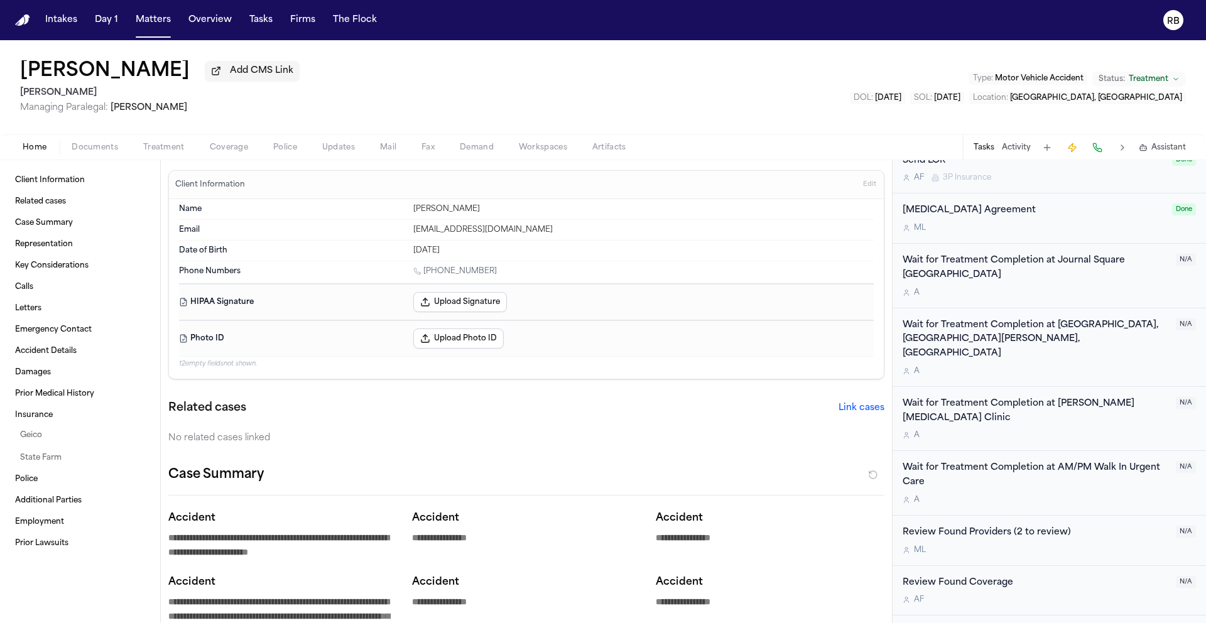
scroll to position [1031, 0]
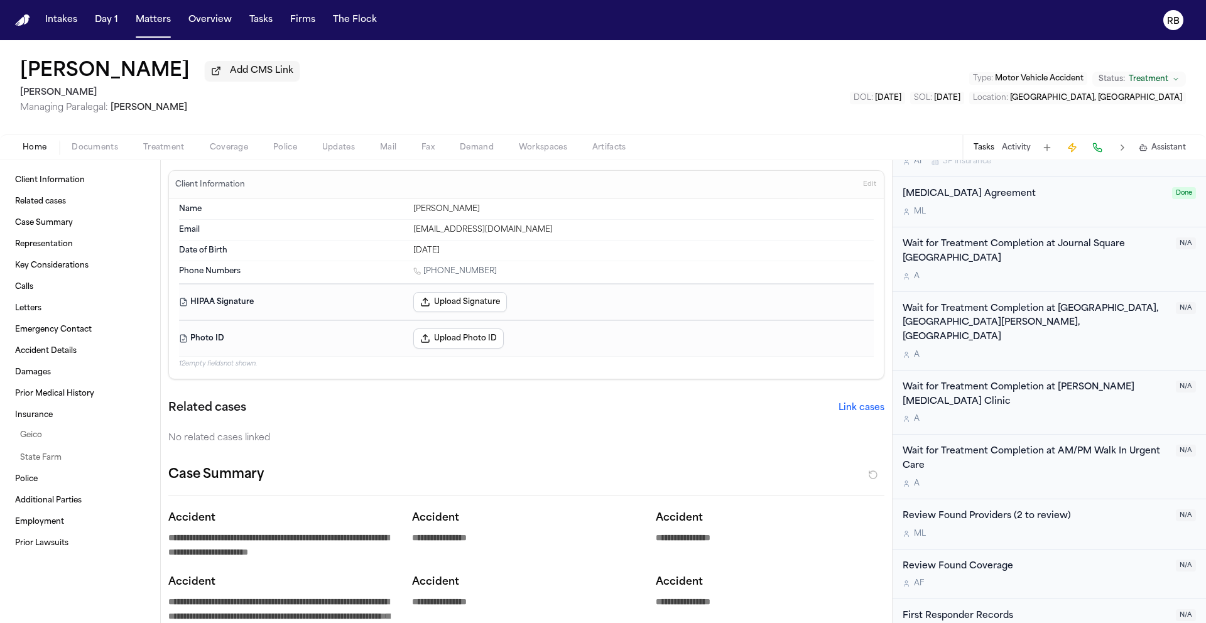
click at [677, 87] on div "Erica Rivera Add CMS Link Mohamed K Ahmed Managing Paralegal: Jacqueline Maldon…" at bounding box center [603, 87] width 1206 height 94
click at [266, 23] on button "Tasks" at bounding box center [260, 20] width 33 height 23
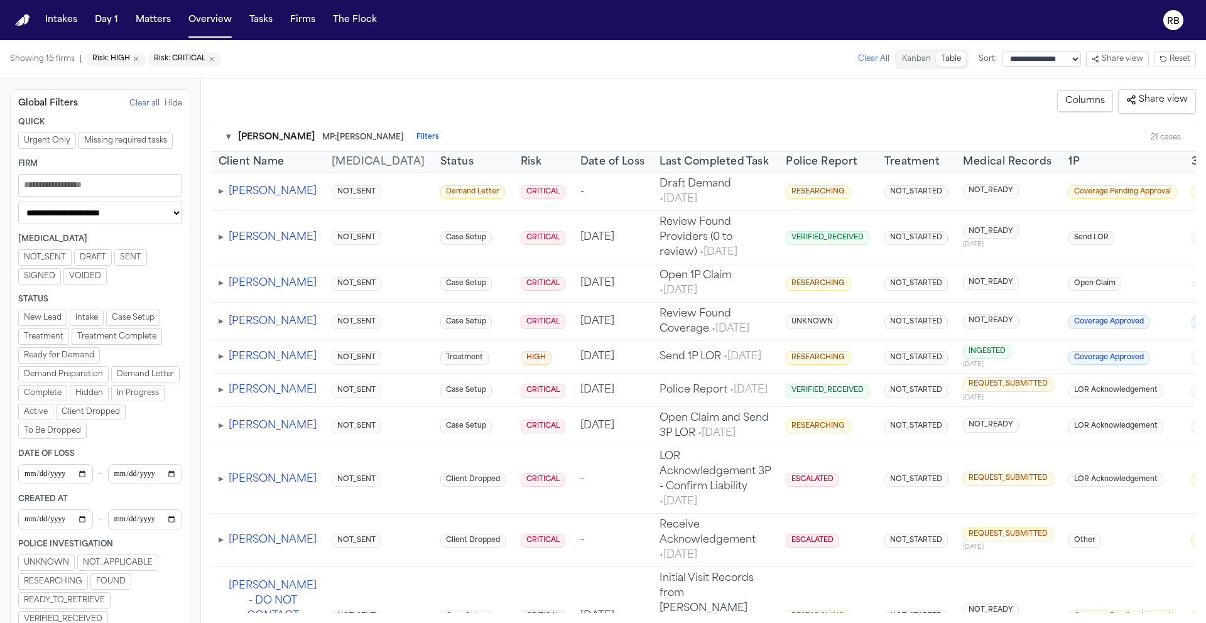
scroll to position [4585, 0]
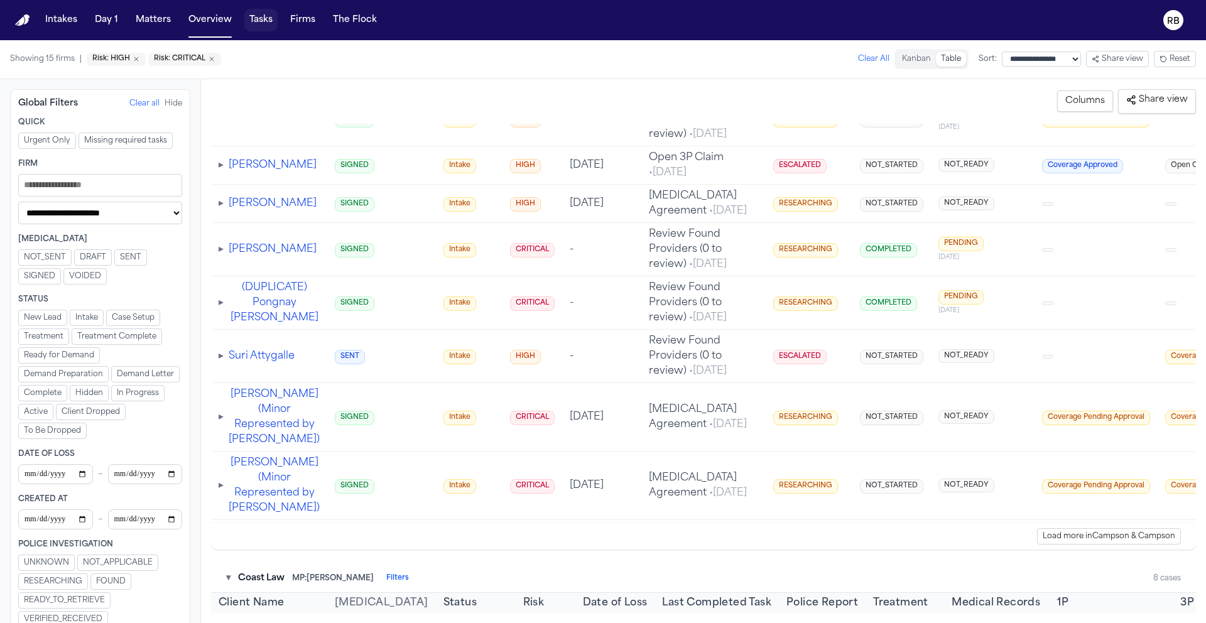
click at [255, 19] on button "Tasks" at bounding box center [260, 20] width 33 height 23
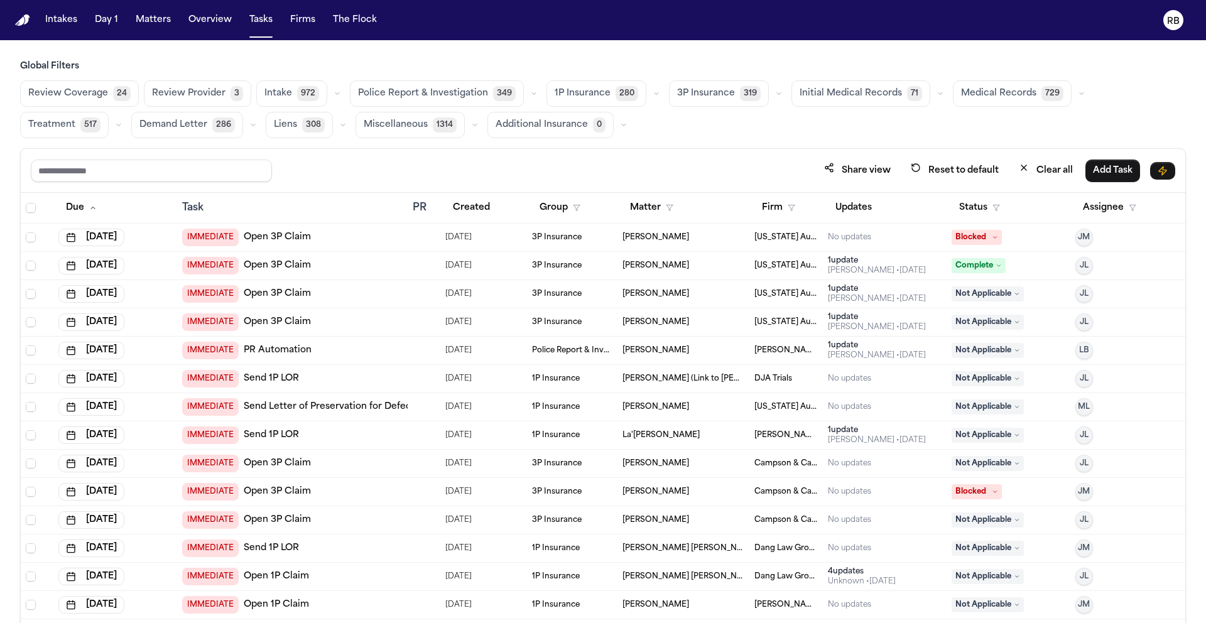
click at [830, 95] on span "Initial Medical Records" at bounding box center [850, 93] width 102 height 13
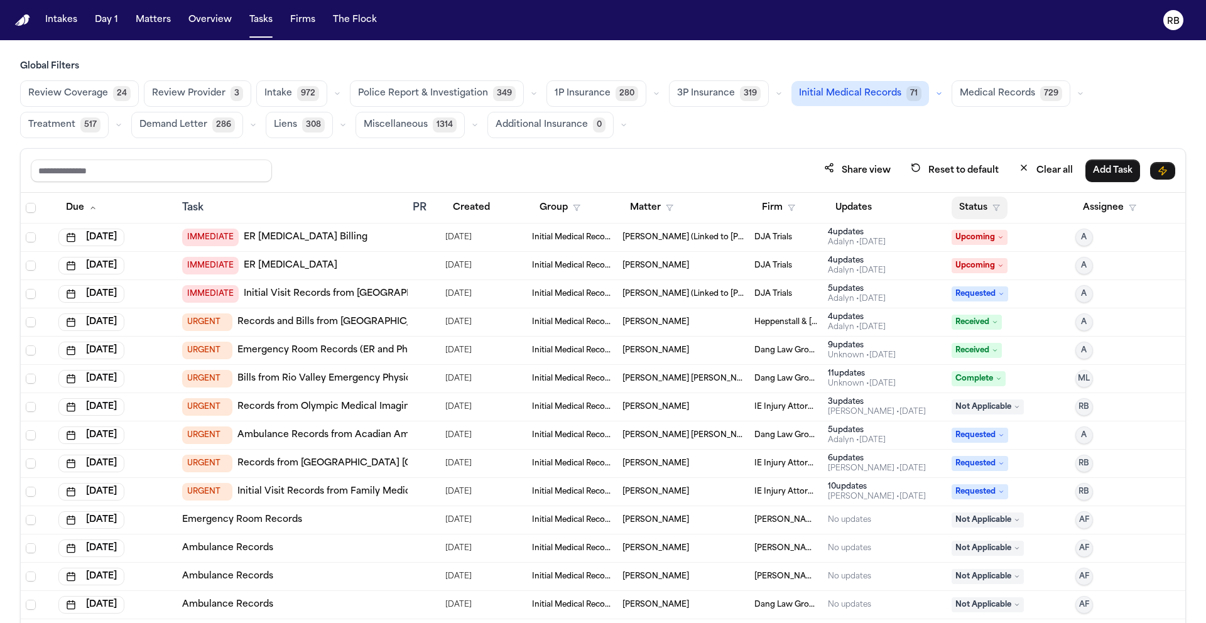
click at [968, 208] on button "Status" at bounding box center [979, 208] width 56 height 23
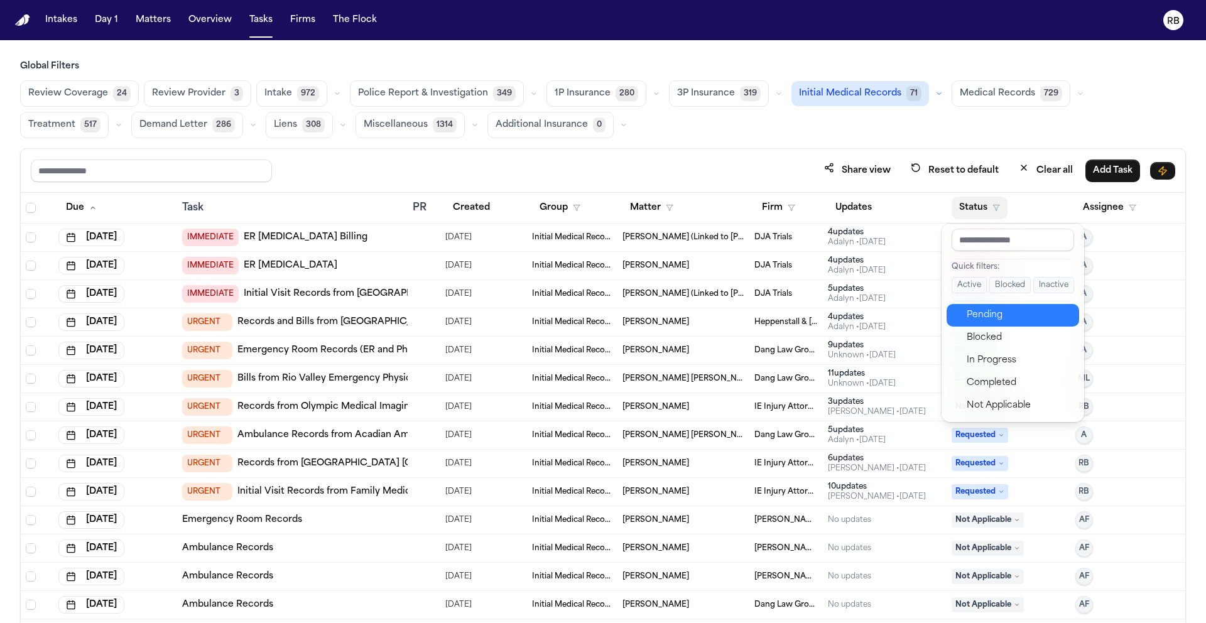
click at [993, 317] on div "Pending" at bounding box center [1018, 315] width 105 height 15
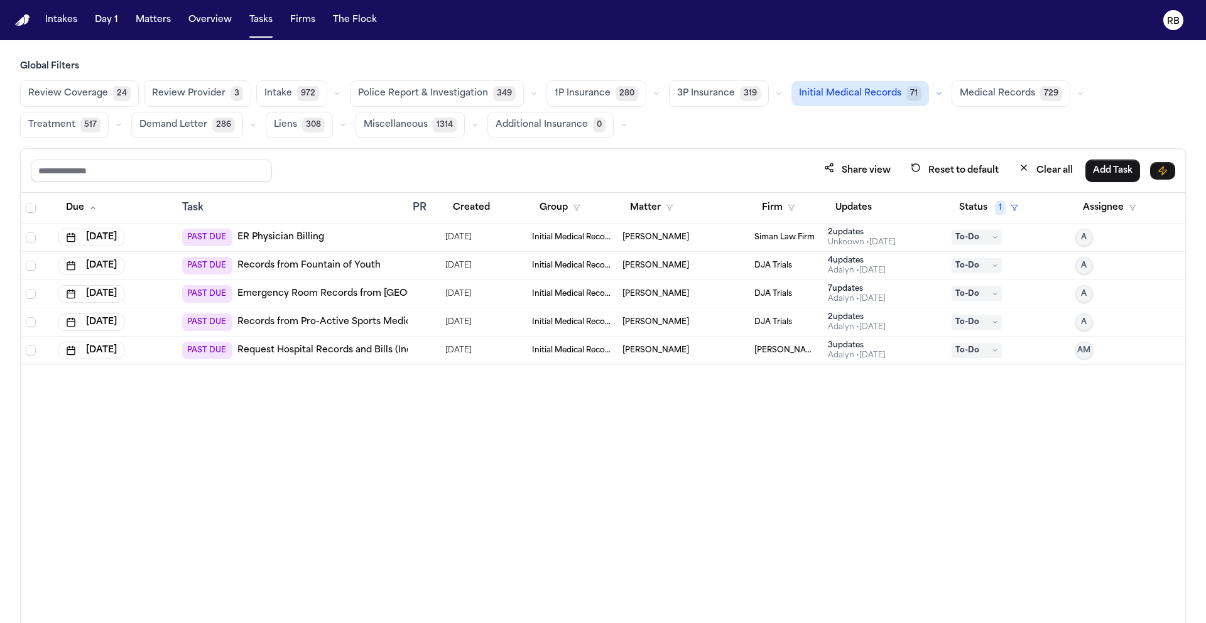
click at [704, 239] on div "[PERSON_NAME]" at bounding box center [683, 237] width 122 height 10
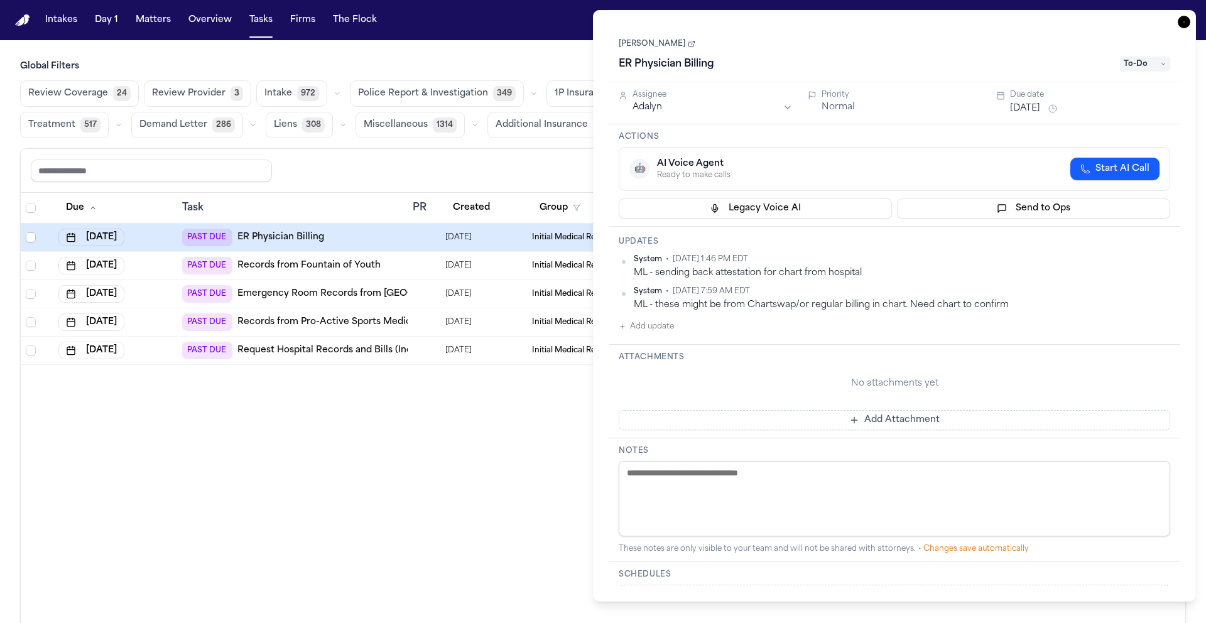
click at [1188, 24] on icon "button" at bounding box center [1183, 22] width 13 height 13
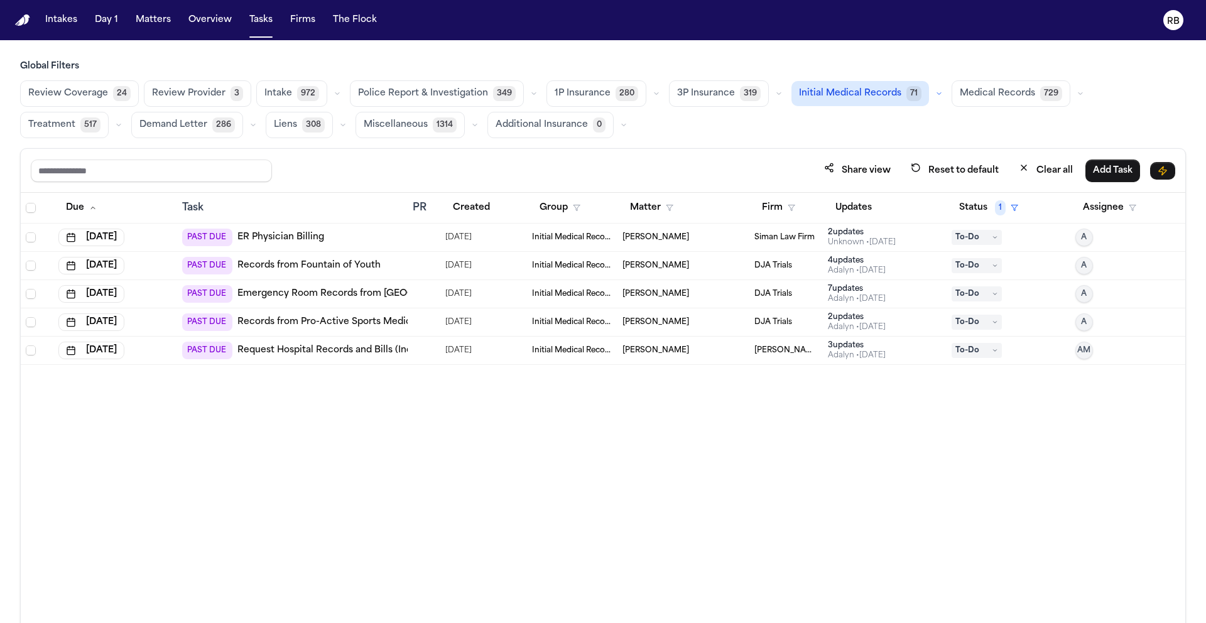
click at [438, 347] on td at bounding box center [424, 351] width 33 height 28
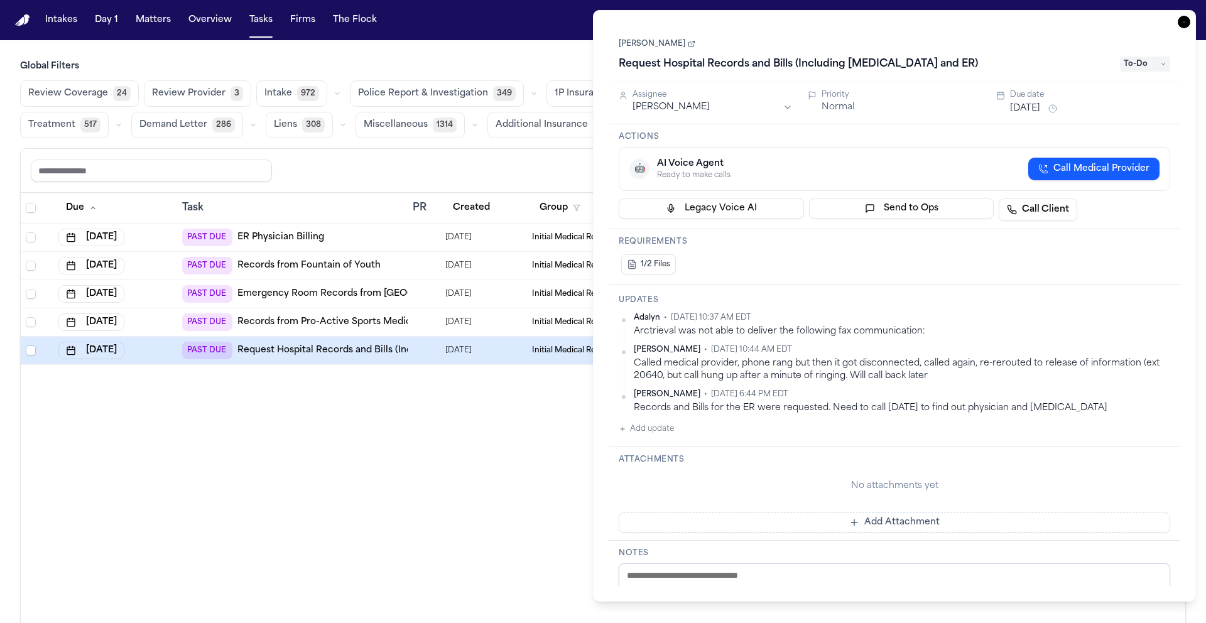
click at [1186, 19] on icon "button" at bounding box center [1183, 22] width 13 height 13
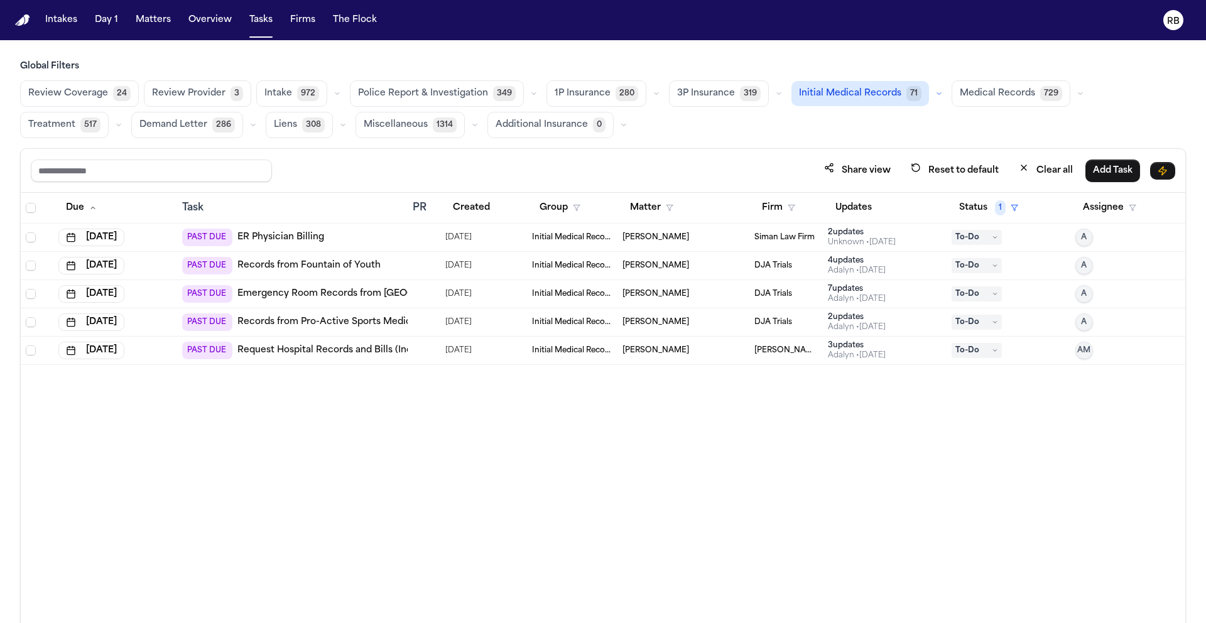
click at [983, 87] on span "Medical Records" at bounding box center [997, 93] width 75 height 13
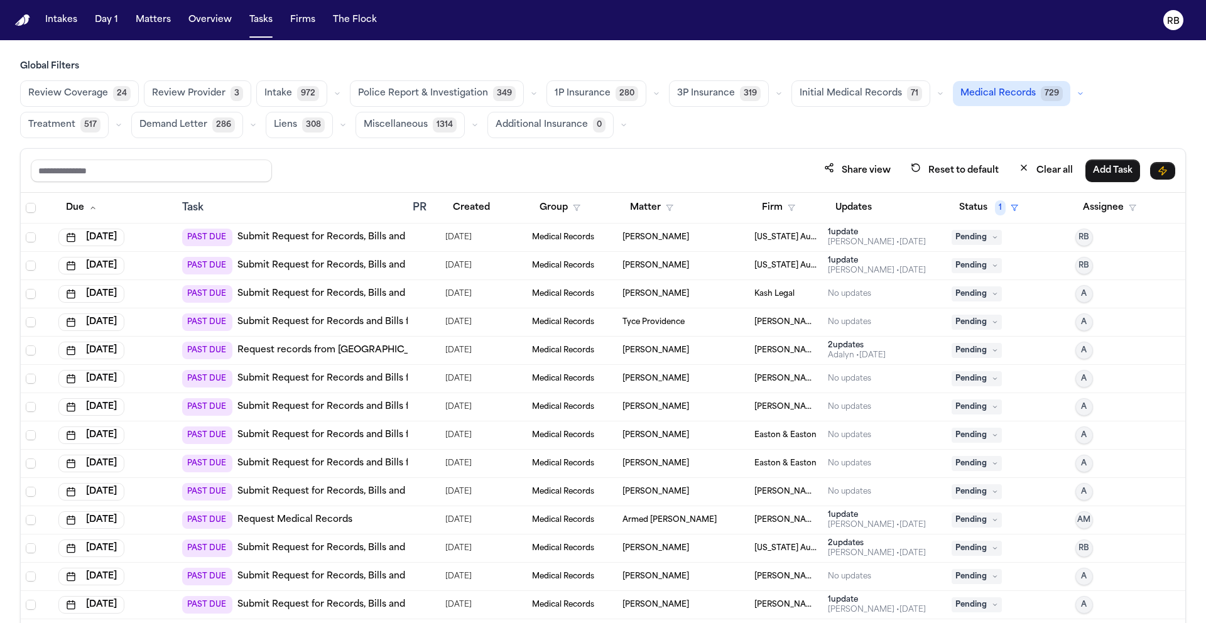
click at [679, 139] on div "Global Filters Review Coverage 24 Review Provider 3 Intake 972 Police Report & …" at bounding box center [603, 369] width 1166 height 618
click at [700, 237] on div "[PERSON_NAME]" at bounding box center [683, 237] width 122 height 10
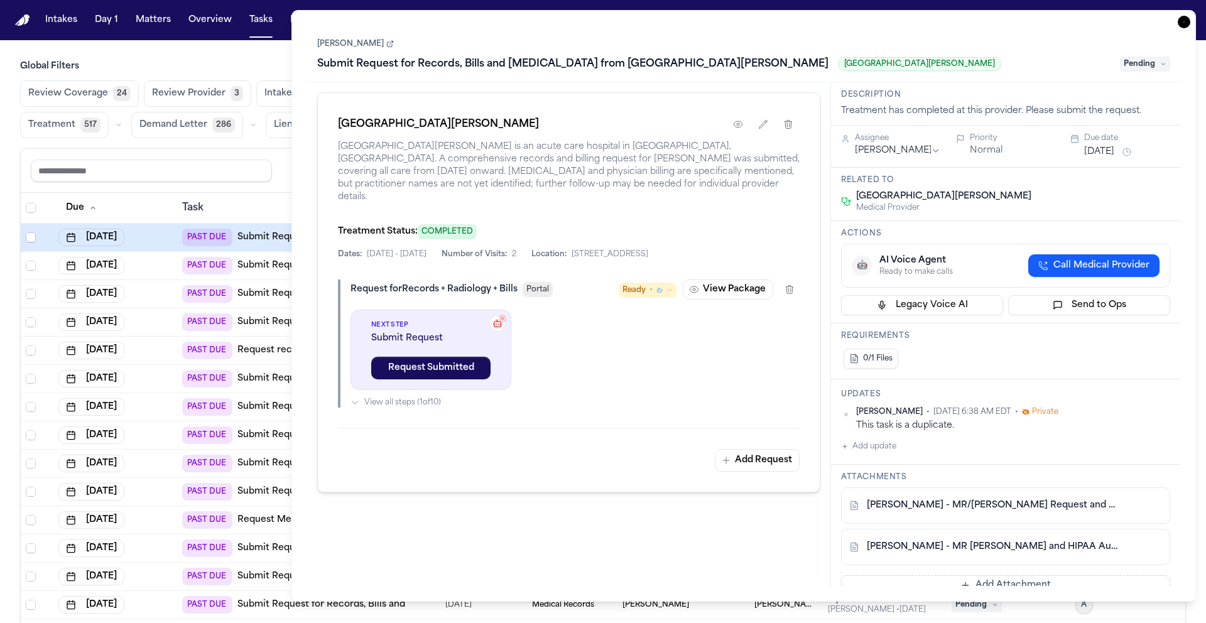
click at [1185, 23] on icon "button" at bounding box center [1183, 22] width 13 height 13
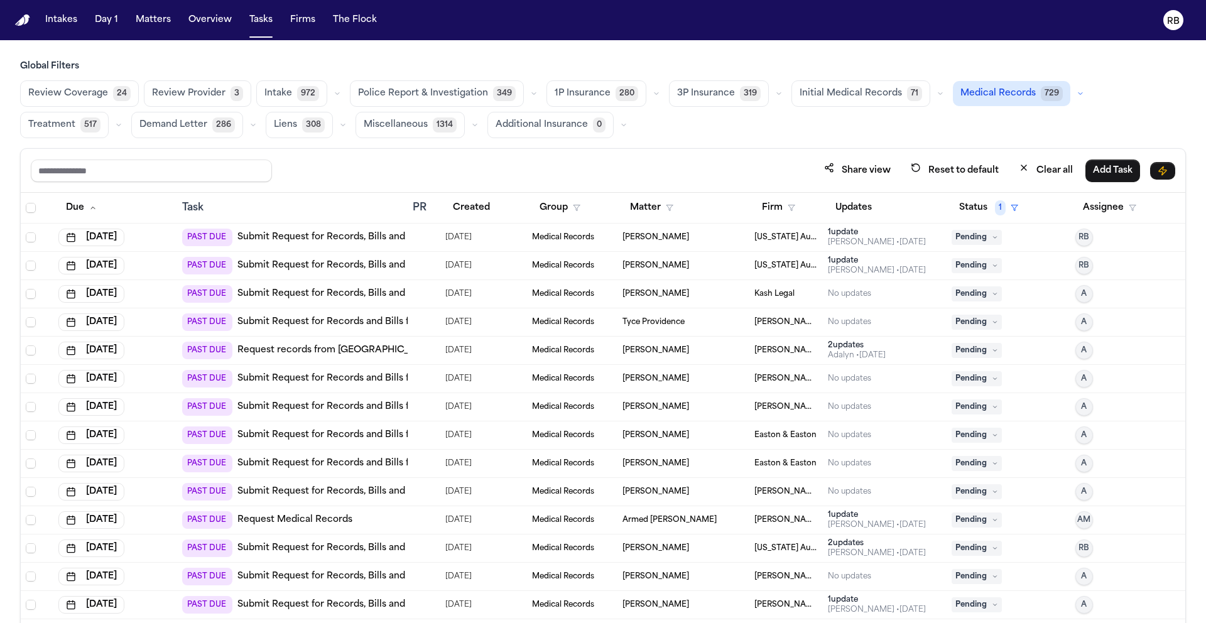
click at [685, 149] on div "Share view Reset to default Clear all Add Task" at bounding box center [603, 171] width 1164 height 44
click at [700, 269] on div "[PERSON_NAME]" at bounding box center [683, 266] width 122 height 10
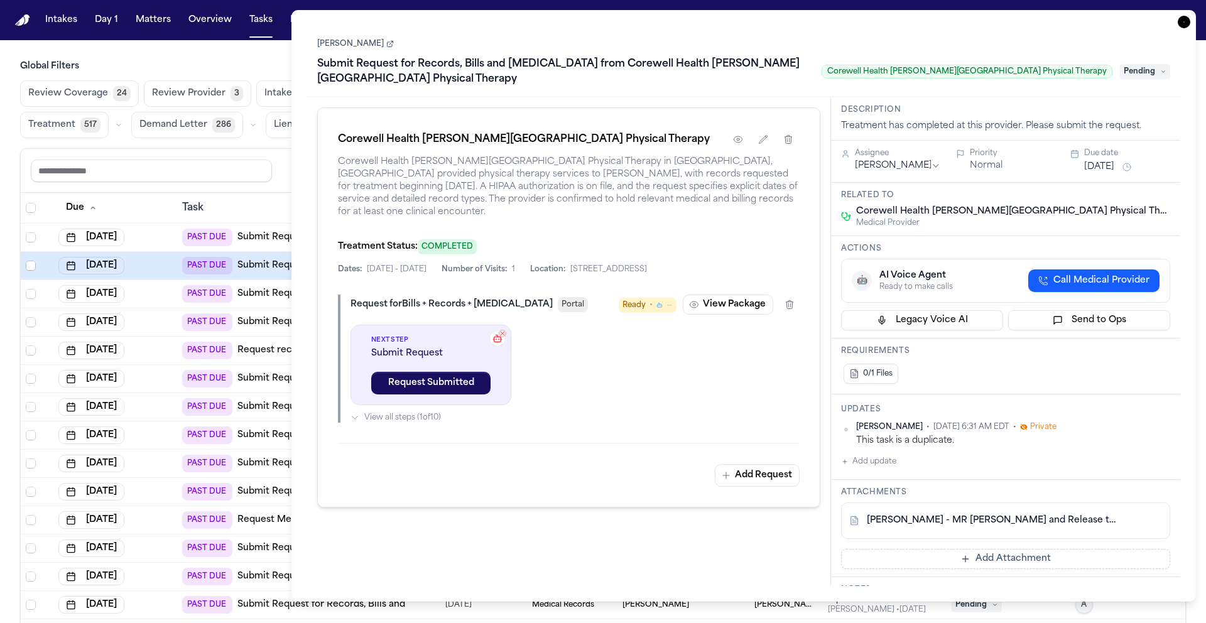
click at [1187, 21] on icon "button" at bounding box center [1183, 22] width 13 height 13
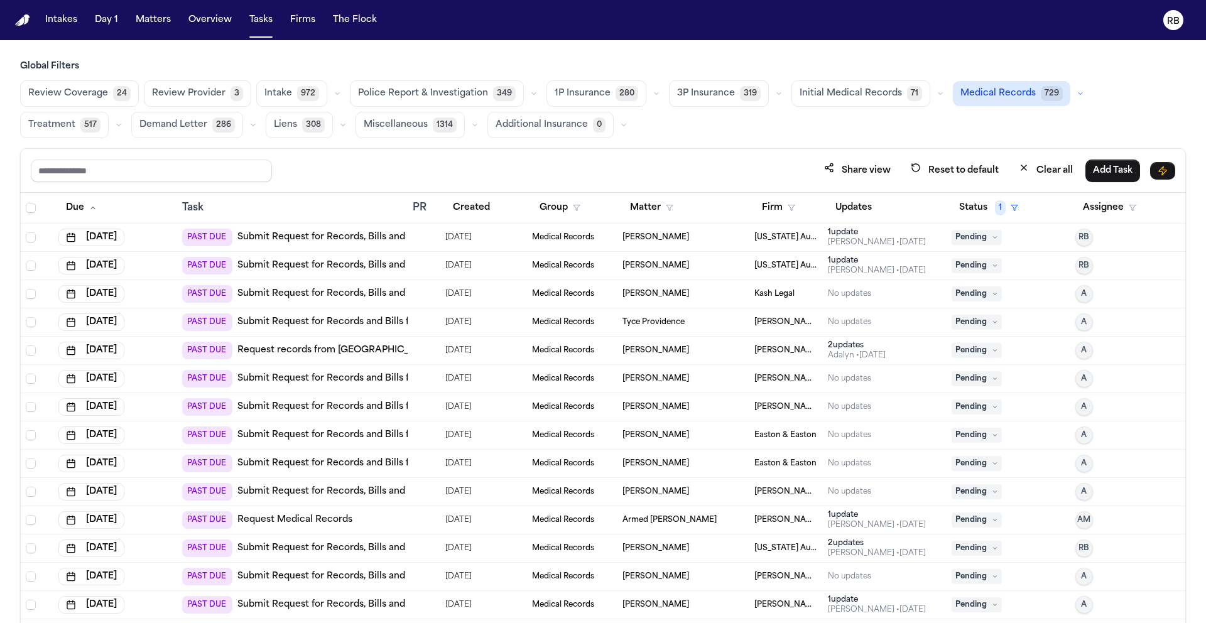
click at [672, 139] on div "Global Filters Review Coverage 24 Review Provider 3 Intake 972 Police Report & …" at bounding box center [603, 369] width 1166 height 618
click at [695, 159] on div "Share view Reset to default Clear all Add Task" at bounding box center [603, 170] width 1144 height 23
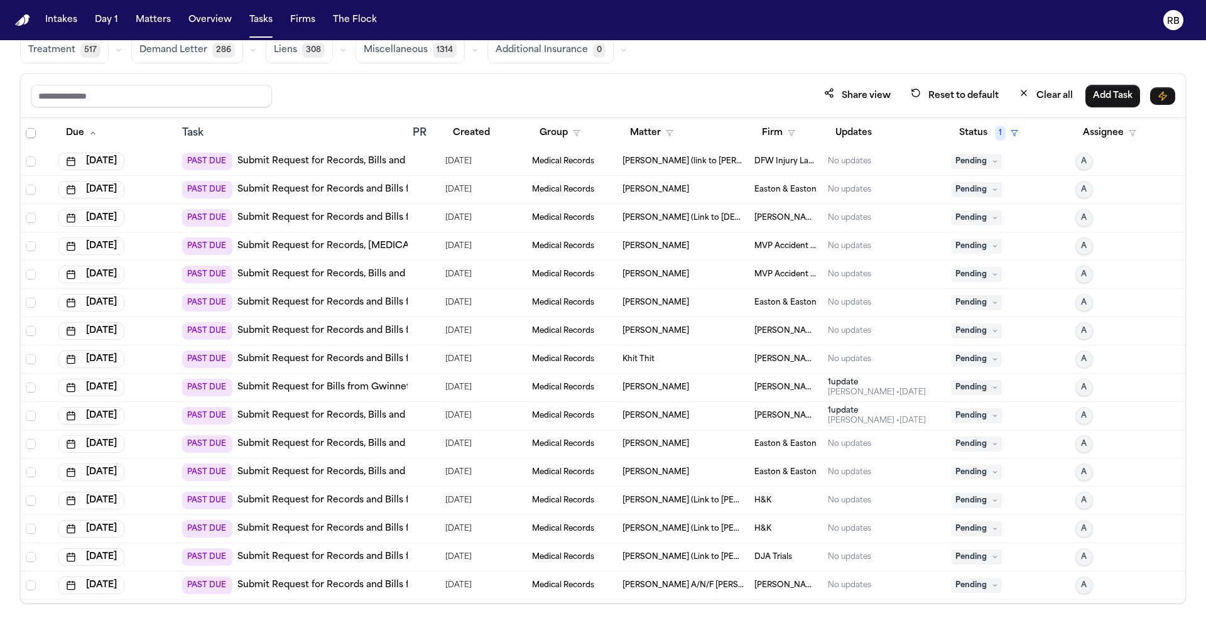
scroll to position [807, 0]
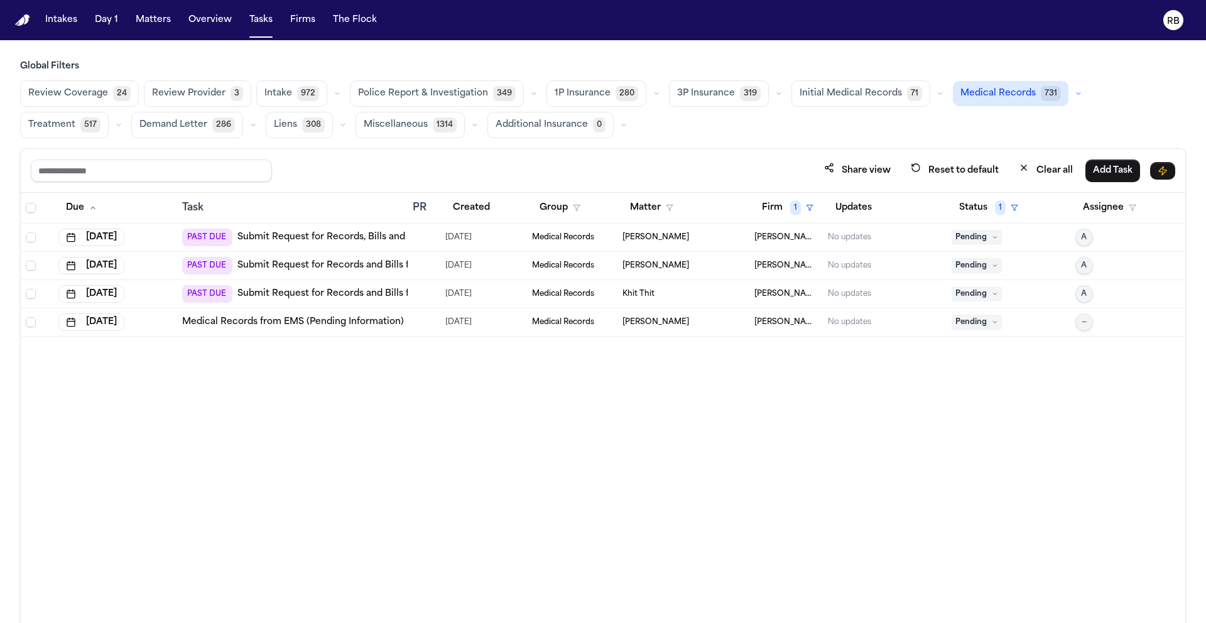
click at [676, 430] on div "Due Task PR Created Group Matter Firm 1 Updates Status 1 Assignee [DATE] PAST D…" at bounding box center [603, 435] width 1164 height 485
click at [413, 229] on td at bounding box center [424, 238] width 33 height 28
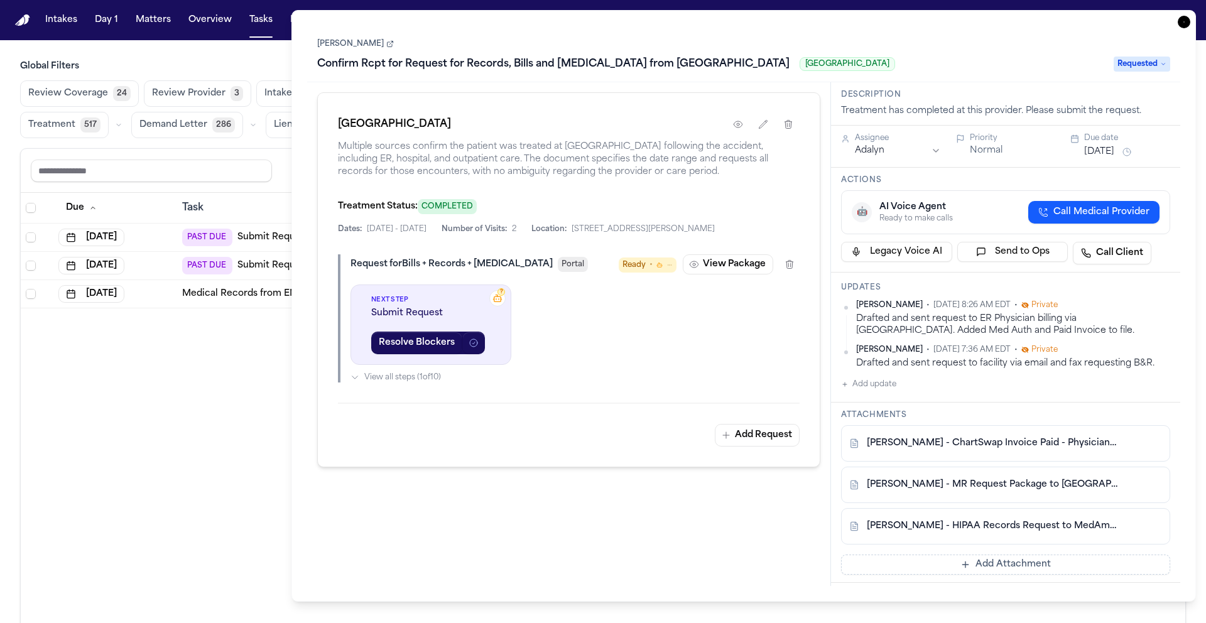
click at [1188, 19] on icon "button" at bounding box center [1183, 22] width 13 height 13
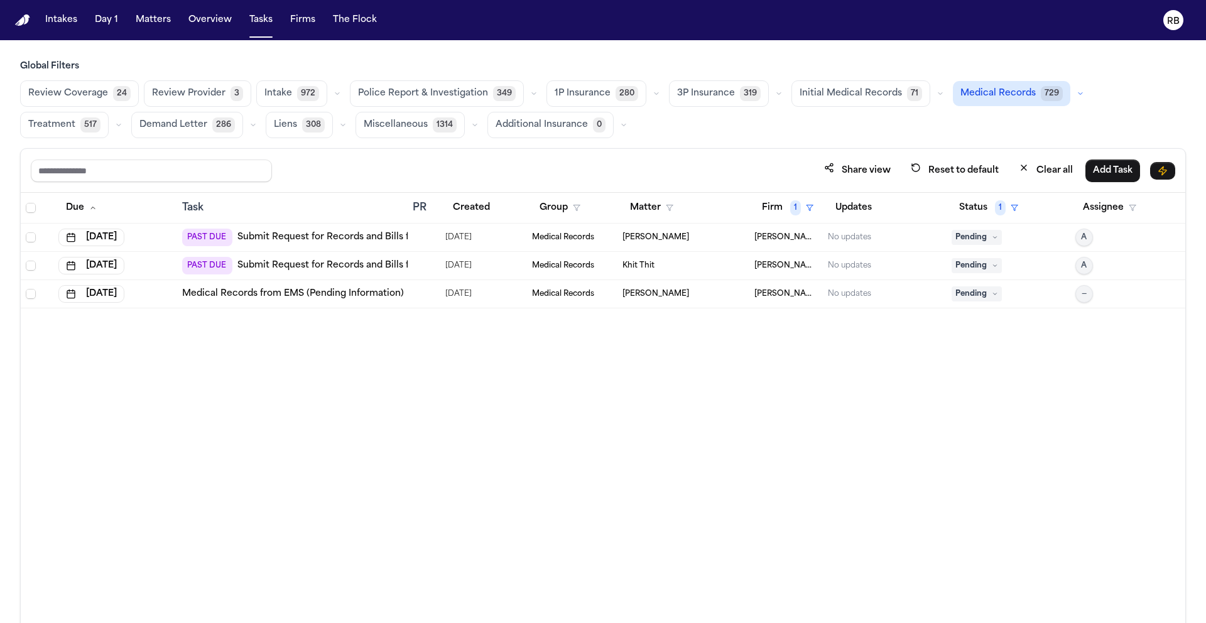
click at [781, 371] on div "Due Task PR Created Group Matter Firm 1 Updates Status 1 Assignee Oct 11, 2025 …" at bounding box center [603, 435] width 1164 height 485
drag, startPoint x: 446, startPoint y: 490, endPoint x: 435, endPoint y: 472, distance: 20.6
click at [446, 490] on div "Due Task PR Created Group Matter Firm 1 Updates Status 1 Assignee Oct 11, 2025 …" at bounding box center [603, 435] width 1164 height 485
click at [493, 421] on div "Due Task PR Created Group Matter Firm 1 Updates Status 1 Assignee Oct 11, 2025 …" at bounding box center [603, 435] width 1164 height 485
click at [430, 291] on div at bounding box center [424, 294] width 23 height 10
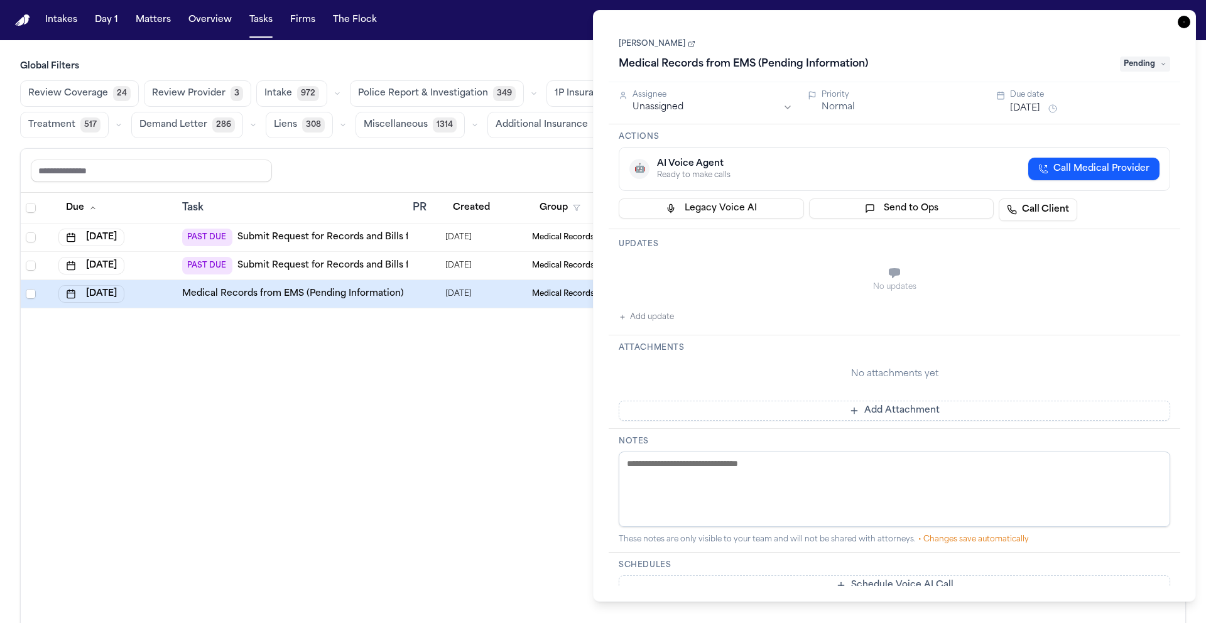
click at [651, 47] on link "[PERSON_NAME]" at bounding box center [657, 44] width 77 height 10
click at [474, 474] on div "Due Task PR Created Group Matter Firm 1 Updates Status 1 Assignee Oct 11, 2025 …" at bounding box center [603, 435] width 1164 height 485
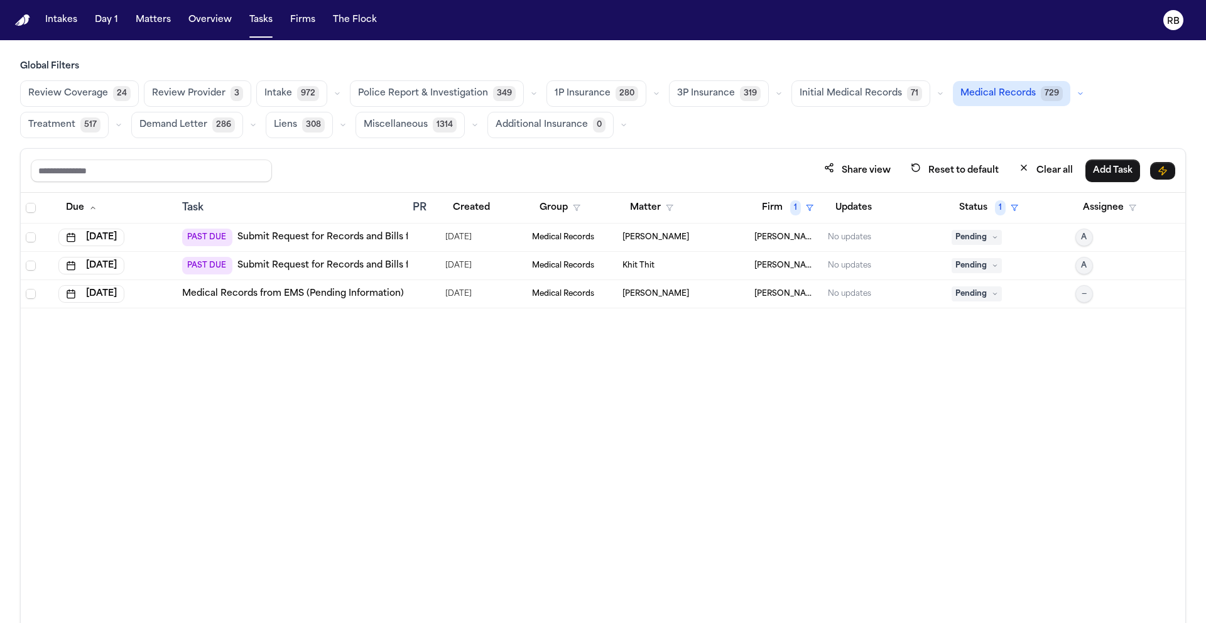
click at [742, 406] on div "Due Task PR Created Group Matter Firm 1 Updates Status 1 Assignee Oct 11, 2025 …" at bounding box center [603, 435] width 1164 height 485
click at [436, 243] on td at bounding box center [424, 238] width 33 height 28
click at [202, 396] on div "Due Task PR Created Group Matter Firm 1 Updates Status 1 Assignee Oct 11, 2025 …" at bounding box center [603, 435] width 1164 height 485
click at [589, 398] on div "Due Task PR Created Group Matter Firm 1 Updates Status 1 Assignee Oct 11, 2025 …" at bounding box center [603, 435] width 1164 height 485
click at [428, 239] on div at bounding box center [424, 237] width 23 height 10
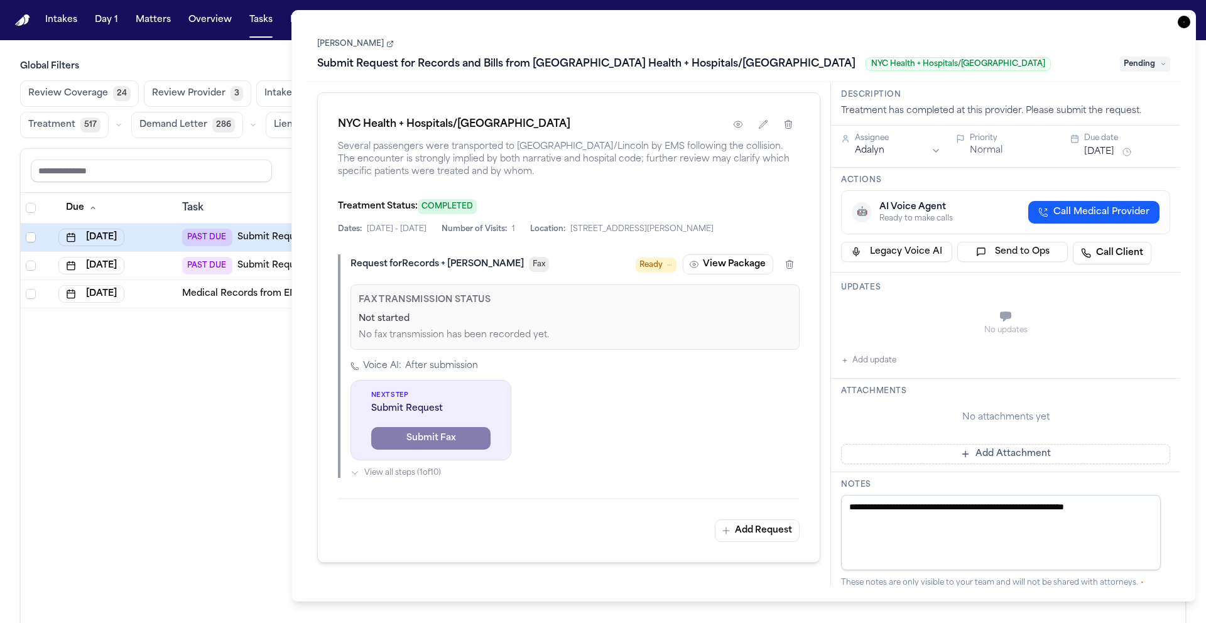
click at [350, 46] on link "[PERSON_NAME]" at bounding box center [355, 44] width 77 height 10
click at [200, 327] on div "Due Task PR Created Group Matter Firm 1 Updates Status 1 Assignee Oct 11, 2025 …" at bounding box center [603, 435] width 1164 height 485
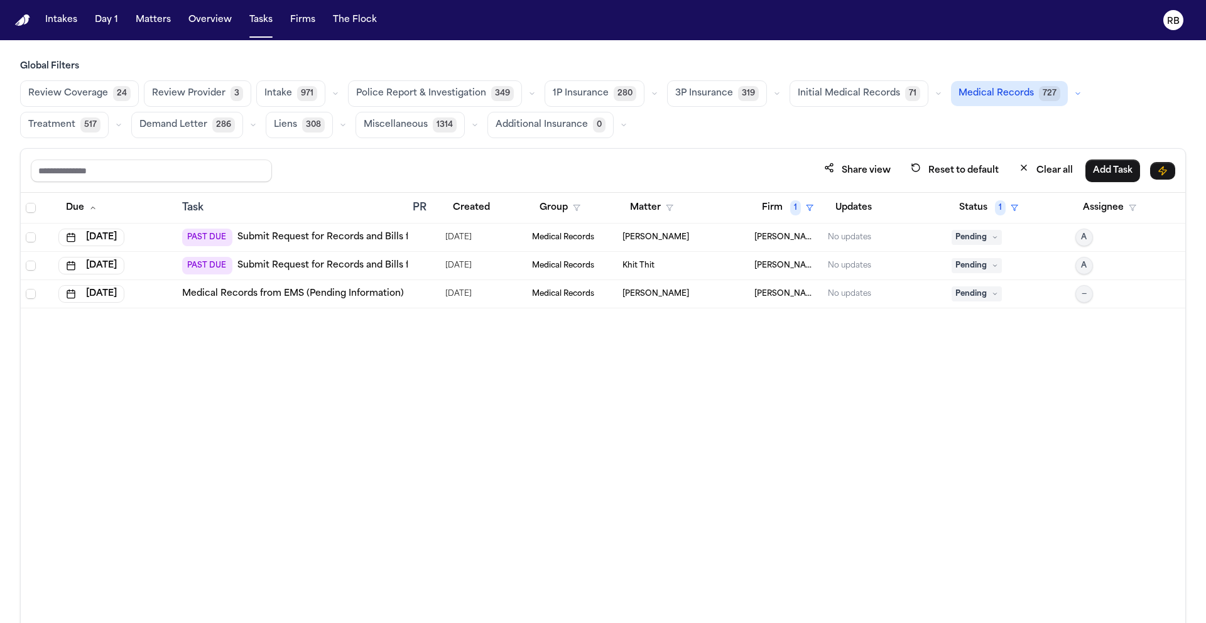
click at [430, 237] on div at bounding box center [424, 237] width 23 height 10
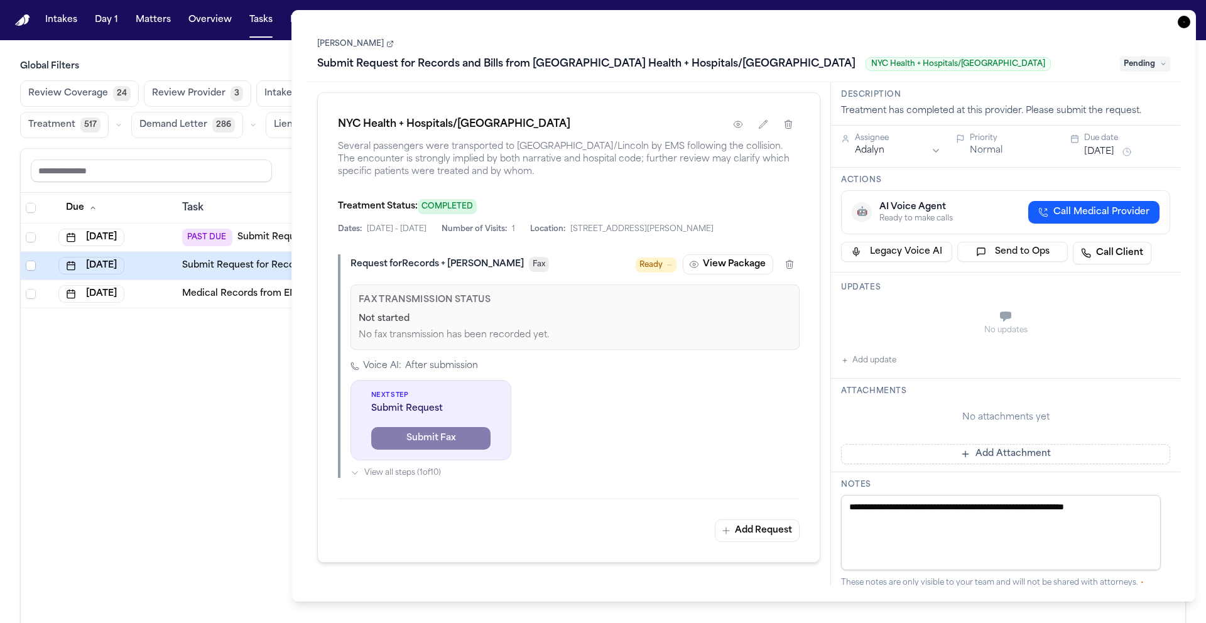
click at [237, 382] on div "Due Task PR Created Group Matter Firm 1 Updates Status 1 Assignee Oct 11, 2025 …" at bounding box center [603, 435] width 1164 height 485
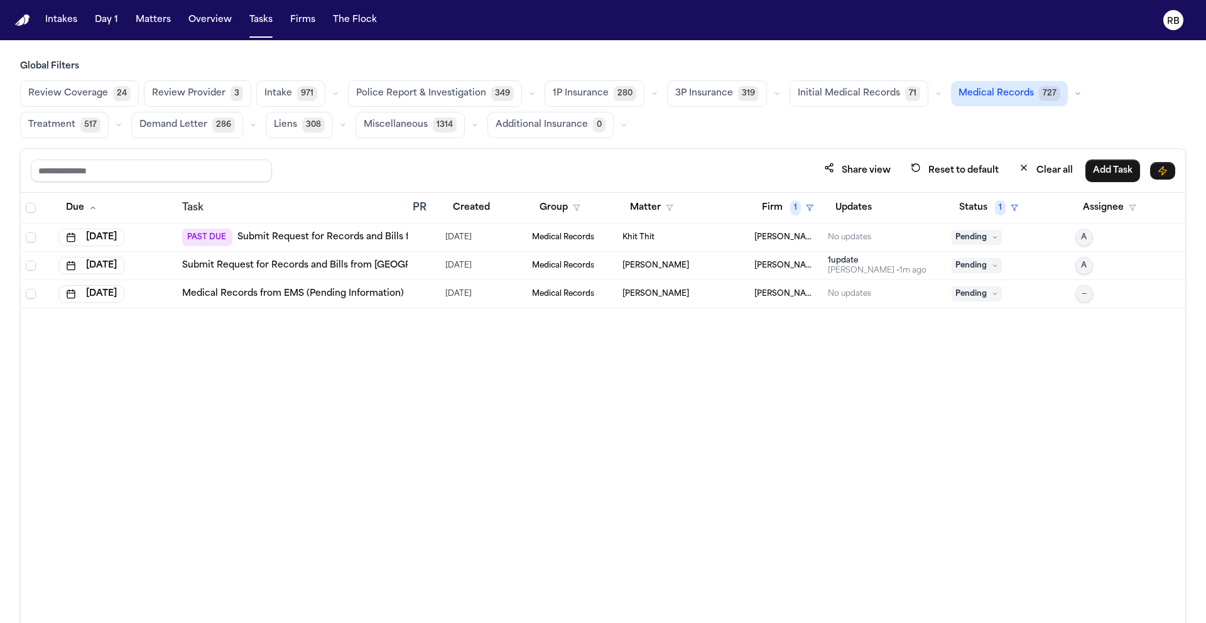
click at [430, 233] on div at bounding box center [424, 237] width 23 height 10
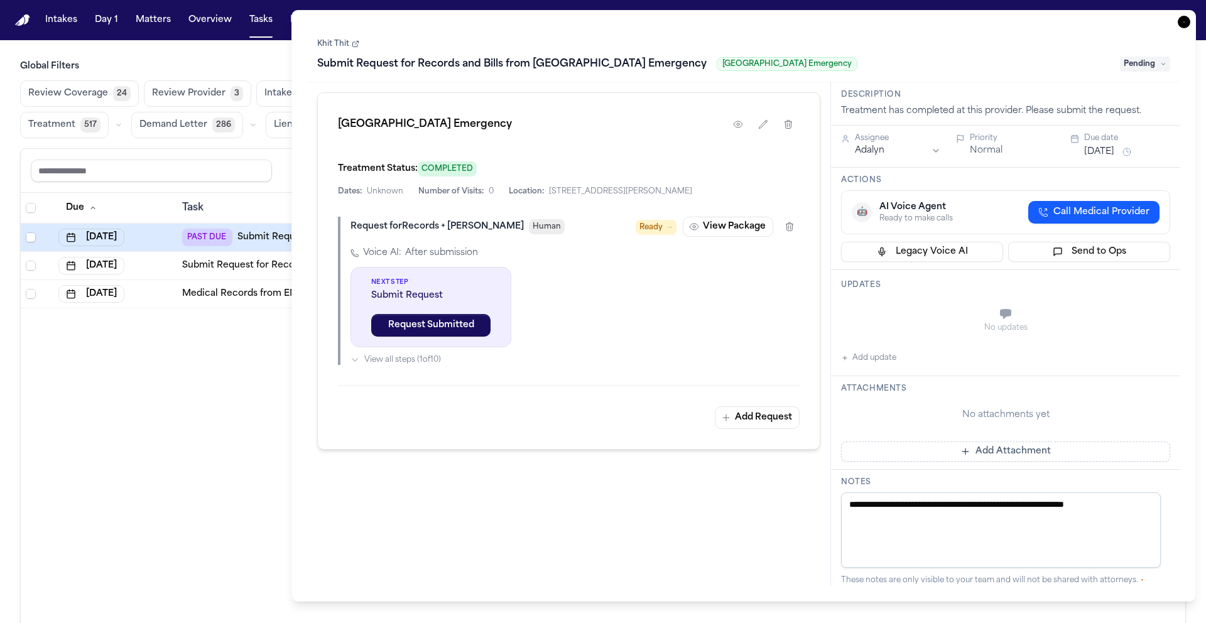
click at [334, 43] on link "Khit Thit" at bounding box center [338, 44] width 42 height 10
click at [218, 345] on div "Due Task PR Created Group Matter Firm 1 Updates Status 1 Assignee Oct 11, 2025 …" at bounding box center [603, 435] width 1164 height 485
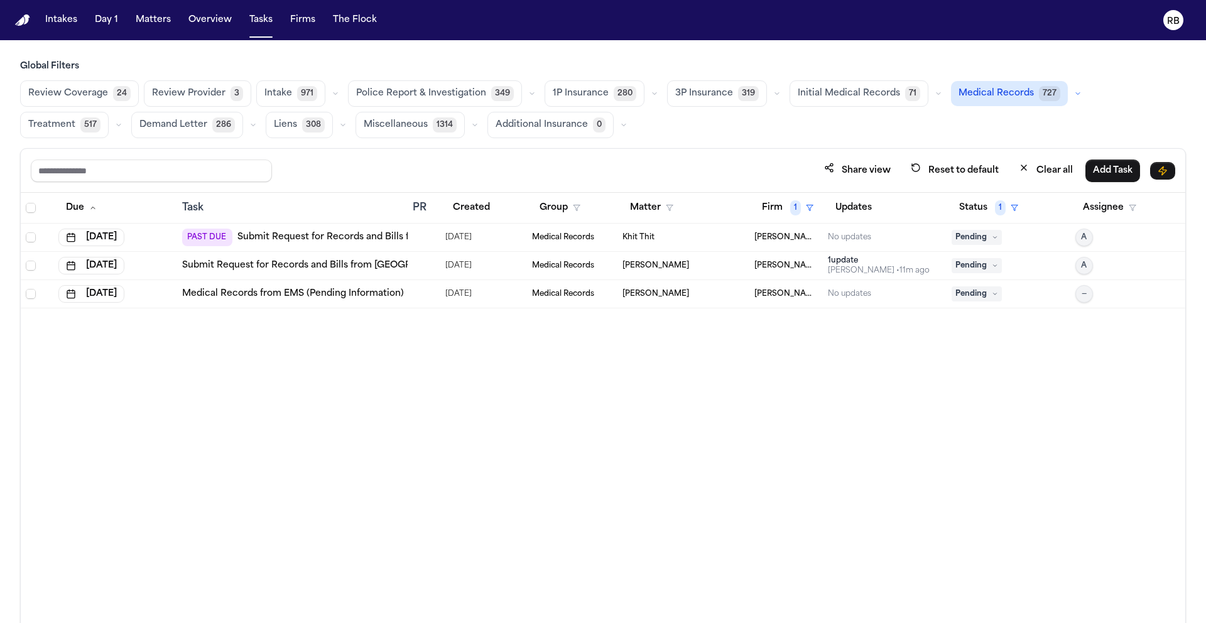
click at [431, 237] on div at bounding box center [424, 237] width 23 height 10
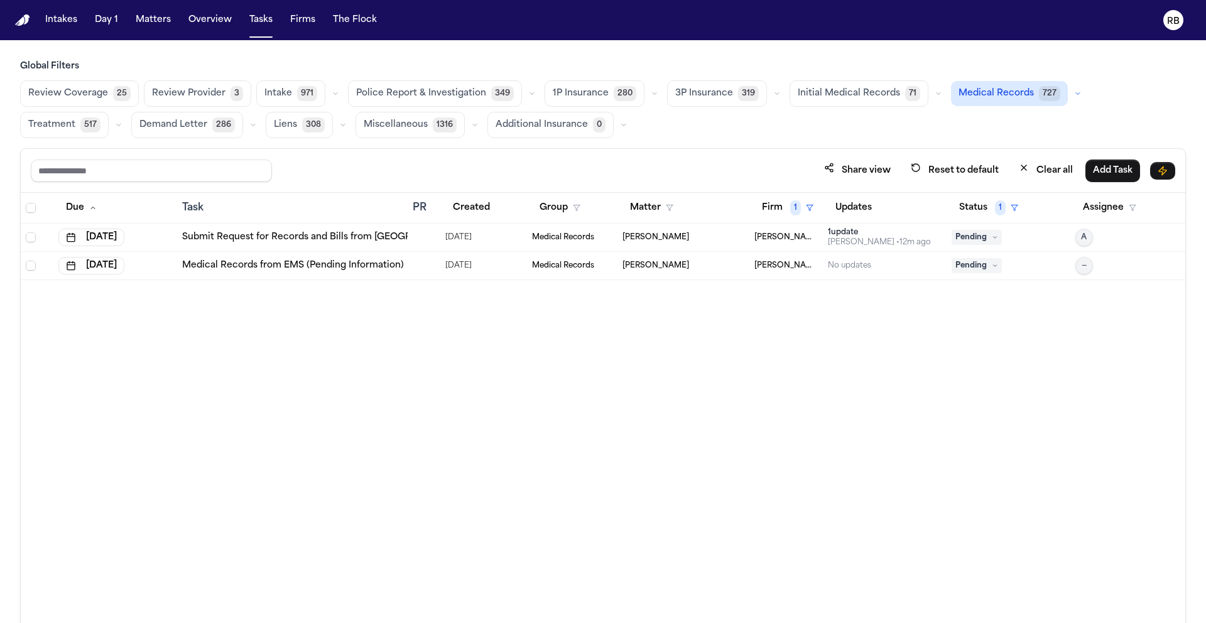
click at [193, 366] on div "Due Task PR Created Group Matter Firm 1 Updates Status 1 Assignee Oct 15, 2025 …" at bounding box center [603, 435] width 1164 height 485
click at [149, 14] on button "Matters" at bounding box center [153, 20] width 45 height 23
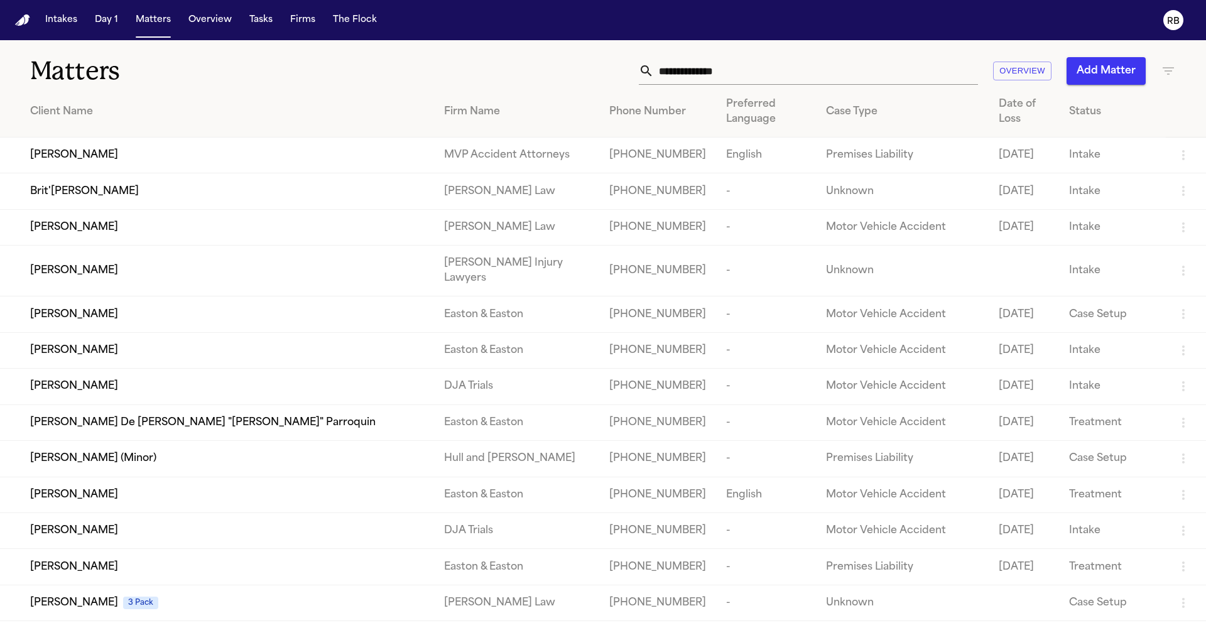
click at [758, 64] on input "text" at bounding box center [816, 71] width 324 height 28
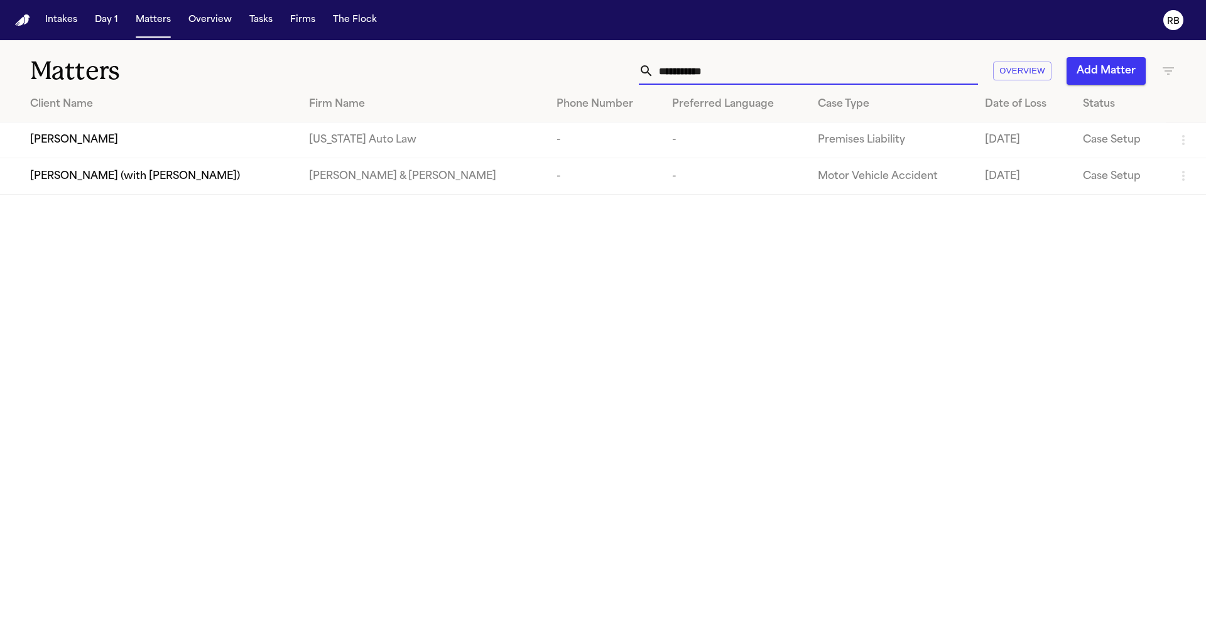
type input "**********"
click at [187, 129] on td "Daniale Coston" at bounding box center [149, 140] width 299 height 36
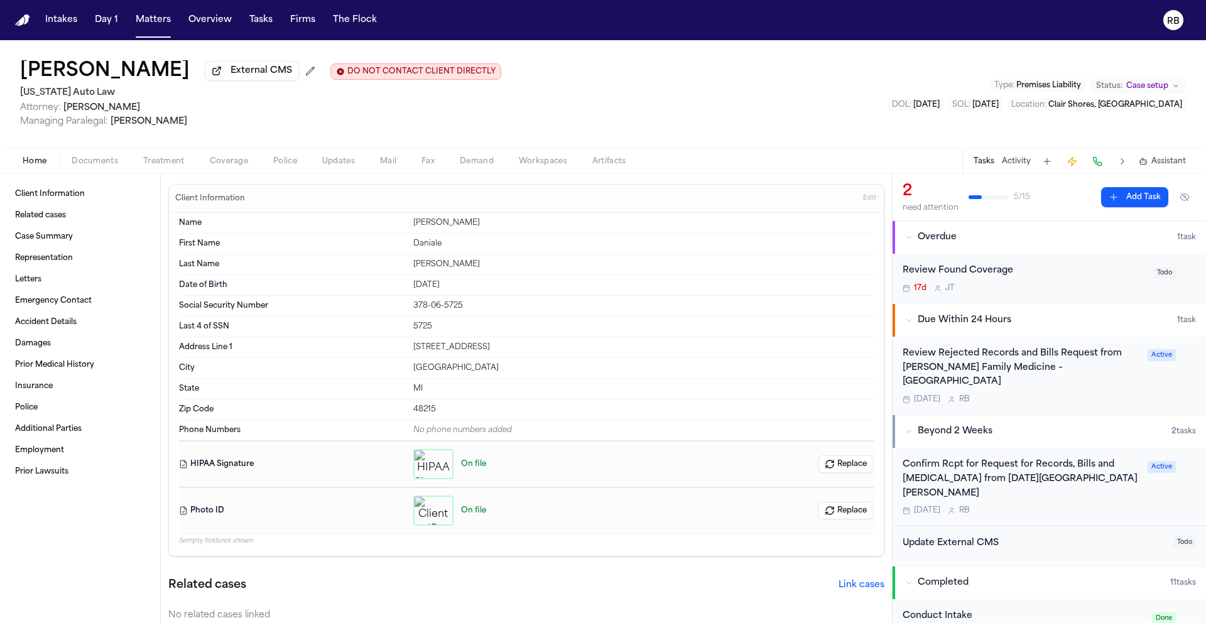
click at [1130, 394] on div "Tomorrow R B" at bounding box center [1020, 399] width 237 height 10
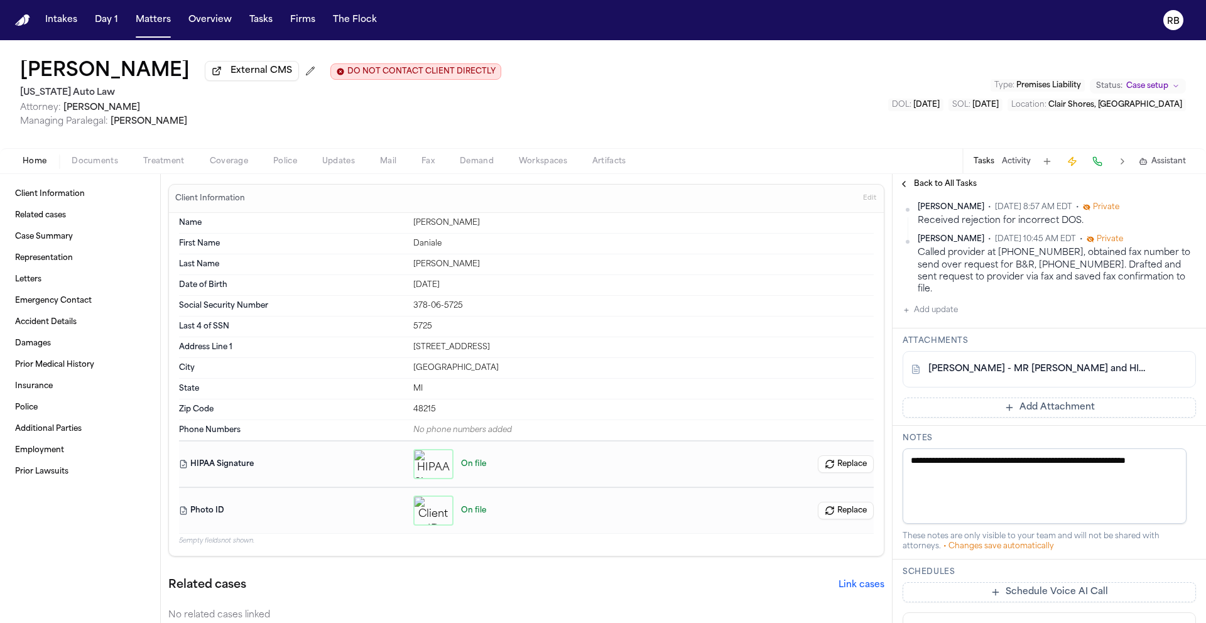
scroll to position [333, 0]
click at [1064, 376] on link "D. Coston - MR Request and HIPAA Auth to Henry Ford Family Medicine - 10.6.25" at bounding box center [1036, 370] width 217 height 13
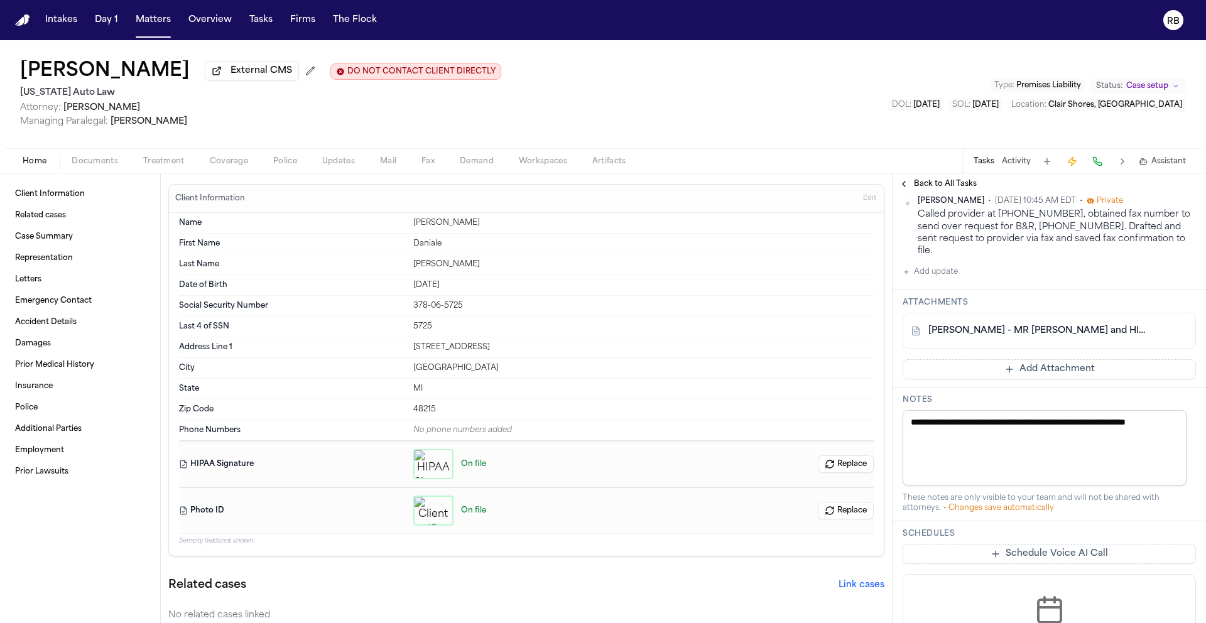
scroll to position [346, 0]
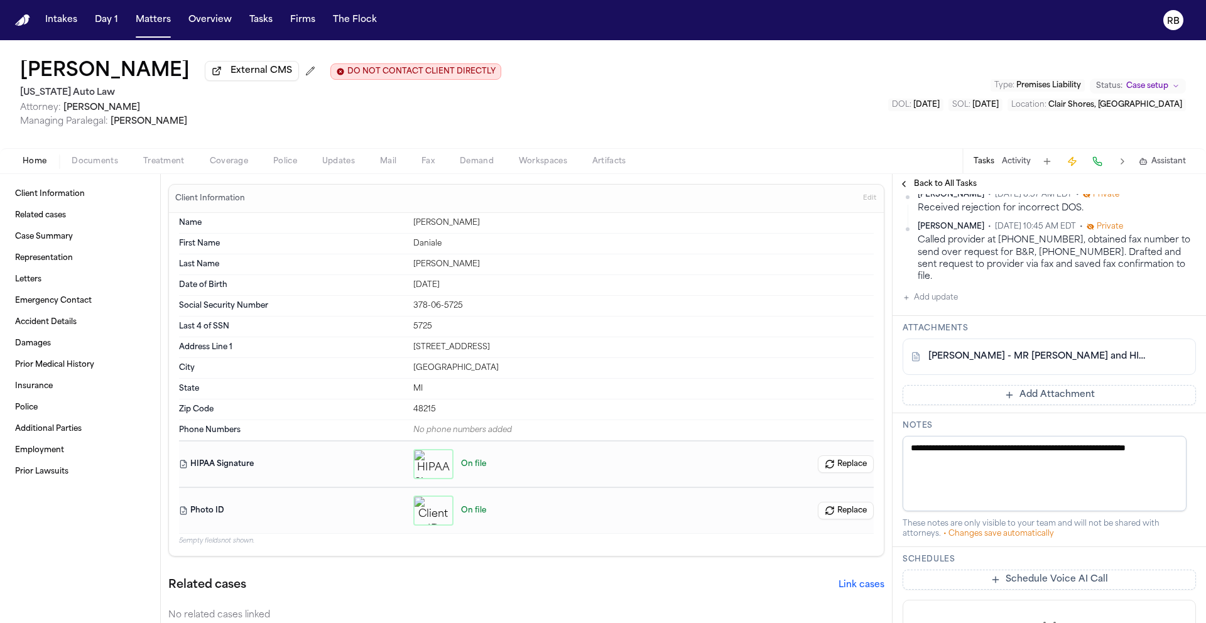
click at [936, 305] on button "Add update" at bounding box center [929, 297] width 55 height 15
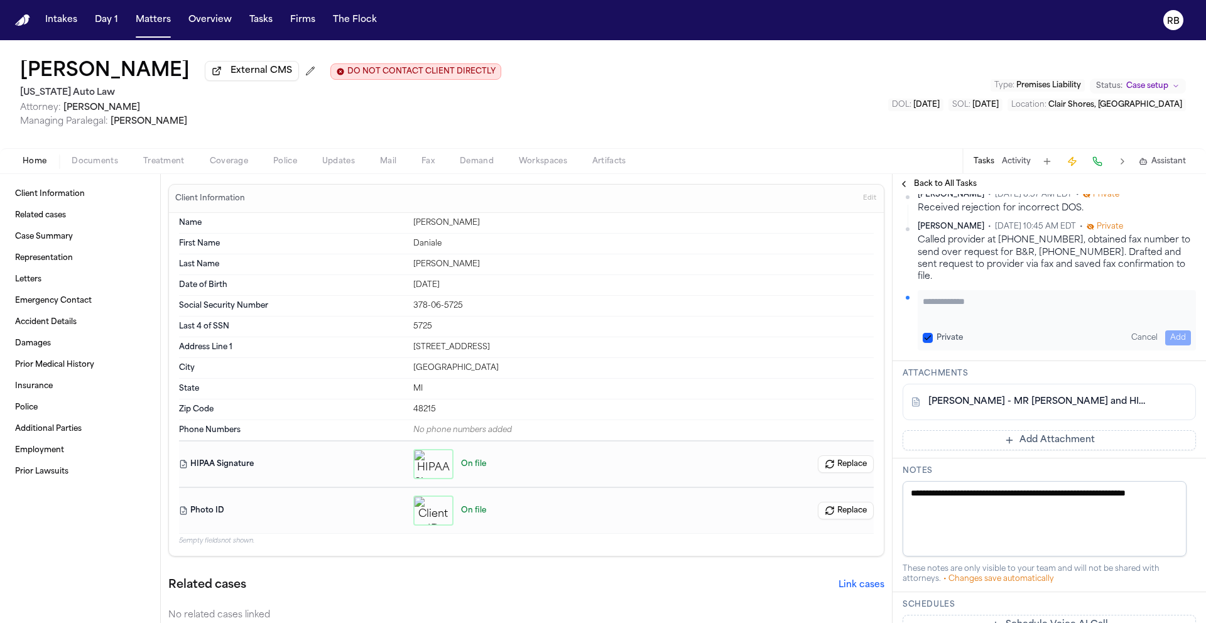
click at [970, 320] on textarea "Add your update" at bounding box center [1057, 307] width 268 height 25
paste textarea "**********"
type textarea "**********"
click at [1165, 345] on button "Add" at bounding box center [1178, 337] width 26 height 15
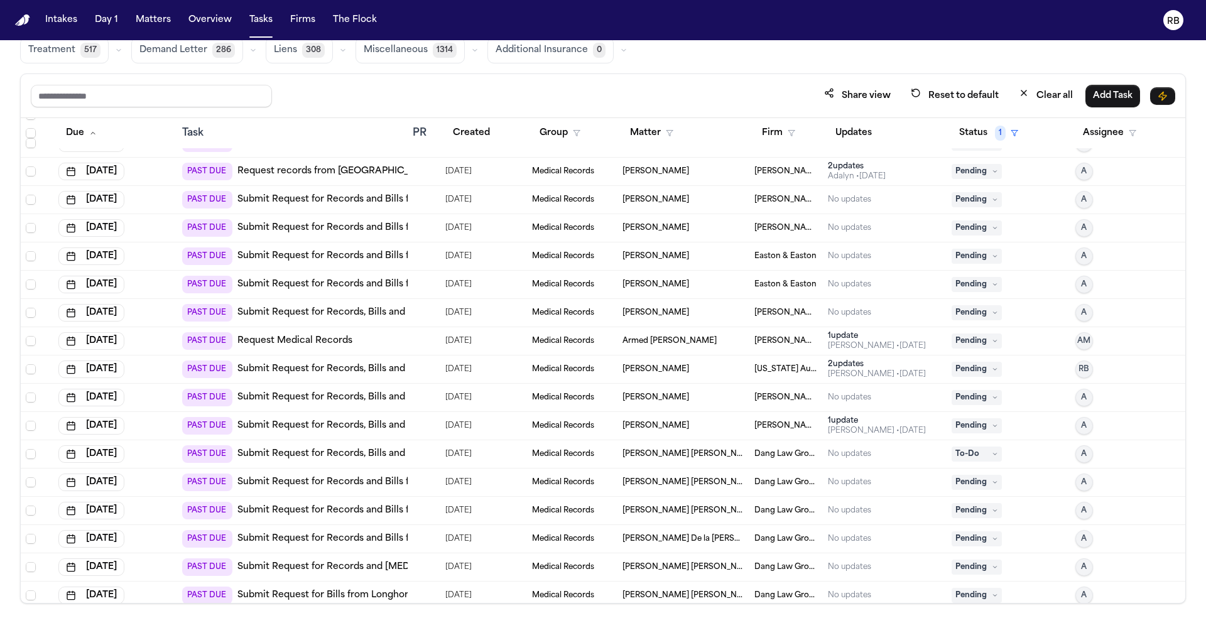
scroll to position [115, 0]
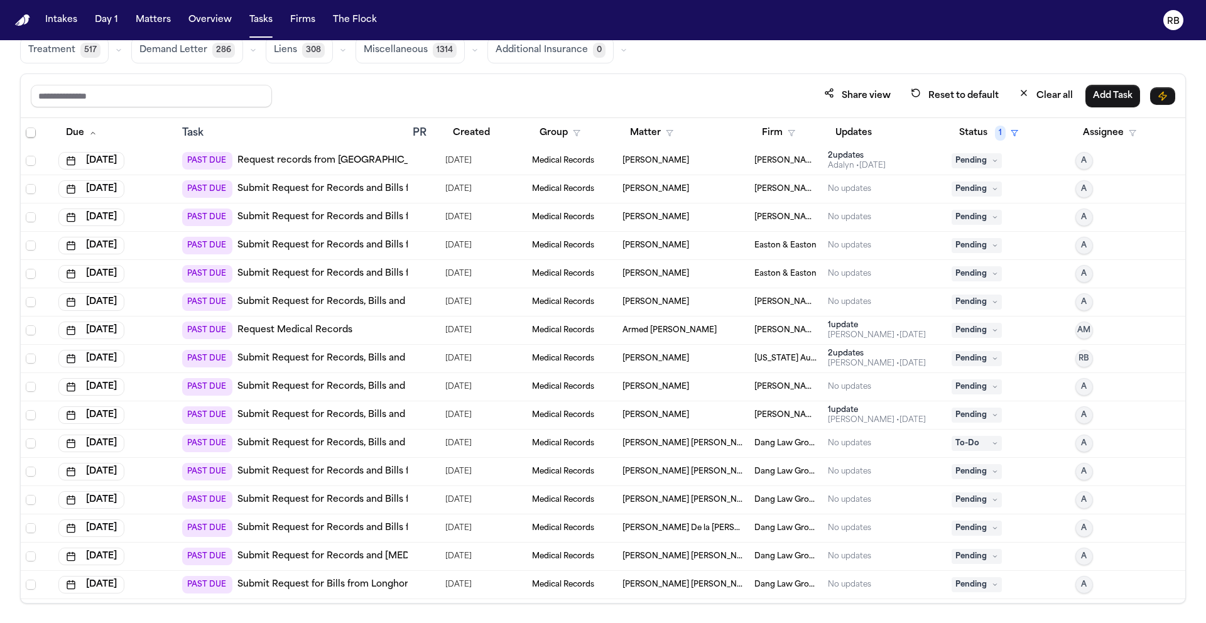
click at [700, 360] on div "[PERSON_NAME]" at bounding box center [683, 359] width 122 height 10
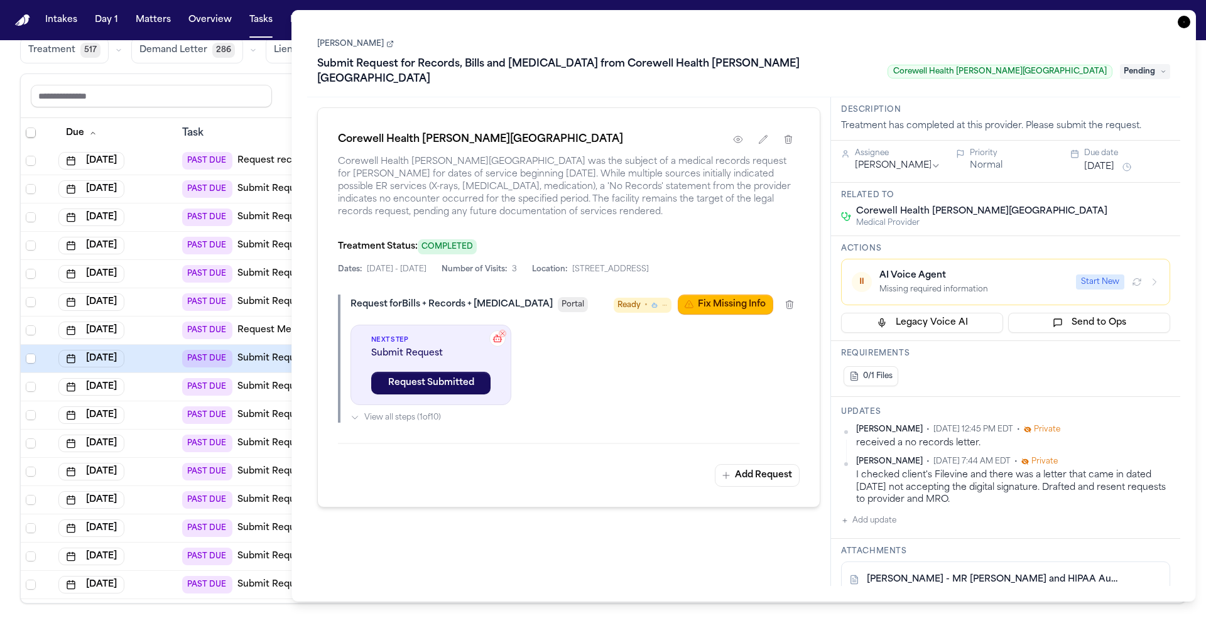
scroll to position [3, 0]
click at [1022, 559] on div "[PERSON_NAME] - MR [PERSON_NAME] and HIPAA Auth to Corewell Health [PERSON_NAME…" at bounding box center [1005, 577] width 329 height 36
click at [1009, 571] on link "D. Adams - MR Request and HIPAA Auth to Corewell Health William Beaumont - 9.19…" at bounding box center [993, 577] width 252 height 13
click at [1181, 23] on icon "button" at bounding box center [1183, 22] width 13 height 13
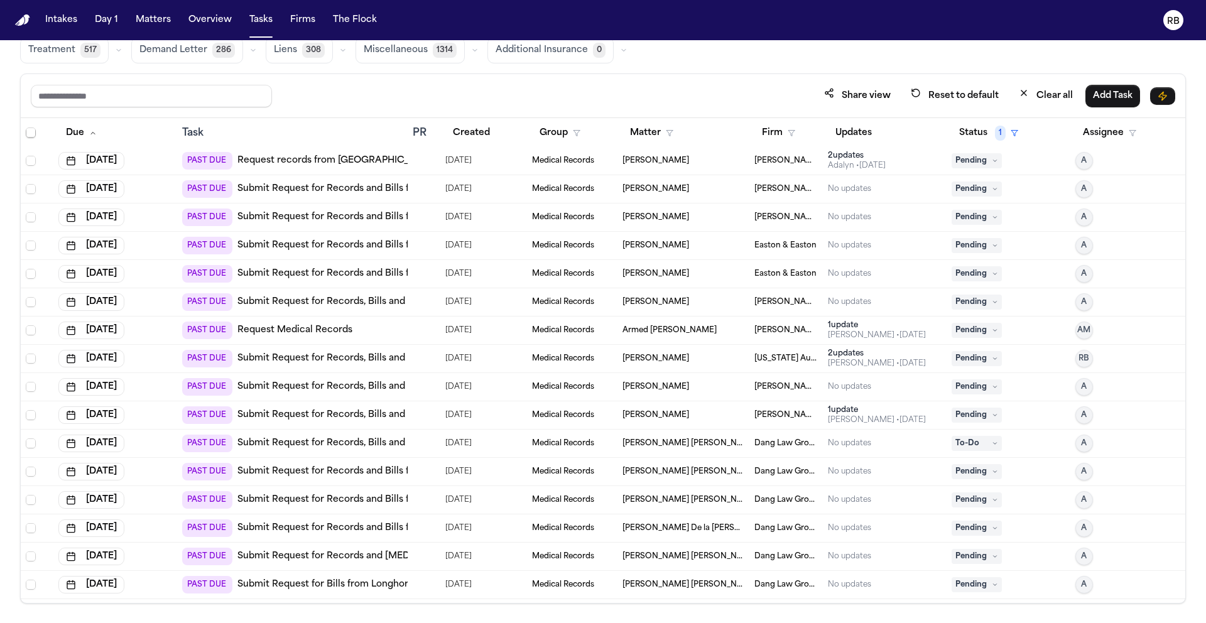
click at [733, 75] on div "Share view Reset to default Clear all Add Task" at bounding box center [603, 96] width 1164 height 44
click at [744, 87] on div "Share view Reset to default Clear all Add Task" at bounding box center [603, 95] width 1144 height 23
click at [396, 88] on div "Share view Reset to default Clear all Add Task" at bounding box center [603, 95] width 1144 height 23
click at [144, 21] on button "Matters" at bounding box center [153, 20] width 45 height 23
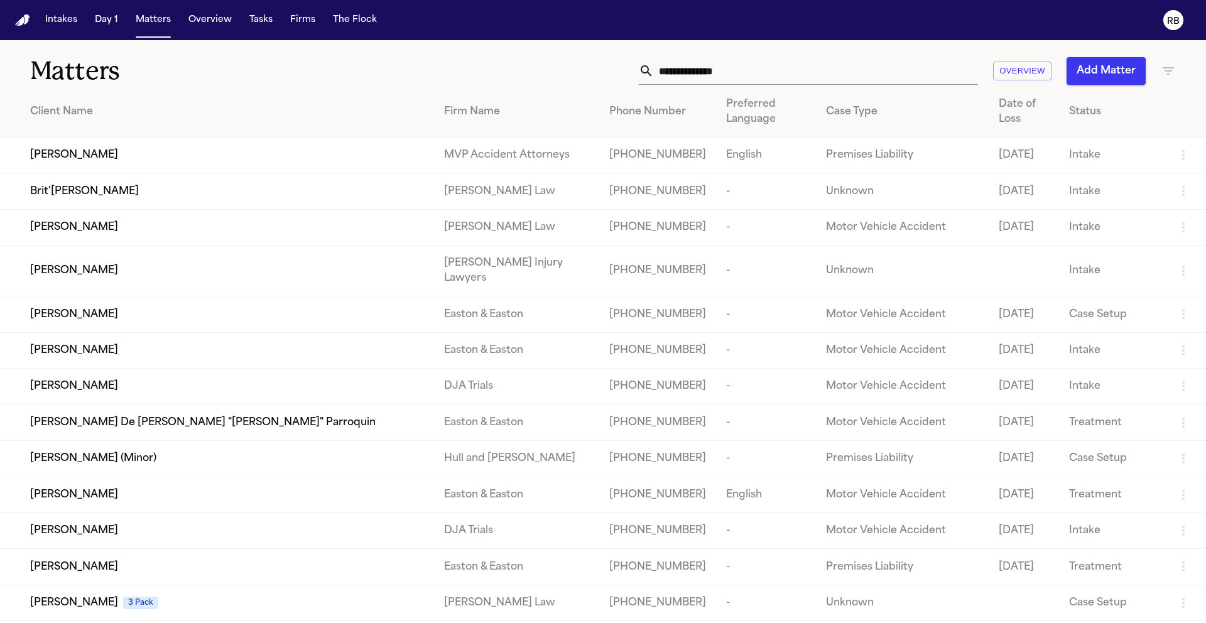
click at [752, 69] on input "text" at bounding box center [816, 71] width 324 height 28
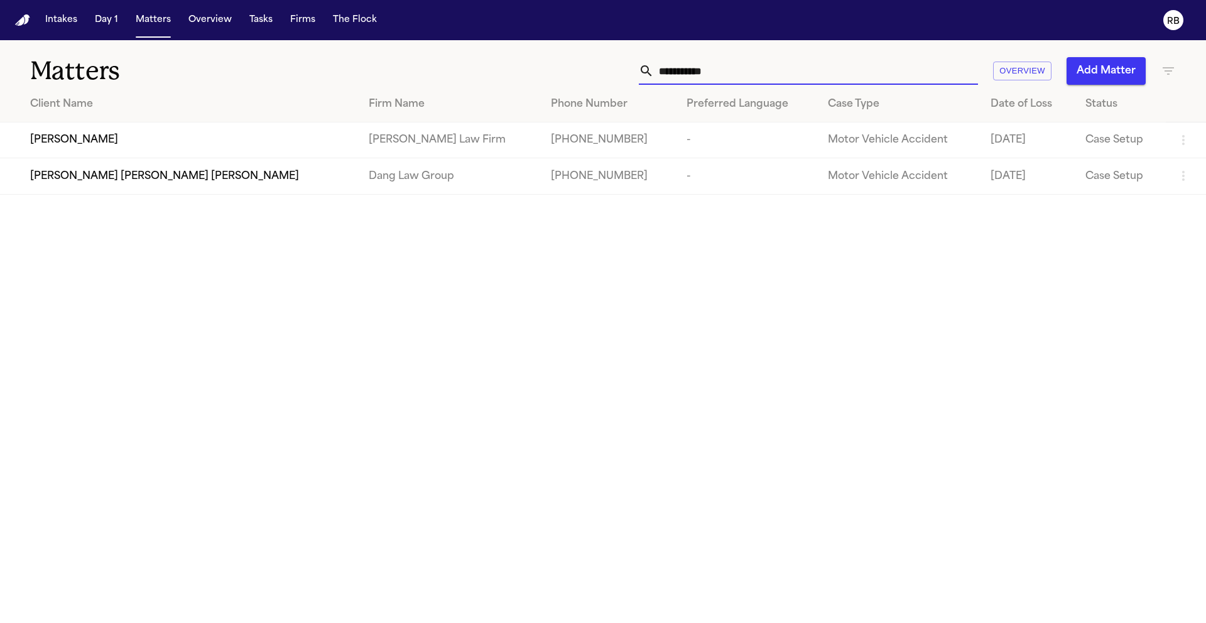
type input "**********"
click at [149, 133] on div "Juan Gonzalez" at bounding box center [189, 140] width 318 height 15
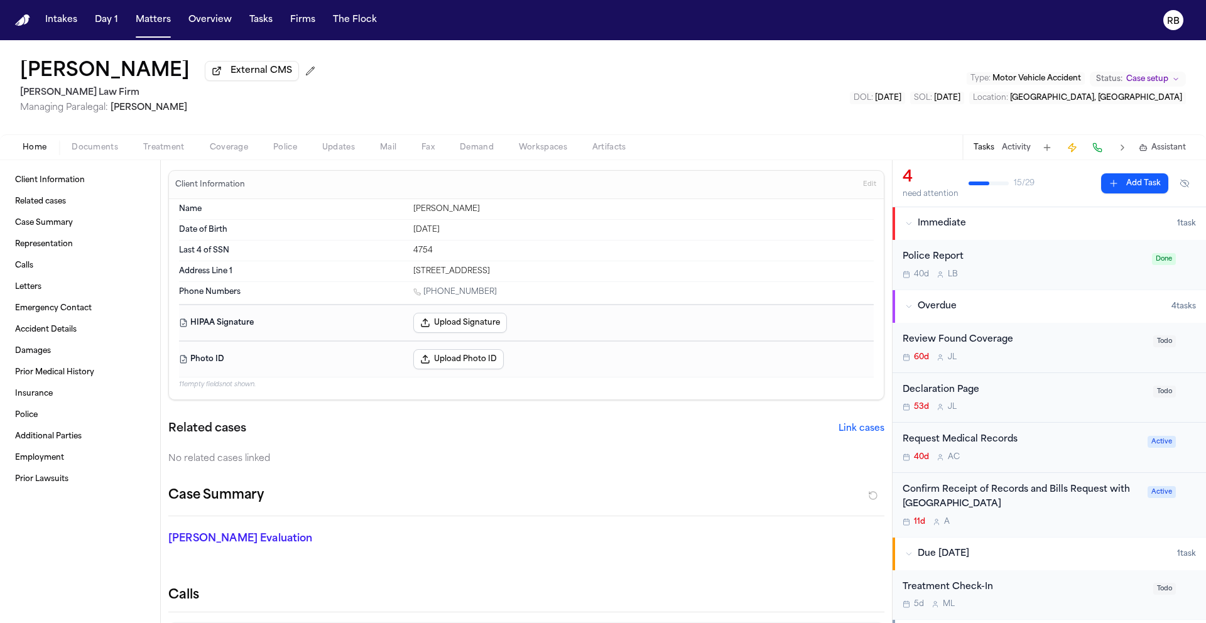
click at [1078, 519] on div "11d A" at bounding box center [1020, 522] width 237 height 10
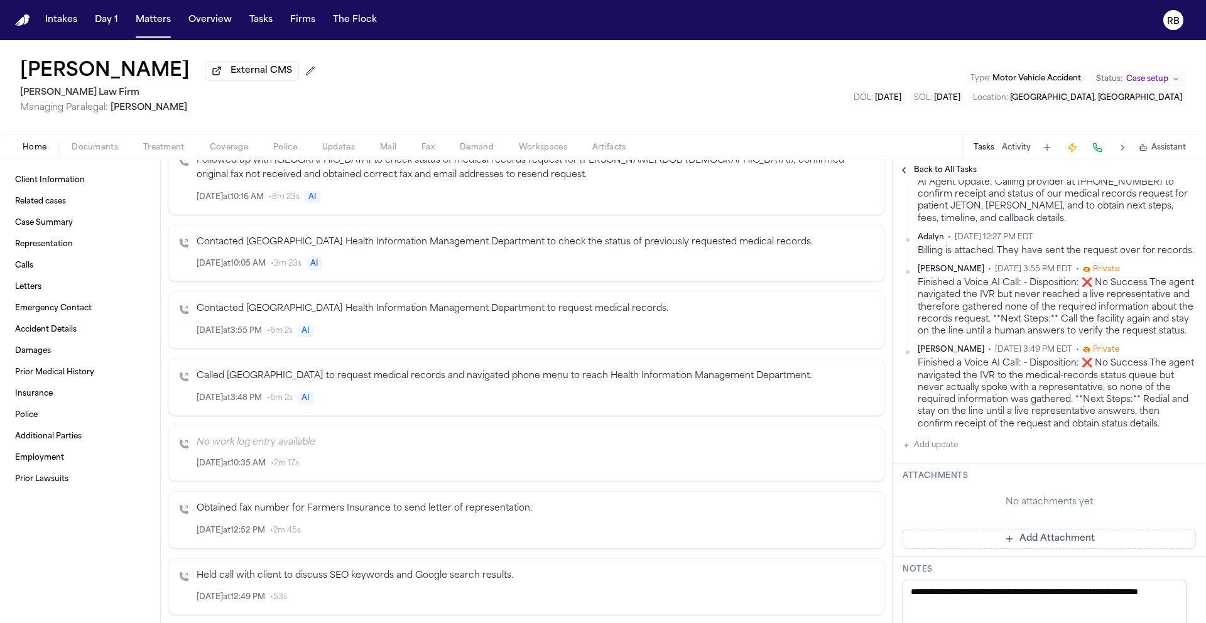
scroll to position [556, 0]
click at [929, 452] on button "Add update" at bounding box center [929, 443] width 55 height 15
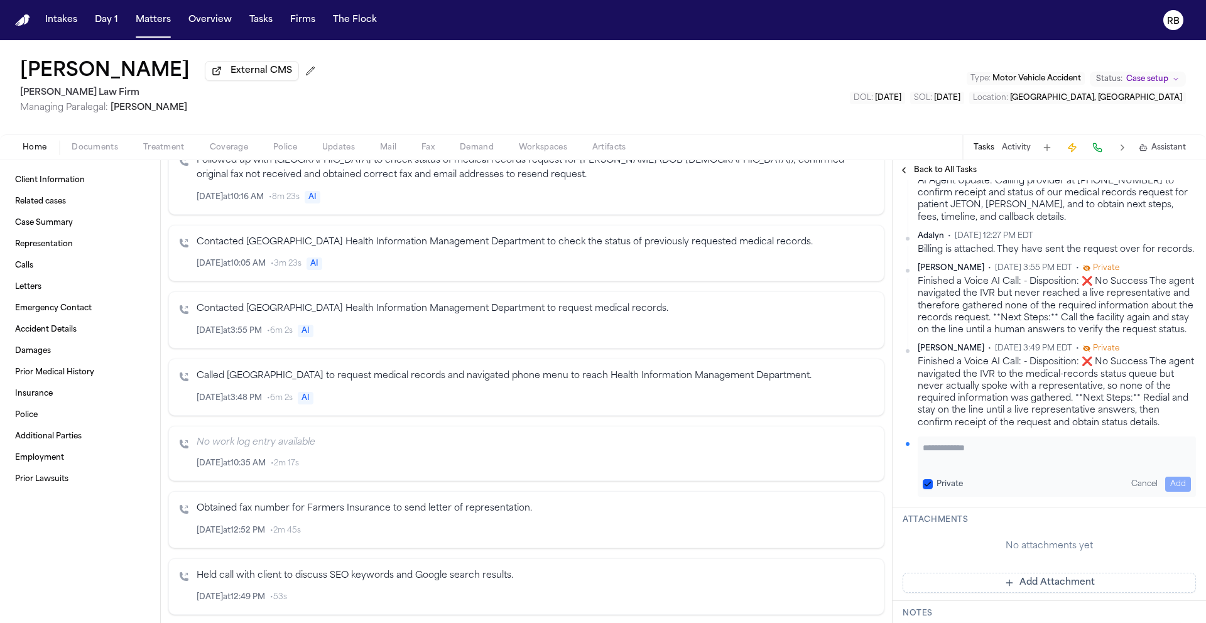
click at [982, 467] on textarea "Add your update" at bounding box center [1057, 453] width 268 height 25
type textarea "**********"
click at [1172, 492] on button "Add" at bounding box center [1178, 484] width 26 height 15
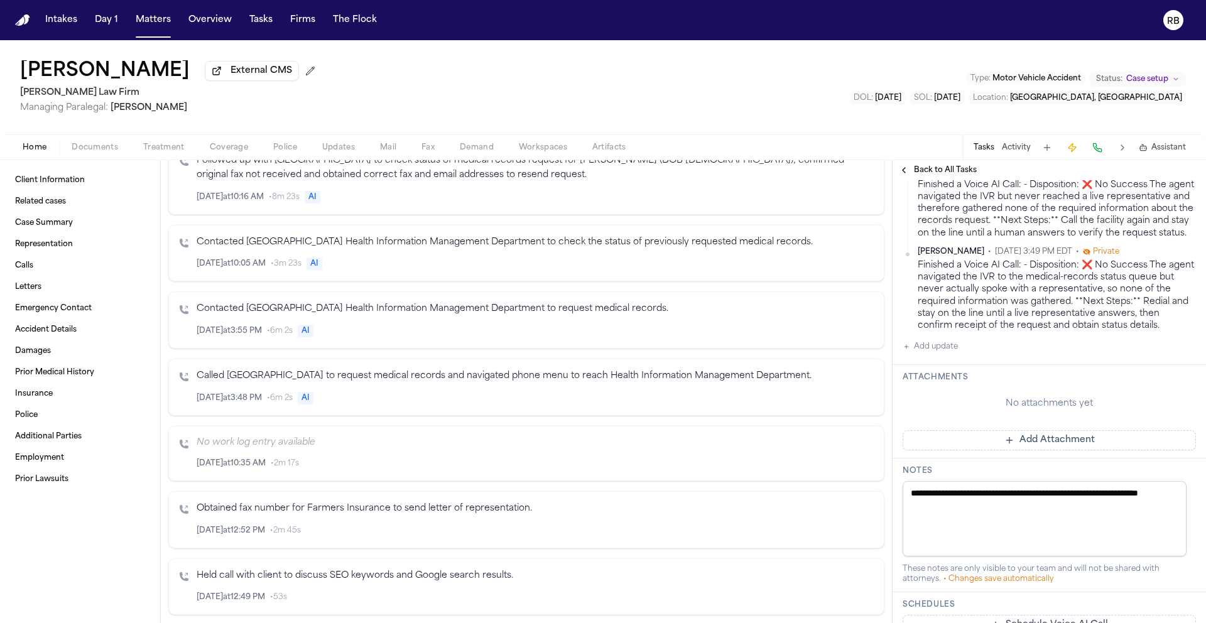
scroll to position [700, 0]
click at [1046, 448] on button "Add Attachment" at bounding box center [1048, 438] width 293 height 20
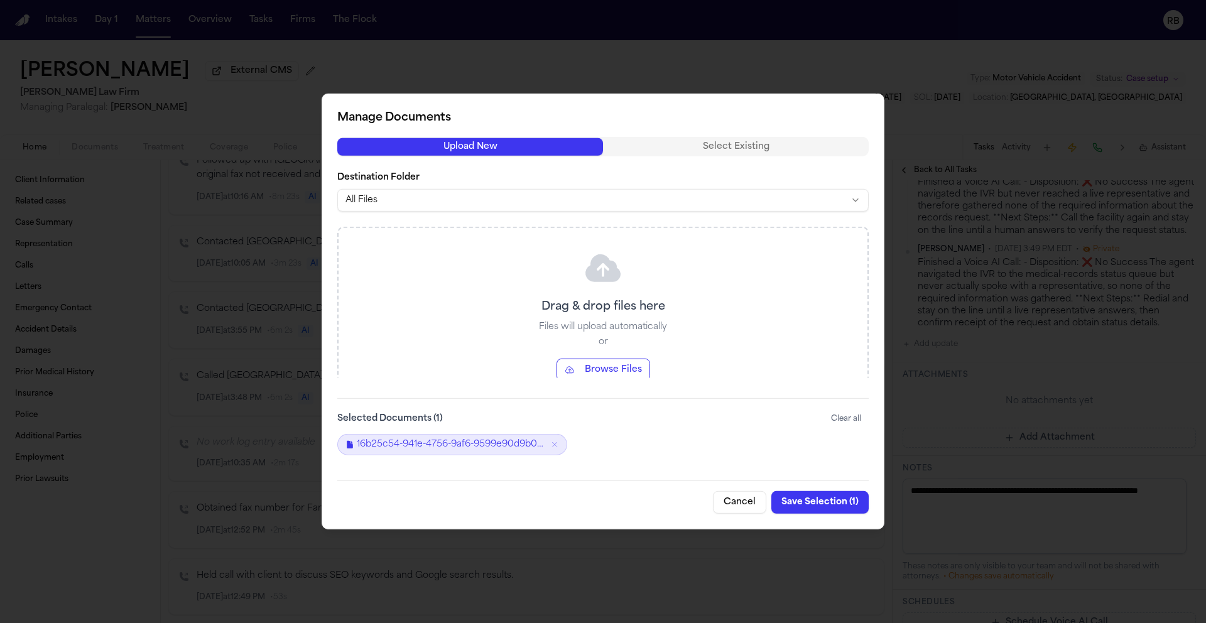
click at [833, 495] on button "Save Selection ( 1 )" at bounding box center [819, 502] width 97 height 23
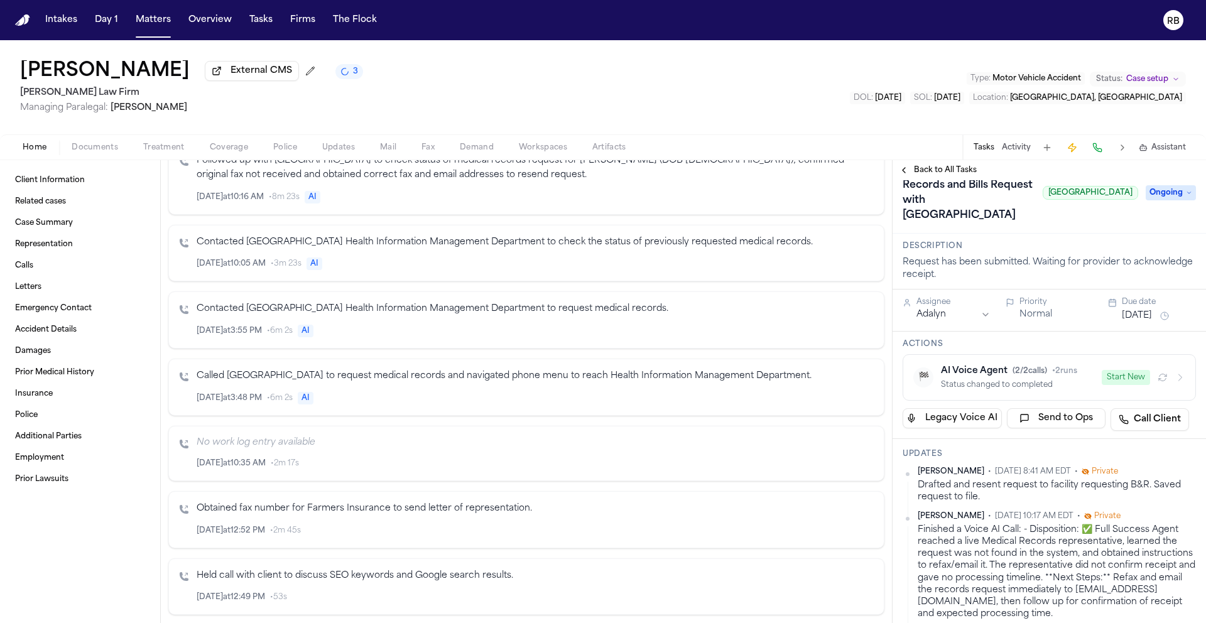
scroll to position [0, 0]
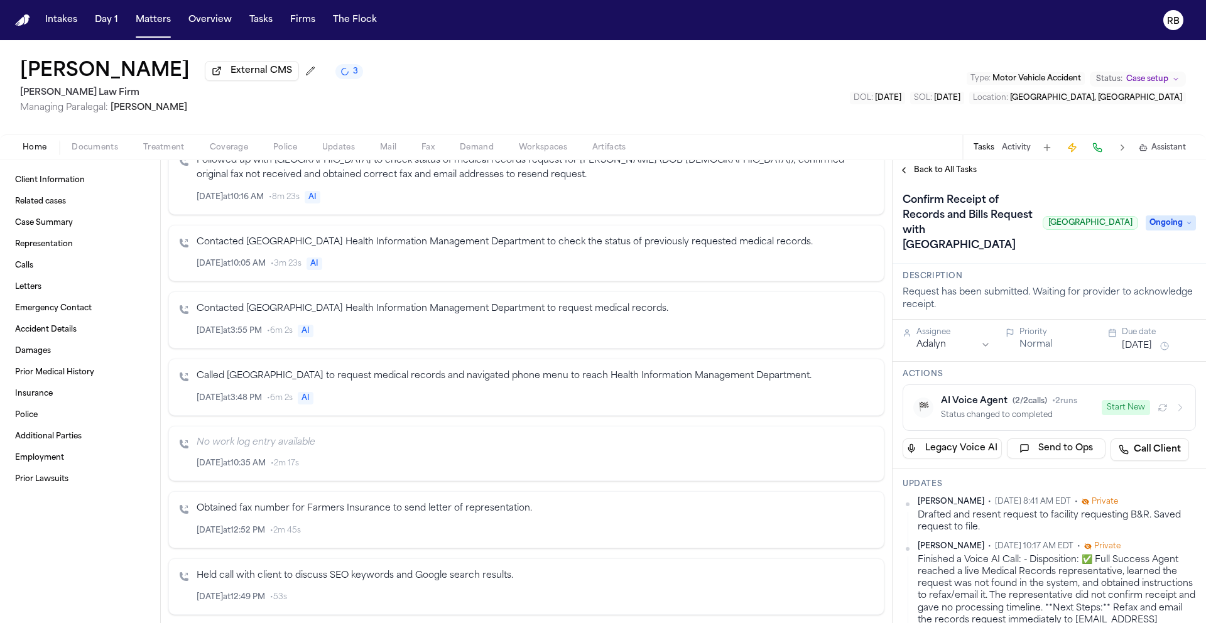
click at [1140, 352] on button "Oct 1, 2025" at bounding box center [1137, 346] width 30 height 13
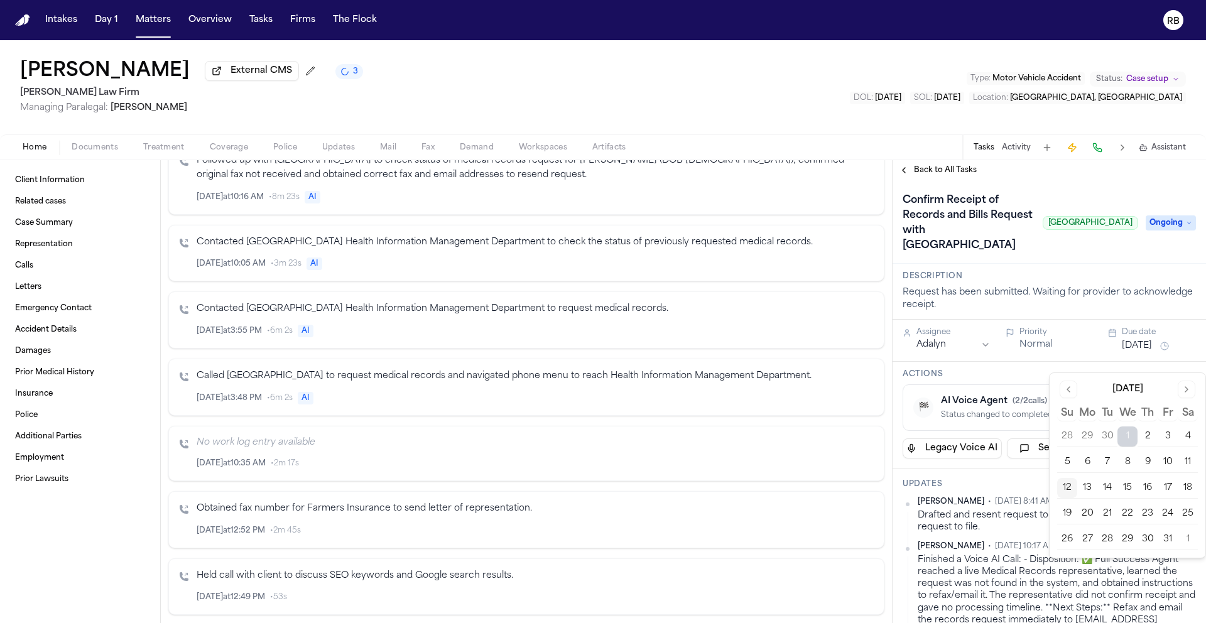
click at [1092, 515] on button "20" at bounding box center [1087, 514] width 20 height 20
click at [1111, 256] on div "Confirm Receipt of Records and Bills Request with Westchester Medical Center We…" at bounding box center [1019, 222] width 235 height 65
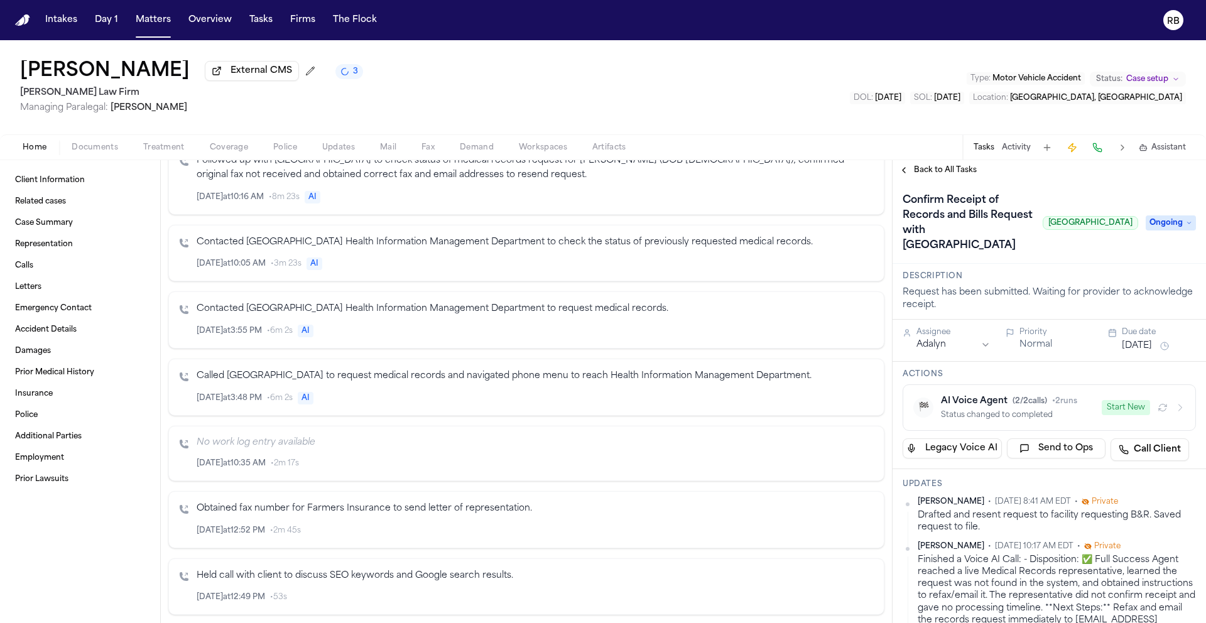
click at [1162, 230] on span "Ongoing" at bounding box center [1170, 222] width 50 height 15
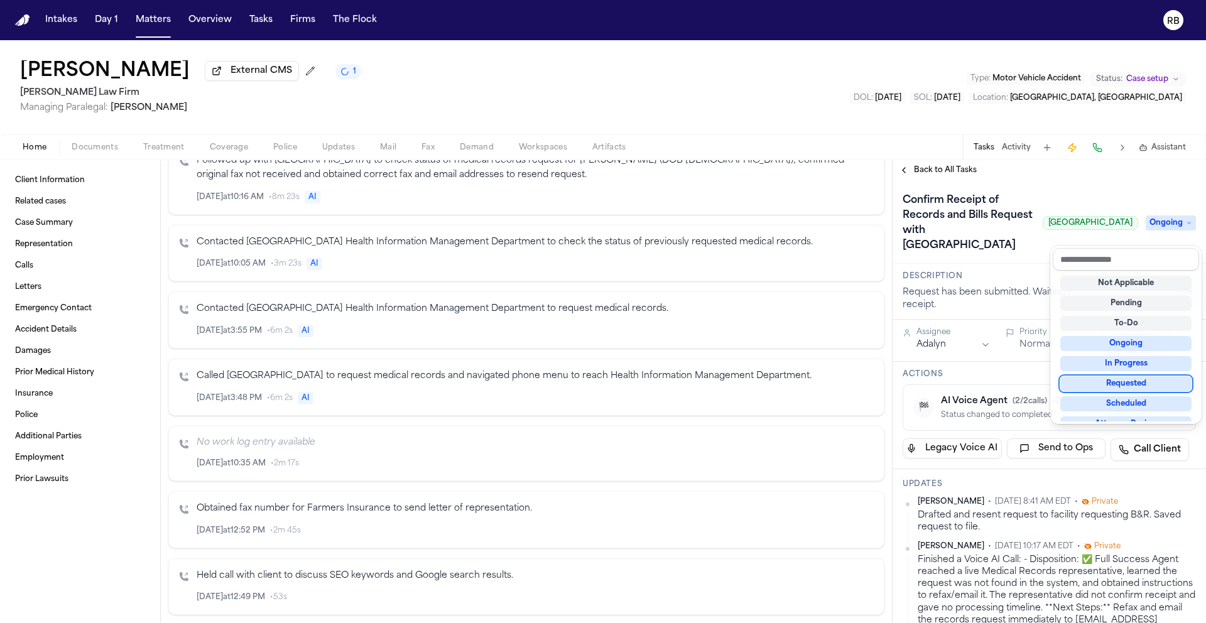
click at [1155, 379] on div "Requested" at bounding box center [1125, 383] width 131 height 15
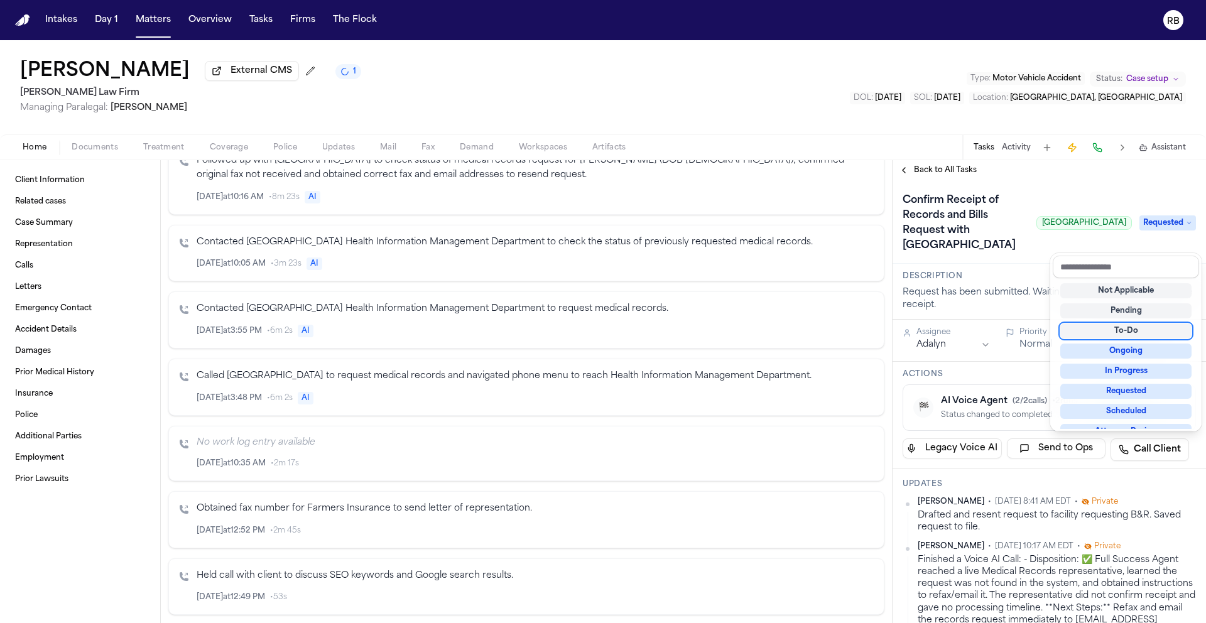
click at [1019, 256] on div "Confirm Receipt of Records and Bills Request with Westchester Medical Center We…" at bounding box center [1048, 222] width 293 height 65
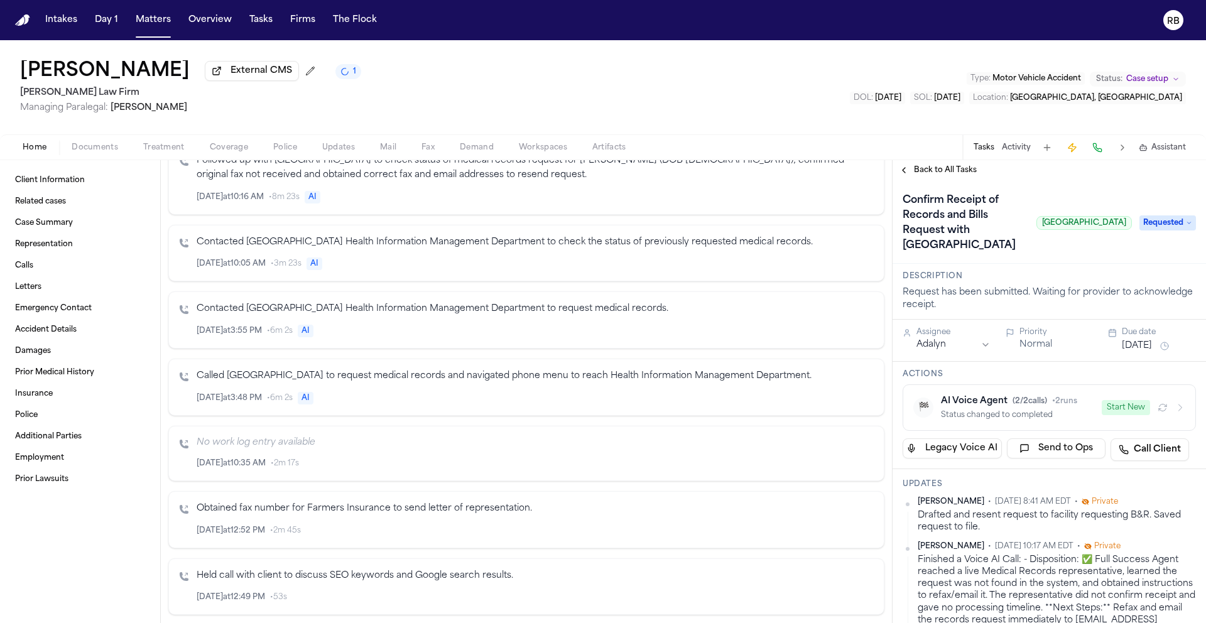
click at [941, 170] on span "Back to All Tasks" at bounding box center [945, 170] width 63 height 10
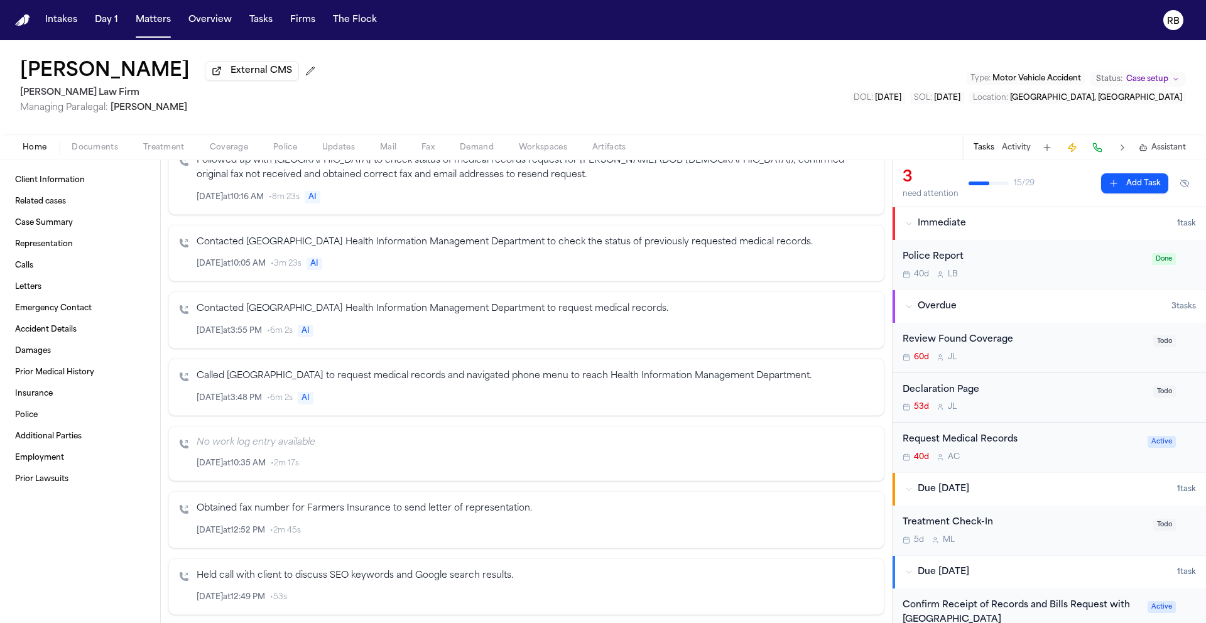
scroll to position [479, 0]
drag, startPoint x: 580, startPoint y: 77, endPoint x: 571, endPoint y: 75, distance: 9.6
click at [579, 76] on div "Juan Gonzalez External CMS Martello Law Firm Managing Paralegal: Michelle Landa…" at bounding box center [603, 87] width 1206 height 94
click at [266, 17] on button "Tasks" at bounding box center [260, 20] width 33 height 23
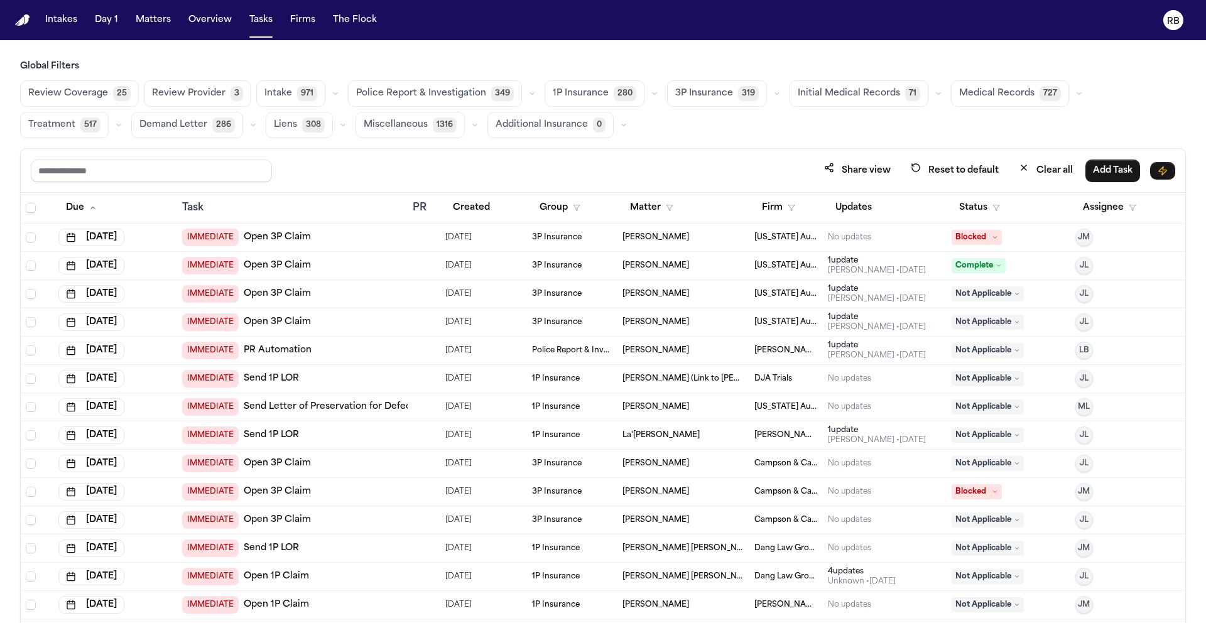
click at [831, 100] on span "Initial Medical Records" at bounding box center [849, 93] width 102 height 13
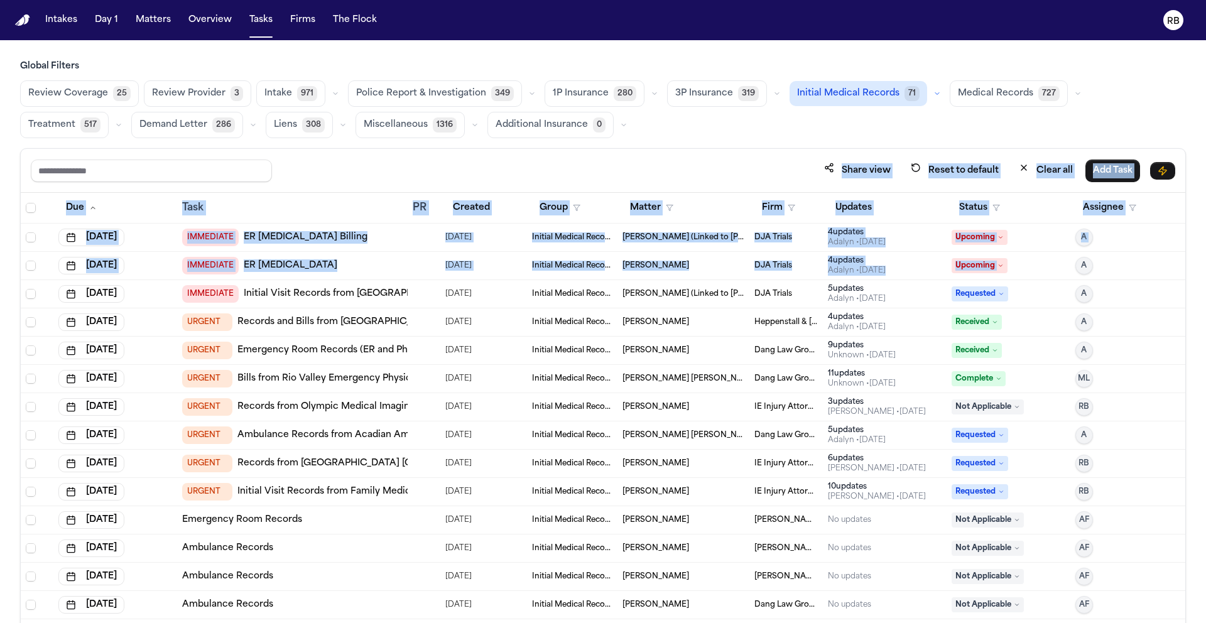
click at [1071, 269] on div "Global Filters Review Coverage 25 Review Provider 3 Intake 971 Police Report & …" at bounding box center [603, 369] width 1166 height 618
click at [973, 203] on button "Status" at bounding box center [979, 208] width 56 height 23
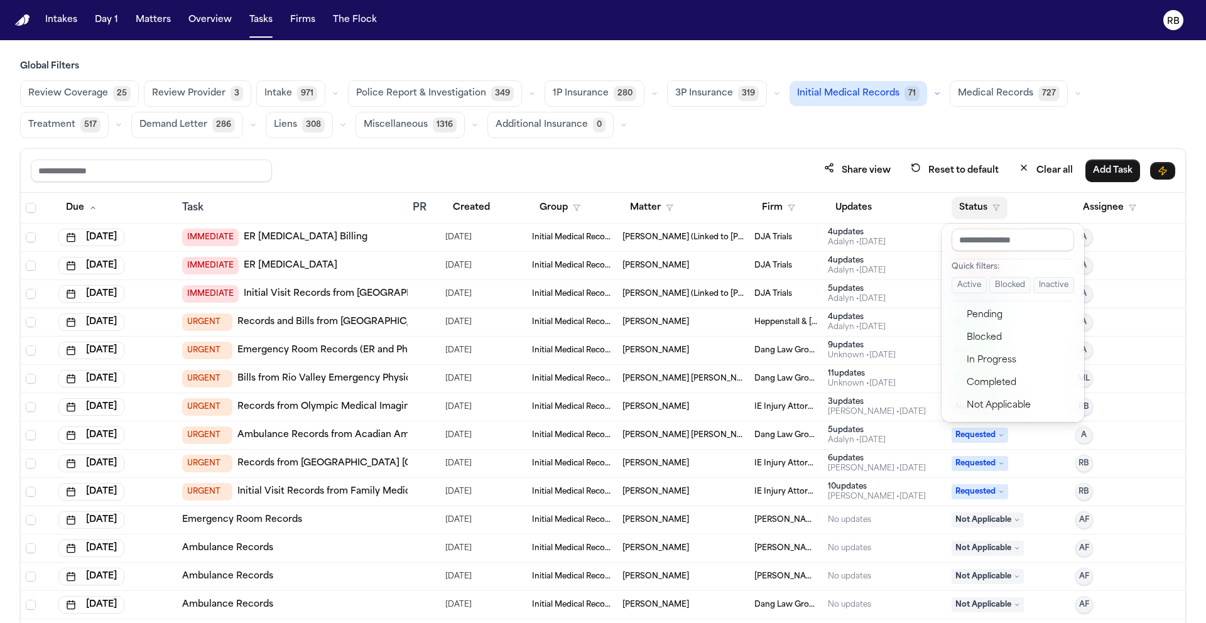
click at [766, 146] on div "Global Filters Review Coverage 25 Review Provider 3 Intake 971 Police Report & …" at bounding box center [603, 369] width 1166 height 618
click at [723, 144] on div "Global Filters Review Coverage 25 Review Provider 3 Intake 971 Police Report & …" at bounding box center [603, 369] width 1166 height 618
click at [961, 201] on button "Status" at bounding box center [979, 208] width 56 height 23
click at [995, 306] on button "Pending" at bounding box center [1012, 315] width 133 height 23
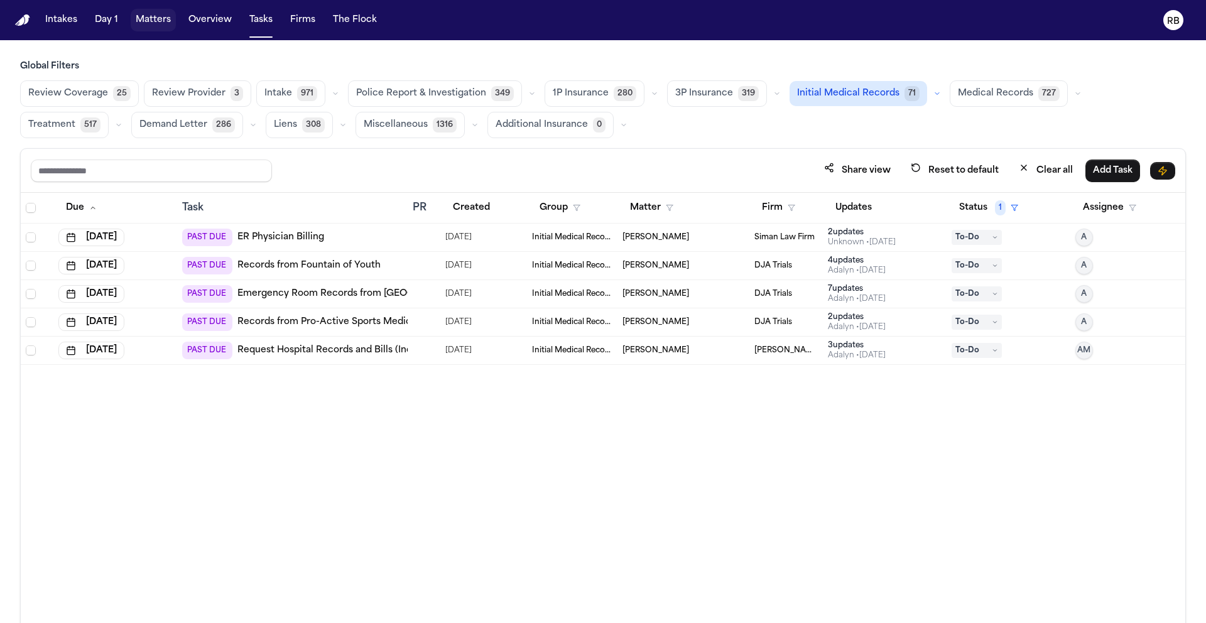
click at [151, 18] on button "Matters" at bounding box center [153, 20] width 45 height 23
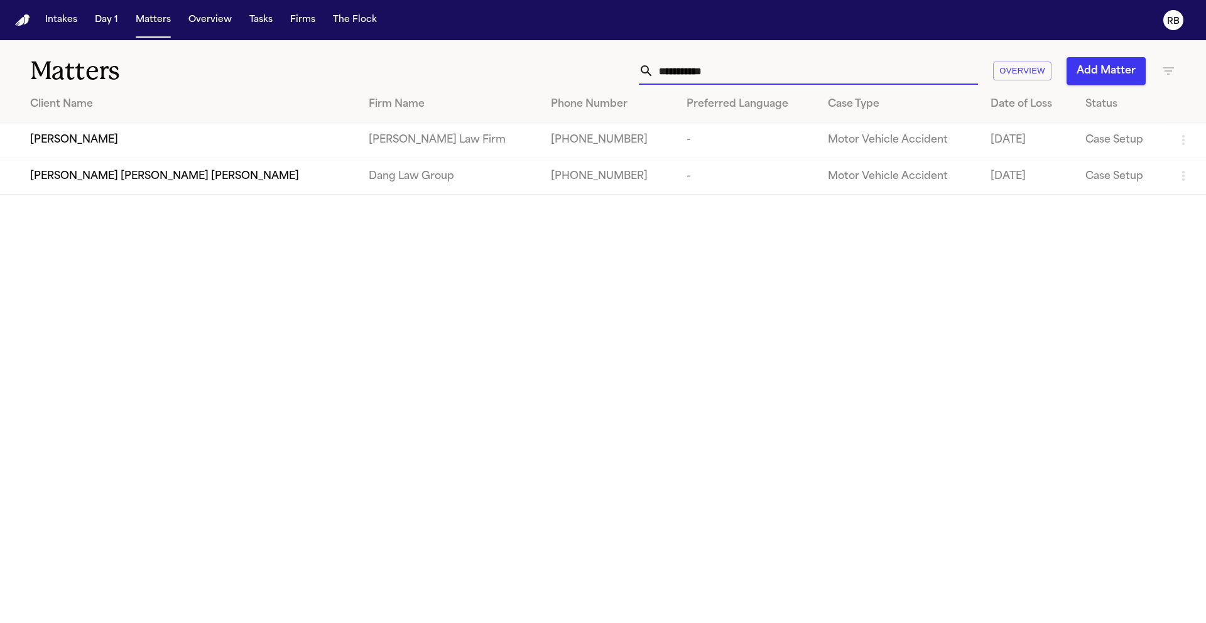
click at [733, 75] on input "**********" at bounding box center [816, 71] width 324 height 28
drag, startPoint x: 743, startPoint y: 73, endPoint x: 636, endPoint y: 71, distance: 107.4
click at [632, 72] on div "**********" at bounding box center [770, 71] width 812 height 28
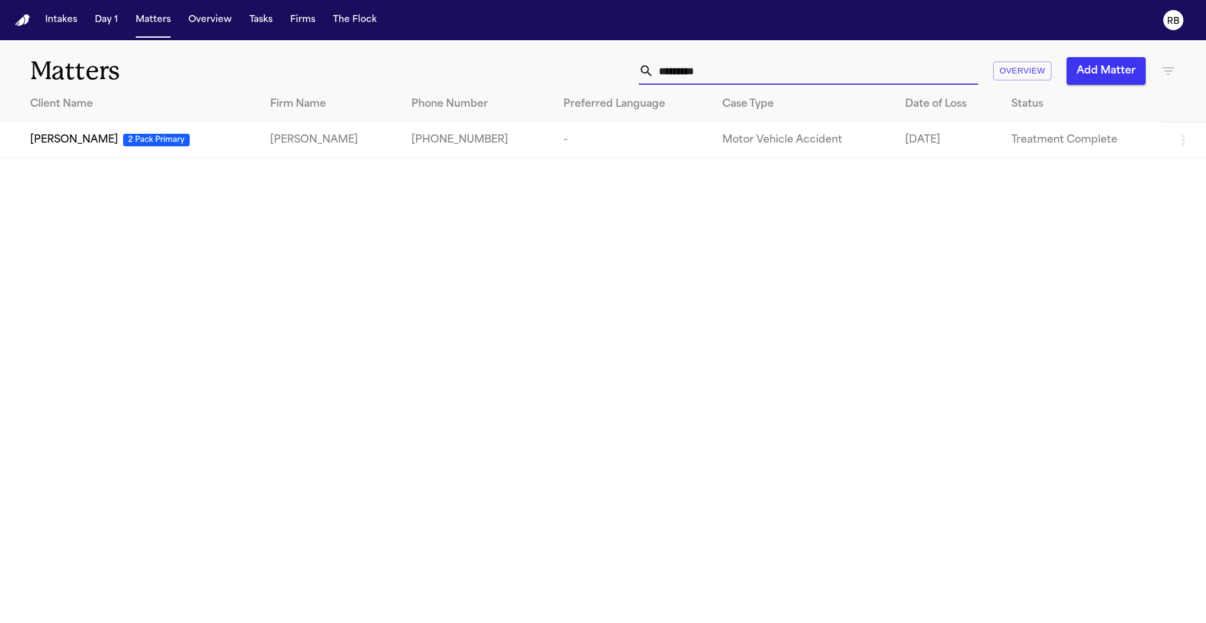
type input "*********"
click at [75, 133] on span "[PERSON_NAME]" at bounding box center [74, 140] width 88 height 15
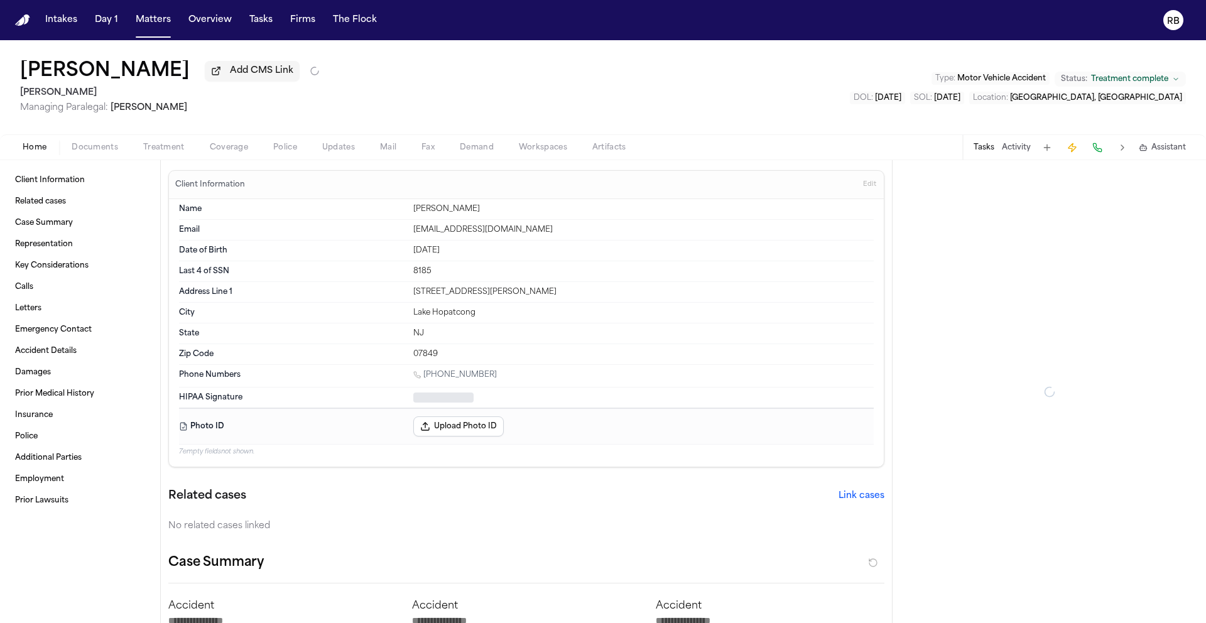
type textarea "*"
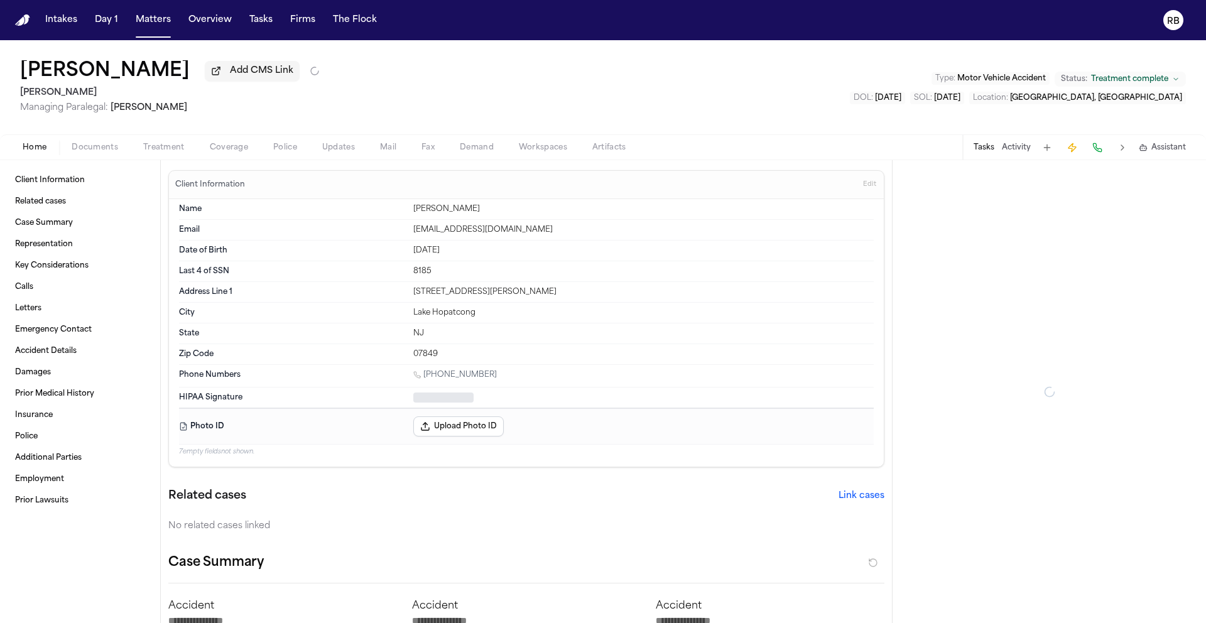
type textarea "*"
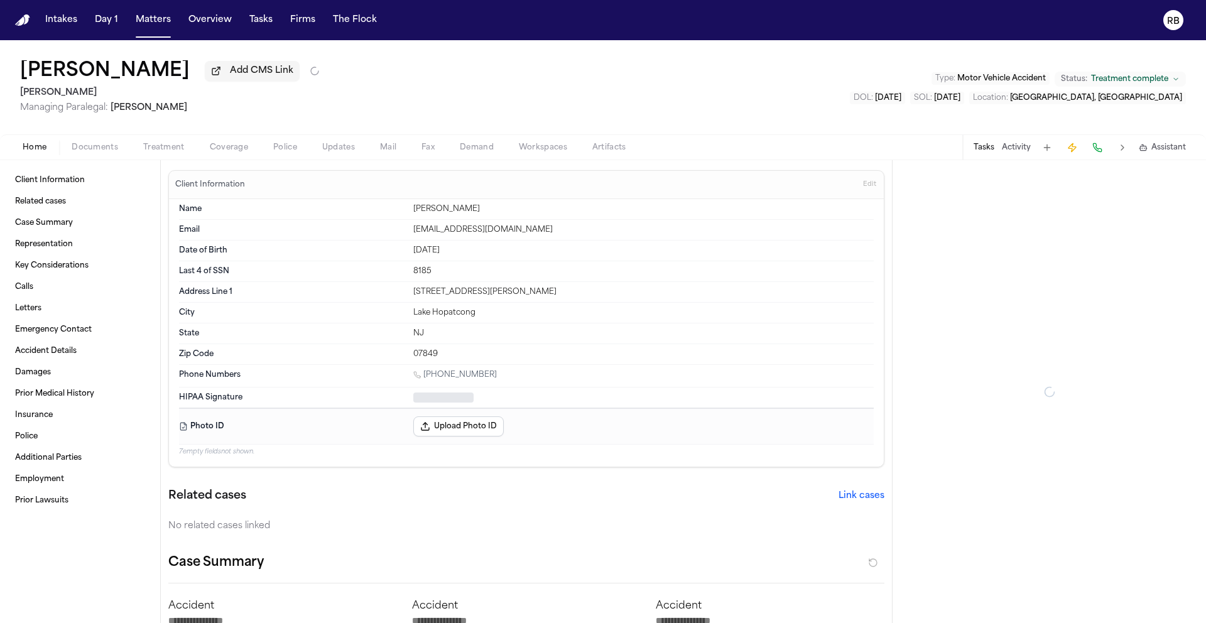
type textarea "*"
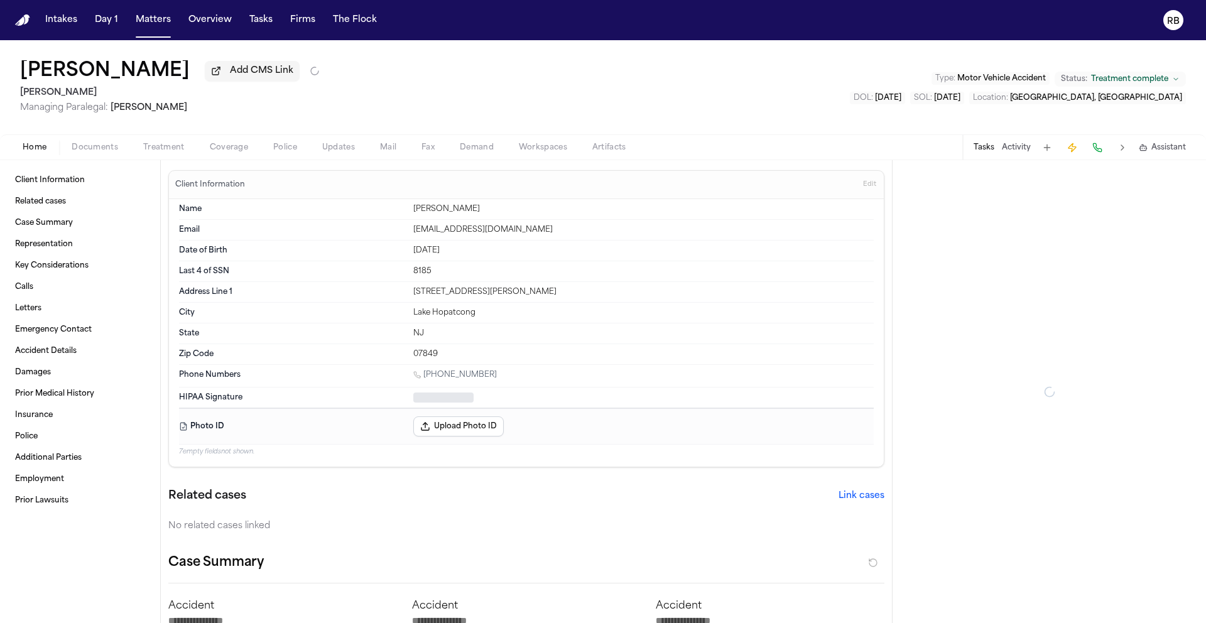
type textarea "*"
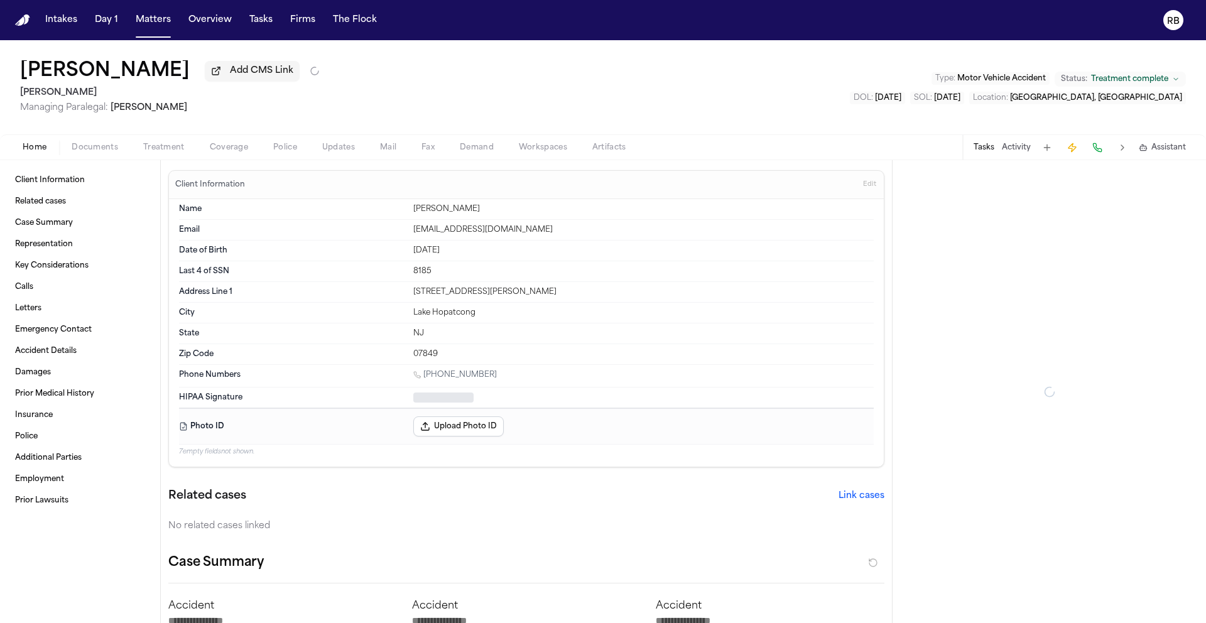
type textarea "*"
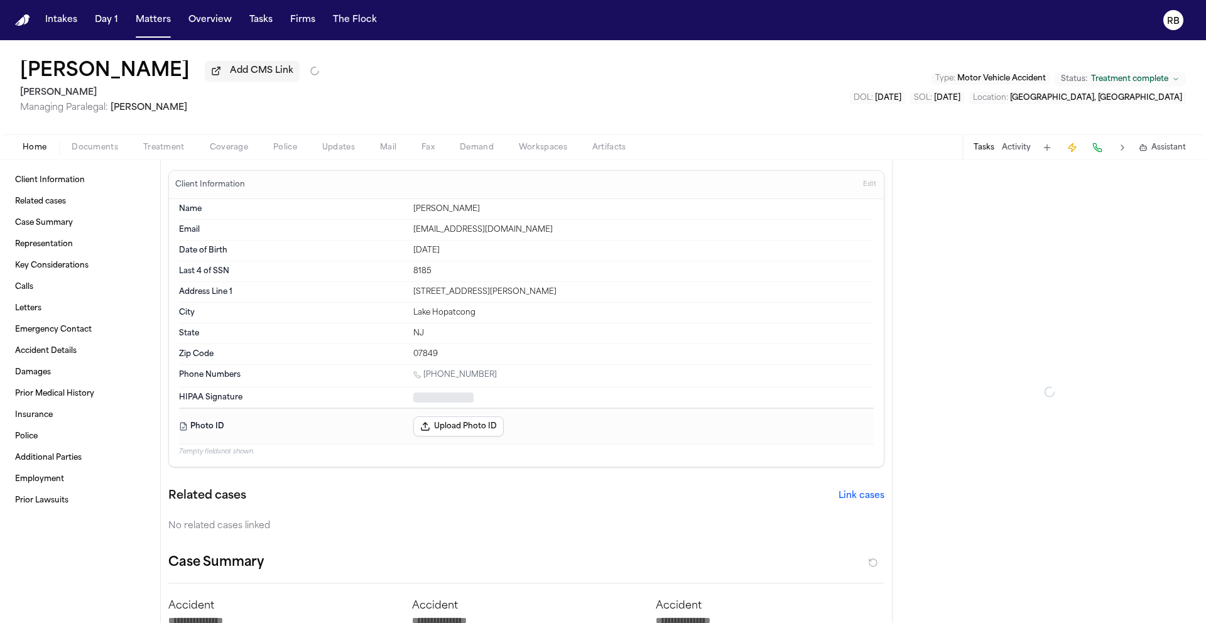
type textarea "*"
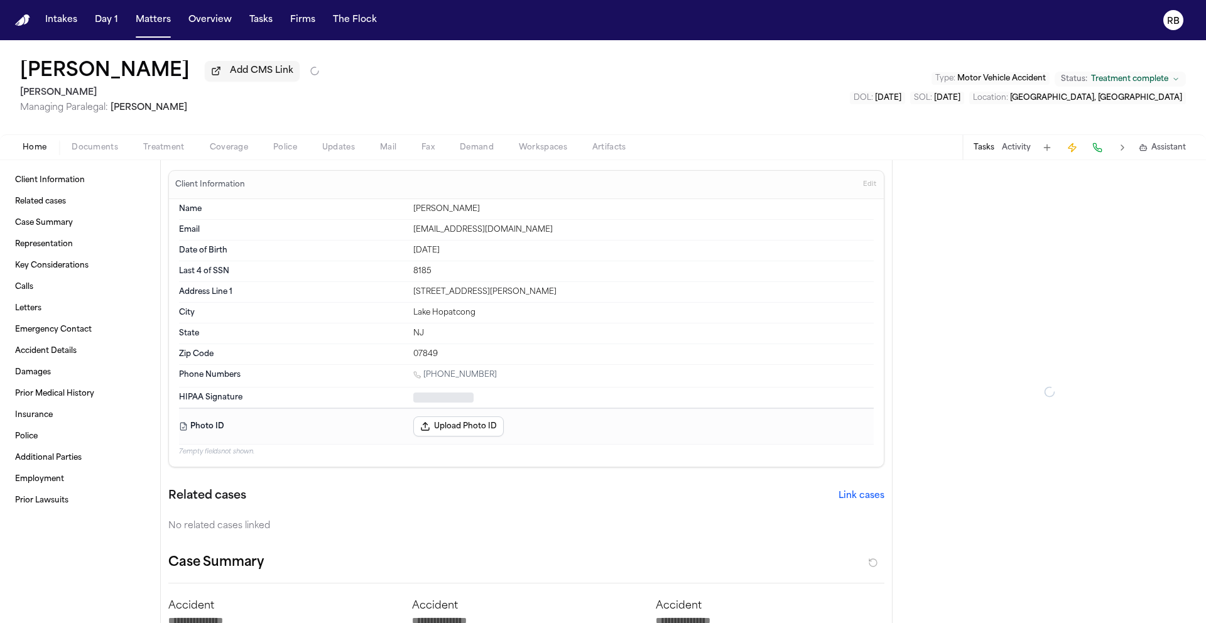
type textarea "*"
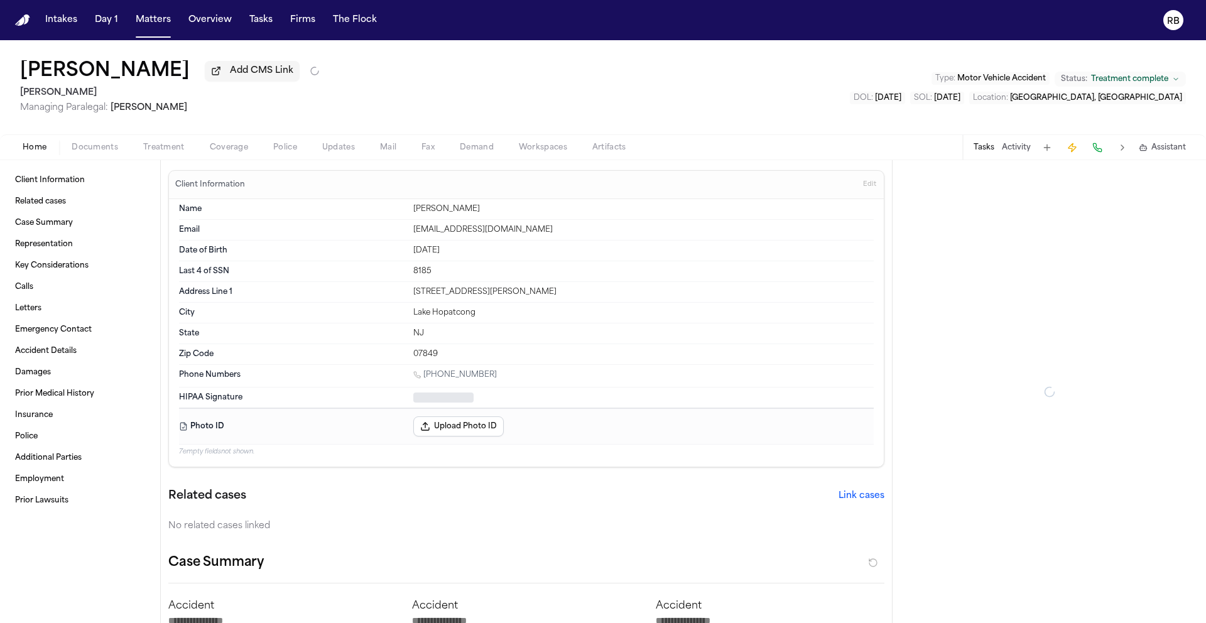
type textarea "*"
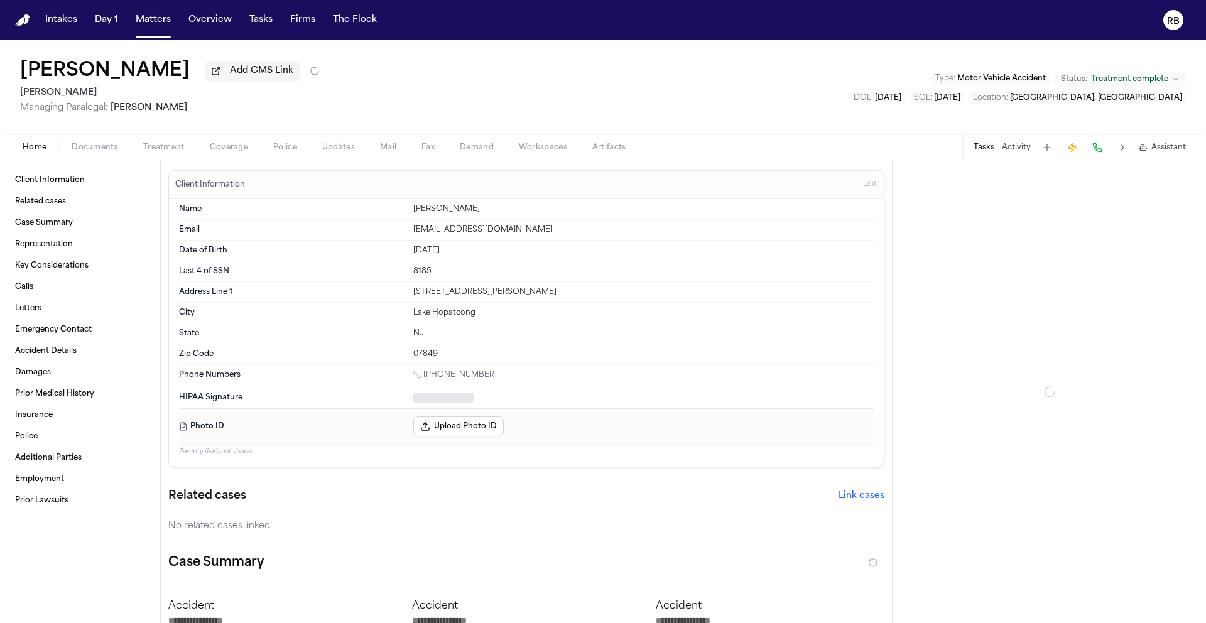
type textarea "*"
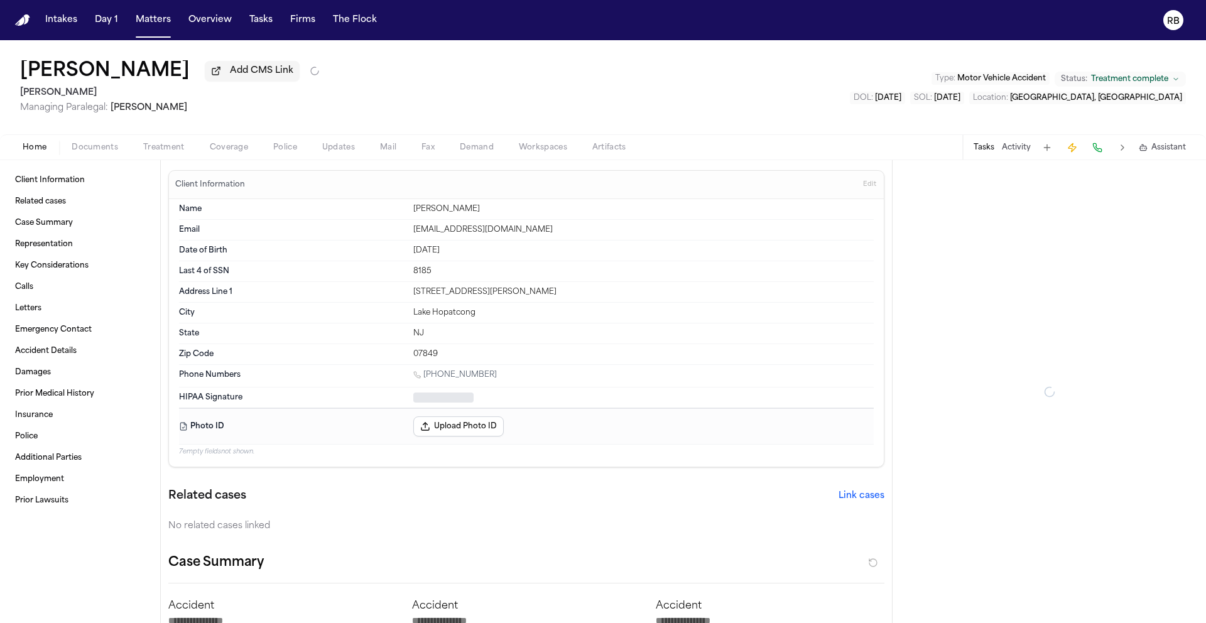
type textarea "*"
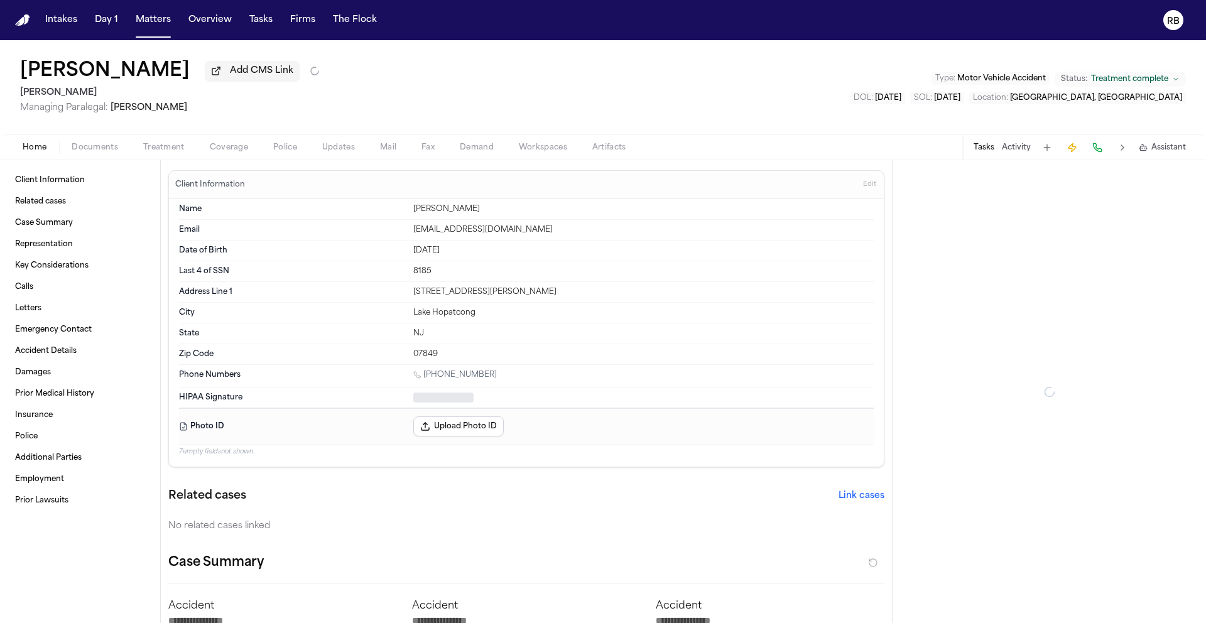
type textarea "*"
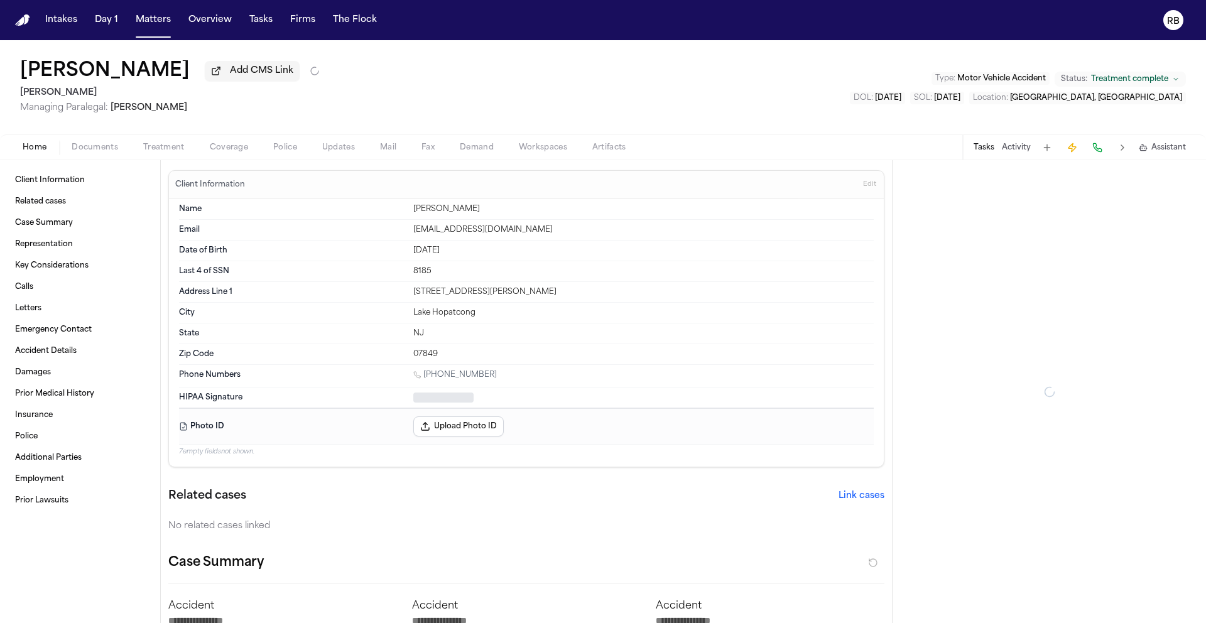
type textarea "*"
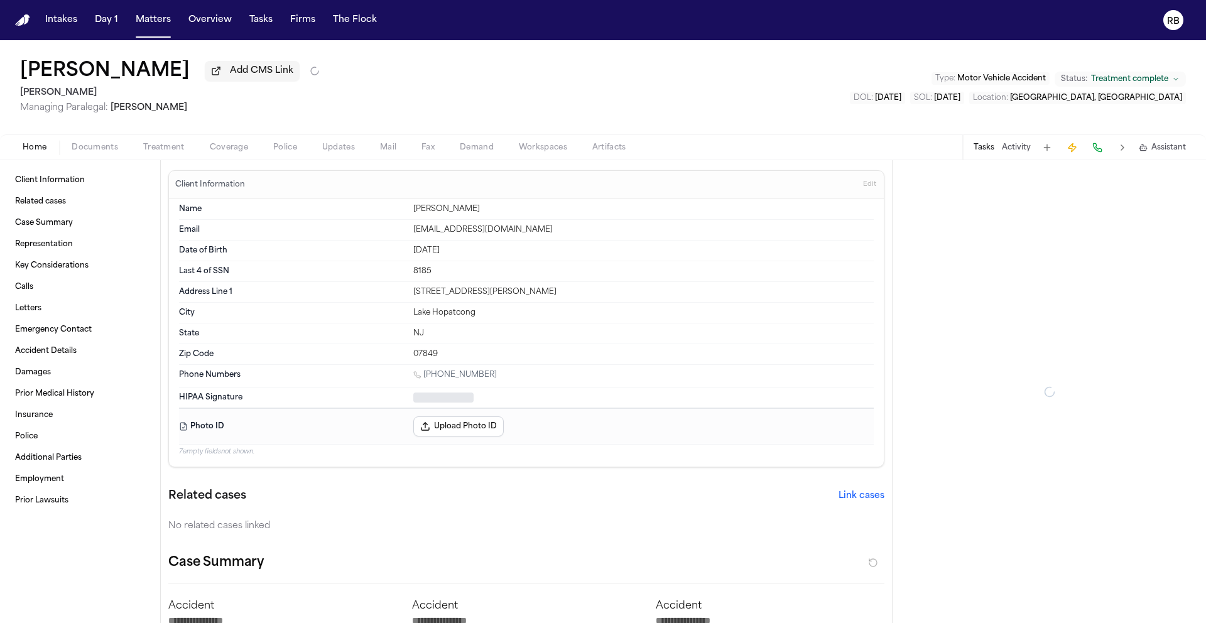
type textarea "*"
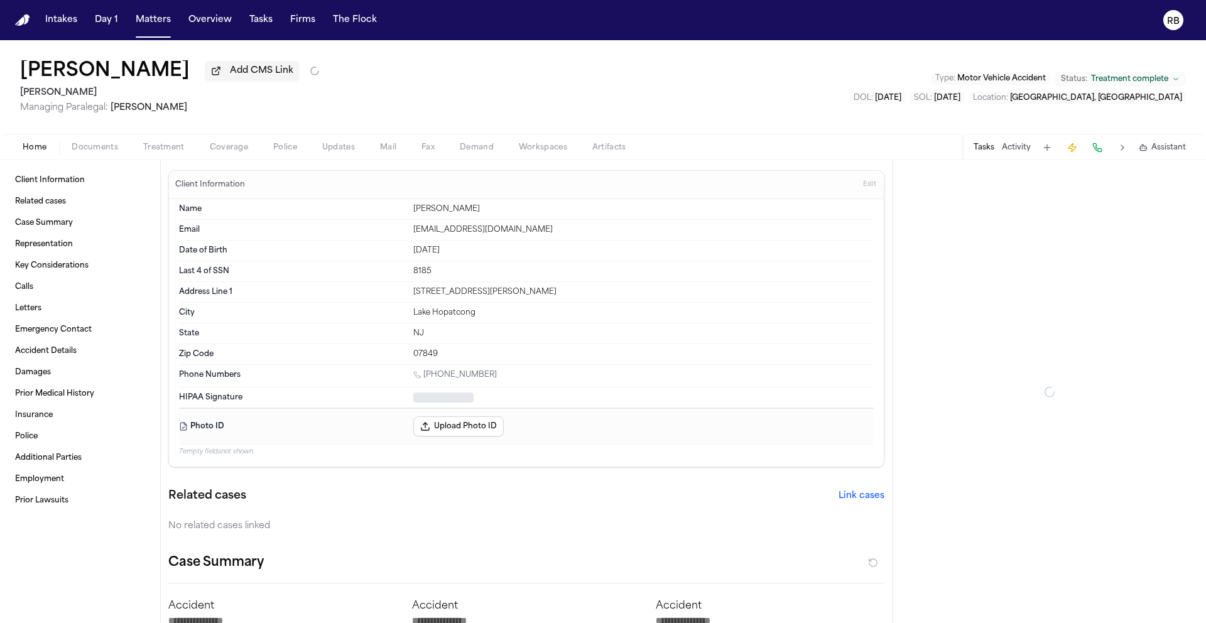
type textarea "*"
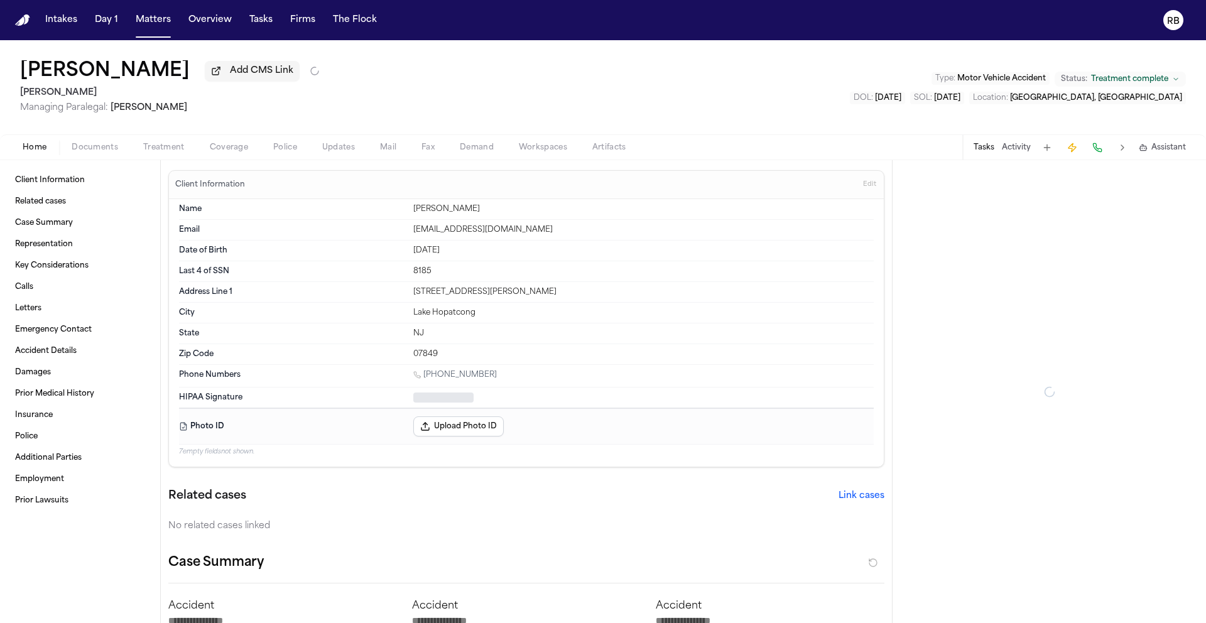
type textarea "*"
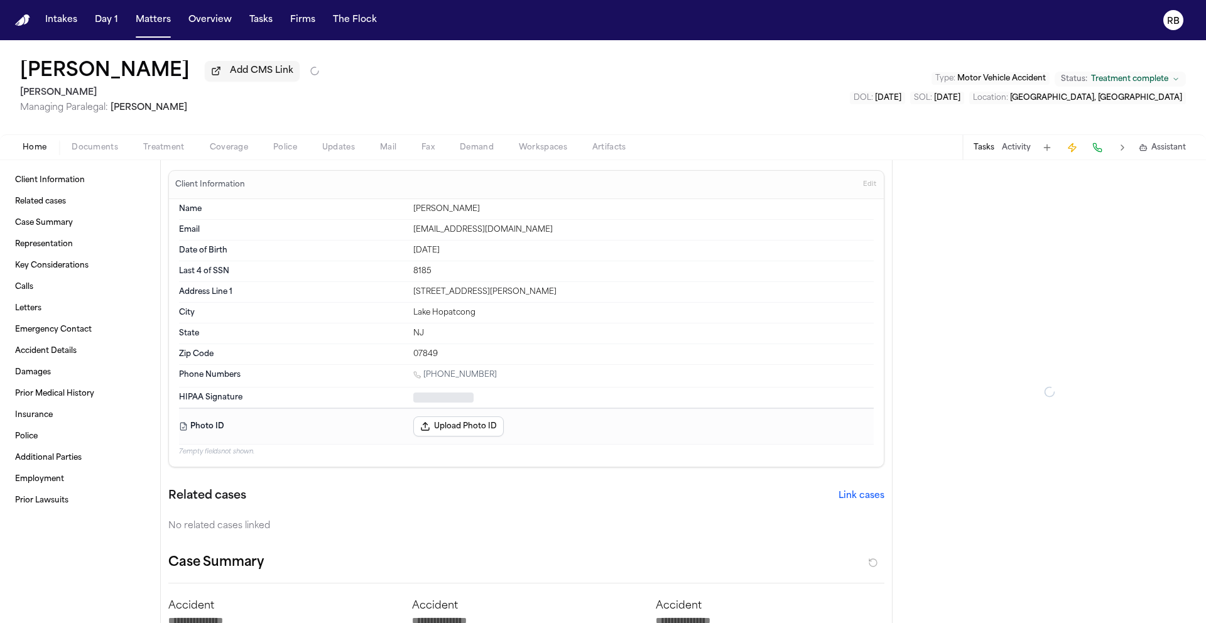
type textarea "*"
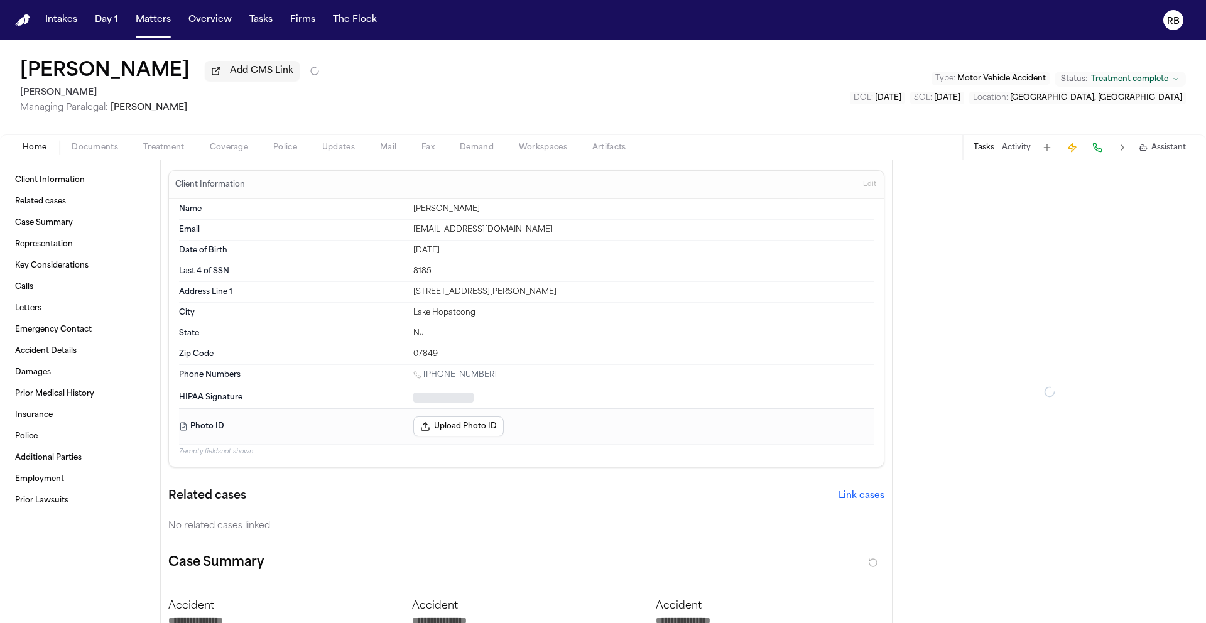
type textarea "*"
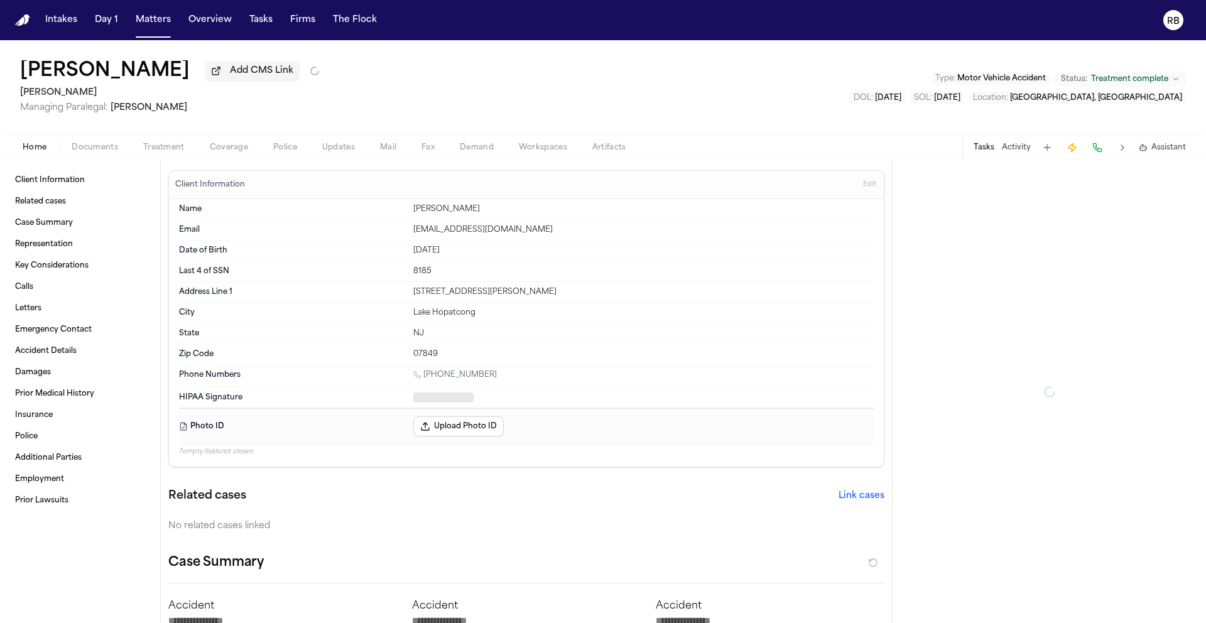
type textarea "*"
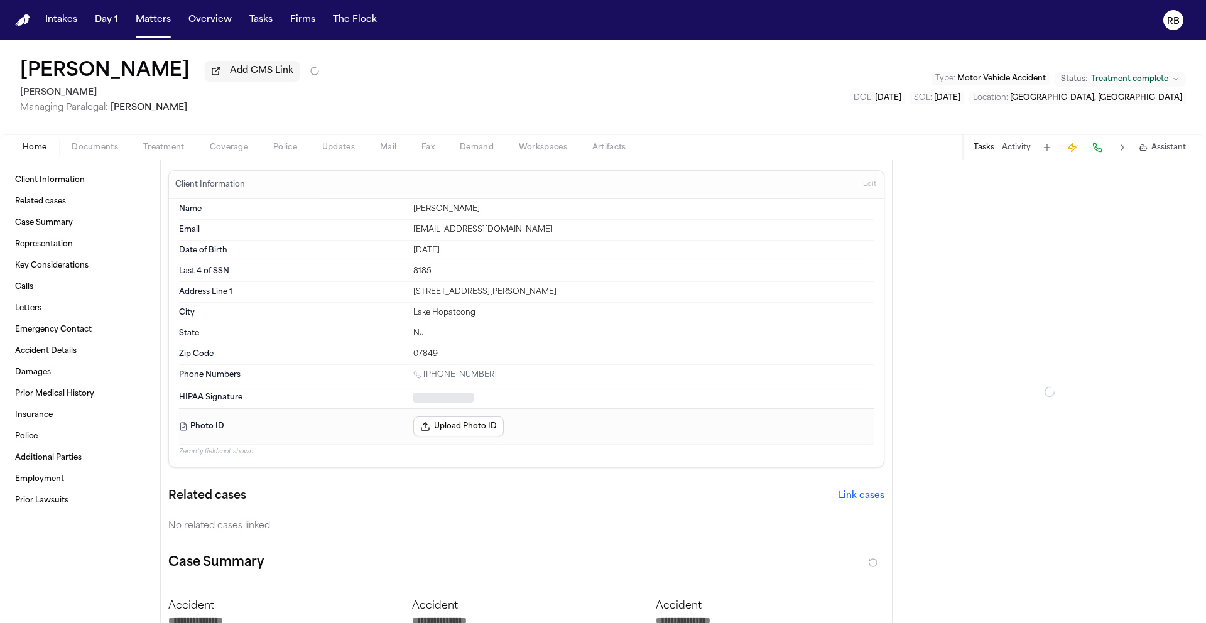
type textarea "*"
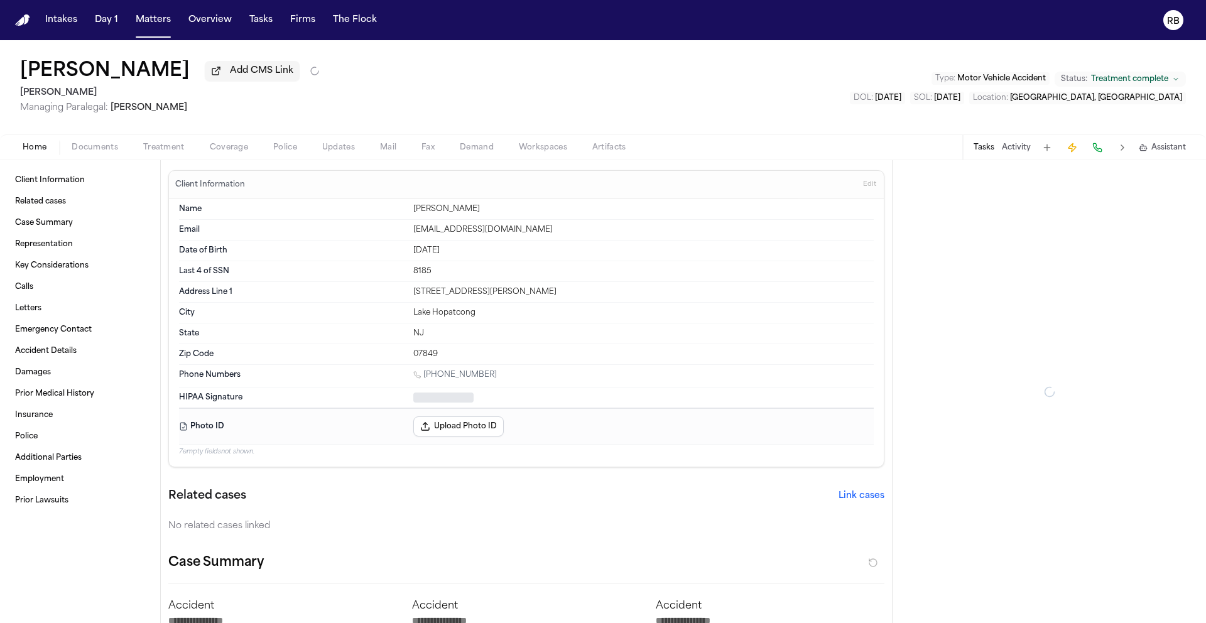
type textarea "*"
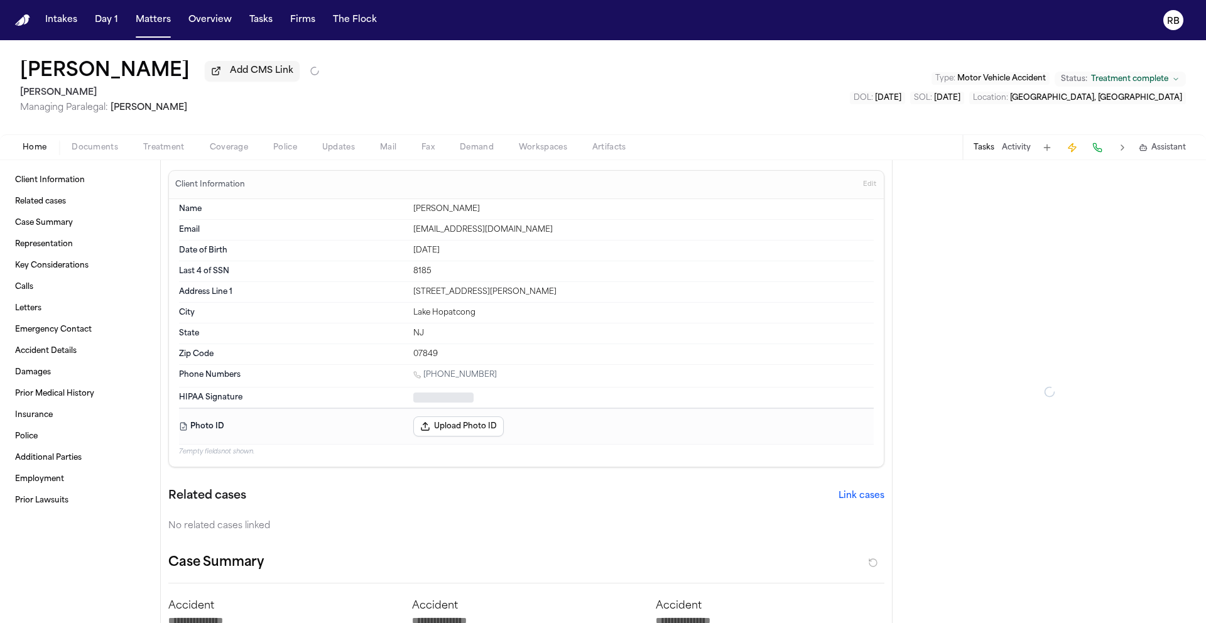
type textarea "*"
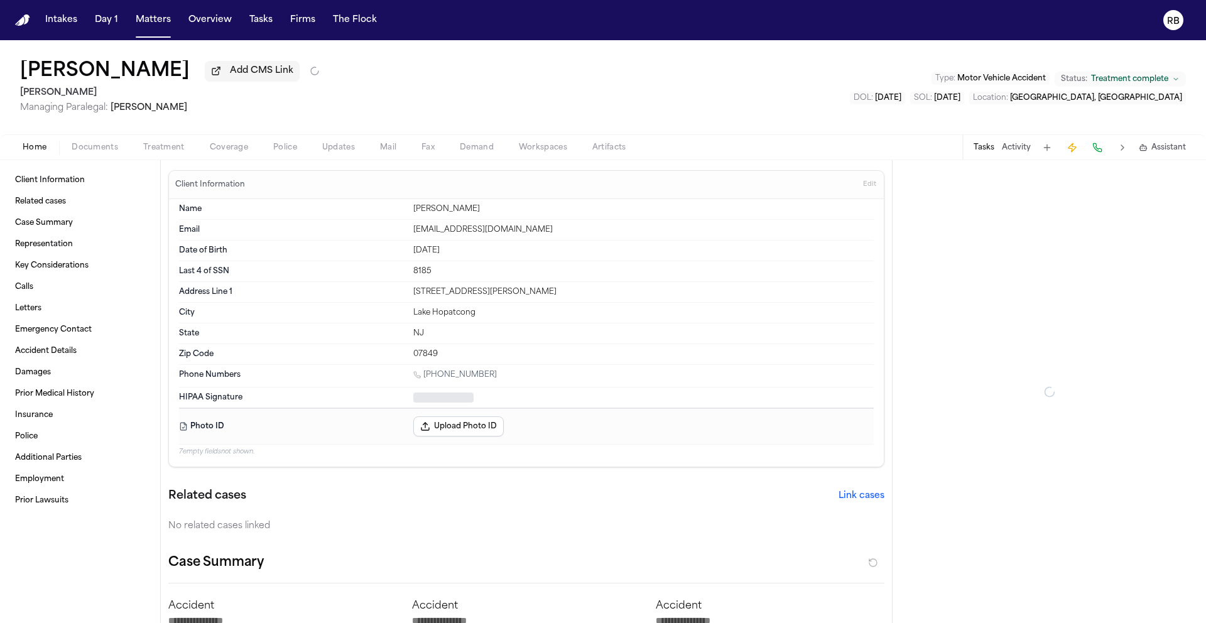
type textarea "*"
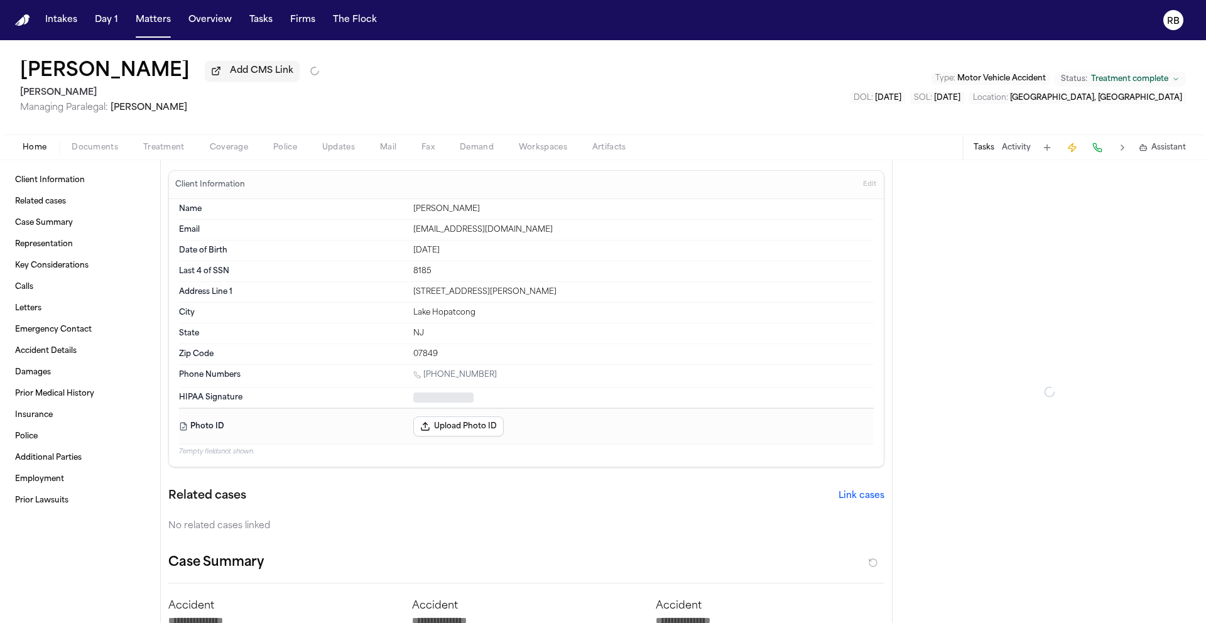
type textarea "*"
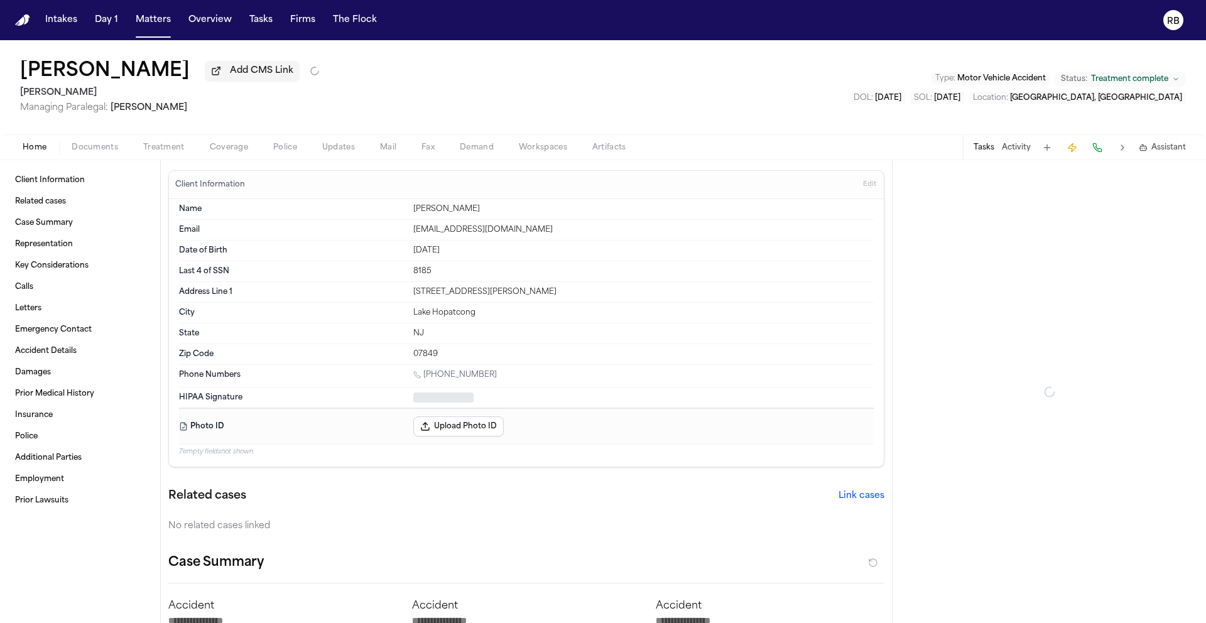
type textarea "*"
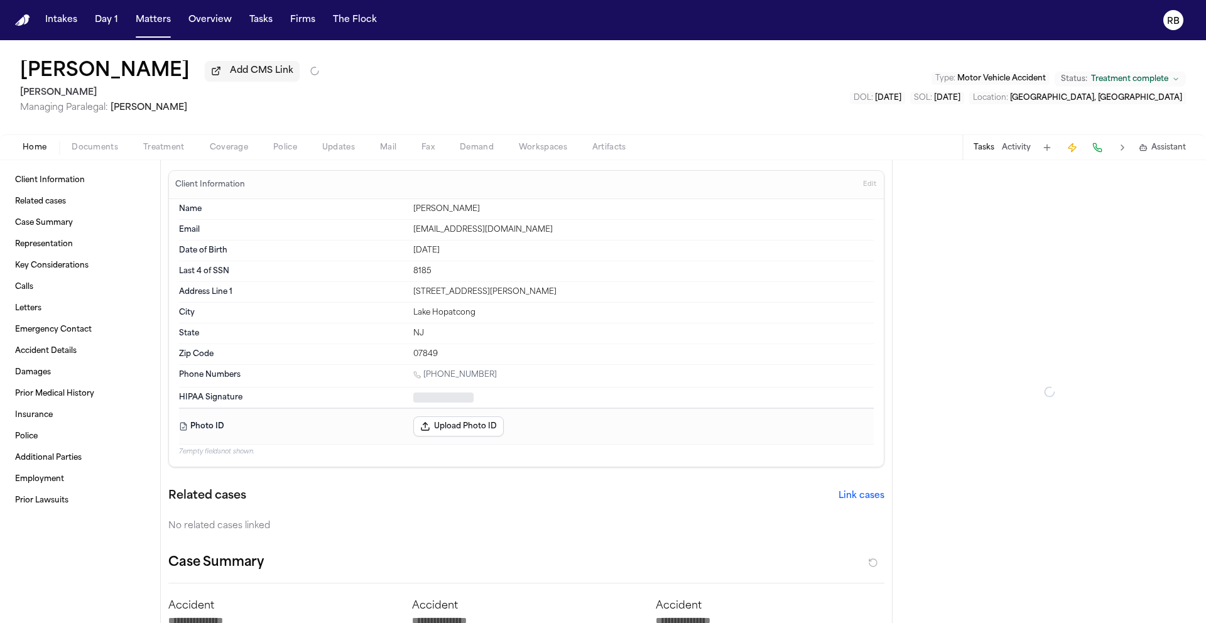
type textarea "*"
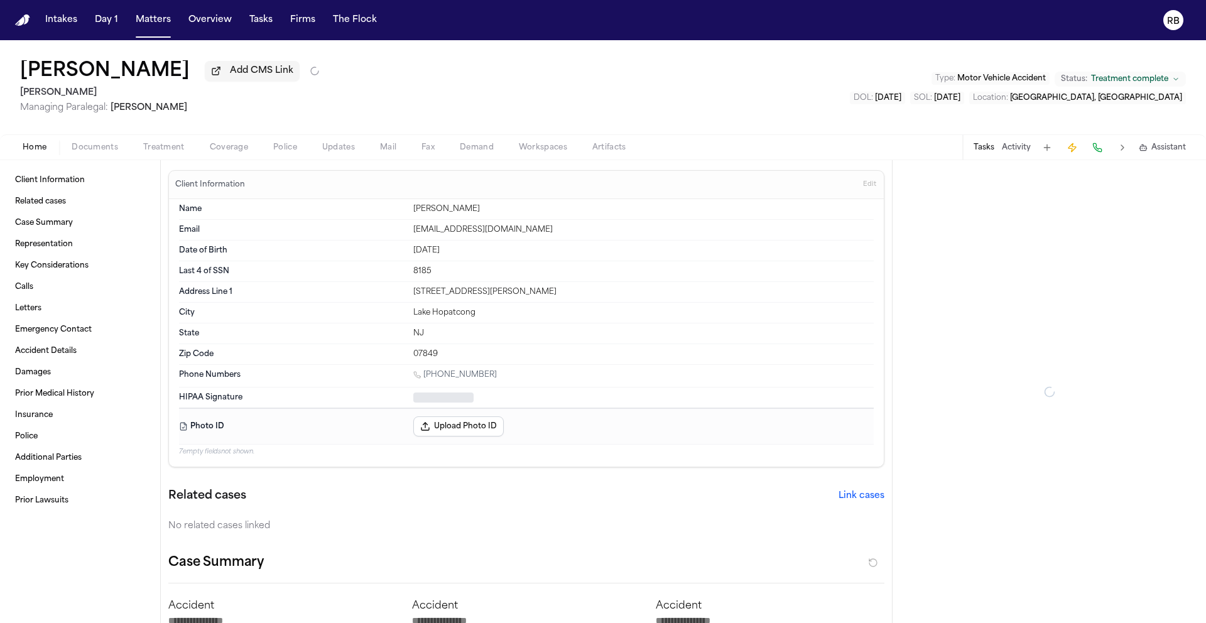
type textarea "*"
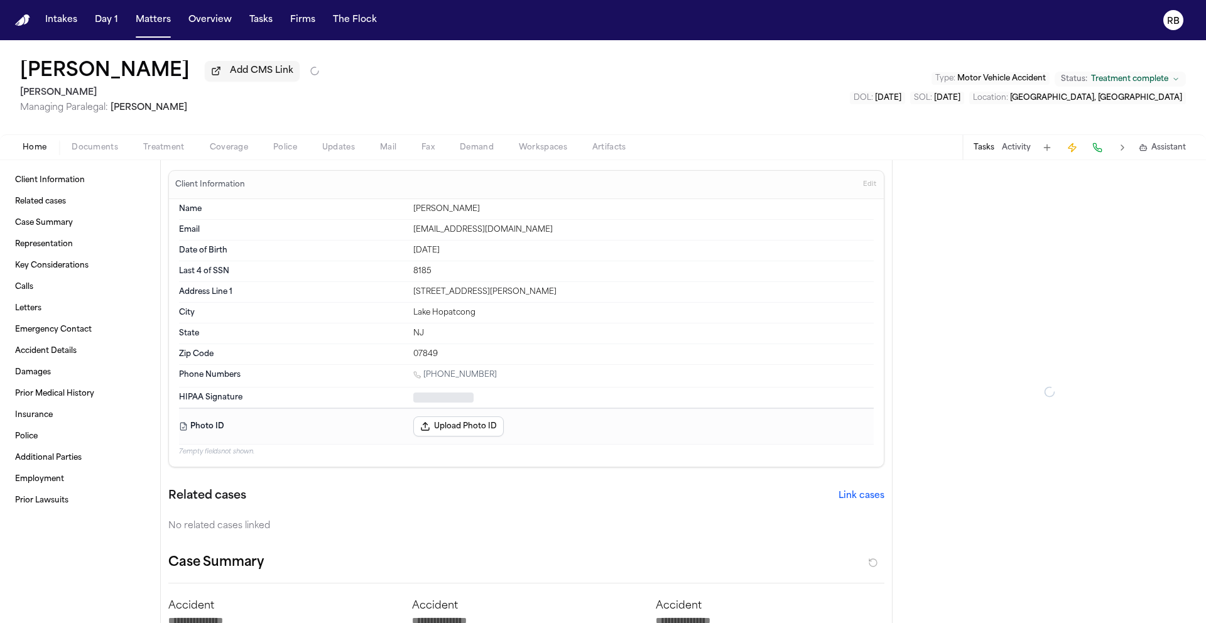
type textarea "*"
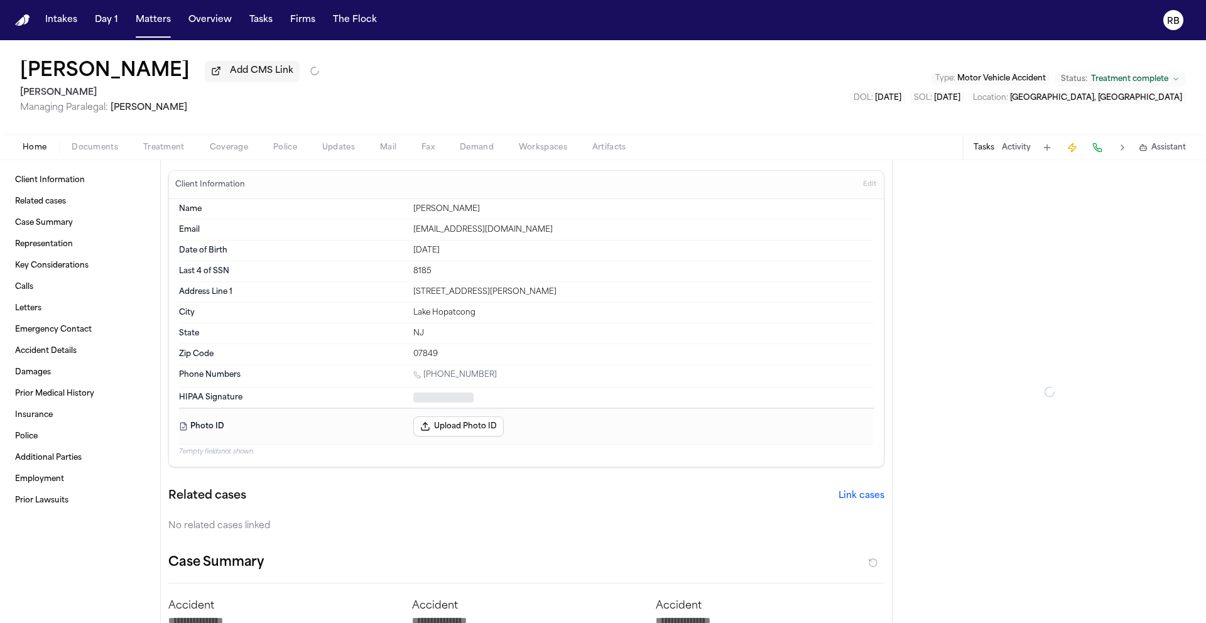
type textarea "*"
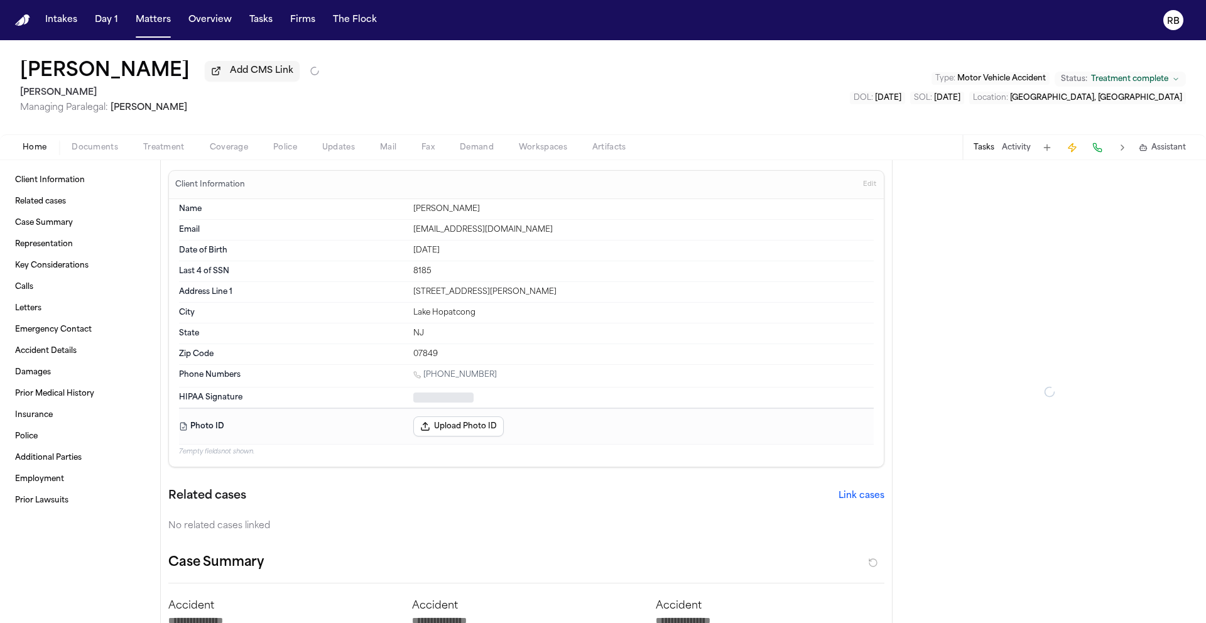
type textarea "*"
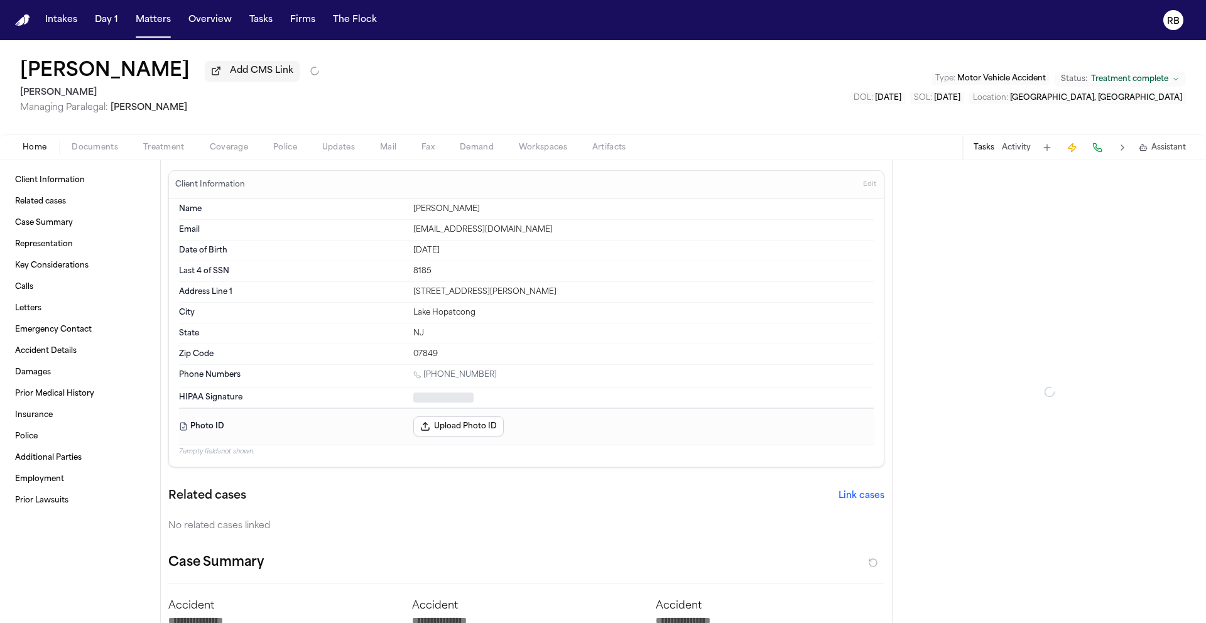
type textarea "*"
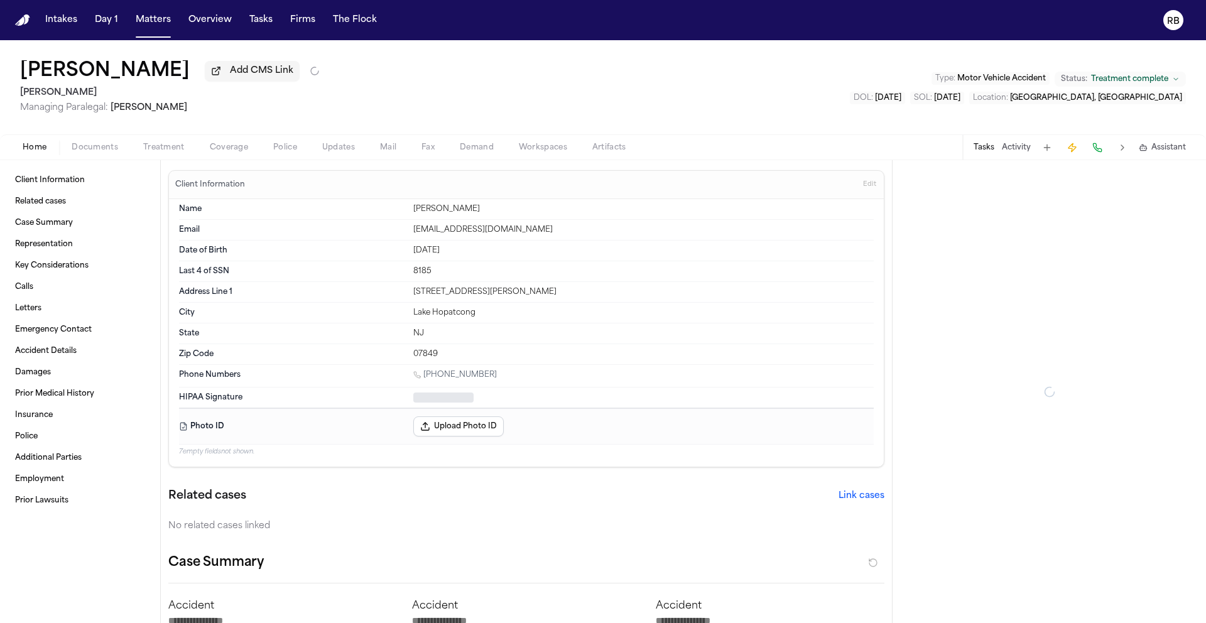
type textarea "*"
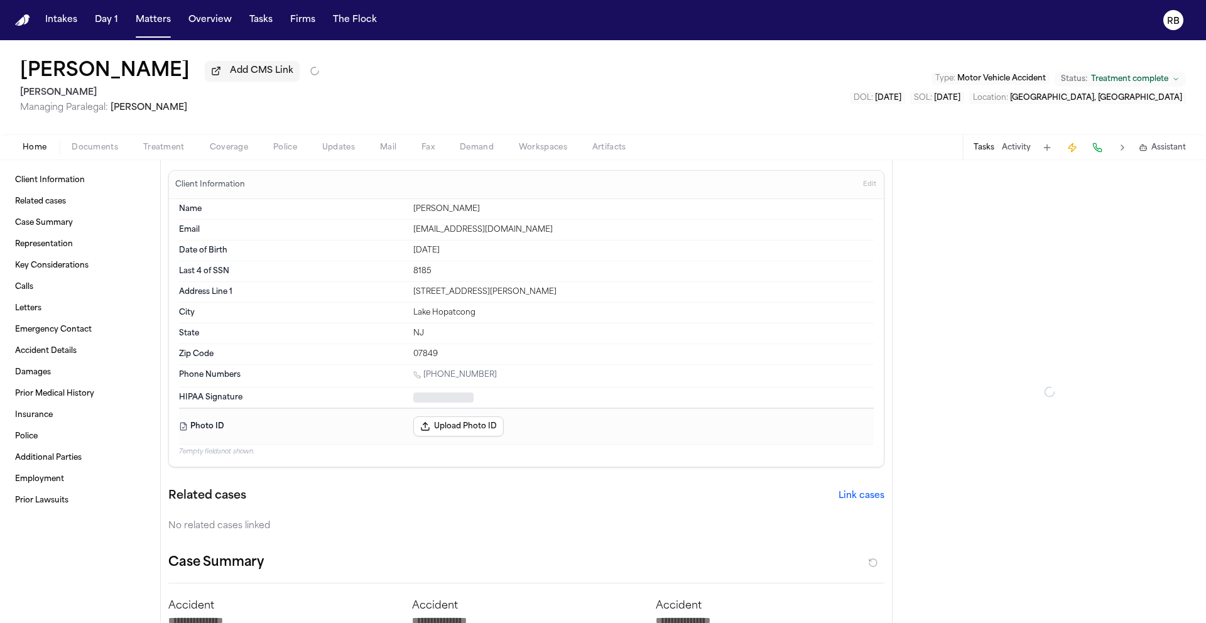
type textarea "*"
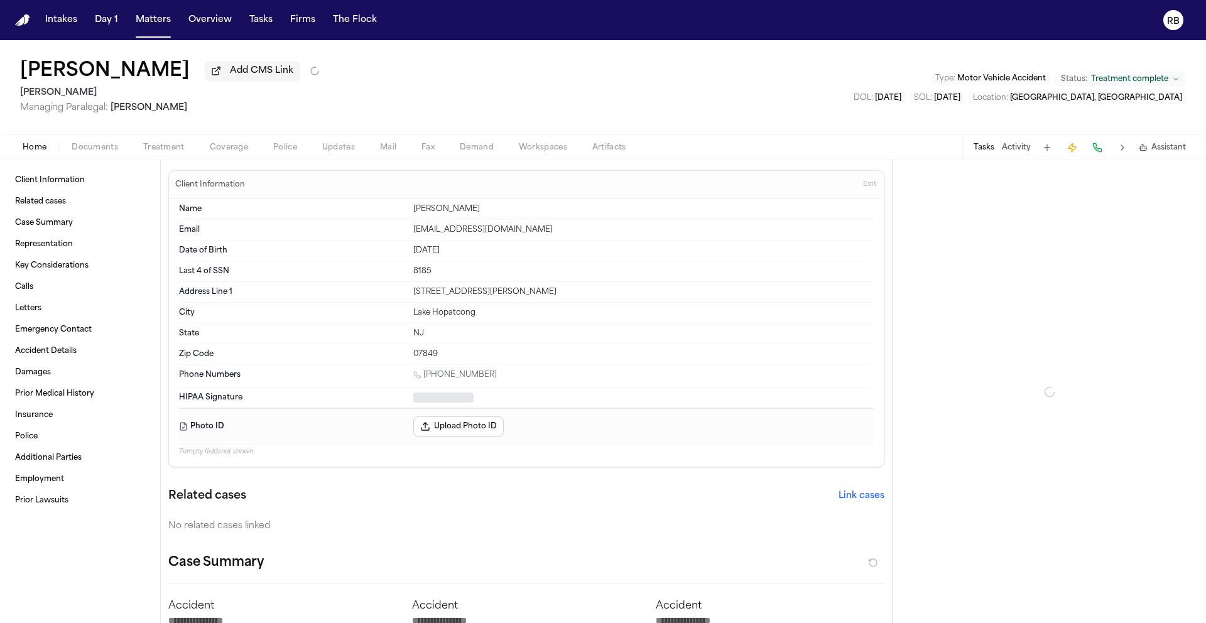
type textarea "*"
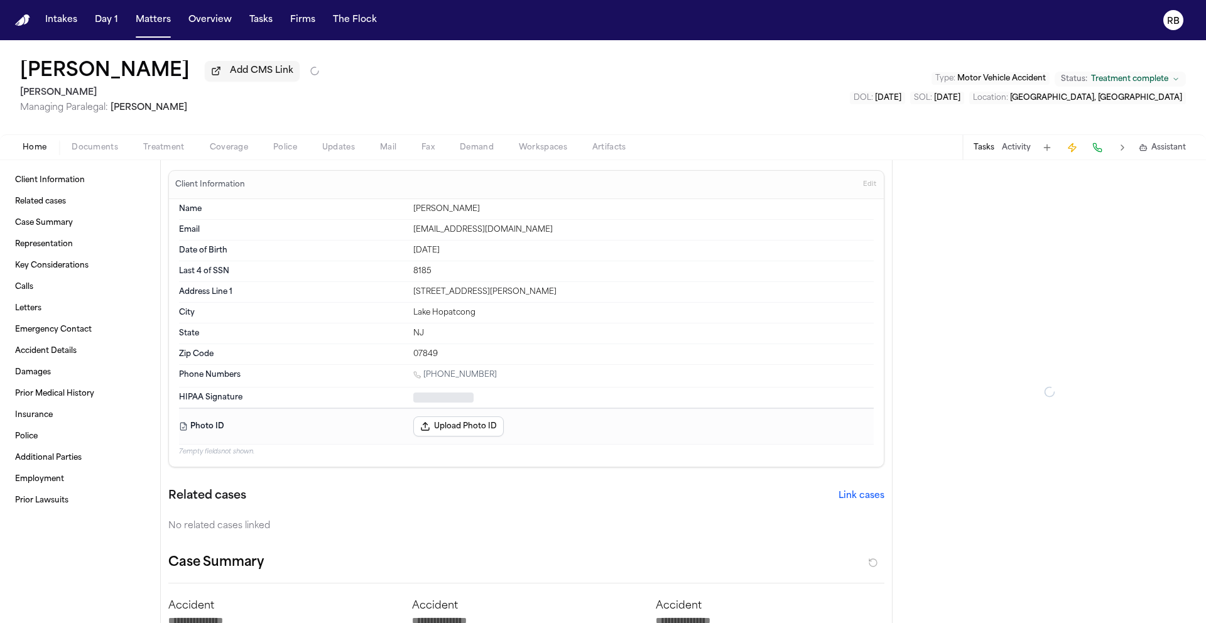
type textarea "*"
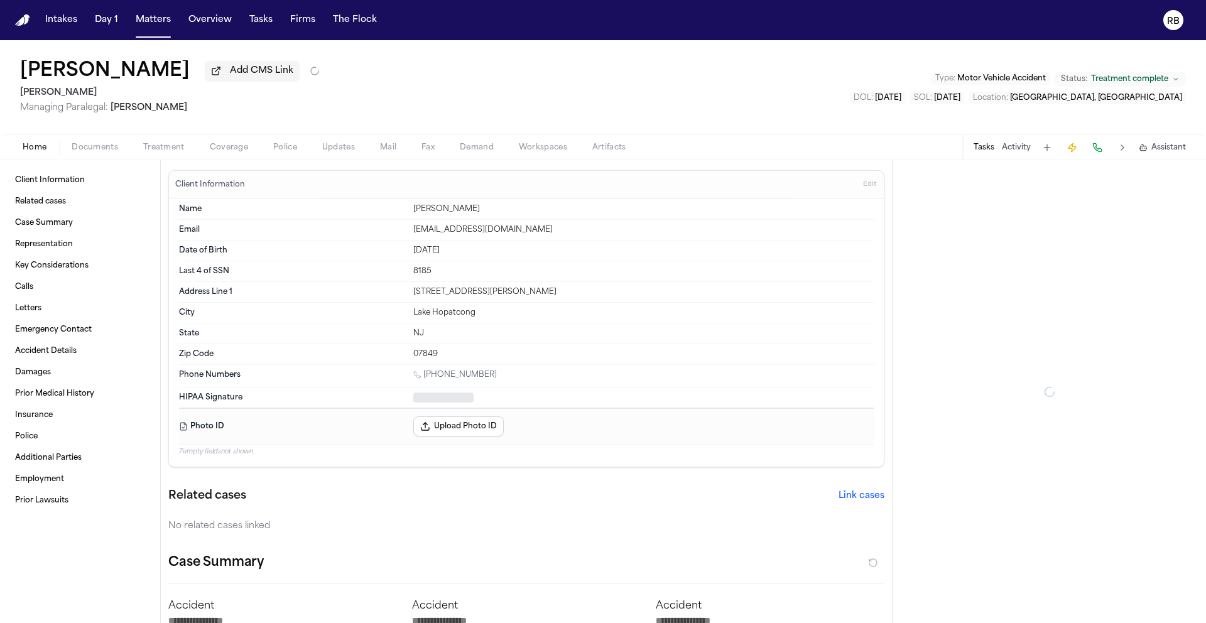
type textarea "*"
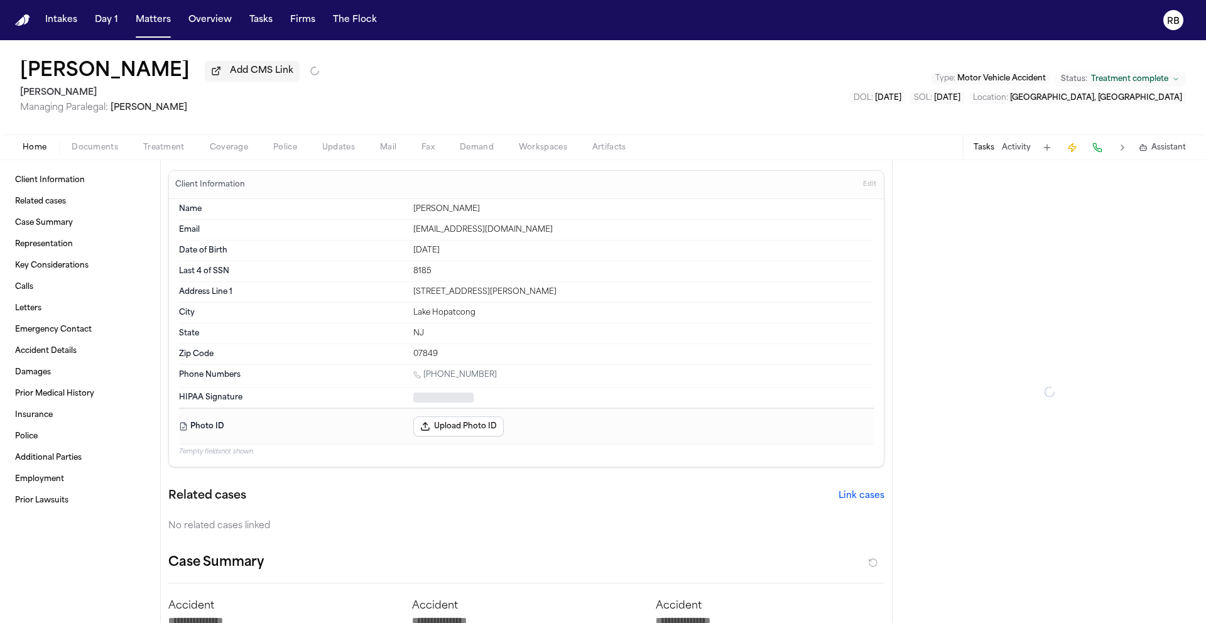
type textarea "*"
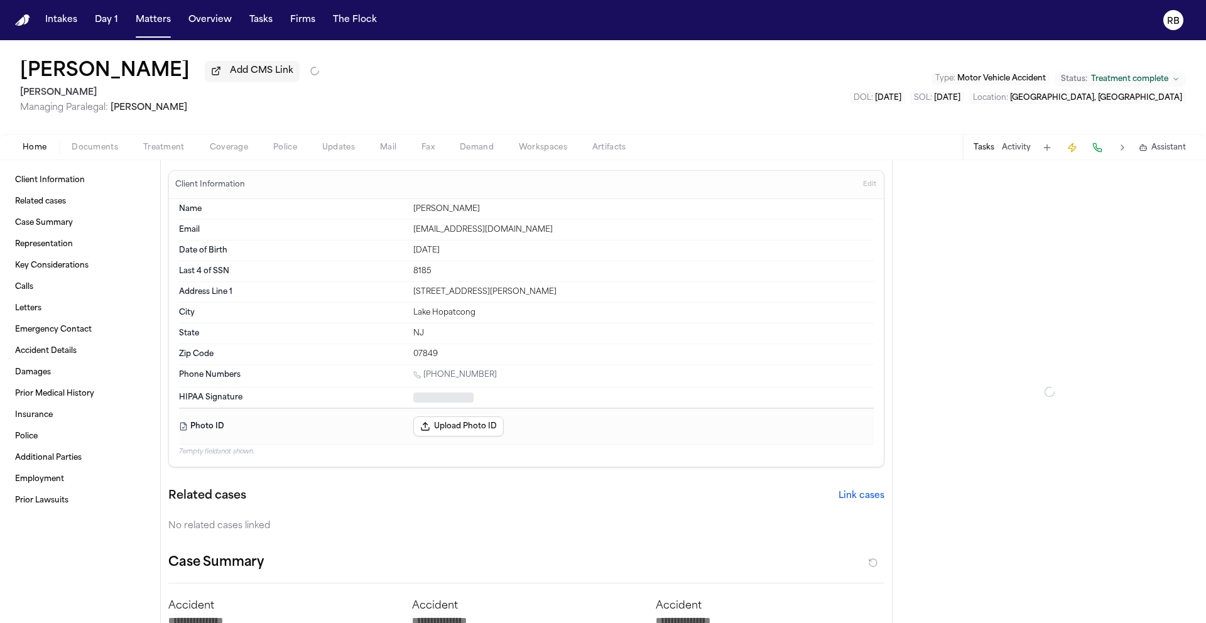
type textarea "*"
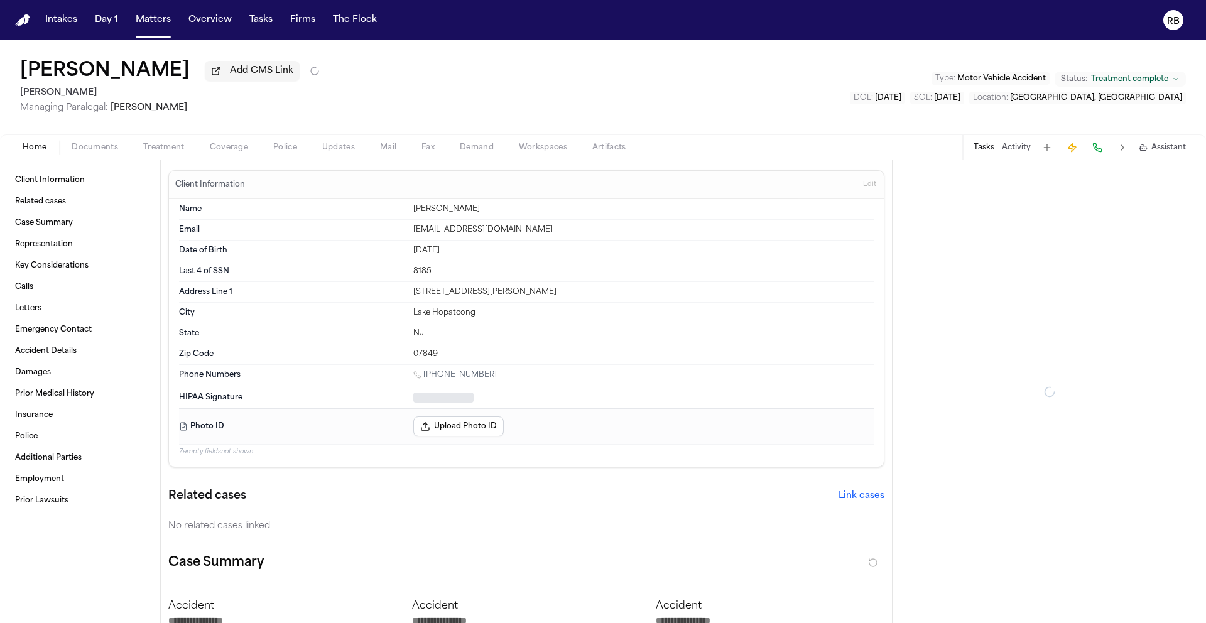
type textarea "*"
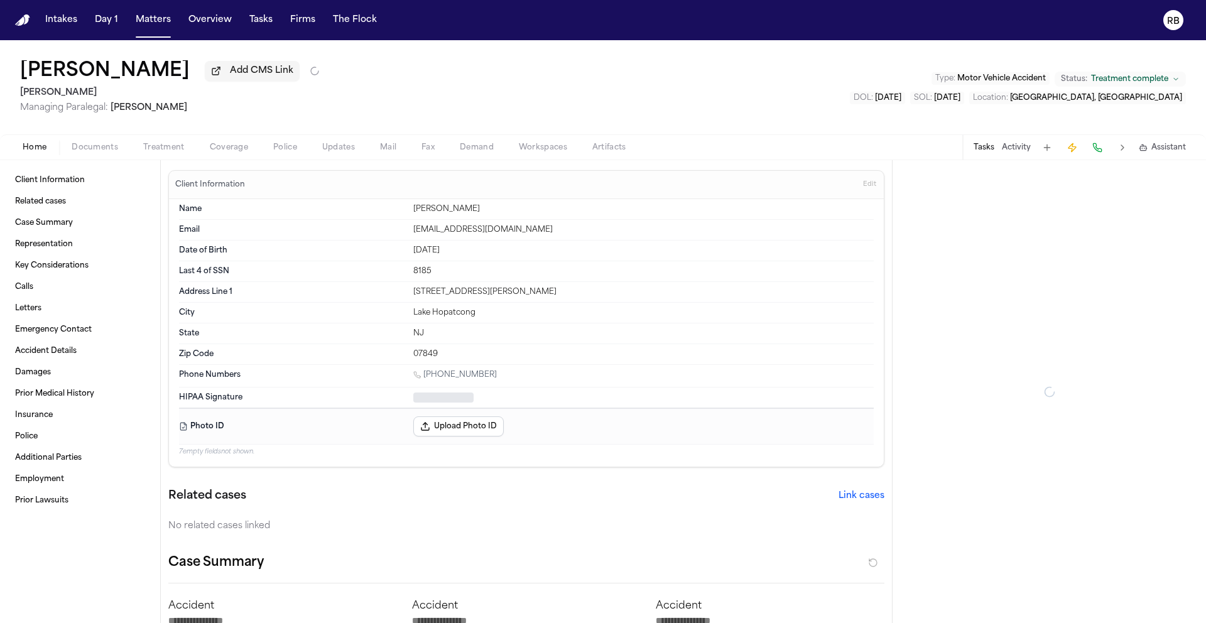
type textarea "*"
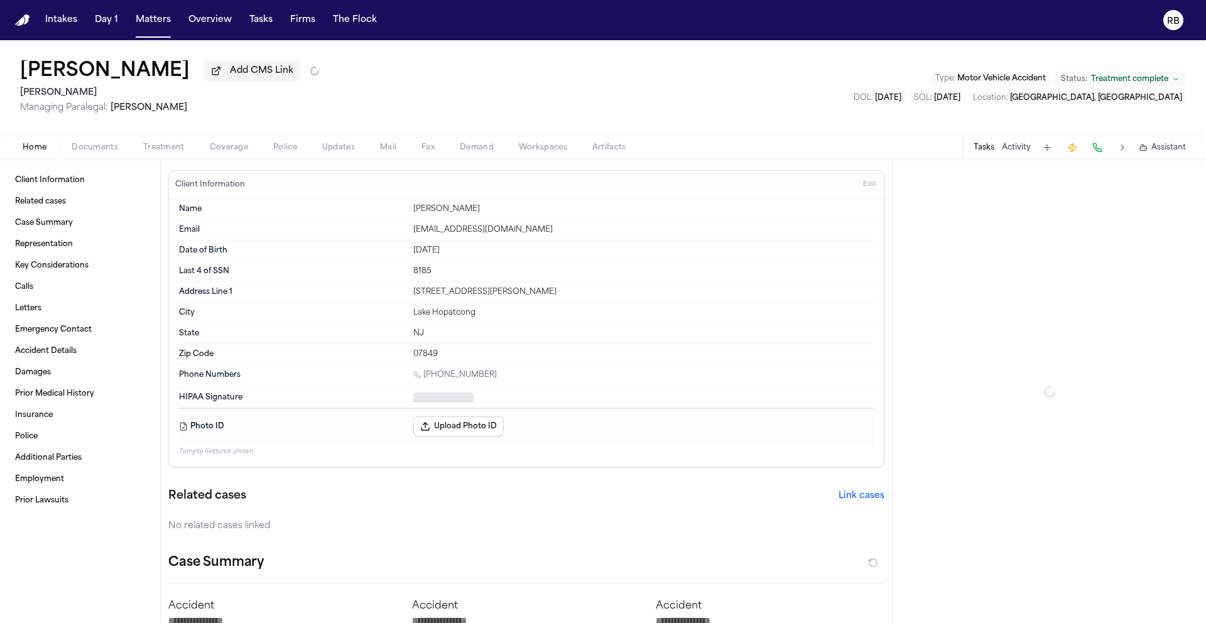
type textarea "*"
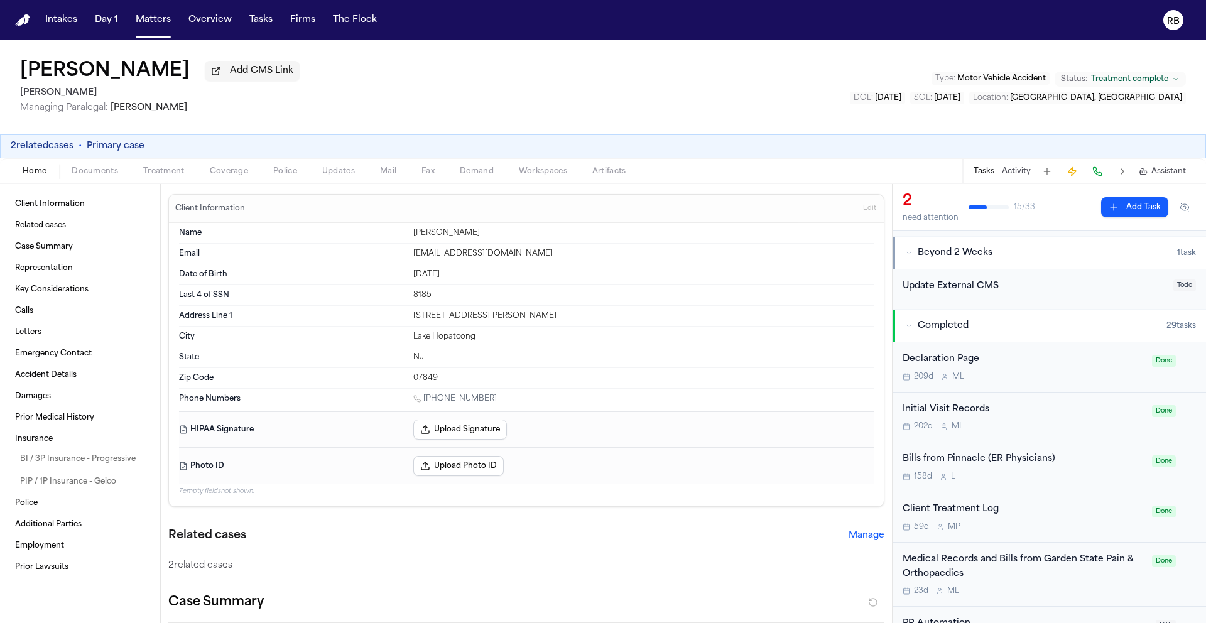
scroll to position [229, 0]
click at [1058, 398] on div "Initial Visit Records" at bounding box center [1023, 405] width 242 height 14
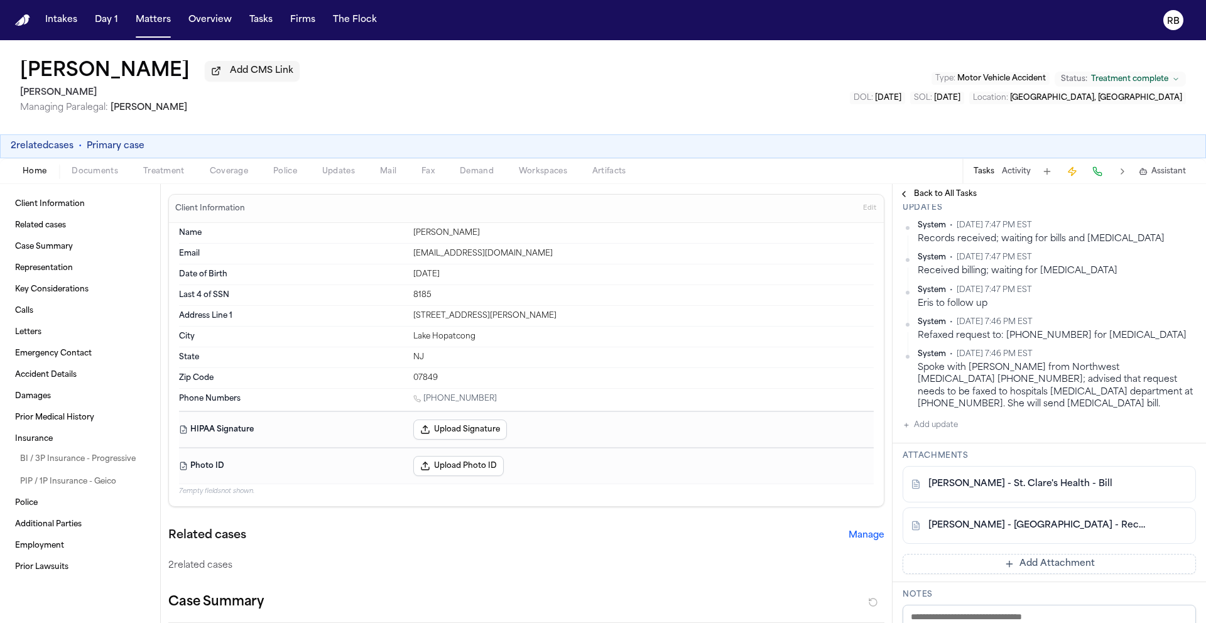
scroll to position [305, 0]
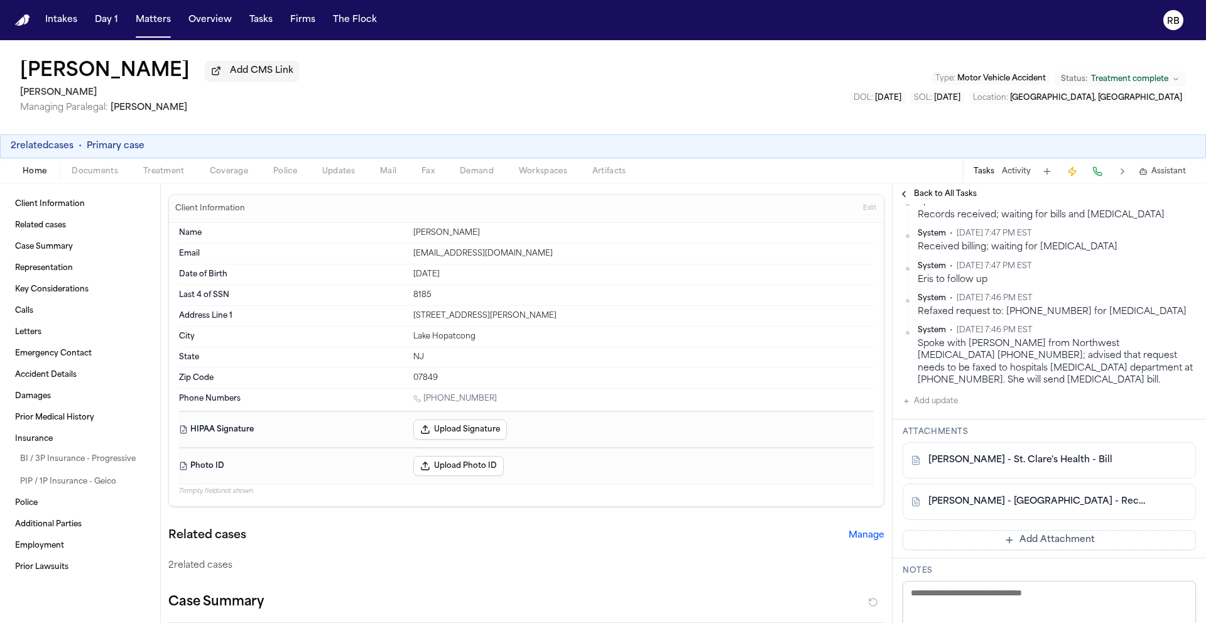
click at [1069, 463] on link "N. Campos - St. Clare's Health - Bill" at bounding box center [1020, 460] width 184 height 13
click at [1063, 508] on link "N. Campos - Saint Clares Dover Hospital - Records" at bounding box center [1036, 501] width 217 height 13
click at [943, 196] on span "Back to All Tasks" at bounding box center [945, 194] width 63 height 10
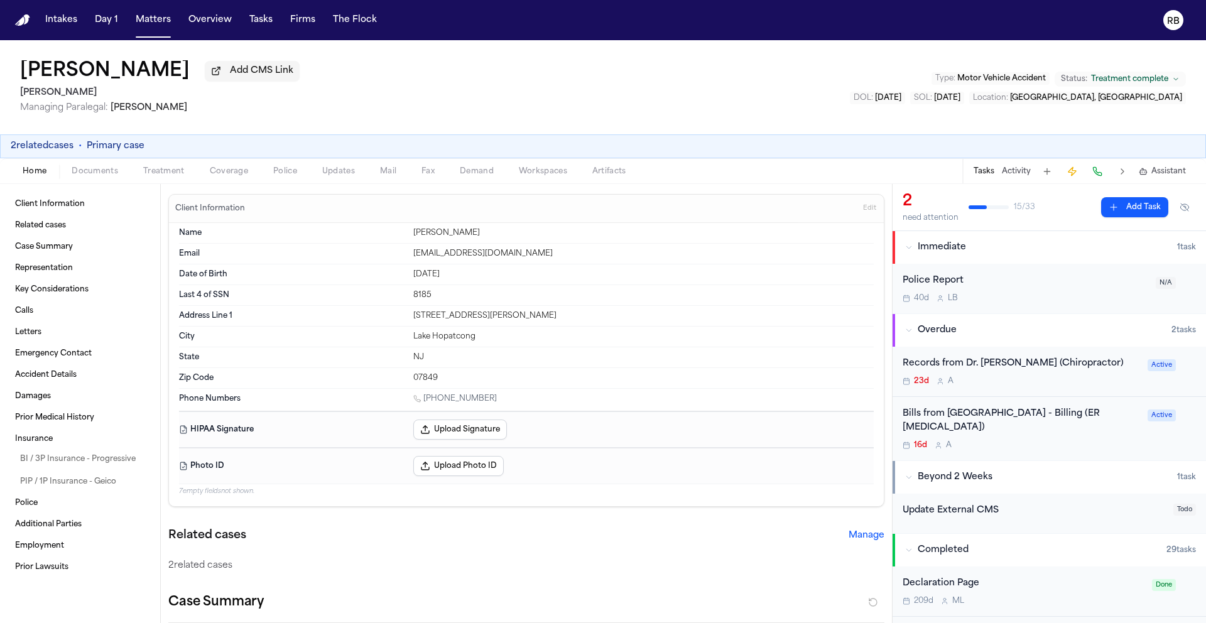
click at [1095, 382] on div "23d A" at bounding box center [1020, 381] width 237 height 10
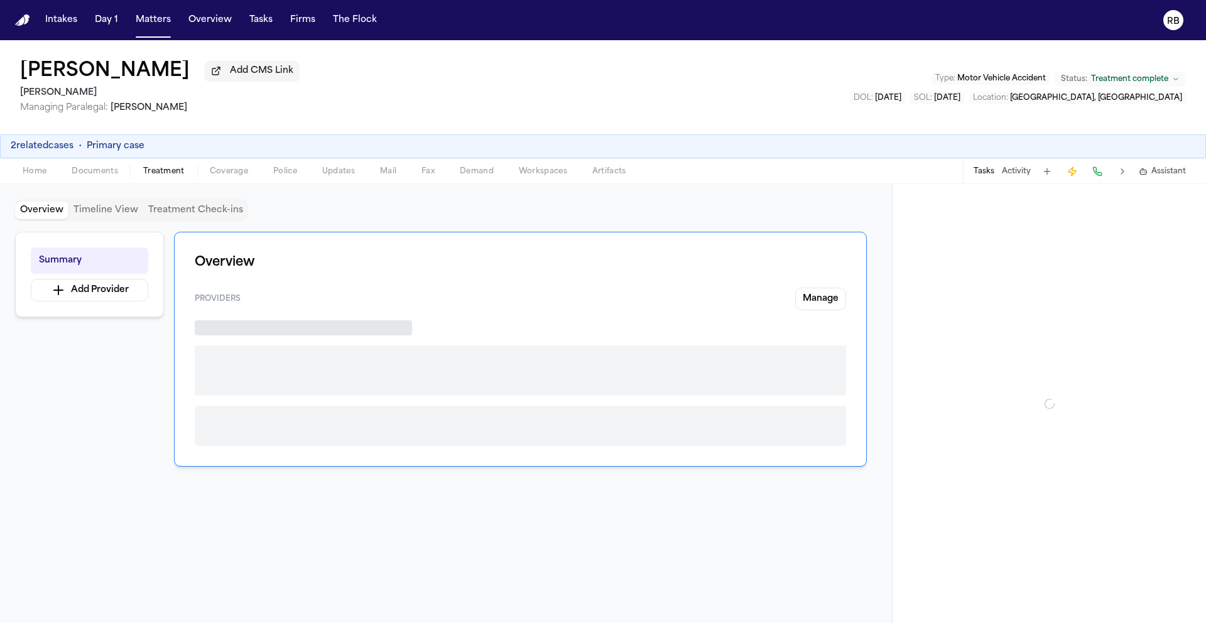
click at [175, 174] on span "Treatment" at bounding box center [163, 171] width 41 height 10
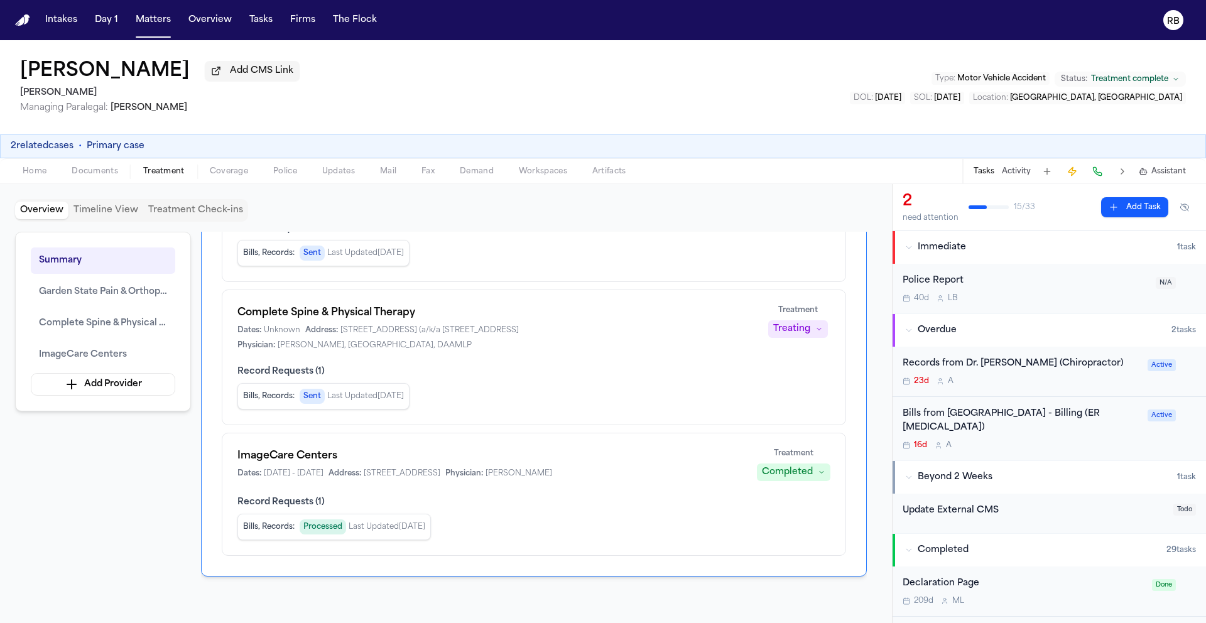
scroll to position [168, 0]
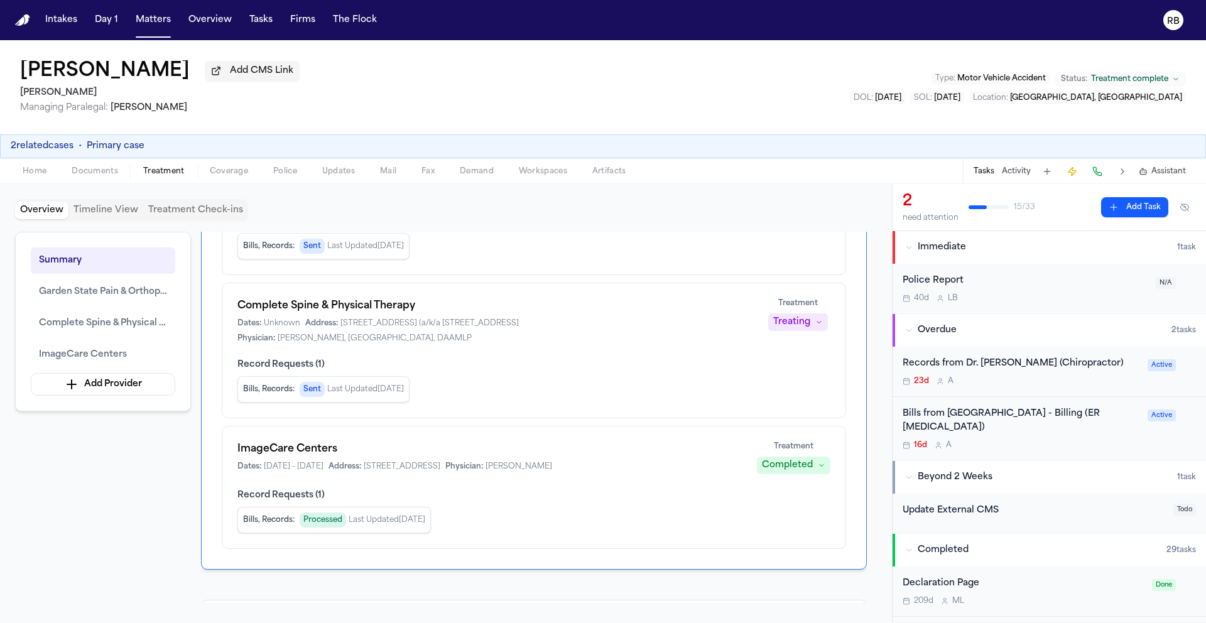
click at [571, 361] on div "Record Requests ( 1 ) Bills, Records : Sent Last Updated Sep 12, 2025" at bounding box center [533, 381] width 593 height 44
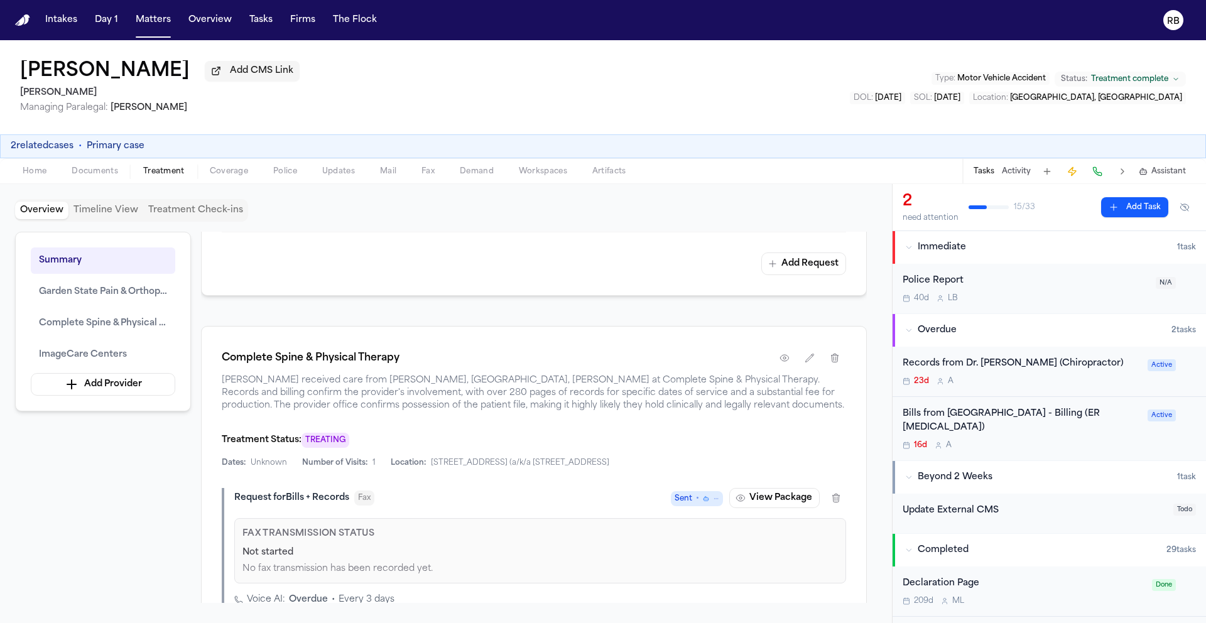
scroll to position [978, 0]
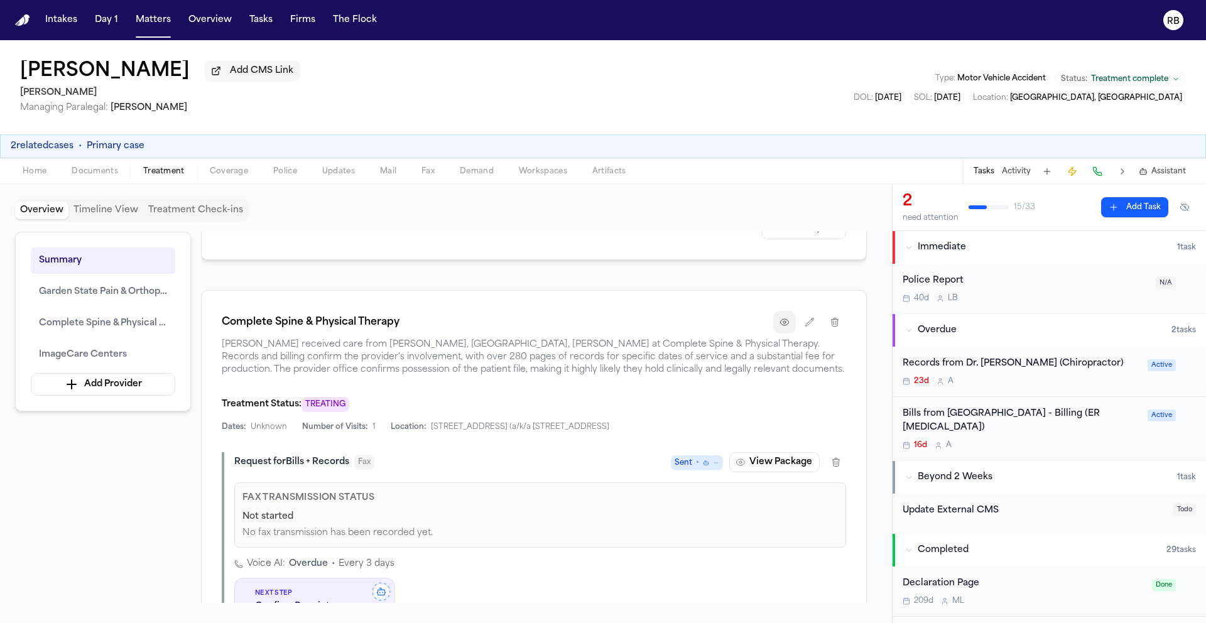
click at [785, 317] on icon "button" at bounding box center [784, 322] width 10 height 10
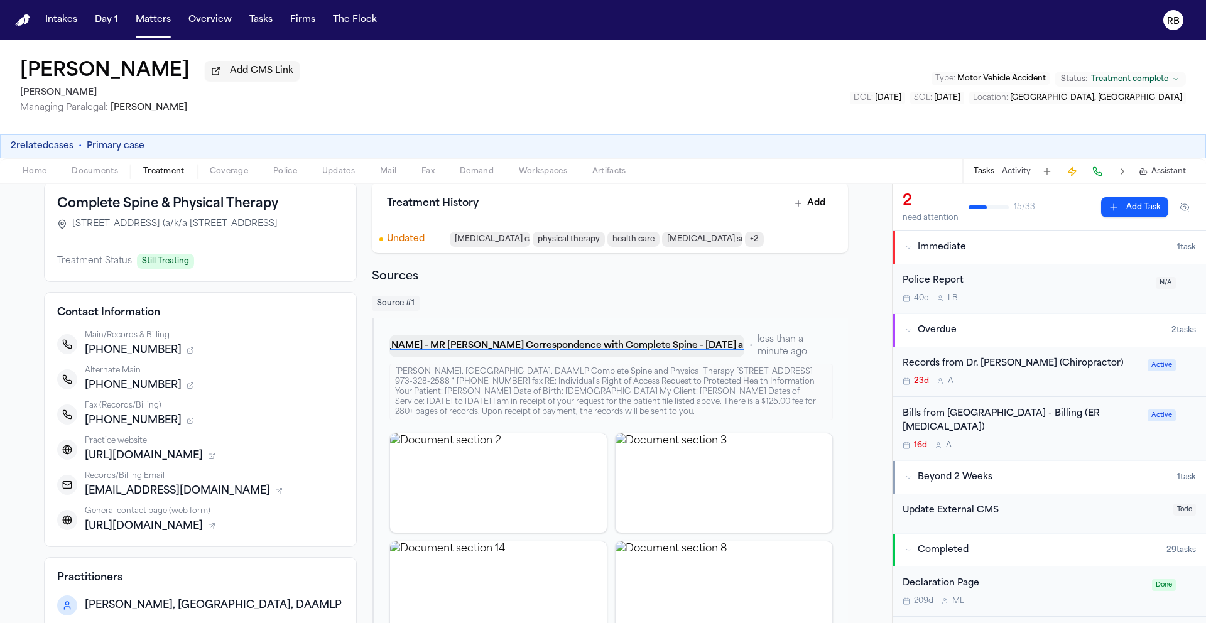
scroll to position [81, 0]
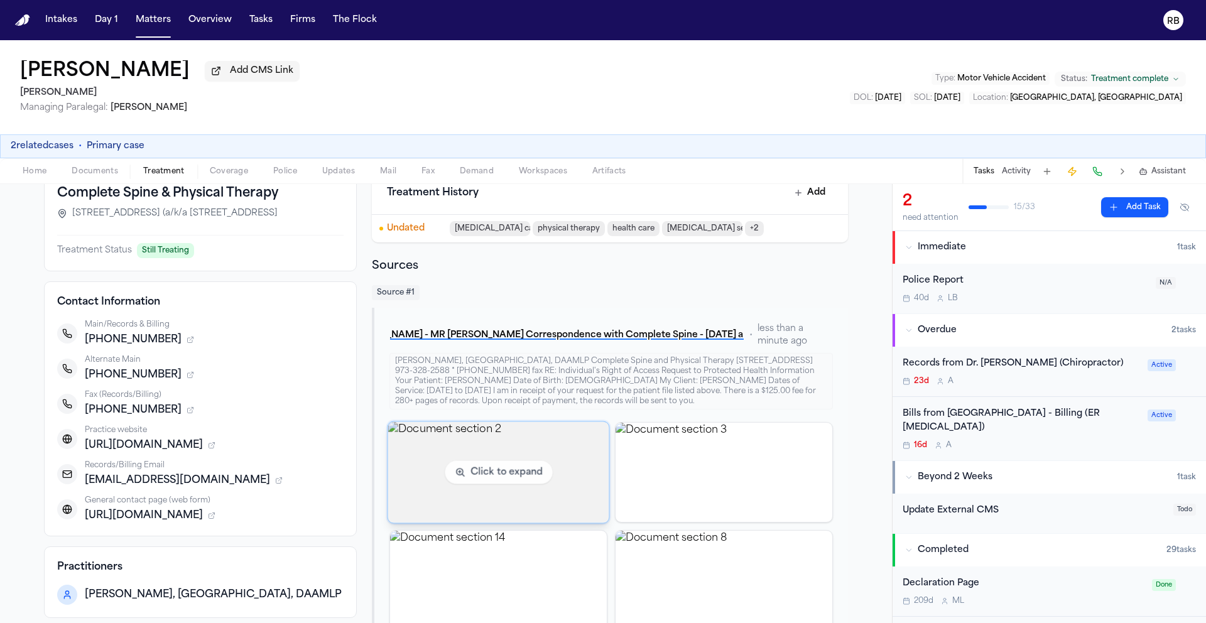
click at [440, 436] on img "View document section 2" at bounding box center [497, 471] width 221 height 101
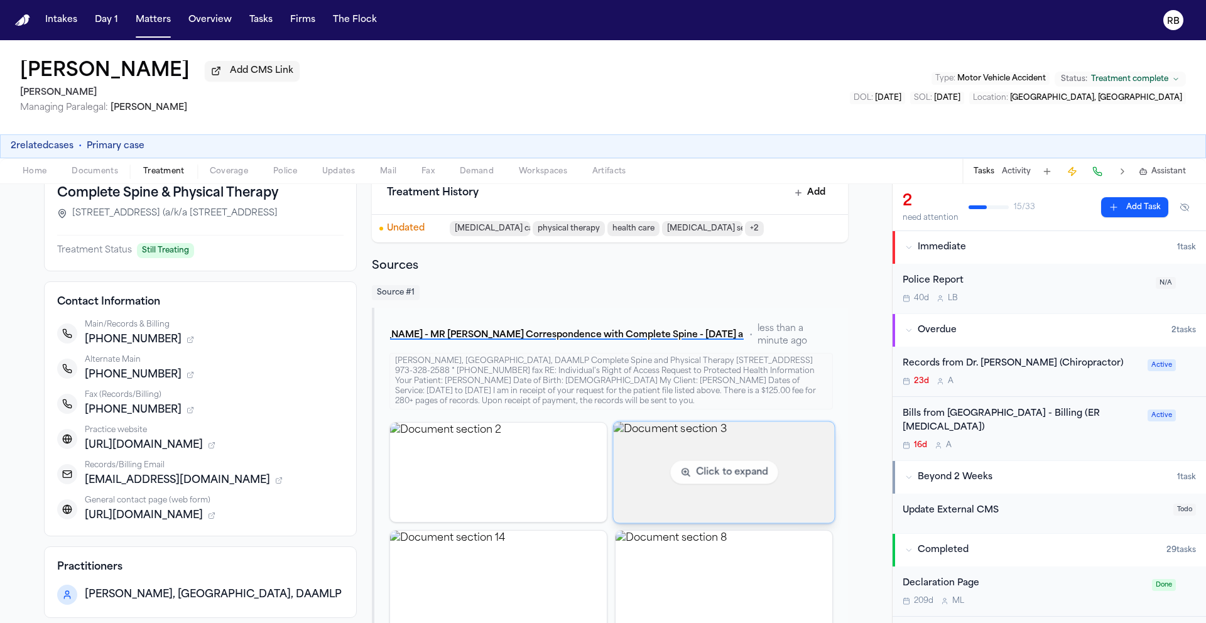
click at [685, 464] on img "View document section 3" at bounding box center [723, 471] width 221 height 101
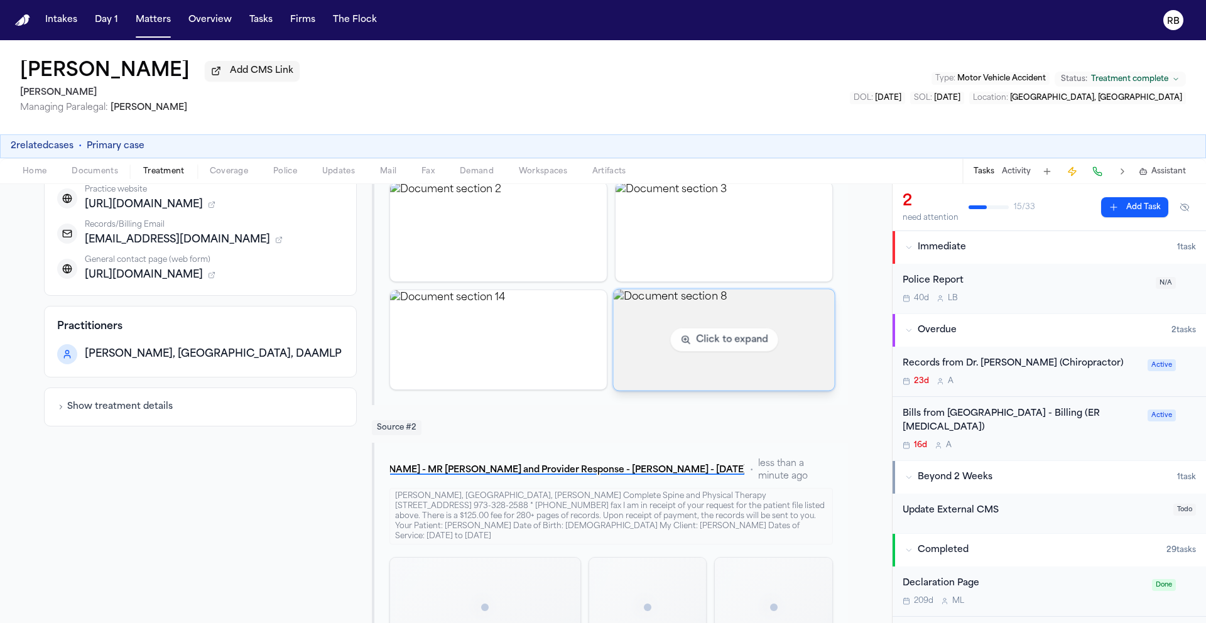
scroll to position [373, 0]
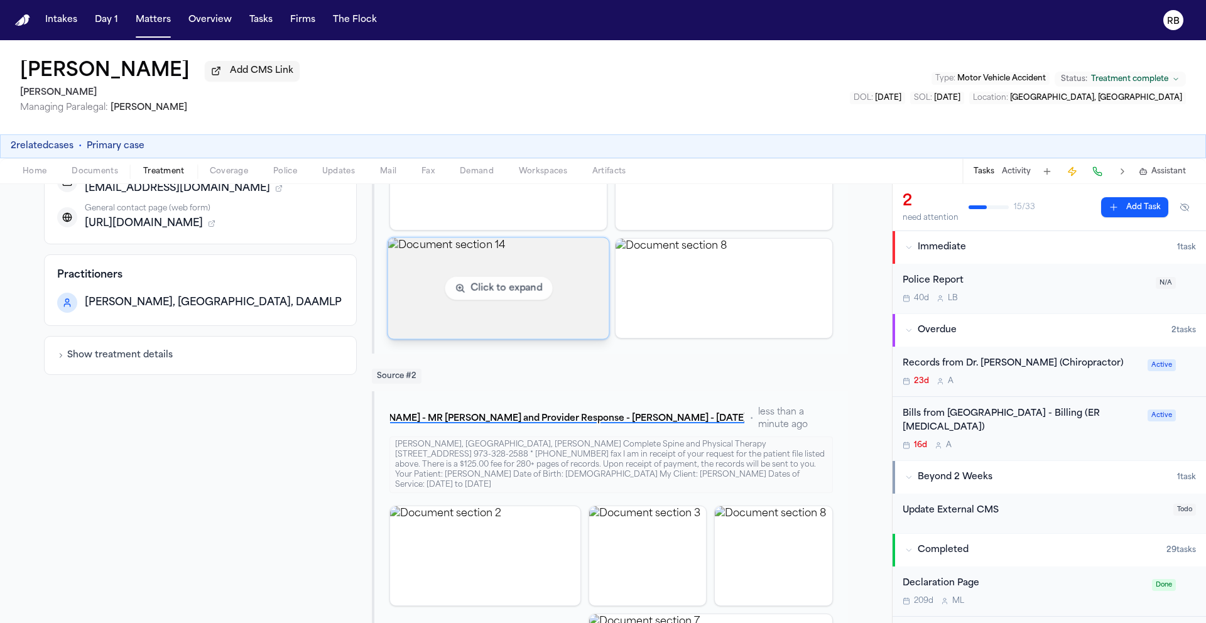
click at [518, 273] on img "View document section 14" at bounding box center [497, 287] width 221 height 101
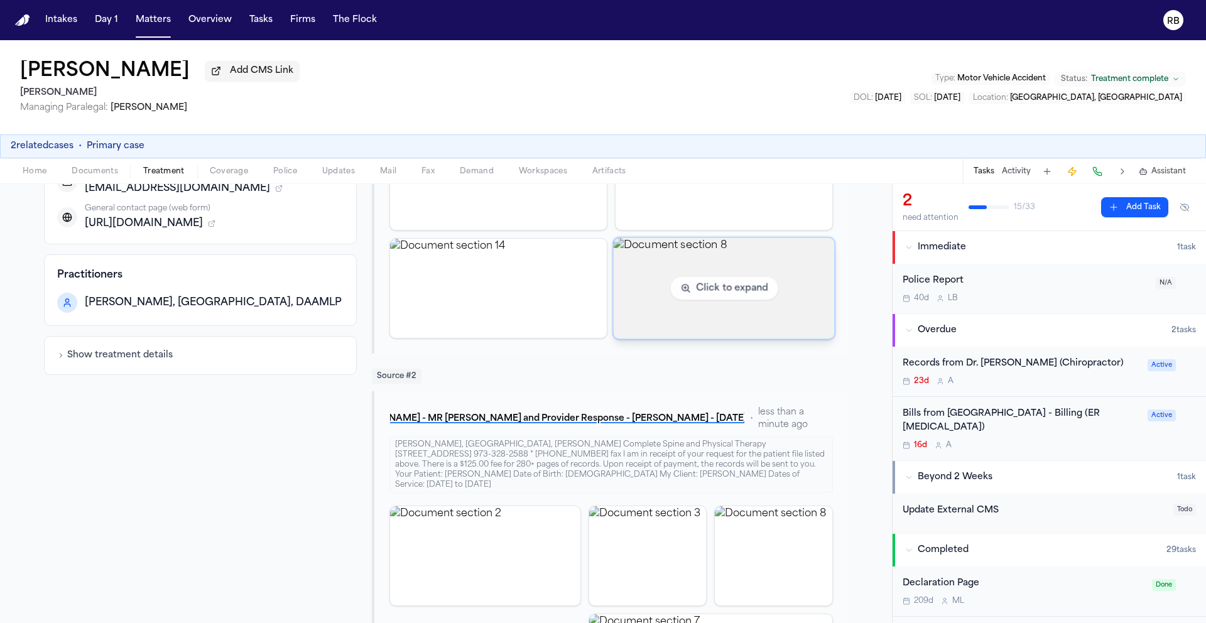
click at [727, 278] on img "View document section 8" at bounding box center [723, 287] width 221 height 101
click at [751, 309] on img "View document section 8" at bounding box center [723, 287] width 221 height 101
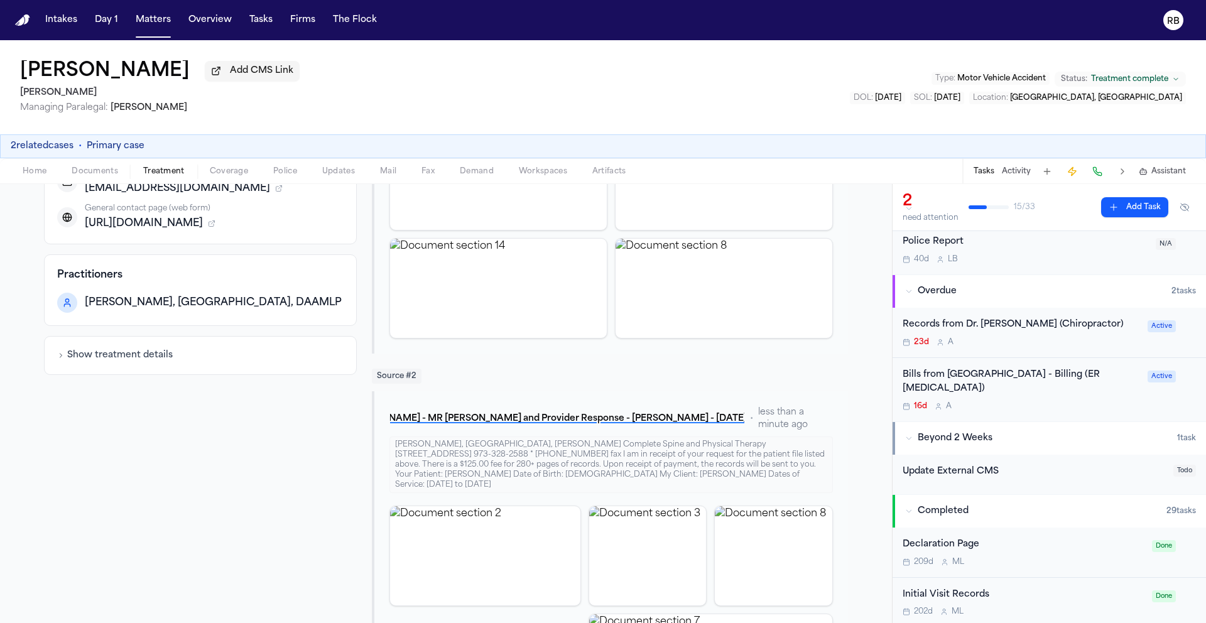
scroll to position [0, 0]
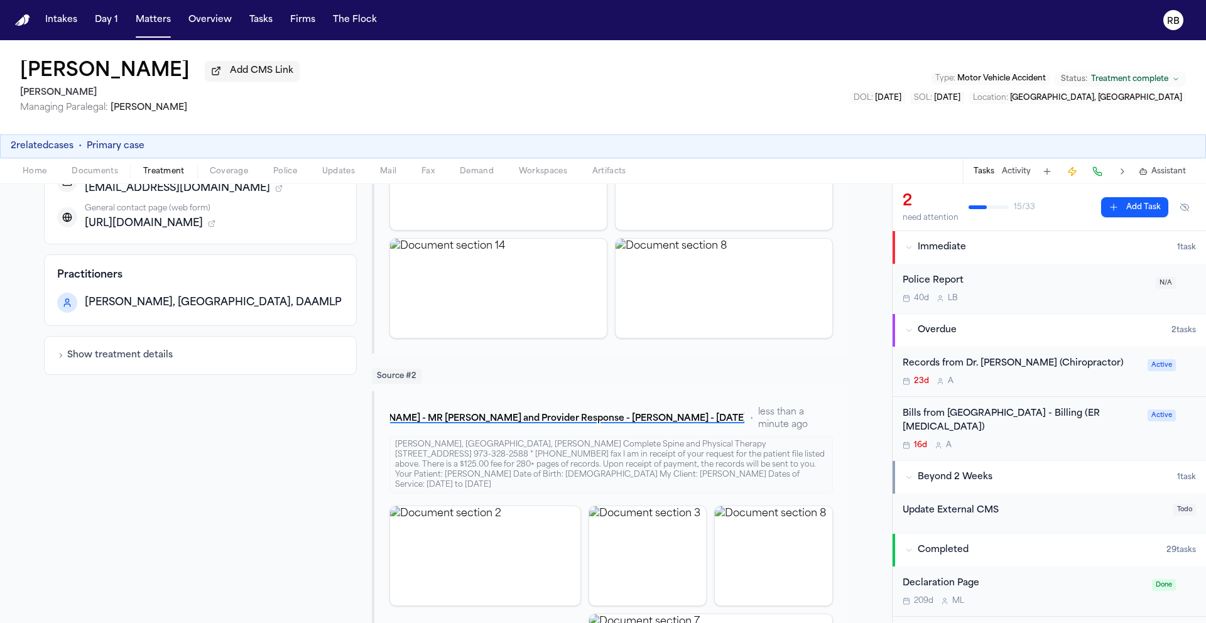
click at [1093, 384] on div "23d A" at bounding box center [1020, 381] width 237 height 10
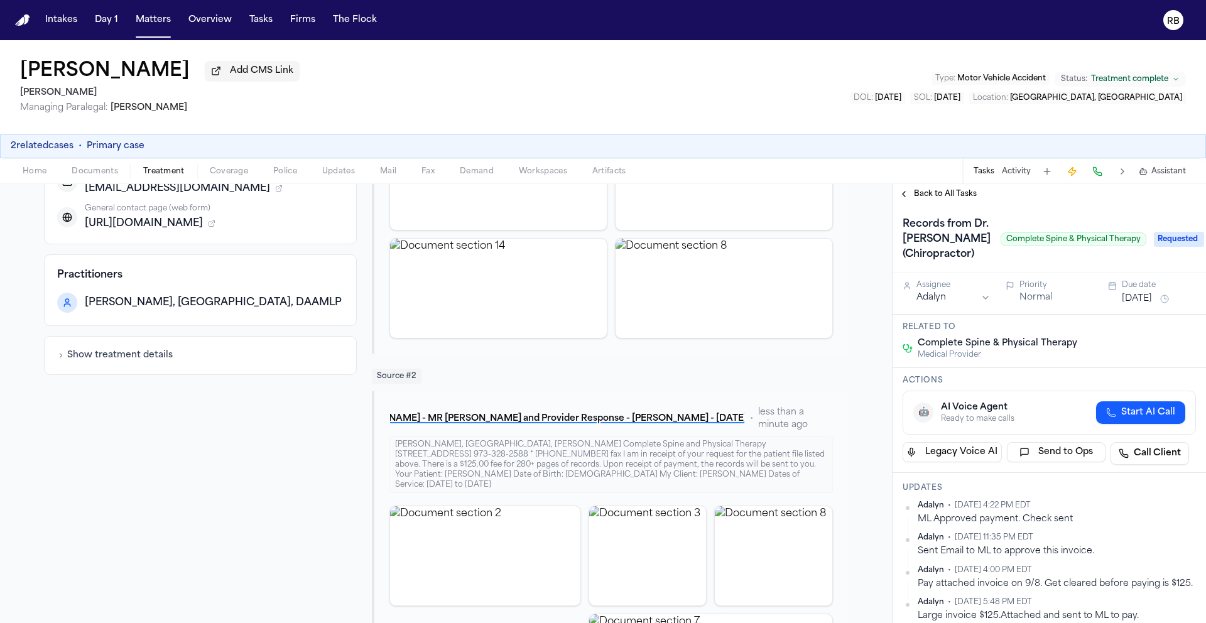
click at [1138, 355] on div "Complete Spine & Physical Therapy Medical Provider" at bounding box center [1048, 348] width 293 height 23
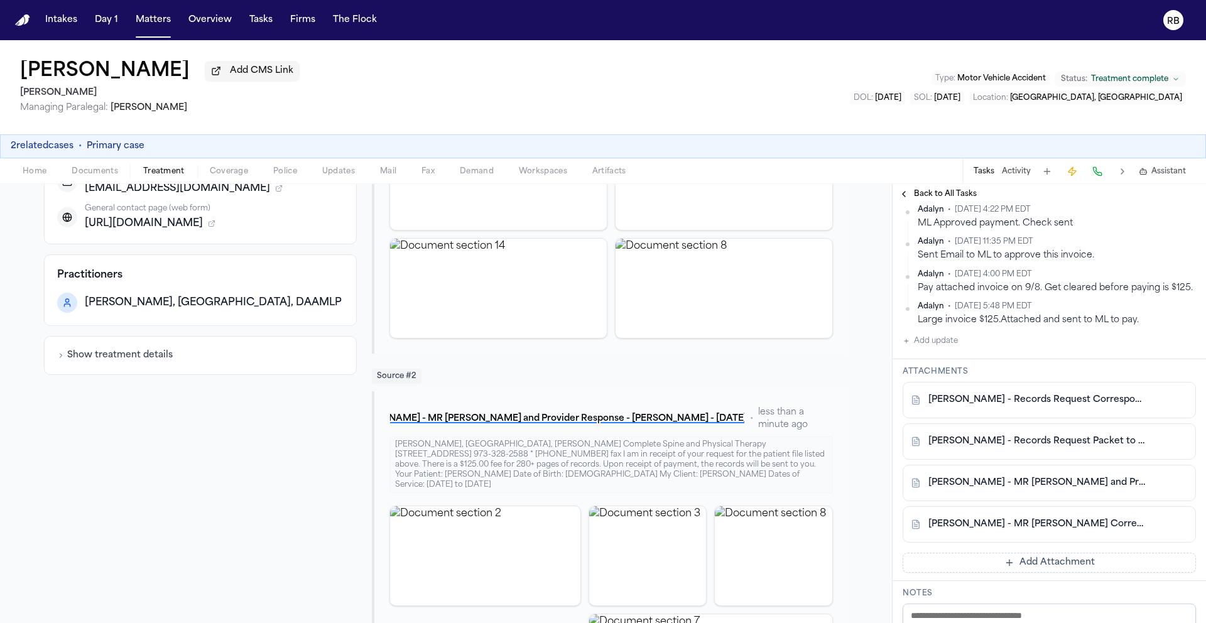
scroll to position [296, 0]
click at [1064, 406] on link "[PERSON_NAME] - Records Request Correspondence with [PERSON_NAME] - [DATE]" at bounding box center [1036, 399] width 217 height 13
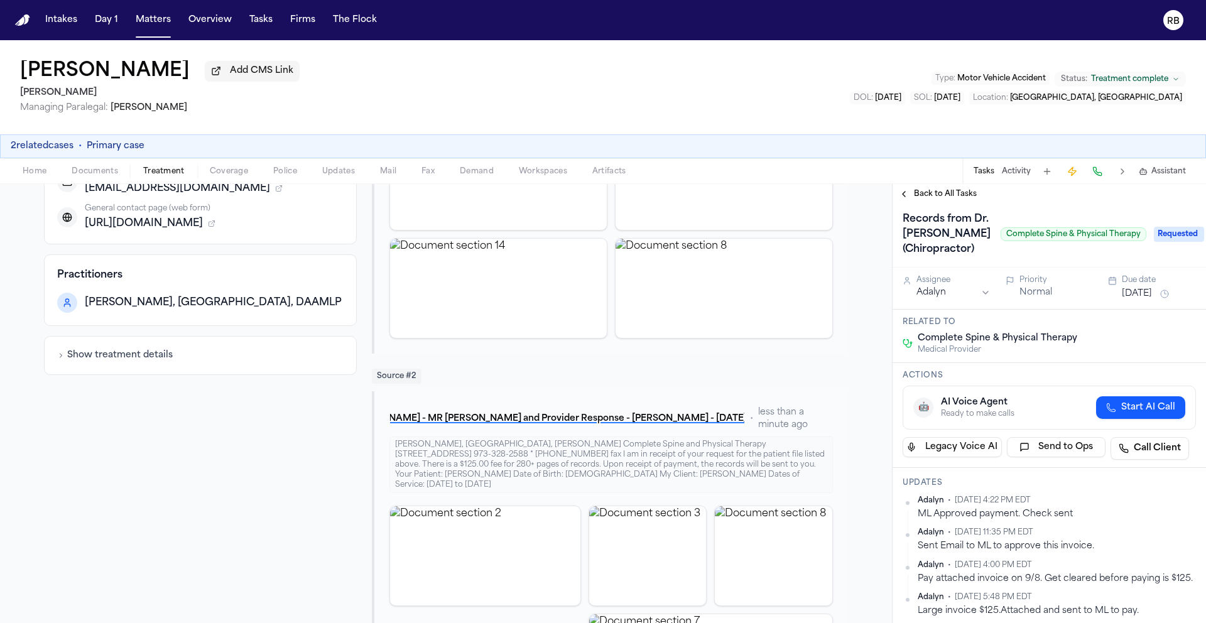
scroll to position [0, 0]
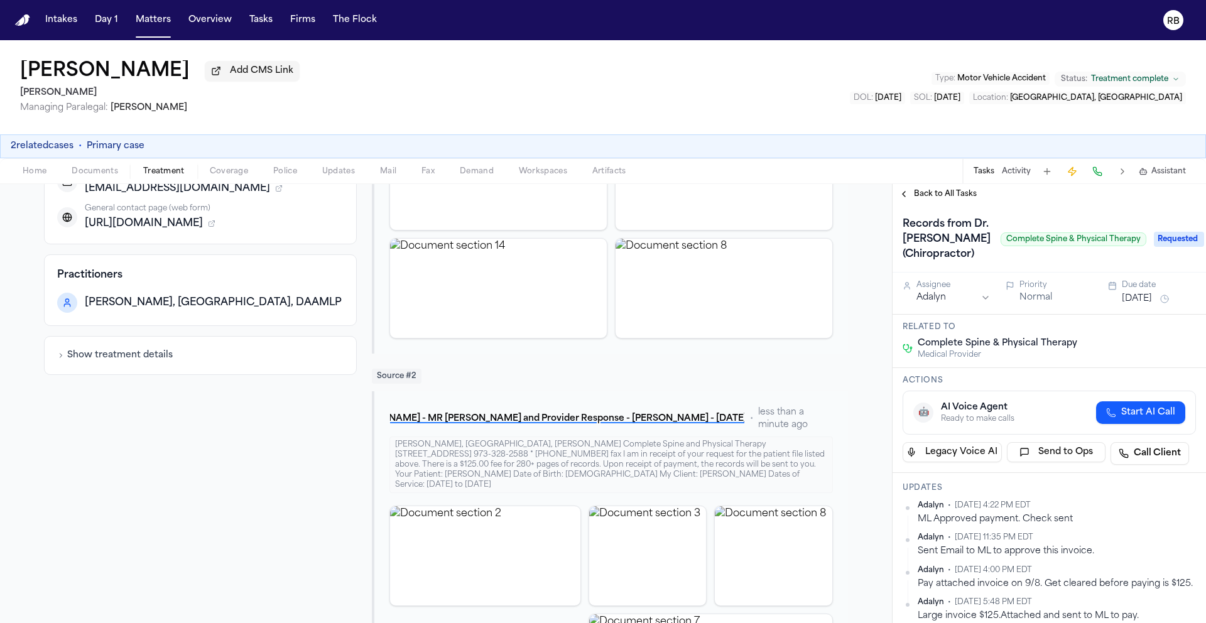
click at [1134, 305] on button "[DATE]" at bounding box center [1137, 299] width 30 height 13
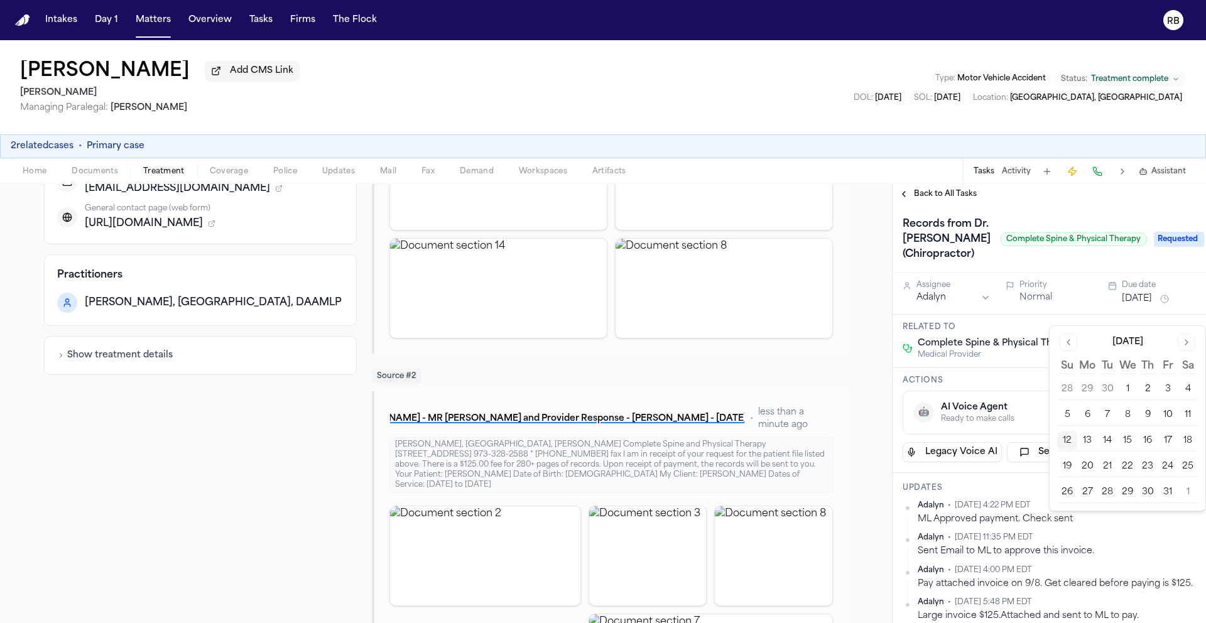
click at [1087, 441] on button "13" at bounding box center [1087, 441] width 20 height 20
click at [1084, 264] on div "Records from Dr. Michael Grant (Chiropractor) Complete Spine & Physical Therapy" at bounding box center [1024, 239] width 244 height 50
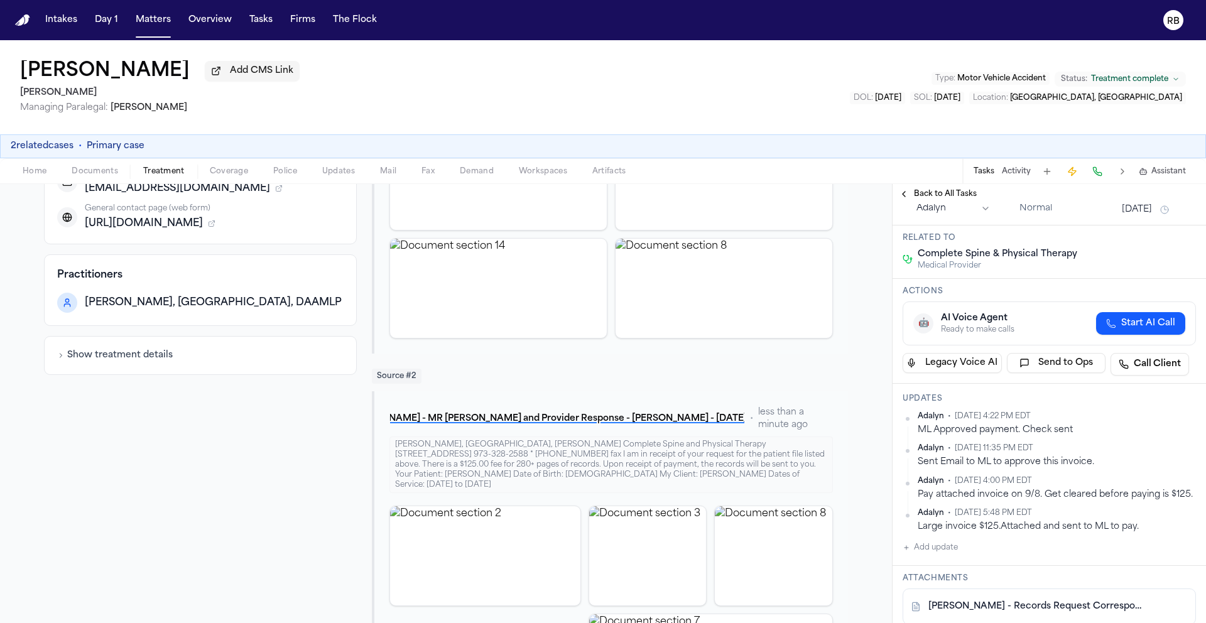
scroll to position [89, 0]
click at [945, 556] on button "Add update" at bounding box center [929, 548] width 55 height 15
click at [983, 571] on textarea "Add your update" at bounding box center [1057, 558] width 268 height 25
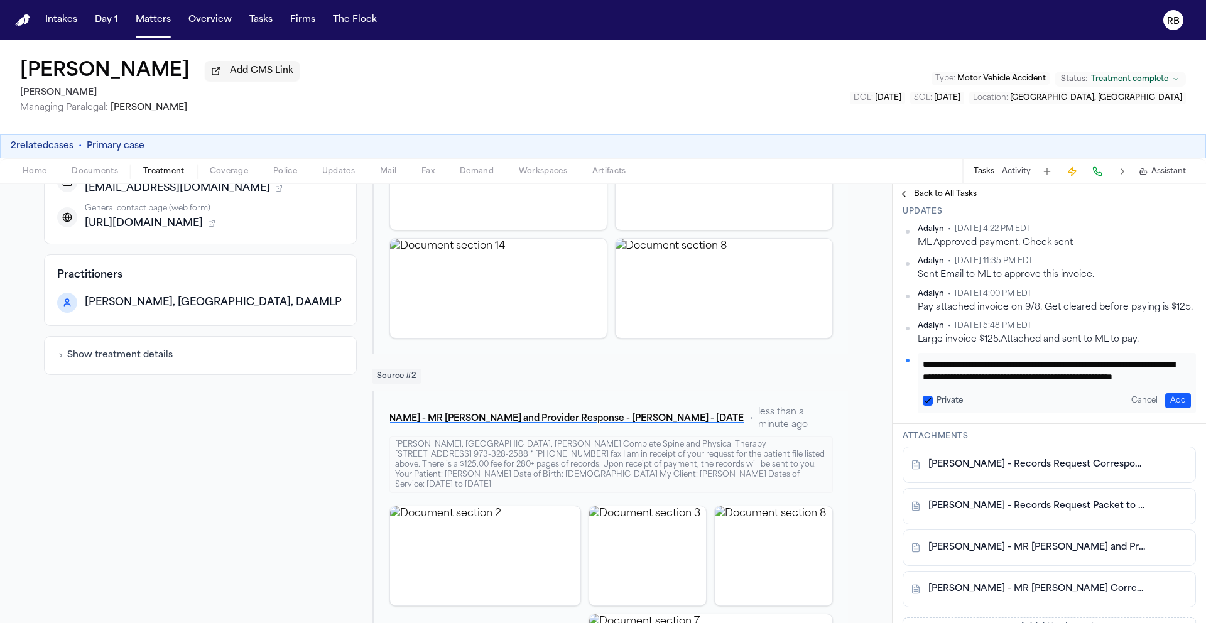
scroll to position [285, 0]
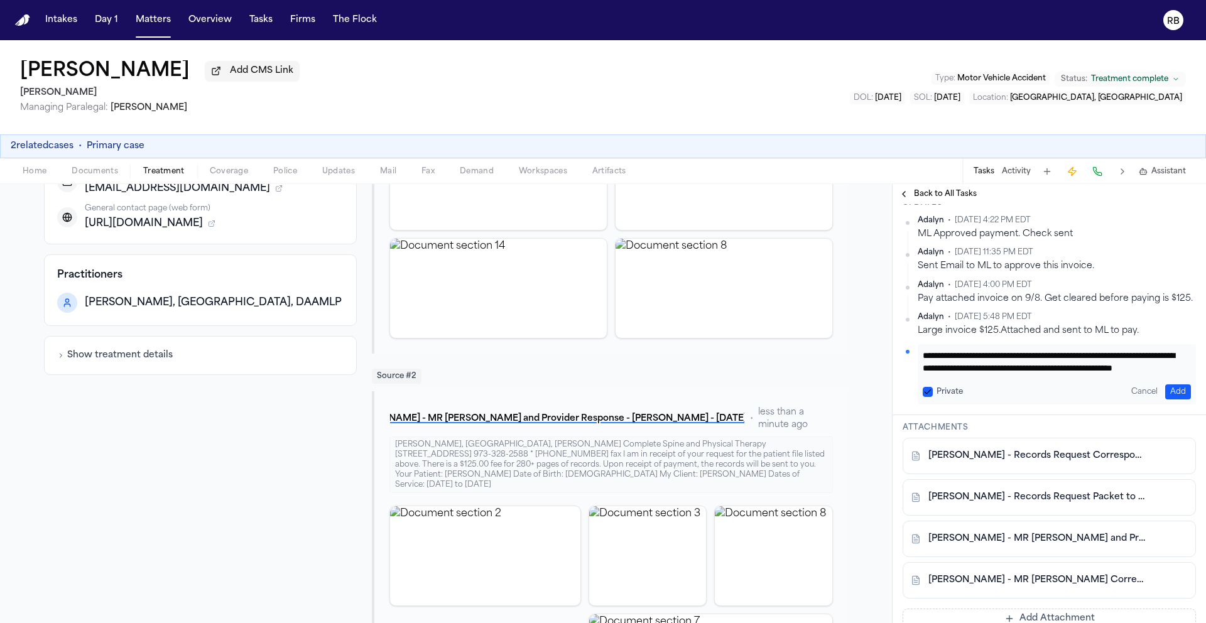
click at [1171, 399] on button "Add" at bounding box center [1178, 391] width 26 height 15
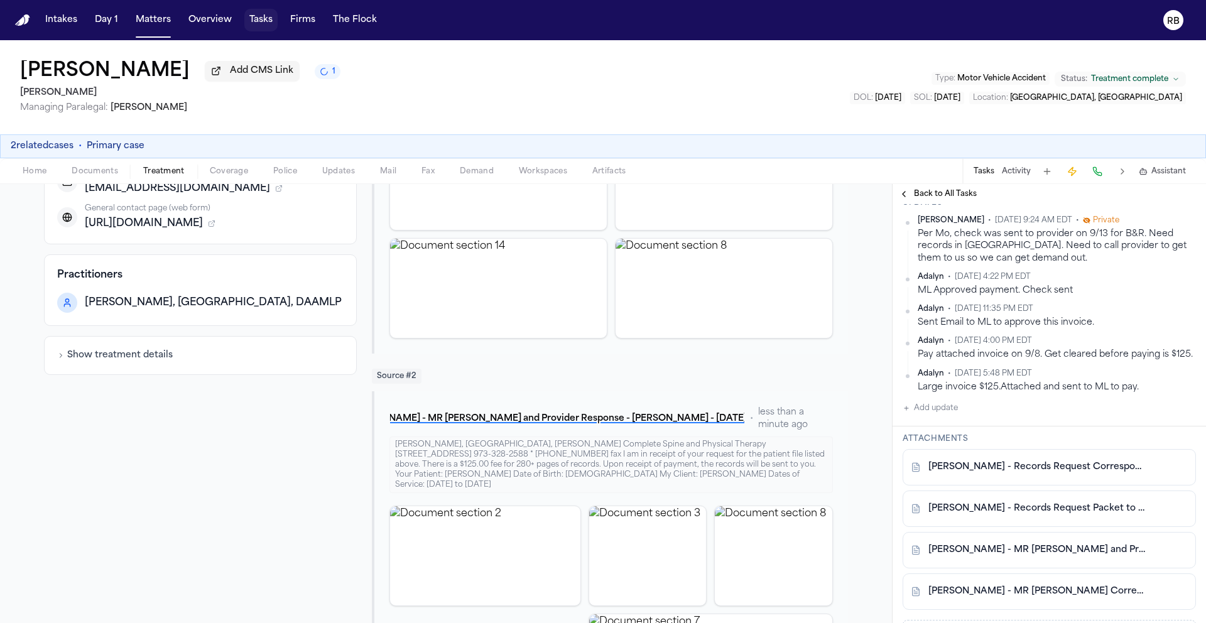
click at [248, 18] on button "Tasks" at bounding box center [260, 20] width 33 height 23
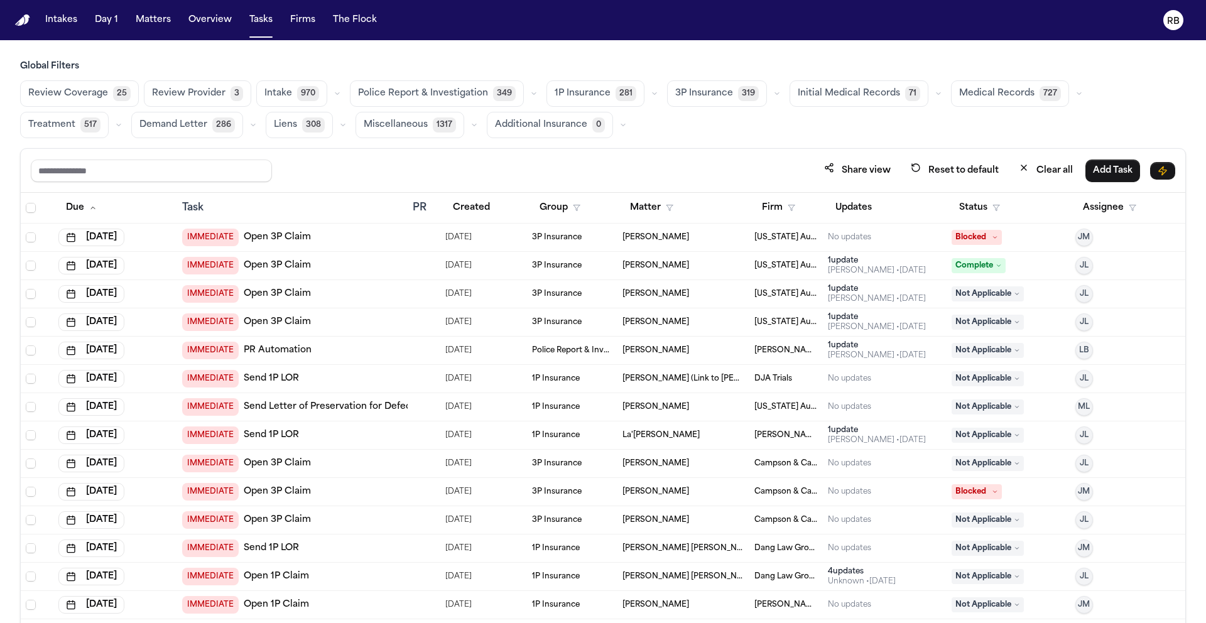
click at [784, 144] on div "Global Filters Review Coverage 25 Review Provider 3 Intake 970 Police Report & …" at bounding box center [603, 369] width 1166 height 618
click at [717, 159] on div "Share view Reset to default Clear all Add Task" at bounding box center [603, 170] width 1144 height 23
click at [718, 143] on div "Global Filters Review Coverage 25 Review Provider 3 Intake 970 Police Report & …" at bounding box center [603, 369] width 1166 height 618
click at [131, 23] on button "Matters" at bounding box center [153, 20] width 45 height 23
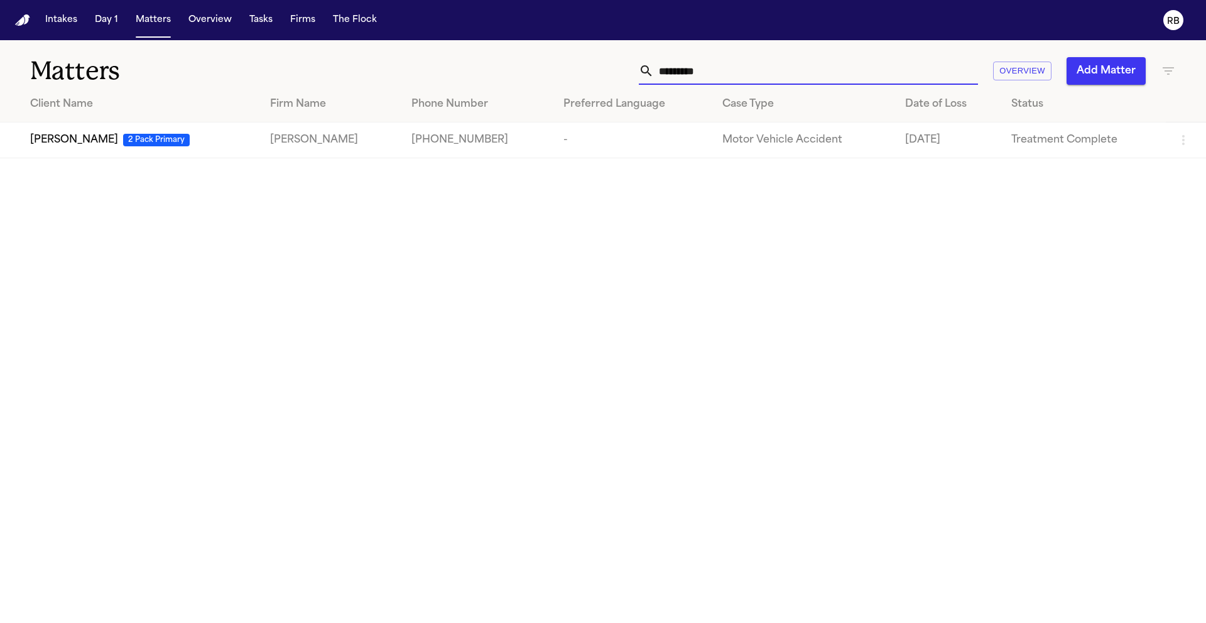
drag, startPoint x: 778, startPoint y: 72, endPoint x: 637, endPoint y: 76, distance: 141.3
click at [636, 77] on div "********* Overview Add Matter" at bounding box center [770, 71] width 812 height 28
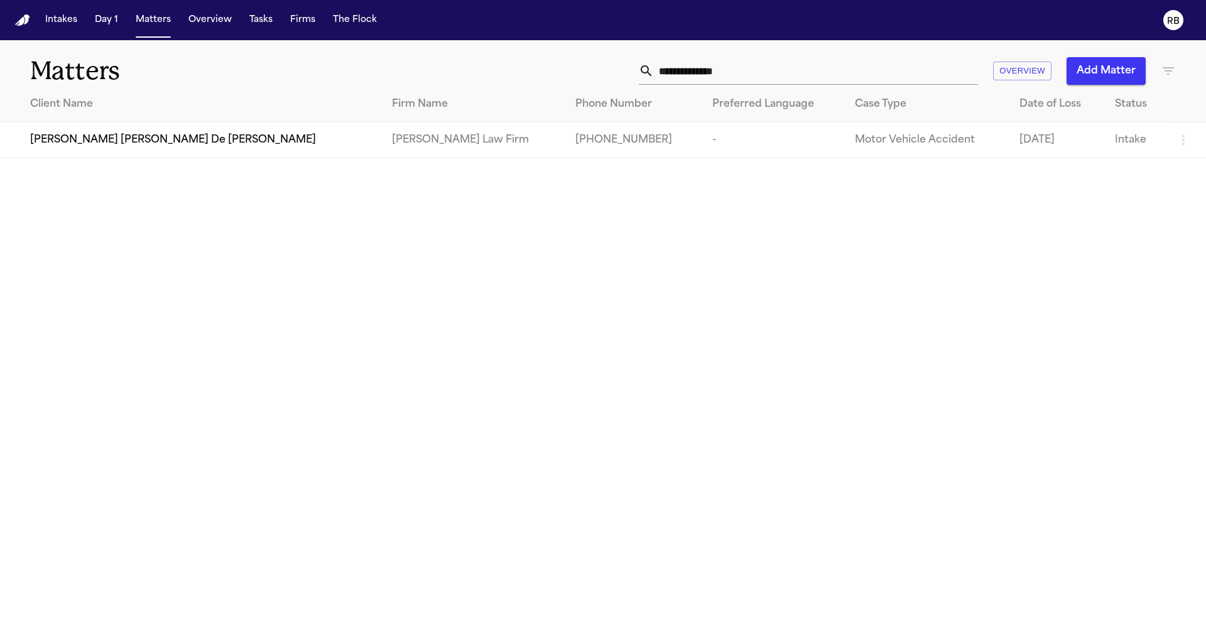
click at [186, 134] on div "Jennifer Mabel De León Rivas" at bounding box center [201, 140] width 342 height 15
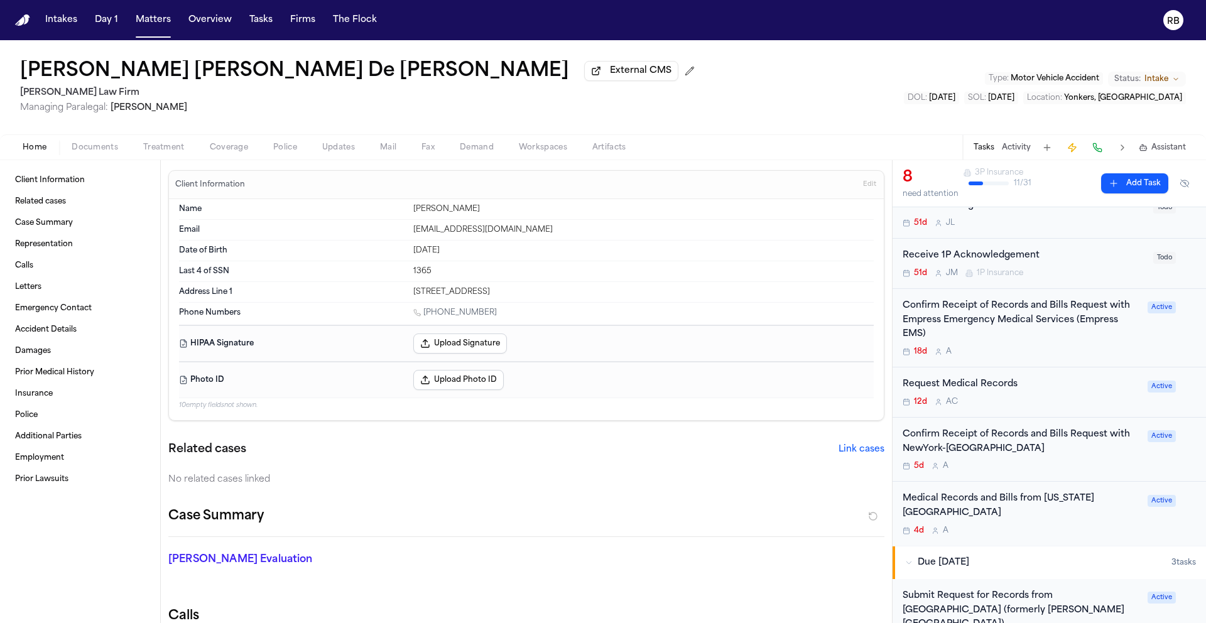
scroll to position [263, 0]
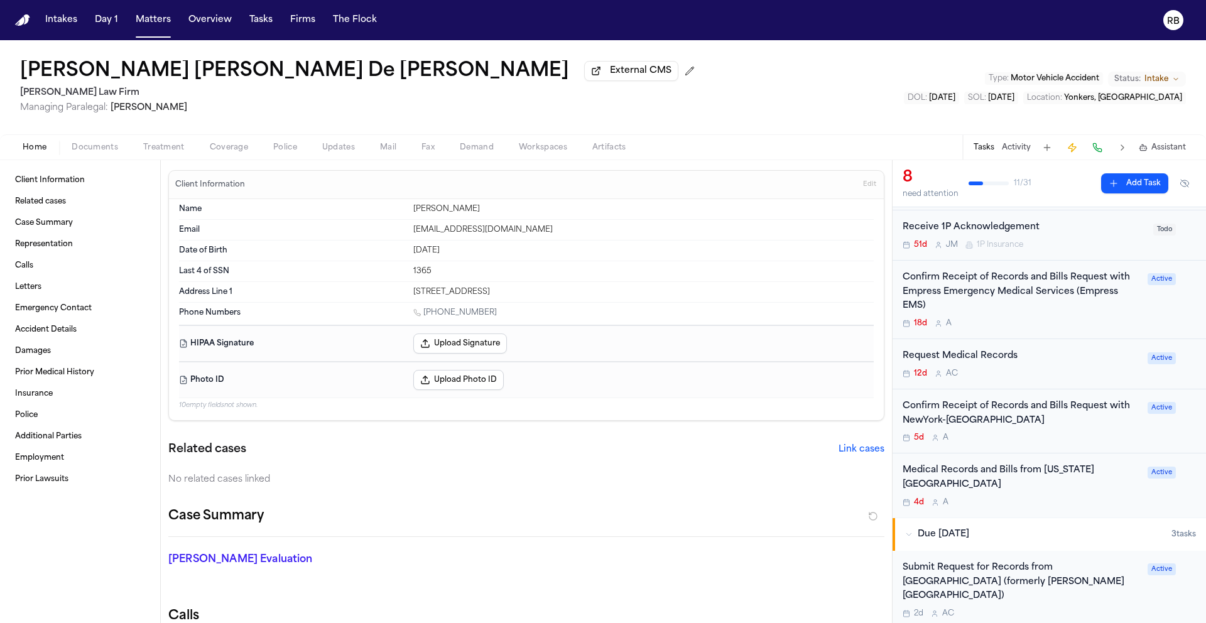
click at [1120, 499] on div "Medical Records and Bills from New York Presbyterian Westchester 4d A" at bounding box center [1020, 485] width 237 height 44
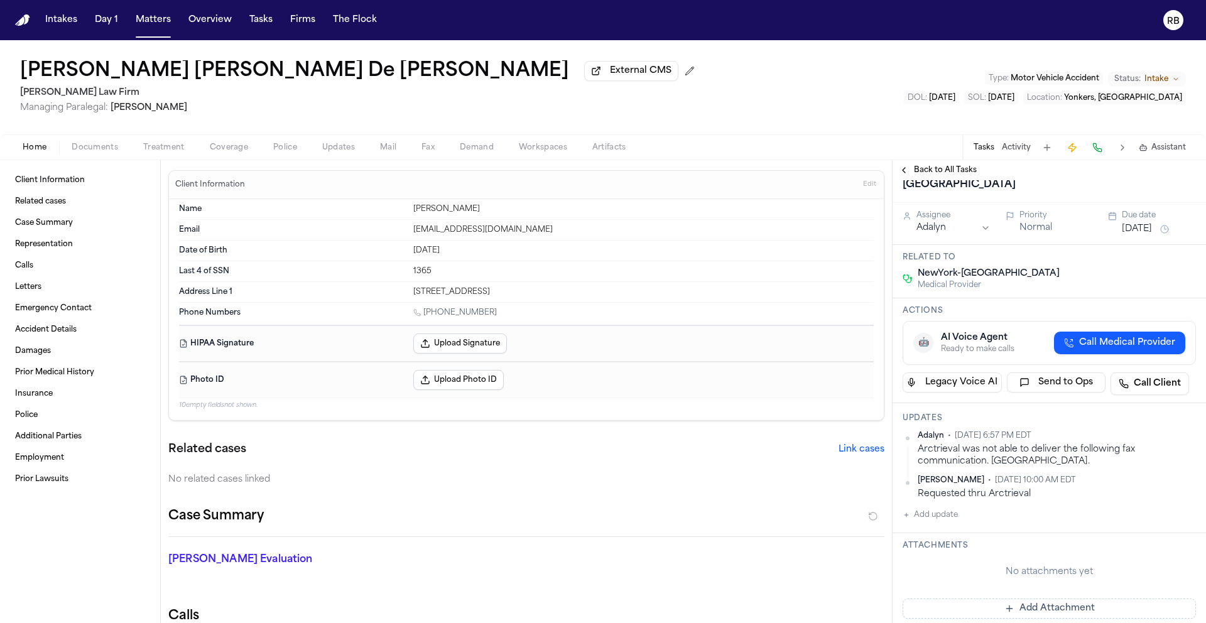
scroll to position [70, 0]
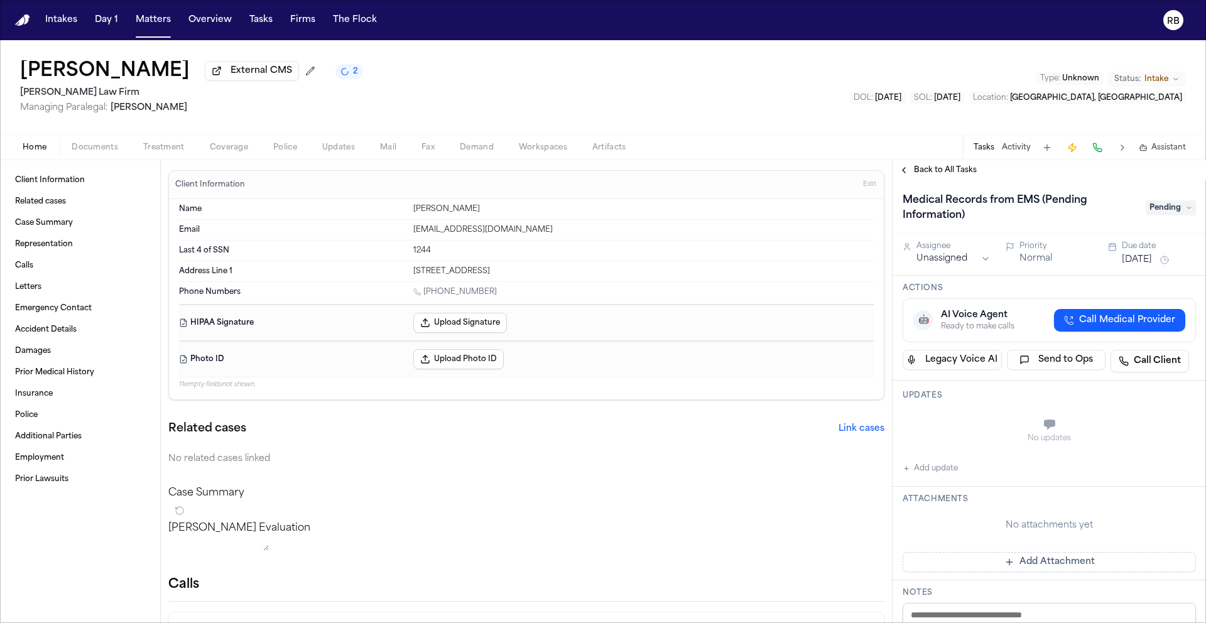
click at [796, 107] on div "[PERSON_NAME] External CMS 2 [PERSON_NAME] Law Firm Managing Paralegal: [PERSON…" at bounding box center [603, 87] width 1206 height 94
click at [512, 82] on div "[PERSON_NAME] External CMS 2 [PERSON_NAME] Law Firm Managing Paralegal: [PERSON…" at bounding box center [603, 87] width 1206 height 94
click at [150, 28] on button "Matters" at bounding box center [153, 20] width 45 height 23
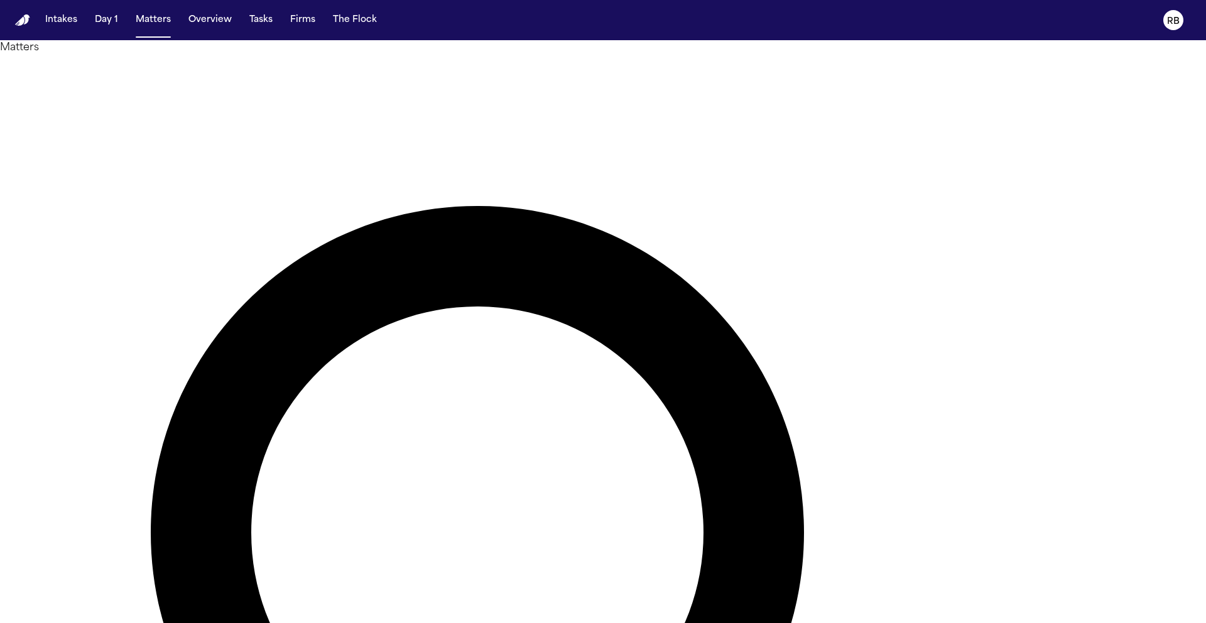
type input "*********"
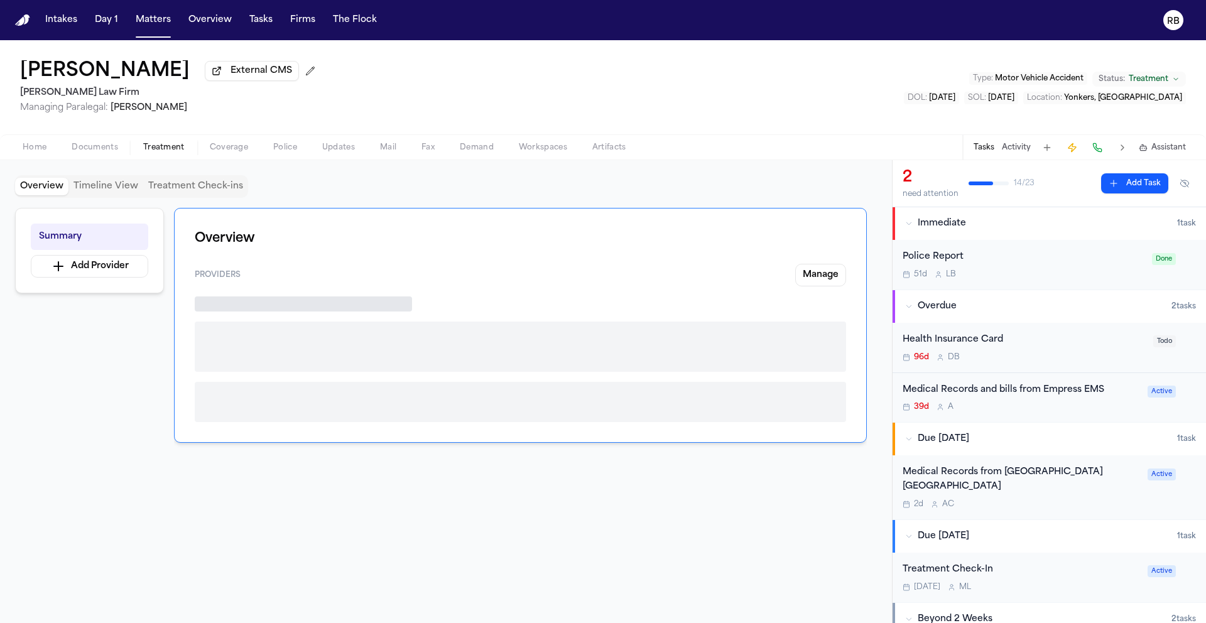
click at [155, 153] on span "Treatment" at bounding box center [163, 148] width 41 height 10
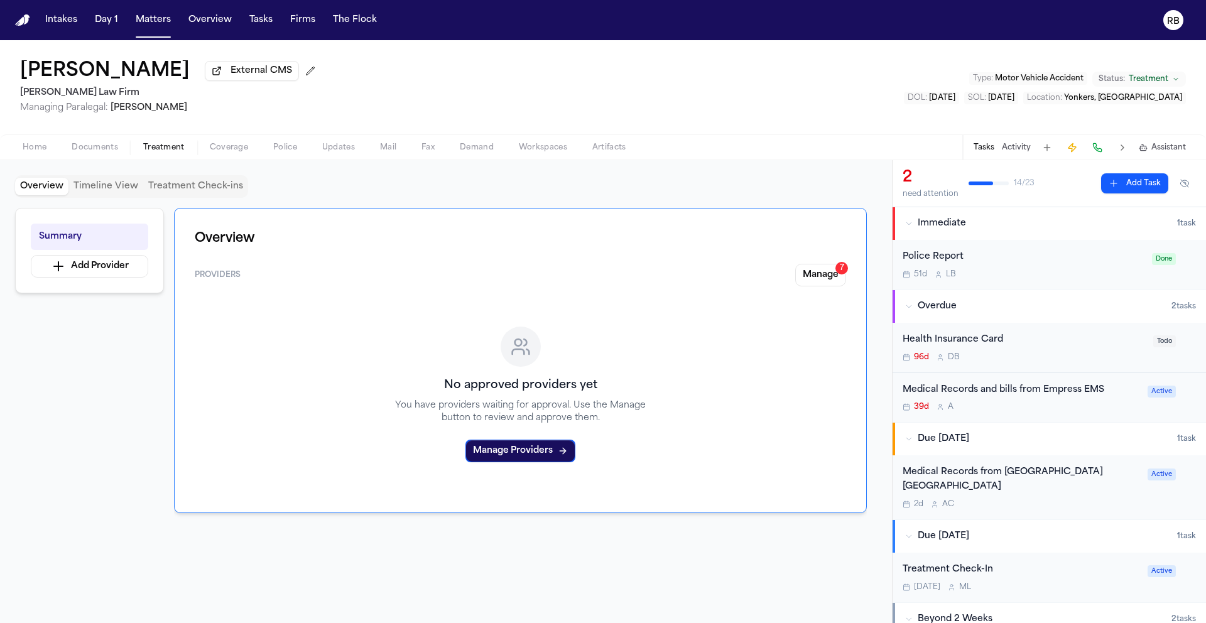
click at [1112, 398] on div "Medical Records and bills from Empress EMS" at bounding box center [1020, 390] width 237 height 14
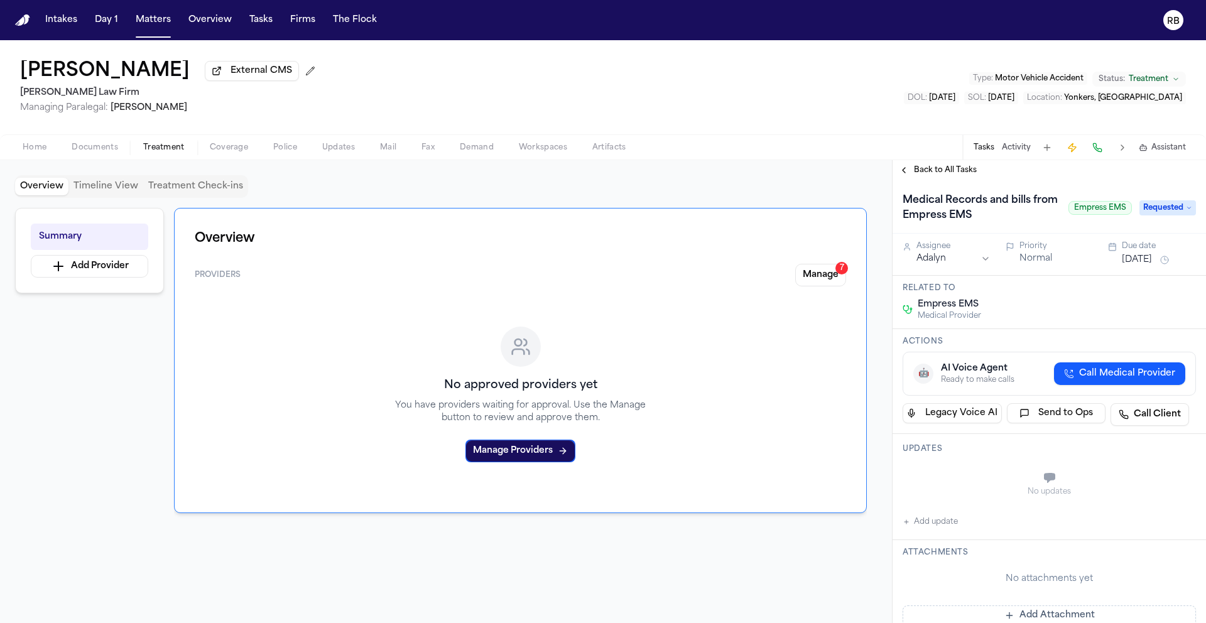
click at [953, 519] on button "Add update" at bounding box center [929, 521] width 55 height 15
click at [987, 494] on div "Private Cancel Add" at bounding box center [1056, 492] width 278 height 60
click at [1001, 482] on textarea "Add your update" at bounding box center [1057, 479] width 268 height 25
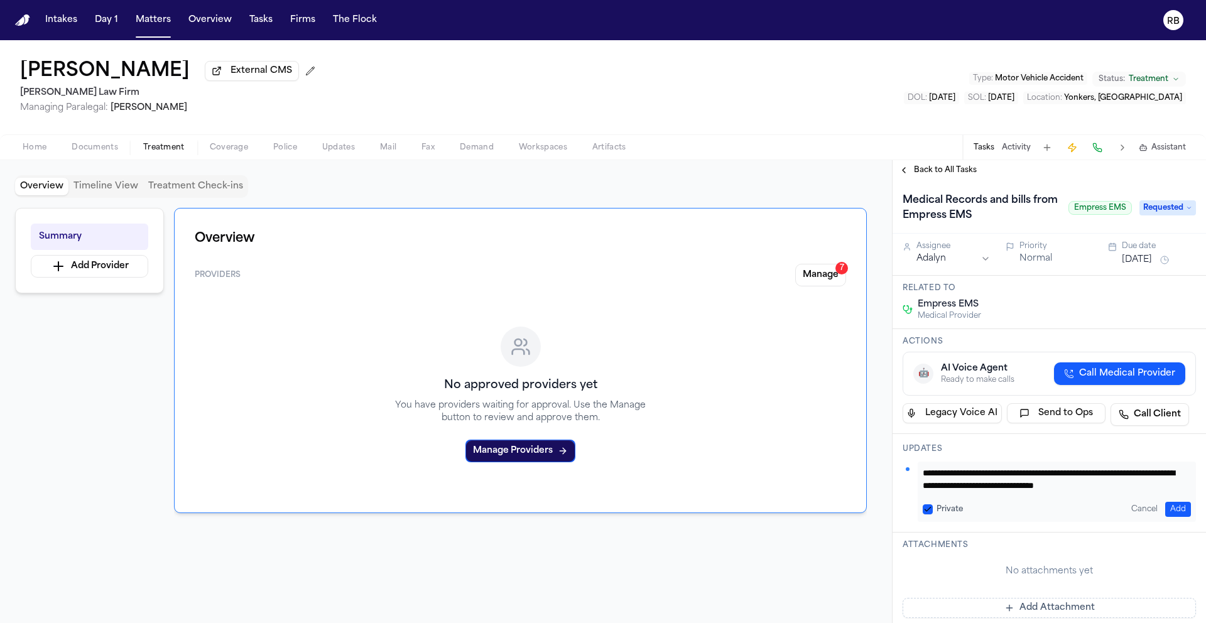
scroll to position [13, 0]
type textarea "**********"
click at [1165, 505] on button "Add" at bounding box center [1178, 509] width 26 height 15
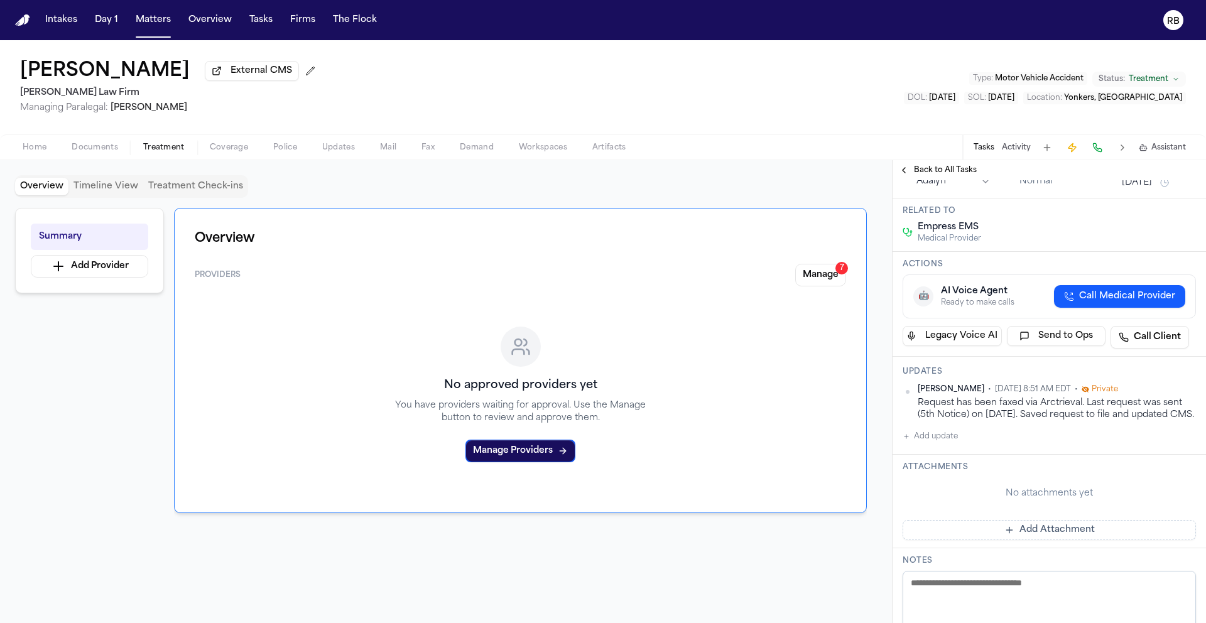
scroll to position [89, 0]
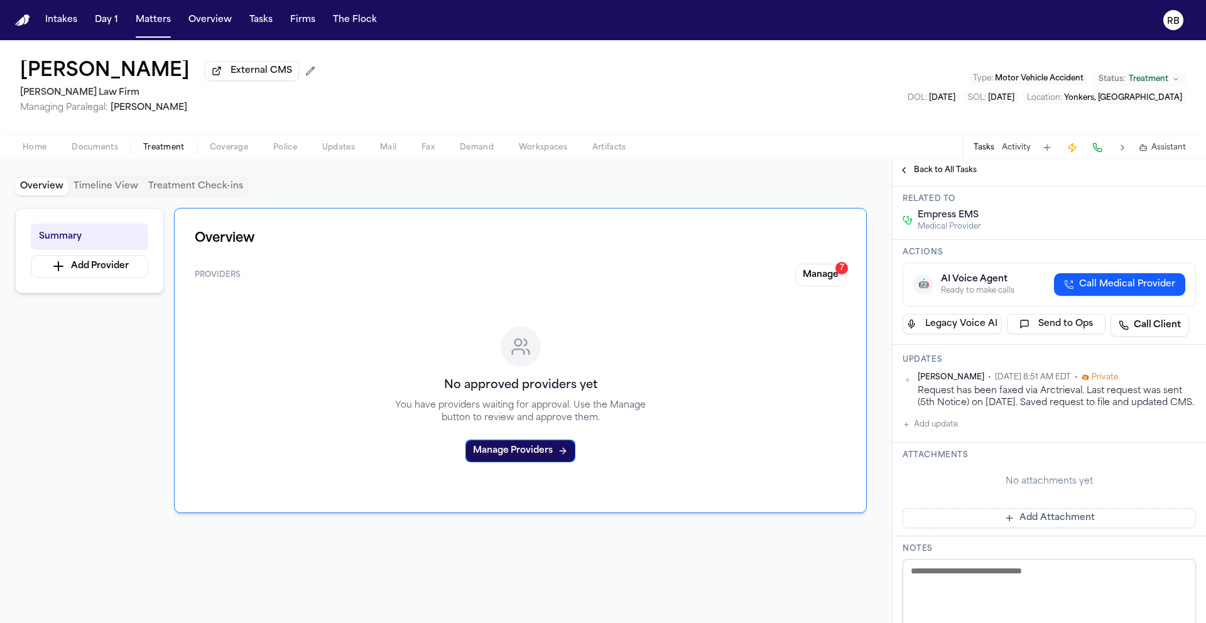
click at [1080, 528] on button "Add Attachment" at bounding box center [1048, 518] width 293 height 20
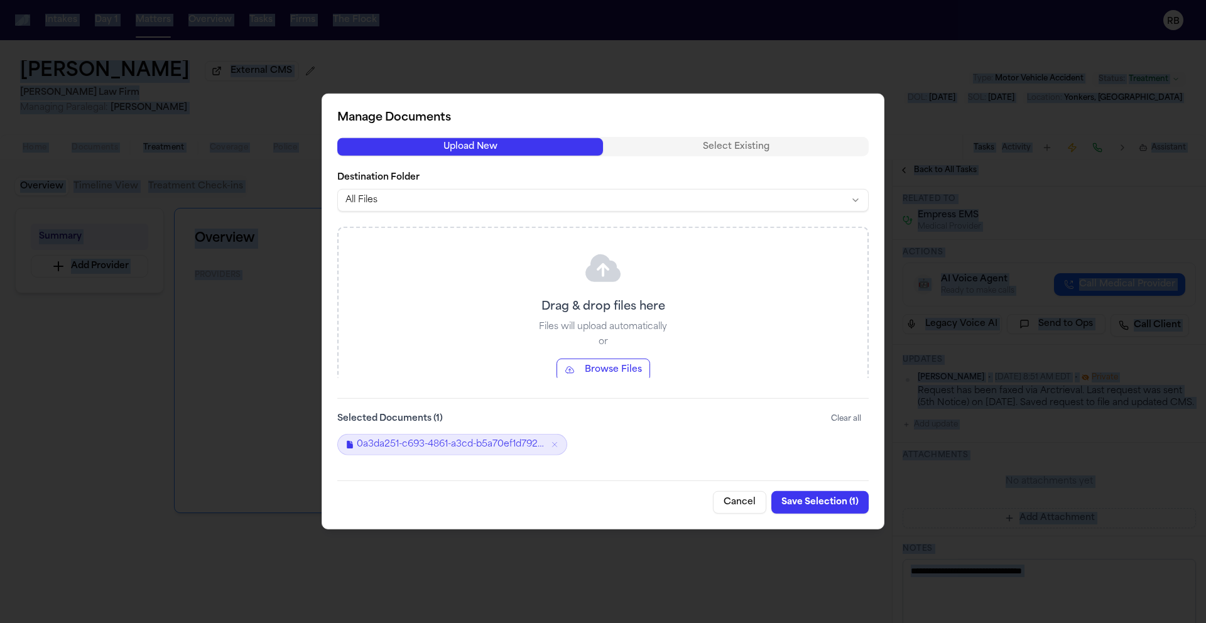
click at [813, 500] on button "Save Selection ( 1 )" at bounding box center [819, 502] width 97 height 23
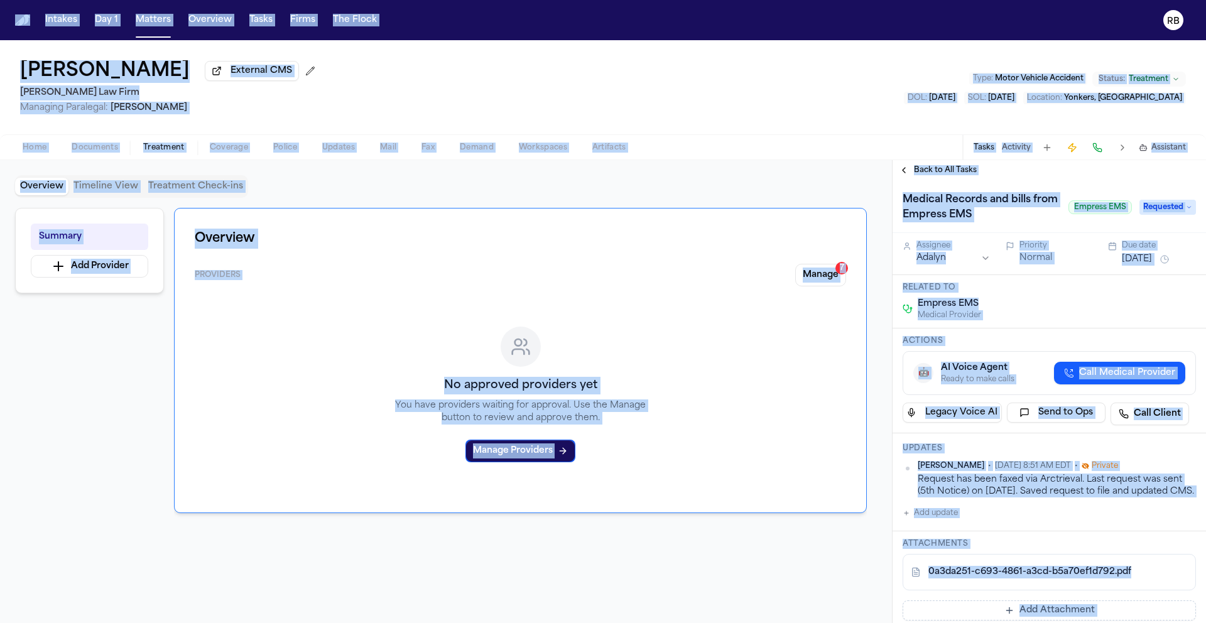
scroll to position [0, 0]
click at [1135, 263] on button "Sep 3, 2025" at bounding box center [1137, 260] width 30 height 13
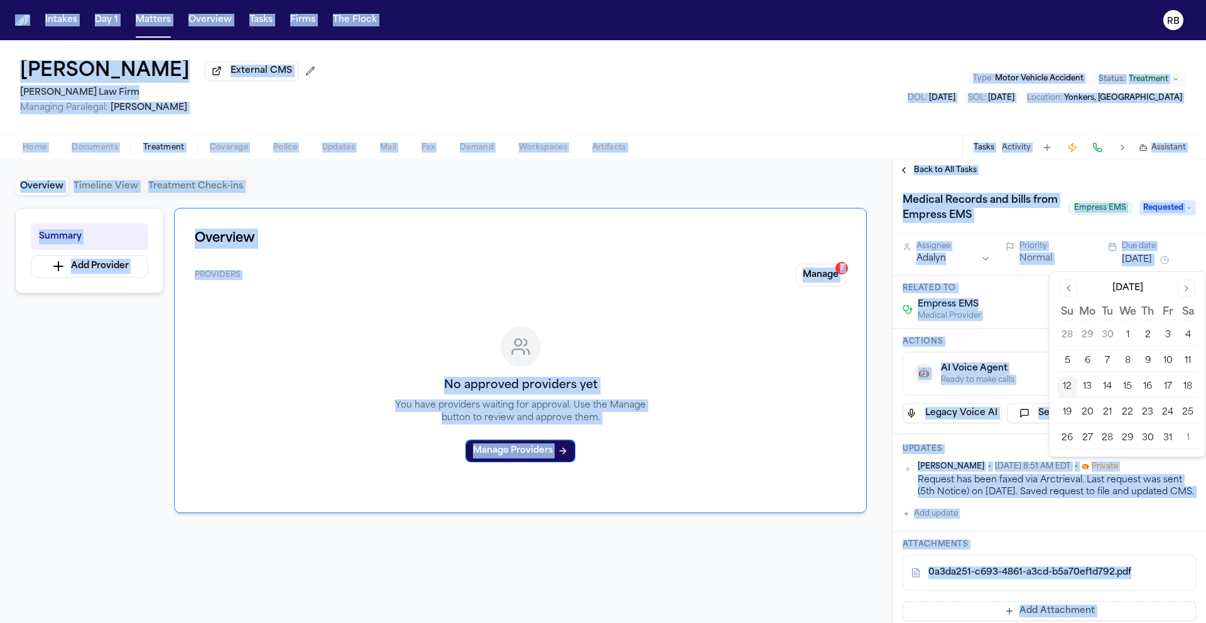
click at [1123, 389] on button "15" at bounding box center [1127, 387] width 20 height 20
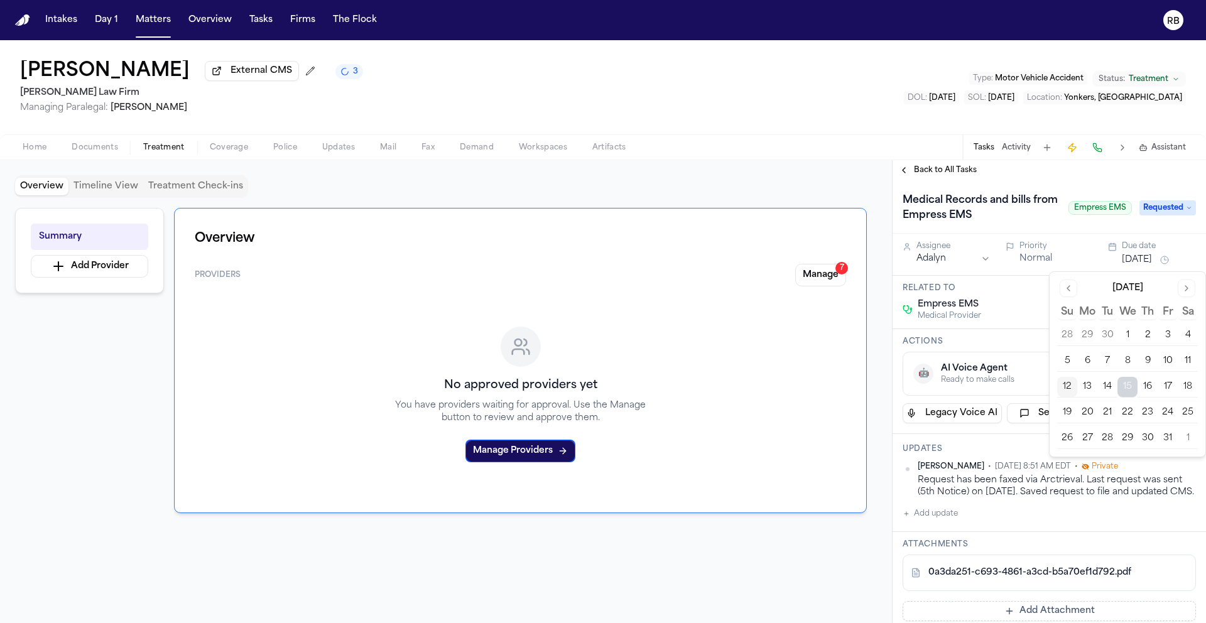
click at [1003, 315] on div "Empress EMS Medical Provider" at bounding box center [1048, 309] width 293 height 23
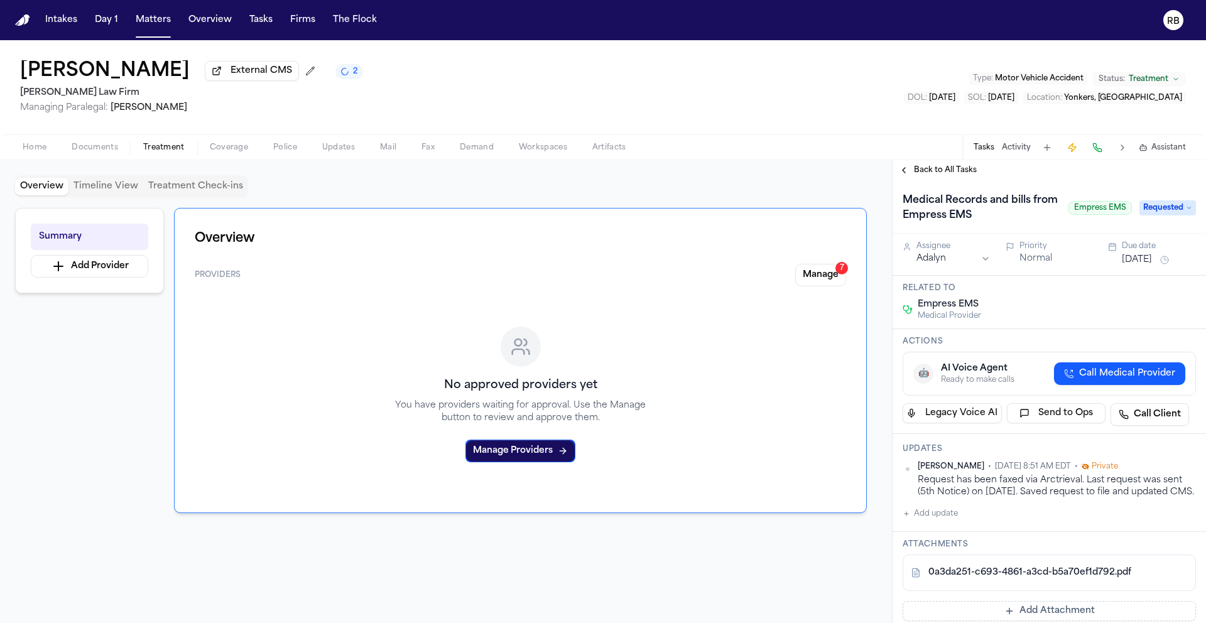
click at [598, 104] on div "Chelsea Ilarraza External CMS 2 Martello Law Firm Managing Paralegal: Michelle …" at bounding box center [603, 87] width 1206 height 94
click at [620, 107] on div "Chelsea Ilarraza External CMS 2 Martello Law Firm Managing Paralegal: Michelle …" at bounding box center [603, 87] width 1206 height 94
click at [574, 107] on div "Chelsea Ilarraza External CMS 2 Martello Law Firm Managing Paralegal: Michelle …" at bounding box center [603, 87] width 1206 height 94
click at [159, 16] on button "Matters" at bounding box center [153, 20] width 45 height 23
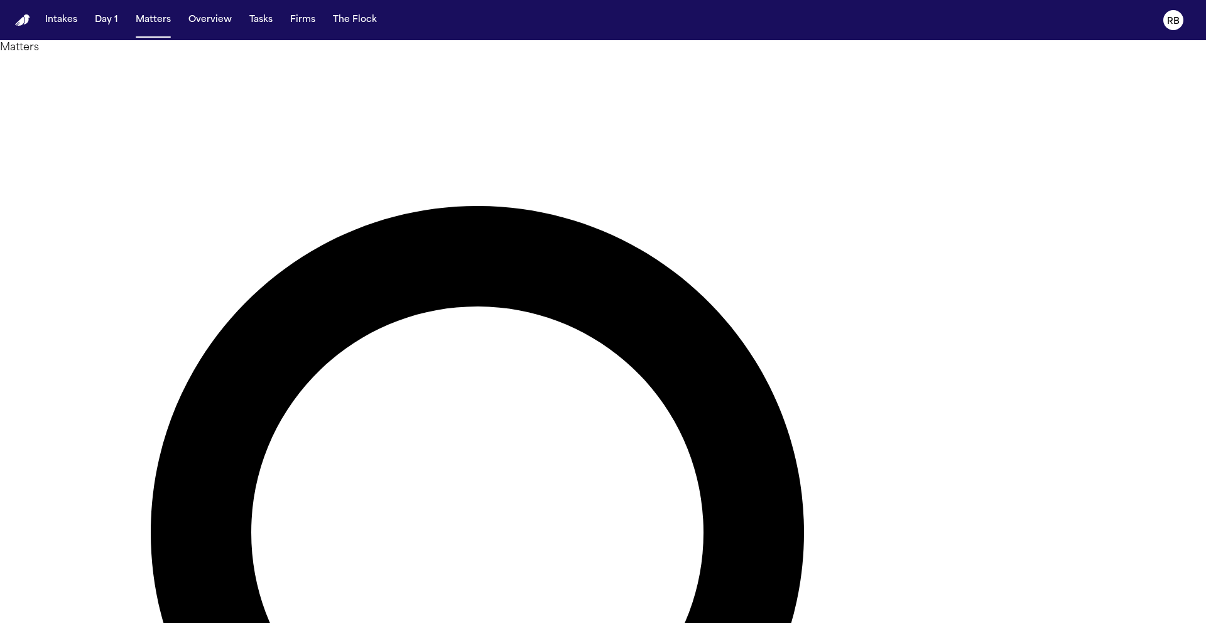
drag, startPoint x: 740, startPoint y: 69, endPoint x: 572, endPoint y: 68, distance: 167.7
type input "*******"
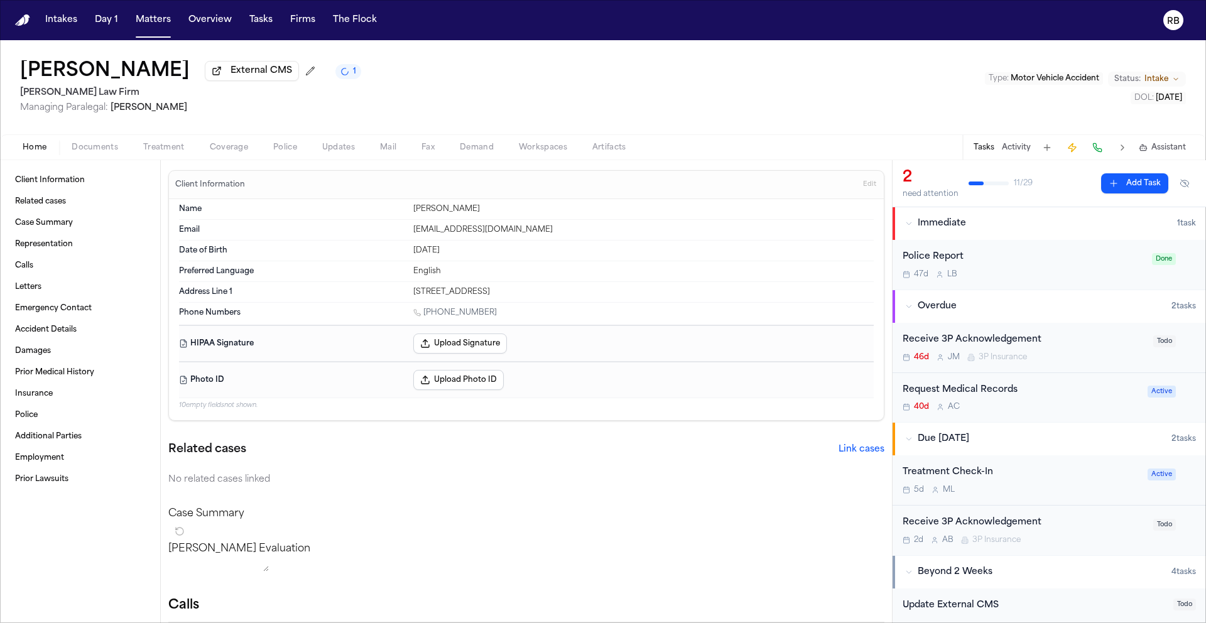
click at [1058, 404] on div "Request Medical Records 40d A C" at bounding box center [1020, 398] width 237 height 30
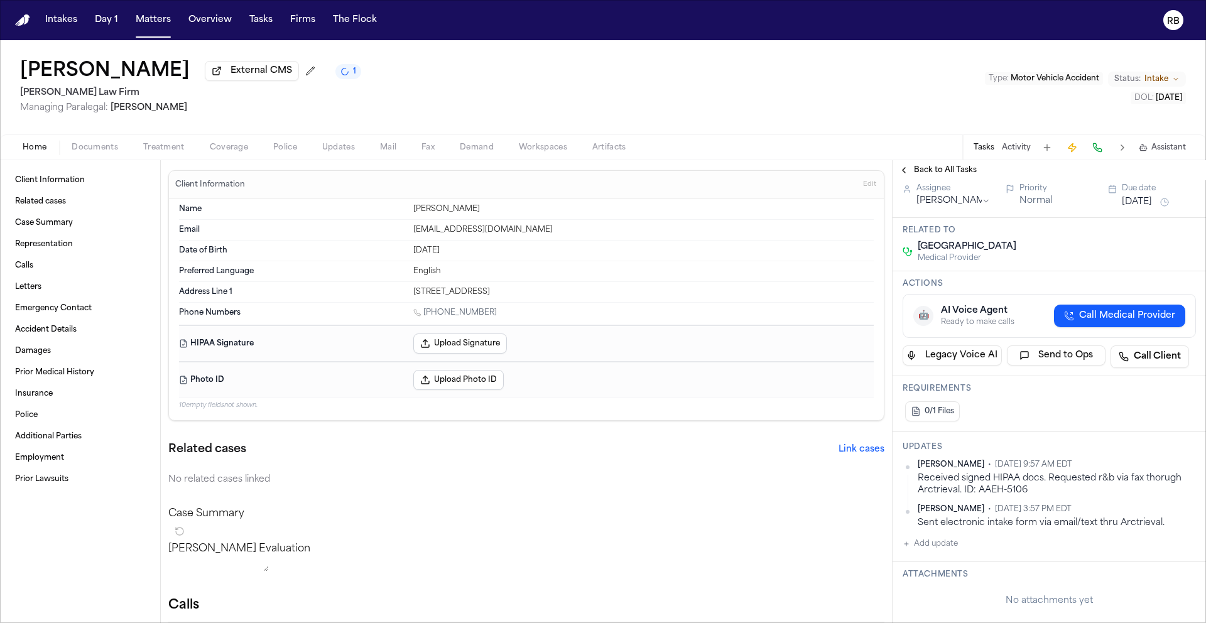
scroll to position [174, 0]
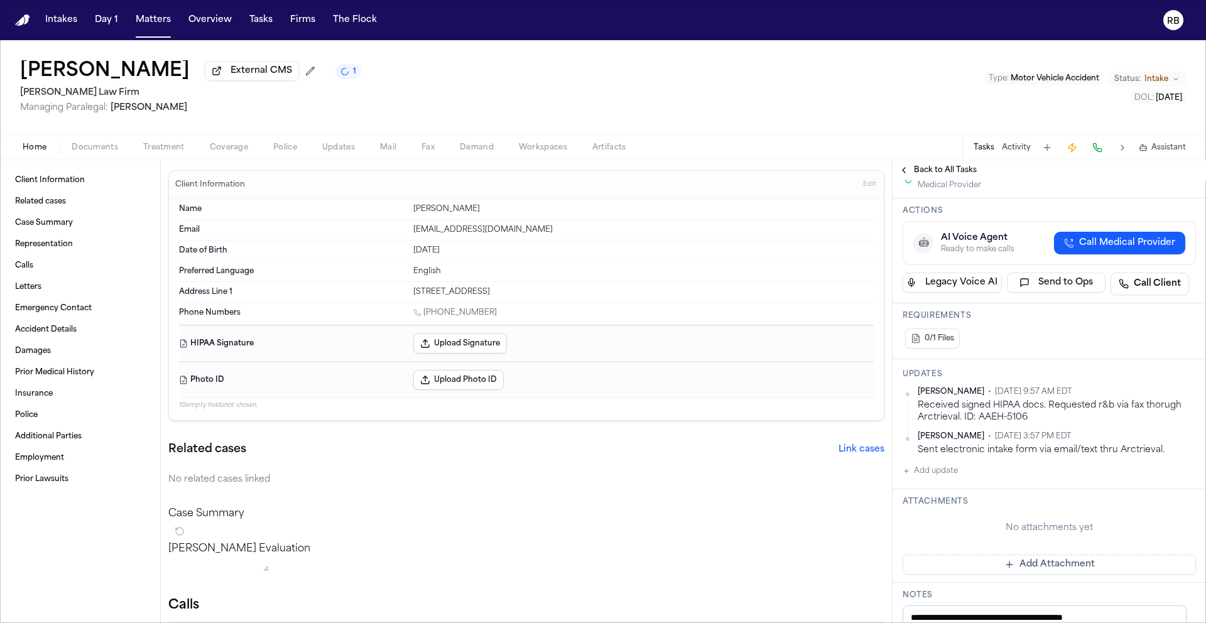
click at [956, 479] on button "Add update" at bounding box center [929, 470] width 55 height 15
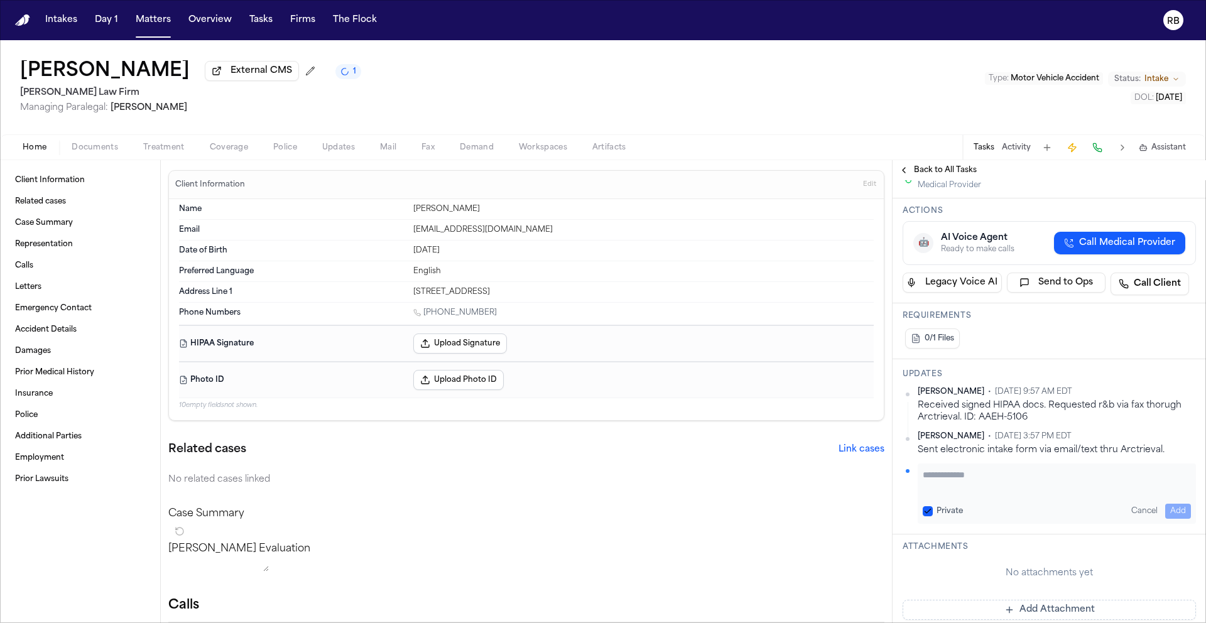
click at [960, 487] on textarea "Add your update" at bounding box center [1057, 480] width 268 height 25
type textarea "**********"
click at [1177, 519] on button "Add" at bounding box center [1178, 511] width 26 height 15
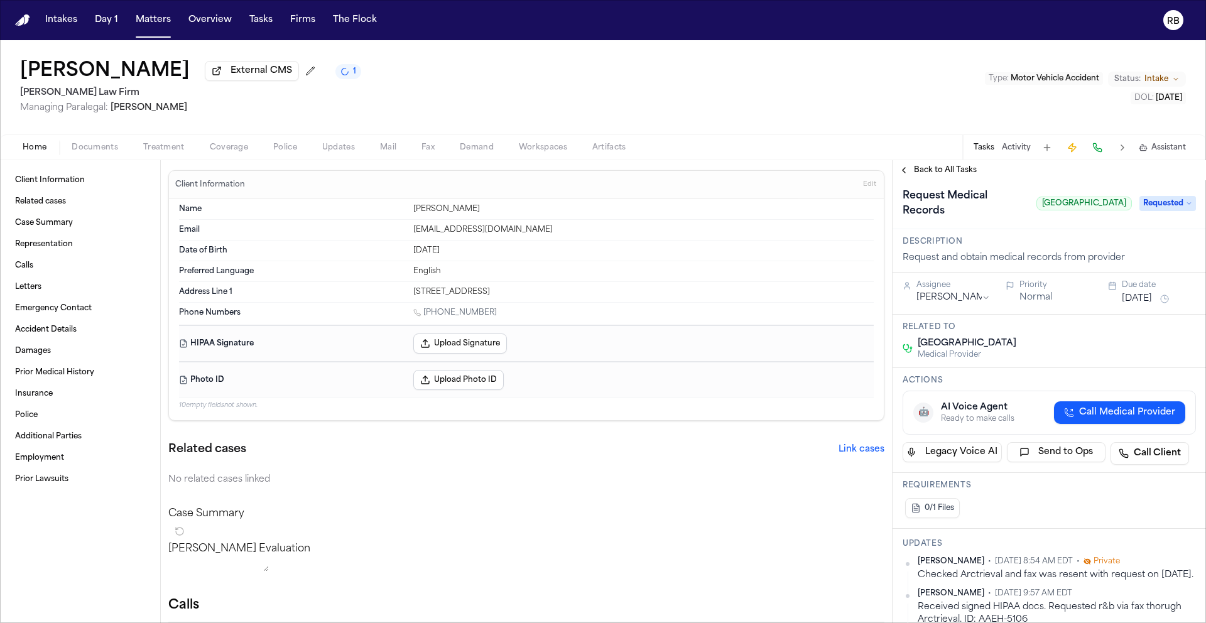
scroll to position [0, 0]
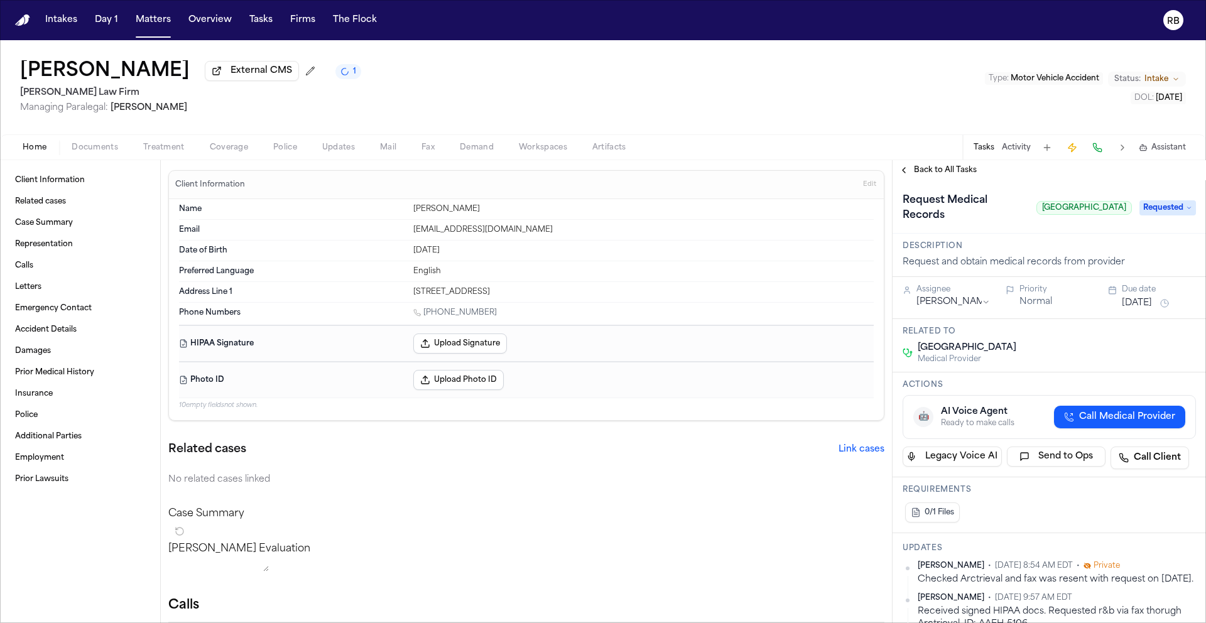
click at [1150, 310] on button "Sep 2, 2025" at bounding box center [1137, 303] width 30 height 13
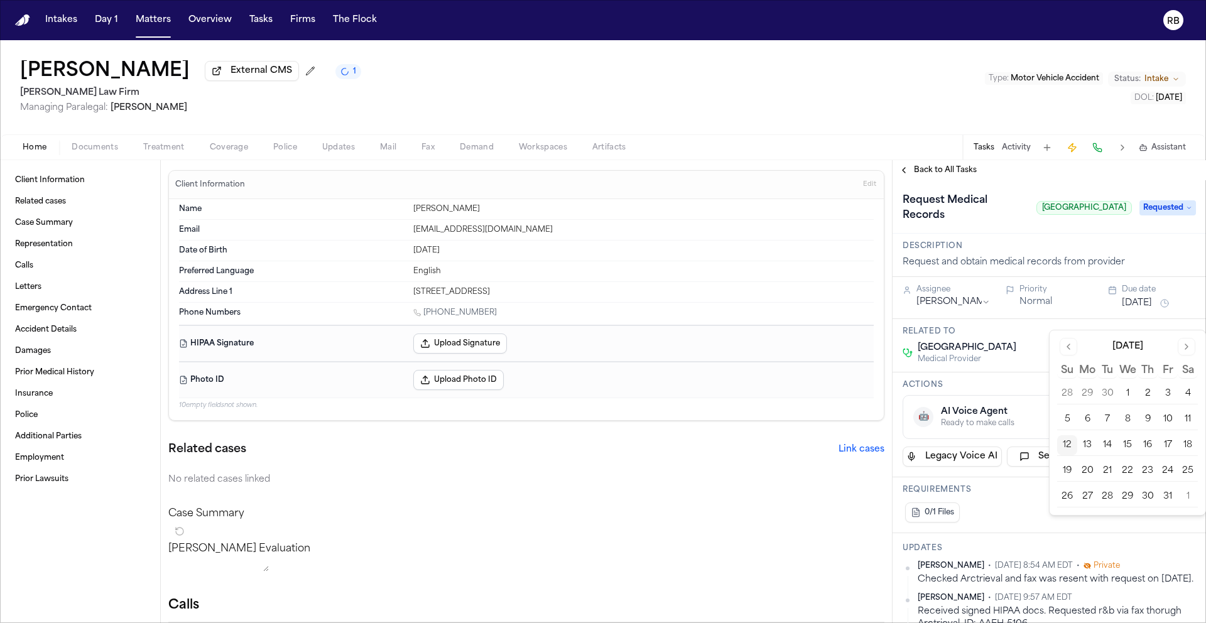
click at [1168, 440] on button "17" at bounding box center [1167, 445] width 20 height 20
click at [1107, 251] on h3 "Description" at bounding box center [1048, 246] width 293 height 10
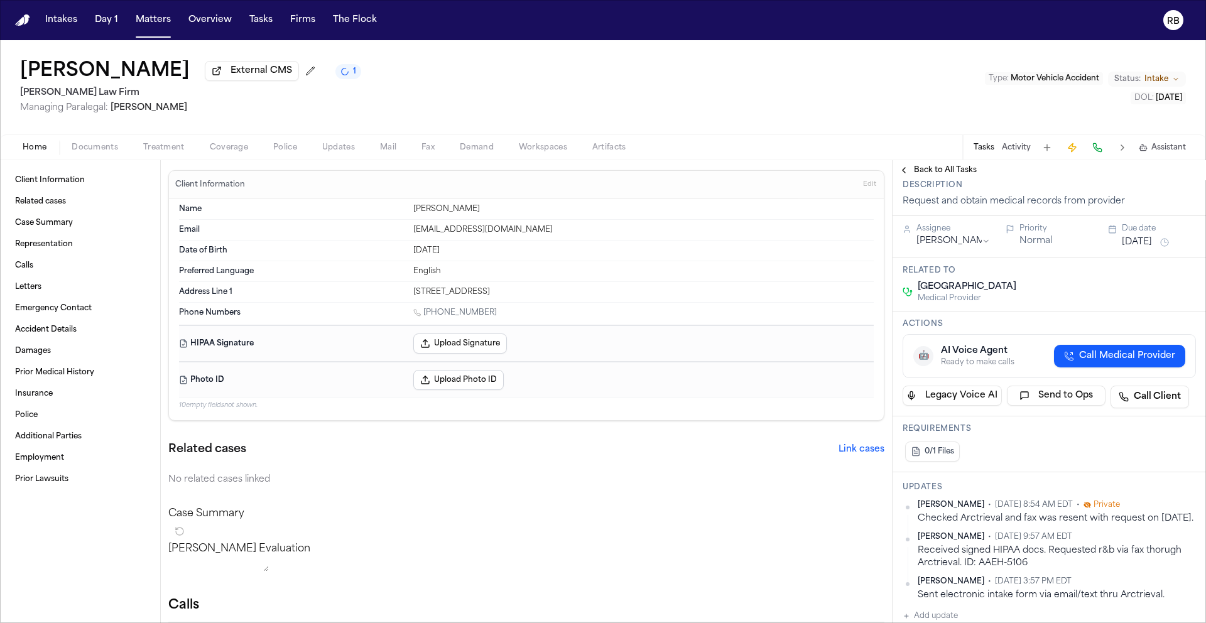
scroll to position [60, 0]
click at [878, 94] on div "Navelle Wilson External CMS 1 Martello Law Firm Managing Paralegal: Michelle La…" at bounding box center [603, 87] width 1206 height 94
click at [148, 25] on button "Matters" at bounding box center [153, 20] width 45 height 23
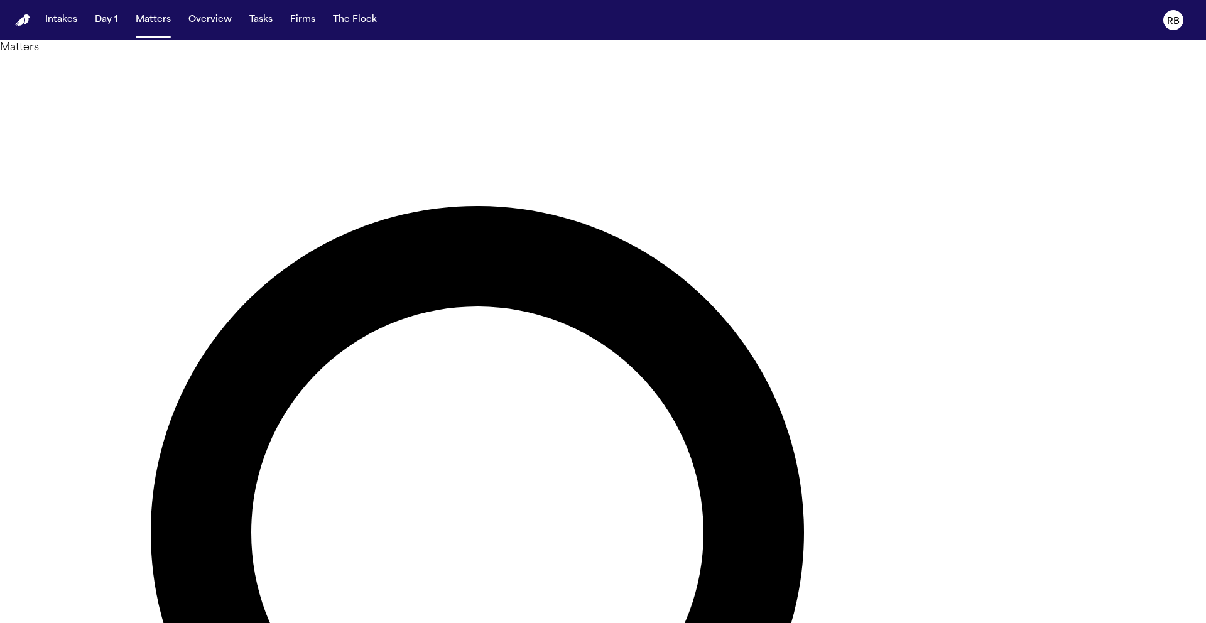
drag, startPoint x: 587, startPoint y: 74, endPoint x: 561, endPoint y: 74, distance: 26.4
type input "**********"
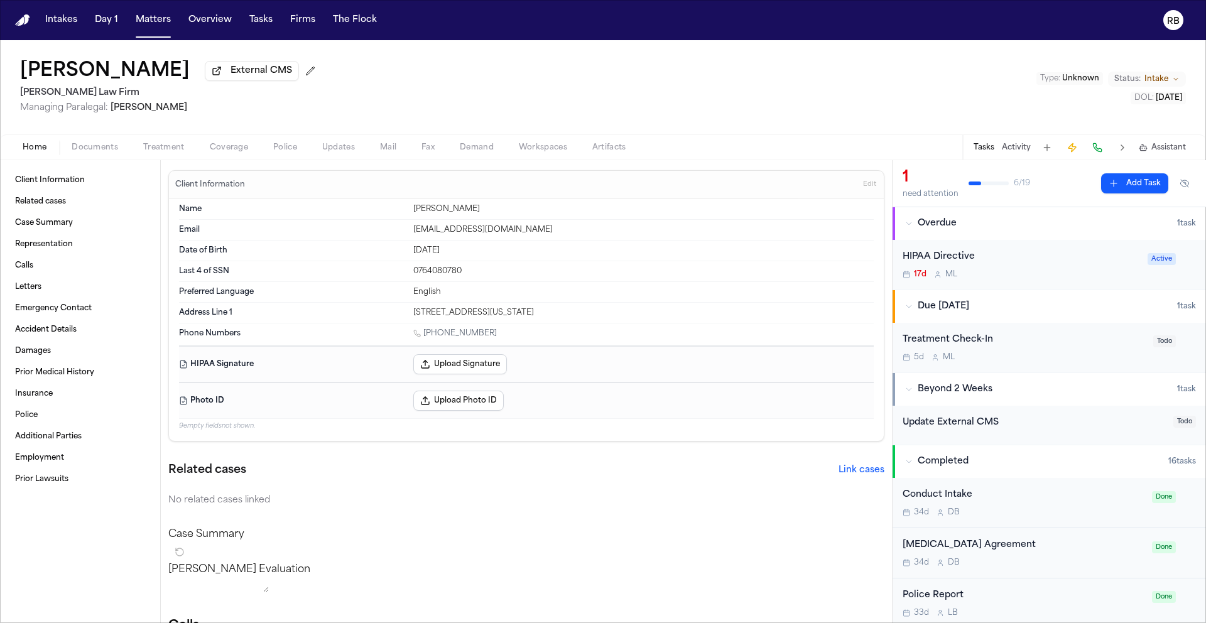
click at [659, 90] on div "Akira Suzuka External CMS Martello Law Firm Managing Paralegal: Michelle Landaz…" at bounding box center [603, 87] width 1206 height 94
click at [619, 67] on div "Akira Suzuka External CMS Martello Law Firm Managing Paralegal: Michelle Landaz…" at bounding box center [603, 87] width 1206 height 94
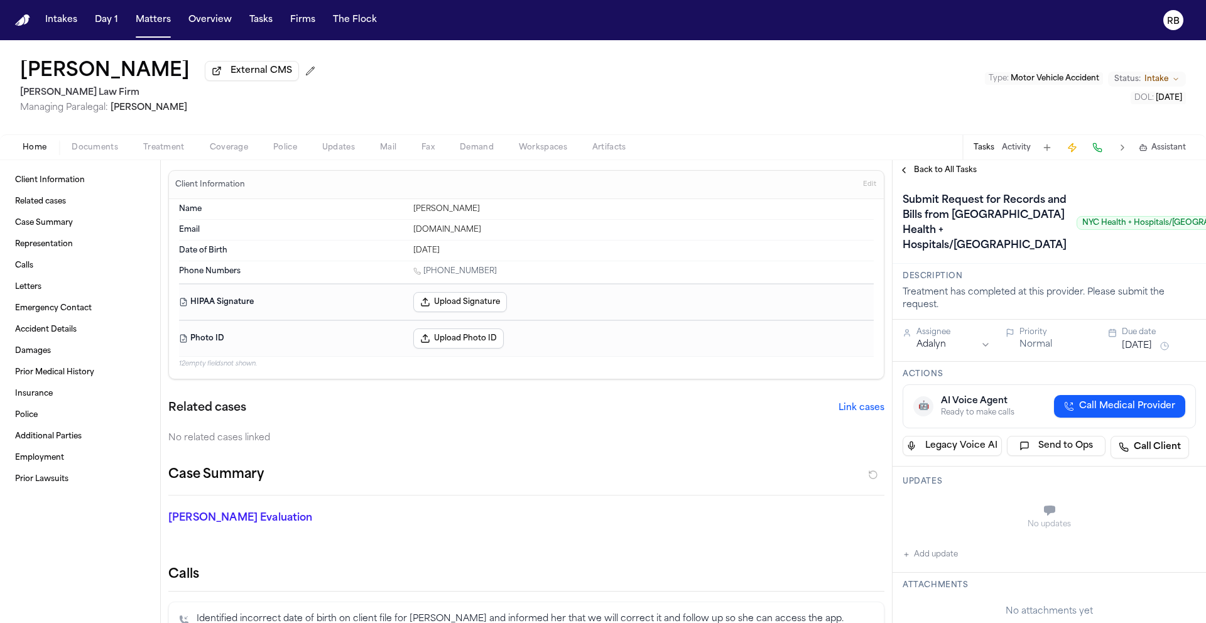
click at [951, 562] on button "Add update" at bounding box center [929, 554] width 55 height 15
click at [976, 524] on textarea "Add your update" at bounding box center [1057, 511] width 268 height 25
type textarea "**********"
click at [1139, 352] on button "[DATE]" at bounding box center [1137, 346] width 30 height 13
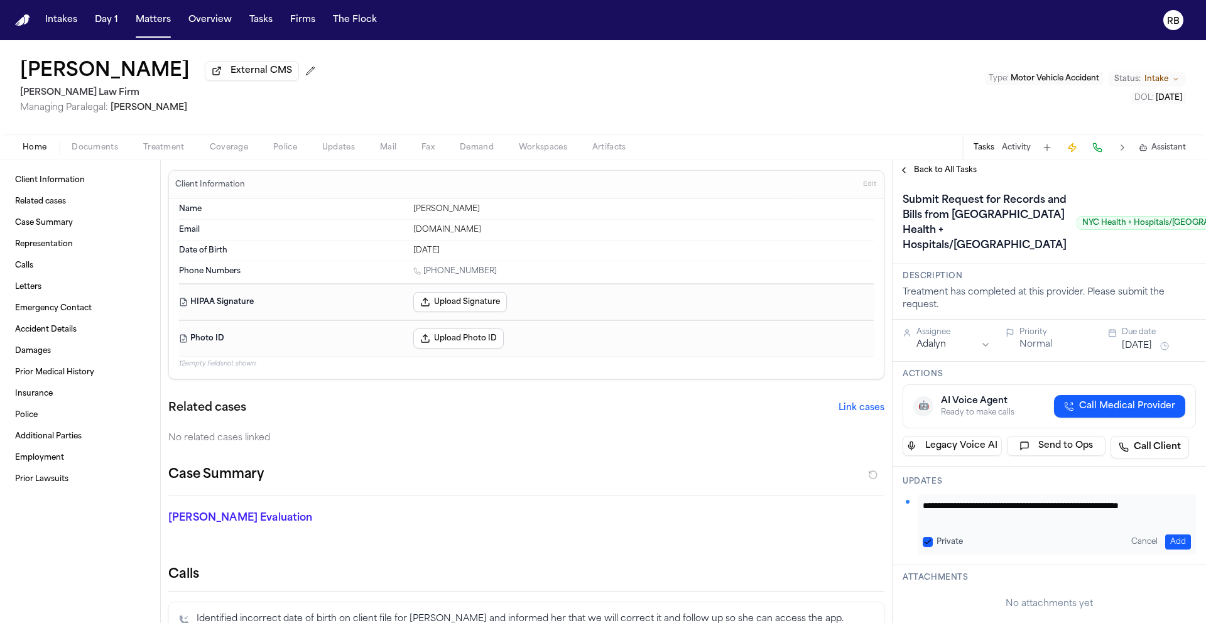
click at [1092, 264] on div "Submit Request for Records and Bills from [GEOGRAPHIC_DATA] Health + Hospitals/…" at bounding box center [1048, 222] width 313 height 84
click at [1167, 549] on button "Add" at bounding box center [1178, 541] width 26 height 15
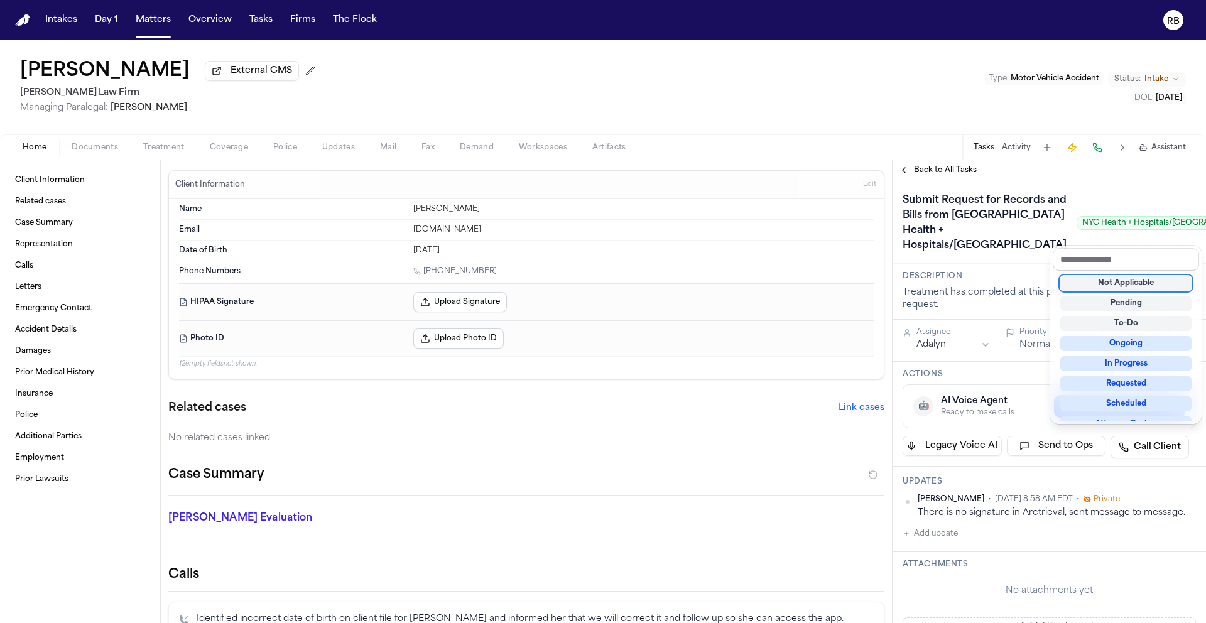
drag, startPoint x: 1152, startPoint y: 194, endPoint x: 1152, endPoint y: 222, distance: 28.3
click at [1152, 194] on div "Submit Request for Records and Bills from [GEOGRAPHIC_DATA] Health + Hospitals/…" at bounding box center [1048, 222] width 293 height 65
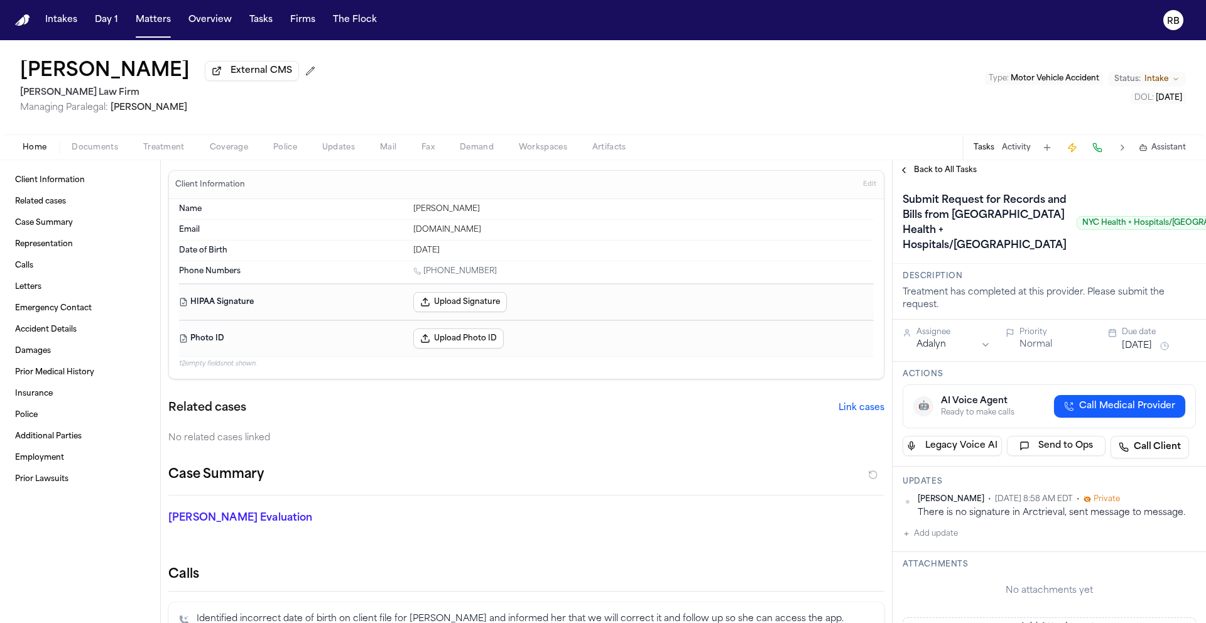
click at [1157, 354] on div "Due date [DATE]" at bounding box center [1159, 340] width 74 height 26
click at [1152, 352] on button "[DATE]" at bounding box center [1137, 346] width 30 height 13
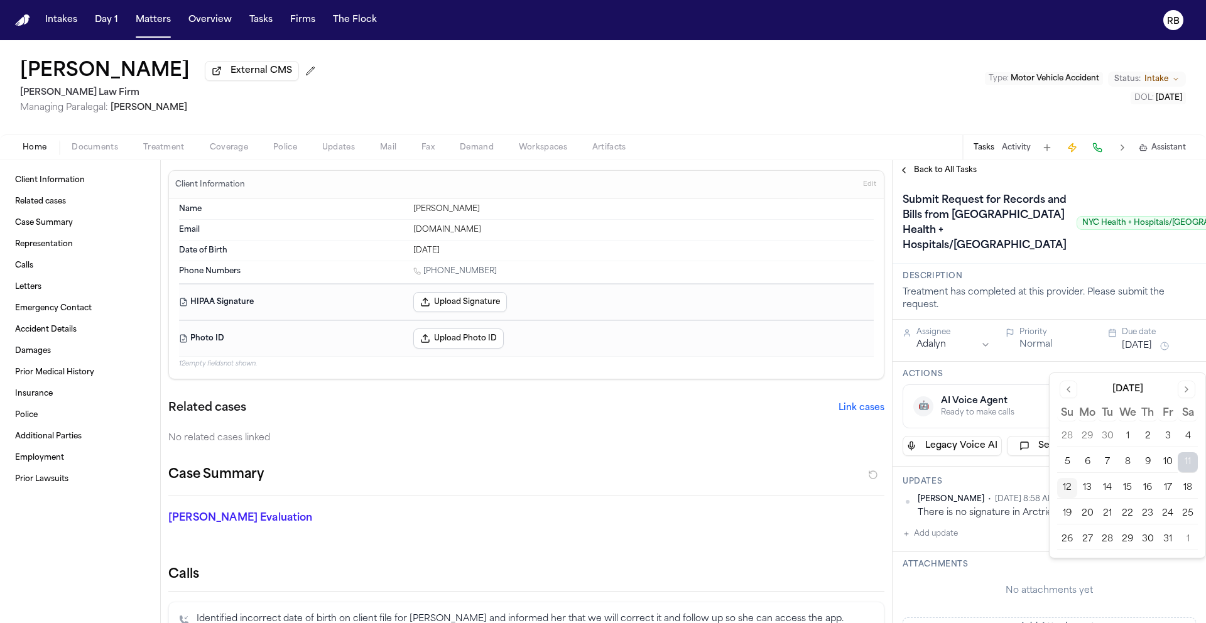
click at [1124, 487] on button "15" at bounding box center [1127, 488] width 20 height 20
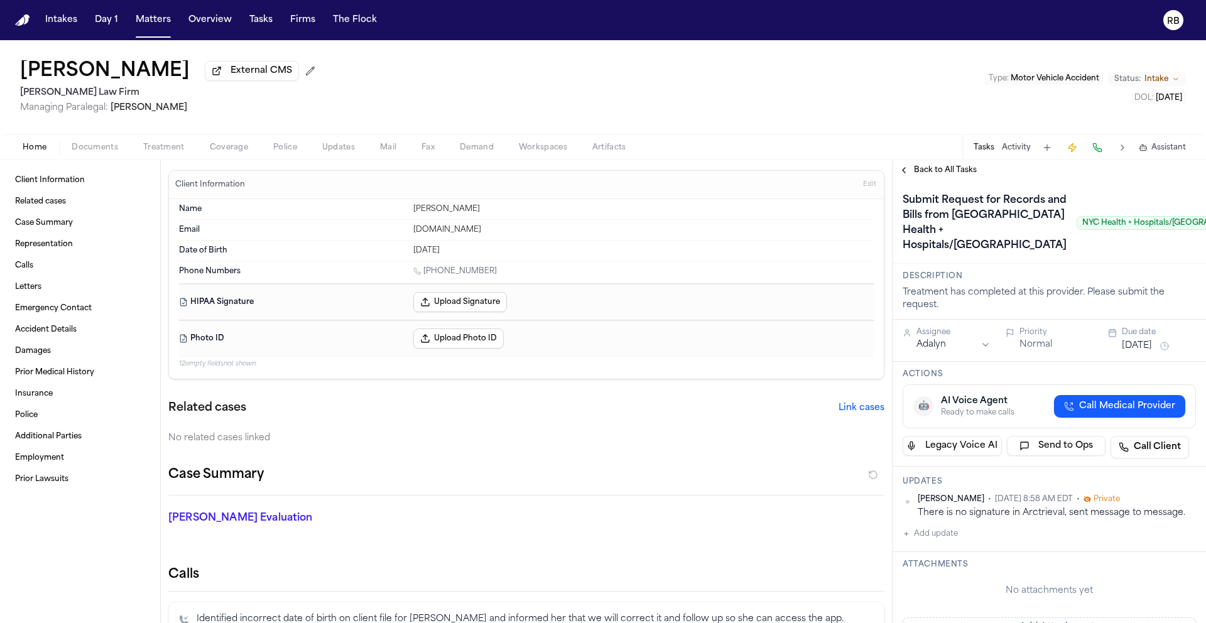
click at [1093, 264] on div "Submit Request for Records and Bills from [GEOGRAPHIC_DATA] Health + Hospitals/…" at bounding box center [1048, 222] width 313 height 84
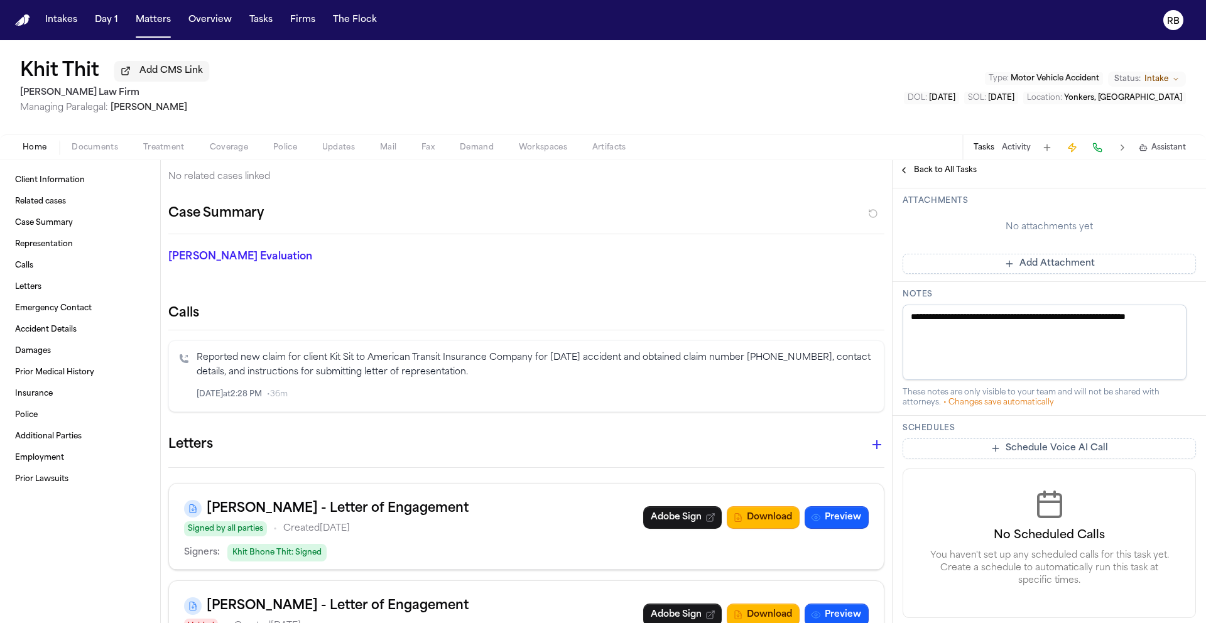
scroll to position [390, 0]
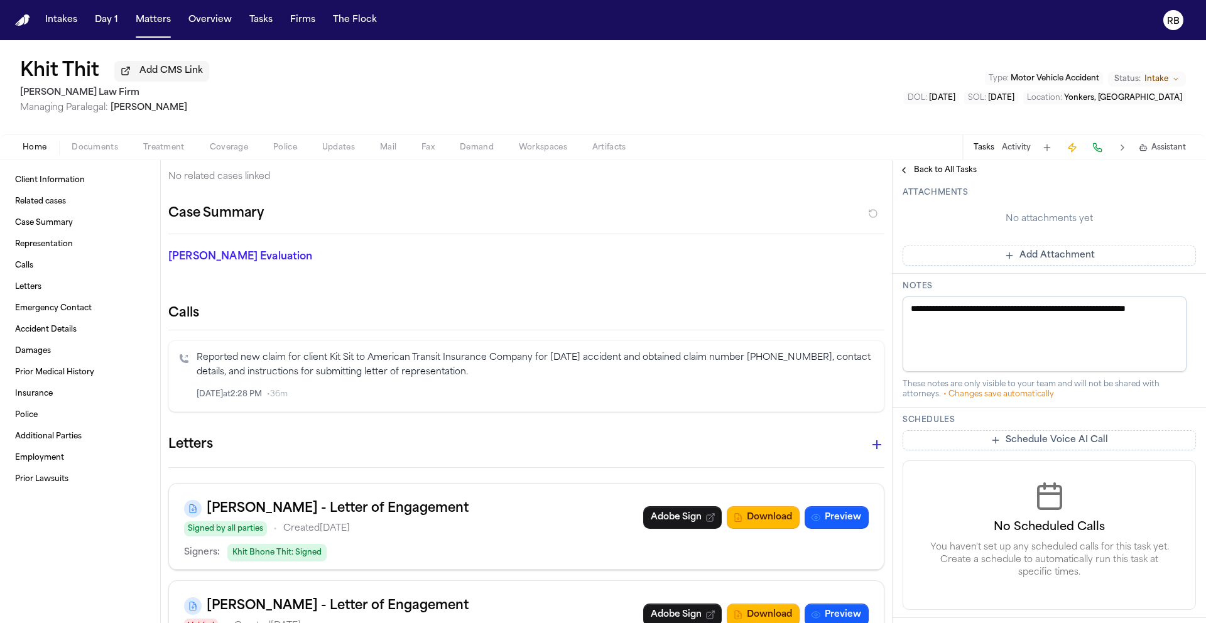
click at [1098, 266] on button "Add Attachment" at bounding box center [1048, 256] width 293 height 20
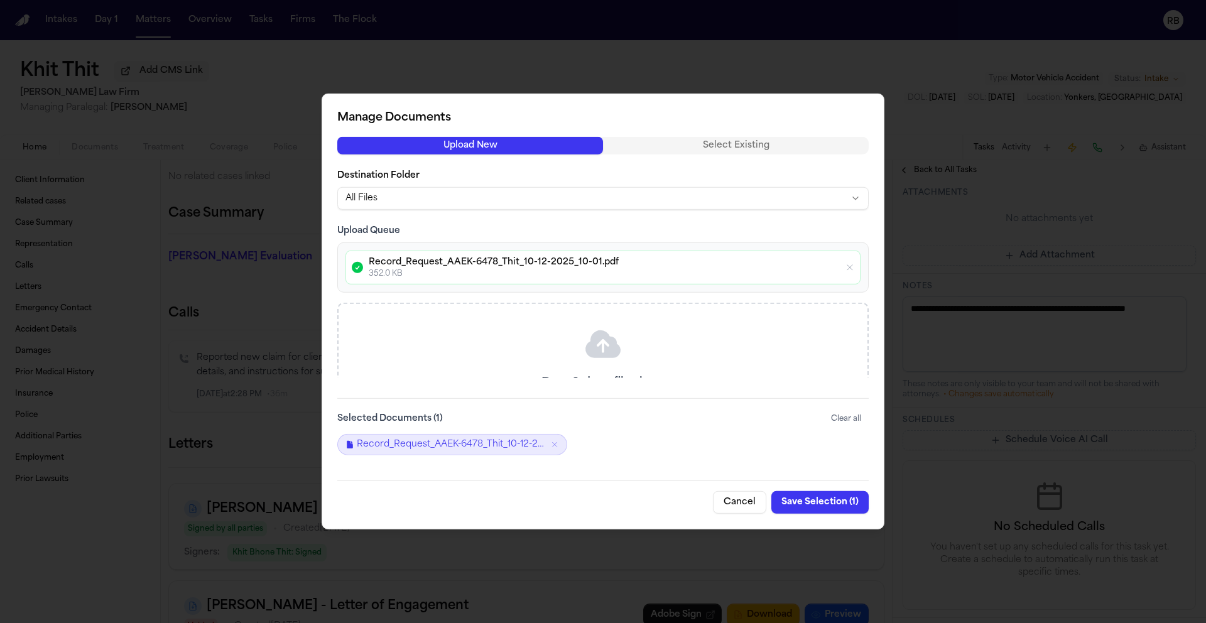
click at [821, 500] on button "Save Selection ( 1 )" at bounding box center [819, 502] width 97 height 23
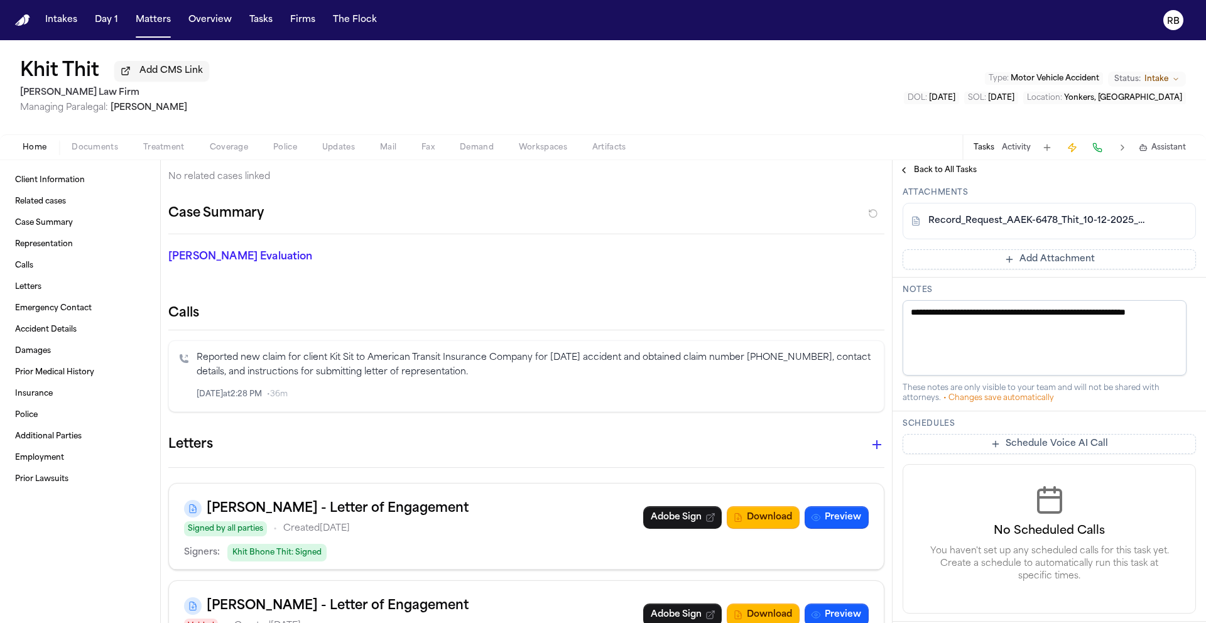
click at [41, 152] on span "Home" at bounding box center [35, 148] width 24 height 10
click at [59, 183] on span "Client Information" at bounding box center [50, 180] width 70 height 10
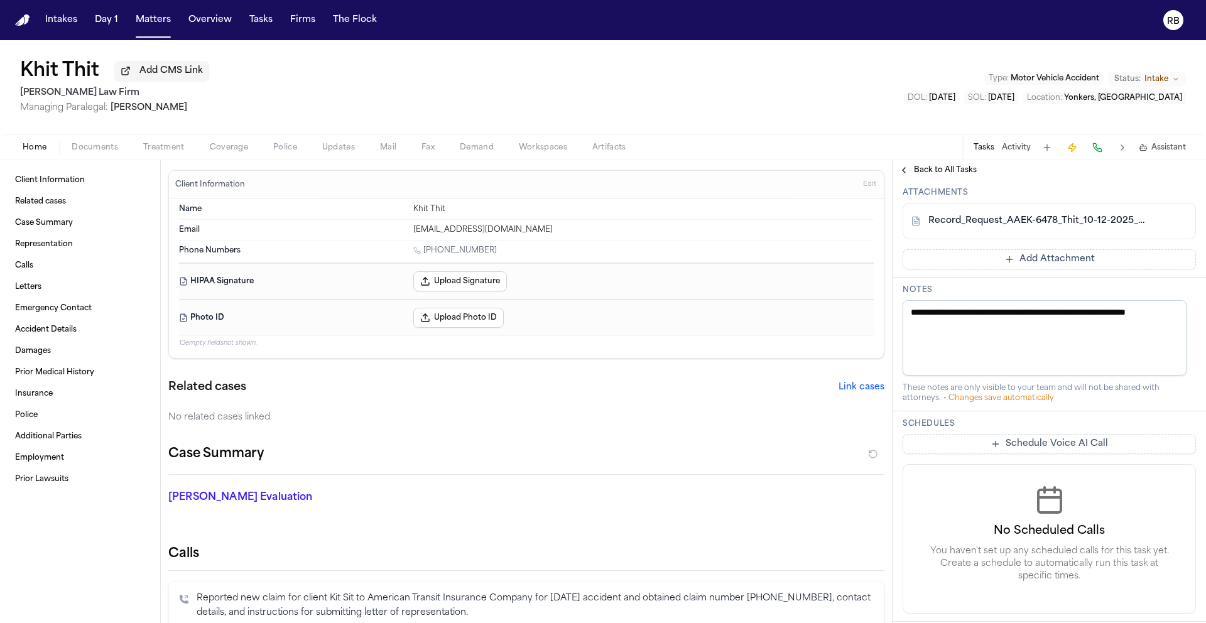
click at [1008, 269] on button "Add Attachment" at bounding box center [1048, 259] width 293 height 20
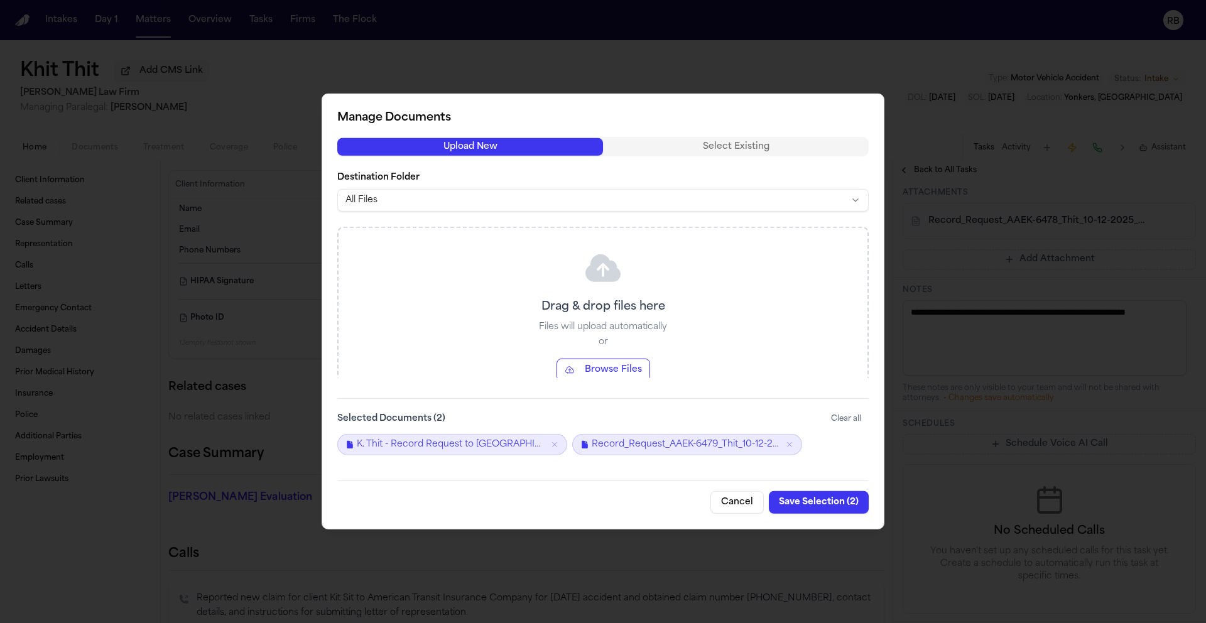
click at [792, 503] on button "Save Selection ( 2 )" at bounding box center [819, 502] width 100 height 23
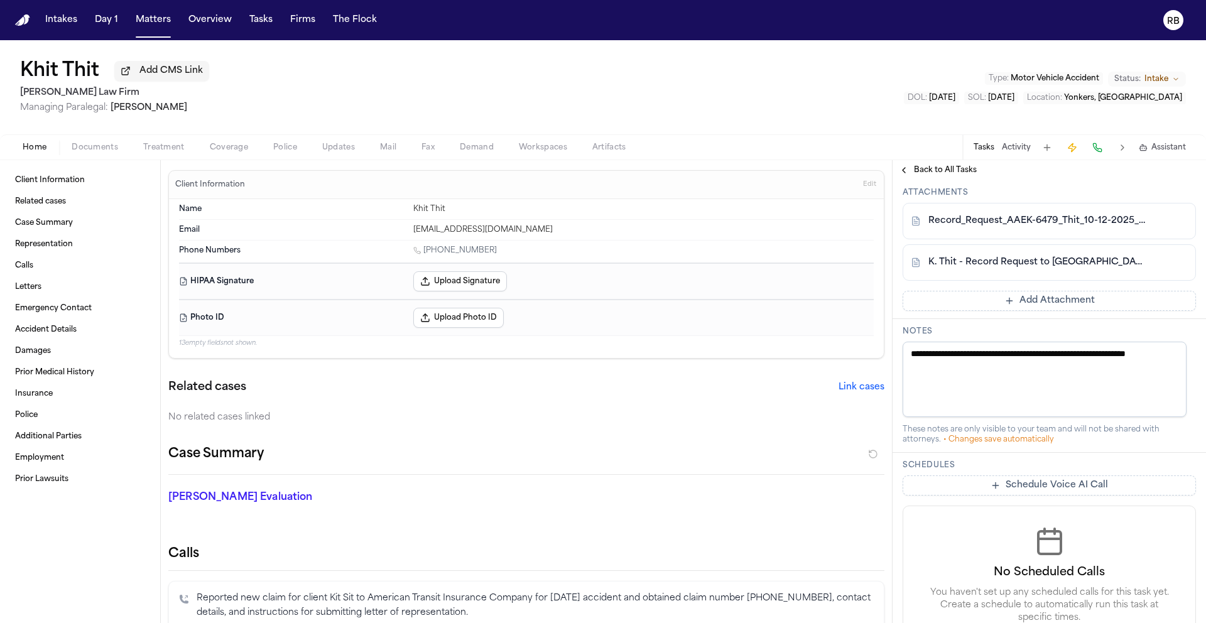
click at [1040, 311] on button "Add Attachment" at bounding box center [1048, 301] width 293 height 20
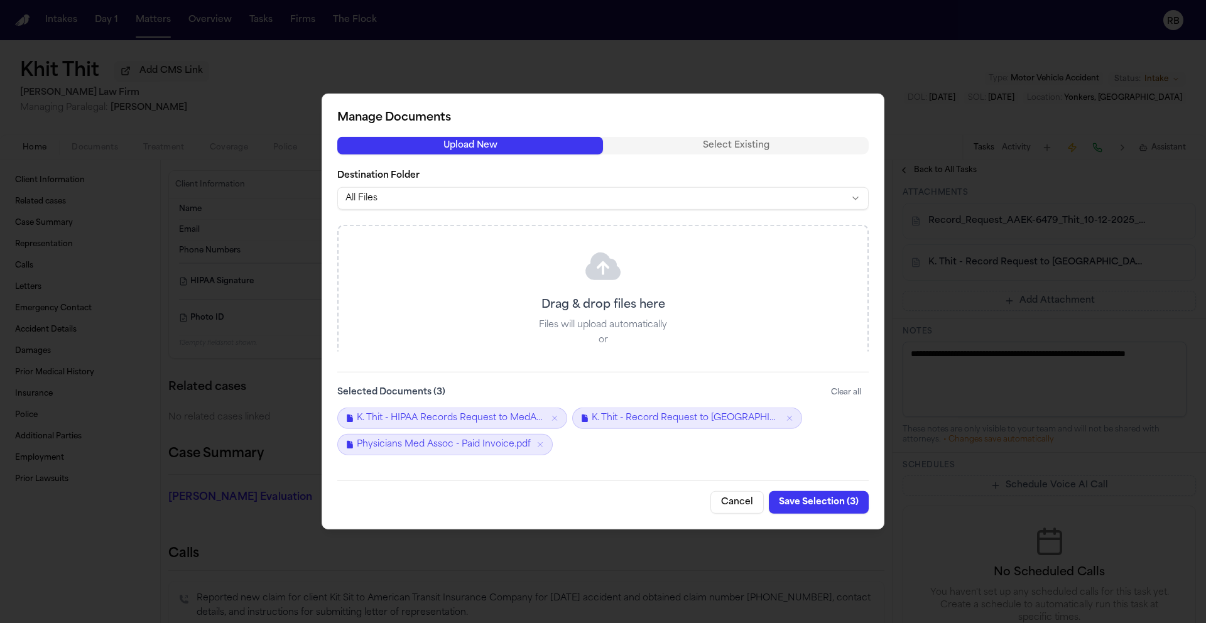
click at [816, 502] on button "Save Selection ( 3 )" at bounding box center [819, 502] width 100 height 23
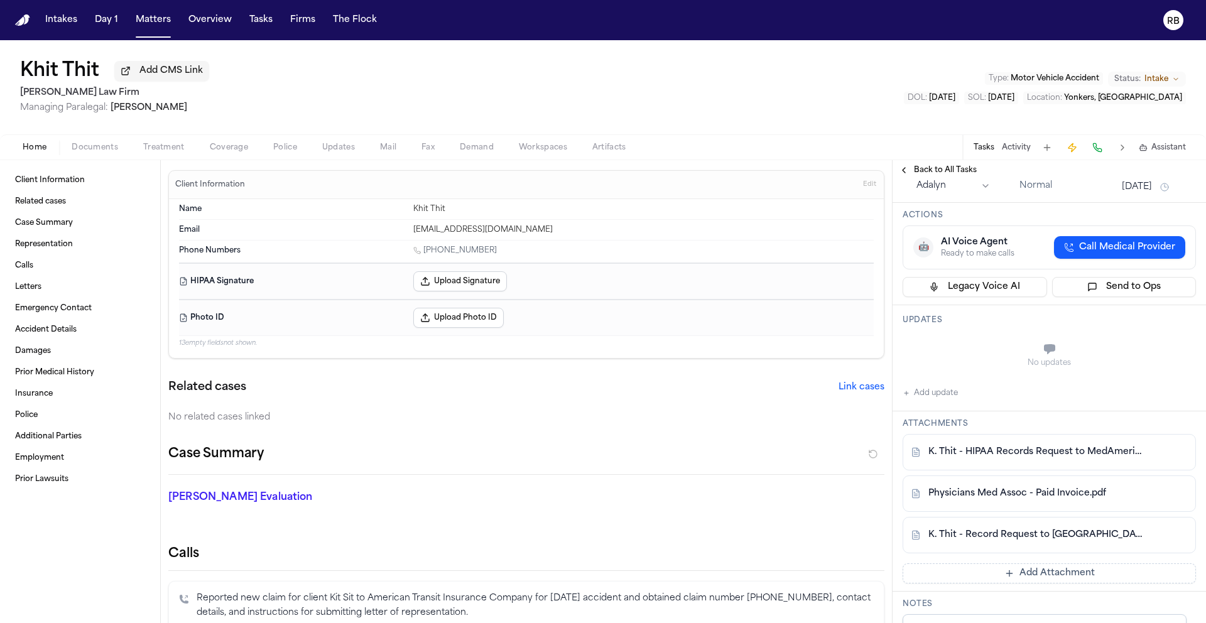
scroll to position [185, 0]
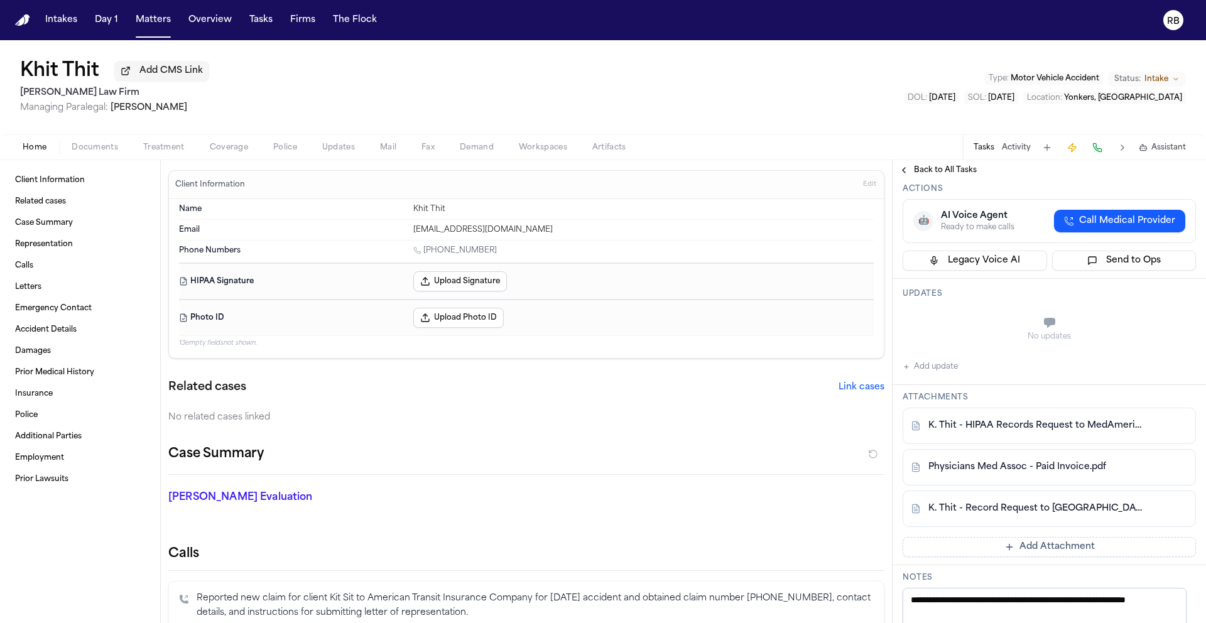
click at [944, 374] on button "Add update" at bounding box center [929, 366] width 55 height 15
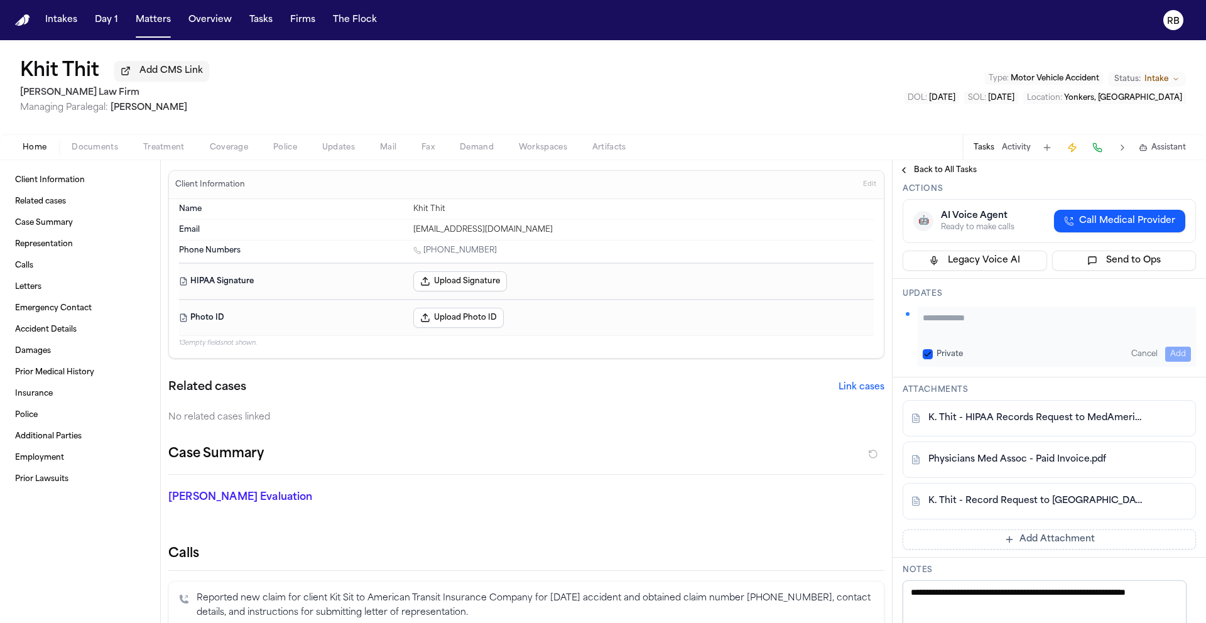
click at [1008, 368] on div "Updates Private Cancel Add" at bounding box center [1048, 328] width 313 height 99
click at [1031, 367] on div "Private Cancel Add" at bounding box center [1056, 336] width 278 height 60
click at [1044, 337] on textarea "Add your update" at bounding box center [1057, 323] width 268 height 25
type textarea "**********"
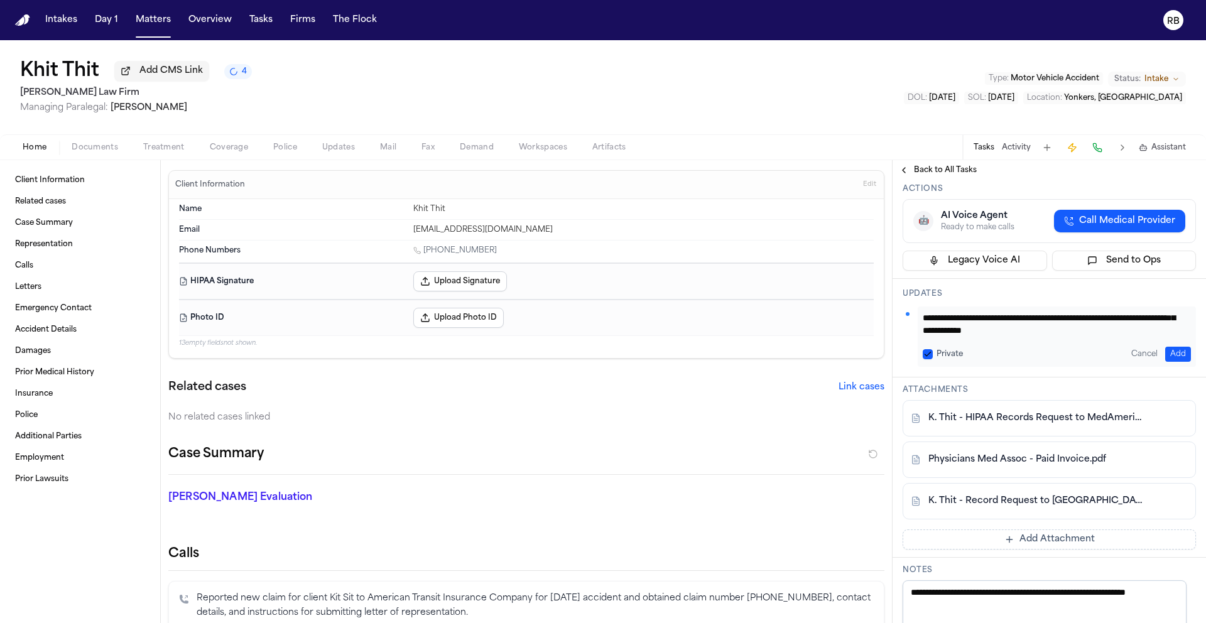
click at [1171, 362] on button "Add" at bounding box center [1178, 354] width 26 height 15
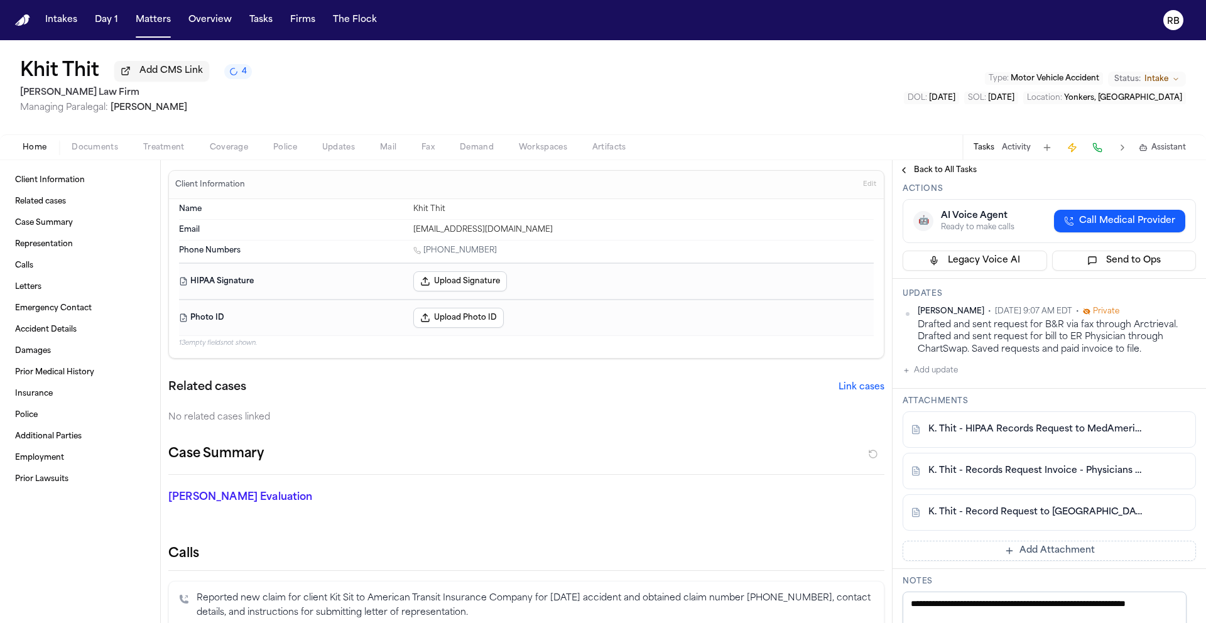
click at [1142, 152] on div "Due date" at bounding box center [1159, 147] width 74 height 10
click at [1144, 167] on button "Oct 11, 2025" at bounding box center [1137, 160] width 30 height 13
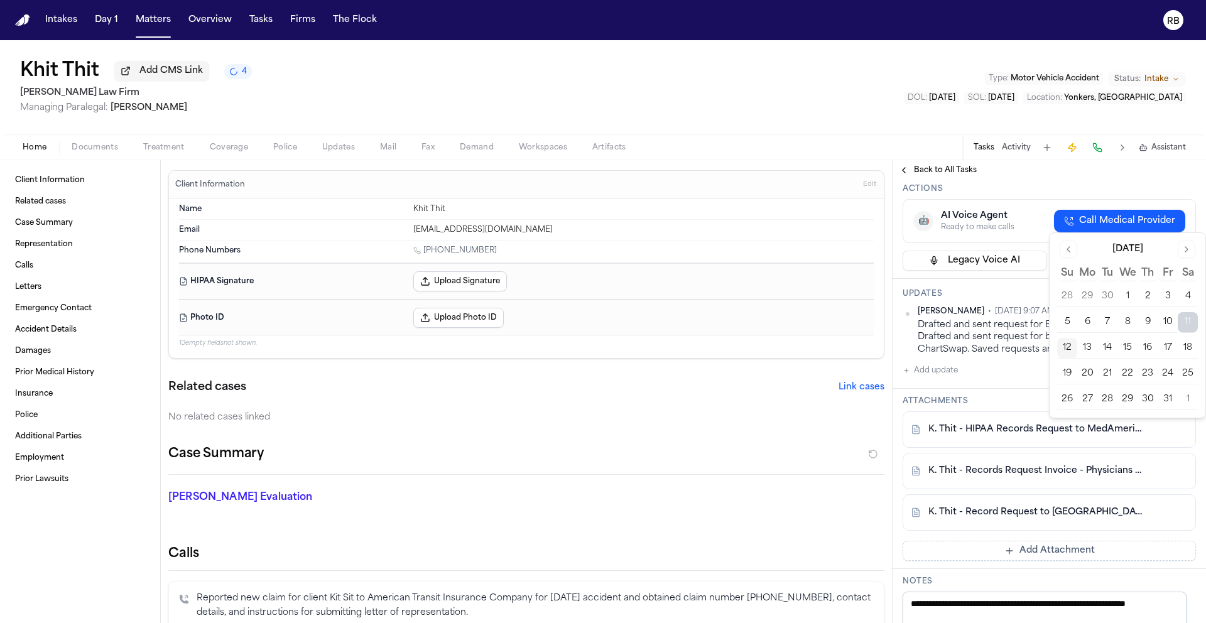
click at [1172, 346] on button "17" at bounding box center [1167, 348] width 20 height 20
click at [1019, 299] on h3 "Updates" at bounding box center [1048, 294] width 293 height 10
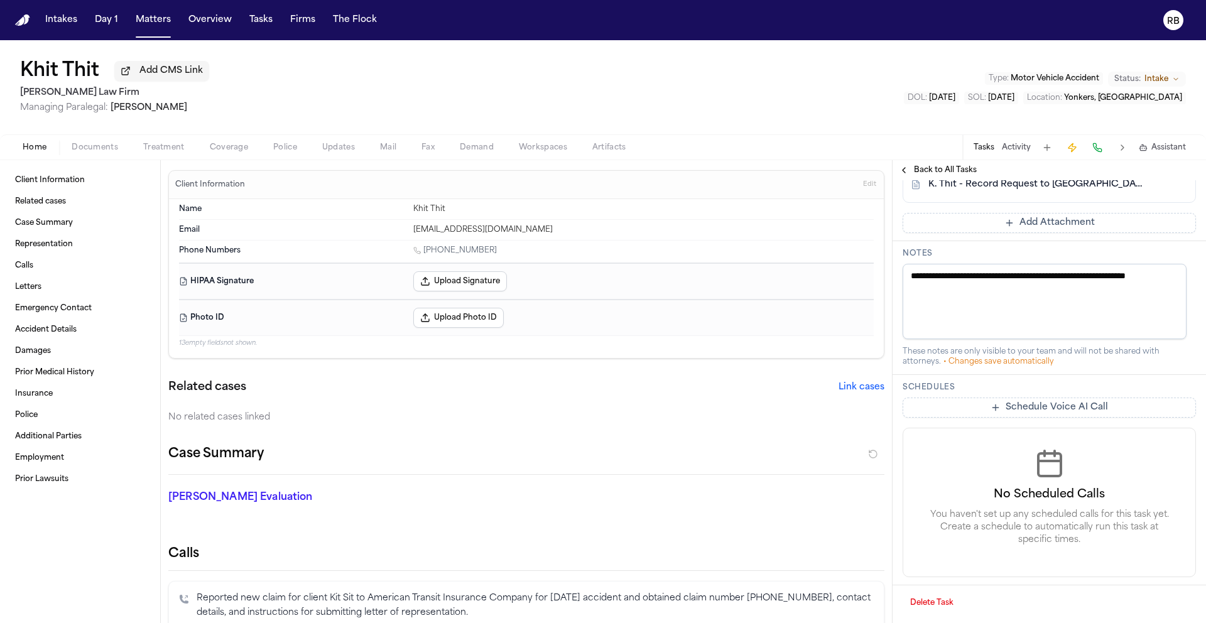
scroll to position [0, 0]
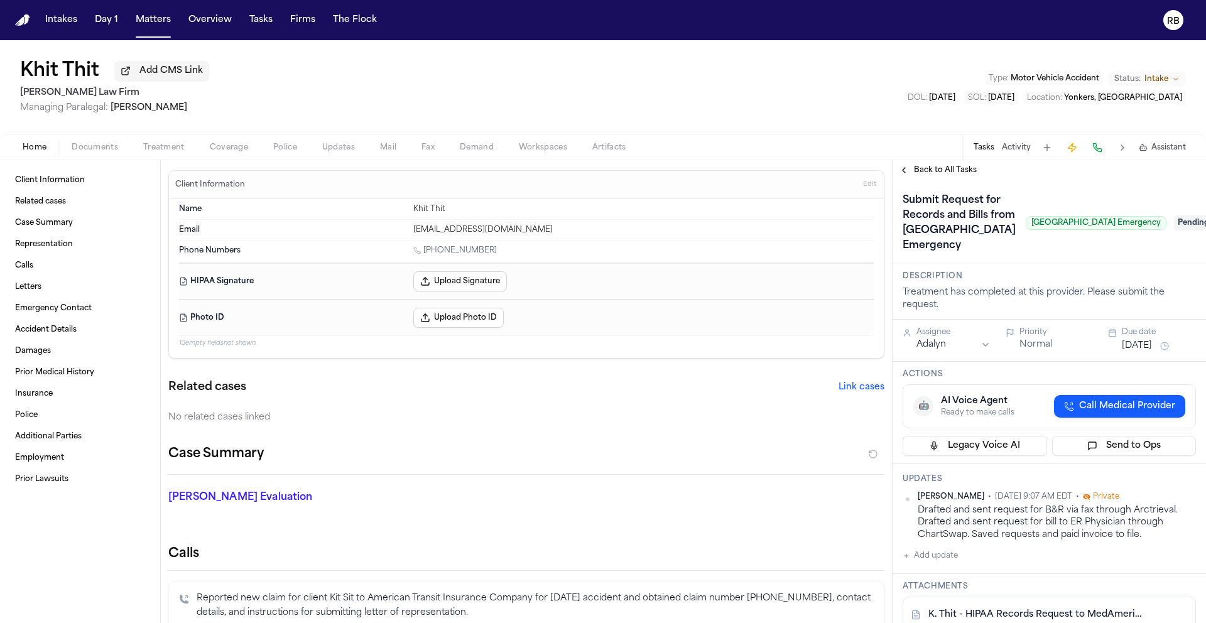
click at [1174, 230] on span "Pending" at bounding box center [1199, 222] width 50 height 15
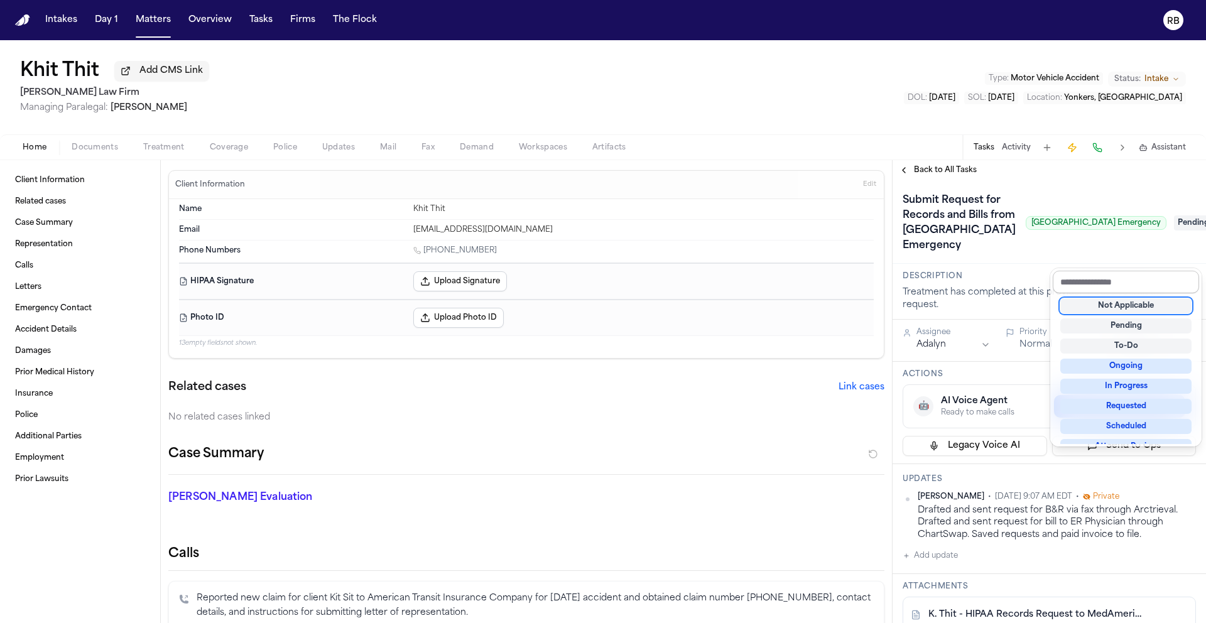
click at [1133, 282] on input "text" at bounding box center [1126, 282] width 146 height 23
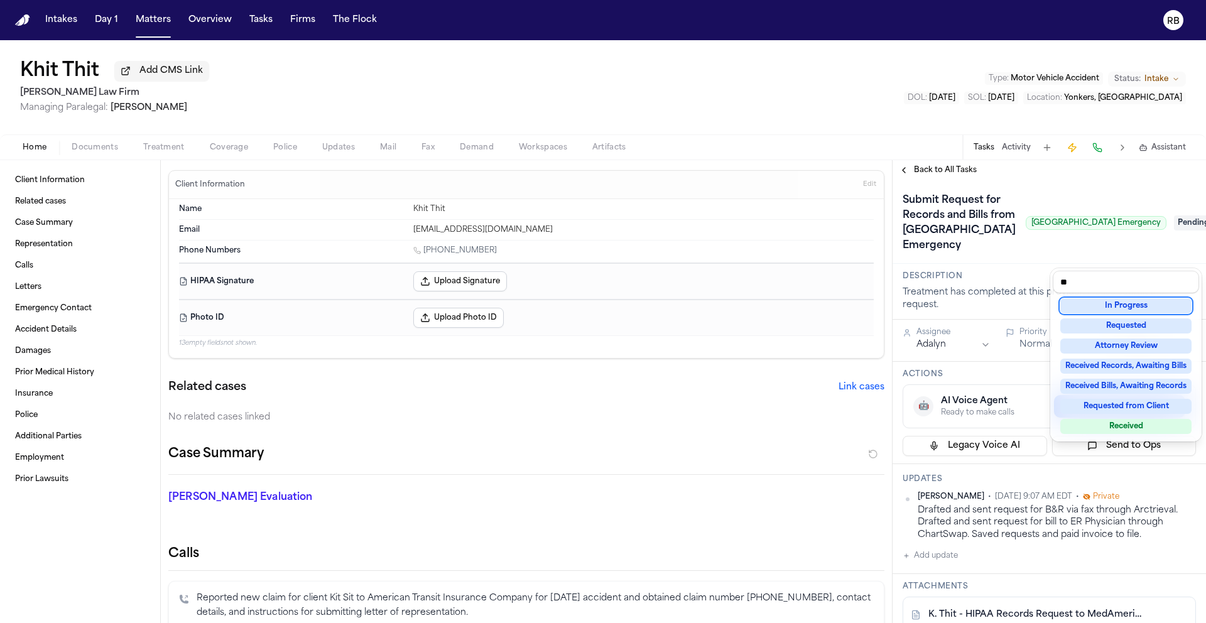
type input "**"
click at [1141, 317] on div "In Progress Requested Attorney Review Received Records, Awaiting Bills Received…" at bounding box center [1126, 366] width 146 height 146
click at [1140, 322] on div "Requested" at bounding box center [1125, 325] width 131 height 15
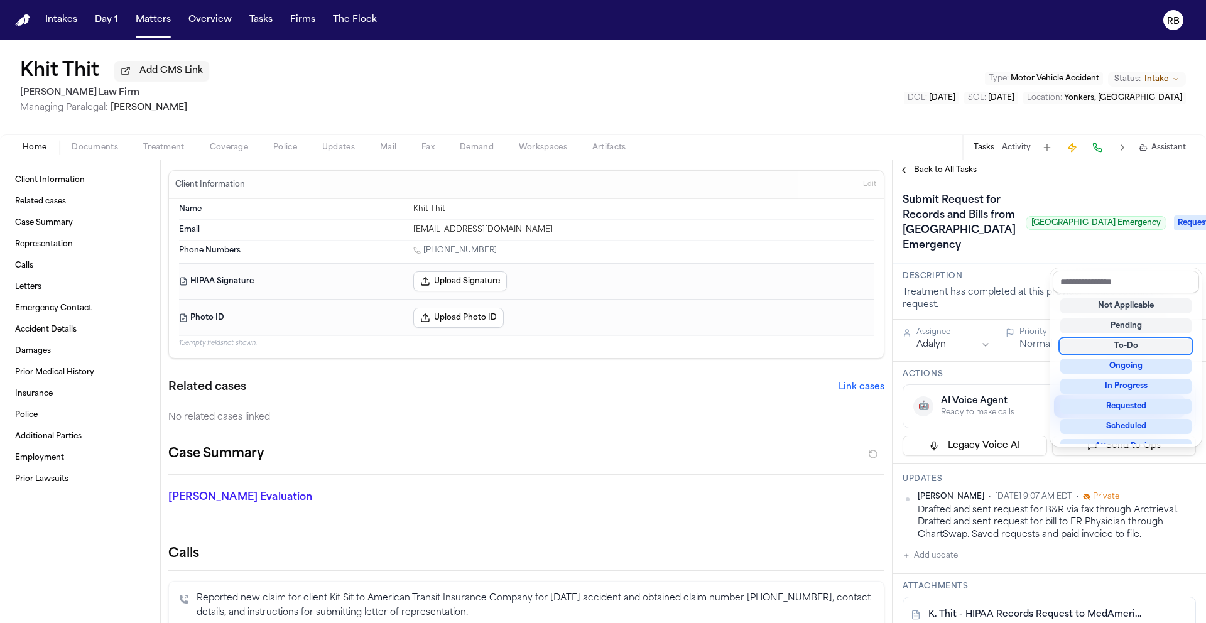
click at [996, 256] on div "Submit Request for Records and Bills from Westchester Medical Center Emergency …" at bounding box center [1048, 222] width 293 height 65
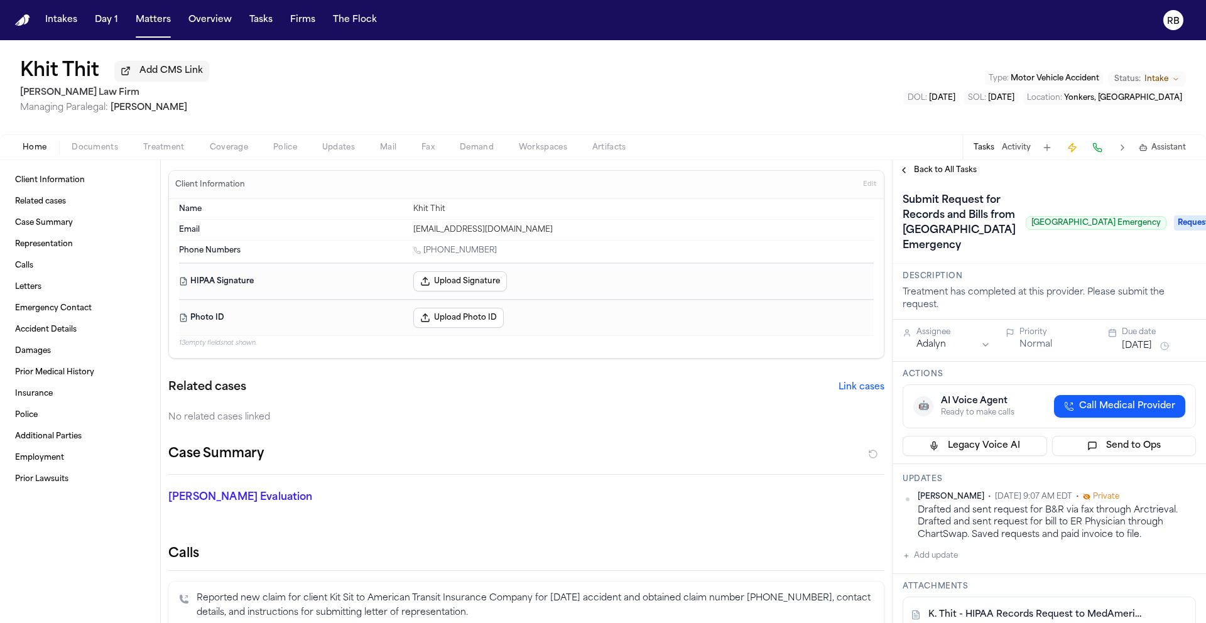
click at [948, 175] on span "Back to All Tasks" at bounding box center [945, 170] width 63 height 10
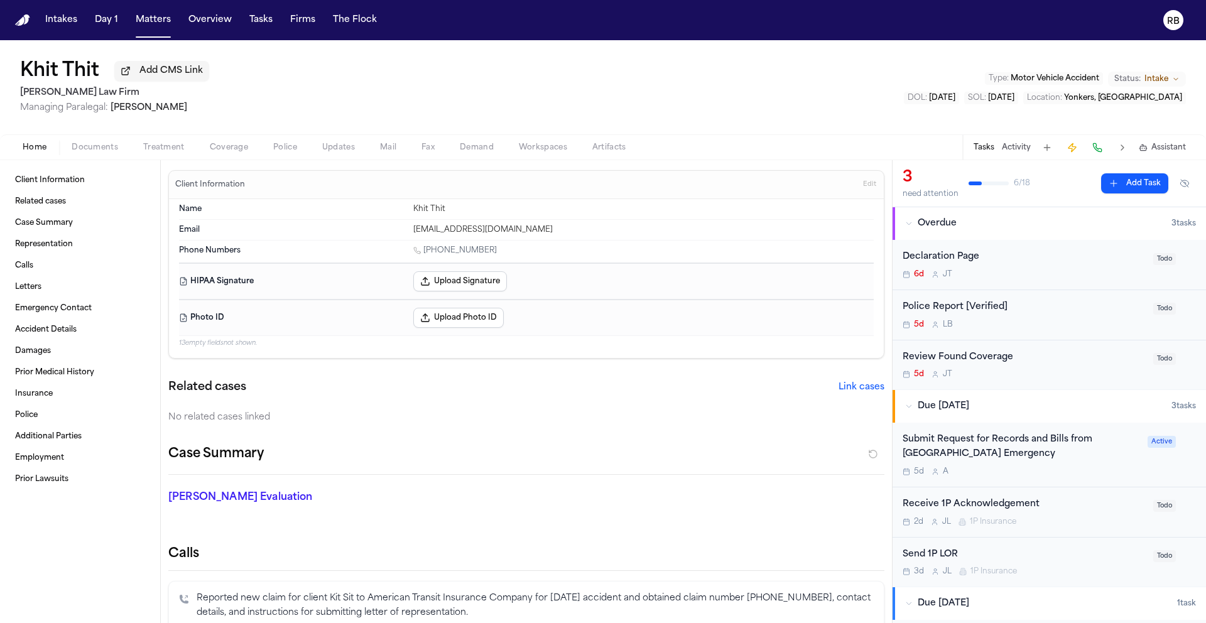
click at [1123, 461] on div "Submit Request for Records and Bills from Westchester Medical Center Emergency" at bounding box center [1020, 447] width 237 height 29
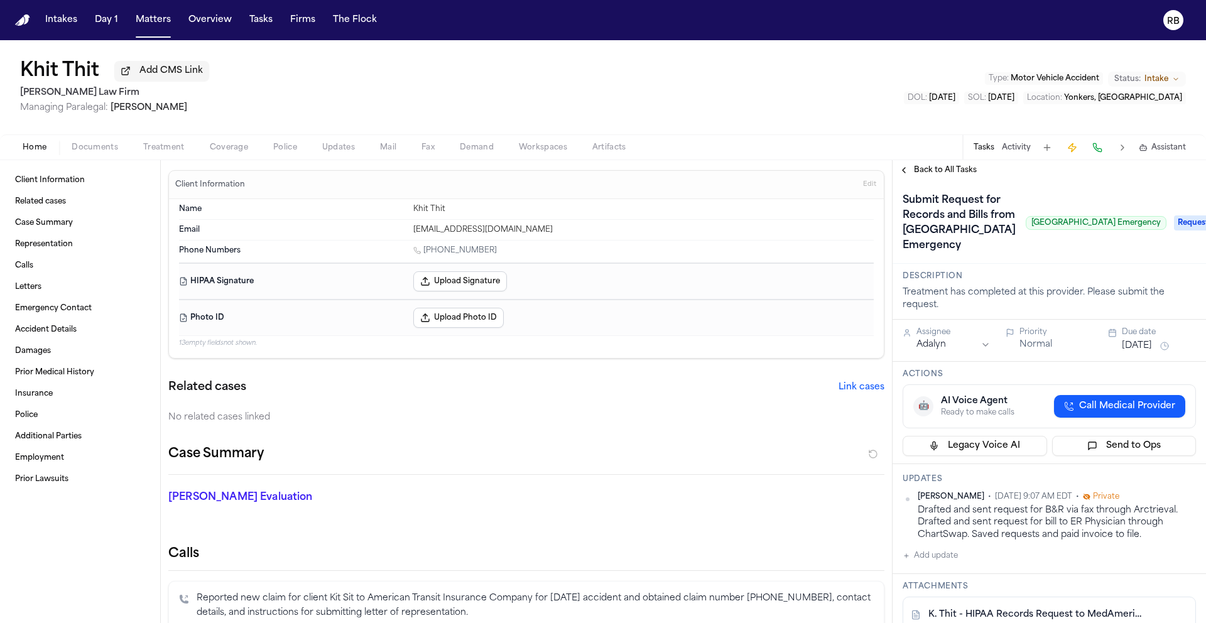
click at [942, 235] on h1 "Submit Request for Records and Bills from Westchester Medical Center Emergency" at bounding box center [958, 222] width 123 height 65
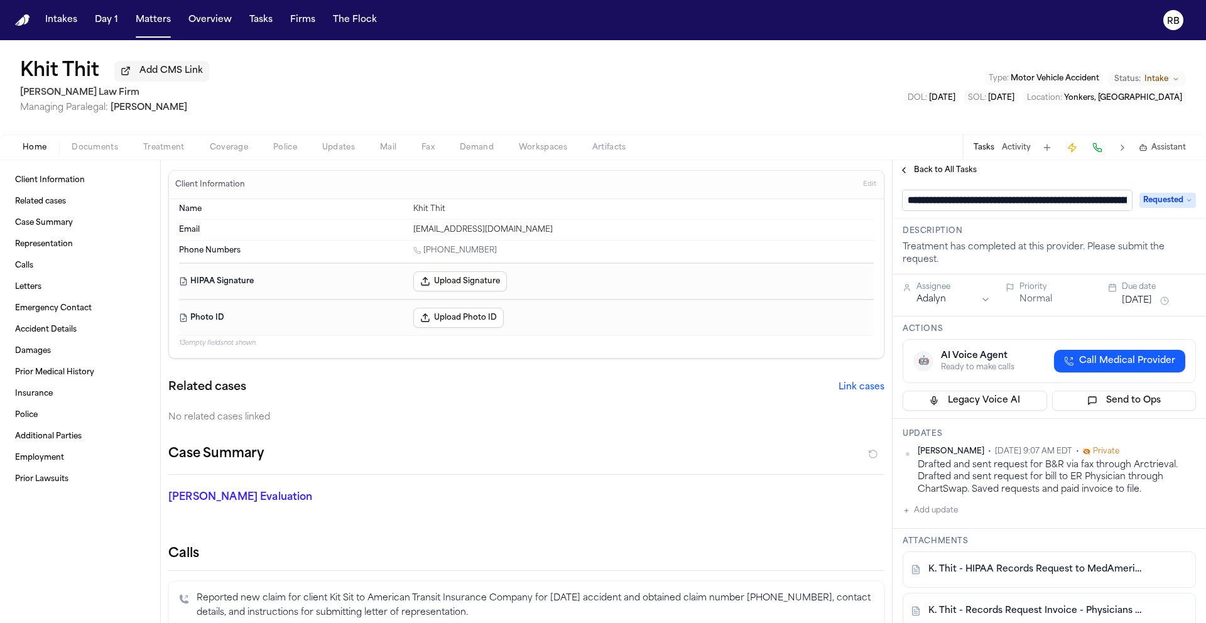
scroll to position [0, 212]
click at [919, 203] on input "**********" at bounding box center [1011, 200] width 219 height 20
type input "**********"
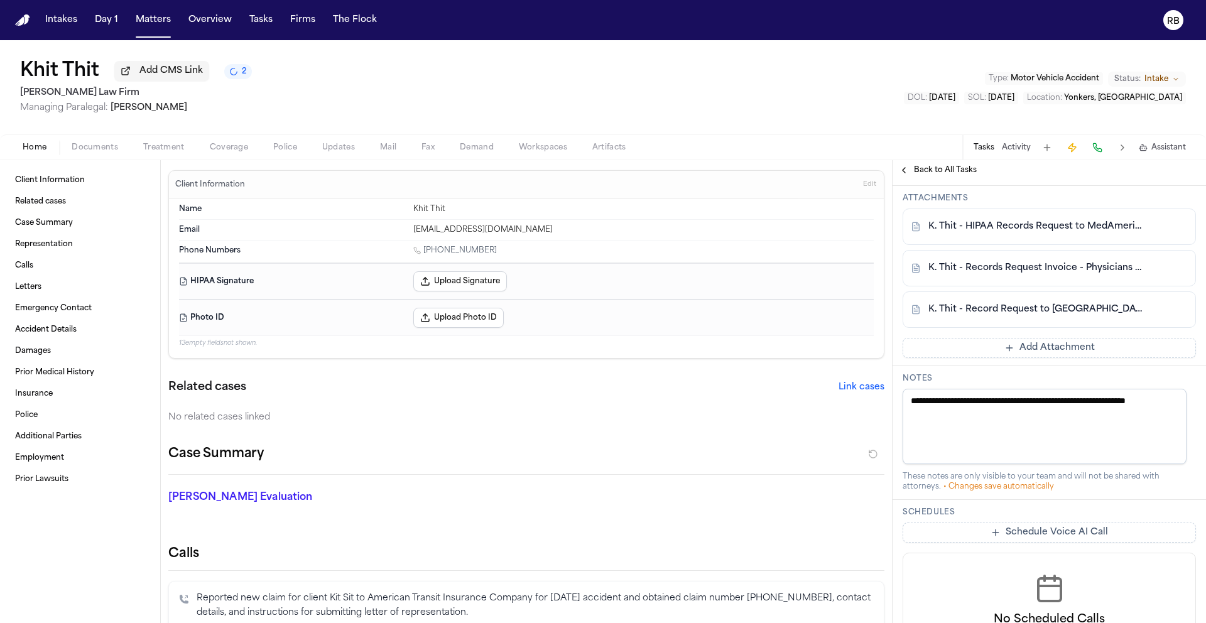
scroll to position [272, 0]
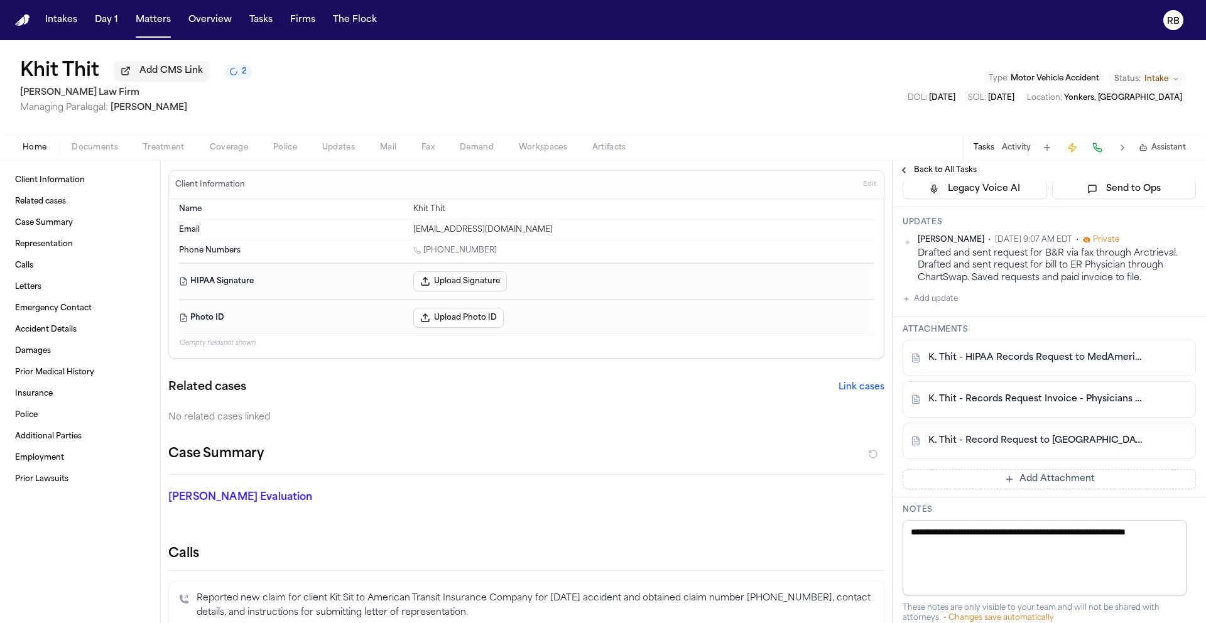
click at [856, 112] on div "Khit Thit Add CMS Link 2 Martello Law Firm Managing Paralegal: Michelle Landaza…" at bounding box center [603, 87] width 1206 height 94
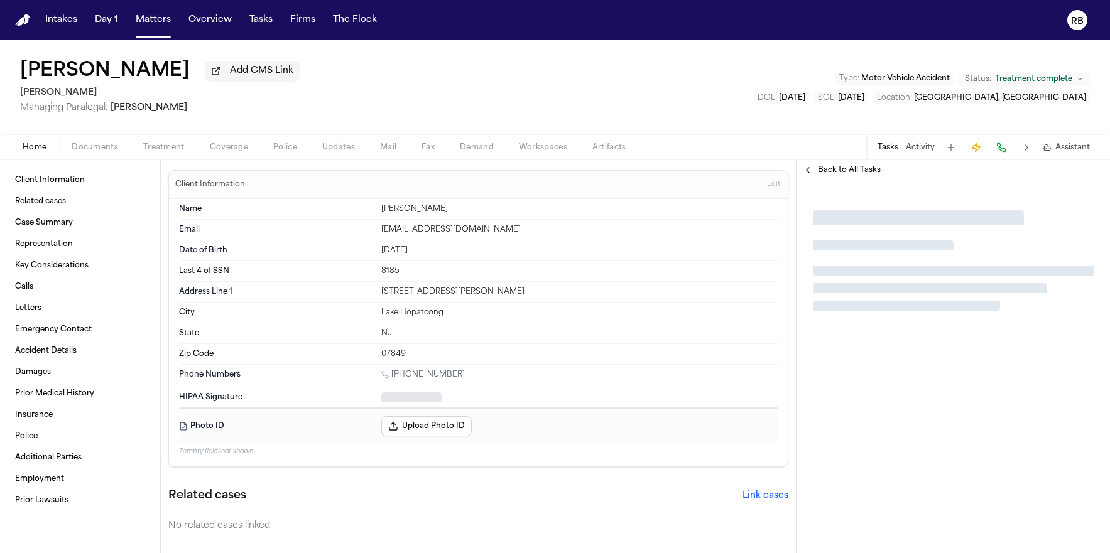
type textarea "*"
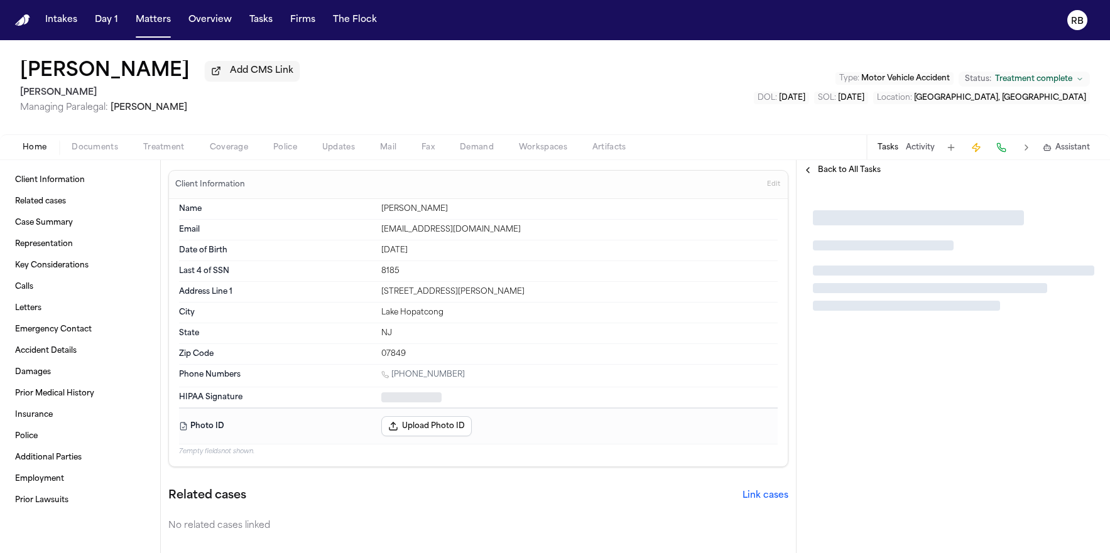
type textarea "*"
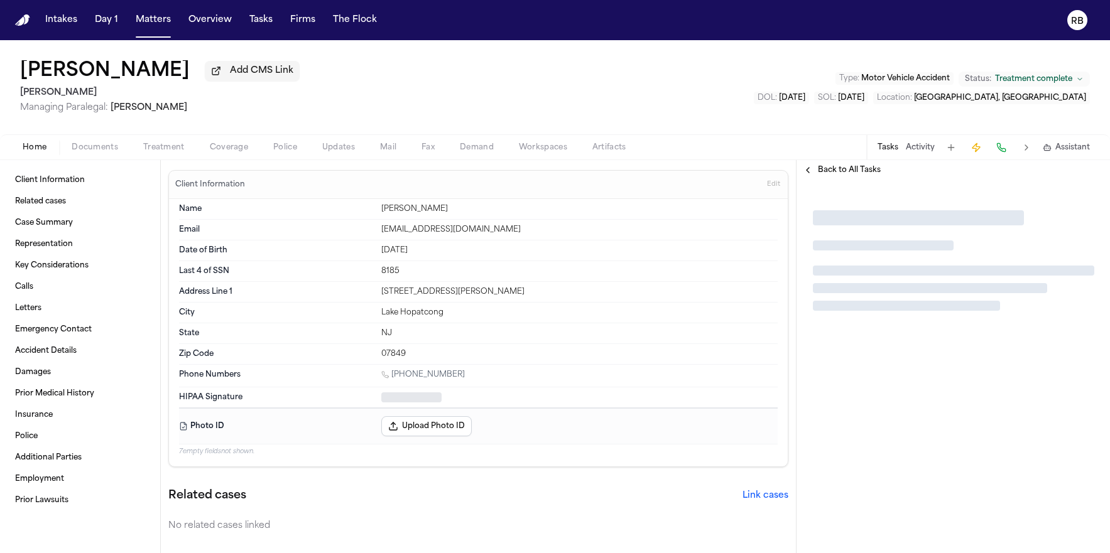
type textarea "*"
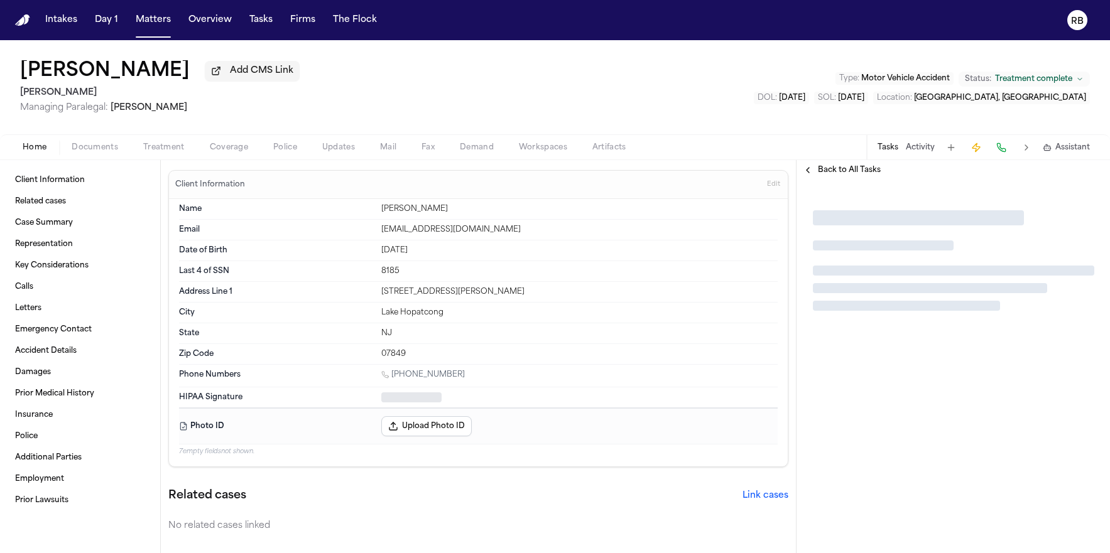
type textarea "*"
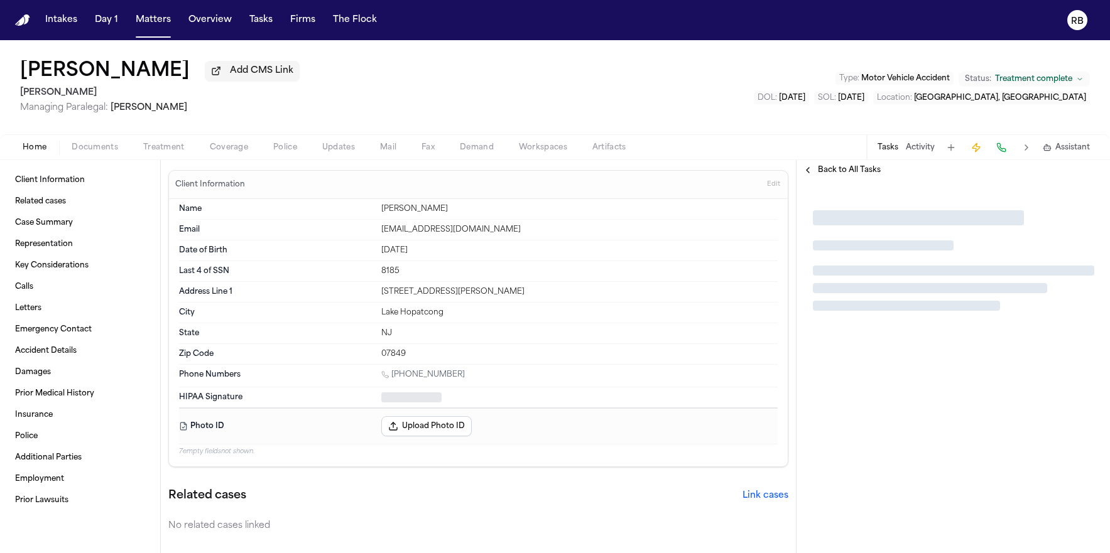
type textarea "*"
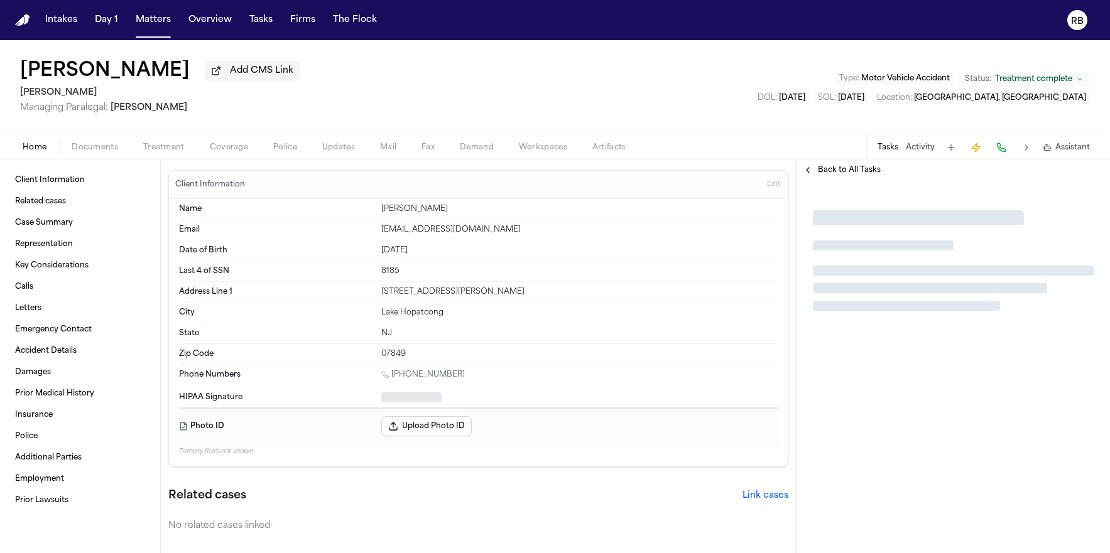
type textarea "*"
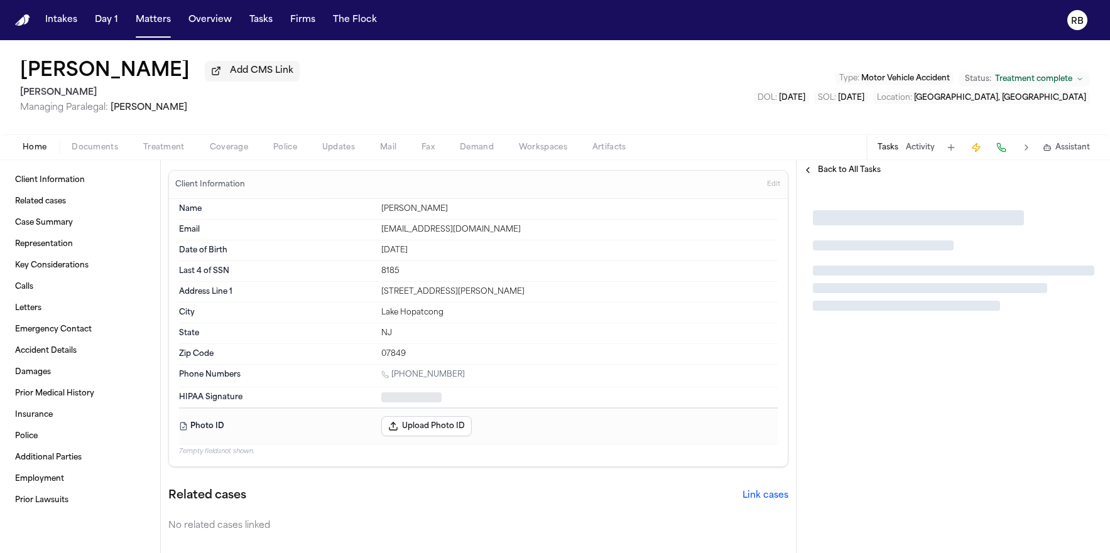
type textarea "*"
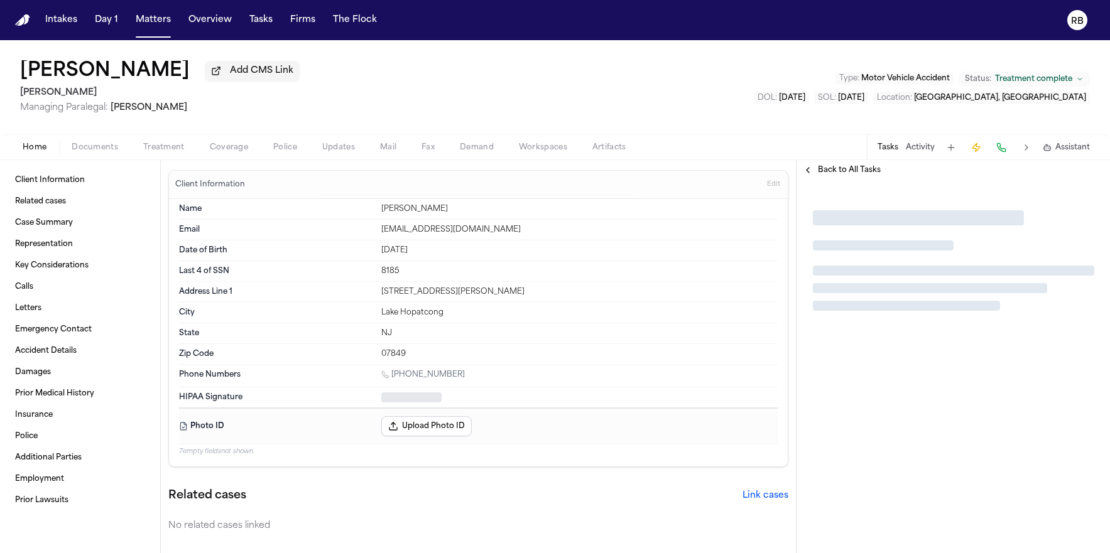
type textarea "*"
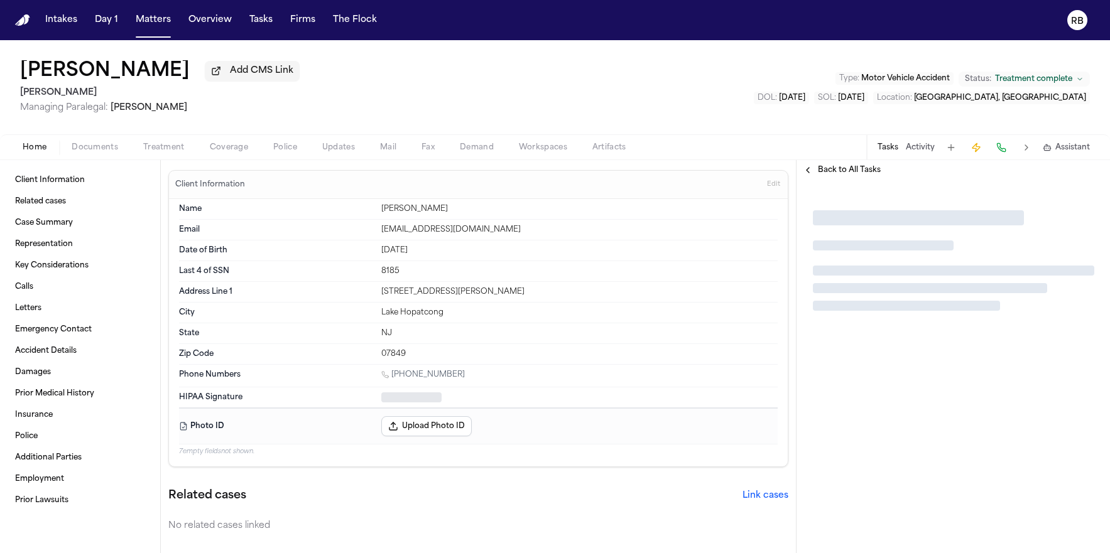
type textarea "*"
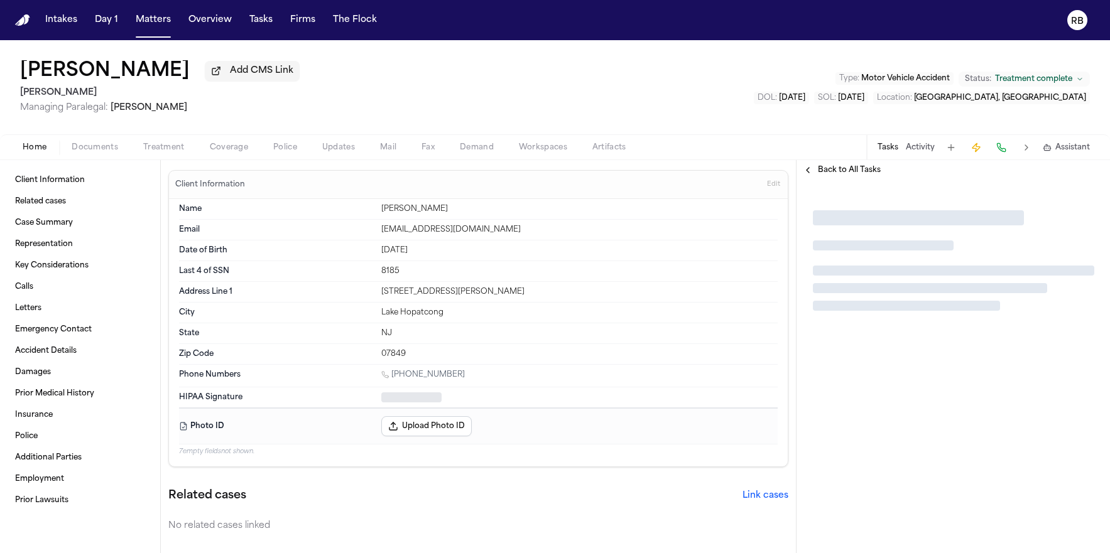
type textarea "*"
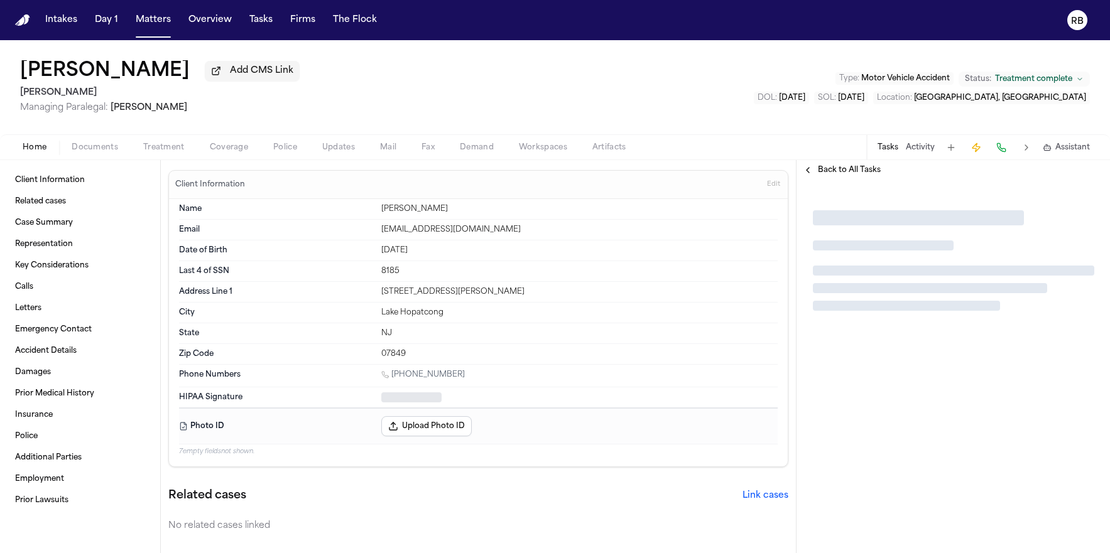
type textarea "*"
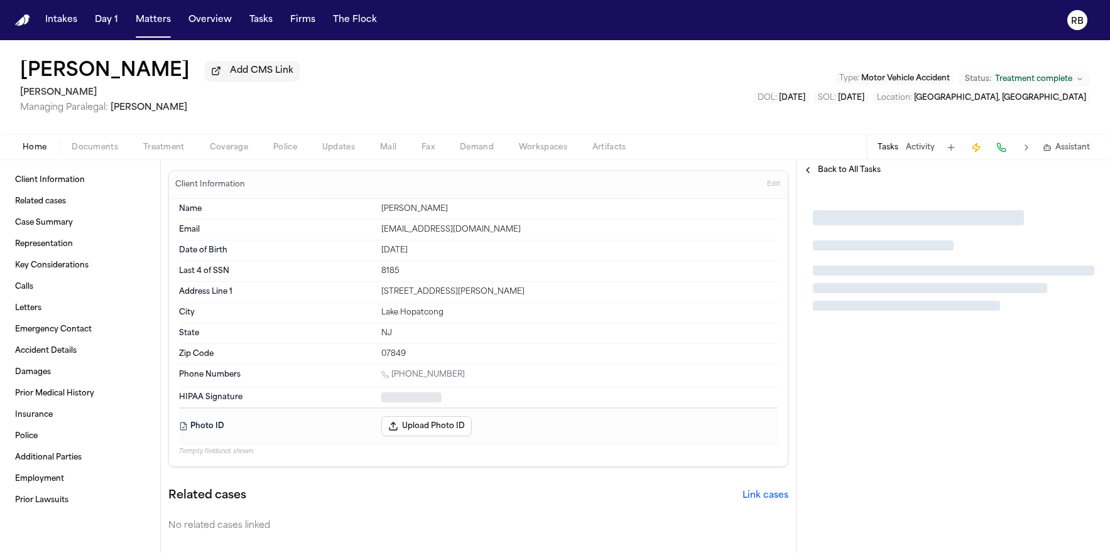
type textarea "*"
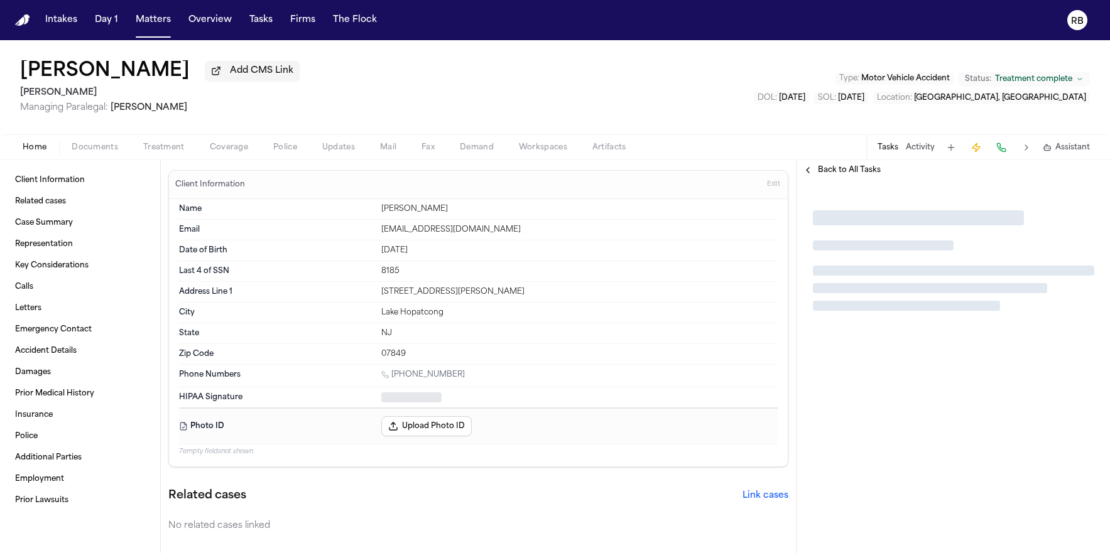
type textarea "*"
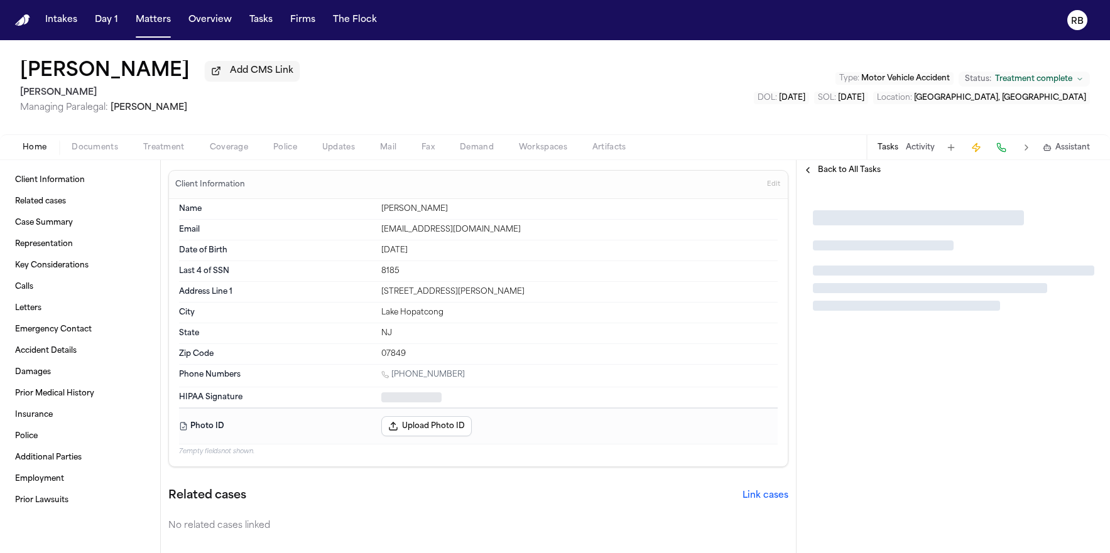
type textarea "*"
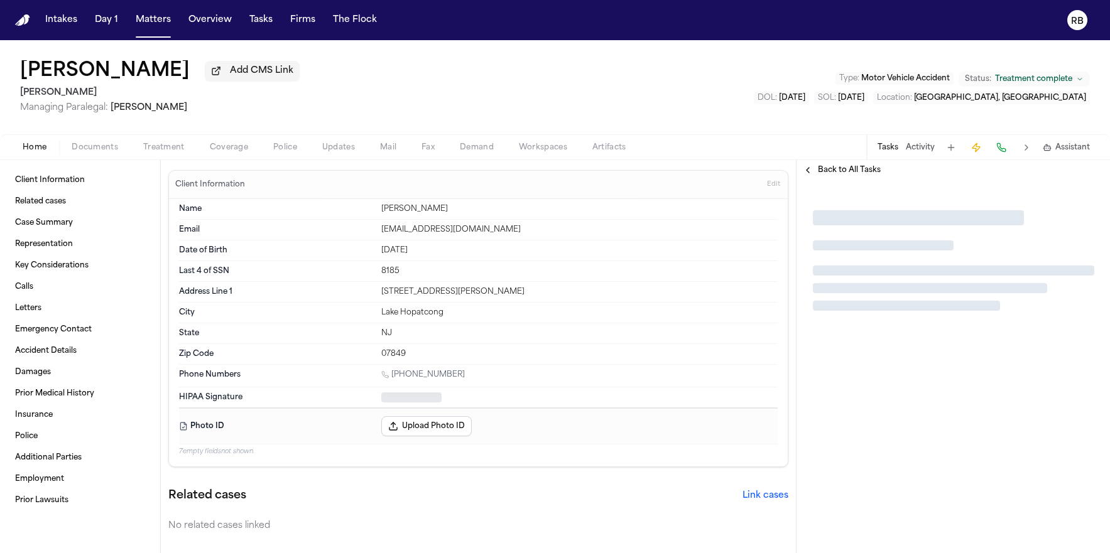
type textarea "*"
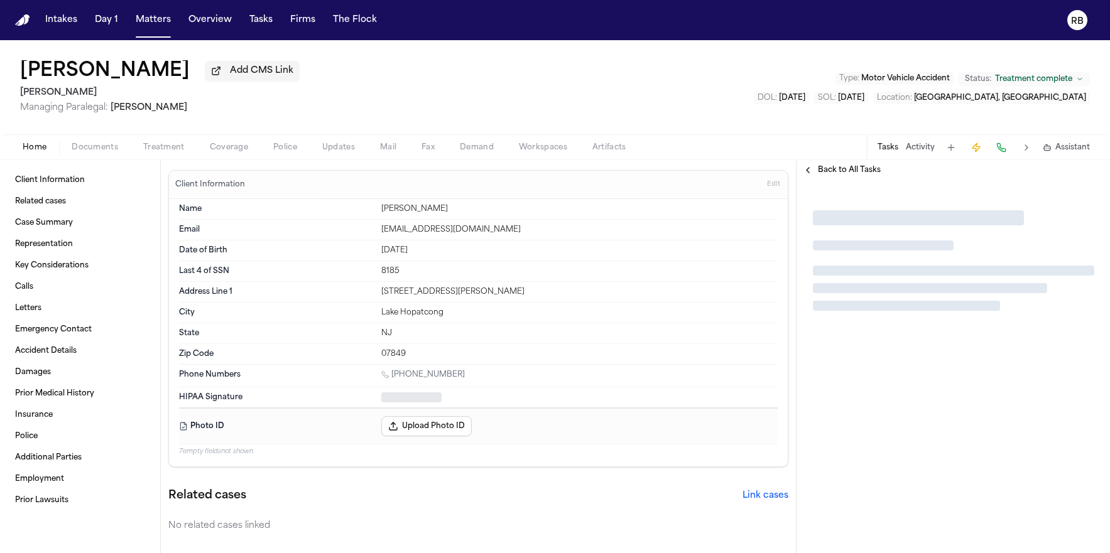
type textarea "*"
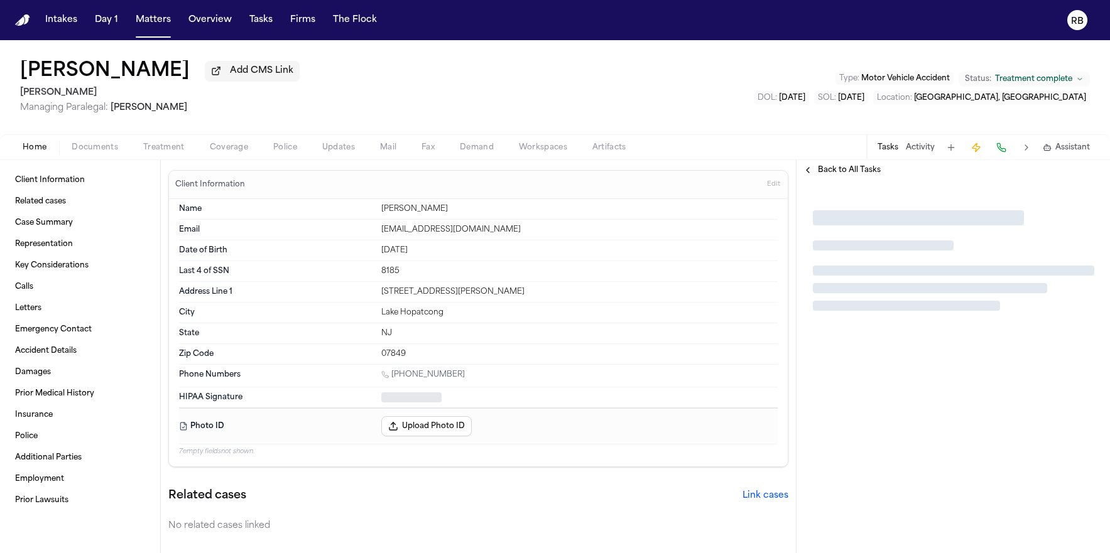
type textarea "*"
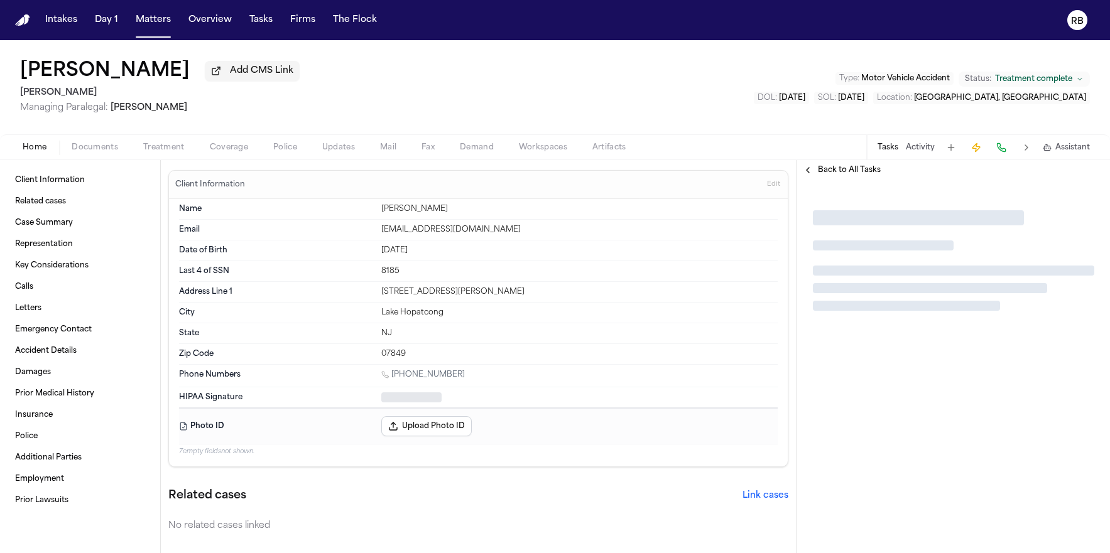
type textarea "*"
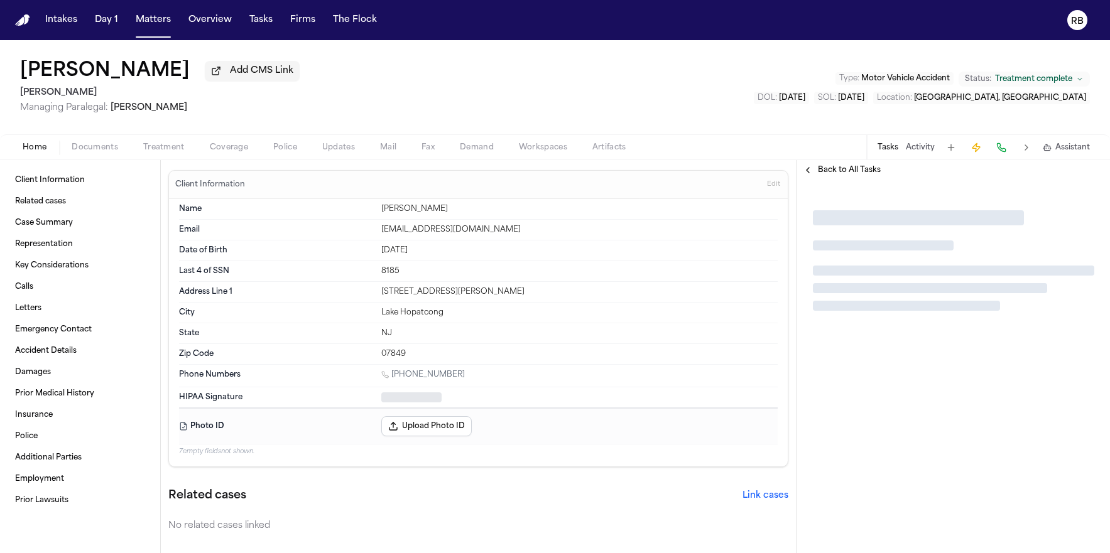
type textarea "*"
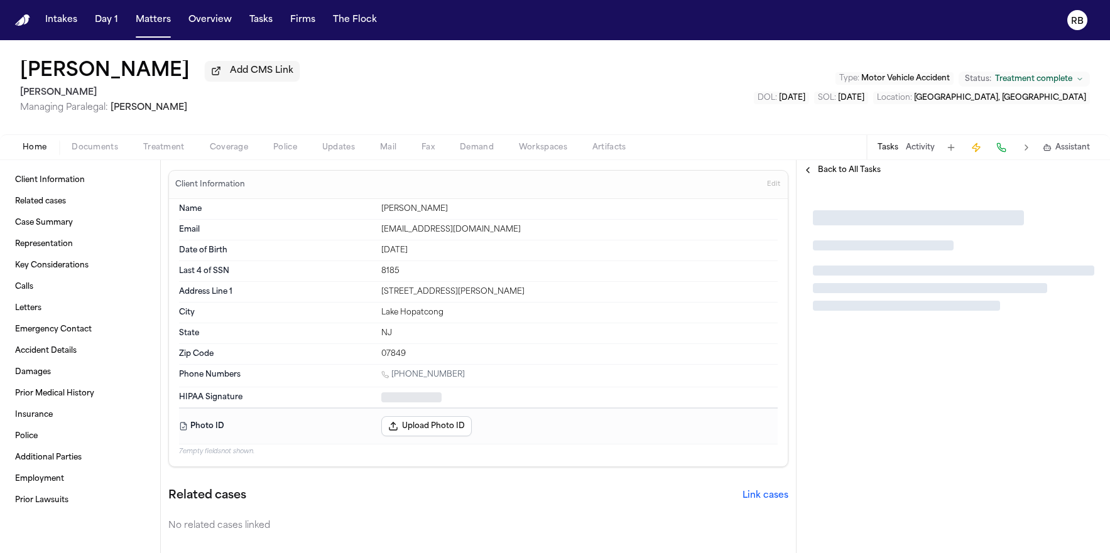
type textarea "*"
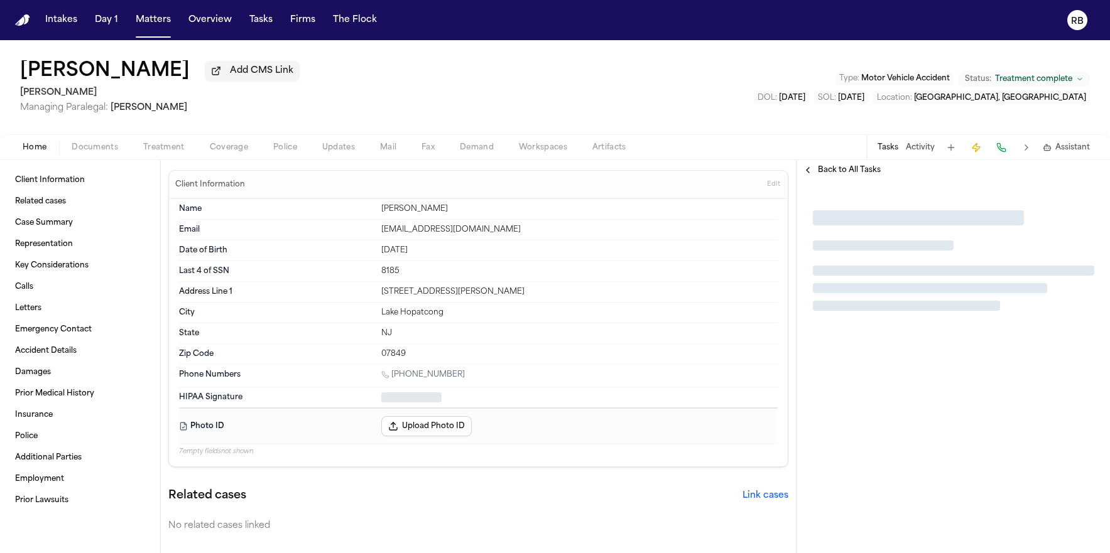
type textarea "*"
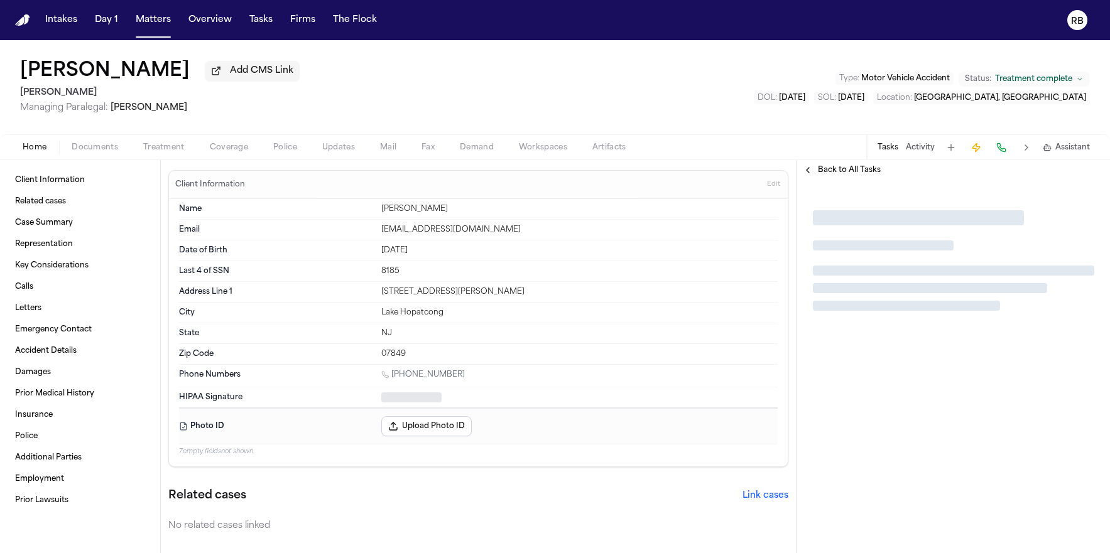
type textarea "*"
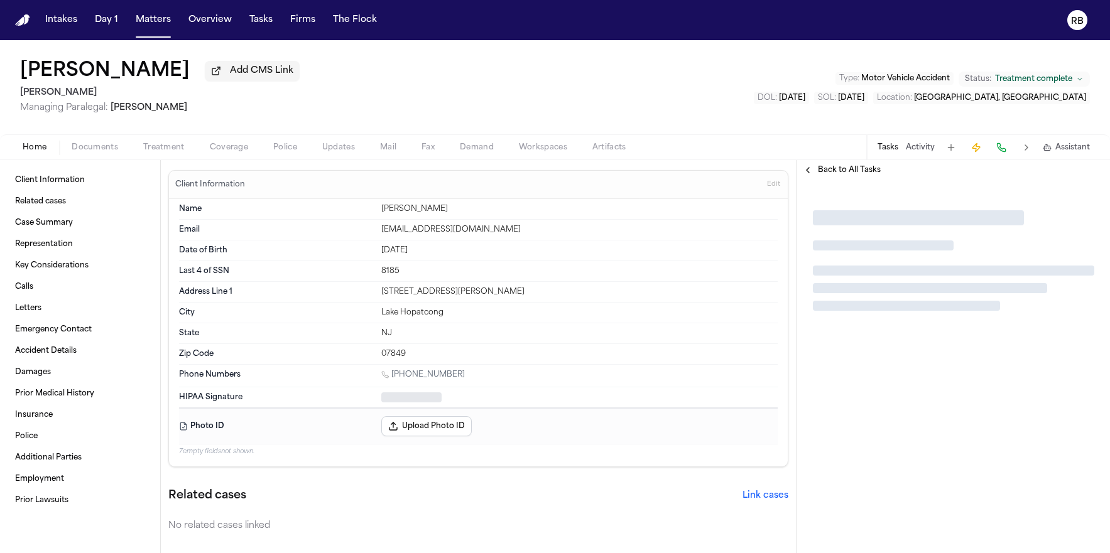
type textarea "*"
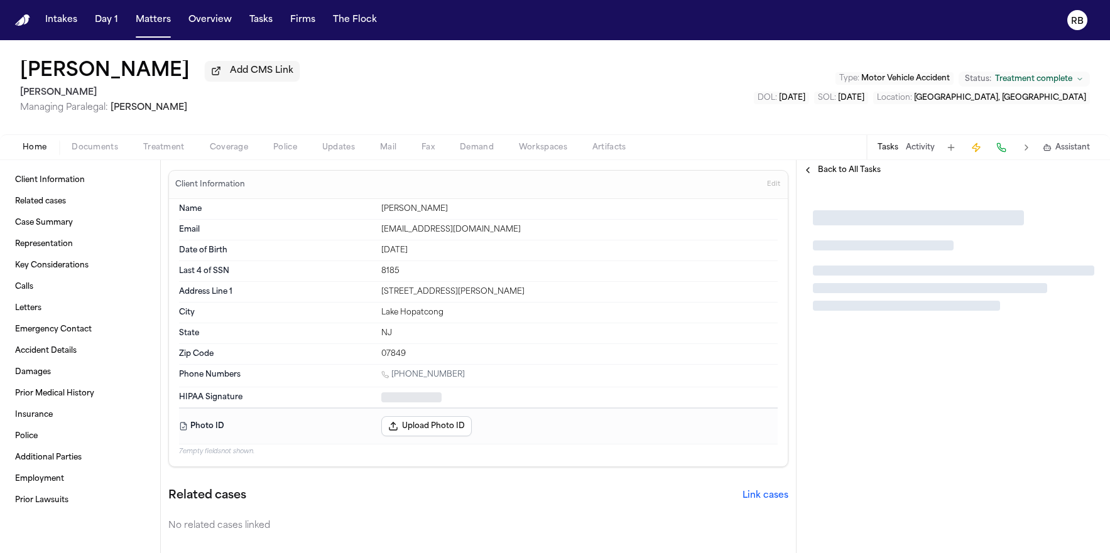
type textarea "*"
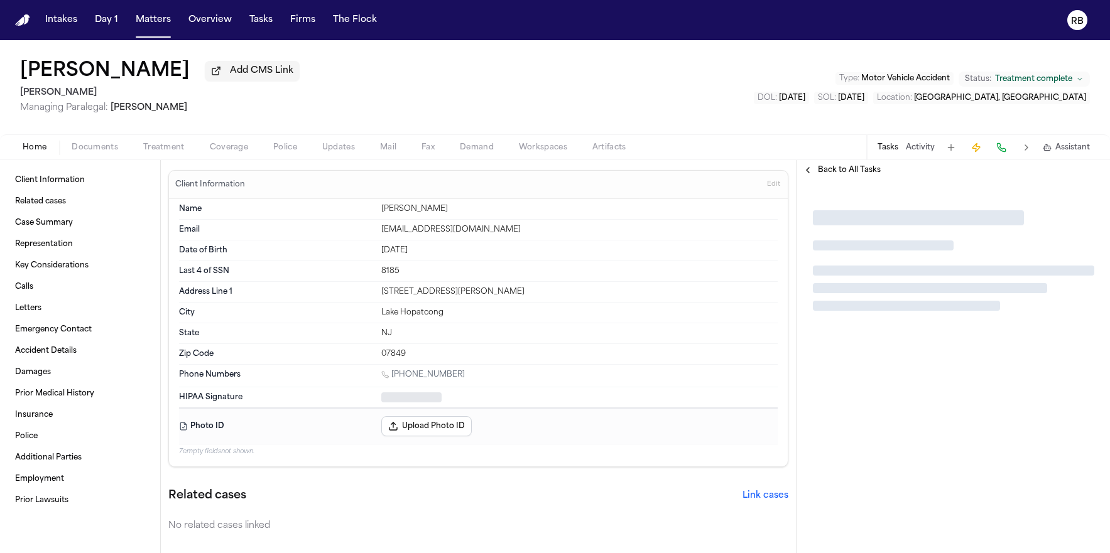
type textarea "*"
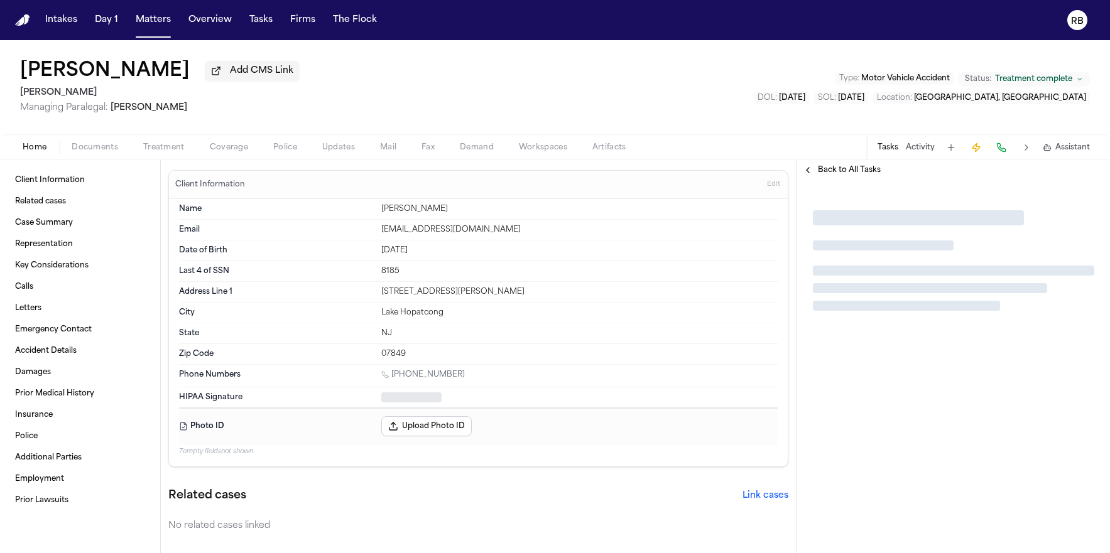
type textarea "*"
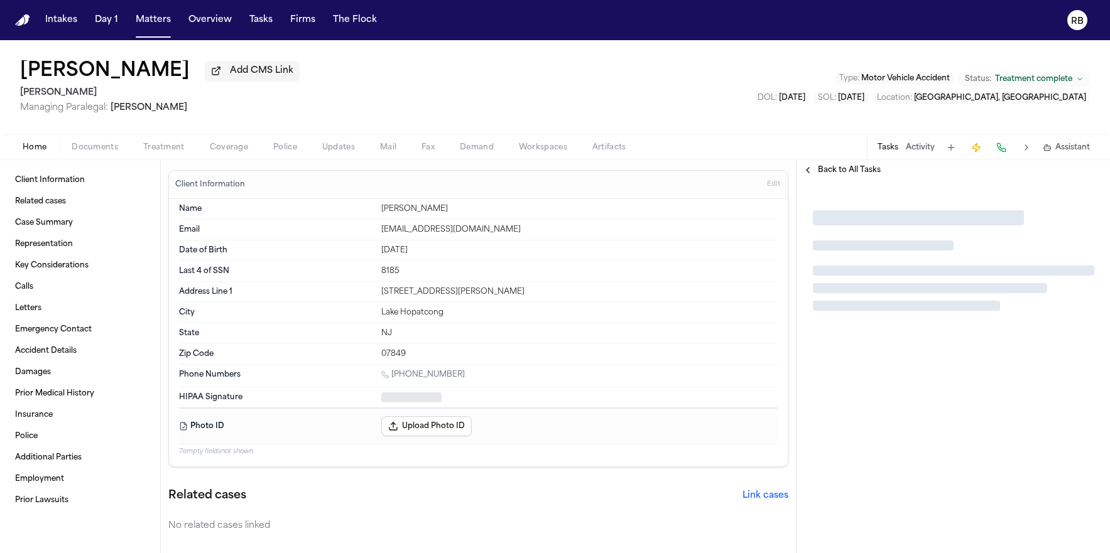
type textarea "*"
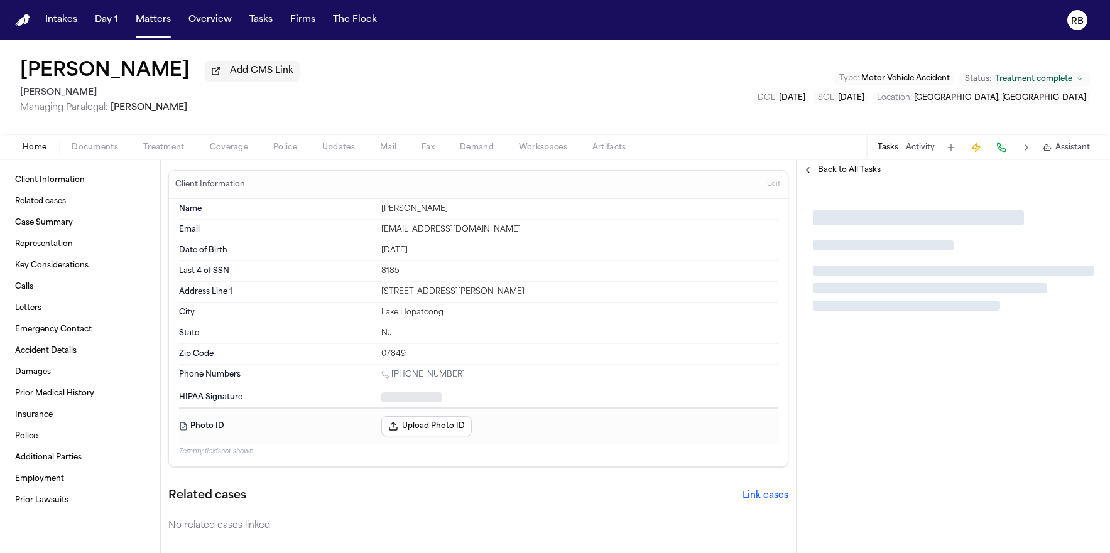
type textarea "*"
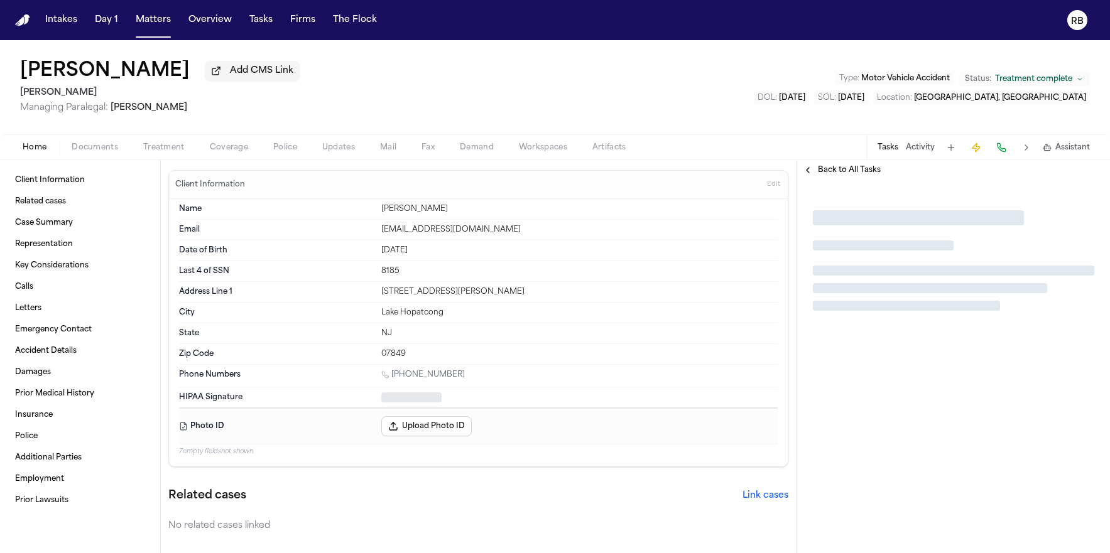
type textarea "*"
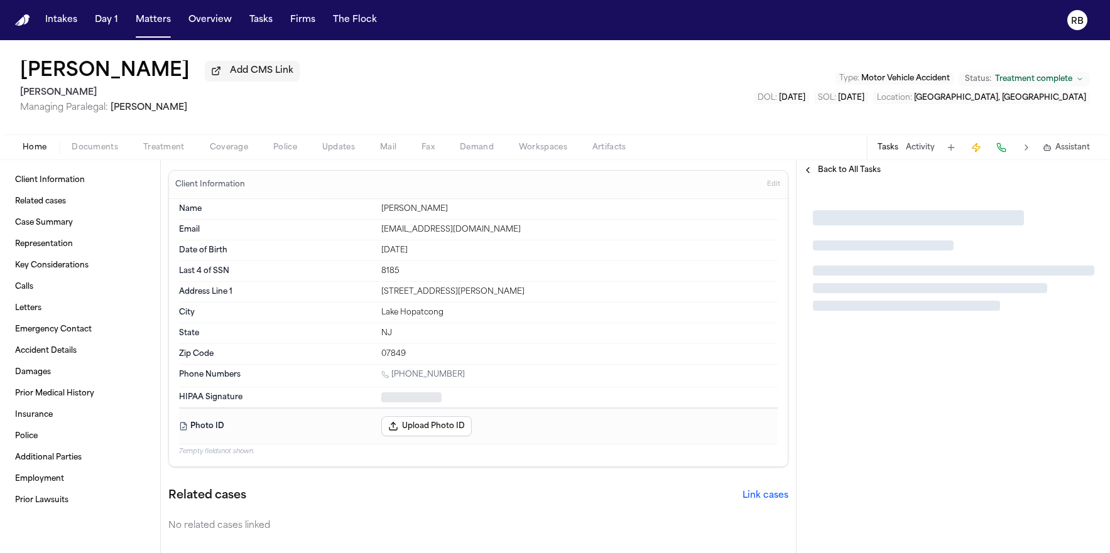
type textarea "*"
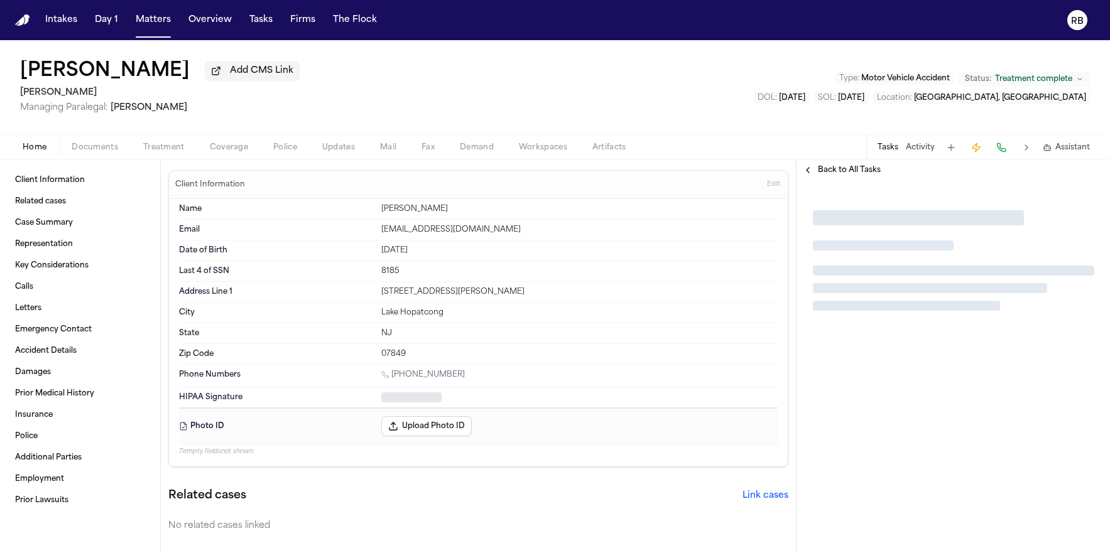
type textarea "*"
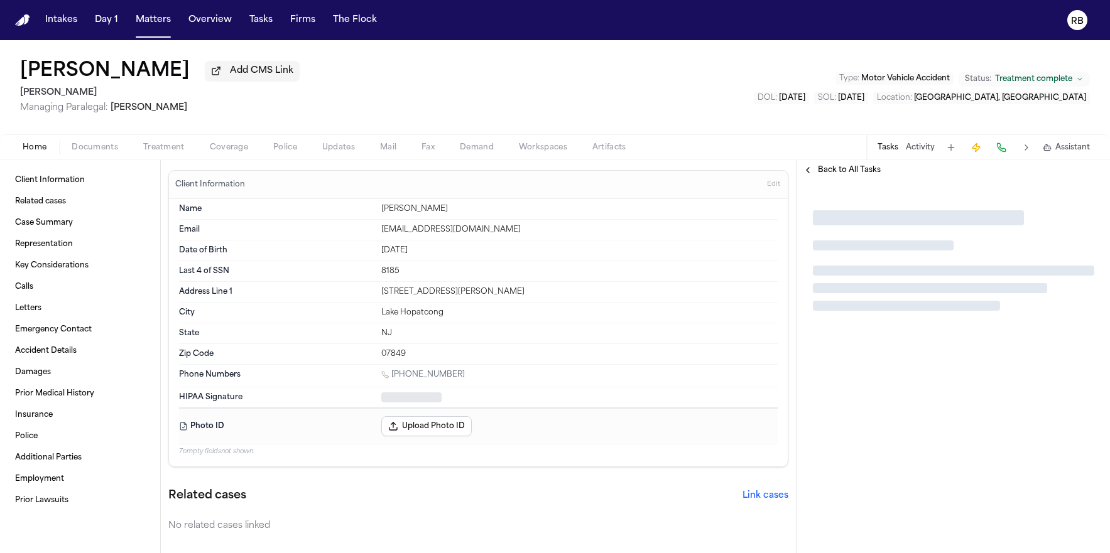
type textarea "*"
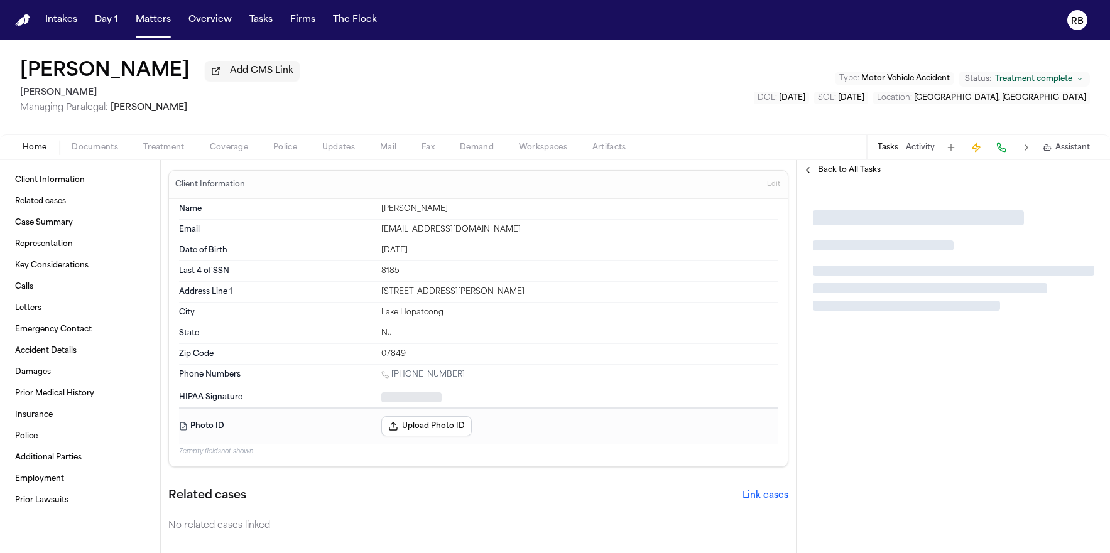
type textarea "*"
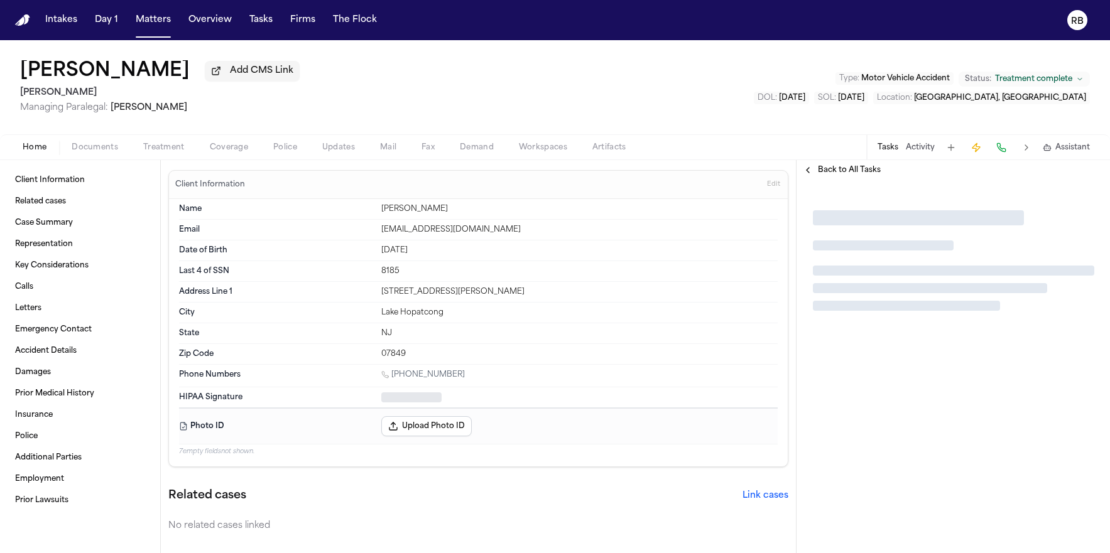
type textarea "*"
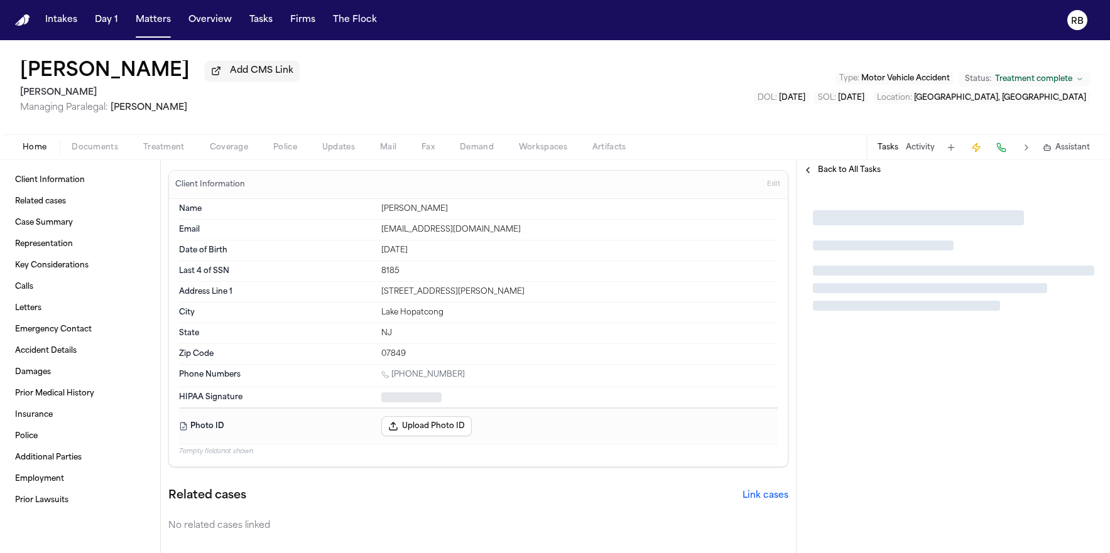
type textarea "*"
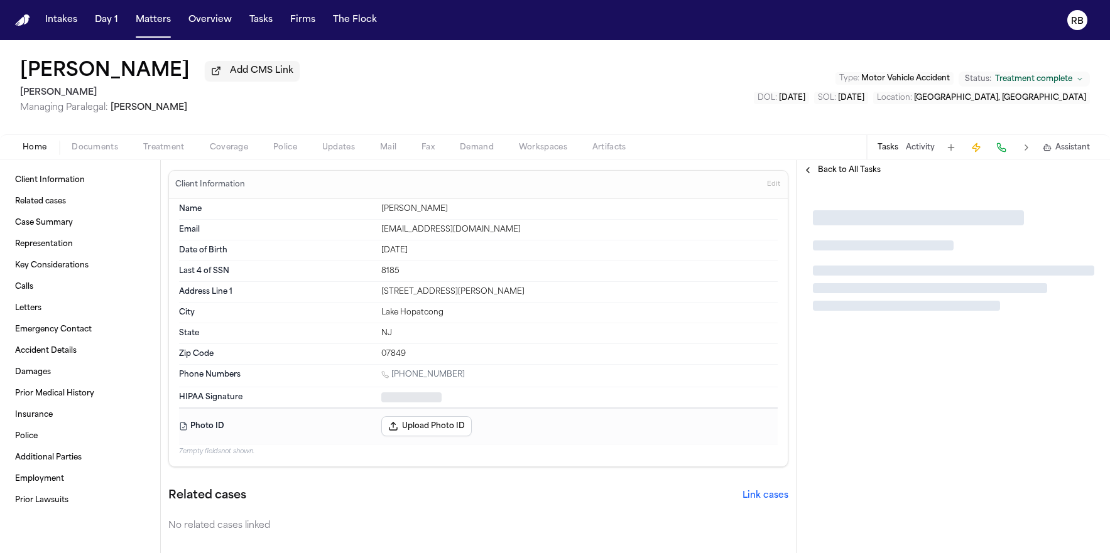
type textarea "*"
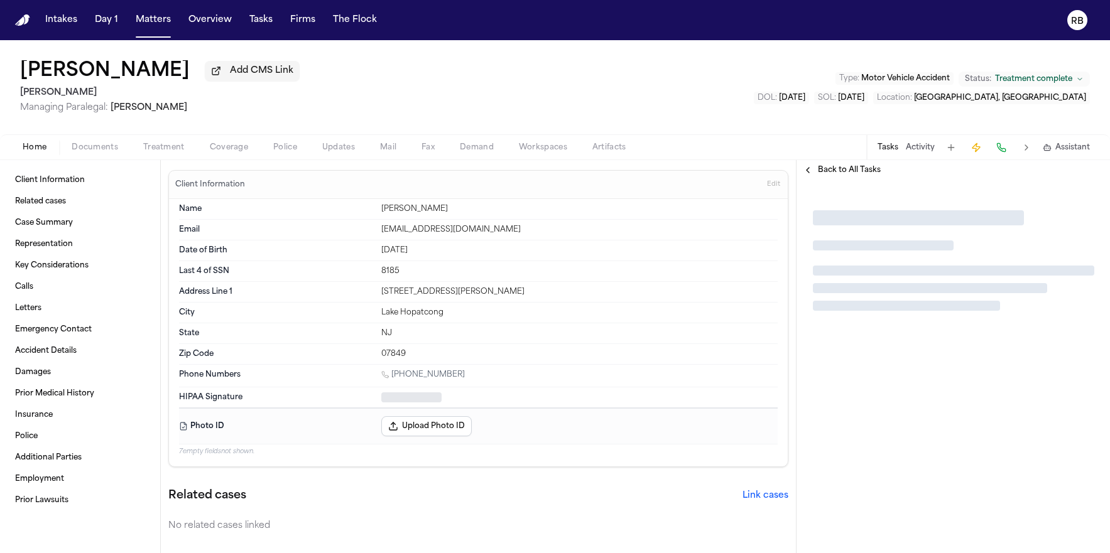
type textarea "*"
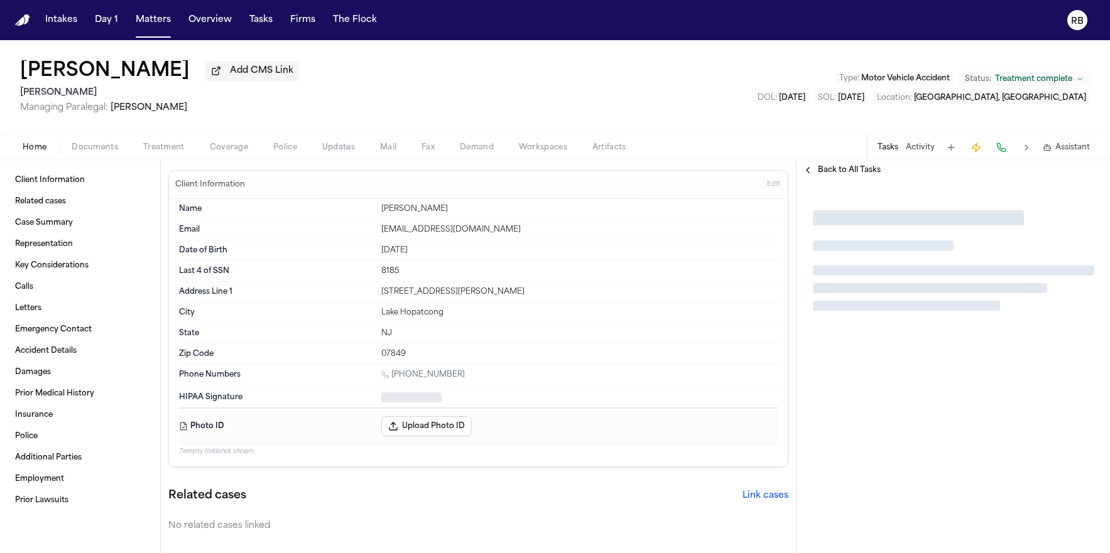
type textarea "*"
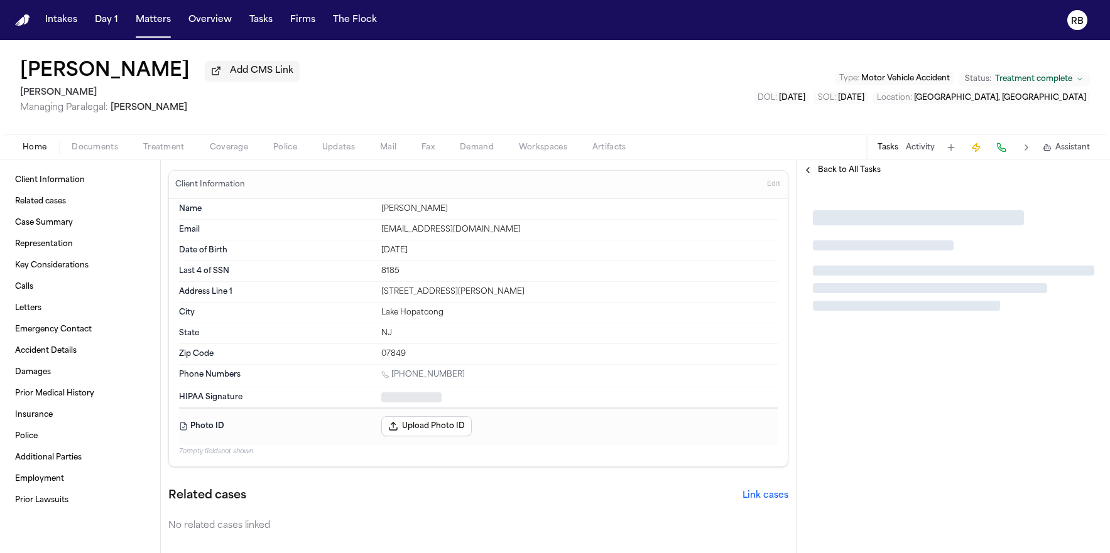
type textarea "*"
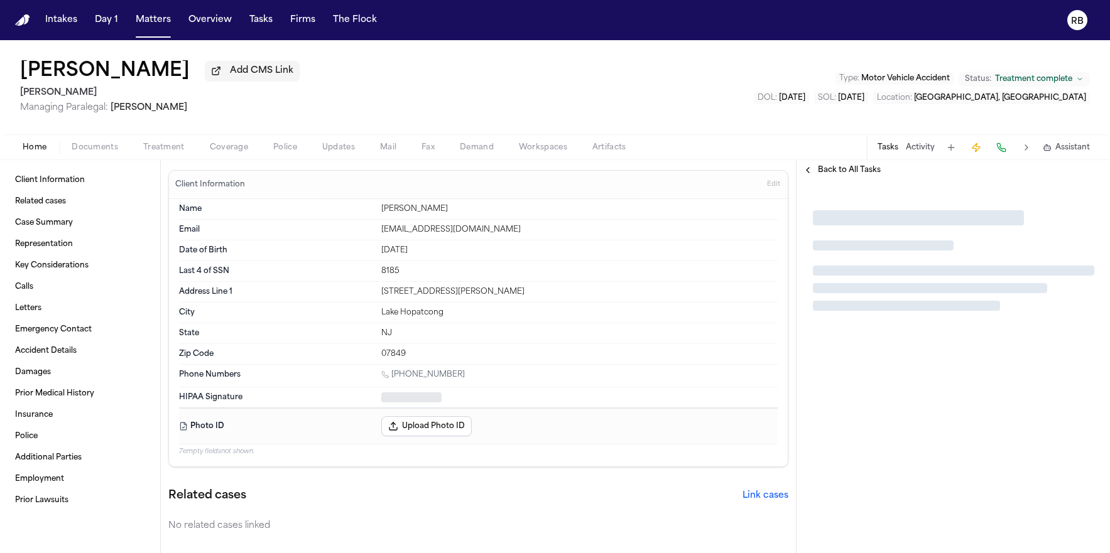
type textarea "*"
